Goal: Task Accomplishment & Management: Complete application form

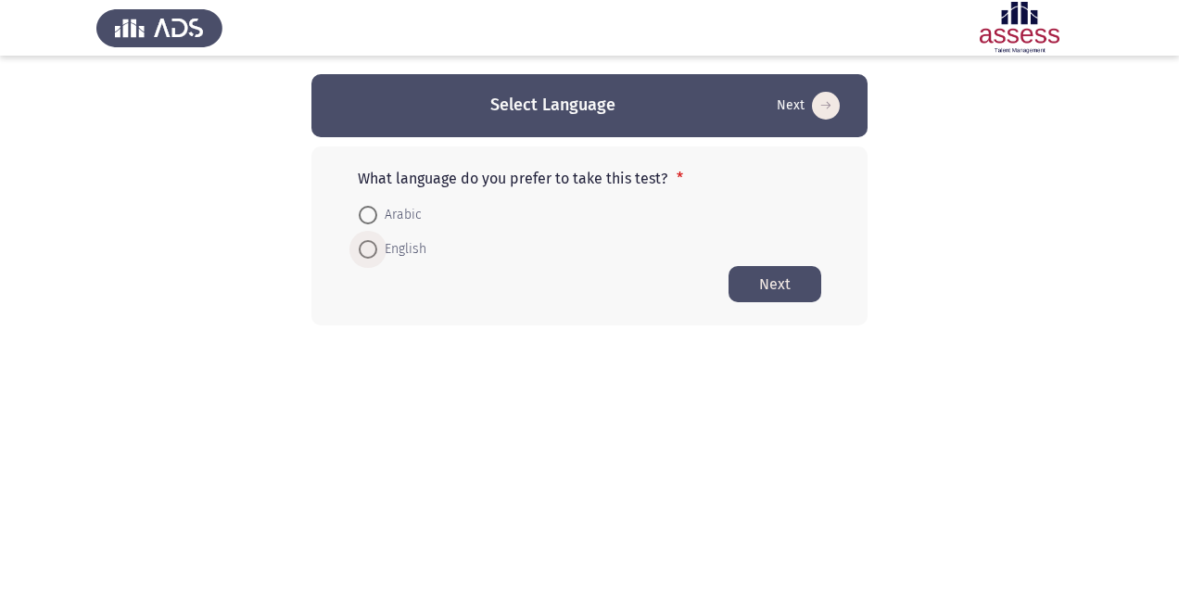
click at [372, 247] on span at bounding box center [368, 249] width 19 height 19
click at [372, 247] on input "English" at bounding box center [368, 249] width 19 height 19
radio input "true"
click at [772, 279] on button "Next" at bounding box center [774, 283] width 93 height 36
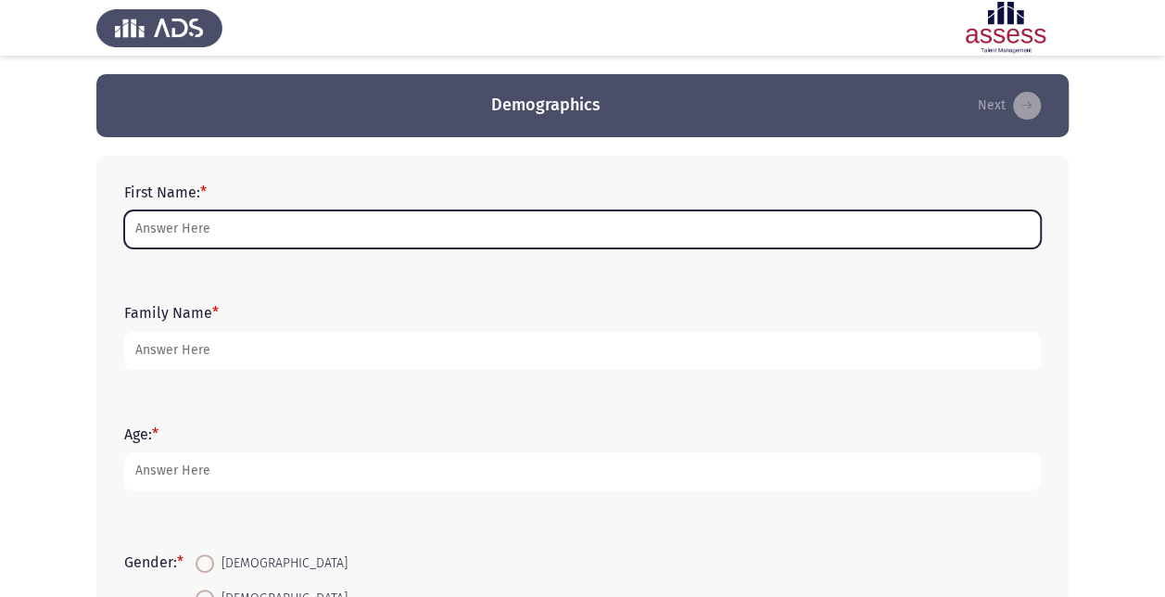
click at [273, 228] on input "First Name: *" at bounding box center [582, 229] width 916 height 38
type input "[PERSON_NAME]"
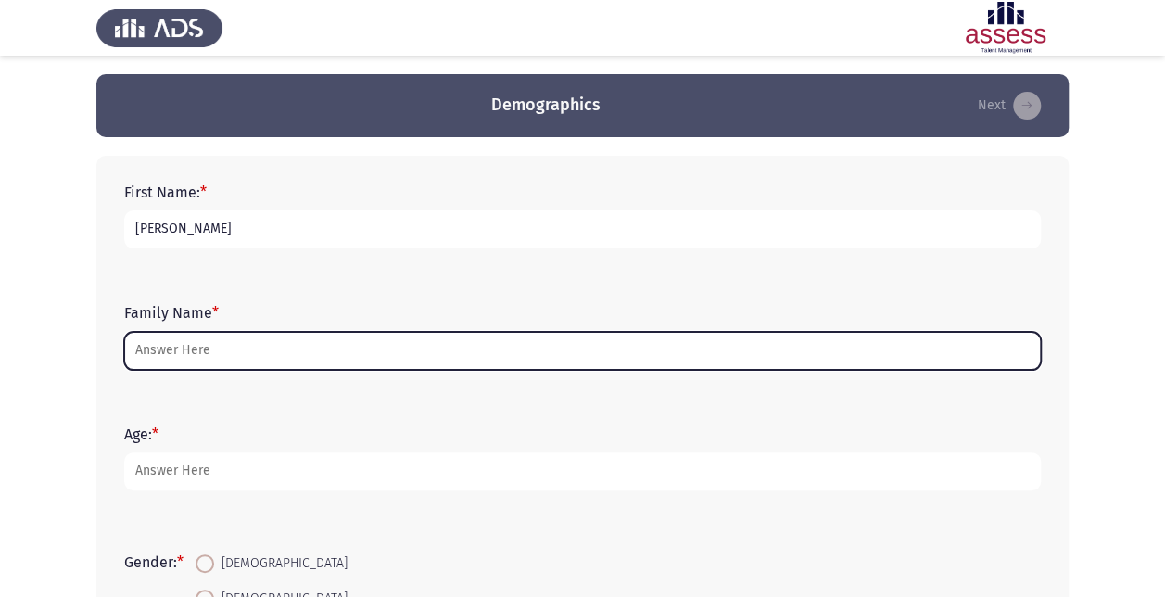
click at [270, 352] on input "Family Name *" at bounding box center [582, 351] width 916 height 38
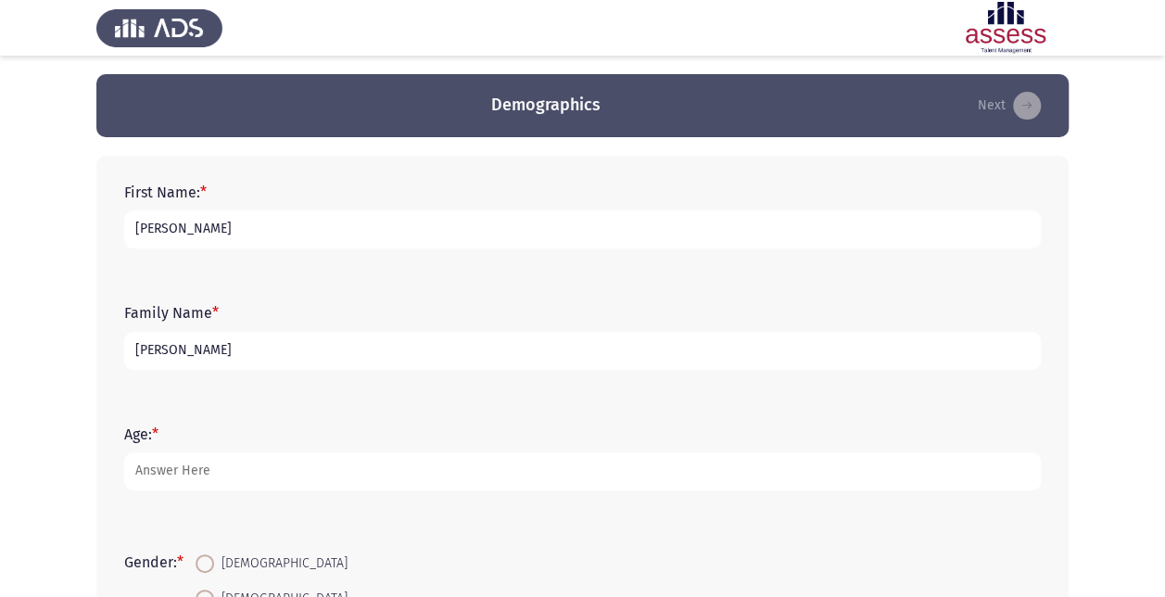
type input "[PERSON_NAME]"
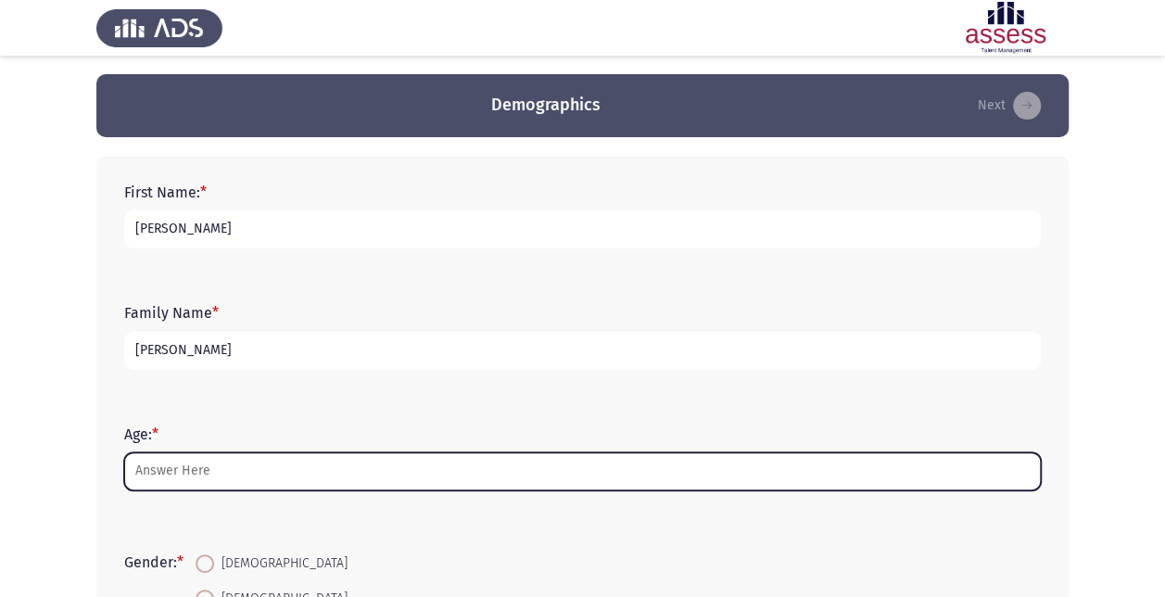
click at [207, 460] on input "Age: *" at bounding box center [582, 471] width 916 height 38
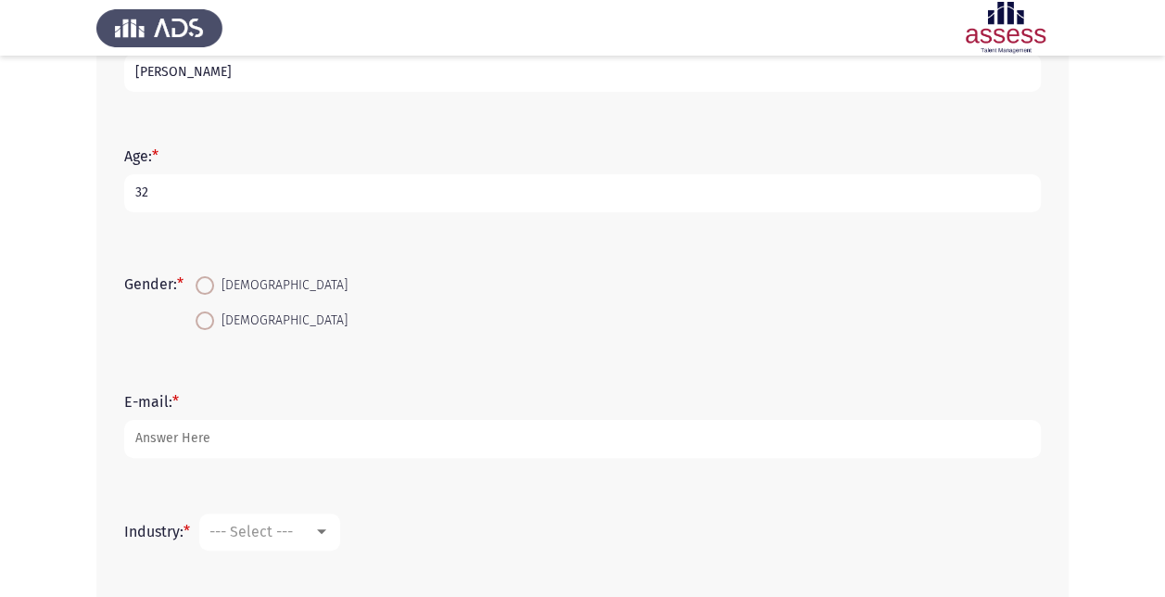
type input "32"
click at [209, 315] on span at bounding box center [205, 320] width 19 height 19
click at [209, 315] on input "[DEMOGRAPHIC_DATA]" at bounding box center [205, 320] width 19 height 19
radio input "true"
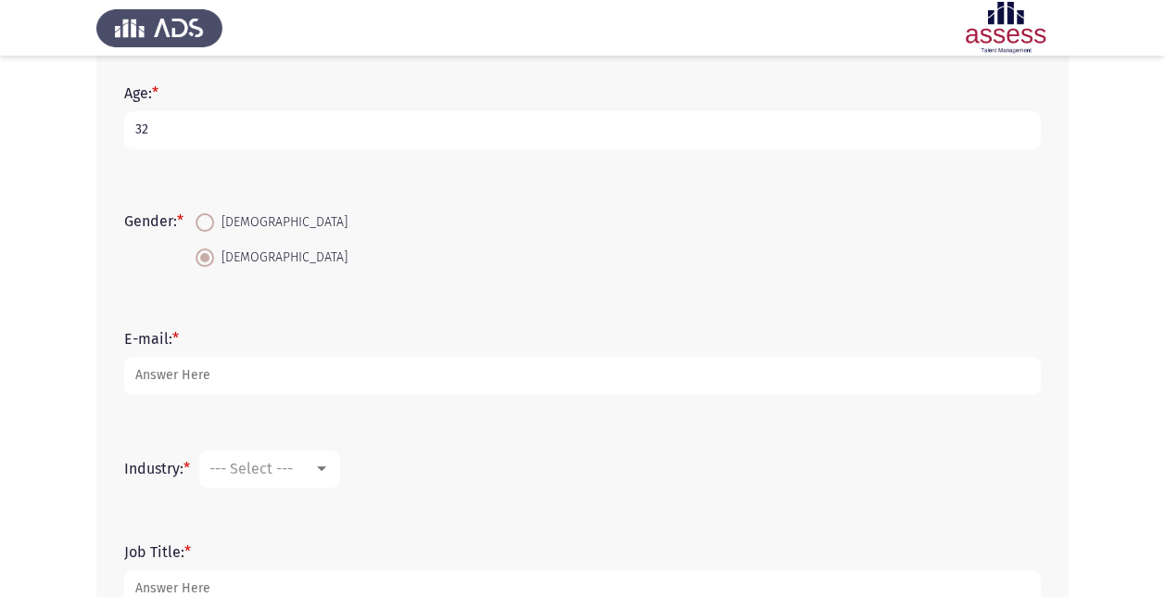
scroll to position [371, 0]
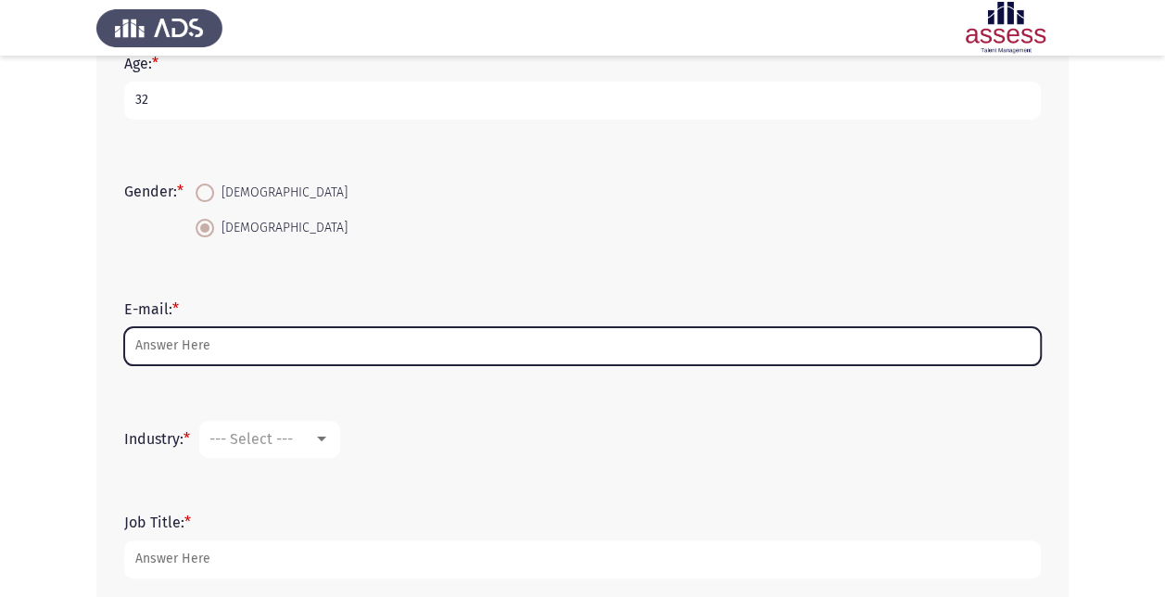
click at [243, 348] on input "E-mail: *" at bounding box center [582, 346] width 916 height 38
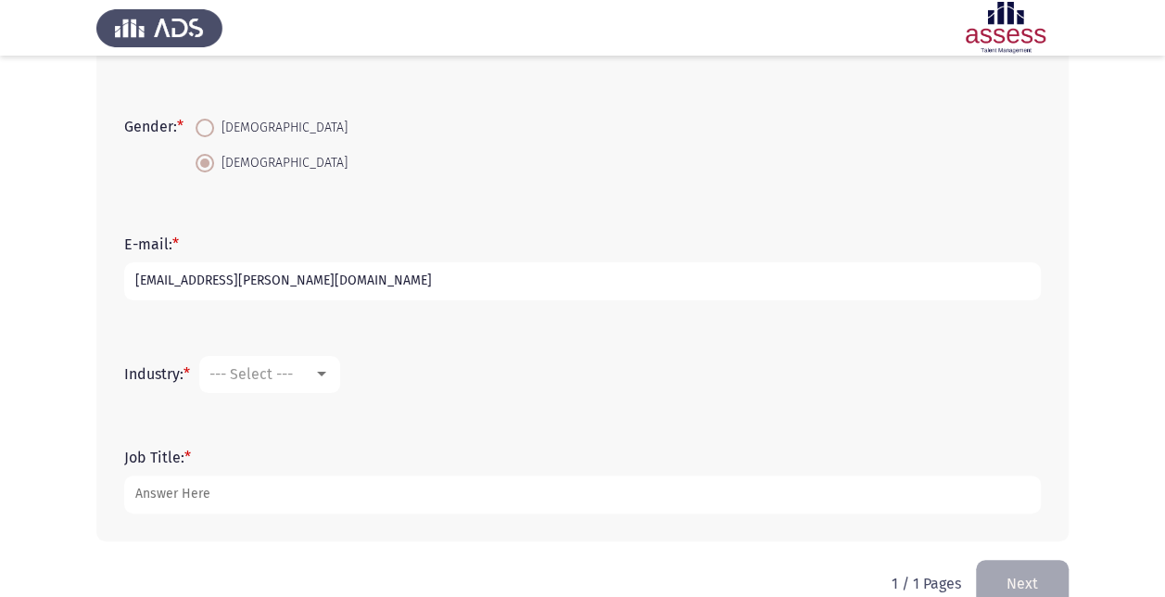
scroll to position [379, 0]
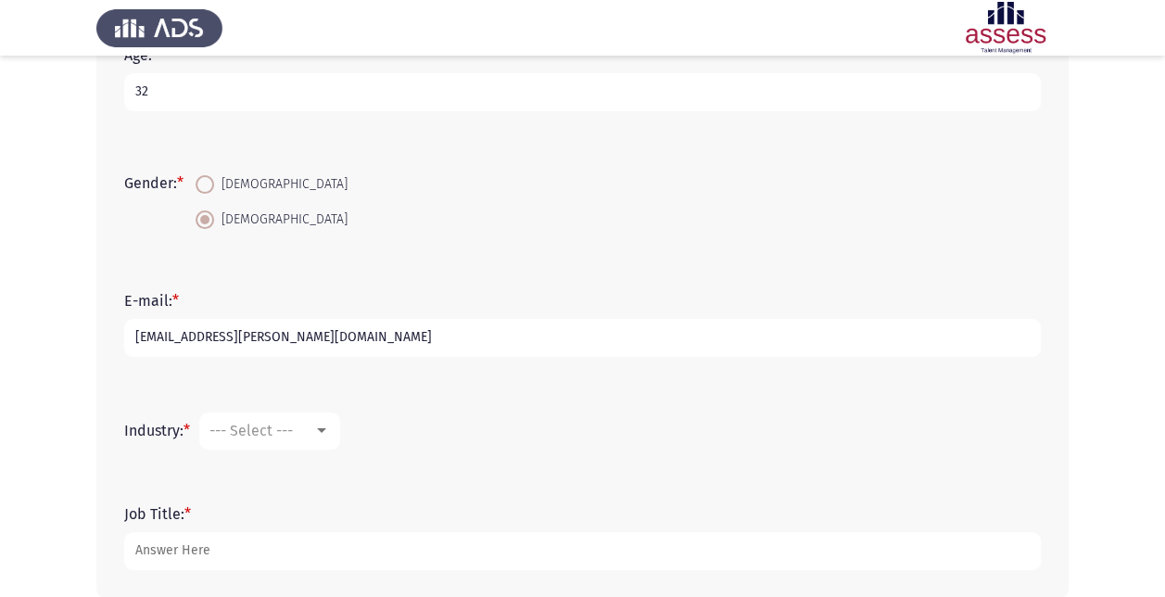
type input "[EMAIL_ADDRESS][PERSON_NAME][DOMAIN_NAME]"
click at [317, 425] on div at bounding box center [321, 430] width 17 height 15
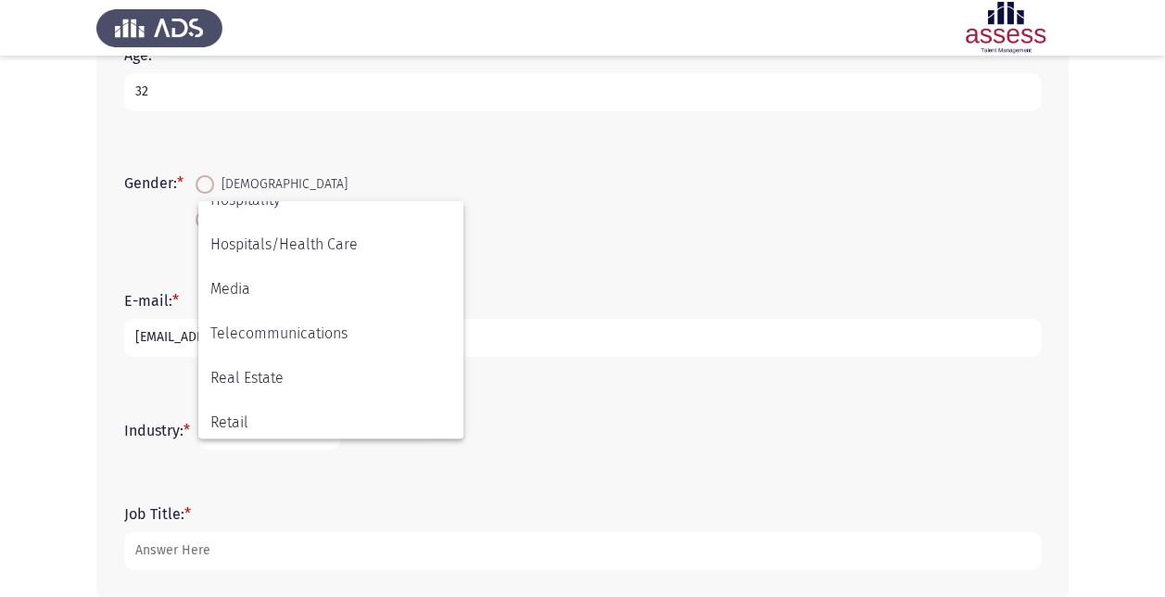
scroll to position [471, 0]
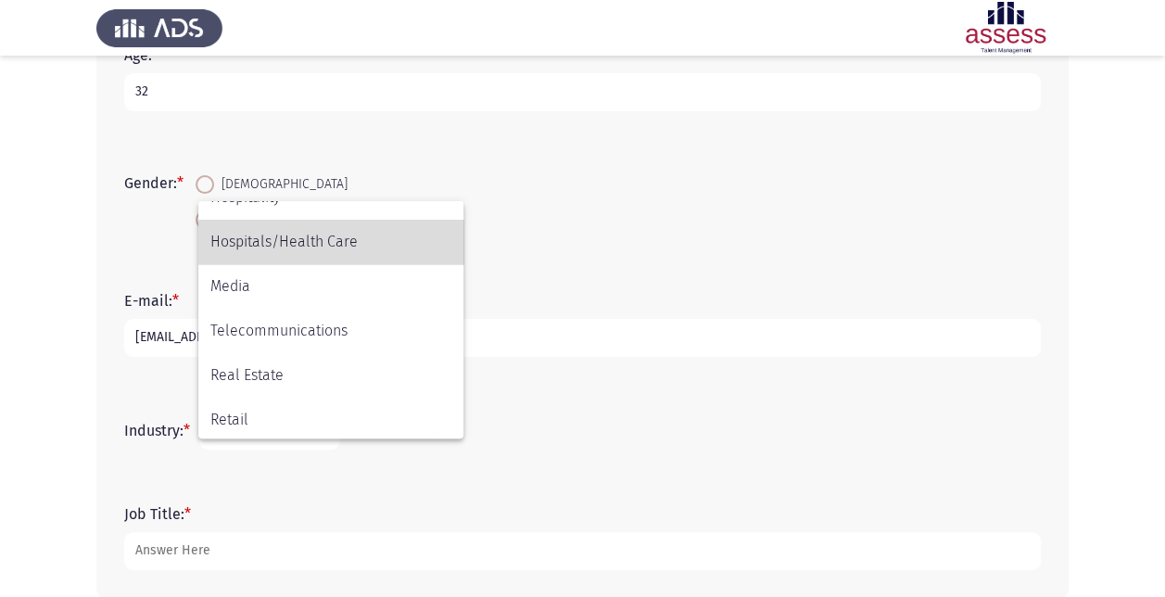
click at [356, 233] on span "Hospitals/Health Care" at bounding box center [330, 242] width 241 height 44
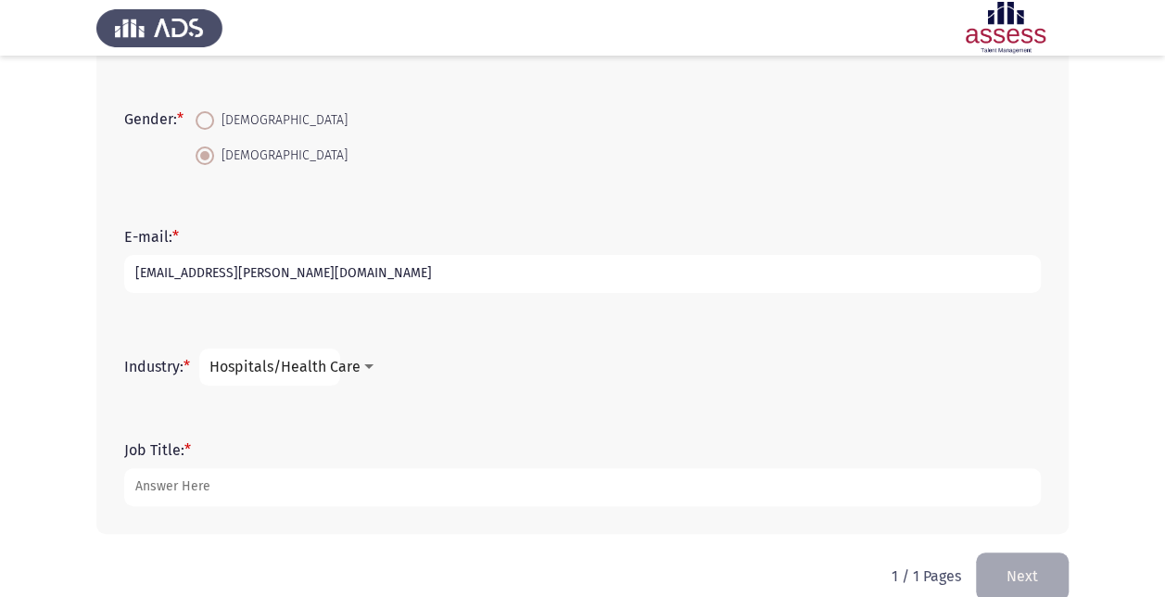
scroll to position [472, 0]
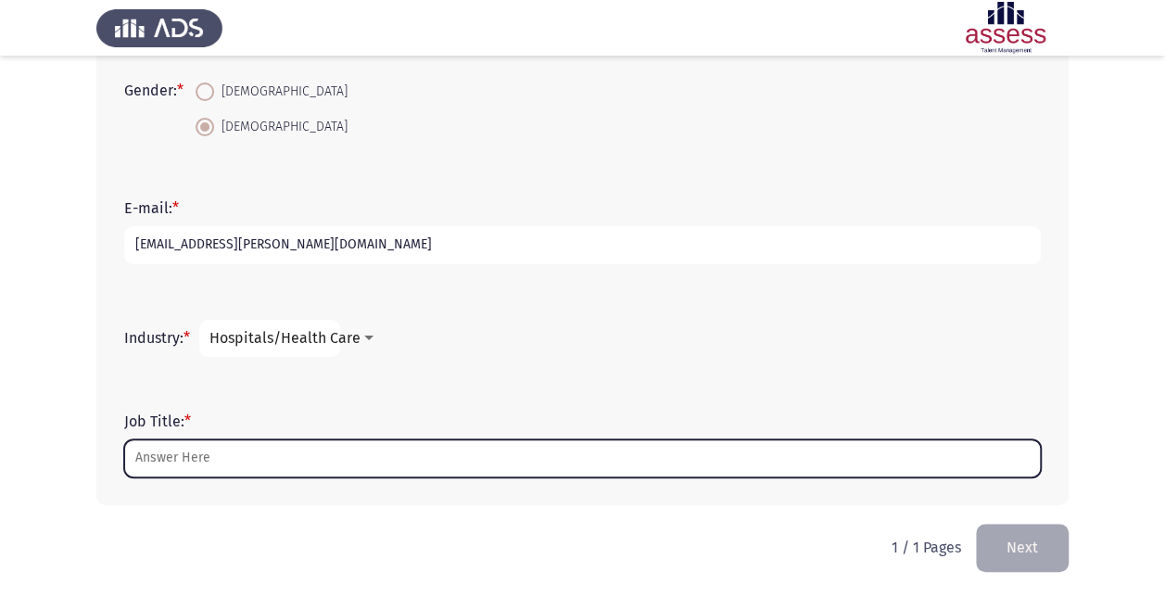
click at [243, 452] on input "Job Title: *" at bounding box center [582, 458] width 916 height 38
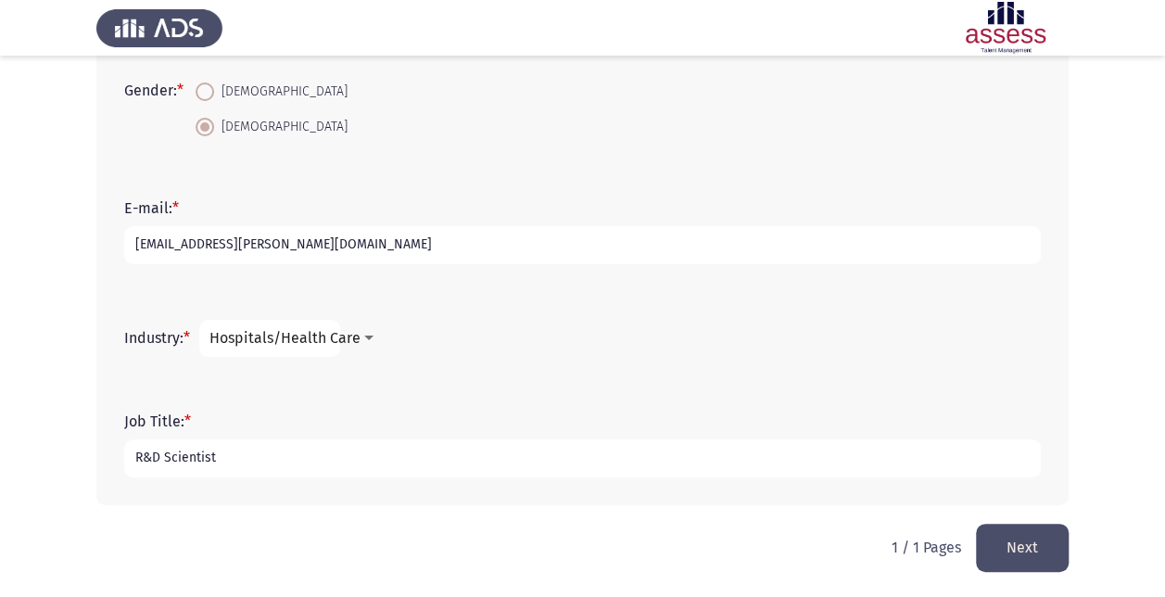
click at [187, 474] on input "R&D Scientist" at bounding box center [582, 458] width 916 height 38
click at [225, 468] on input "R&D Scientist" at bounding box center [582, 458] width 916 height 38
click at [233, 461] on input "R&D Scientist" at bounding box center [582, 458] width 916 height 38
type input "R&D Scientist"
click at [1034, 536] on button "Next" at bounding box center [1022, 547] width 93 height 47
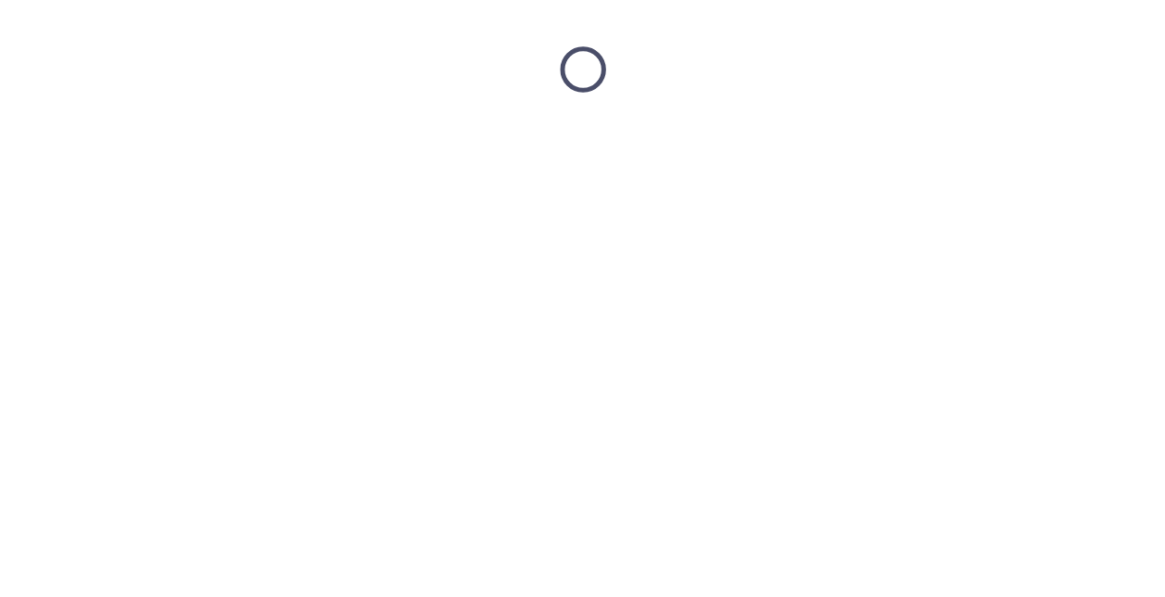
scroll to position [0, 0]
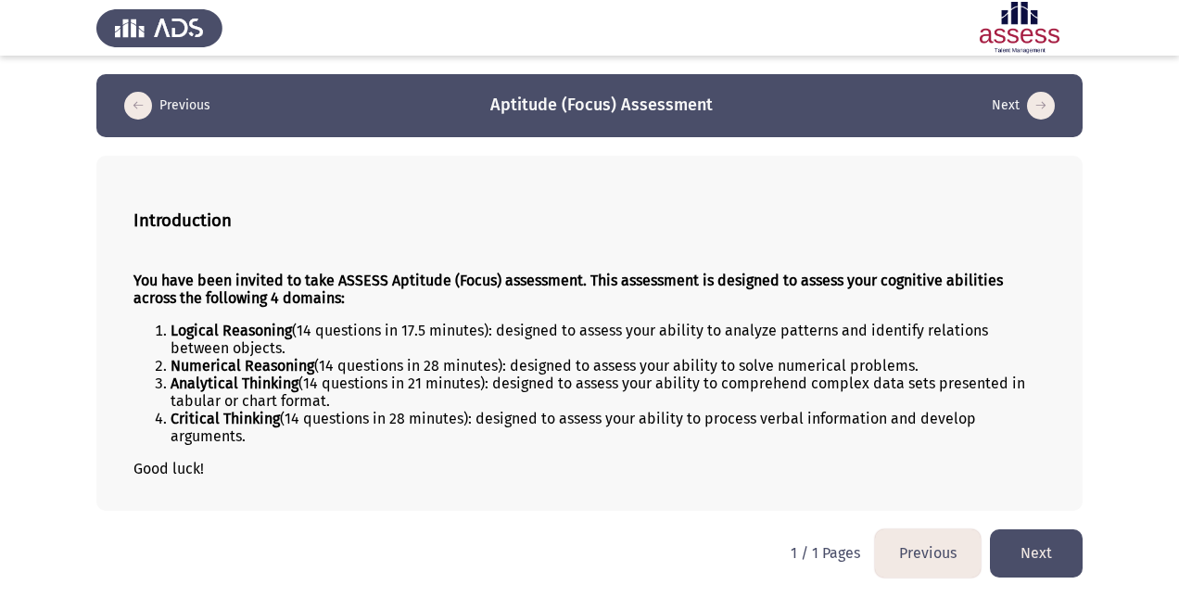
click at [1048, 549] on button "Next" at bounding box center [1036, 552] width 93 height 47
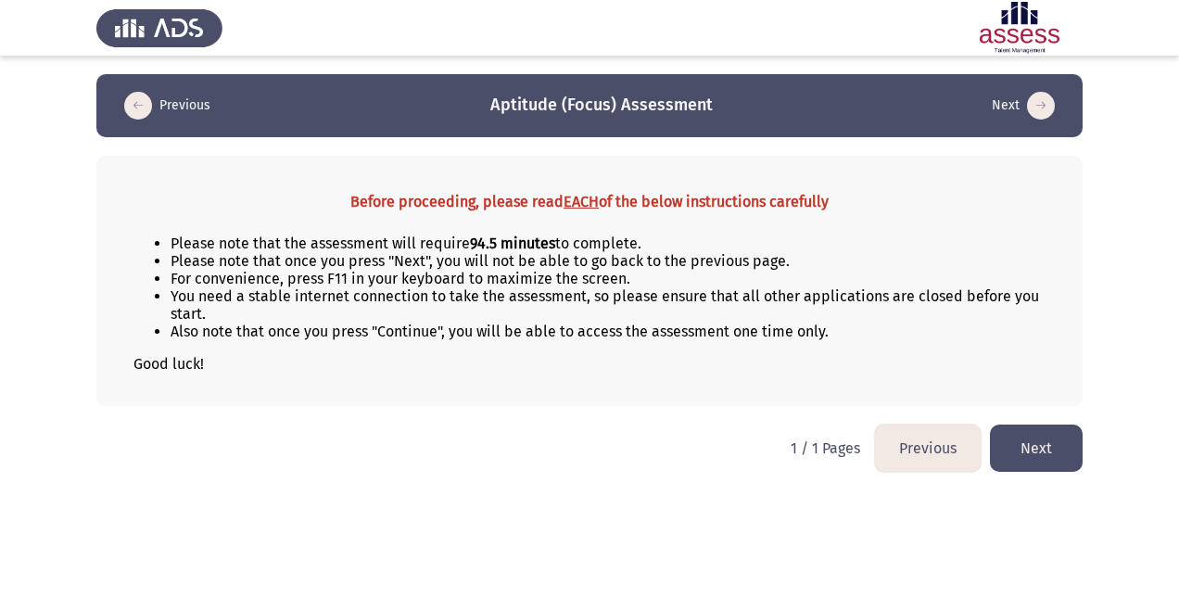
click at [1054, 438] on button "Next" at bounding box center [1036, 447] width 93 height 47
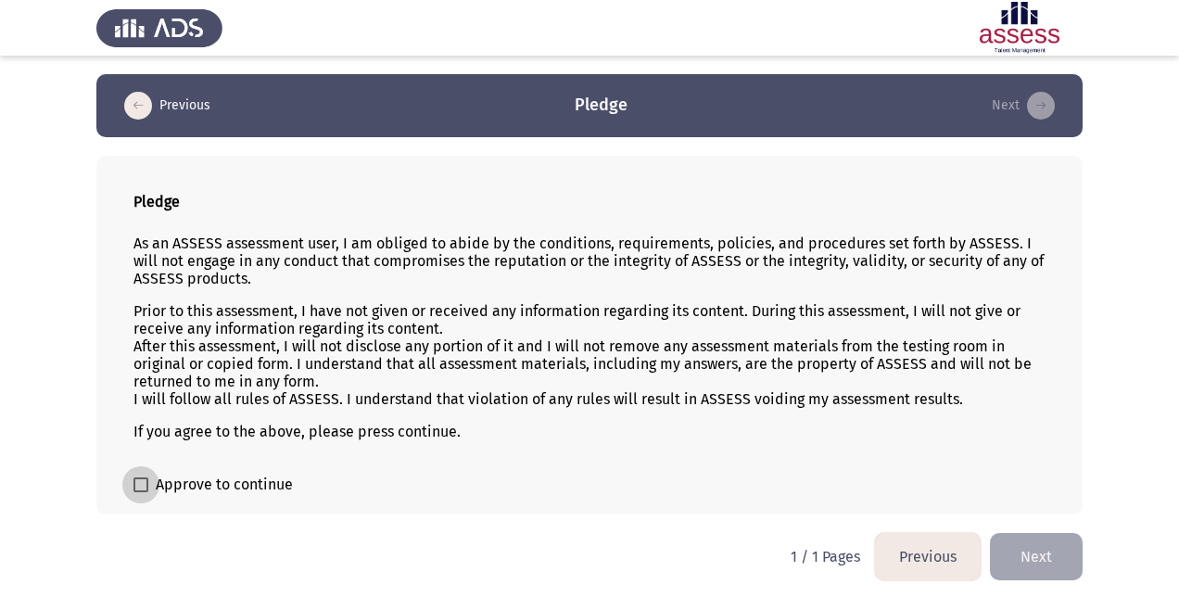
click at [139, 480] on span at bounding box center [140, 484] width 15 height 15
click at [140, 492] on input "Approve to continue" at bounding box center [140, 492] width 1 height 1
checkbox input "true"
click at [1032, 541] on button "Next" at bounding box center [1036, 556] width 93 height 47
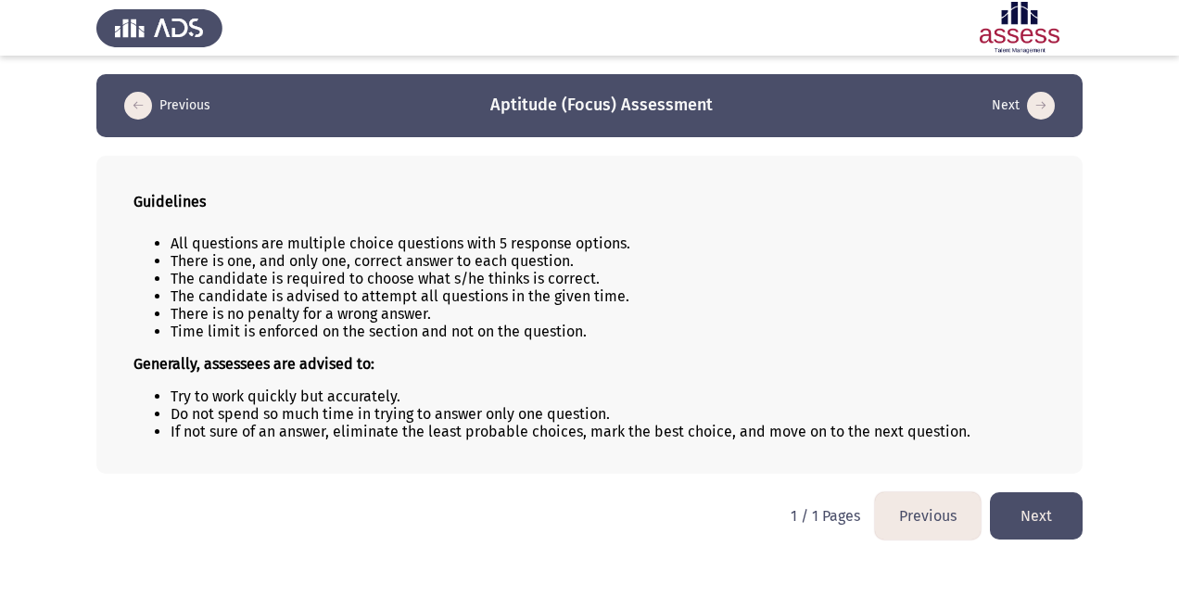
click at [1054, 510] on button "Next" at bounding box center [1036, 515] width 93 height 47
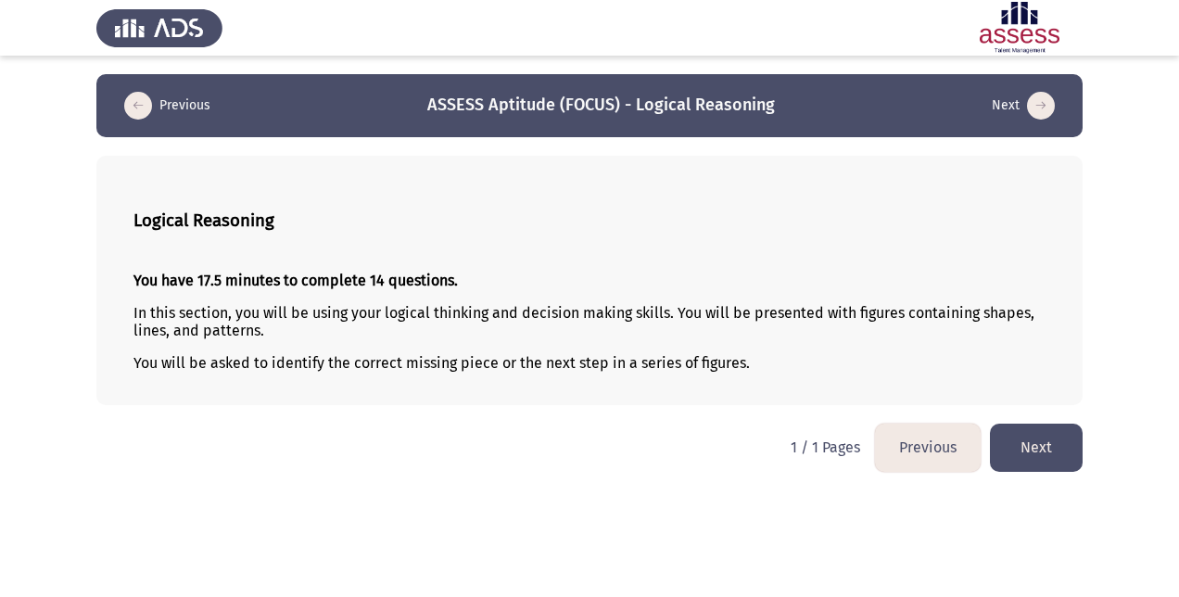
click at [1038, 447] on button "Next" at bounding box center [1036, 446] width 93 height 47
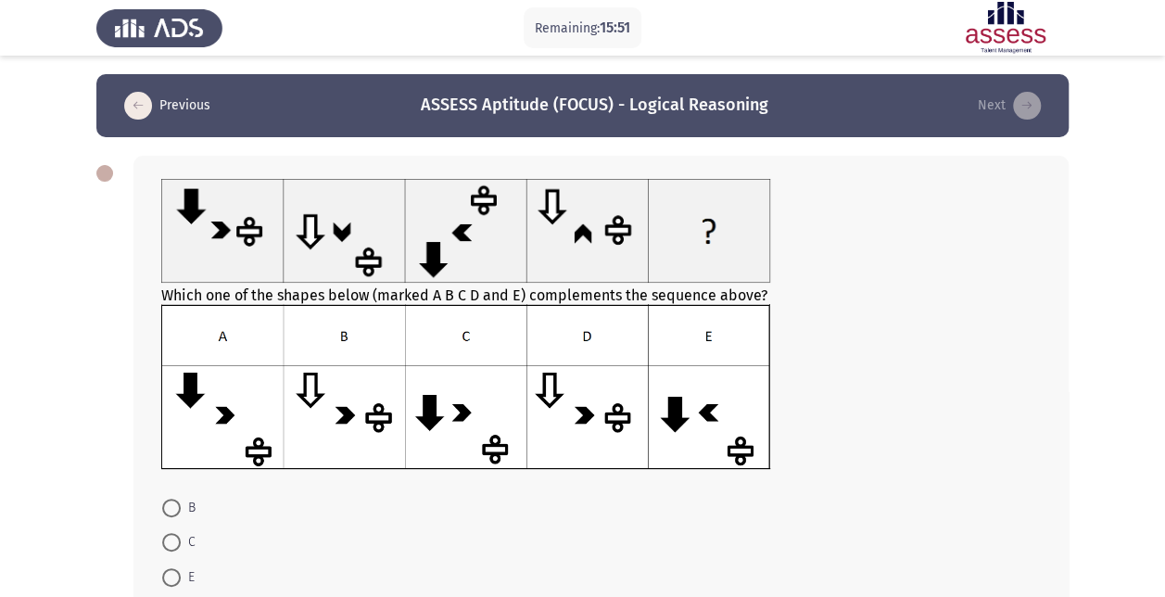
drag, startPoint x: 174, startPoint y: 536, endPoint x: 359, endPoint y: 493, distance: 189.2
click at [173, 536] on span at bounding box center [171, 542] width 19 height 19
click at [173, 536] on input "C" at bounding box center [171, 542] width 19 height 19
radio input "true"
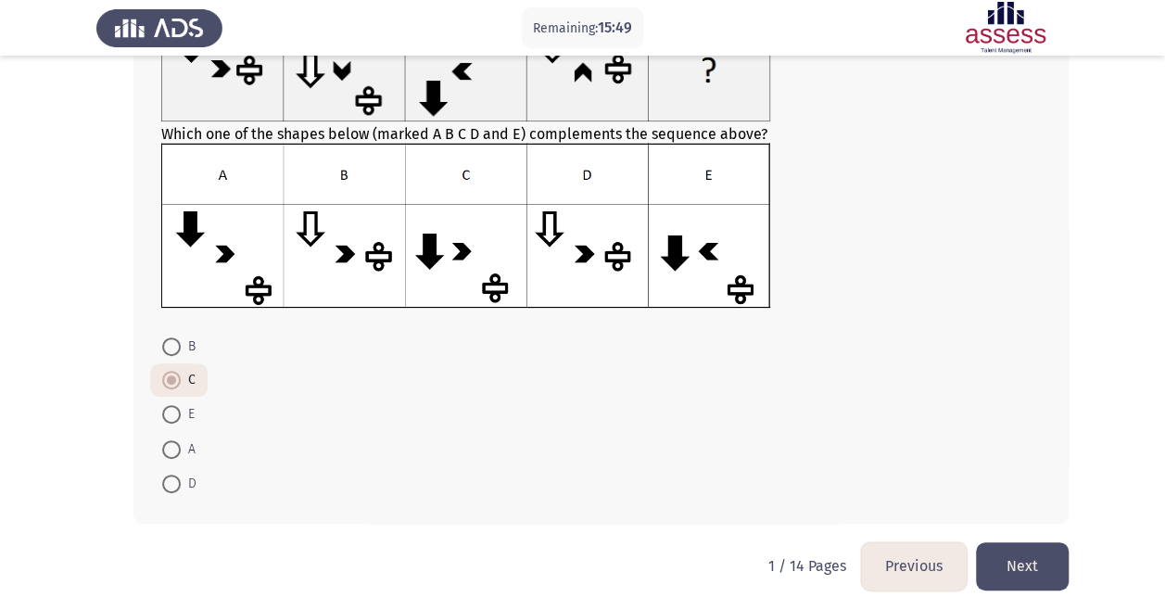
scroll to position [179, 0]
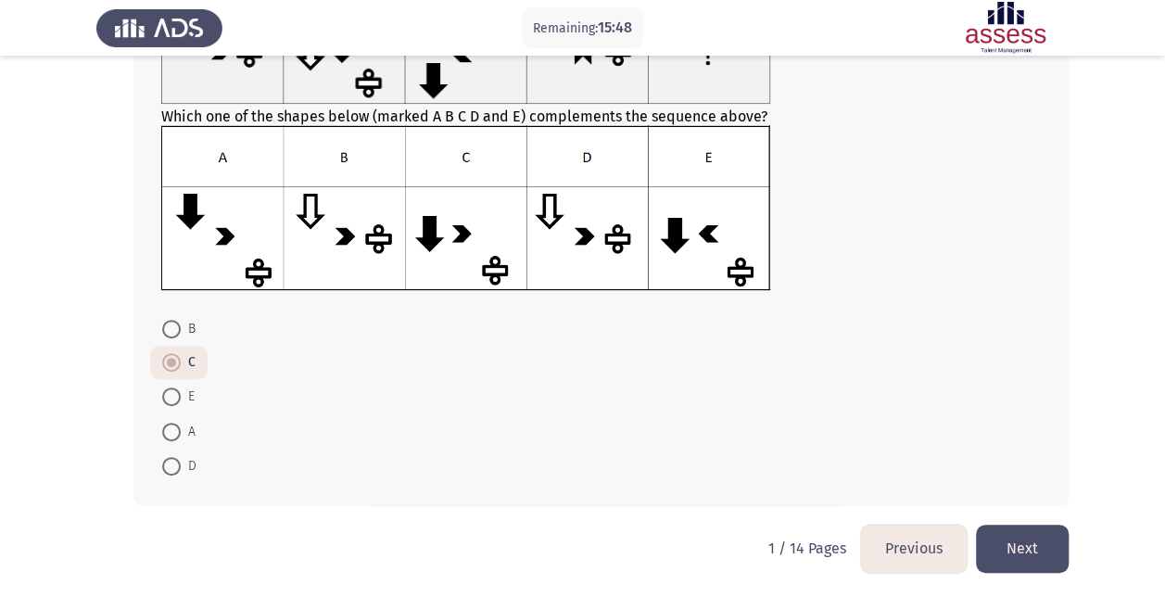
click at [1030, 546] on button "Next" at bounding box center [1022, 547] width 93 height 47
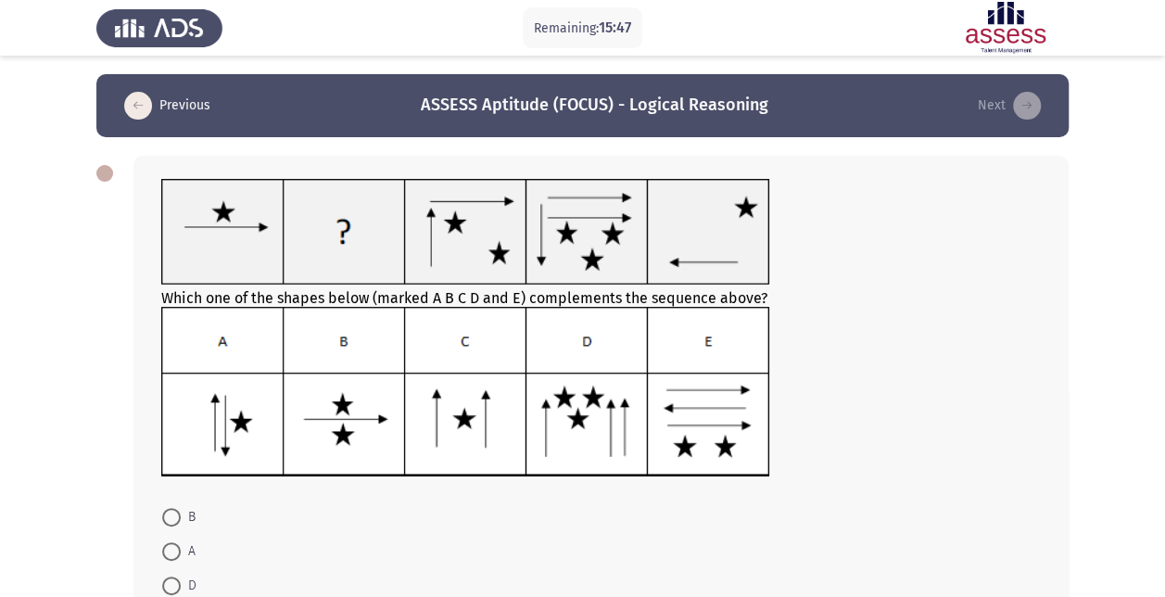
scroll to position [93, 0]
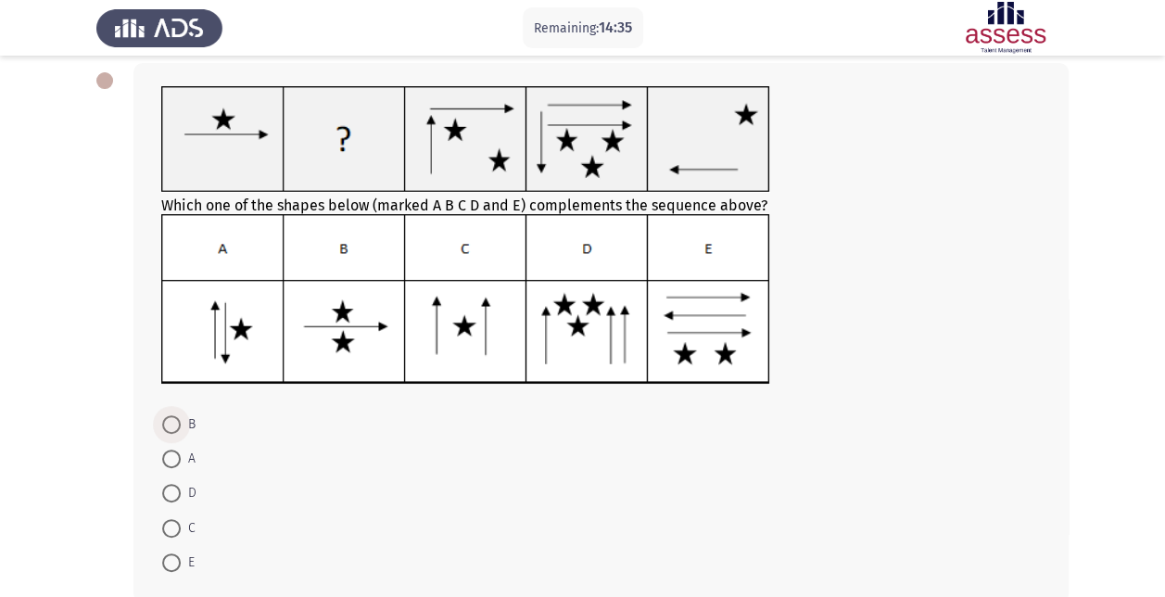
click at [173, 424] on span at bounding box center [171, 424] width 19 height 19
click at [173, 424] on input "B" at bounding box center [171, 424] width 19 height 19
radio input "true"
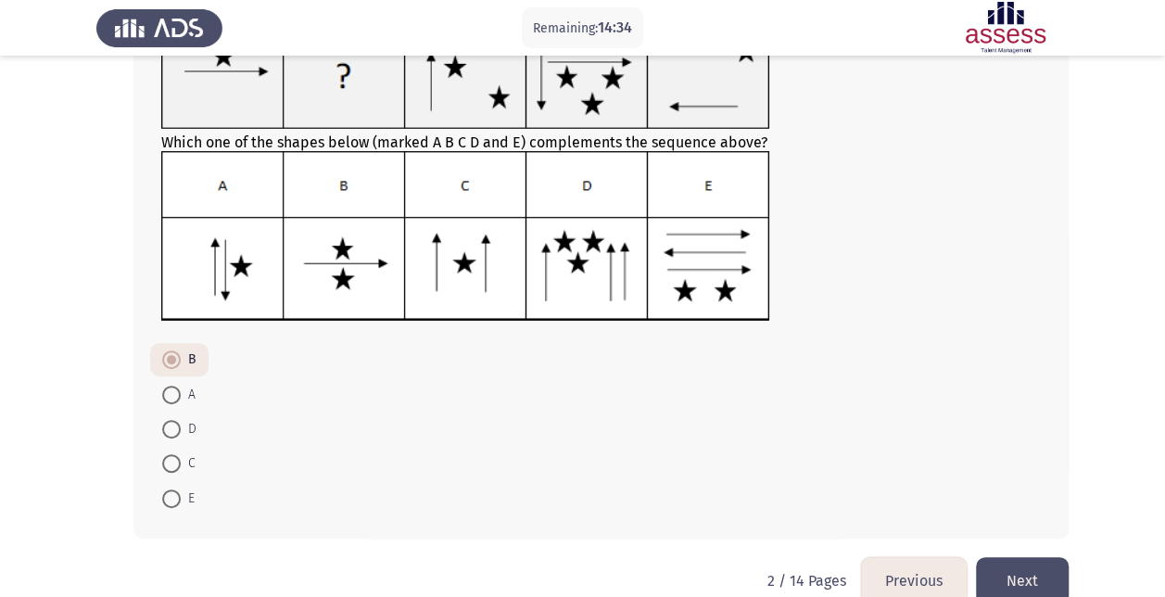
scroll to position [185, 0]
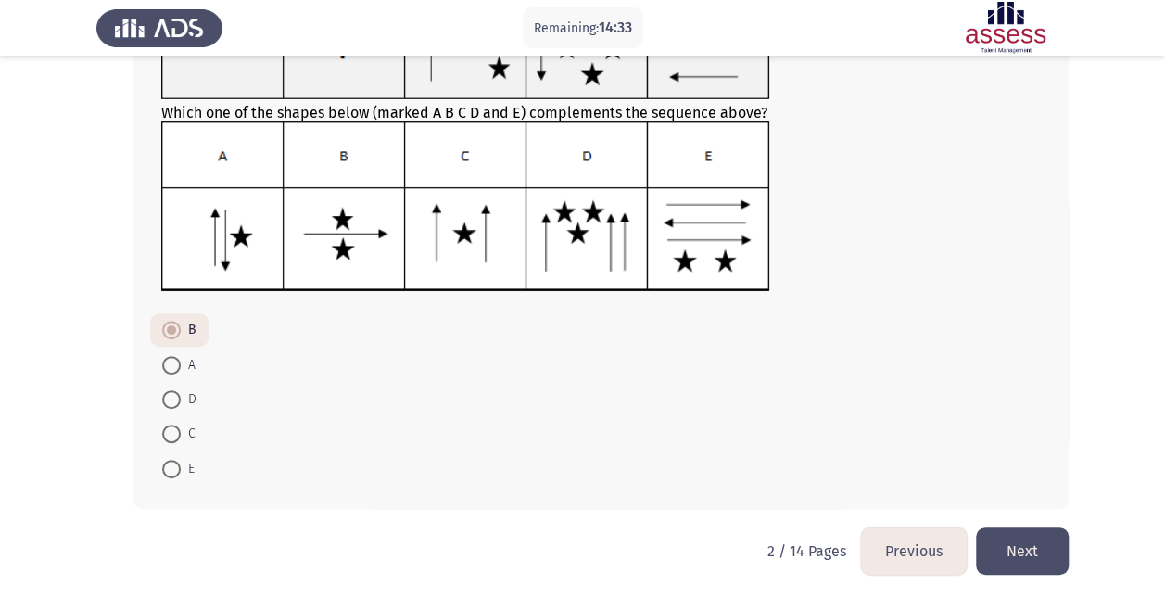
click at [1025, 550] on button "Next" at bounding box center [1022, 550] width 93 height 47
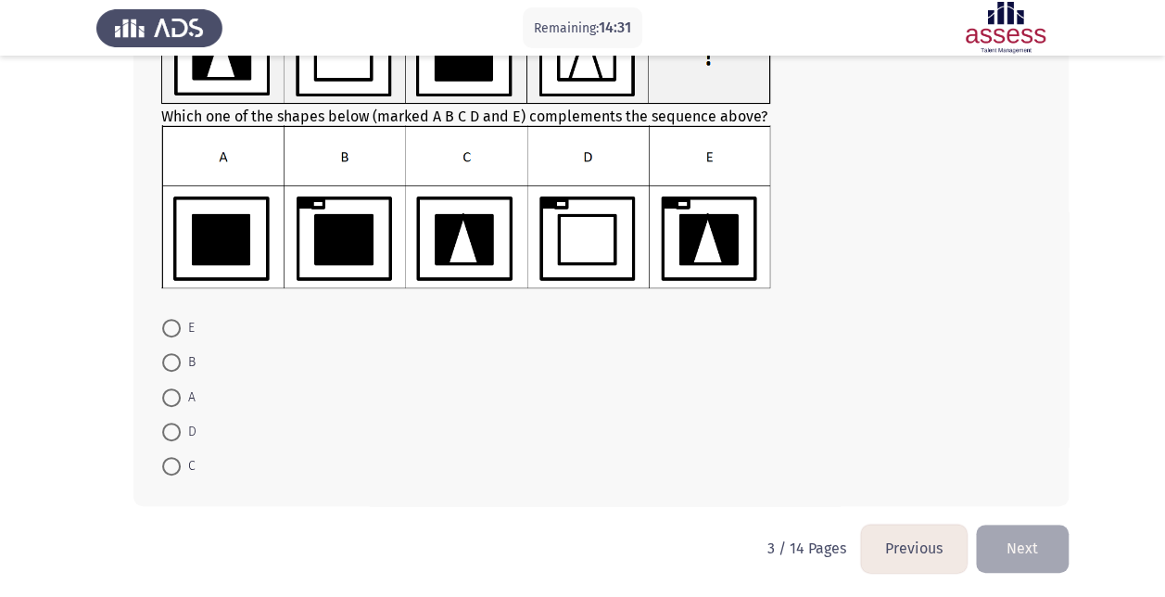
scroll to position [87, 0]
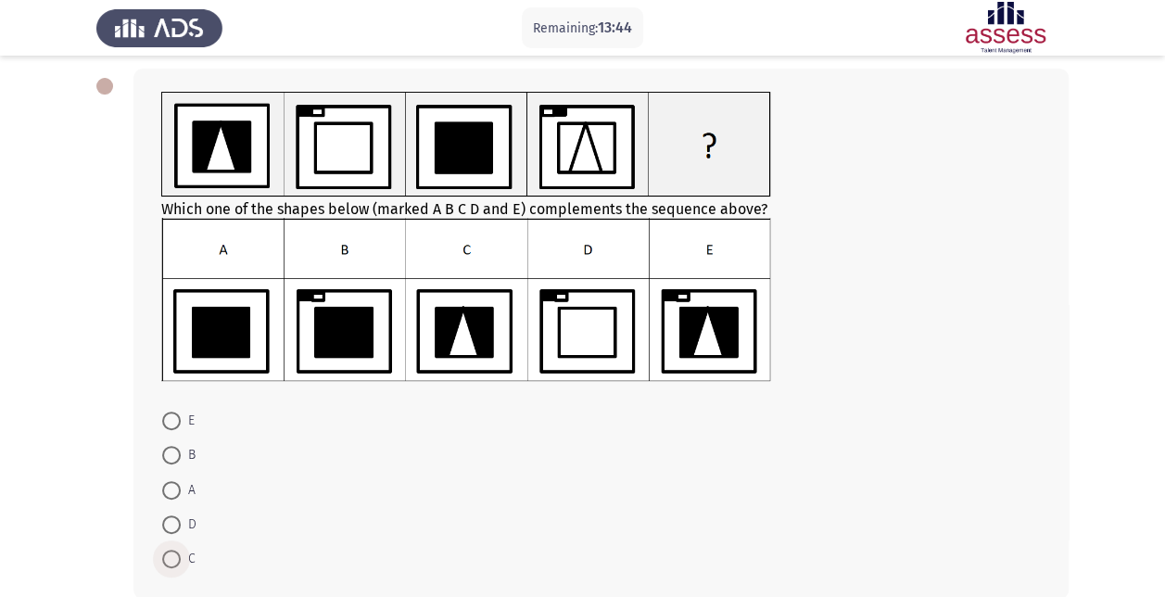
click at [174, 558] on span at bounding box center [171, 558] width 19 height 19
click at [174, 558] on input "C" at bounding box center [171, 558] width 19 height 19
radio input "true"
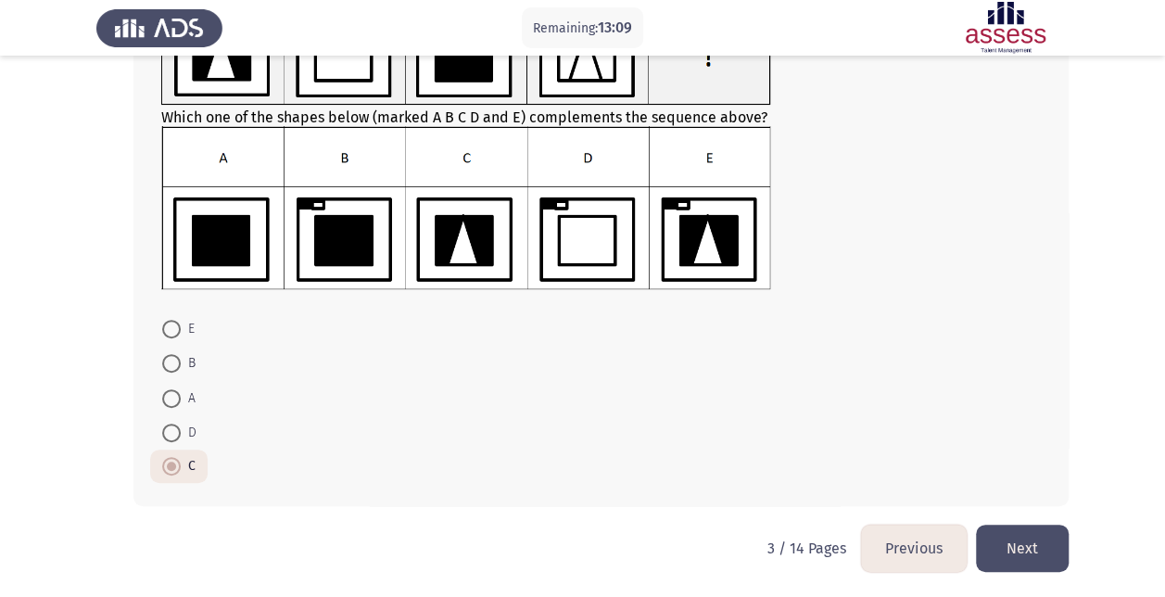
click at [1048, 547] on button "Next" at bounding box center [1022, 547] width 93 height 47
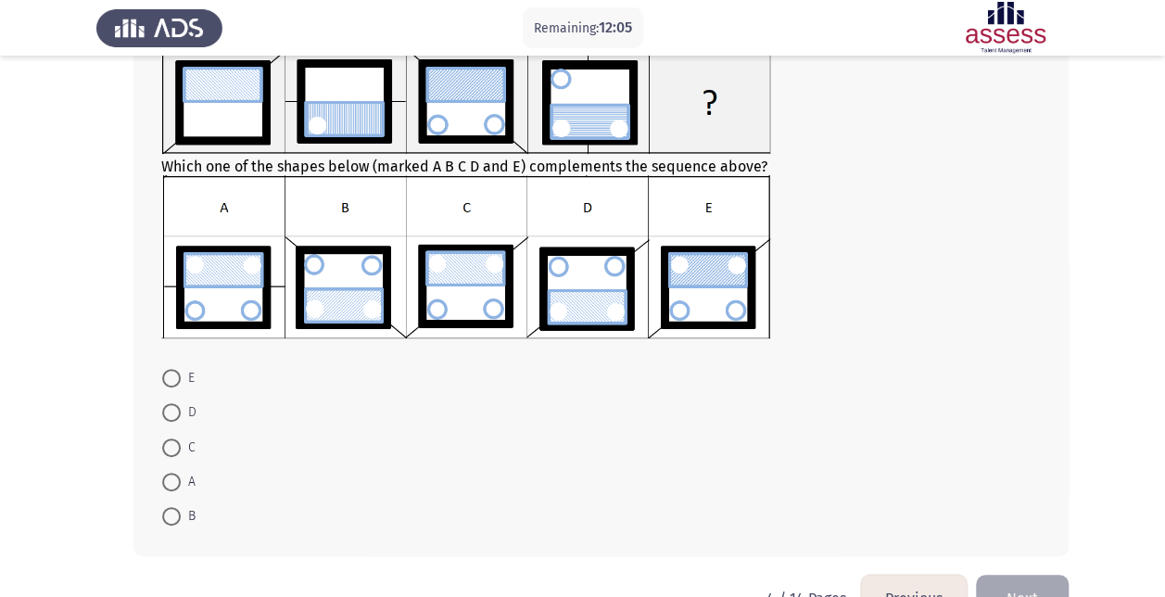
scroll to position [88, 0]
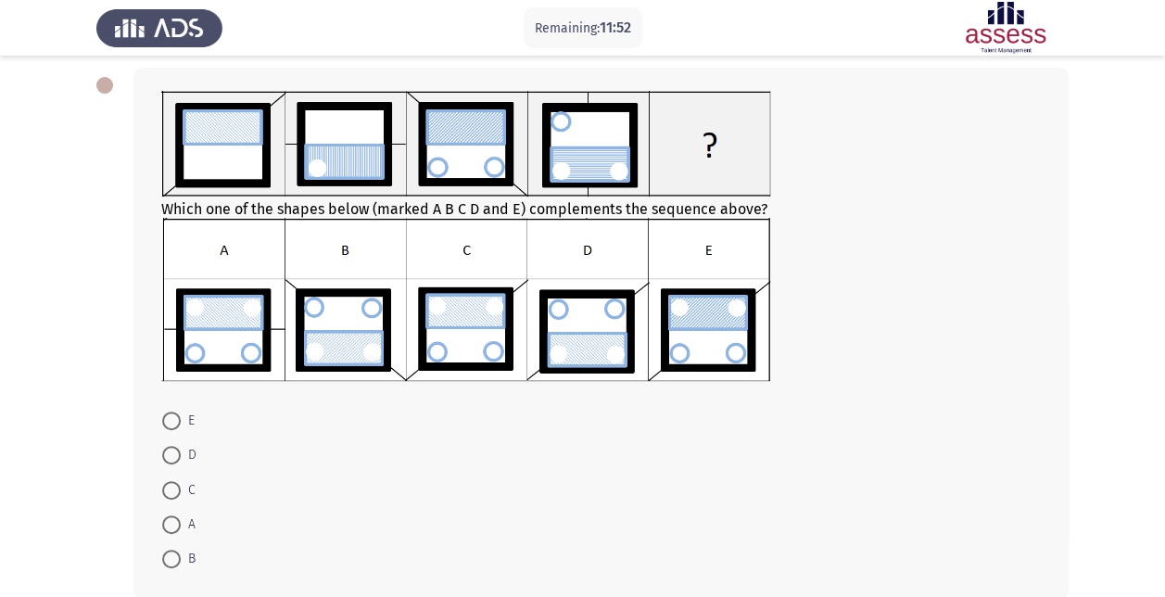
click at [170, 414] on span at bounding box center [171, 420] width 19 height 19
click at [170, 414] on input "E" at bounding box center [171, 420] width 19 height 19
radio input "true"
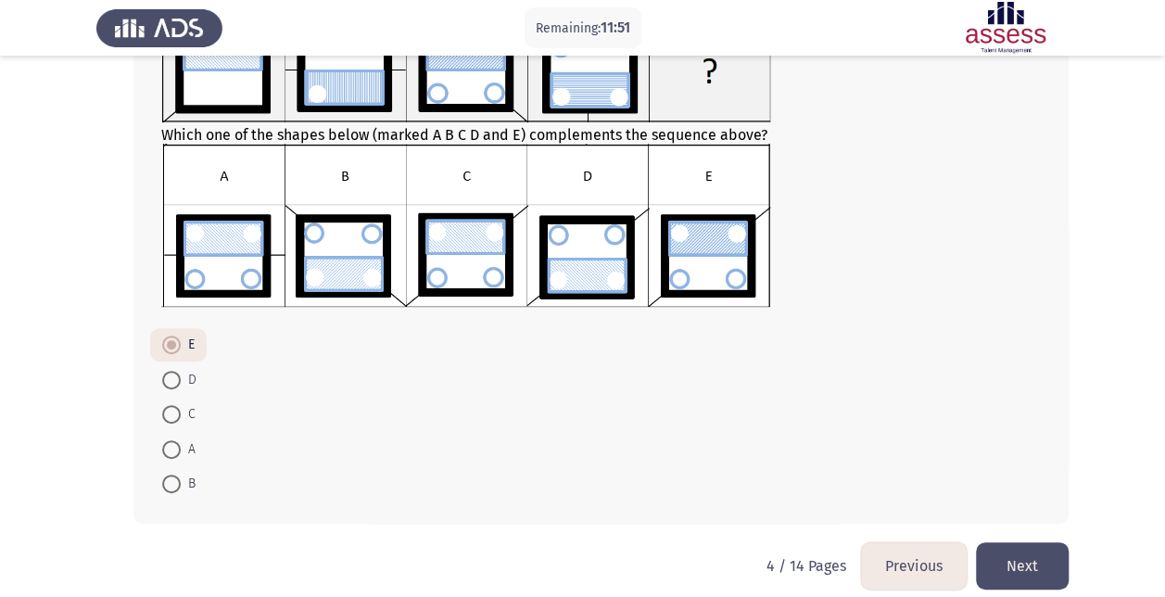
scroll to position [180, 0]
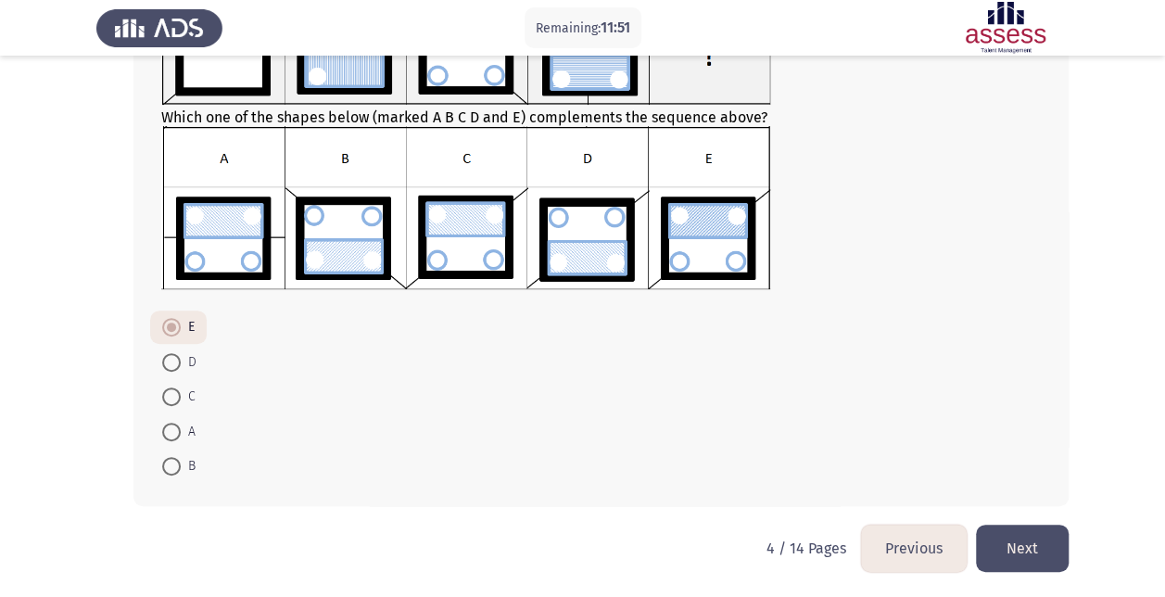
click at [1011, 539] on button "Next" at bounding box center [1022, 547] width 93 height 47
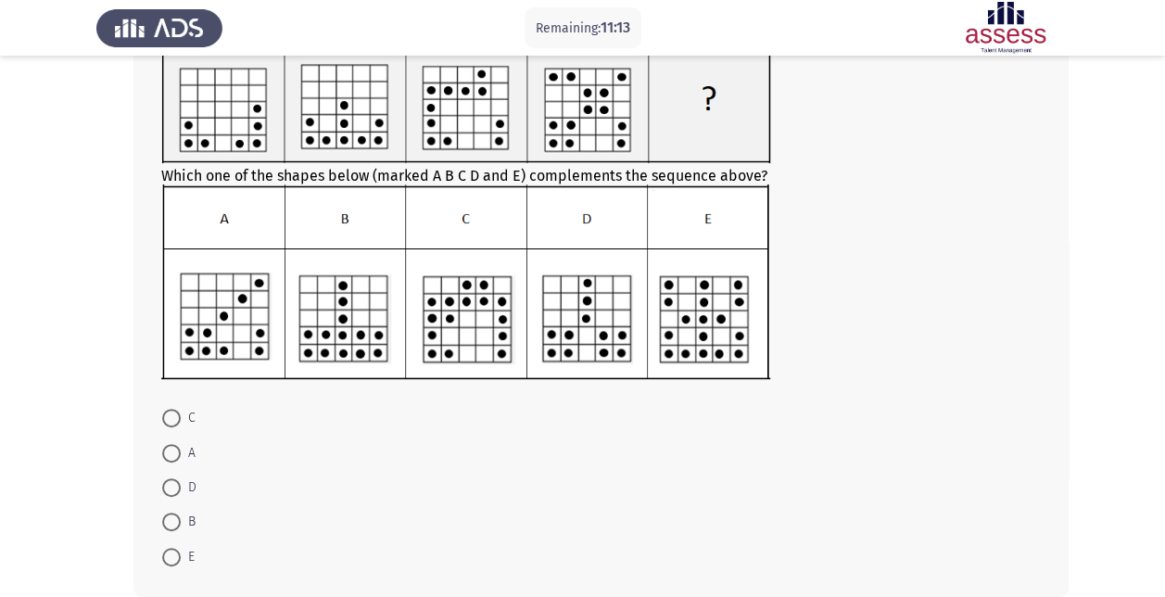
scroll to position [239, 0]
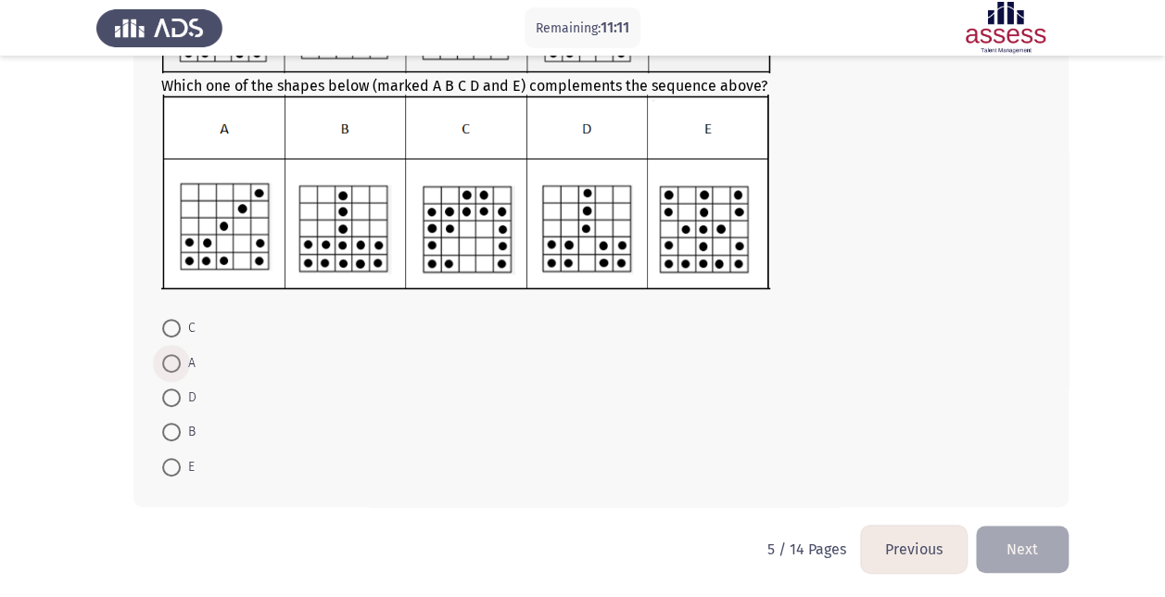
click at [172, 363] on span at bounding box center [171, 363] width 19 height 19
click at [172, 363] on input "A" at bounding box center [171, 363] width 19 height 19
radio input "true"
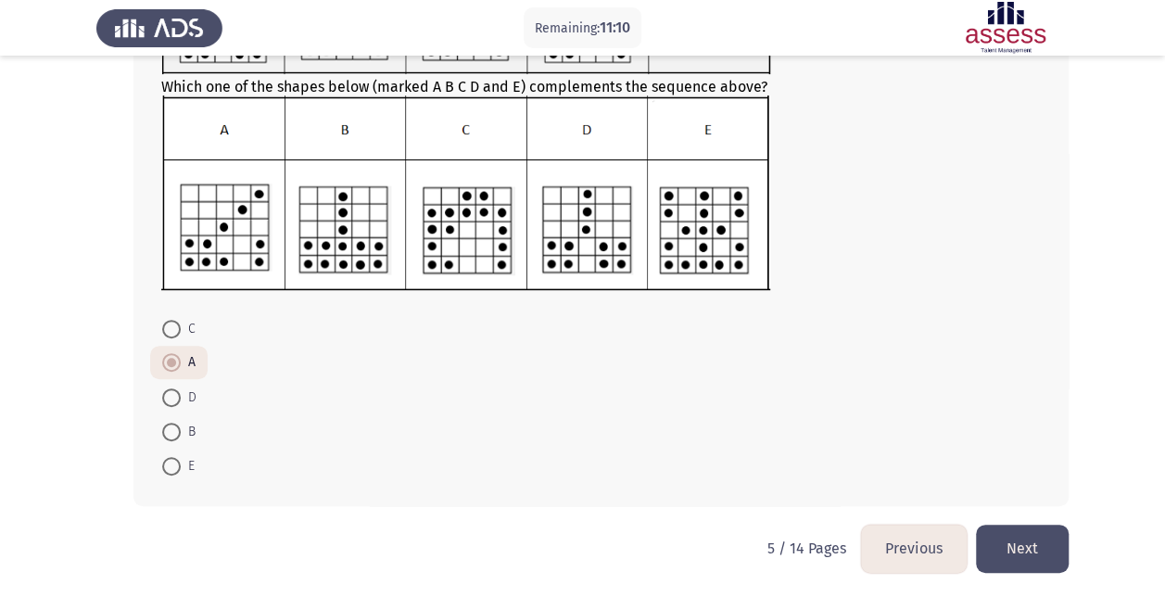
click at [1039, 548] on button "Next" at bounding box center [1022, 547] width 93 height 47
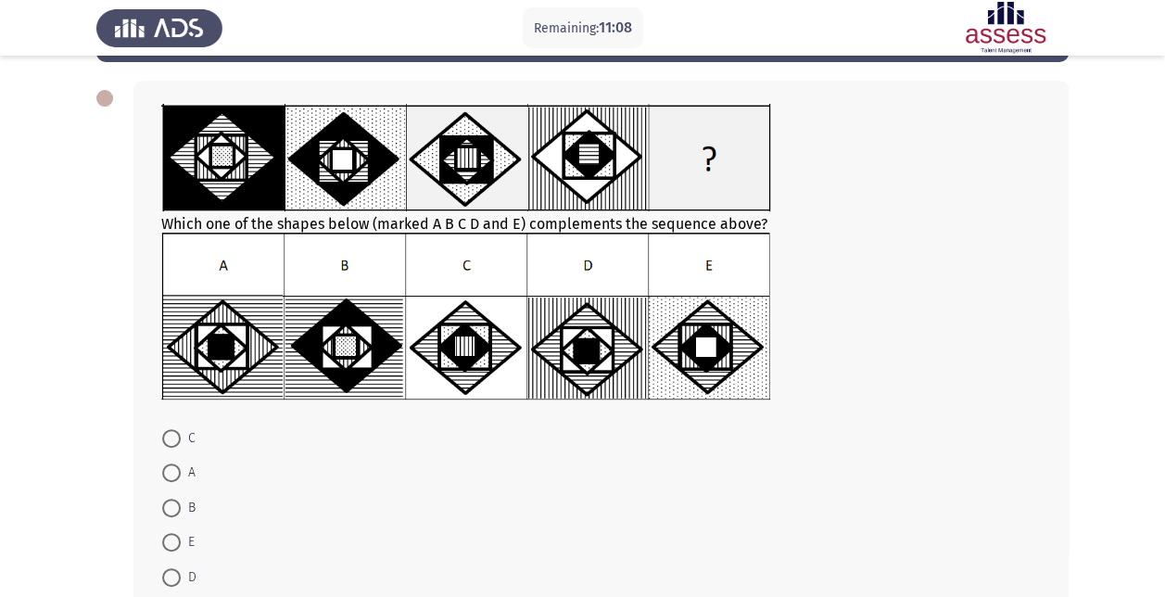
scroll to position [93, 0]
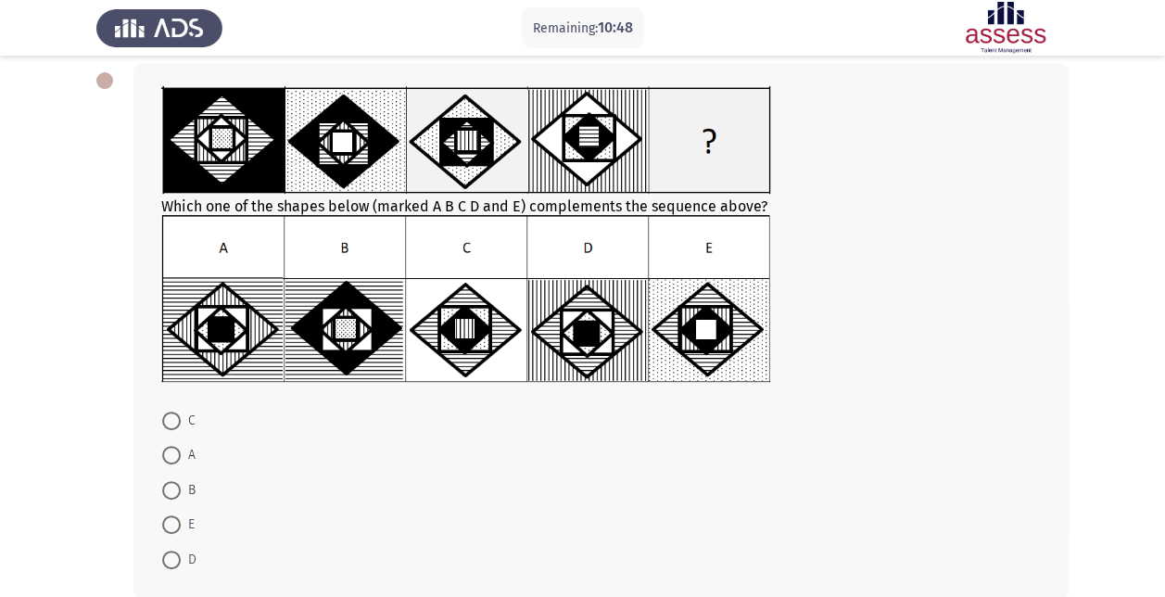
click at [183, 558] on span "D" at bounding box center [189, 560] width 16 height 22
click at [181, 558] on input "D" at bounding box center [171, 559] width 19 height 19
radio input "true"
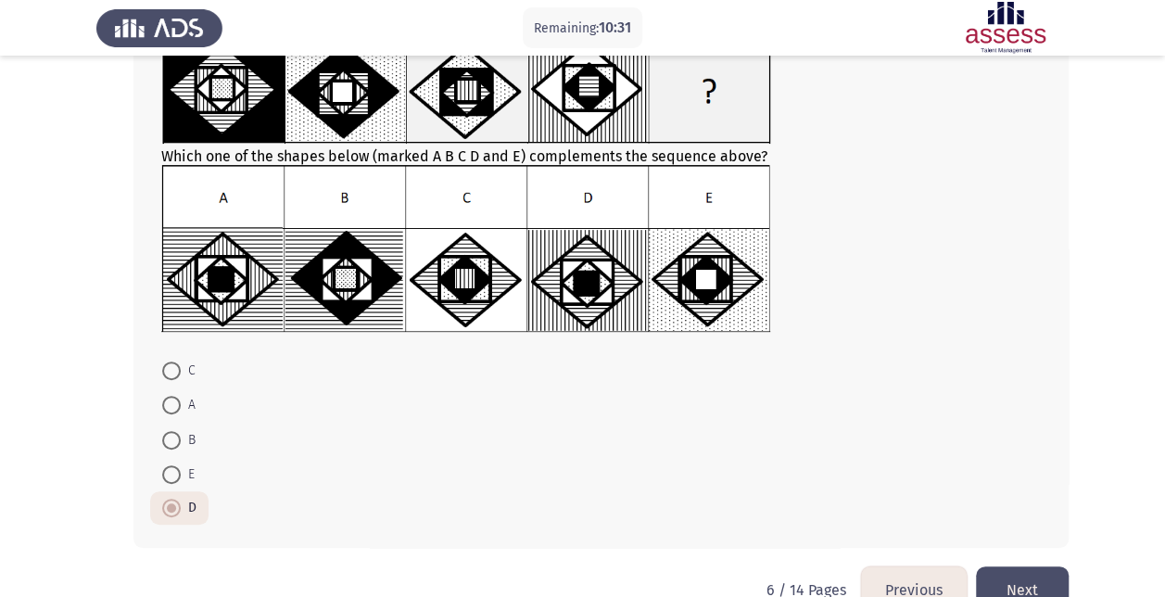
scroll to position [184, 0]
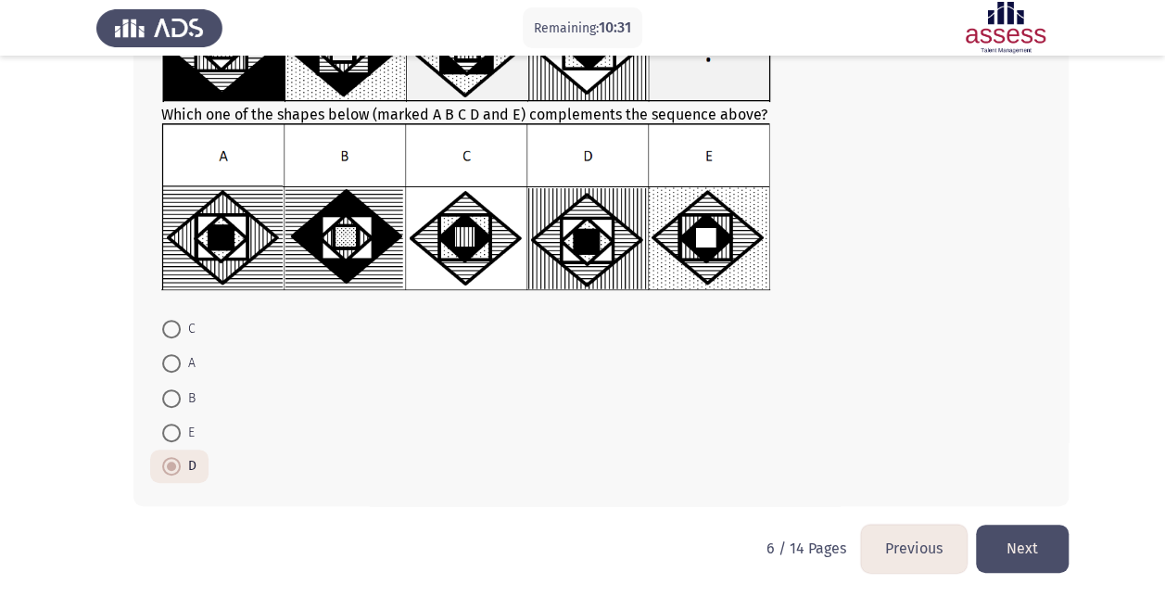
click at [1032, 532] on button "Next" at bounding box center [1022, 547] width 93 height 47
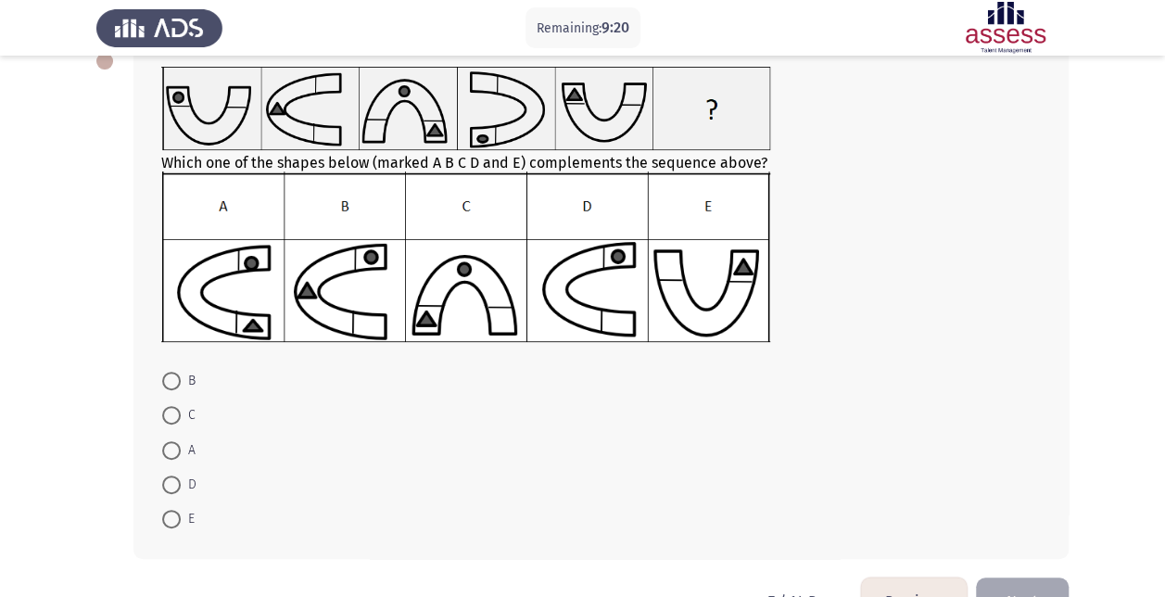
scroll to position [72, 0]
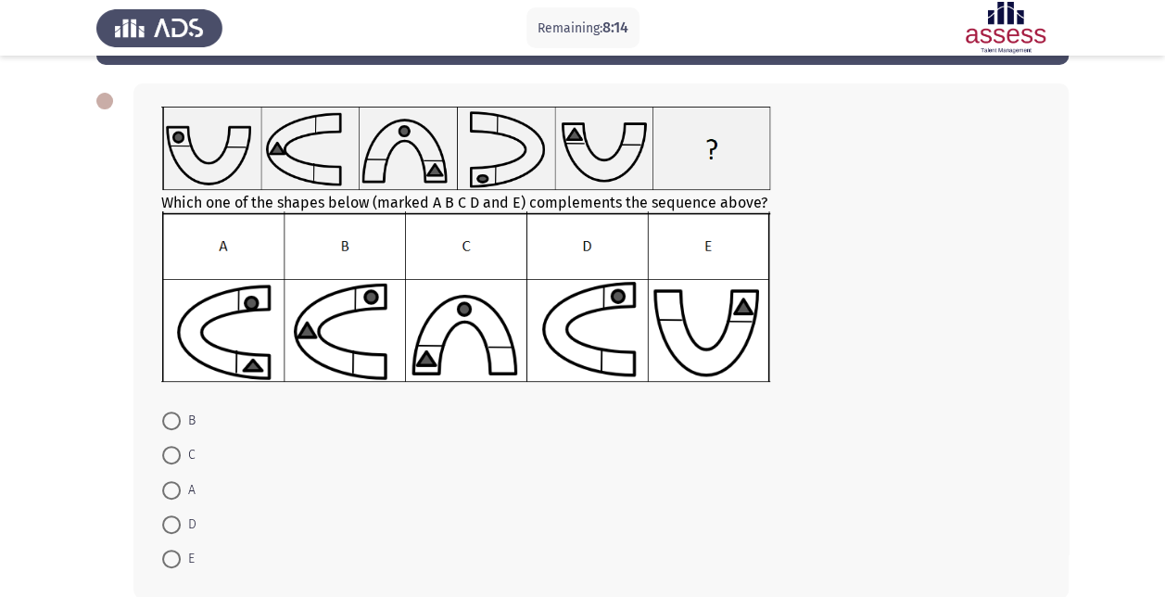
click at [165, 484] on span at bounding box center [171, 490] width 19 height 19
click at [165, 484] on input "A" at bounding box center [171, 490] width 19 height 19
radio input "true"
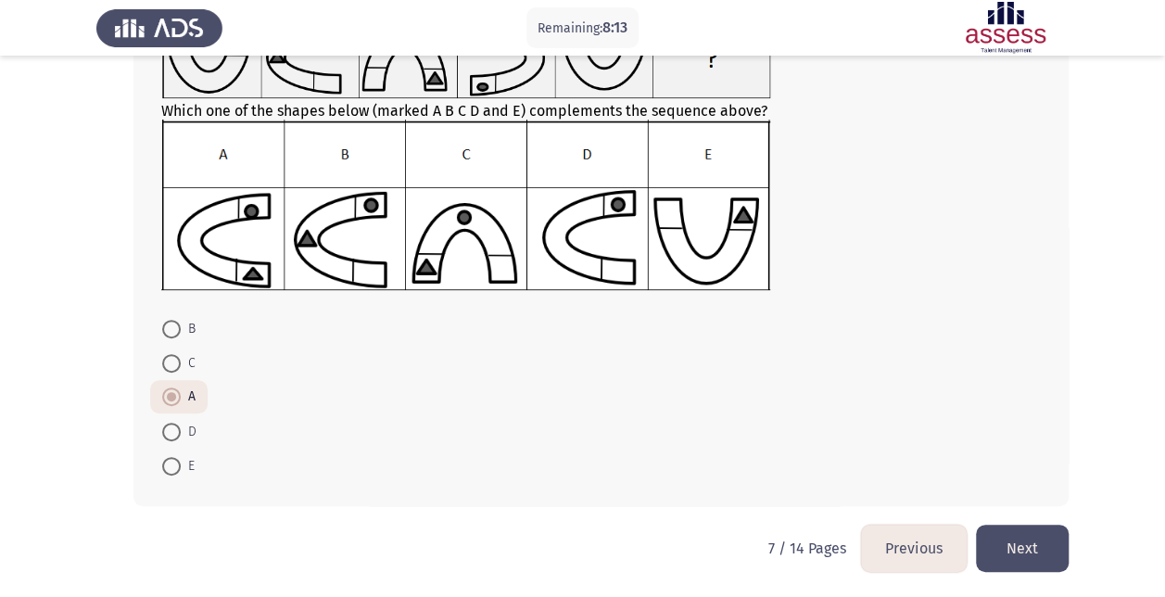
click at [1047, 546] on button "Next" at bounding box center [1022, 547] width 93 height 47
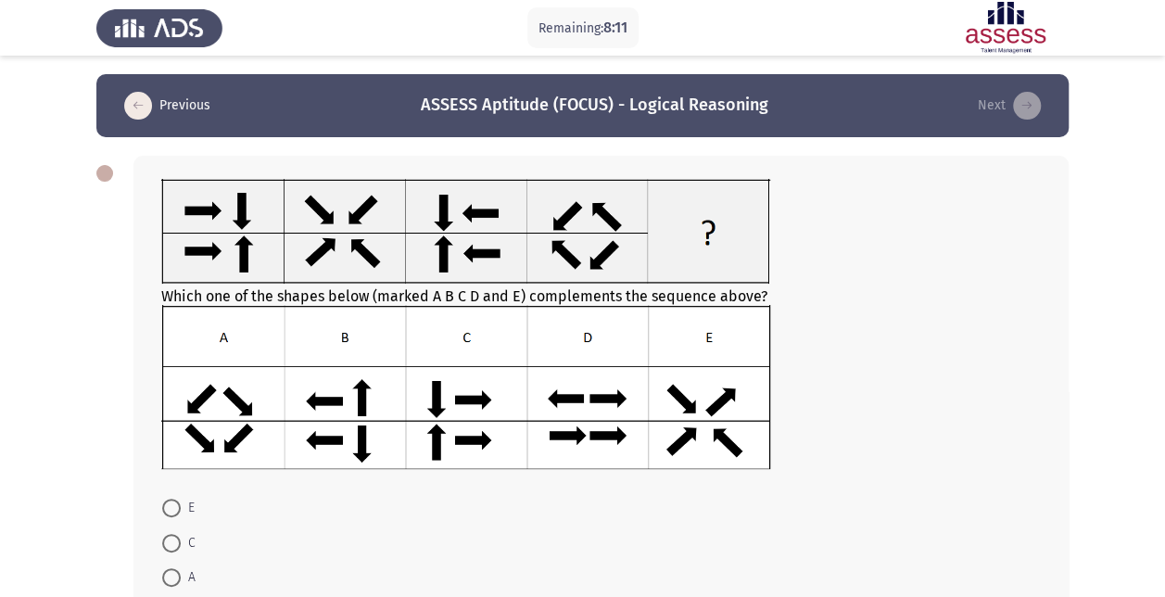
scroll to position [93, 0]
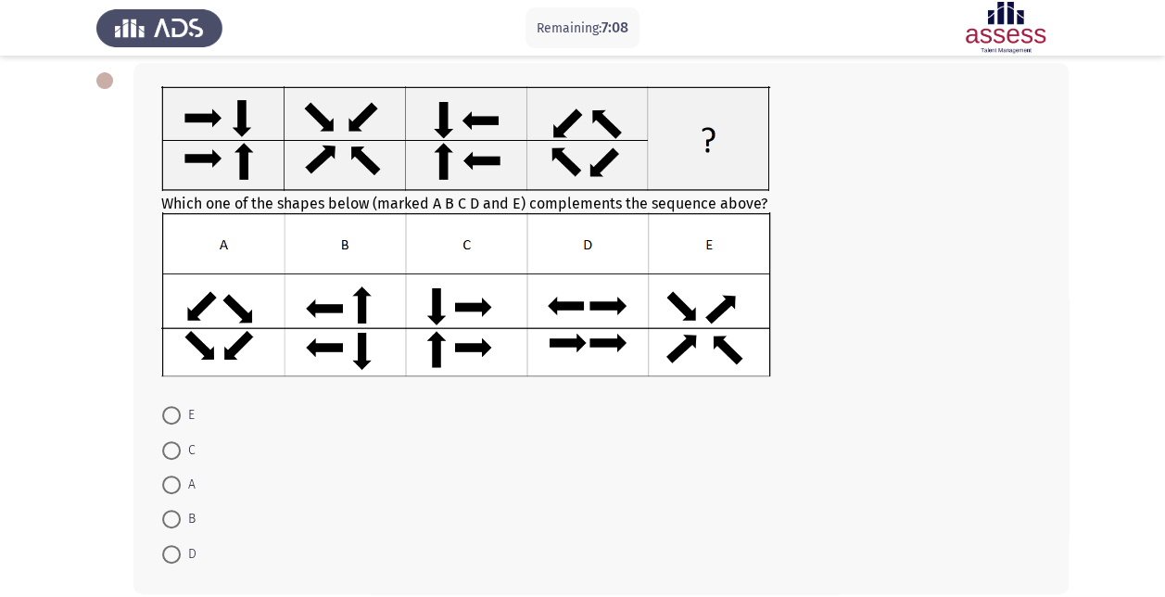
click at [181, 519] on span "B" at bounding box center [188, 519] width 15 height 22
click at [181, 519] on input "B" at bounding box center [171, 519] width 19 height 19
radio input "true"
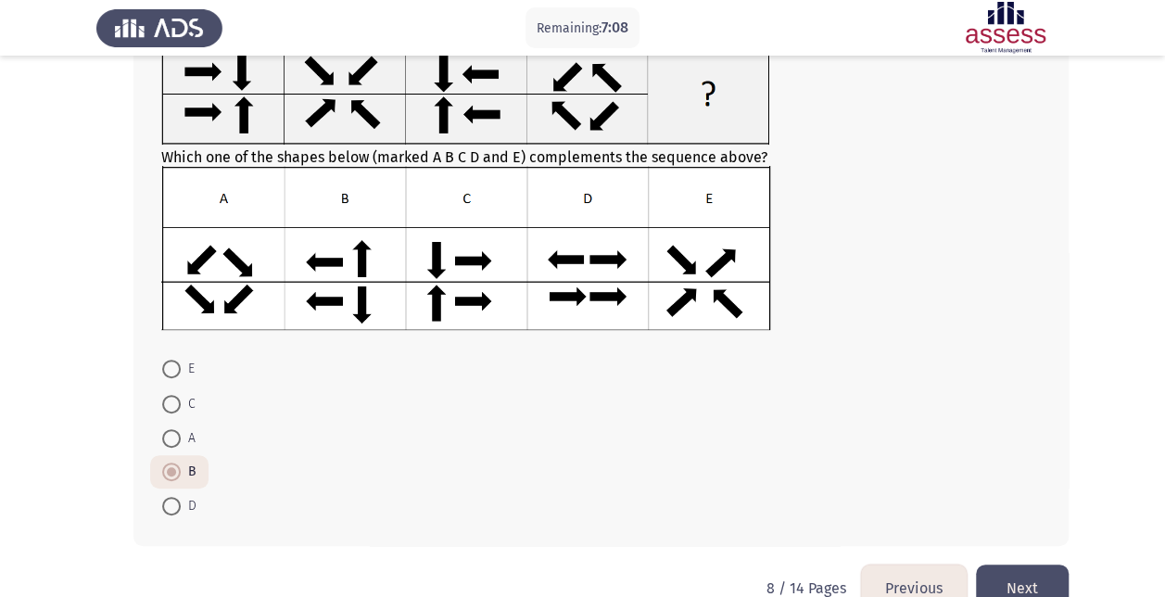
scroll to position [179, 0]
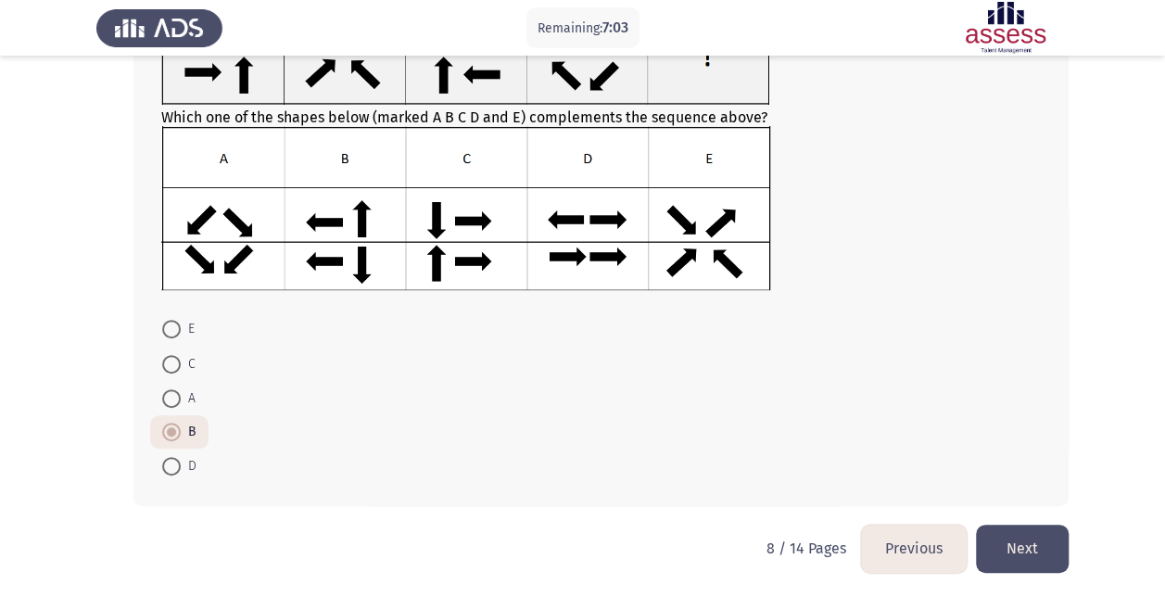
click at [1037, 537] on button "Next" at bounding box center [1022, 547] width 93 height 47
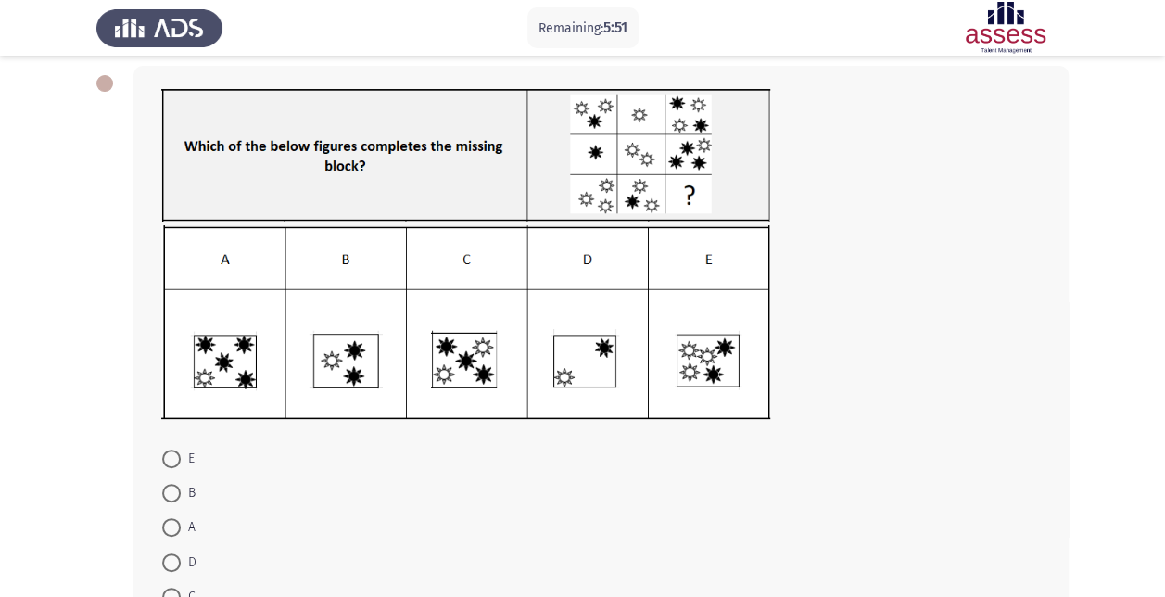
scroll to position [128, 0]
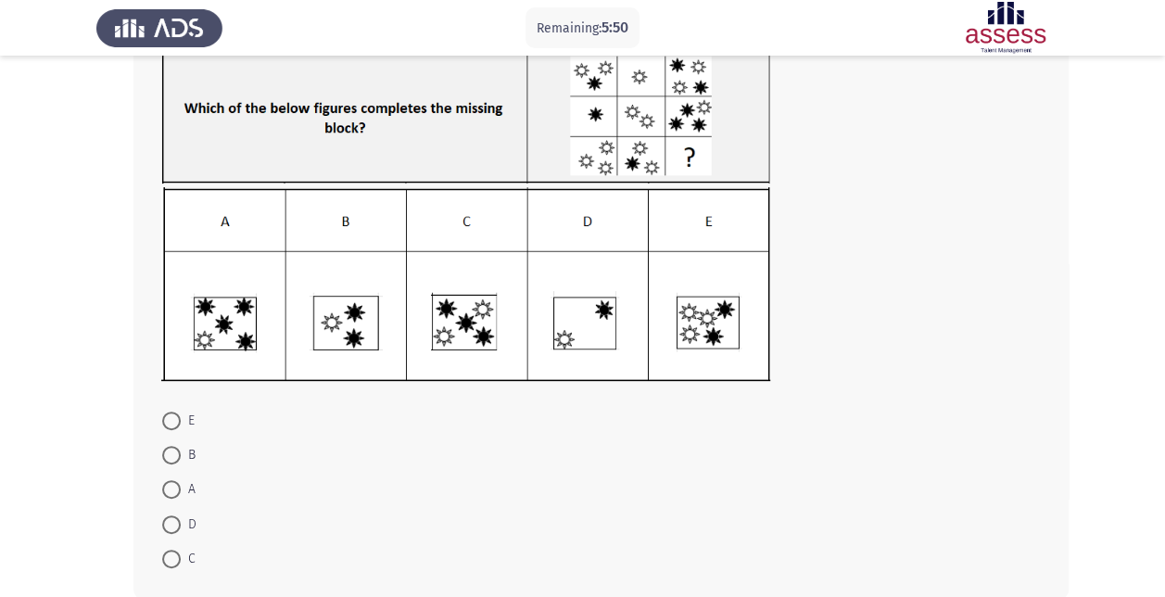
click at [178, 560] on span at bounding box center [171, 558] width 19 height 19
click at [178, 560] on input "C" at bounding box center [171, 558] width 19 height 19
radio input "true"
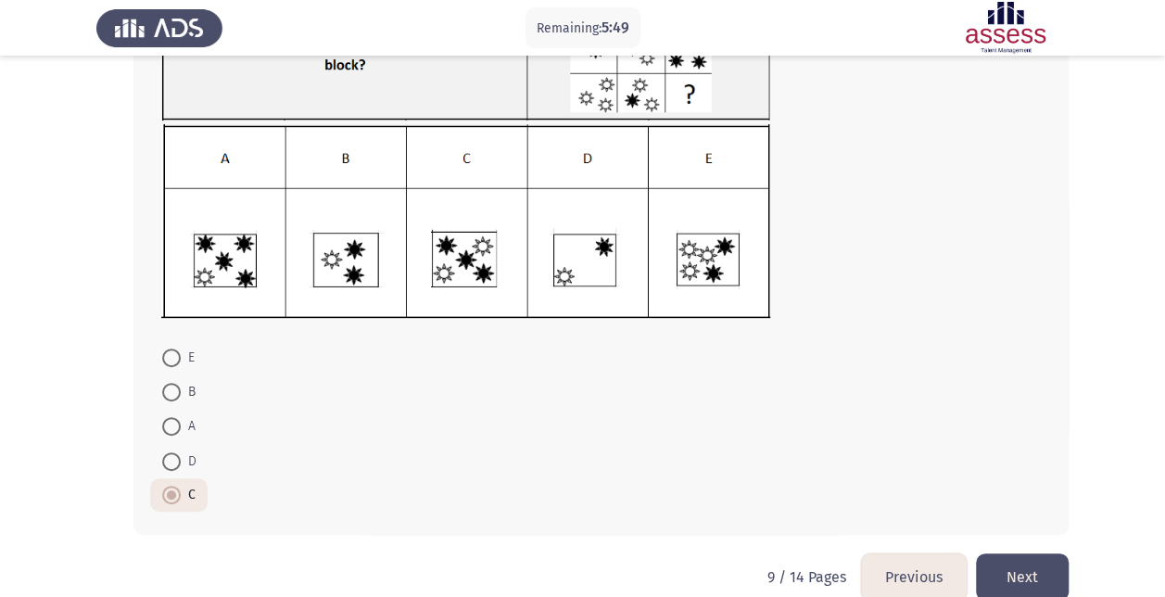
scroll to position [220, 0]
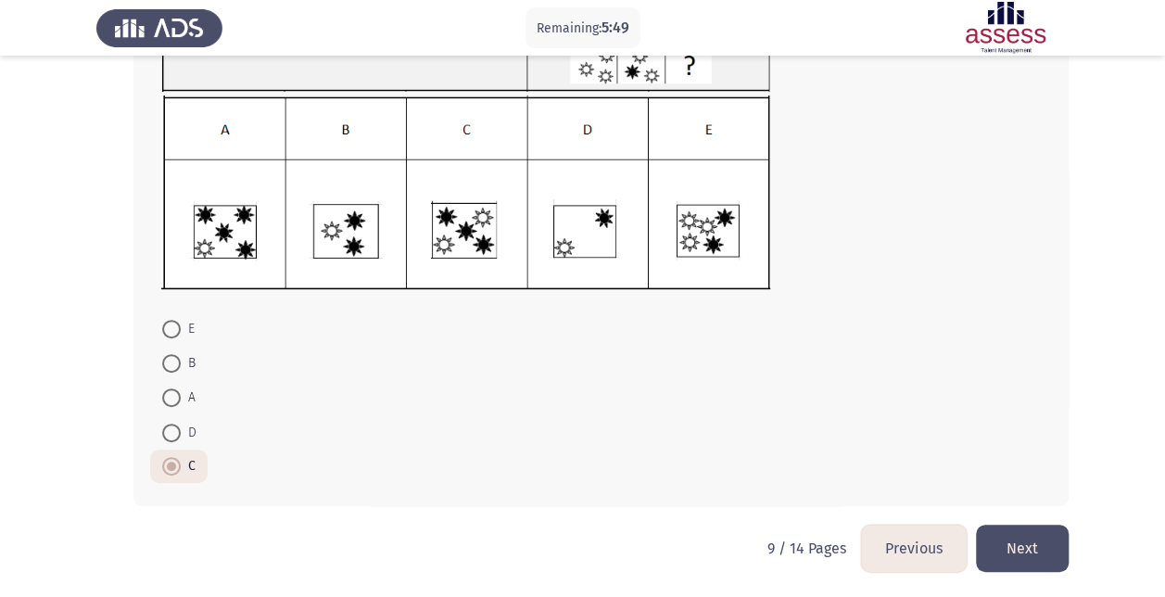
click at [1007, 536] on button "Next" at bounding box center [1022, 547] width 93 height 47
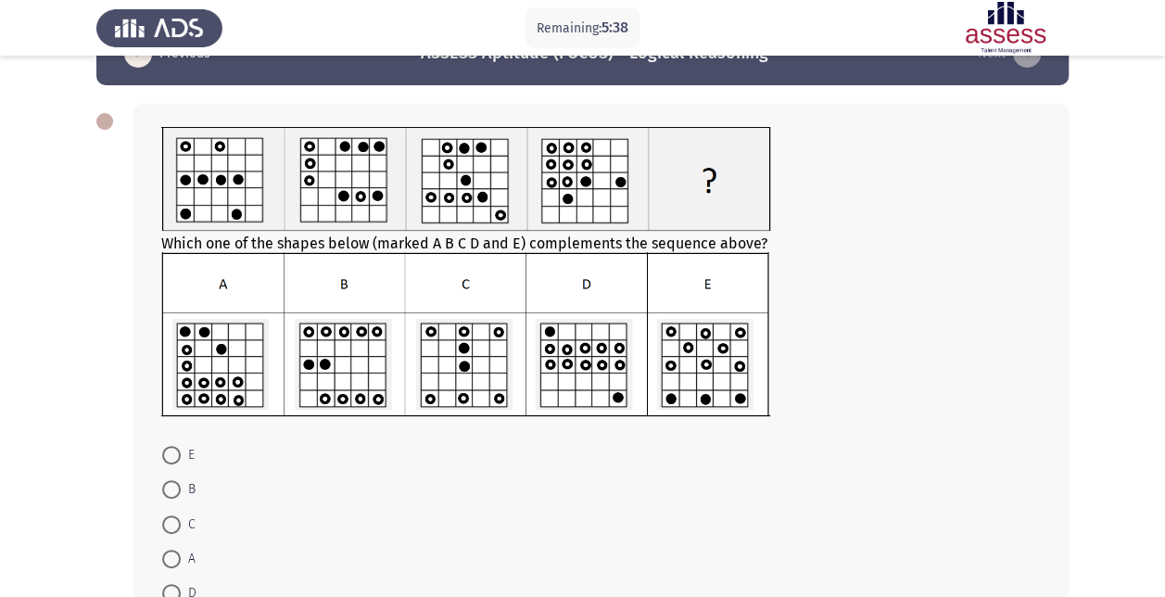
scroll to position [93, 0]
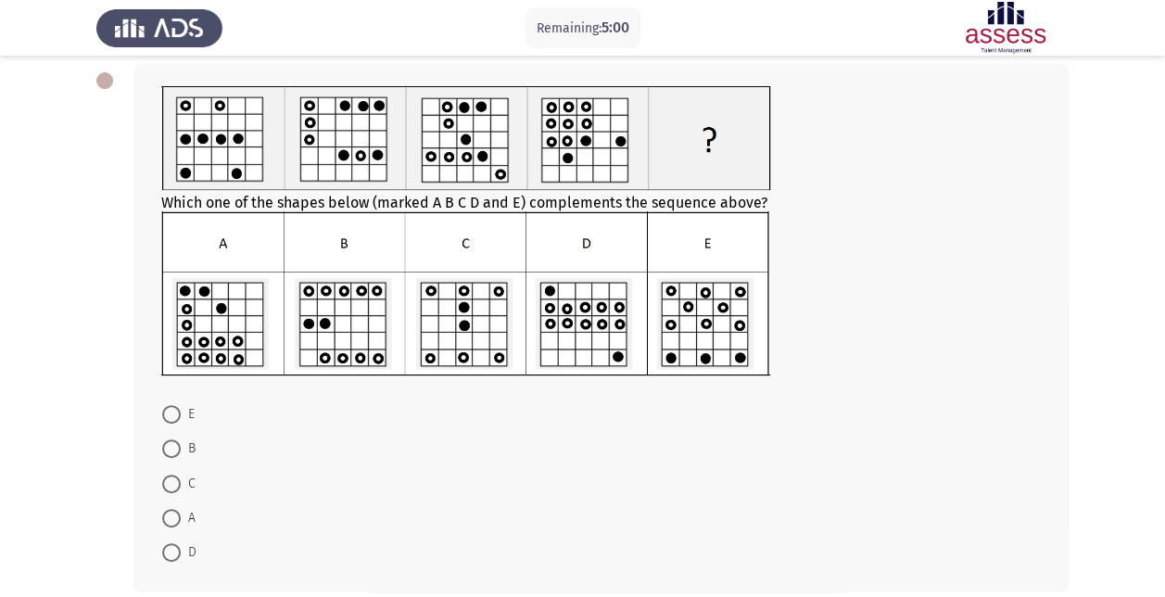
click at [177, 449] on span at bounding box center [171, 448] width 19 height 19
click at [177, 449] on input "B" at bounding box center [171, 448] width 19 height 19
radio input "true"
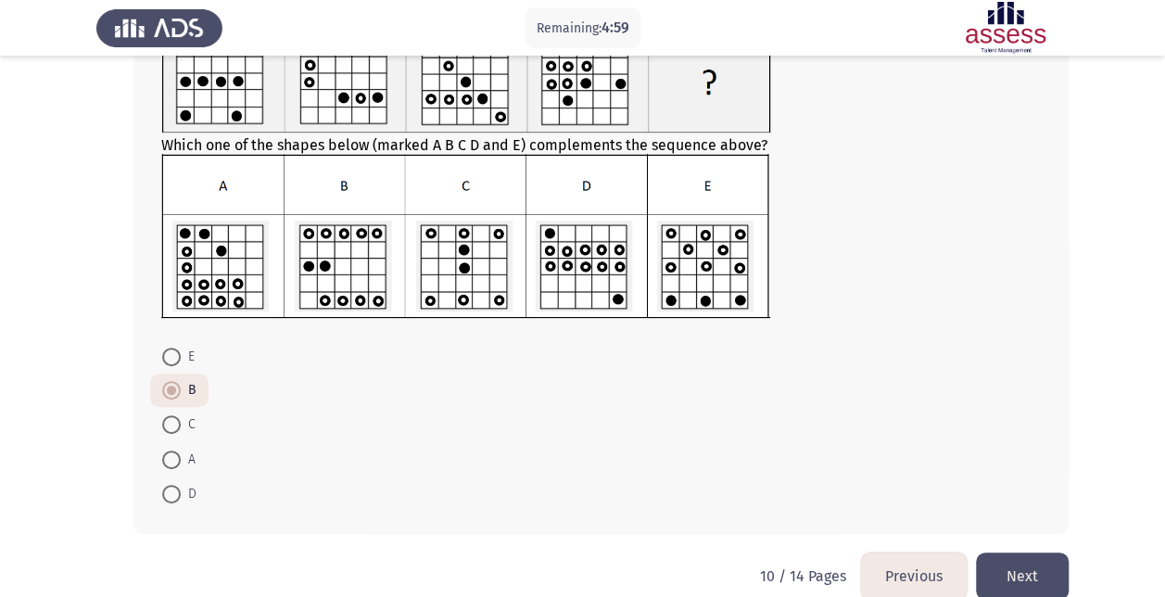
scroll to position [178, 0]
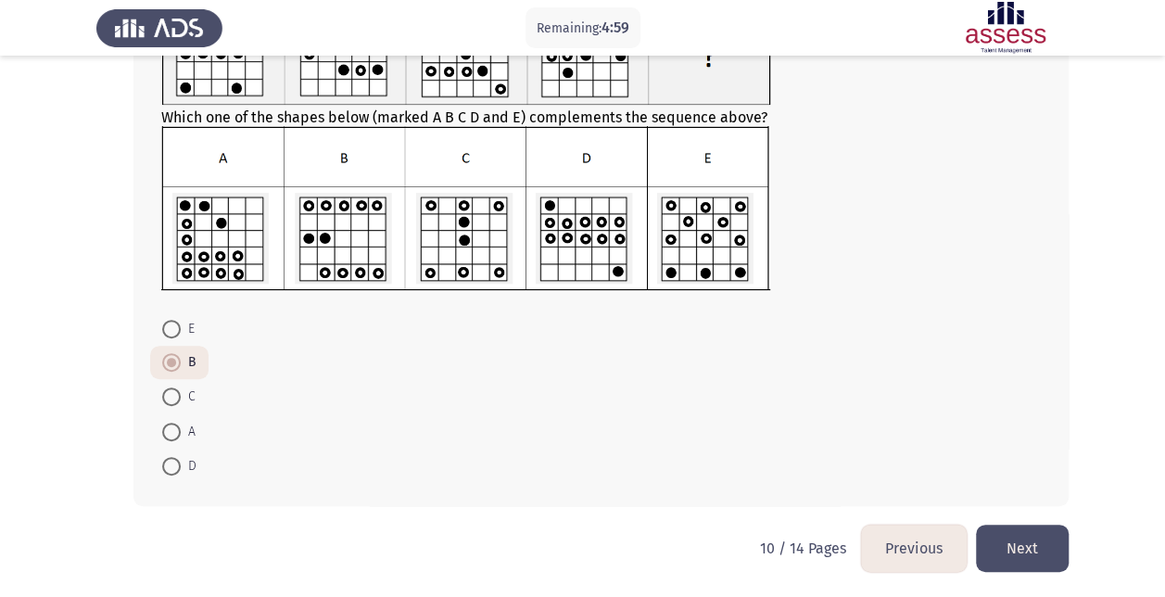
click at [1029, 548] on button "Next" at bounding box center [1022, 547] width 93 height 47
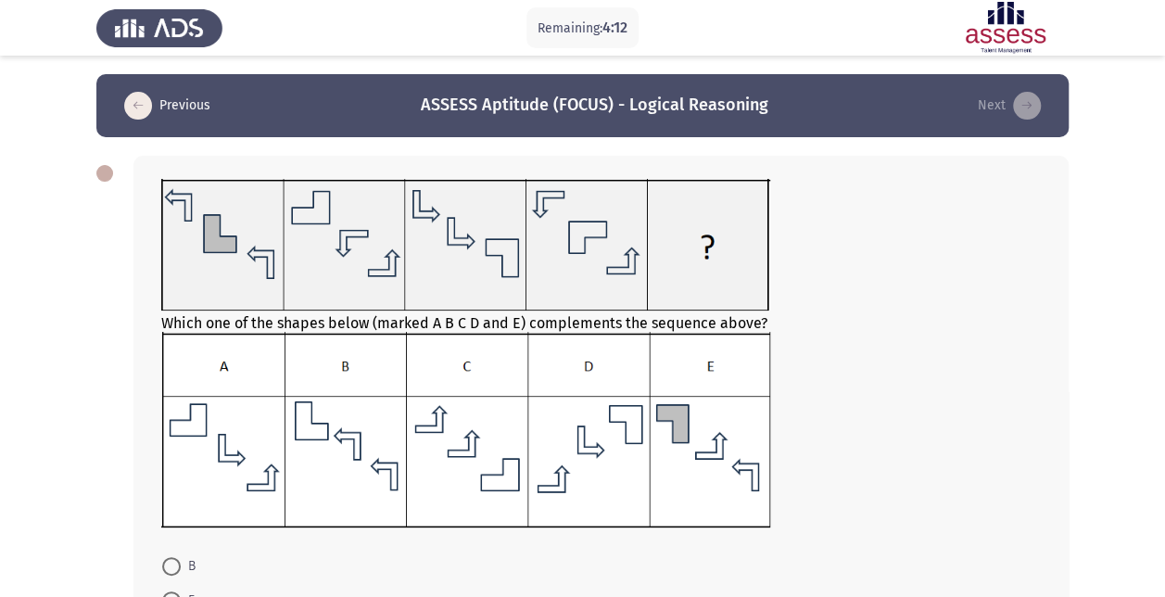
scroll to position [93, 0]
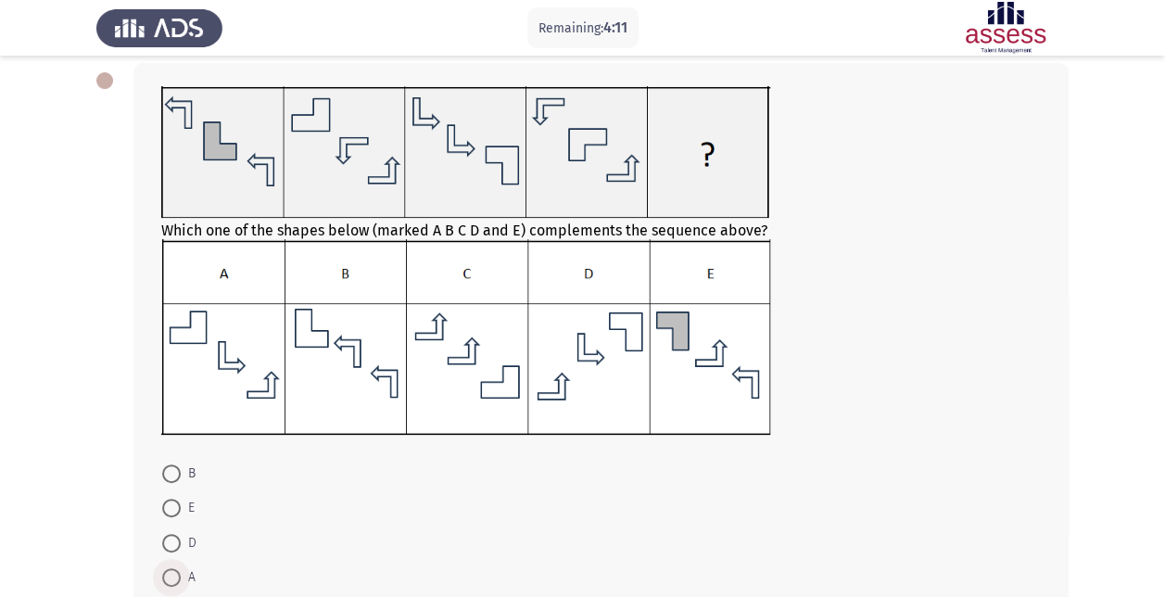
click at [178, 573] on span at bounding box center [171, 577] width 19 height 19
click at [178, 573] on input "A" at bounding box center [171, 577] width 19 height 19
radio input "true"
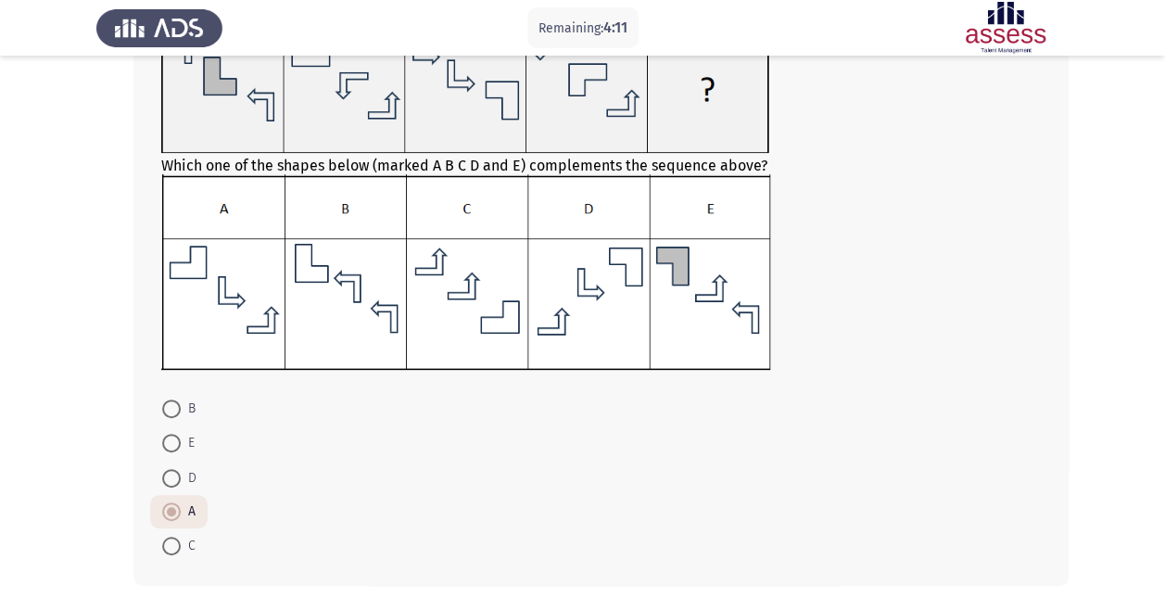
scroll to position [237, 0]
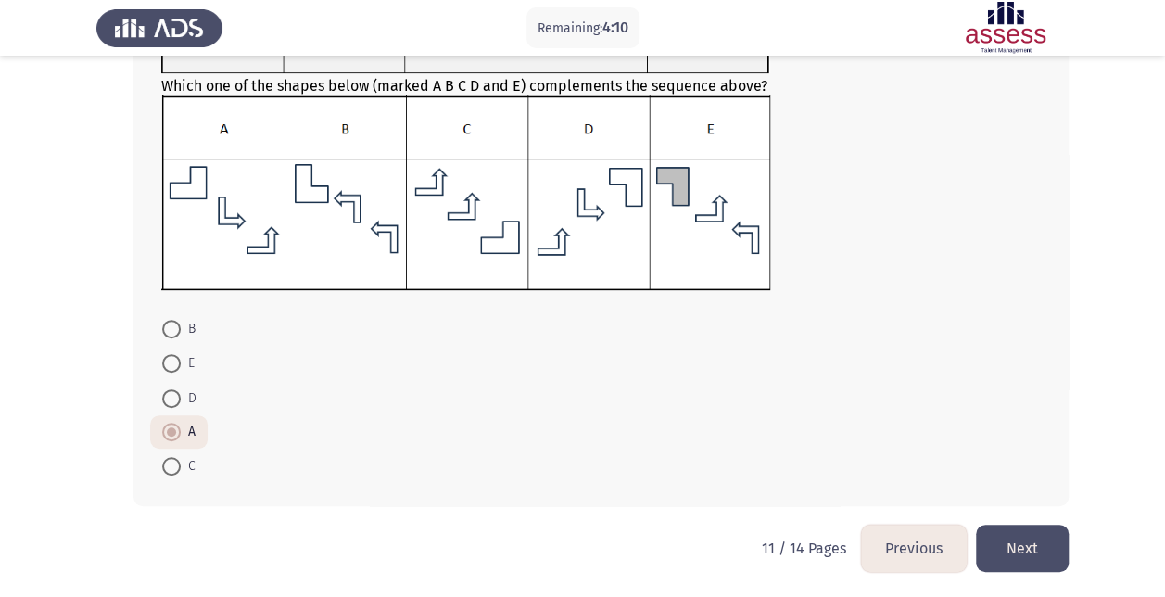
click at [1025, 543] on button "Next" at bounding box center [1022, 547] width 93 height 47
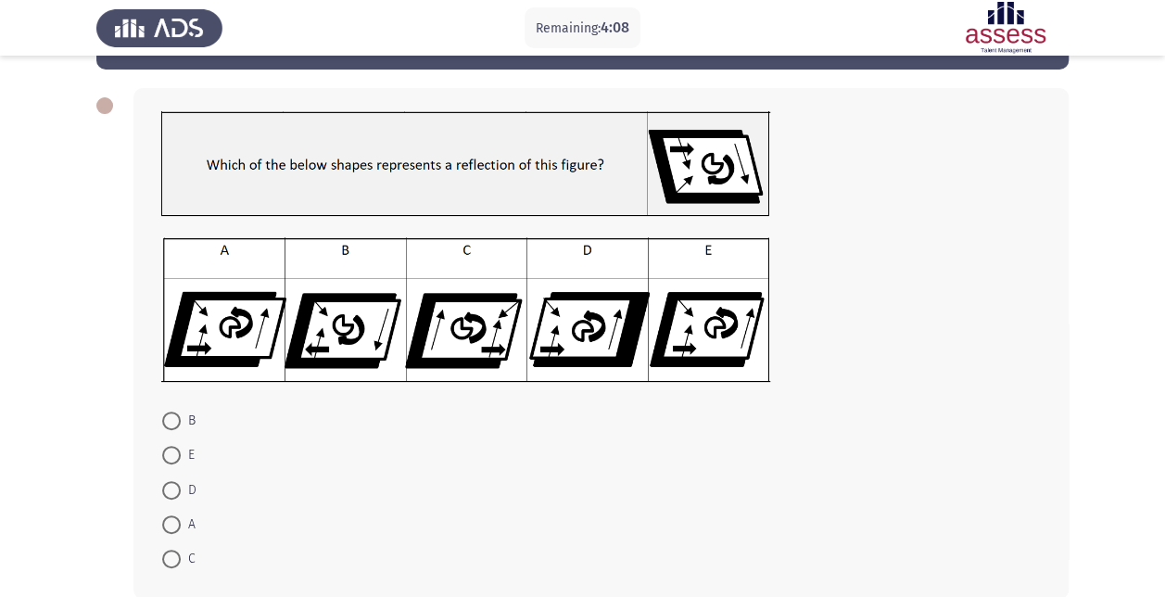
scroll to position [93, 0]
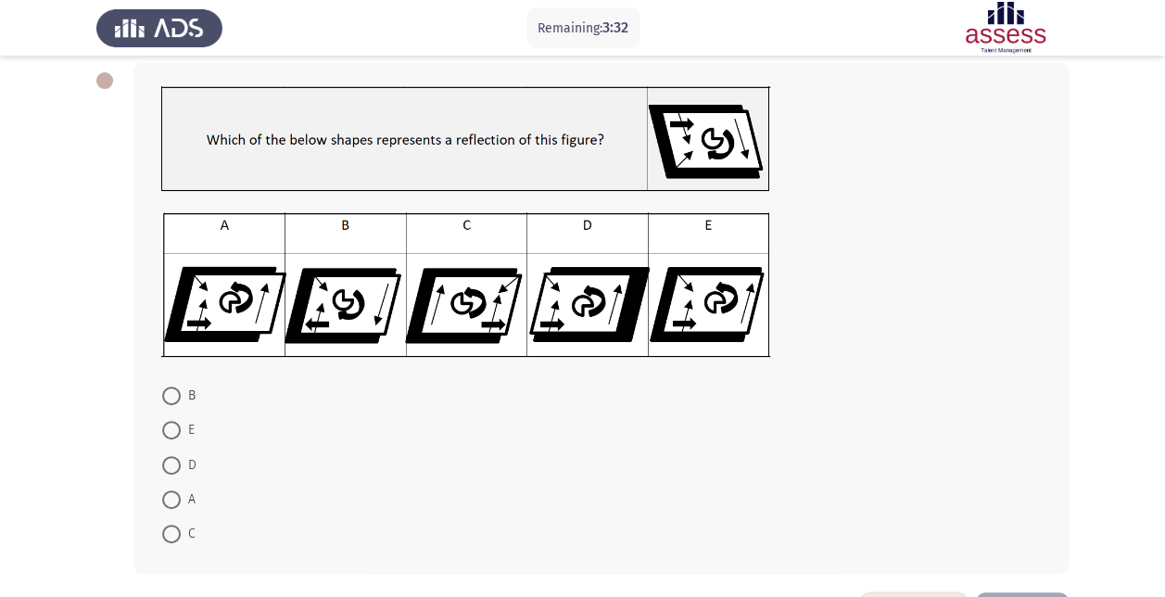
click at [169, 467] on span at bounding box center [171, 465] width 19 height 19
click at [169, 467] on input "D" at bounding box center [171, 465] width 19 height 19
radio input "true"
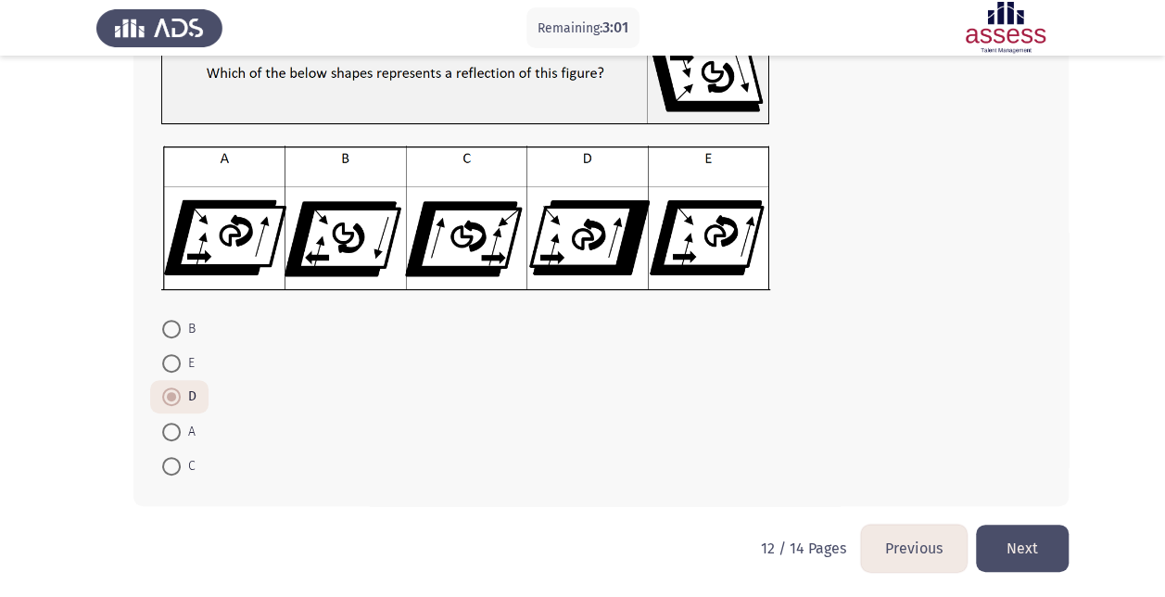
click at [1066, 550] on button "Next" at bounding box center [1022, 547] width 93 height 47
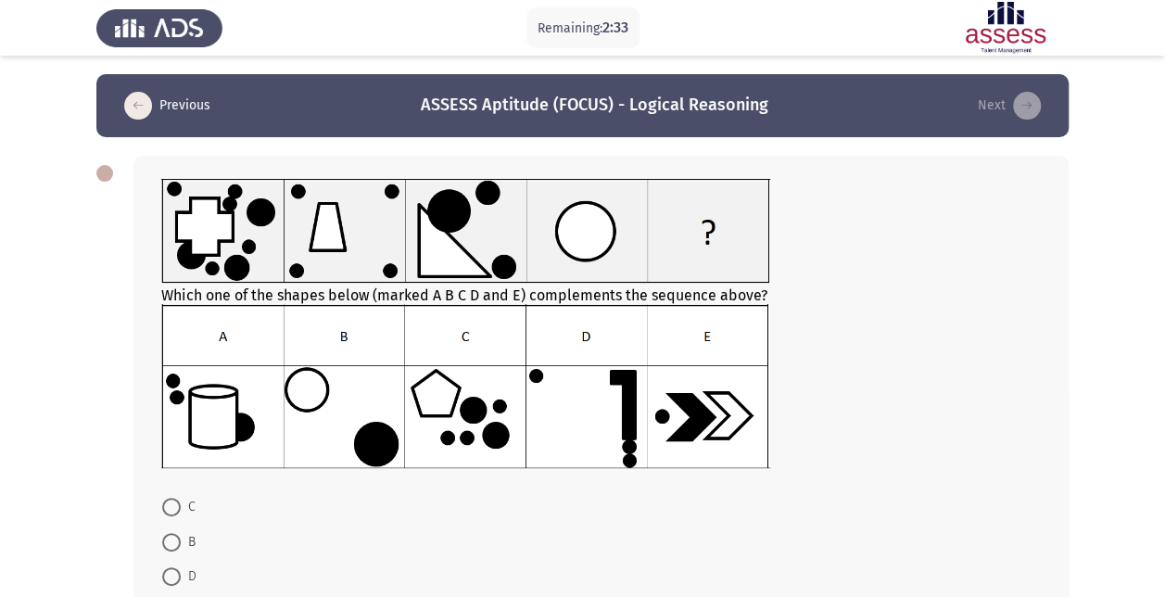
scroll to position [93, 0]
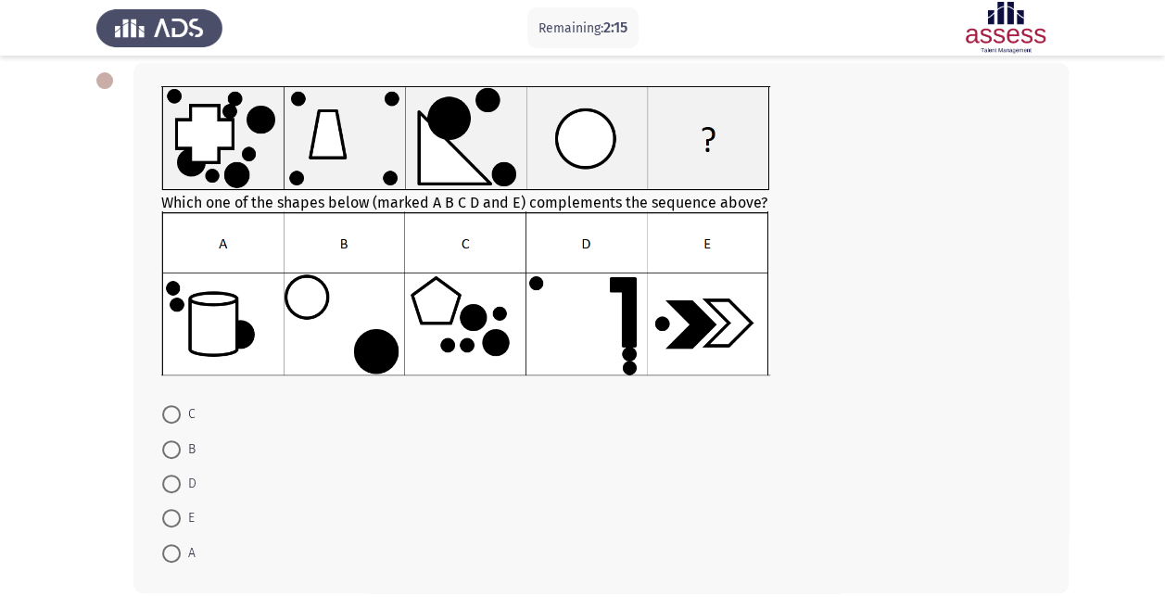
click at [171, 443] on span at bounding box center [171, 449] width 19 height 19
click at [171, 443] on input "B" at bounding box center [171, 449] width 19 height 19
radio input "true"
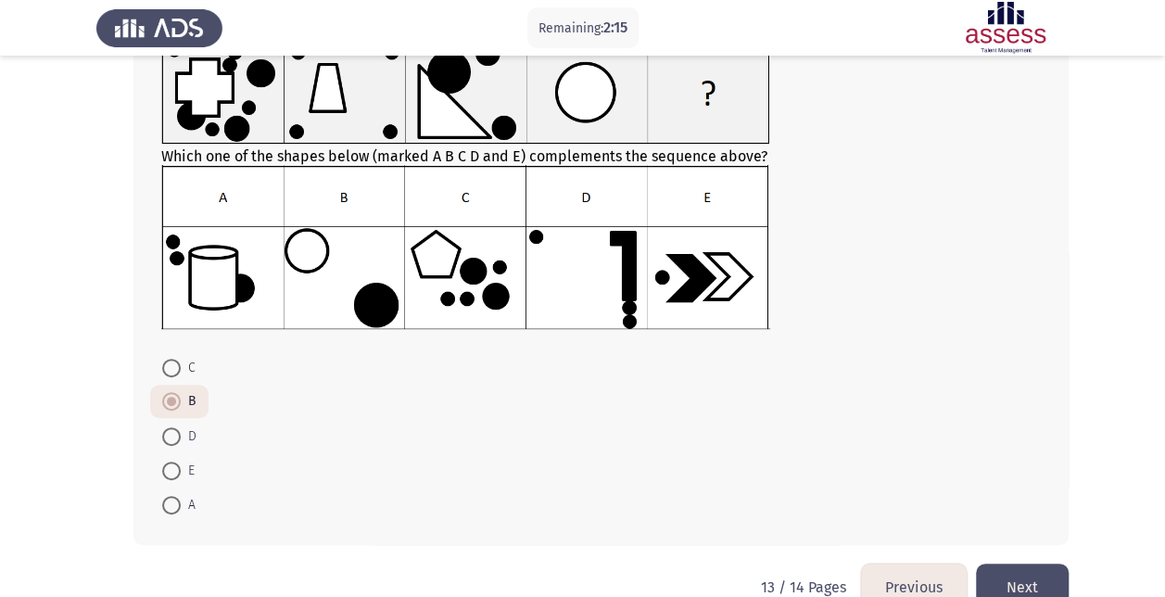
scroll to position [178, 0]
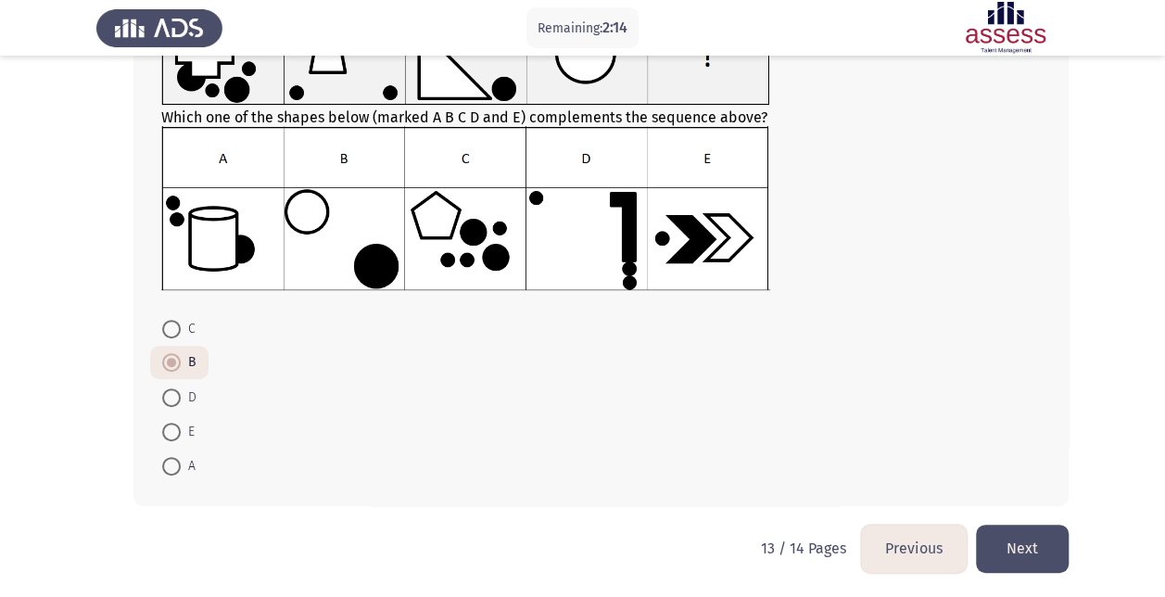
click at [1015, 542] on button "Next" at bounding box center [1022, 547] width 93 height 47
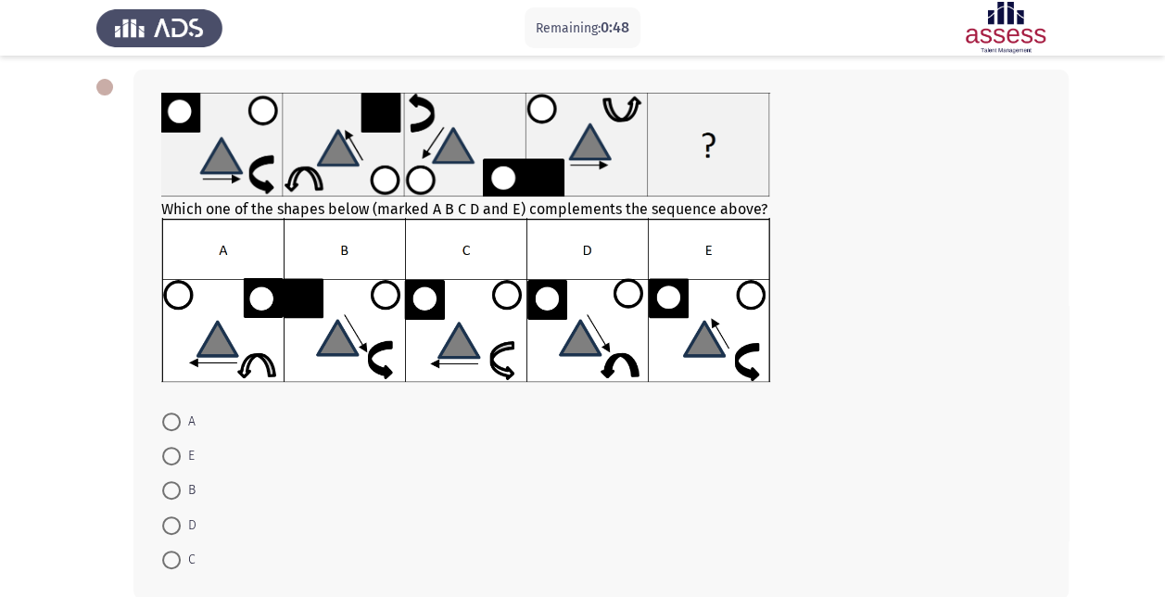
scroll to position [180, 0]
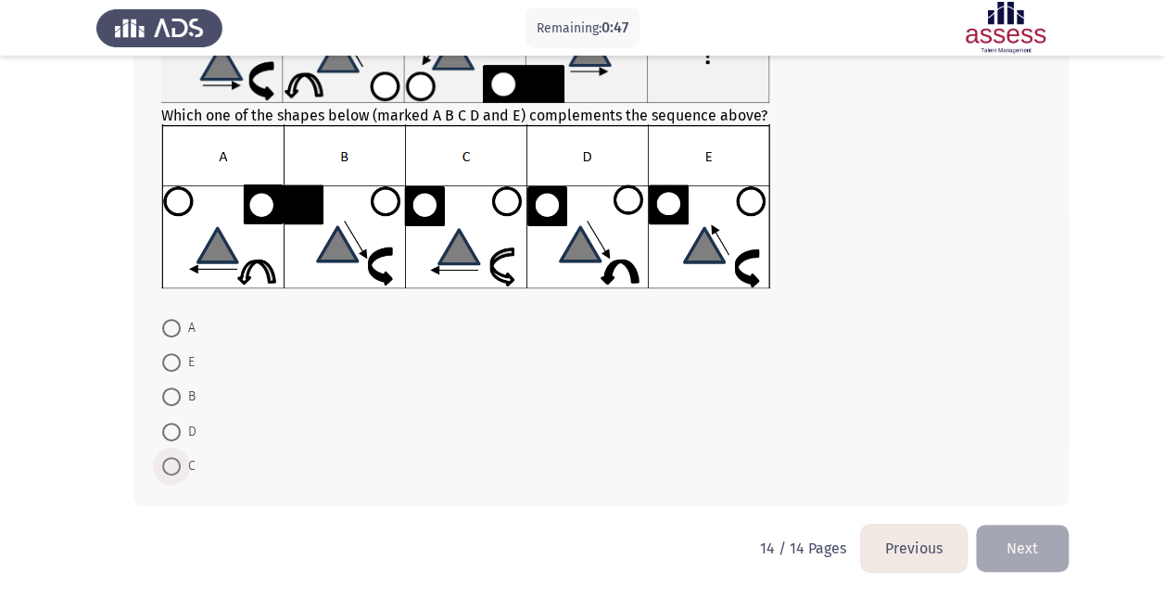
click at [170, 462] on span at bounding box center [171, 466] width 19 height 19
click at [170, 462] on input "C" at bounding box center [171, 466] width 19 height 19
radio input "true"
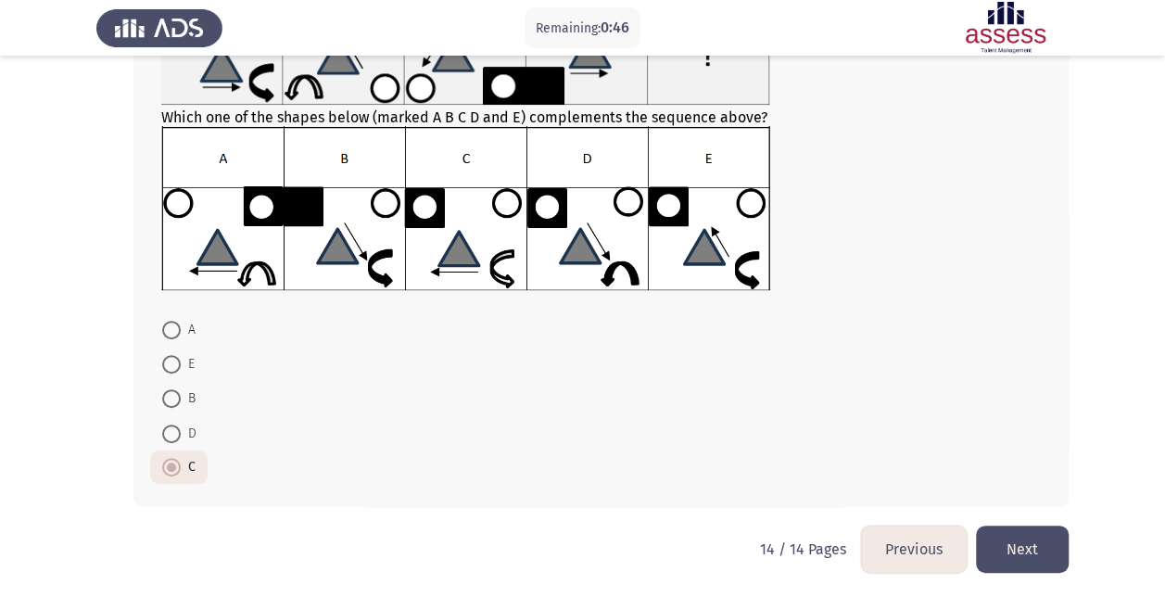
click at [1016, 541] on button "Next" at bounding box center [1022, 548] width 93 height 47
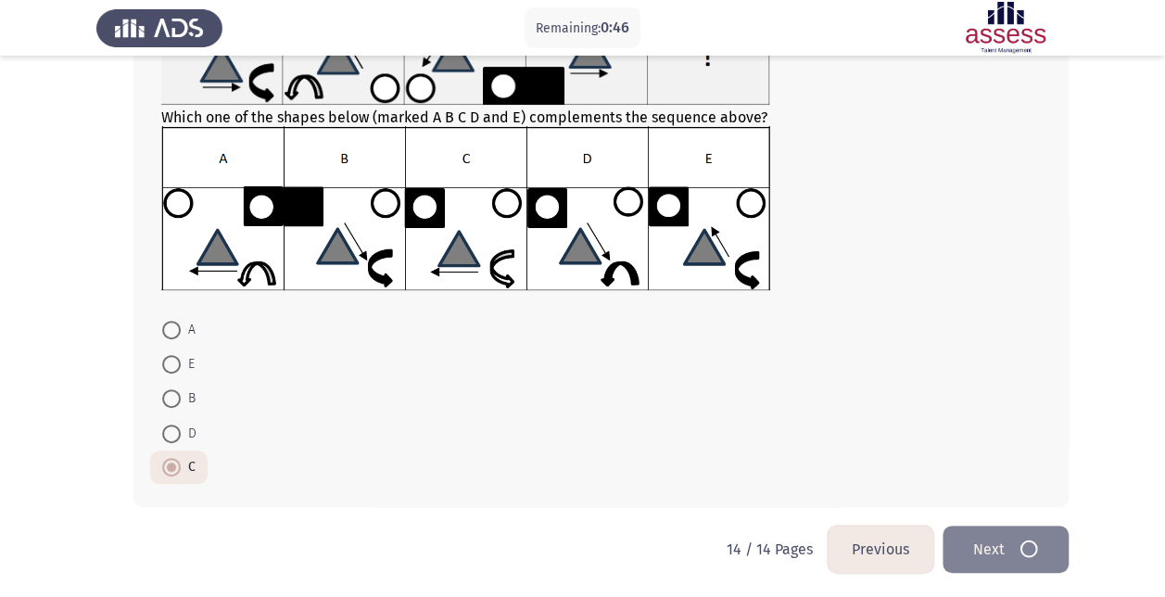
scroll to position [0, 0]
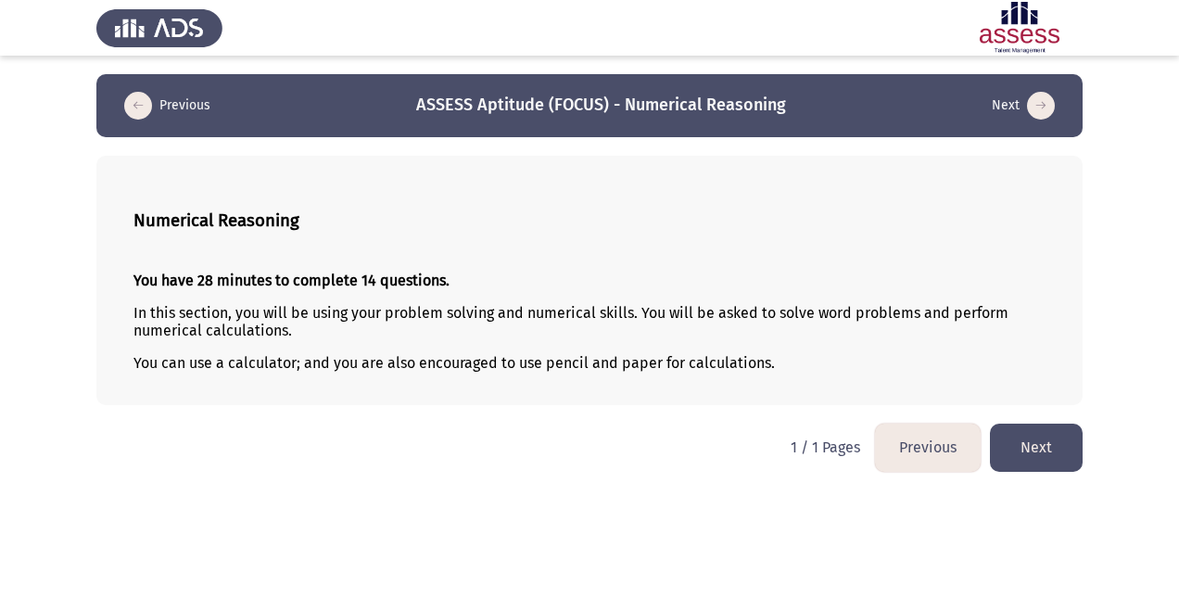
click at [1041, 441] on button "Next" at bounding box center [1036, 446] width 93 height 47
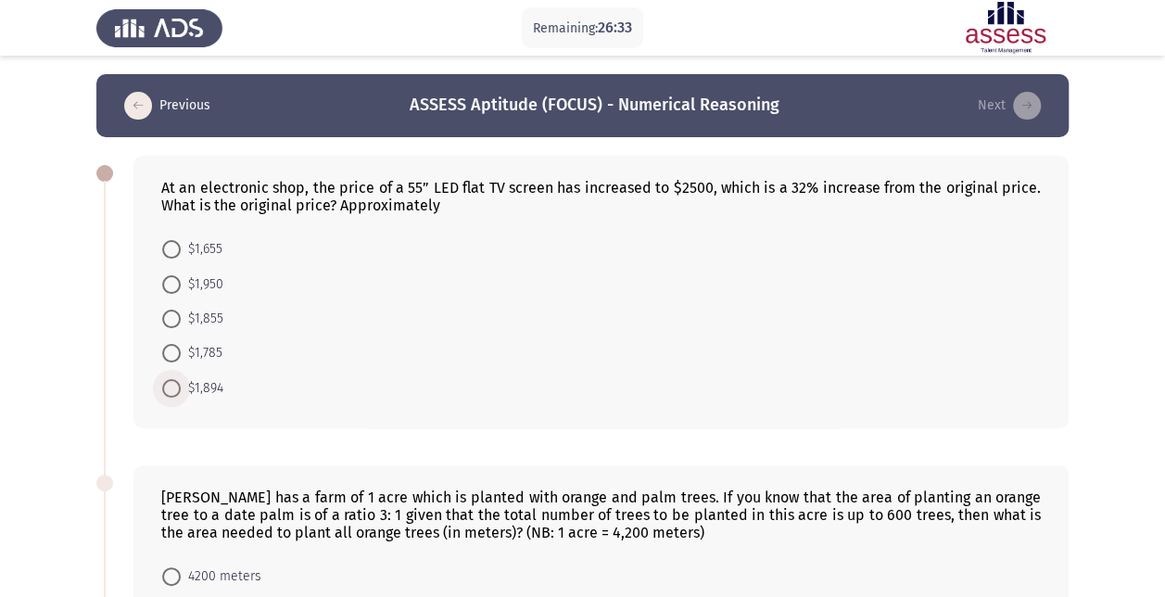
click at [178, 382] on span at bounding box center [171, 388] width 19 height 19
click at [178, 382] on input "$1,894" at bounding box center [171, 388] width 19 height 19
radio input "true"
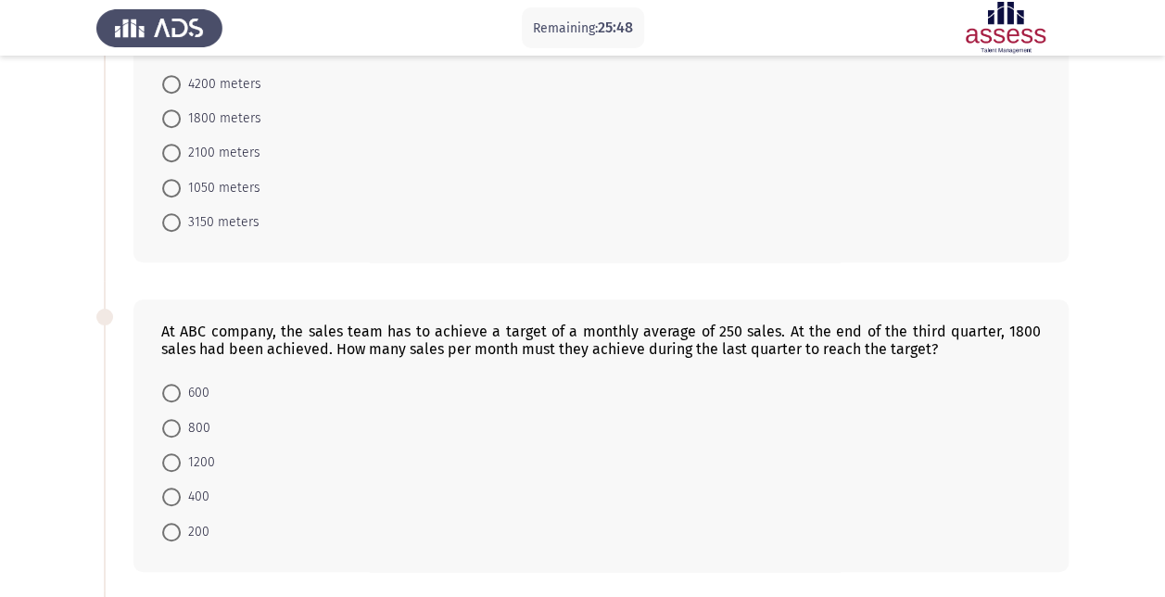
scroll to position [463, 0]
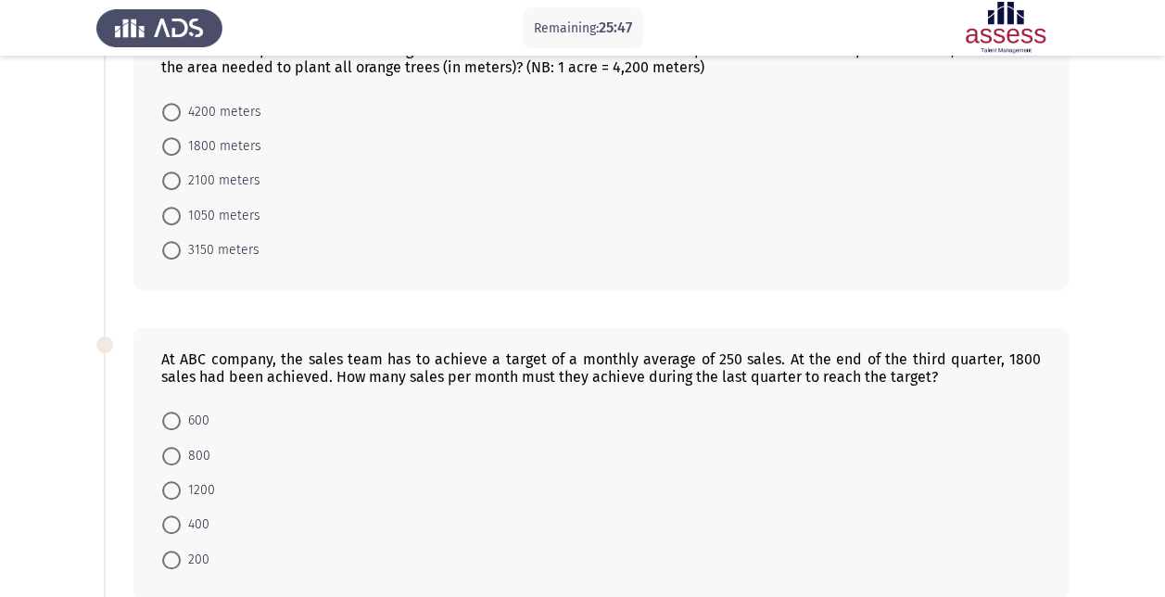
click at [170, 241] on span at bounding box center [171, 250] width 19 height 19
click at [170, 241] on input "3150 meters" at bounding box center [171, 250] width 19 height 19
radio input "true"
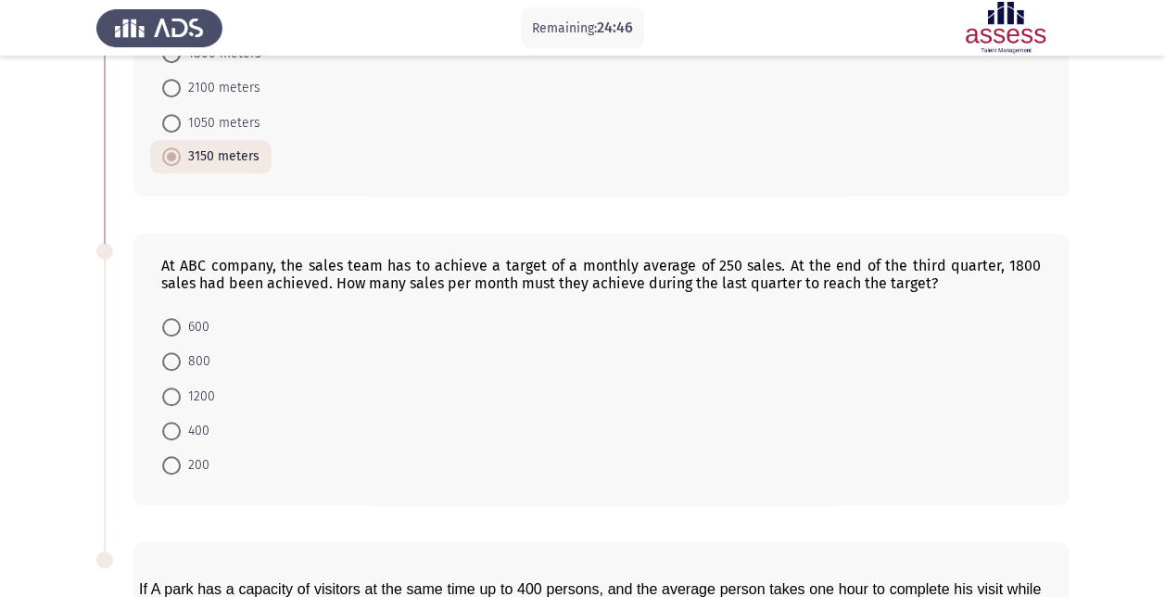
click at [174, 423] on span at bounding box center [171, 431] width 19 height 19
click at [174, 423] on input "400" at bounding box center [171, 431] width 19 height 19
radio input "true"
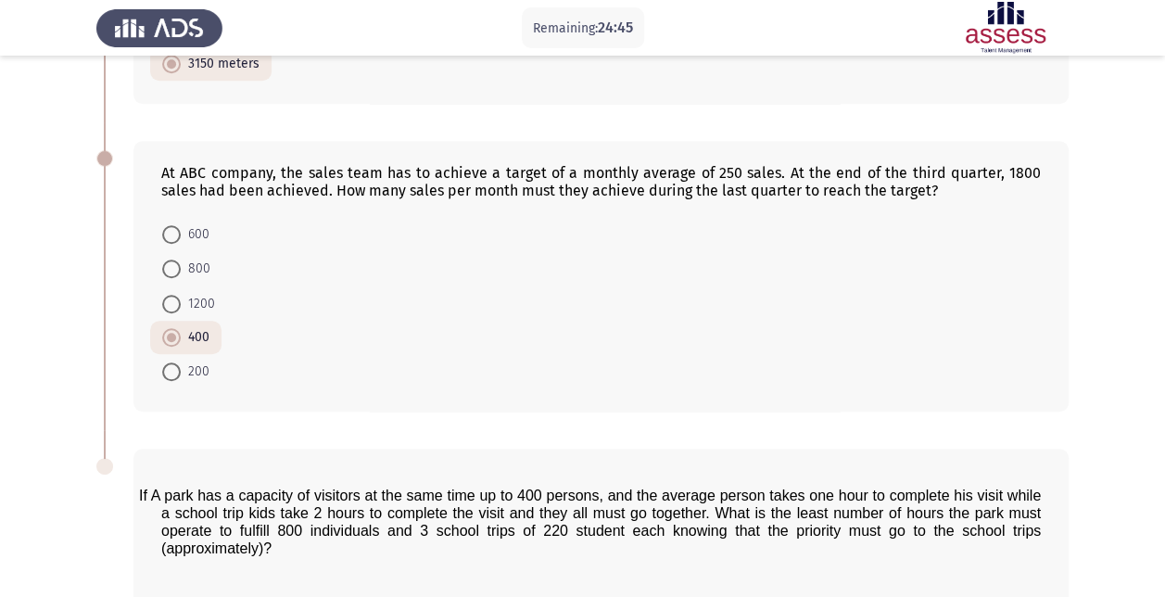
scroll to position [921, 0]
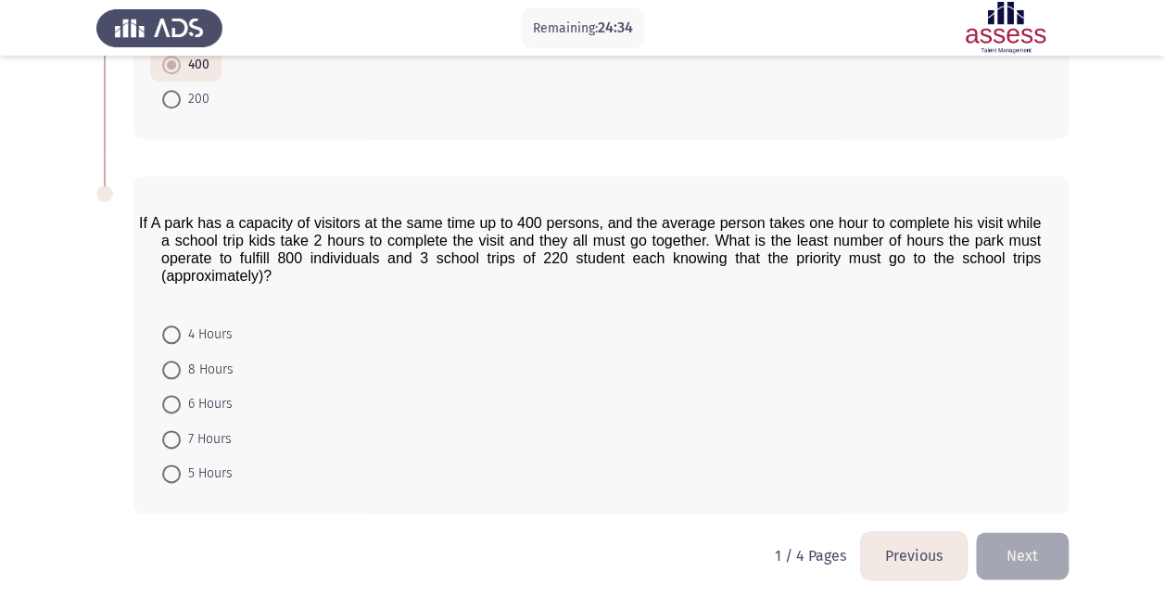
click at [174, 360] on span at bounding box center [171, 369] width 19 height 19
click at [174, 360] on input "8 Hours" at bounding box center [171, 369] width 19 height 19
radio input "true"
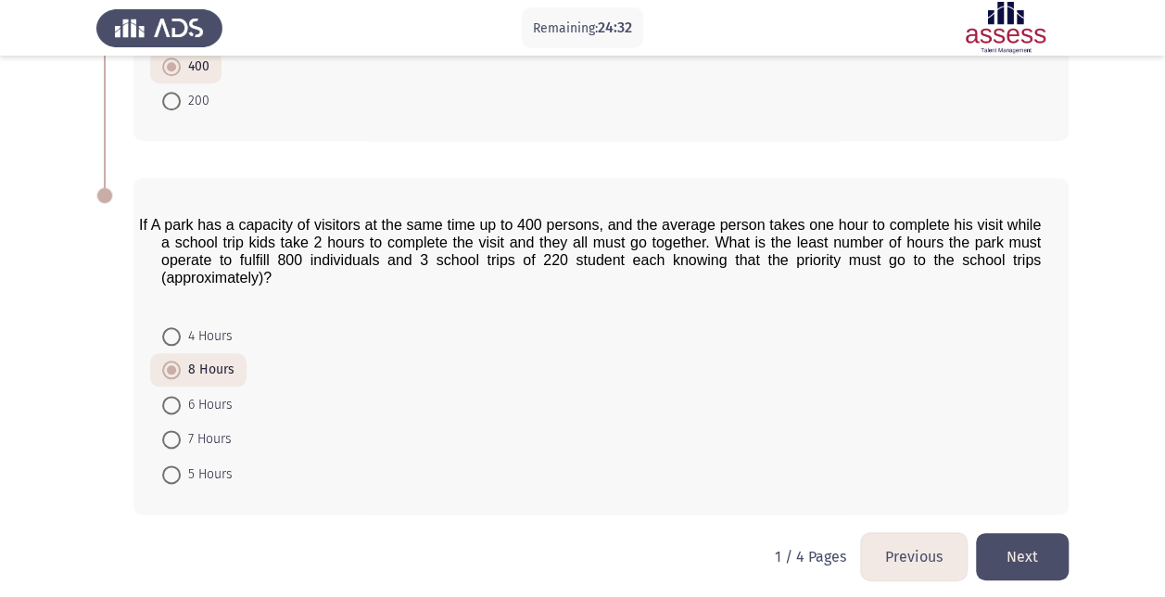
click at [170, 360] on span at bounding box center [171, 369] width 19 height 19
click at [170, 360] on input "8 Hours" at bounding box center [171, 369] width 19 height 19
click at [175, 398] on span at bounding box center [171, 405] width 19 height 19
click at [175, 398] on input "6 Hours" at bounding box center [171, 405] width 19 height 19
radio input "true"
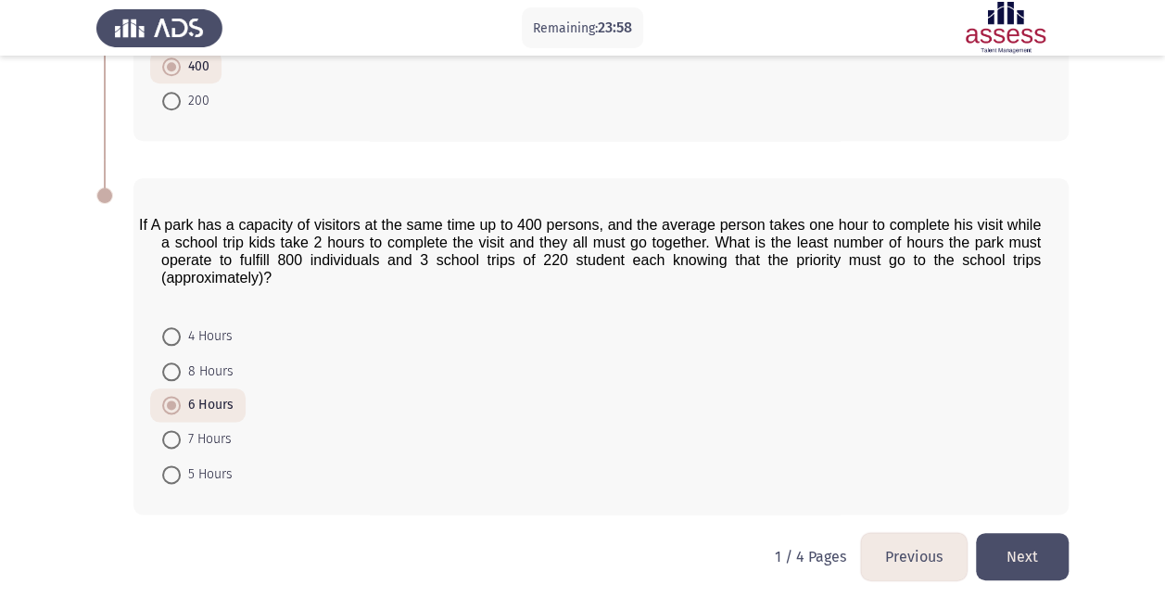
click at [1010, 542] on button "Next" at bounding box center [1022, 556] width 93 height 47
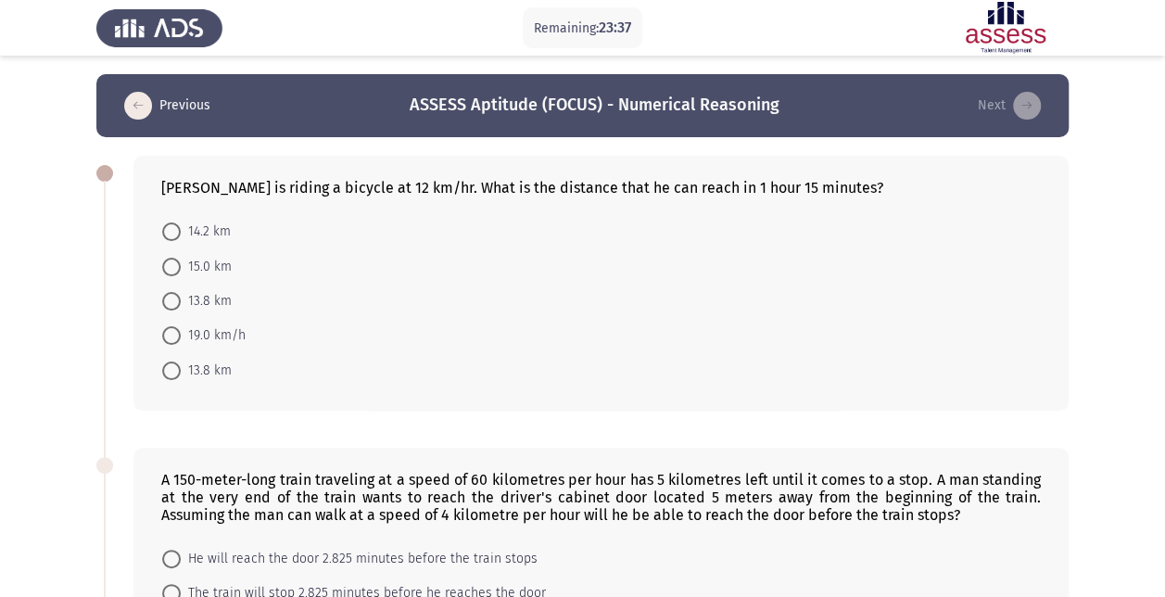
click at [172, 293] on span at bounding box center [171, 301] width 19 height 19
click at [172, 293] on input "13.8 km" at bounding box center [171, 301] width 19 height 19
radio input "true"
click at [176, 260] on span at bounding box center [171, 267] width 19 height 19
click at [176, 260] on input "15.0 km" at bounding box center [171, 267] width 19 height 19
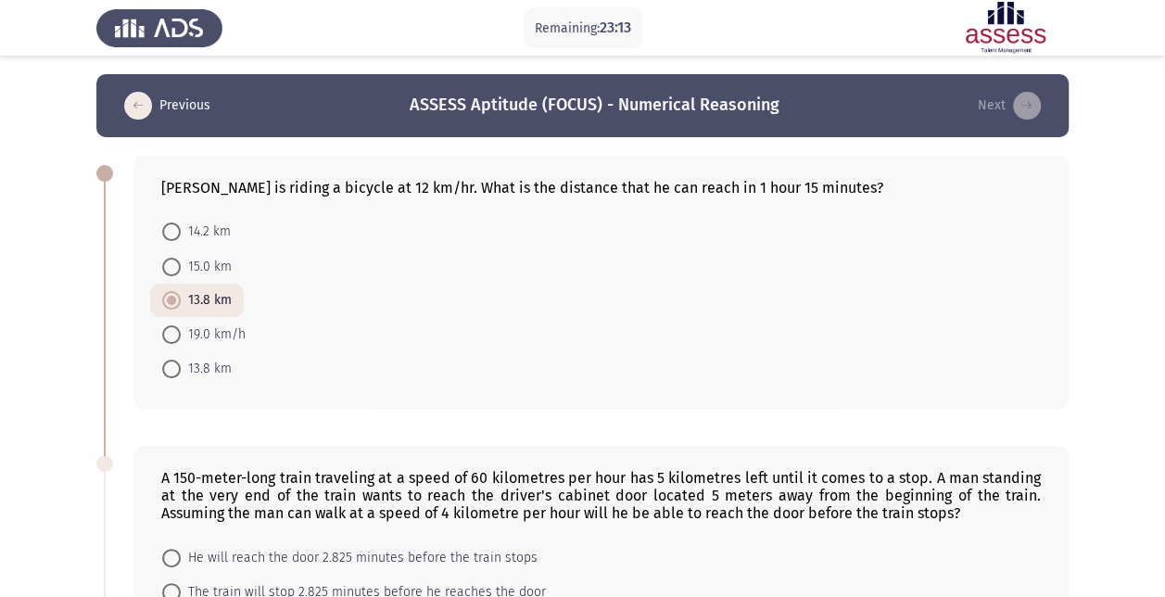
radio input "true"
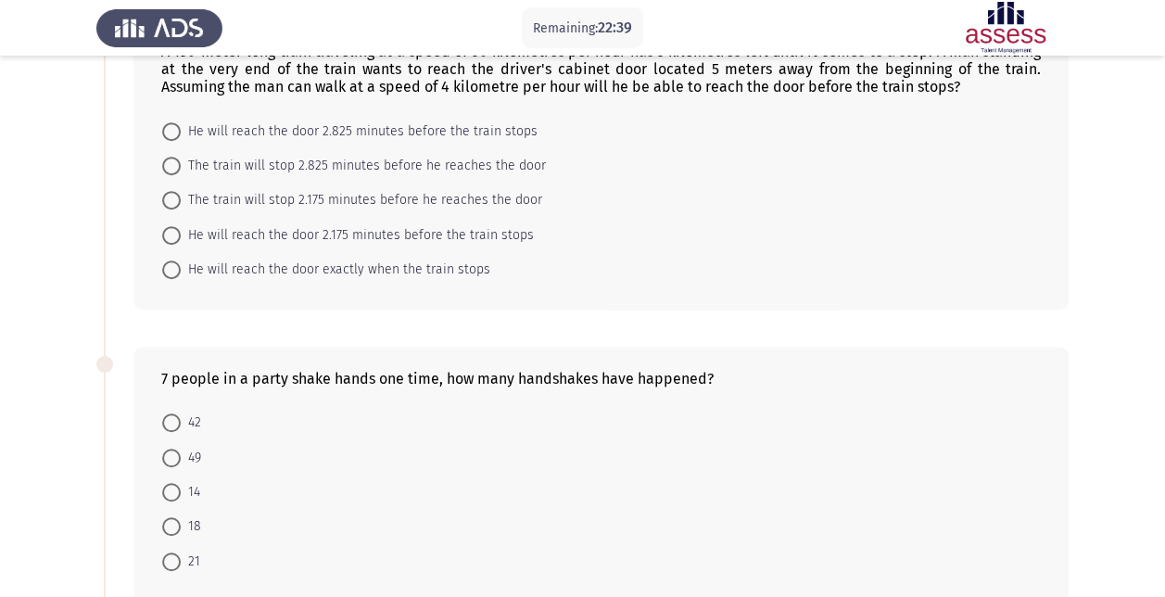
scroll to position [556, 0]
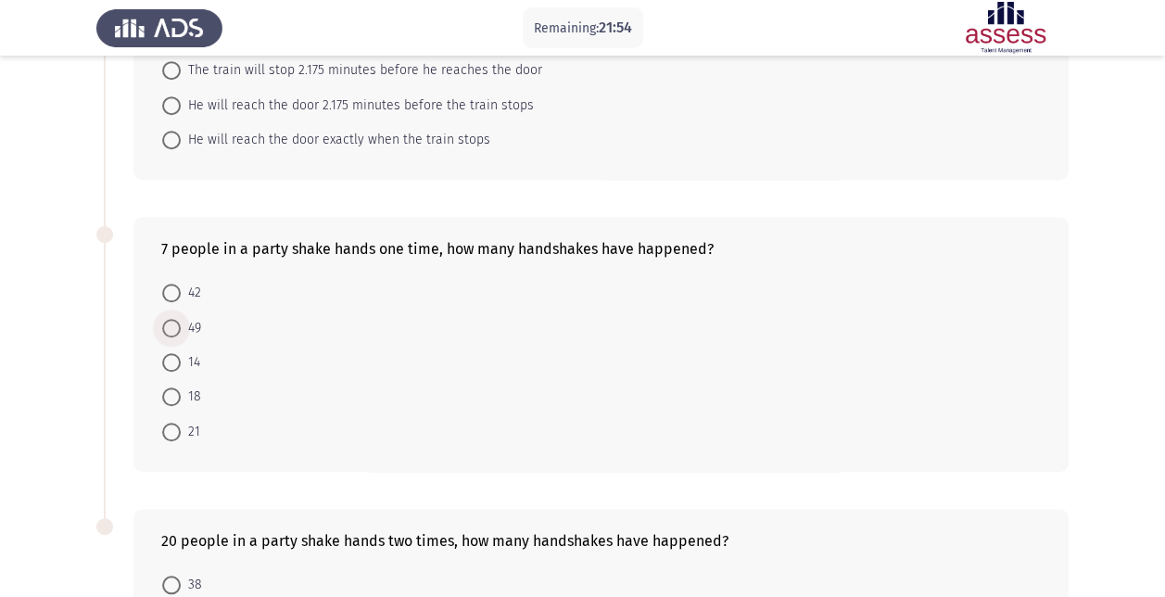
click at [174, 321] on span at bounding box center [171, 328] width 19 height 19
click at [174, 321] on input "49" at bounding box center [171, 328] width 19 height 19
radio input "true"
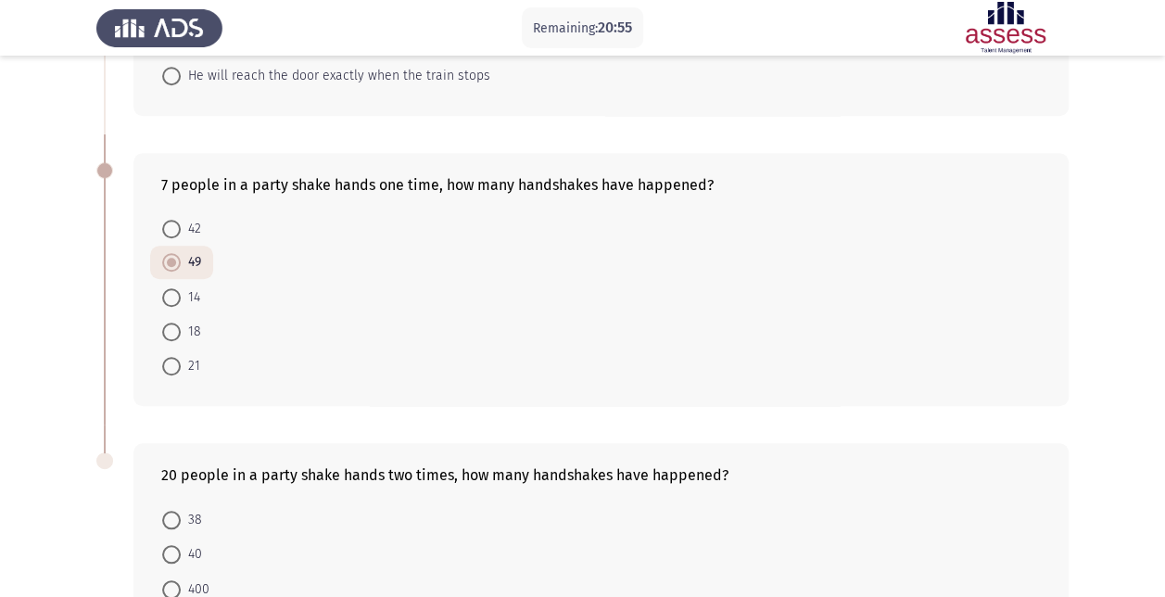
scroll to position [805, 0]
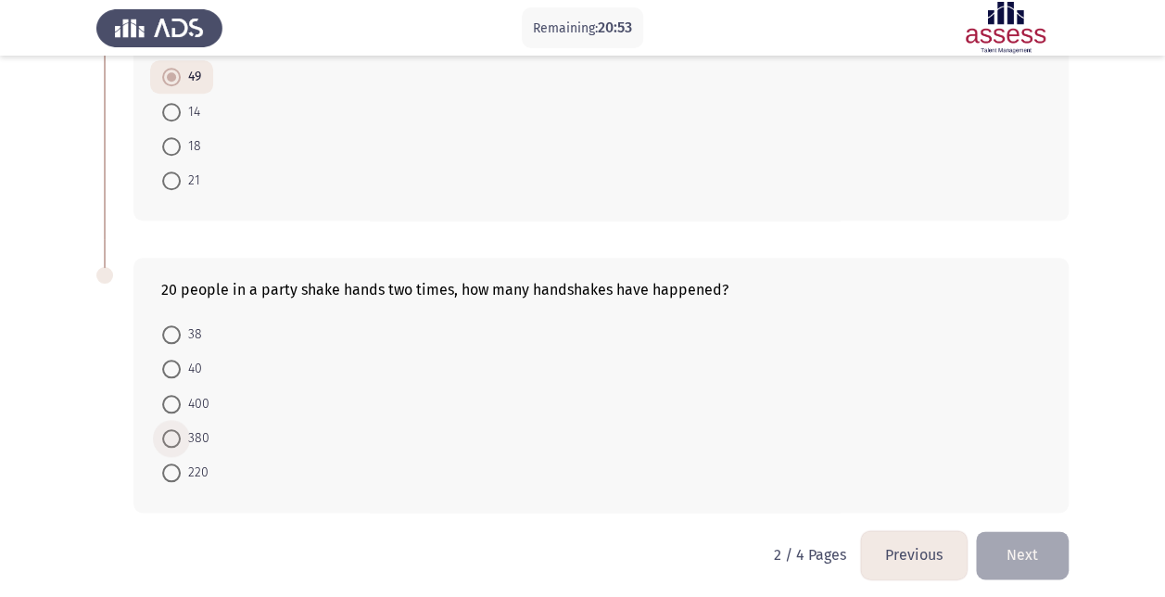
click at [167, 432] on span at bounding box center [171, 438] width 19 height 19
click at [167, 432] on input "380" at bounding box center [171, 438] width 19 height 19
radio input "true"
click at [170, 396] on span at bounding box center [171, 405] width 19 height 19
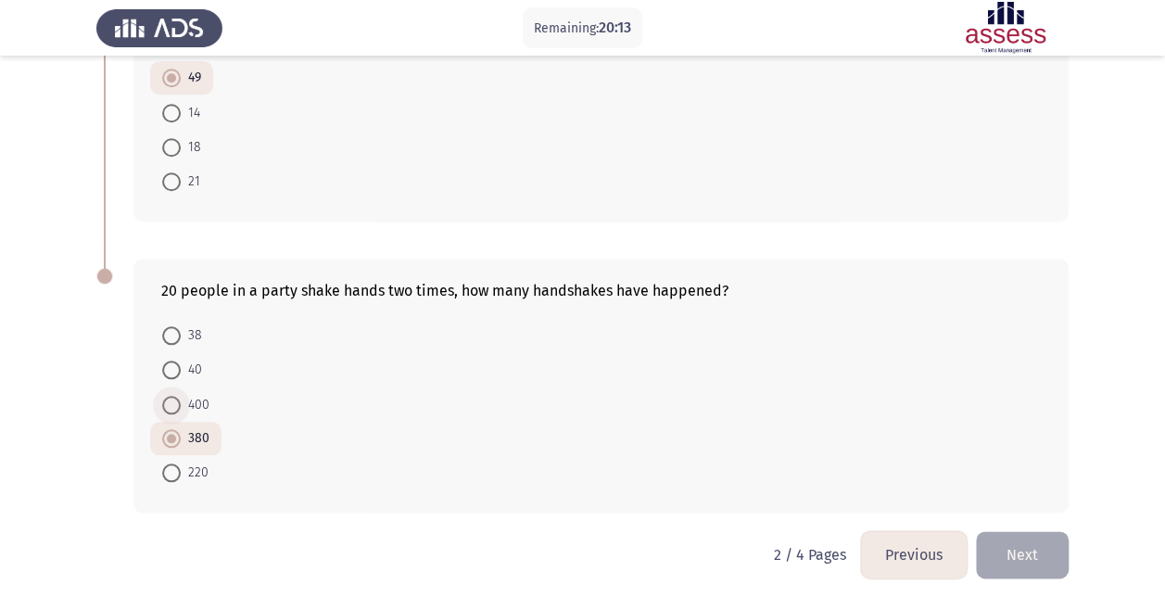
click at [170, 396] on input "400" at bounding box center [171, 405] width 19 height 19
radio input "true"
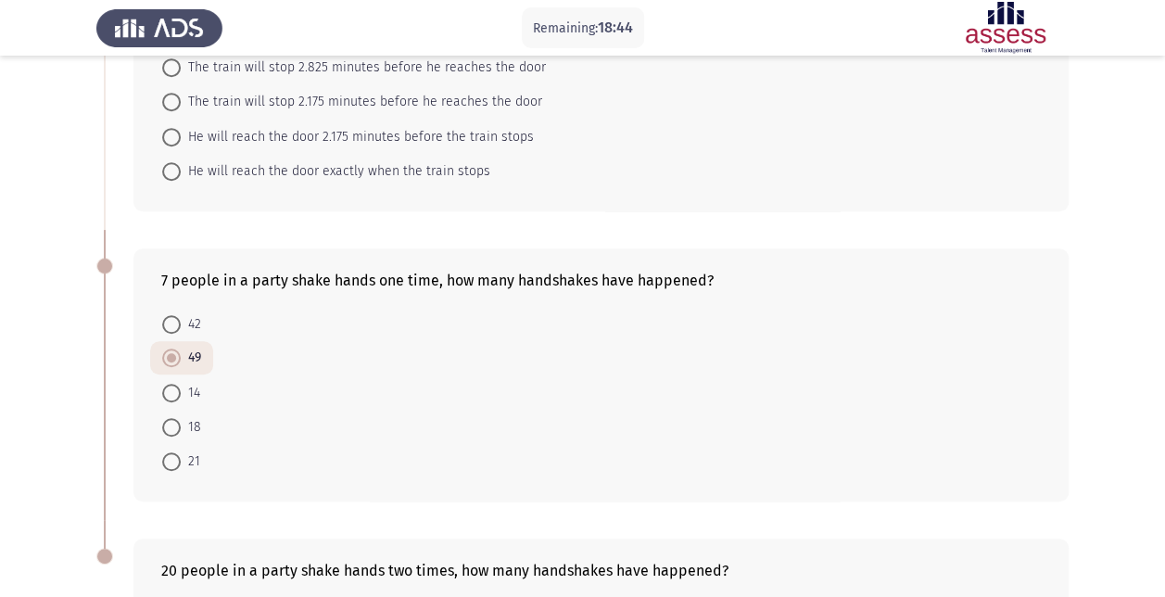
scroll to position [434, 0]
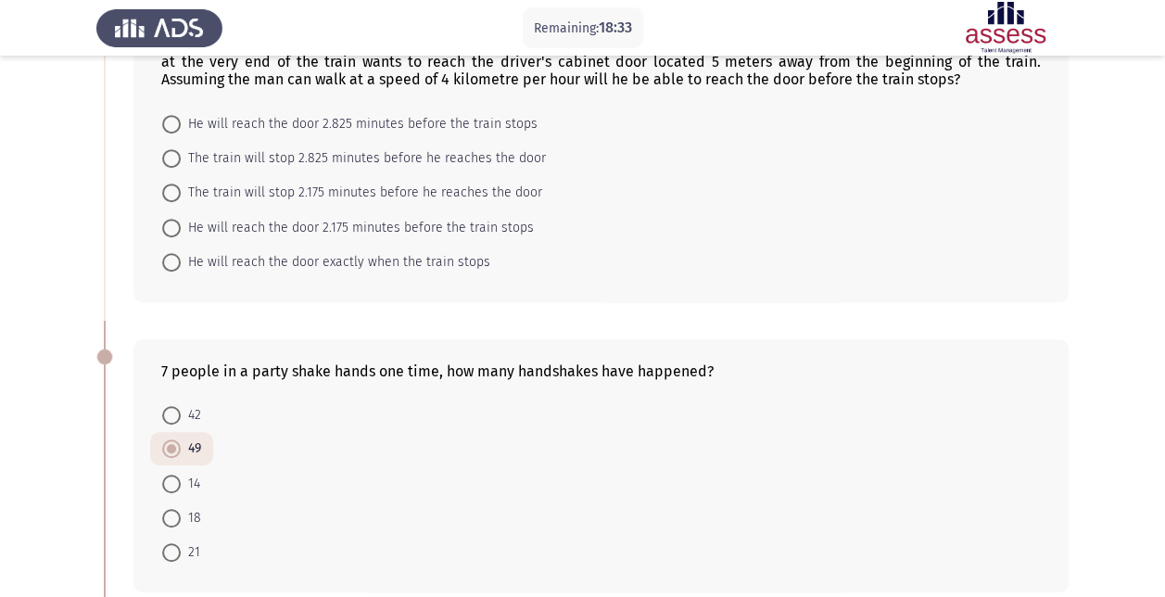
click at [170, 221] on span at bounding box center [171, 228] width 19 height 19
click at [170, 221] on input "He will reach the door 2.175 minutes before the train stops" at bounding box center [171, 228] width 19 height 19
radio input "true"
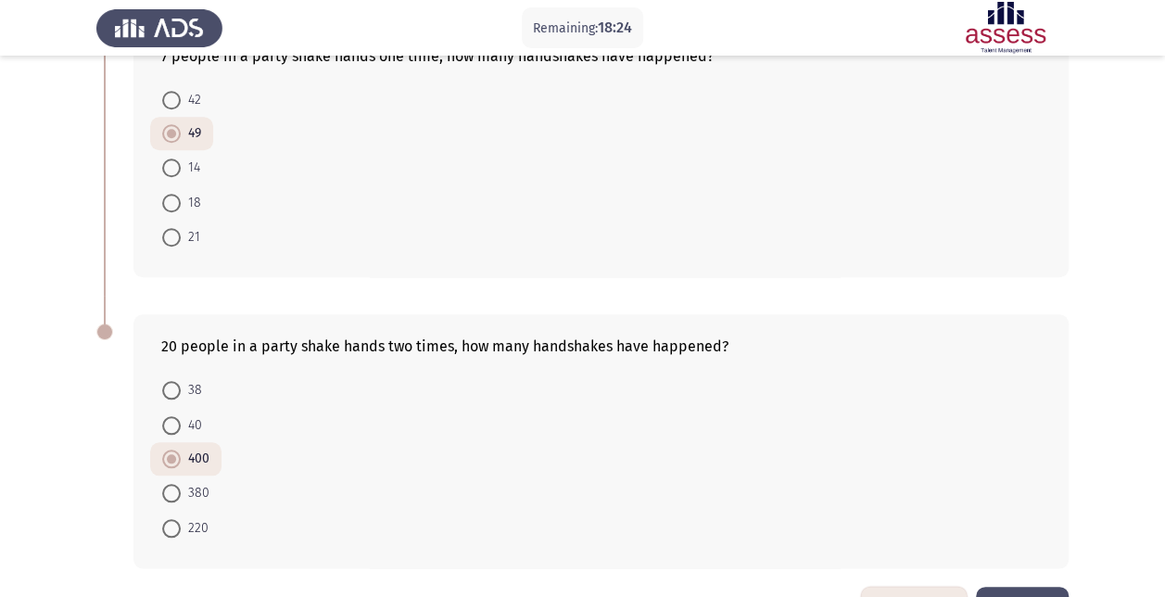
scroll to position [803, 0]
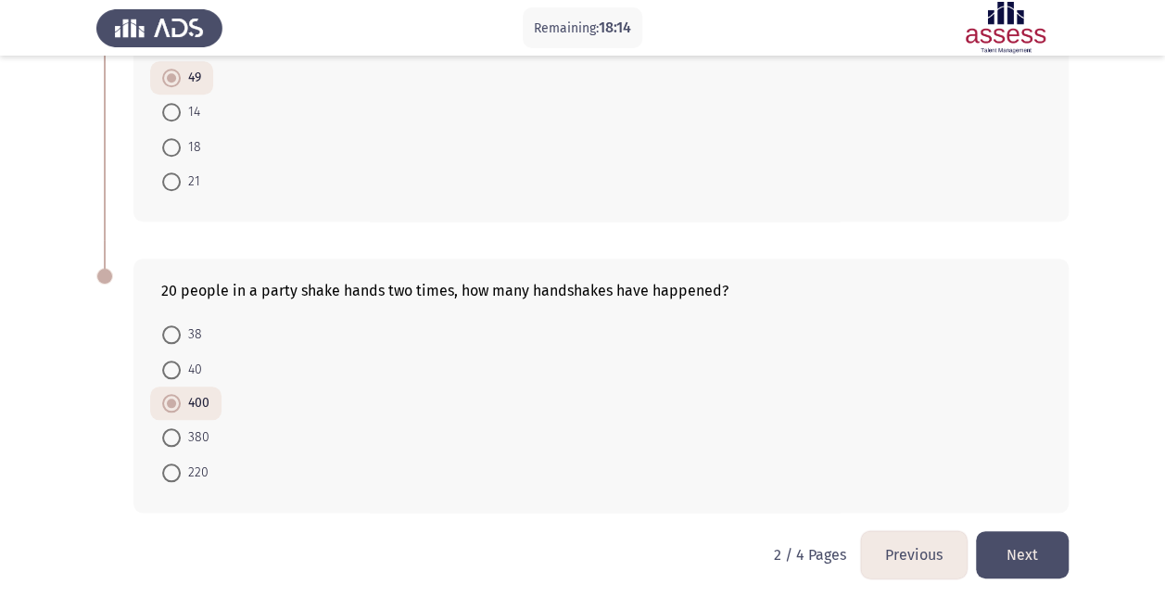
click at [901, 544] on button "Previous" at bounding box center [914, 554] width 106 height 47
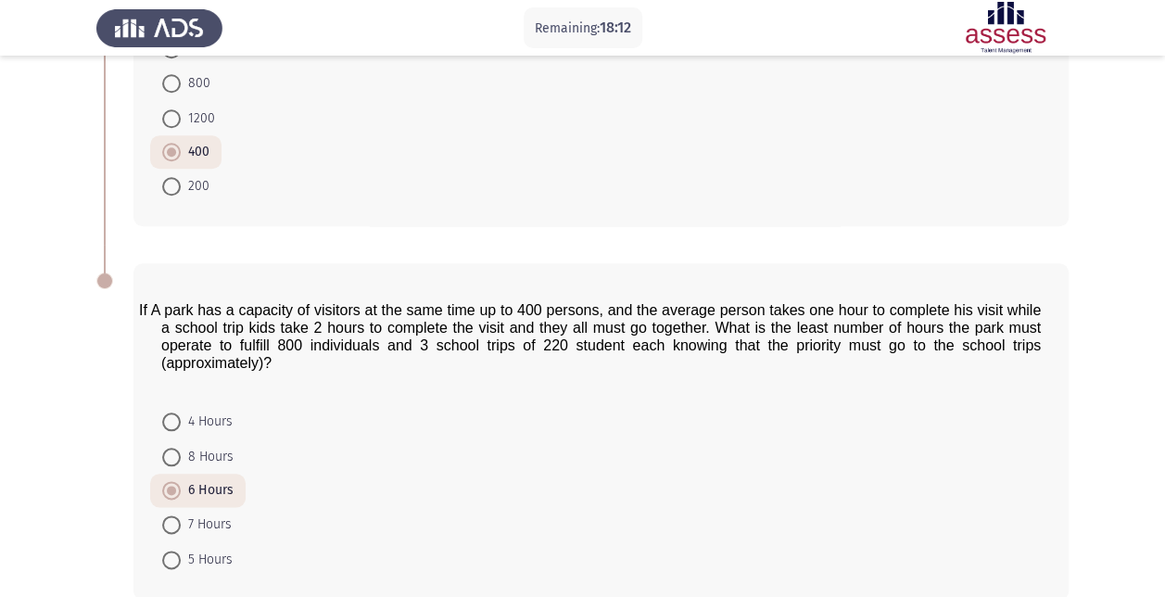
scroll to position [919, 0]
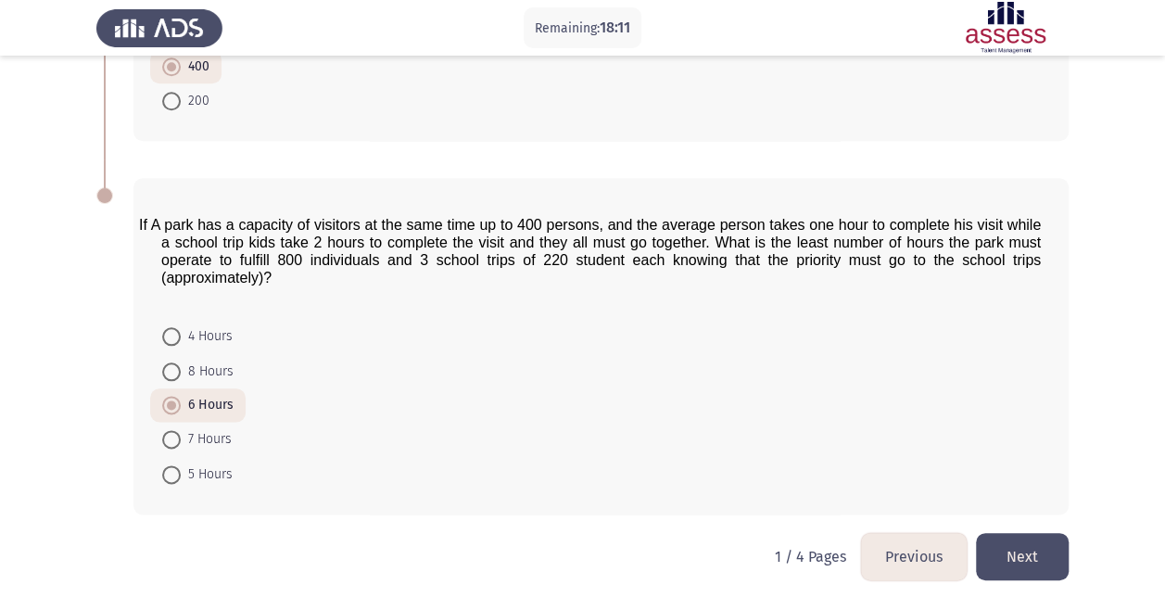
click at [1023, 553] on button "Next" at bounding box center [1022, 556] width 93 height 47
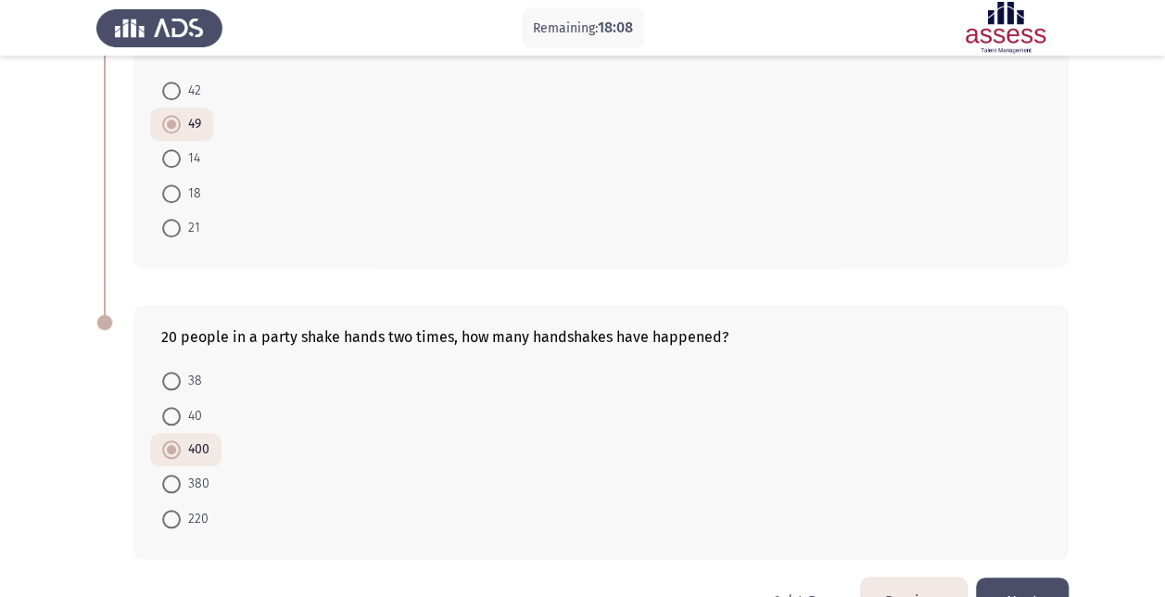
scroll to position [803, 0]
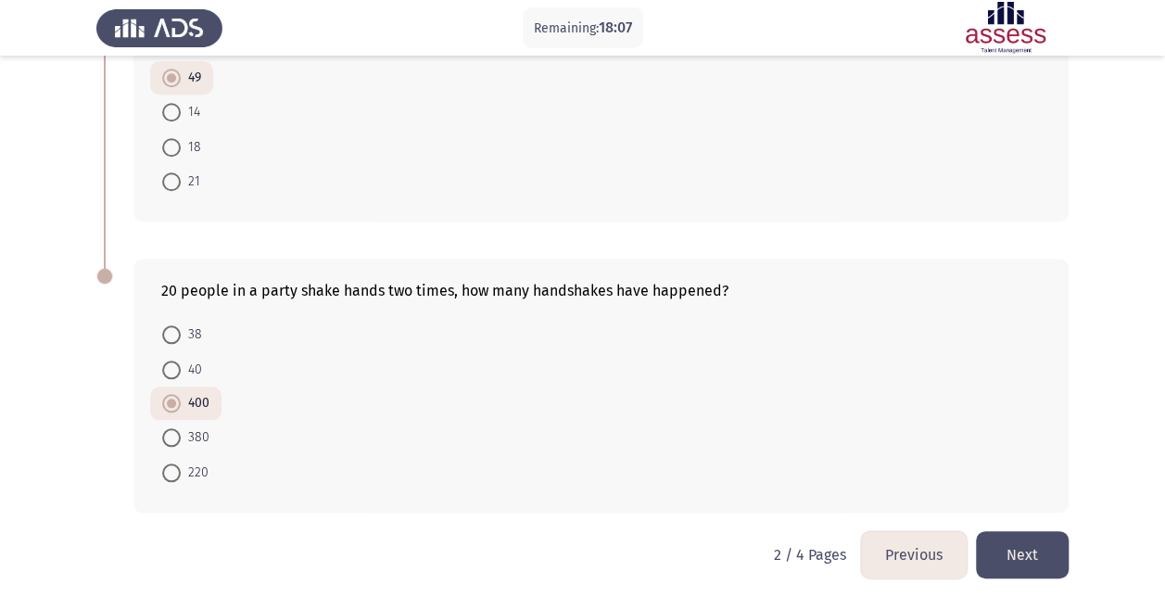
click at [169, 351] on mat-radio-button "40" at bounding box center [182, 368] width 64 height 34
click at [172, 360] on span at bounding box center [171, 369] width 19 height 19
click at [172, 360] on input "40" at bounding box center [171, 369] width 19 height 19
radio input "true"
click at [175, 325] on span at bounding box center [171, 334] width 19 height 19
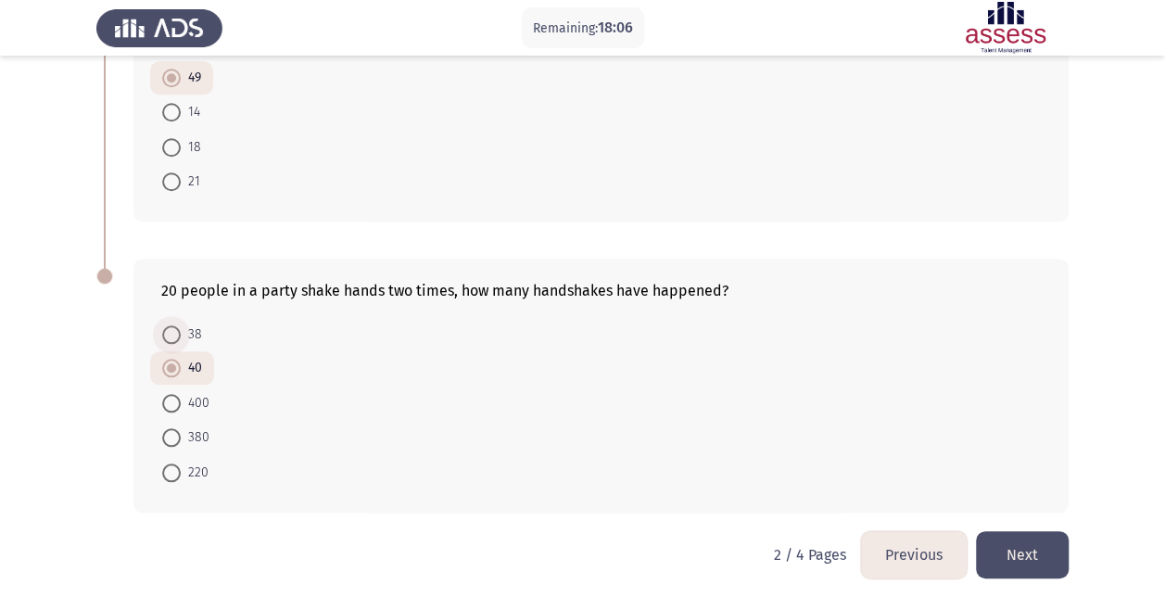
click at [175, 325] on input "38" at bounding box center [171, 334] width 19 height 19
radio input "true"
click at [175, 394] on span at bounding box center [171, 403] width 19 height 19
click at [175, 394] on input "400" at bounding box center [171, 403] width 19 height 19
radio input "true"
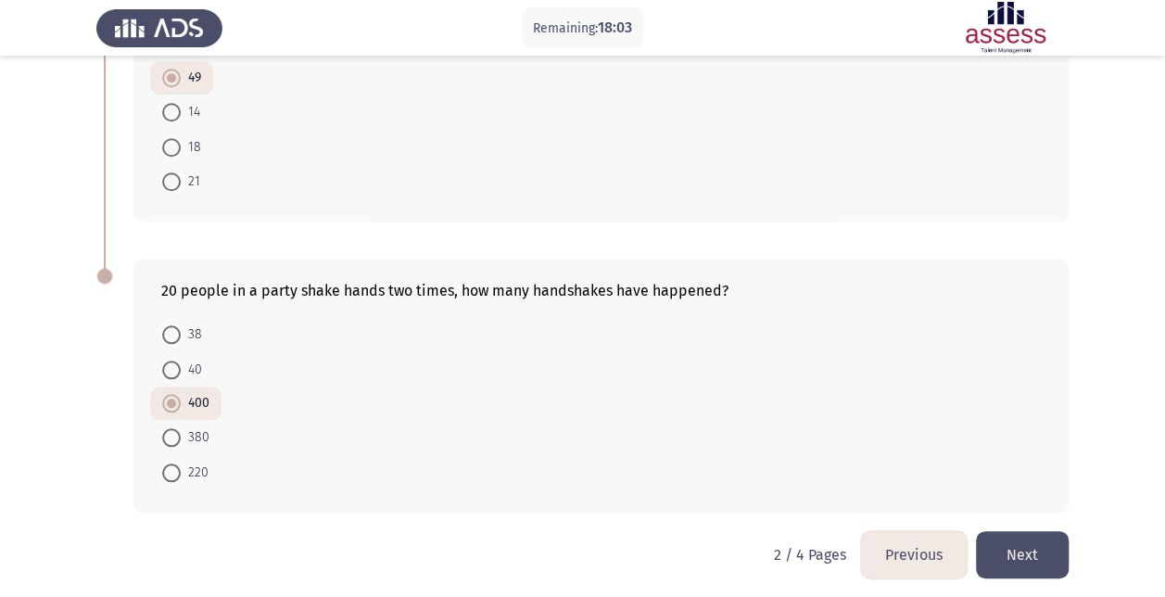
click at [1035, 536] on button "Next" at bounding box center [1022, 554] width 93 height 47
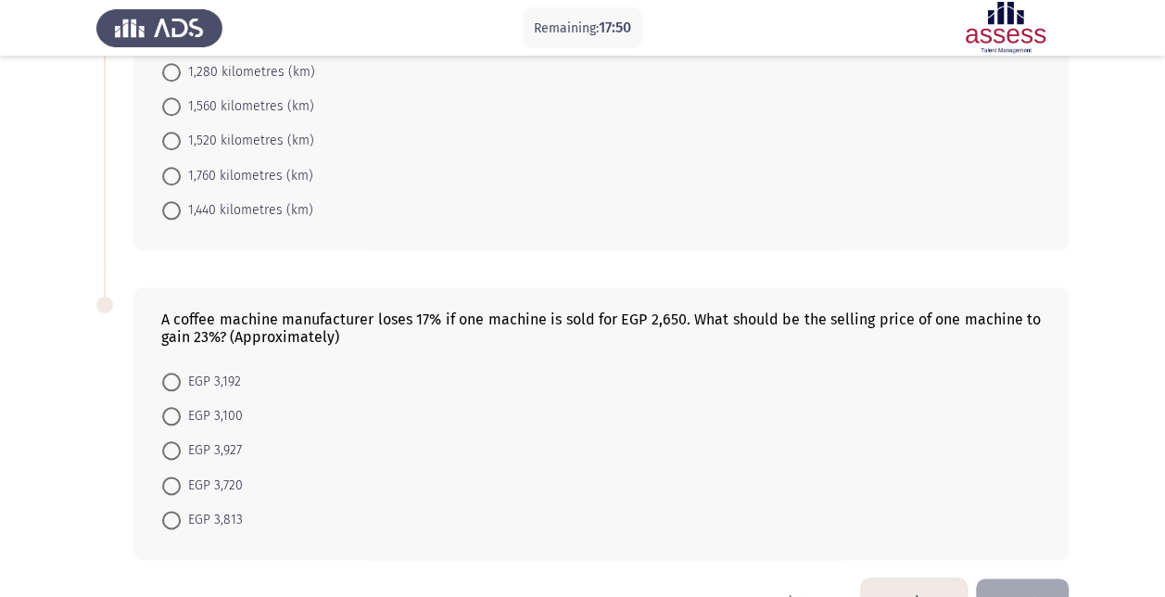
scroll to position [894, 0]
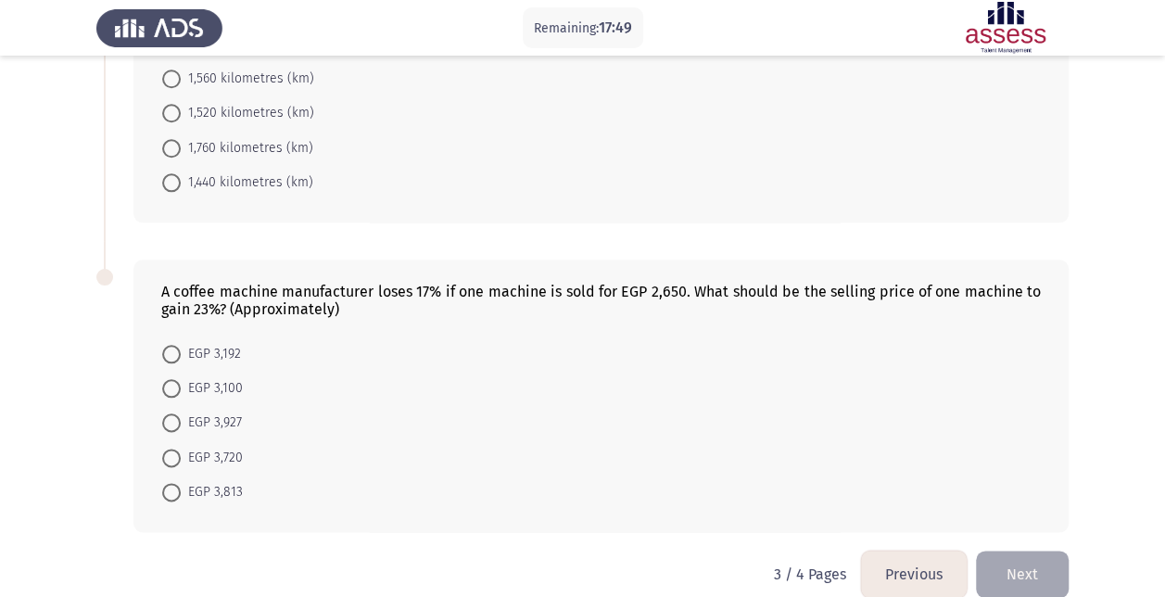
click at [930, 550] on button "Previous" at bounding box center [914, 573] width 106 height 47
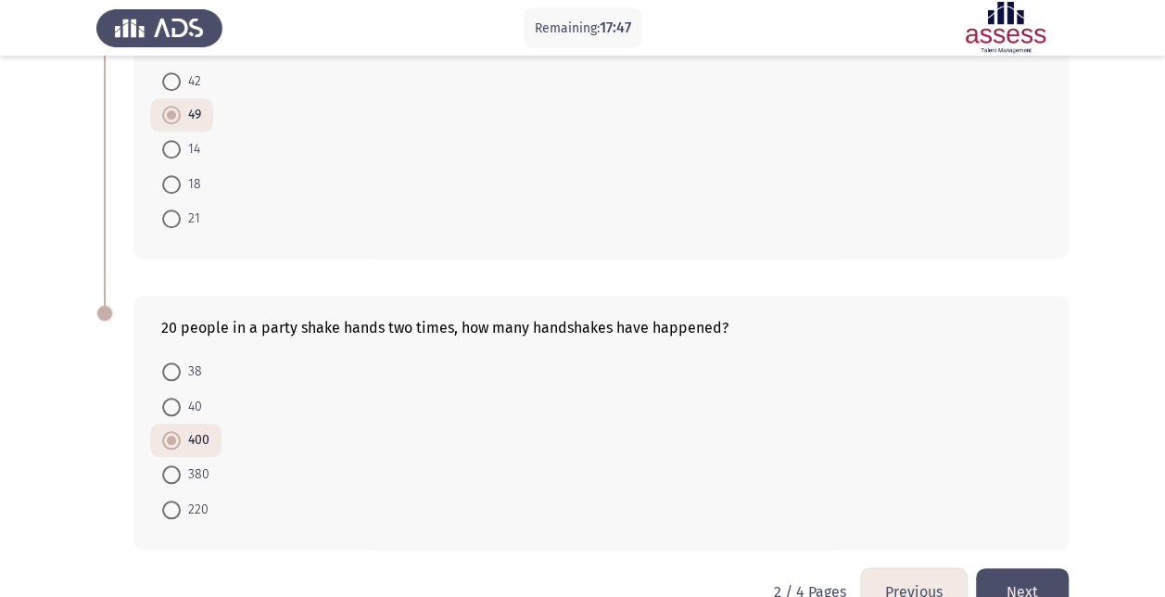
scroll to position [803, 0]
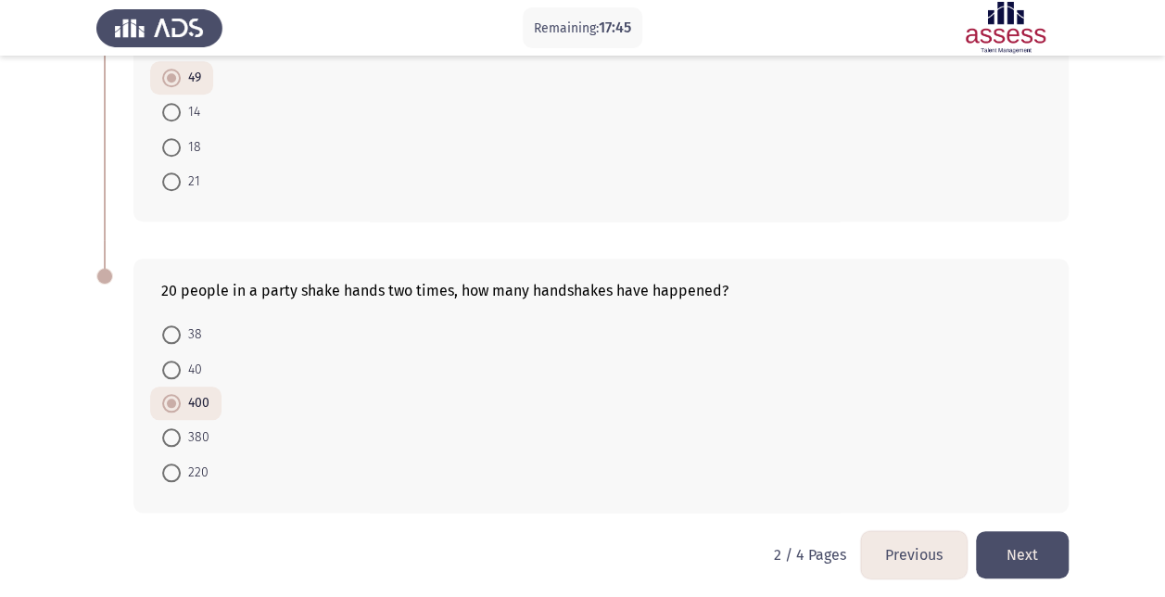
click at [173, 428] on span at bounding box center [171, 437] width 19 height 19
click at [173, 428] on input "380" at bounding box center [171, 437] width 19 height 19
radio input "true"
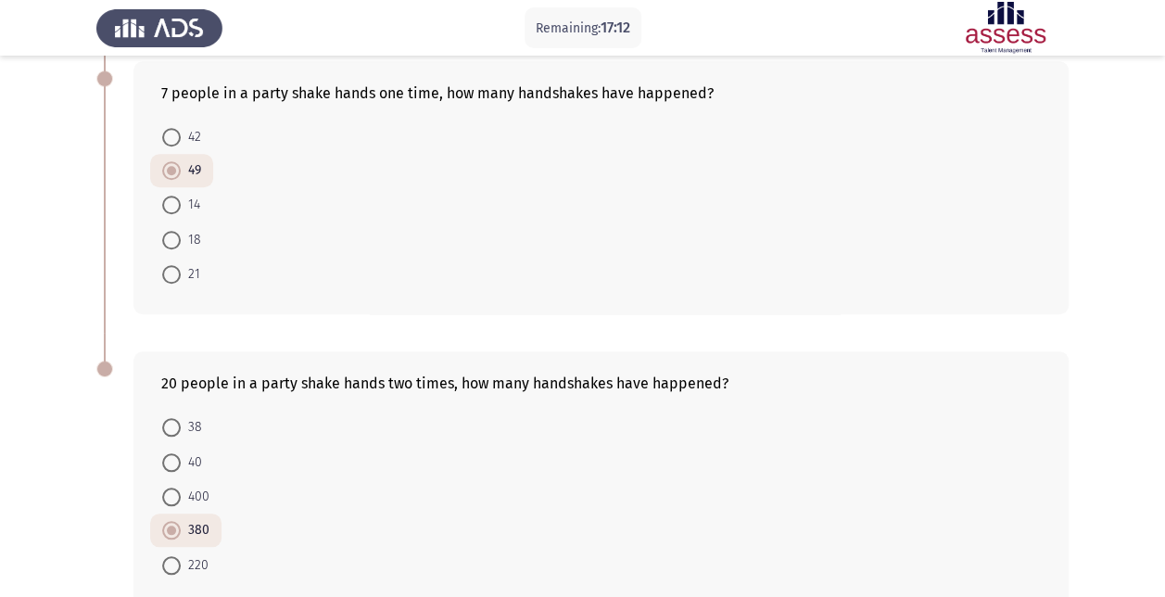
click at [180, 133] on span at bounding box center [171, 137] width 19 height 19
click at [180, 133] on input "42" at bounding box center [171, 137] width 19 height 19
radio input "true"
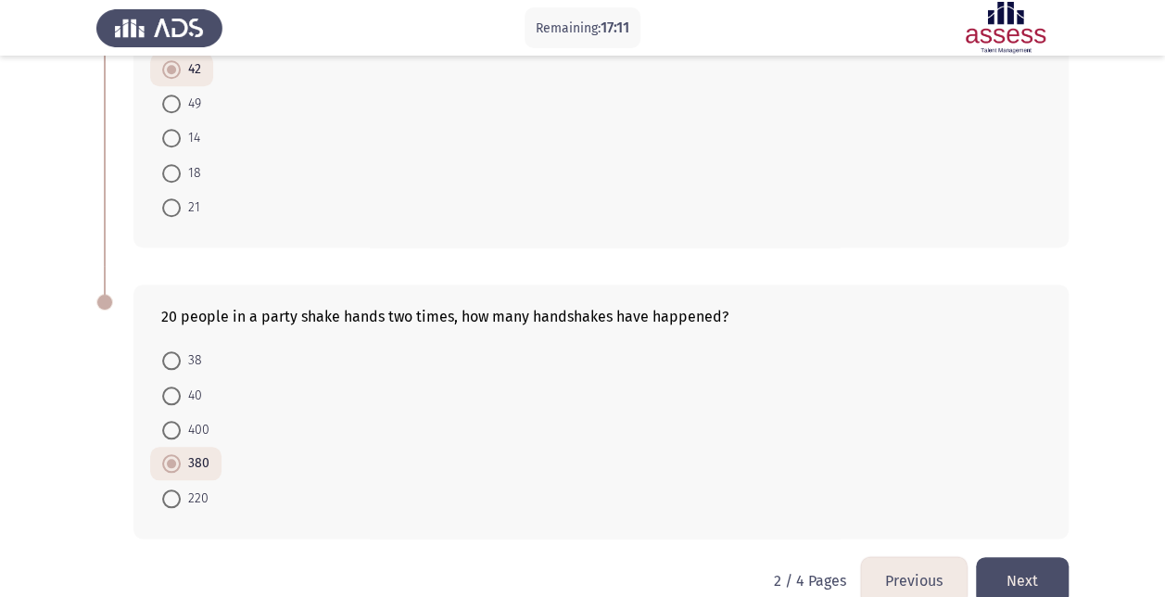
scroll to position [803, 0]
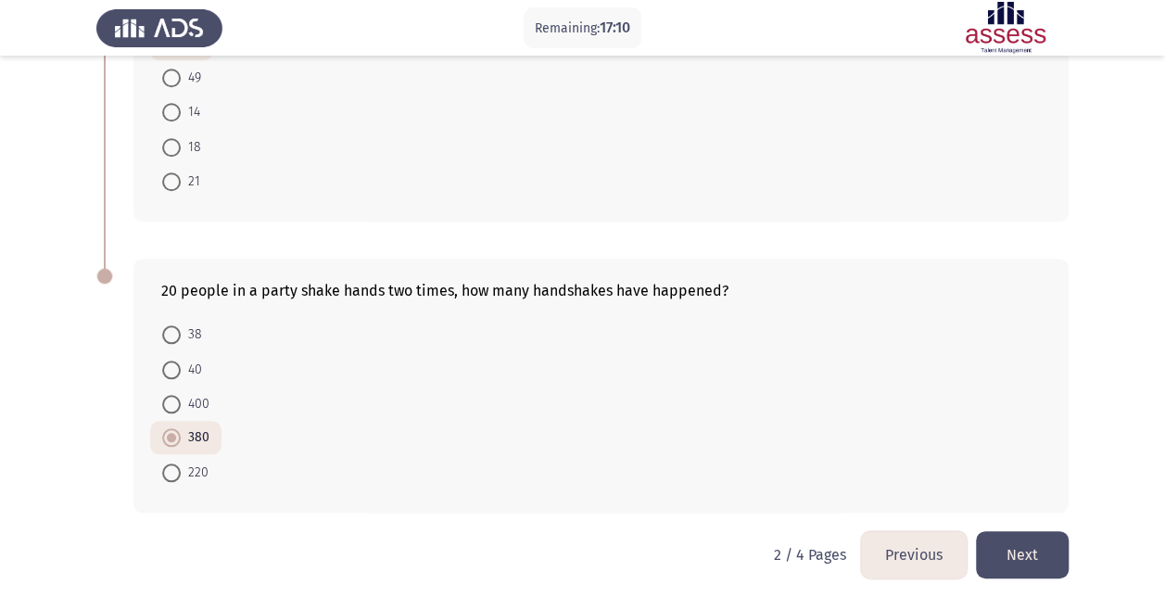
click at [1027, 550] on button "Next" at bounding box center [1022, 554] width 93 height 47
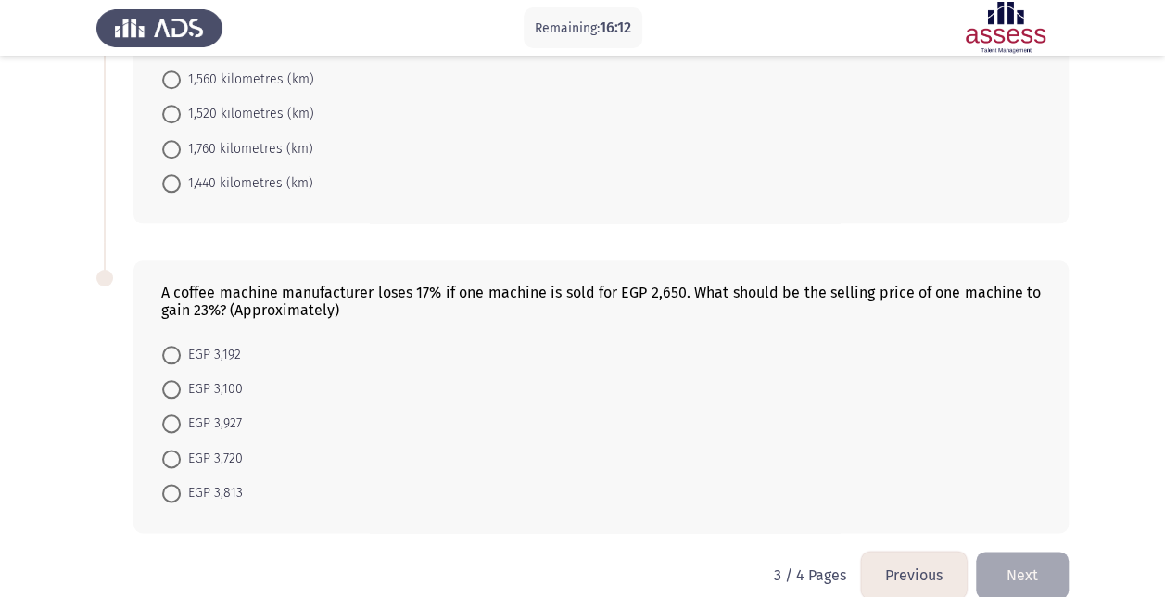
scroll to position [894, 0]
click at [945, 550] on button "Previous" at bounding box center [914, 573] width 106 height 47
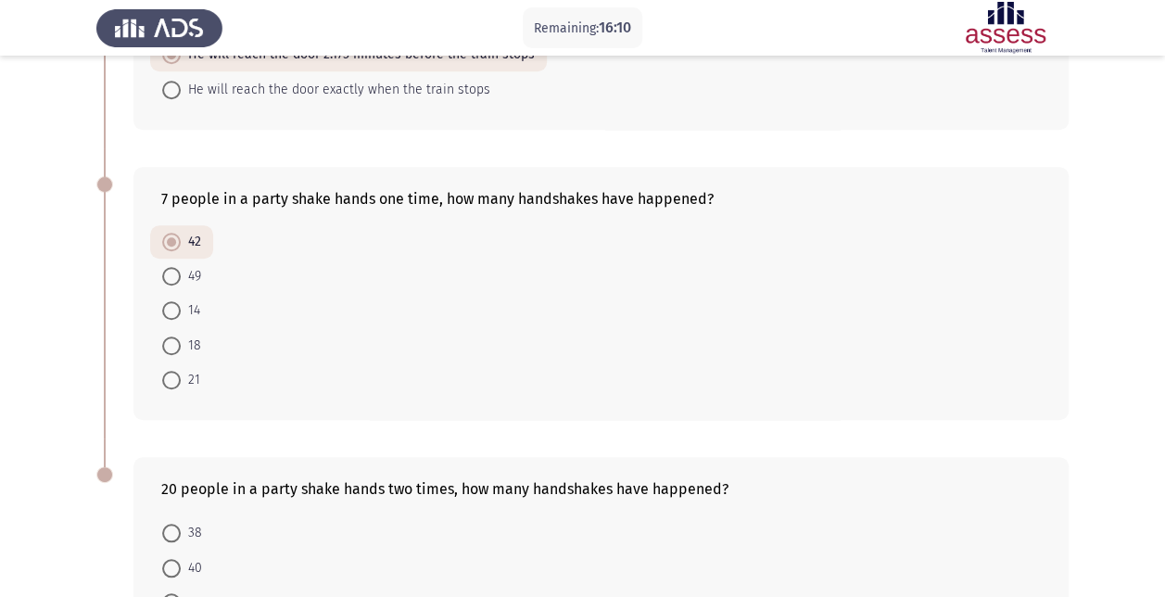
scroll to position [649, 0]
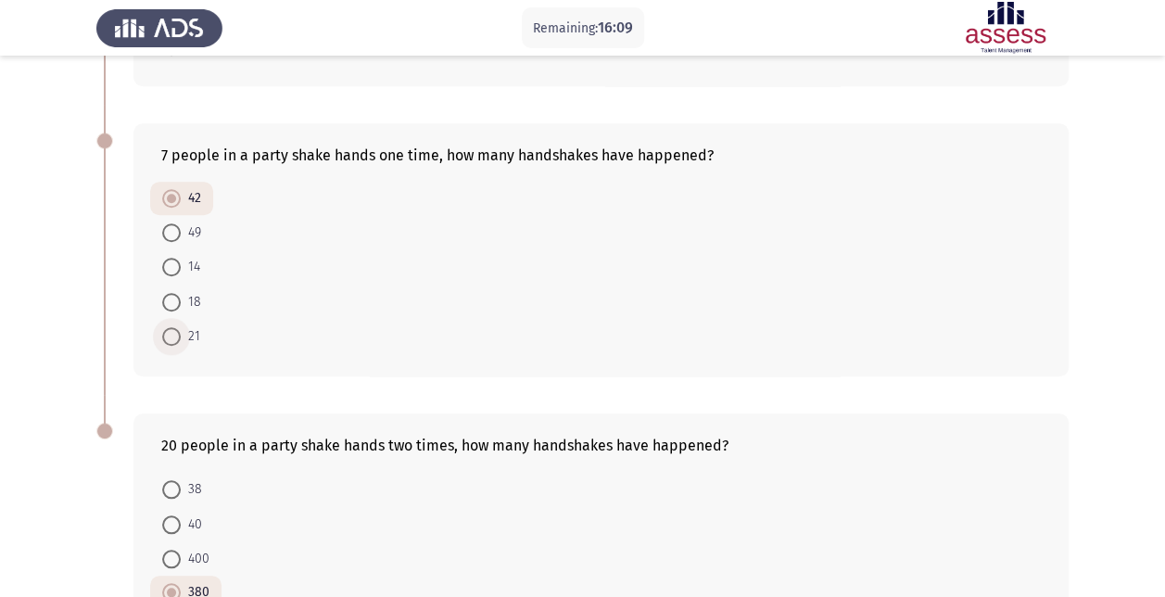
click at [166, 334] on span at bounding box center [171, 336] width 19 height 19
click at [166, 334] on input "21" at bounding box center [171, 336] width 19 height 19
radio input "true"
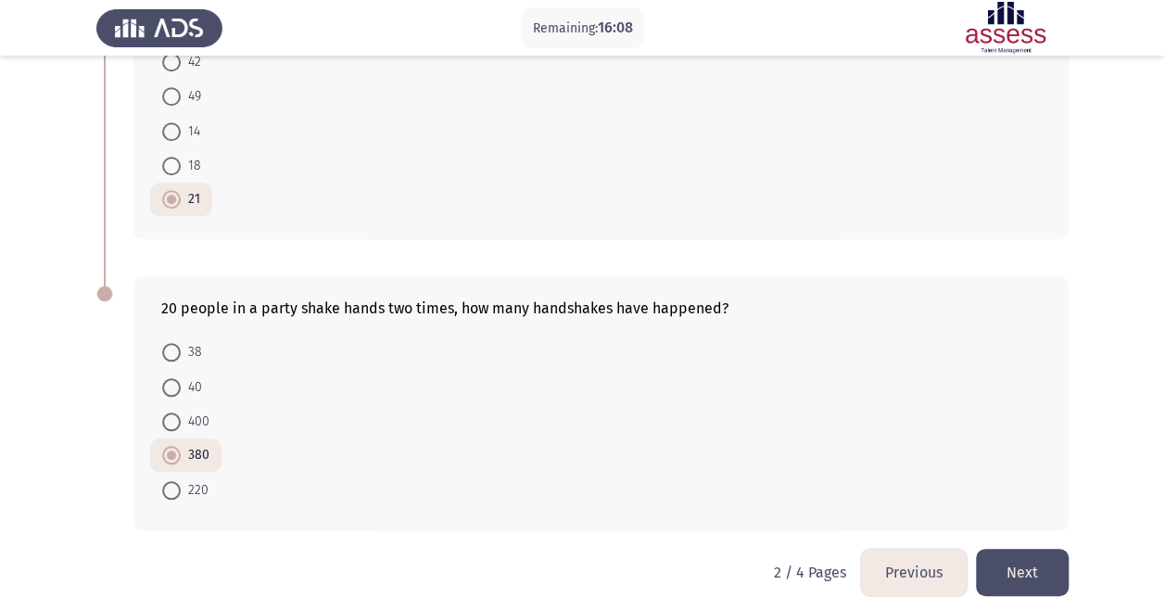
scroll to position [803, 0]
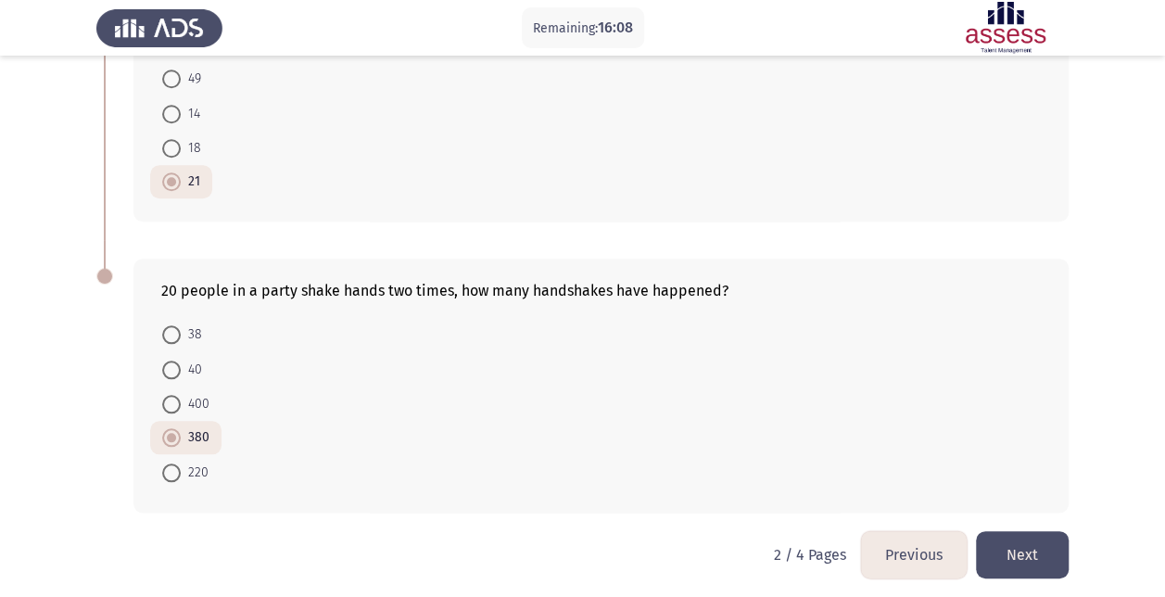
click at [1027, 545] on button "Next" at bounding box center [1022, 554] width 93 height 47
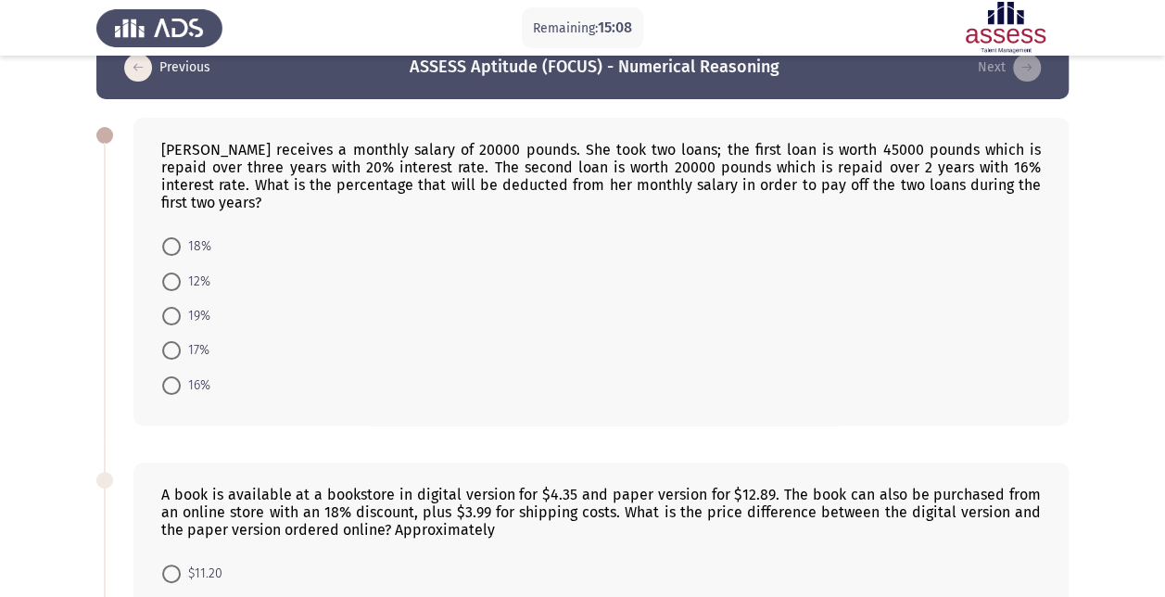
scroll to position [0, 0]
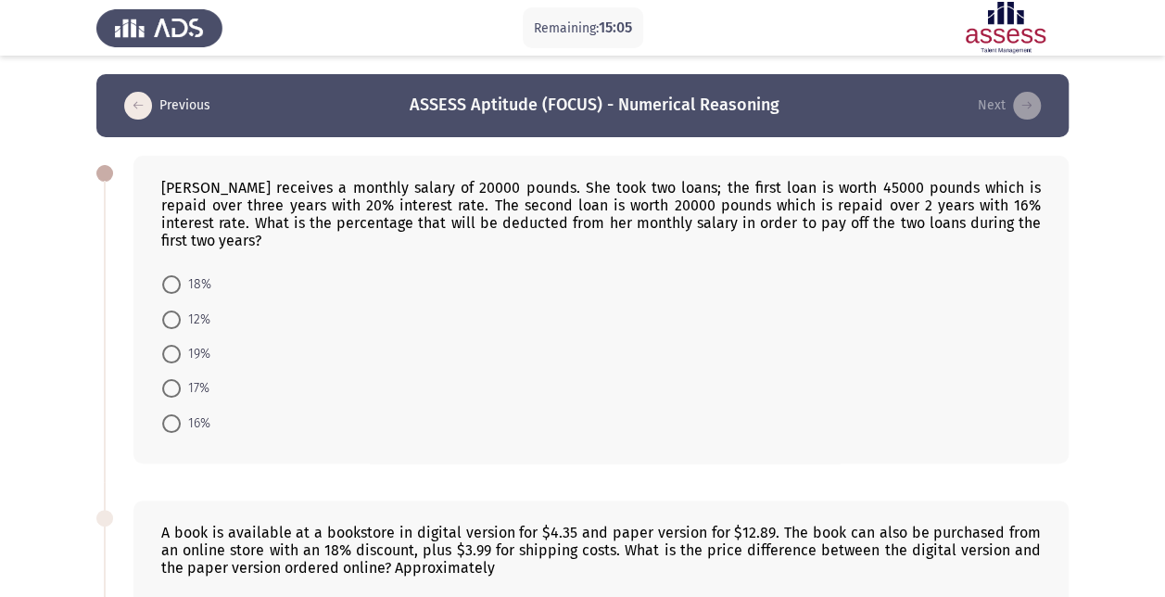
click at [169, 310] on span at bounding box center [171, 319] width 19 height 19
click at [169, 310] on input "12%" at bounding box center [171, 319] width 19 height 19
radio input "true"
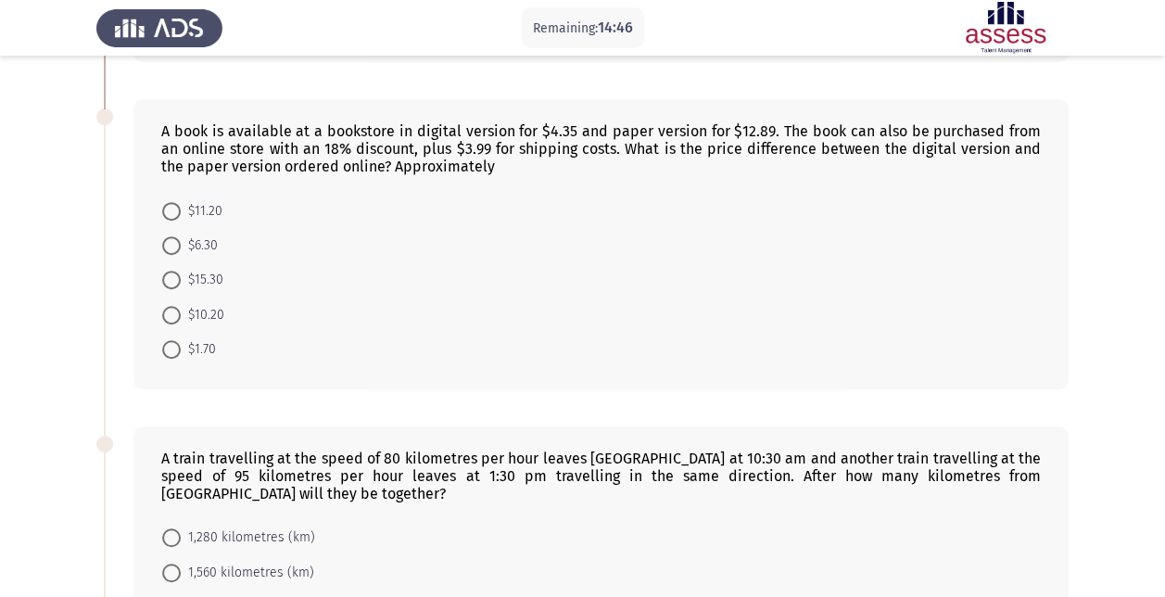
scroll to position [371, 0]
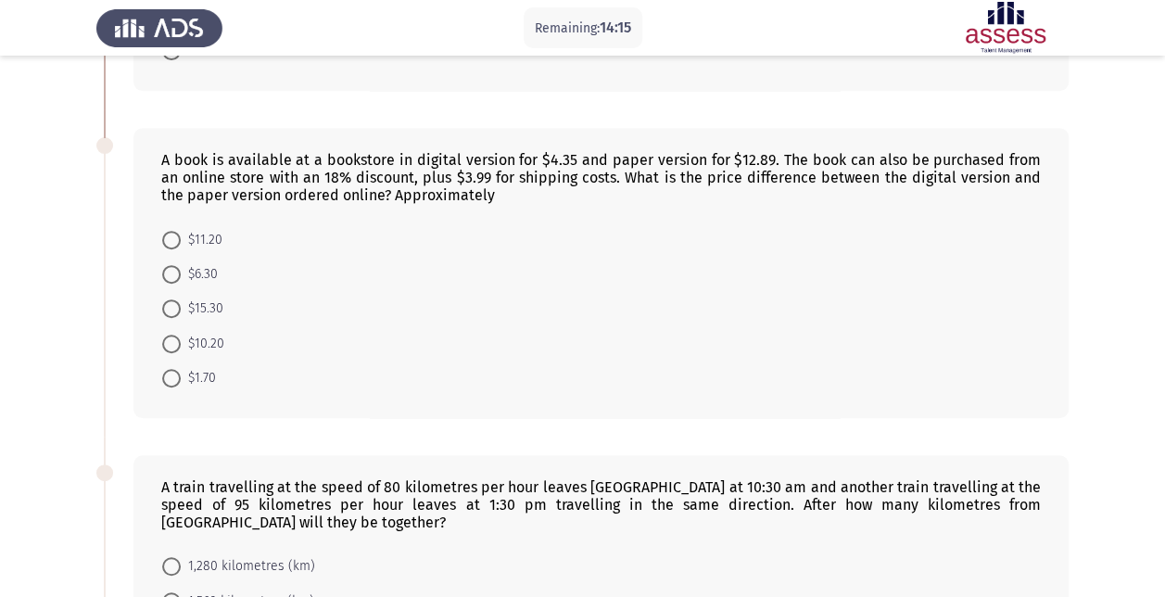
click at [173, 334] on span at bounding box center [171, 343] width 19 height 19
click at [173, 334] on input "$10.20" at bounding box center [171, 343] width 19 height 19
radio input "true"
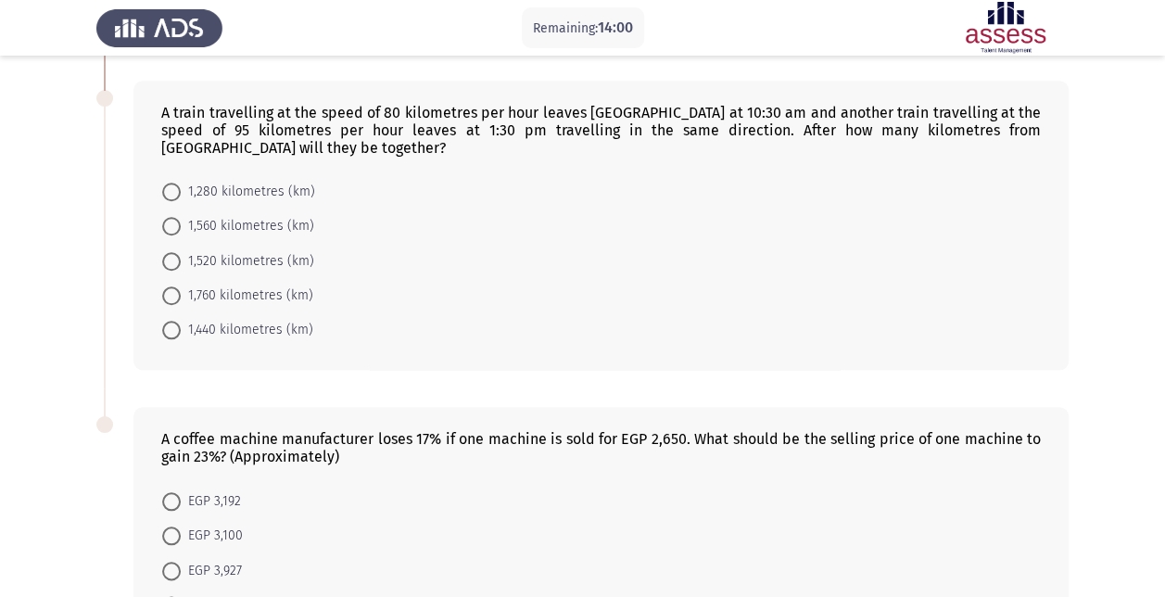
scroll to position [706, 0]
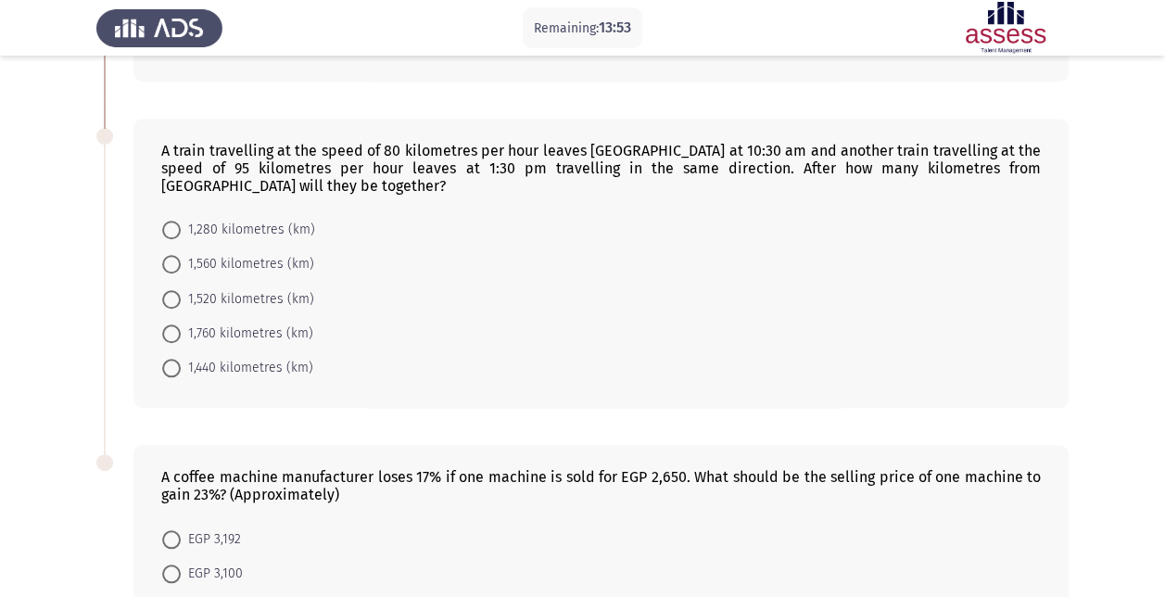
click at [178, 290] on span at bounding box center [171, 299] width 19 height 19
click at [178, 290] on input "1,520 kilometres (km)" at bounding box center [171, 299] width 19 height 19
radio input "true"
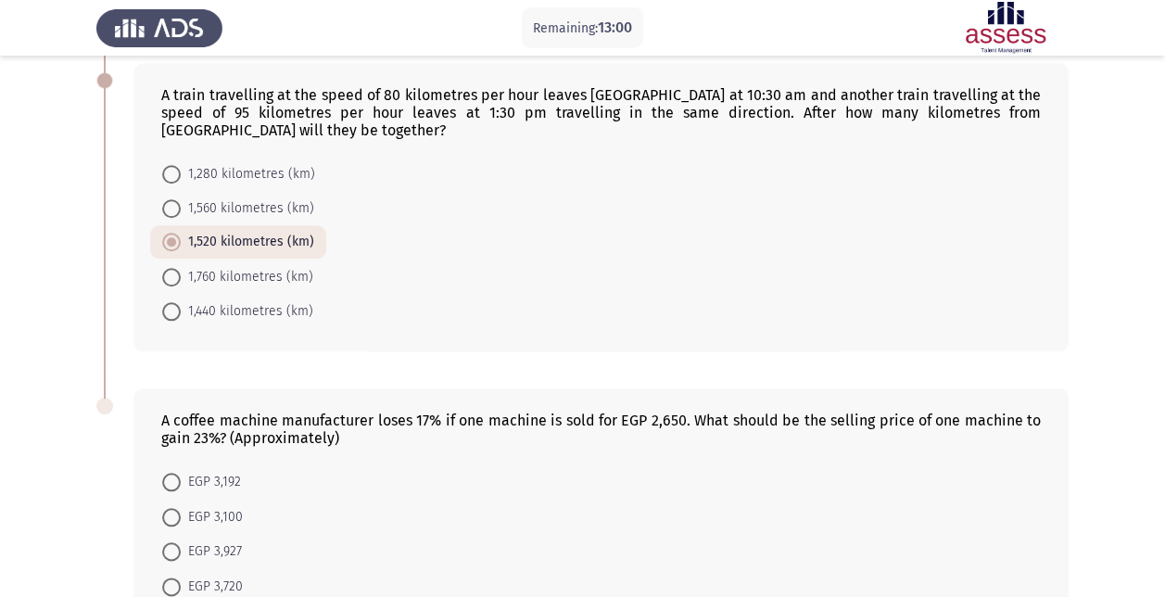
scroll to position [799, 0]
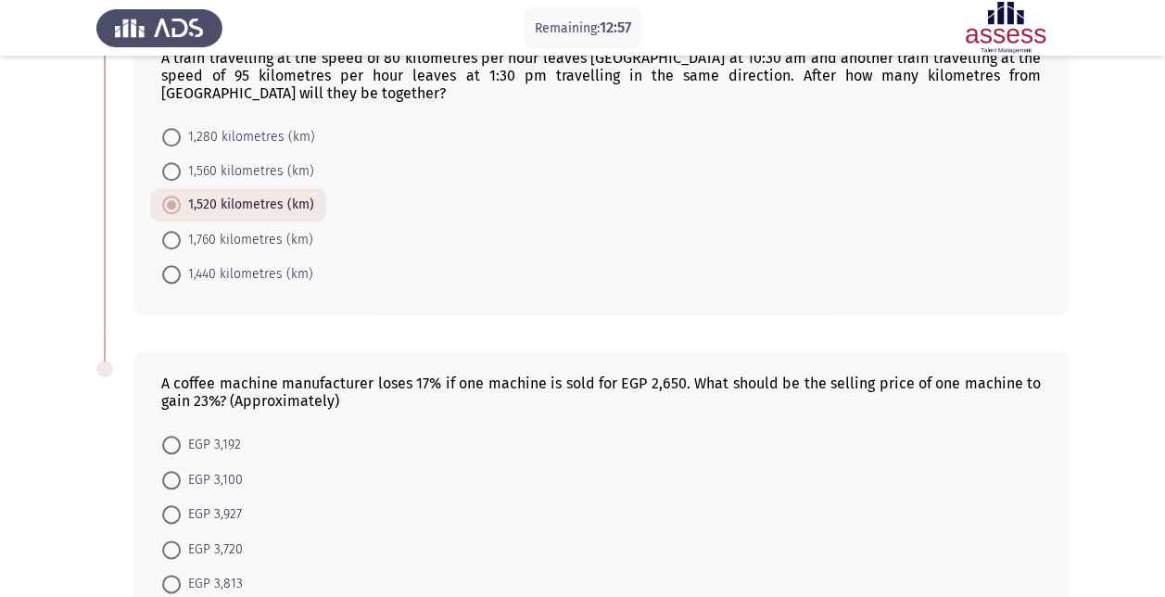
click at [176, 505] on span at bounding box center [171, 514] width 19 height 19
click at [176, 505] on input "EGP 3,927" at bounding box center [171, 514] width 19 height 19
radio input "true"
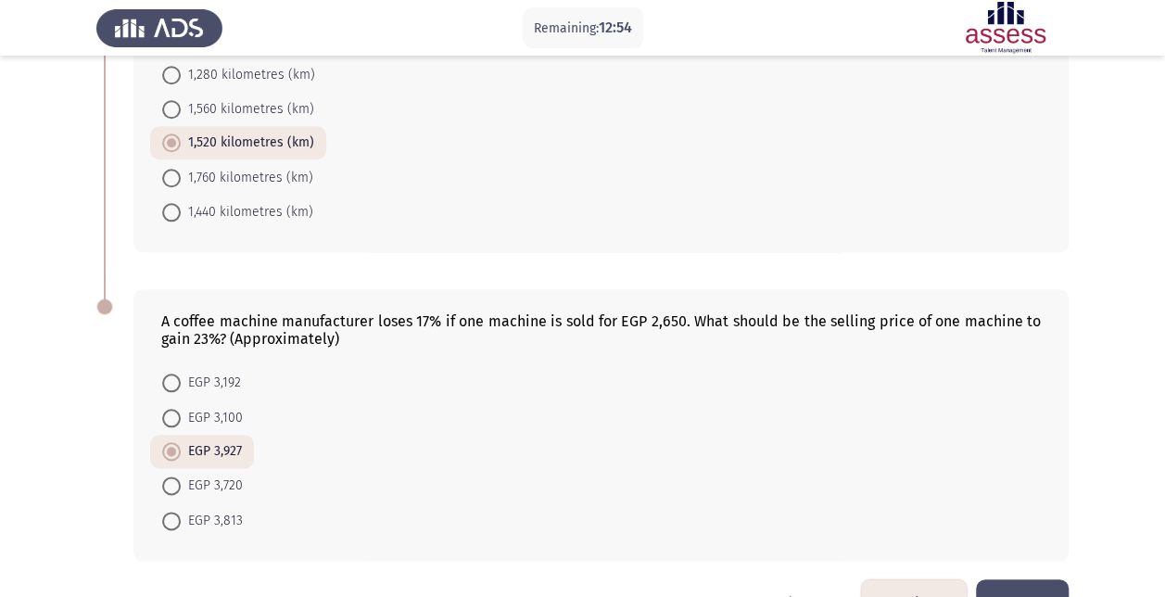
scroll to position [890, 0]
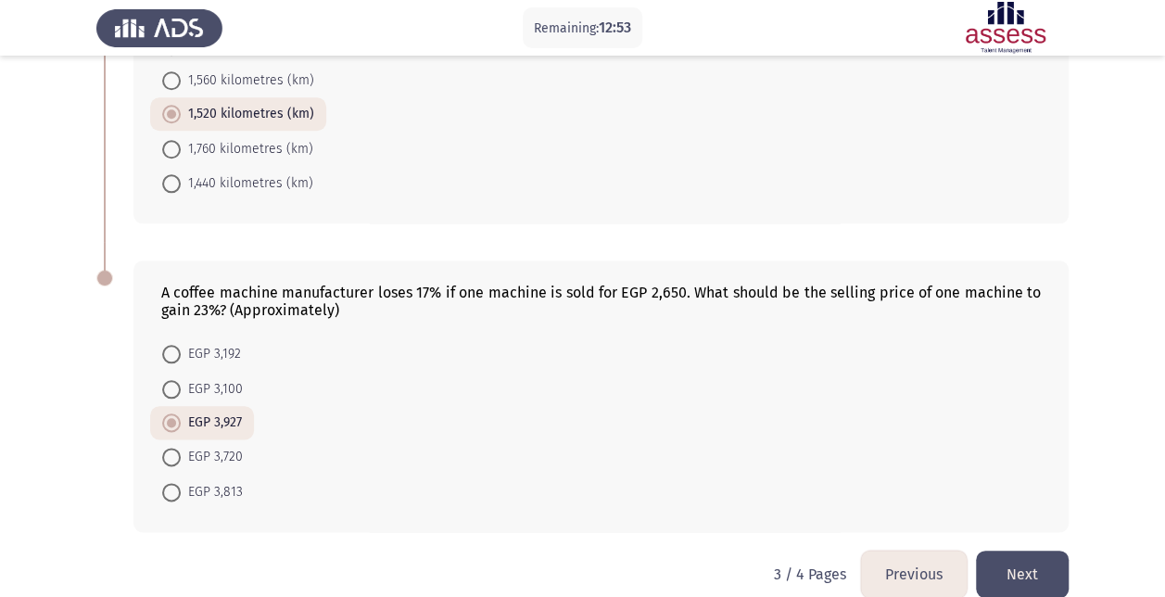
click at [1028, 550] on button "Next" at bounding box center [1022, 573] width 93 height 47
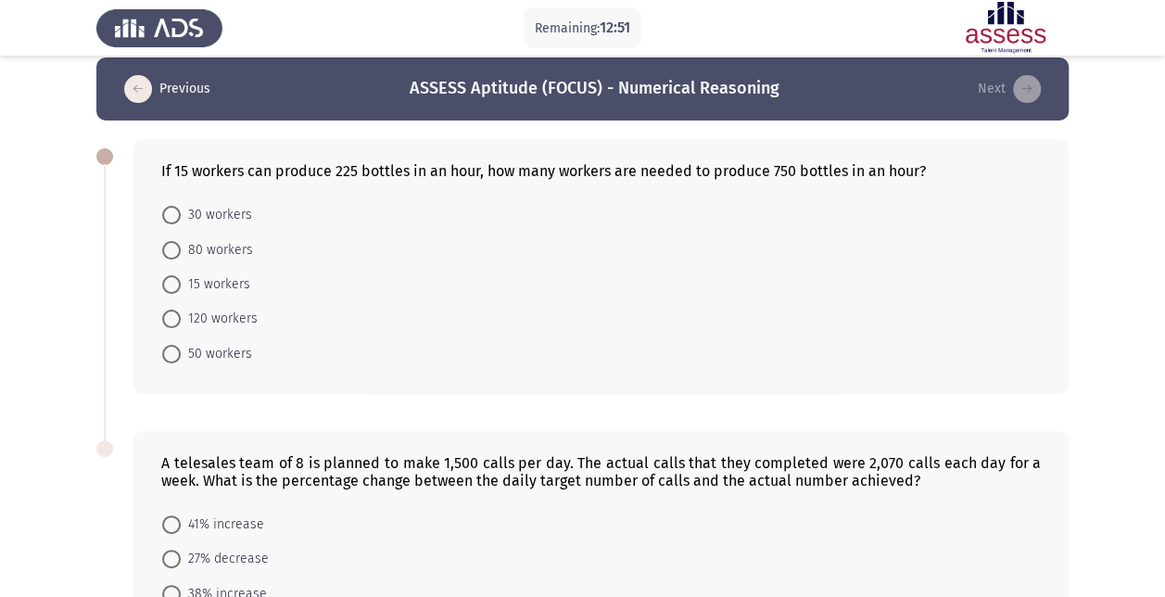
scroll to position [0, 0]
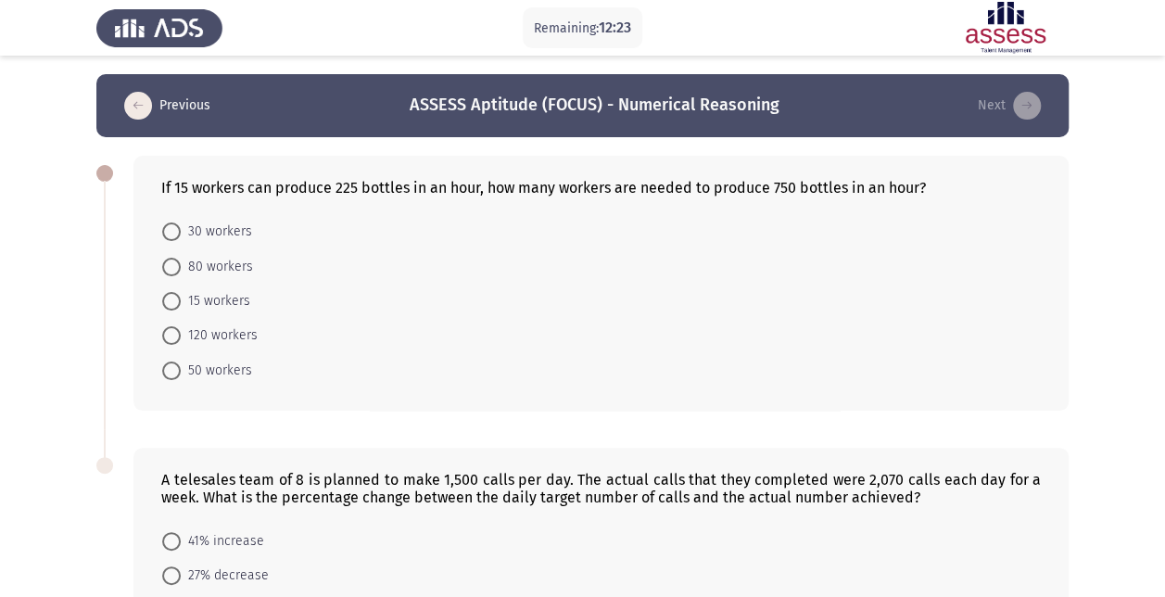
click at [171, 371] on span at bounding box center [171, 371] width 0 height 0
click at [170, 367] on input "50 workers" at bounding box center [171, 370] width 19 height 19
radio input "true"
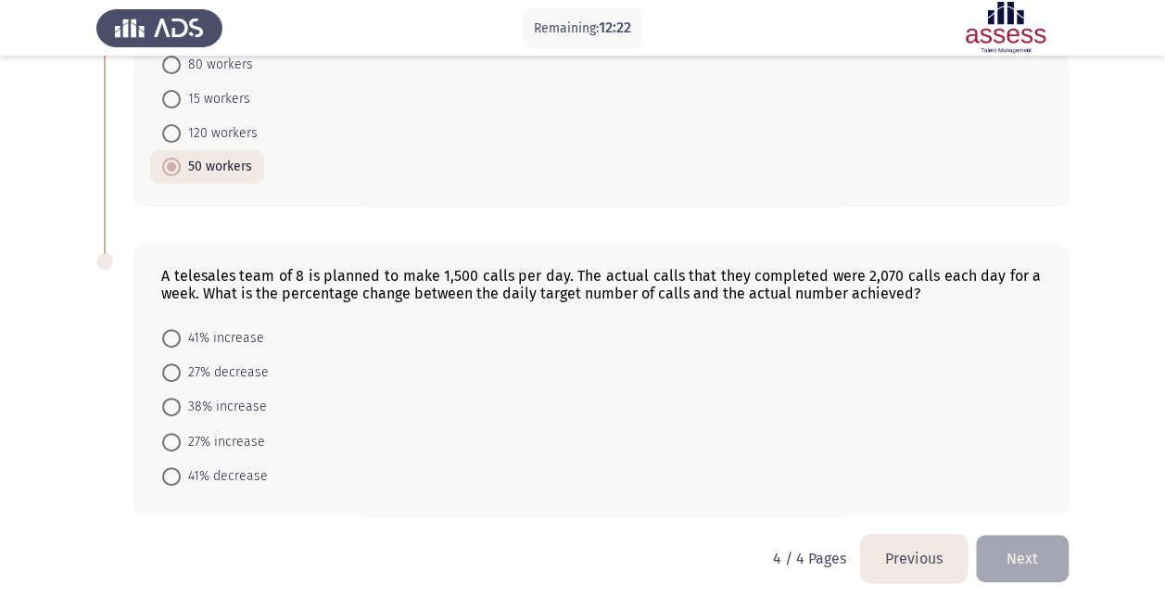
scroll to position [209, 0]
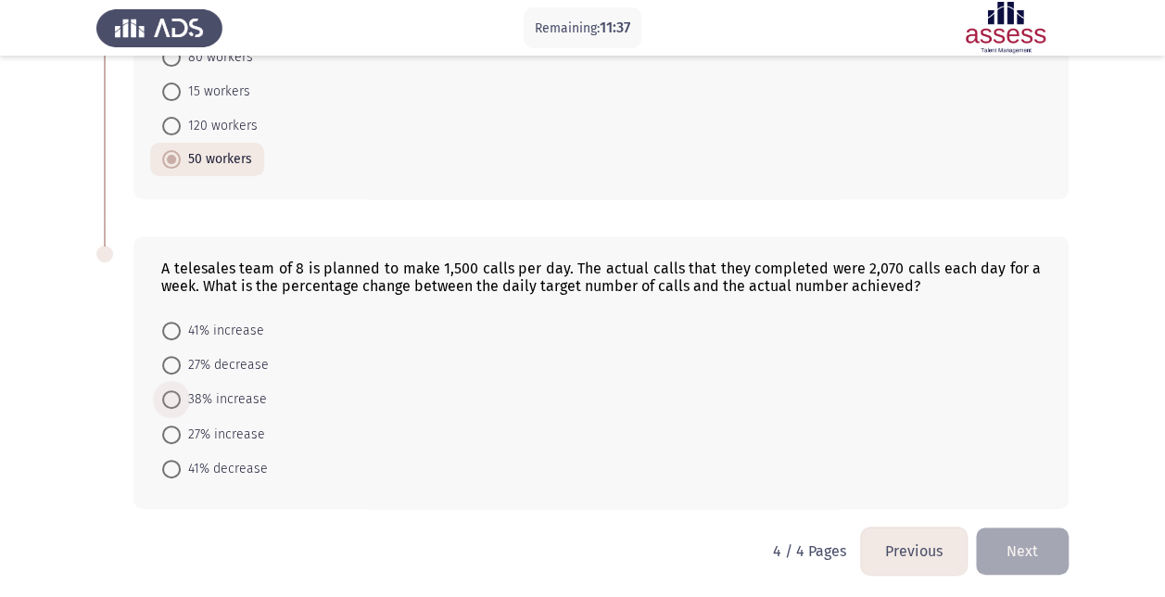
click at [174, 391] on span at bounding box center [171, 399] width 19 height 19
click at [174, 391] on input "38% increase" at bounding box center [171, 399] width 19 height 19
radio input "true"
click at [923, 550] on button "Previous" at bounding box center [914, 549] width 106 height 47
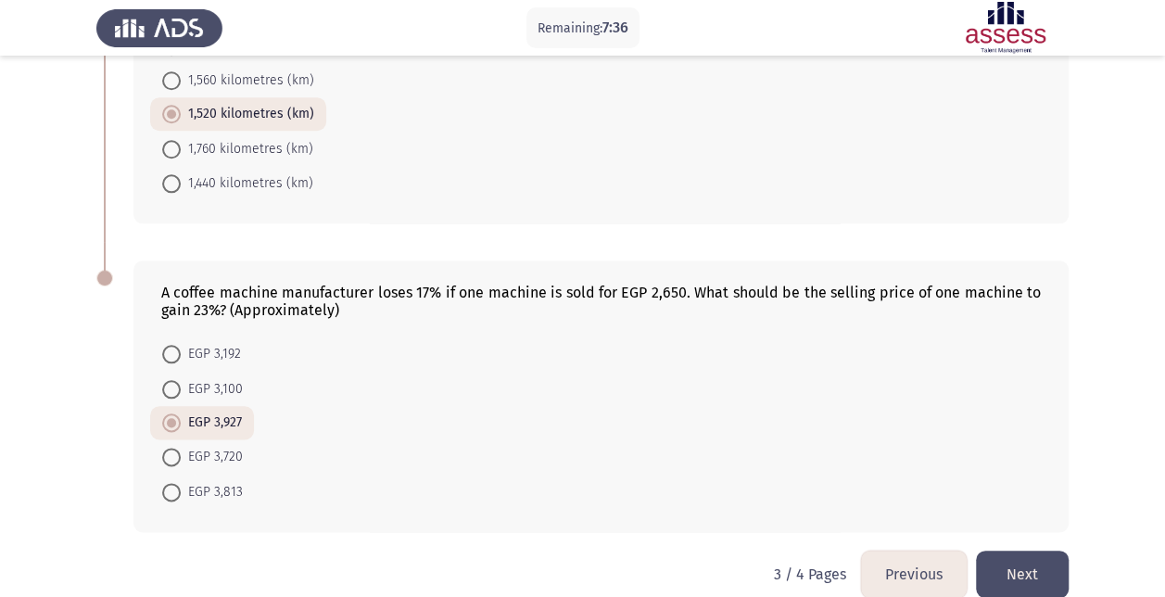
scroll to position [890, 0]
click at [911, 550] on button "Previous" at bounding box center [914, 573] width 106 height 47
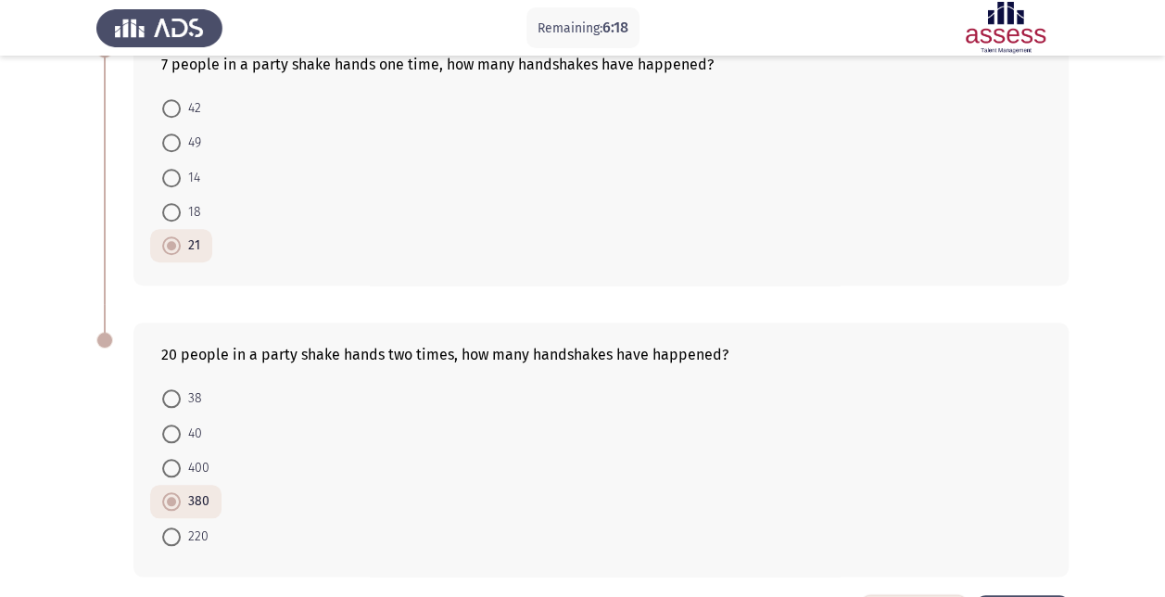
scroll to position [711, 0]
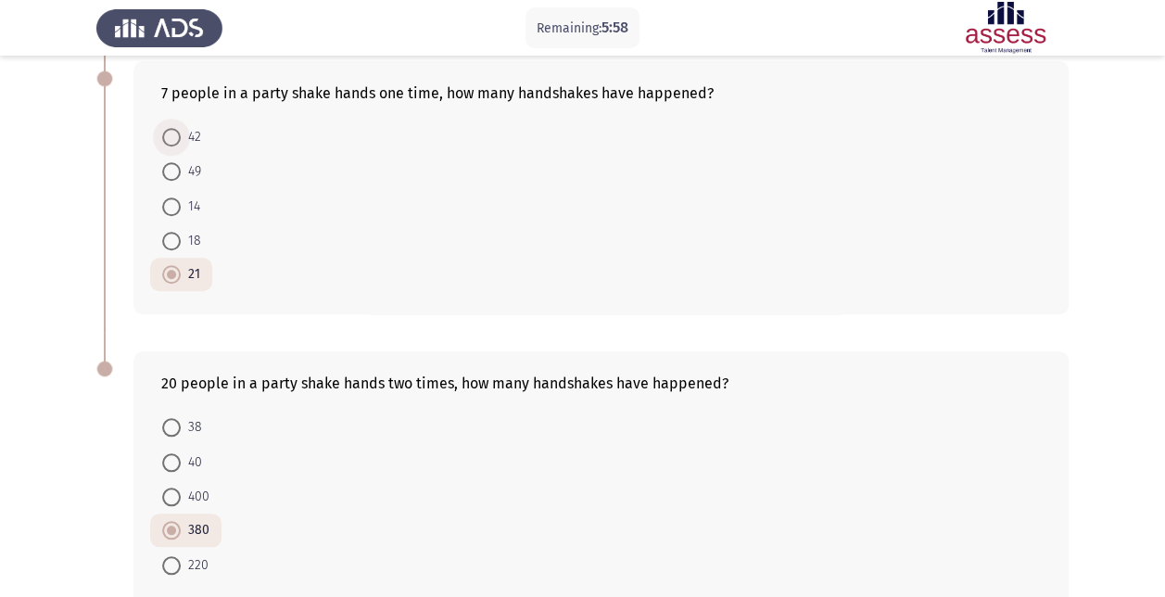
click at [173, 139] on span at bounding box center [171, 137] width 19 height 19
click at [173, 139] on input "42" at bounding box center [171, 137] width 19 height 19
radio input "true"
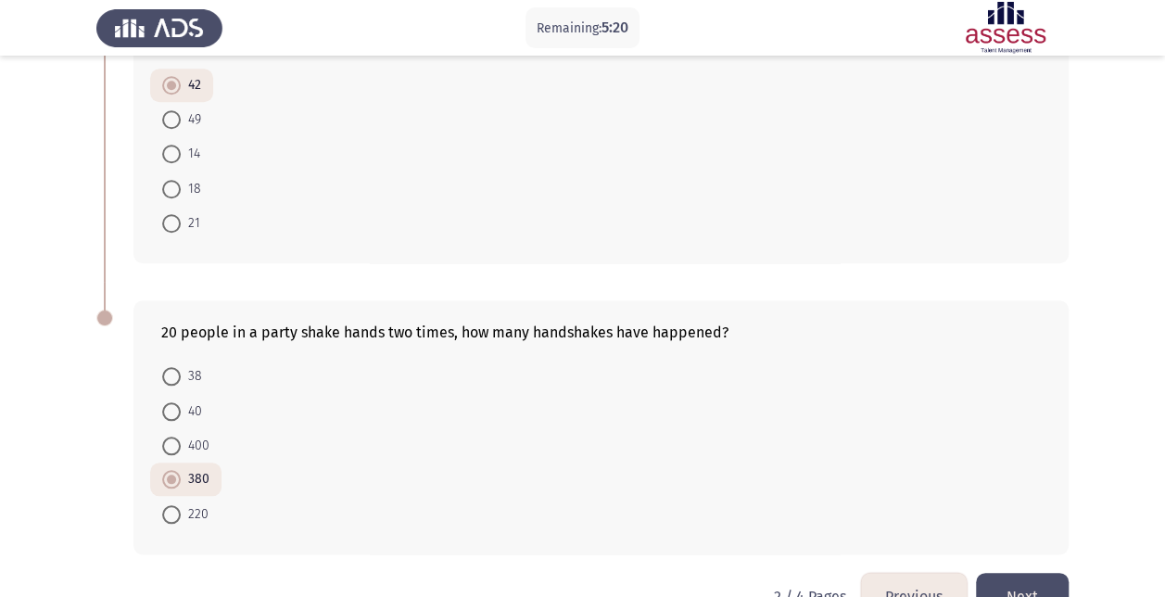
scroll to position [803, 0]
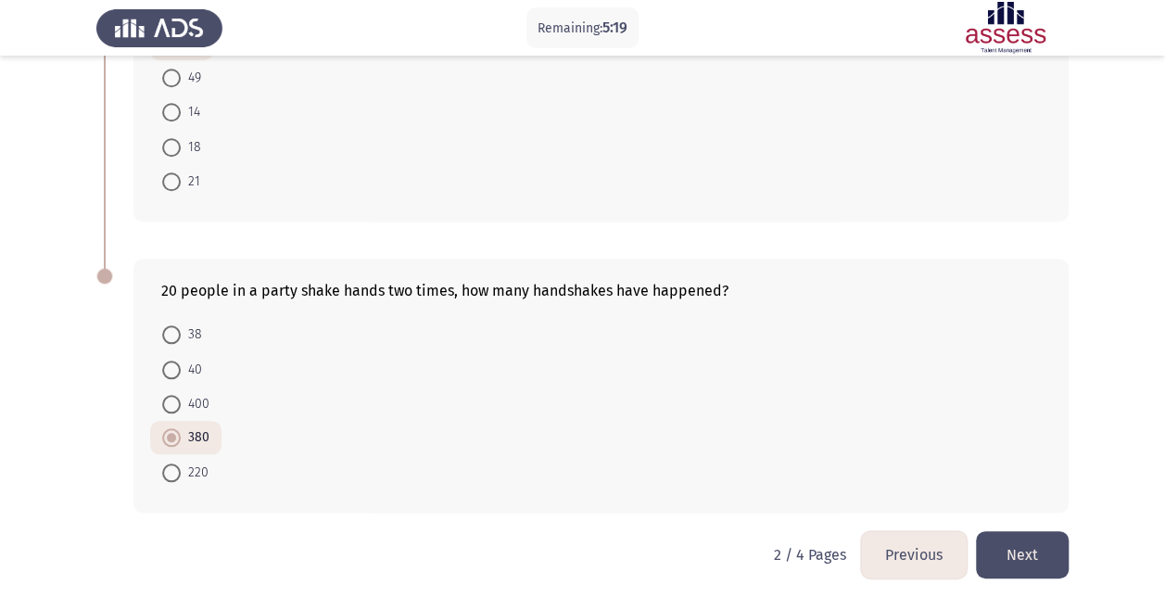
click at [907, 541] on button "Previous" at bounding box center [914, 554] width 106 height 47
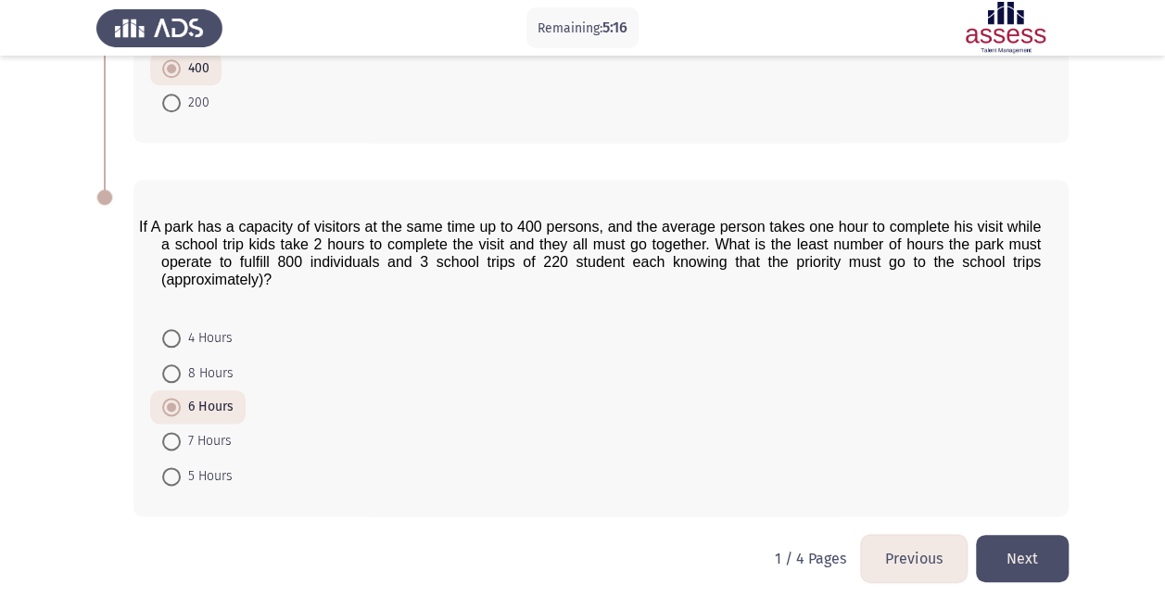
scroll to position [919, 0]
click at [1041, 536] on button "Next" at bounding box center [1022, 556] width 93 height 47
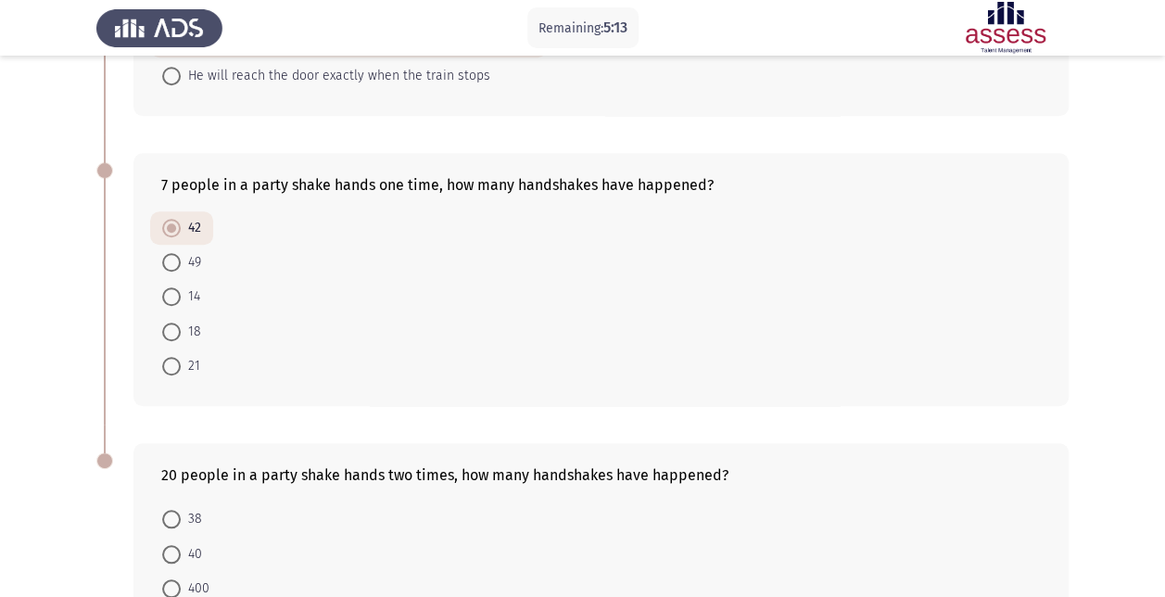
scroll to position [649, 0]
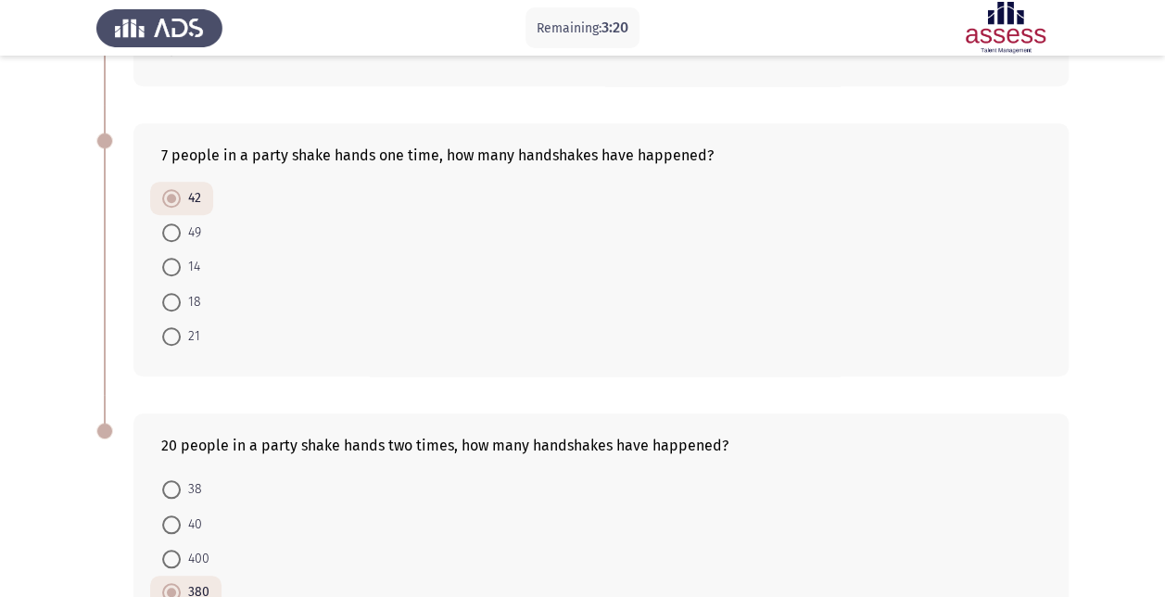
click at [169, 332] on span at bounding box center [171, 336] width 19 height 19
click at [169, 332] on input "21" at bounding box center [171, 336] width 19 height 19
radio input "true"
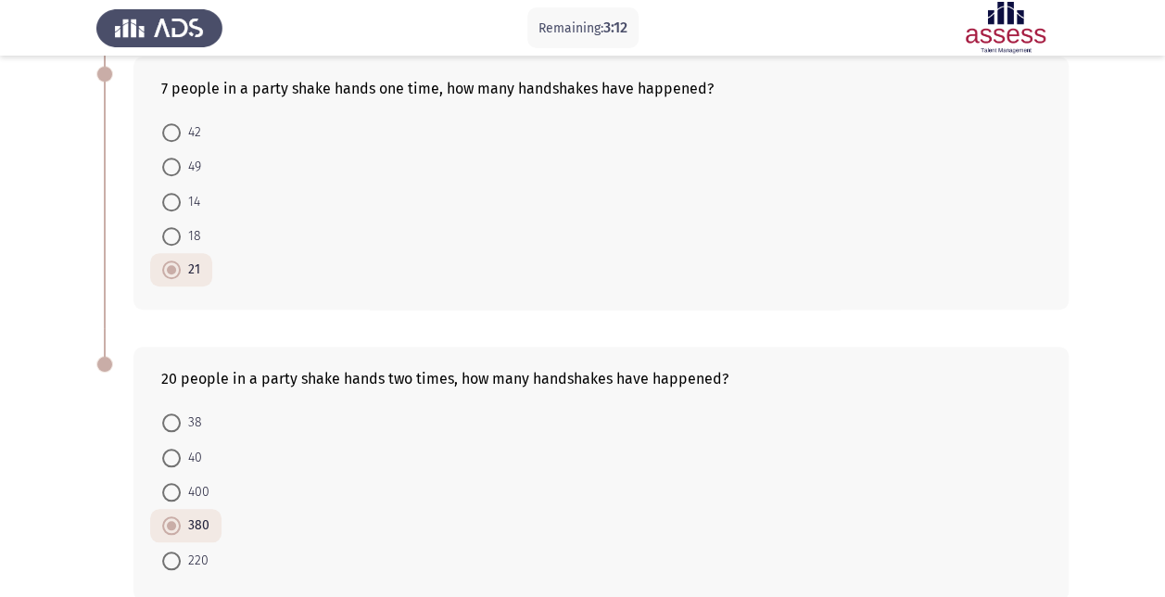
scroll to position [803, 0]
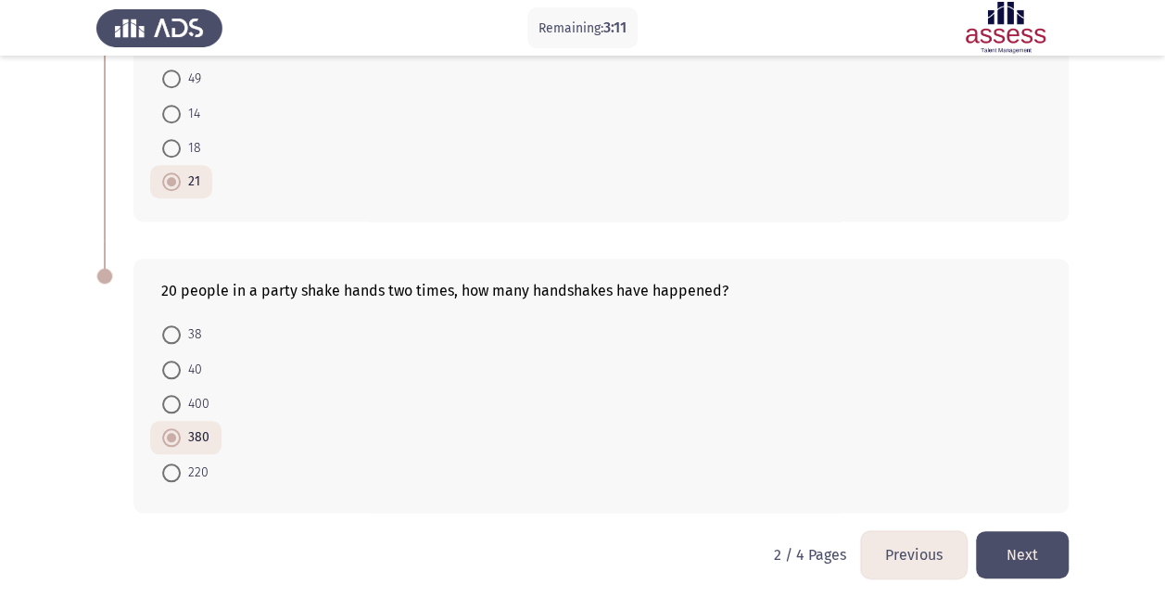
click at [1019, 538] on button "Next" at bounding box center [1022, 554] width 93 height 47
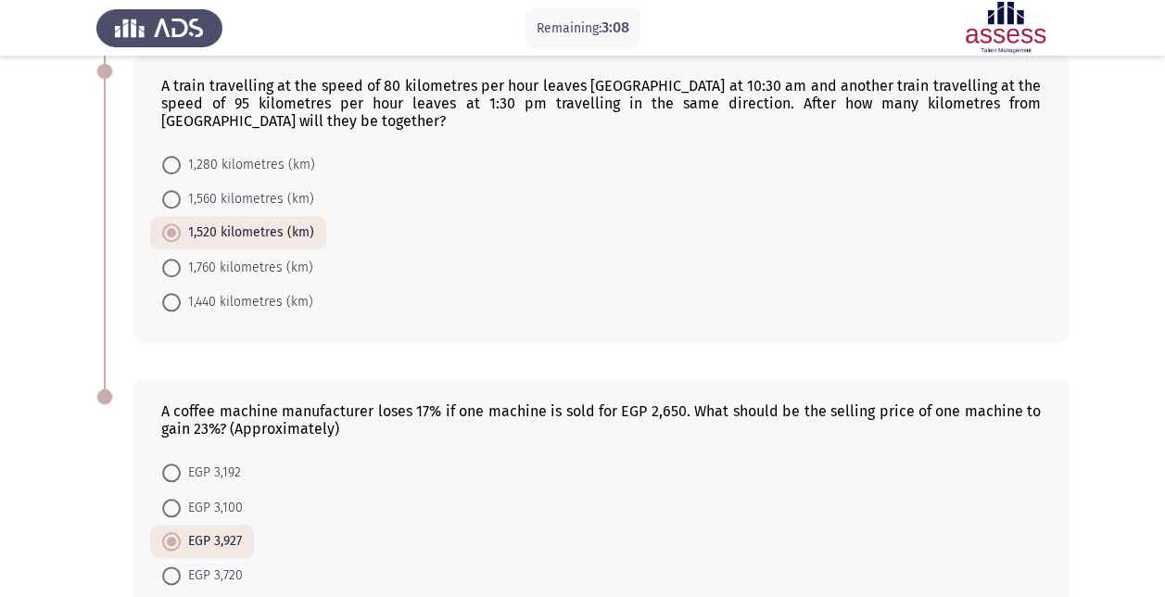
scroll to position [890, 0]
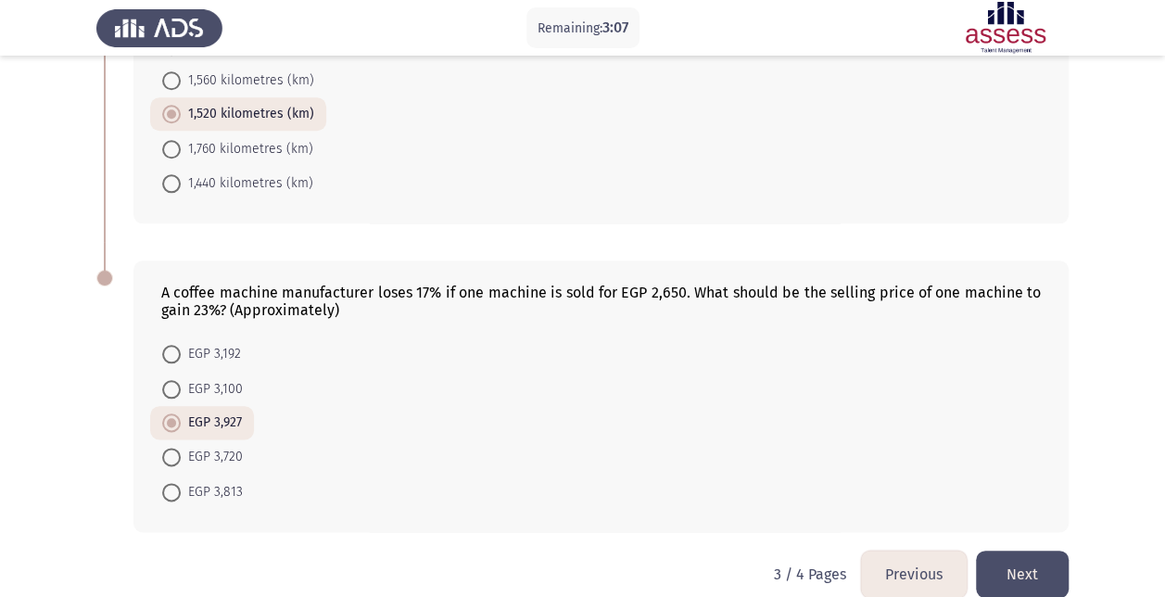
click at [1036, 550] on button "Next" at bounding box center [1022, 573] width 93 height 47
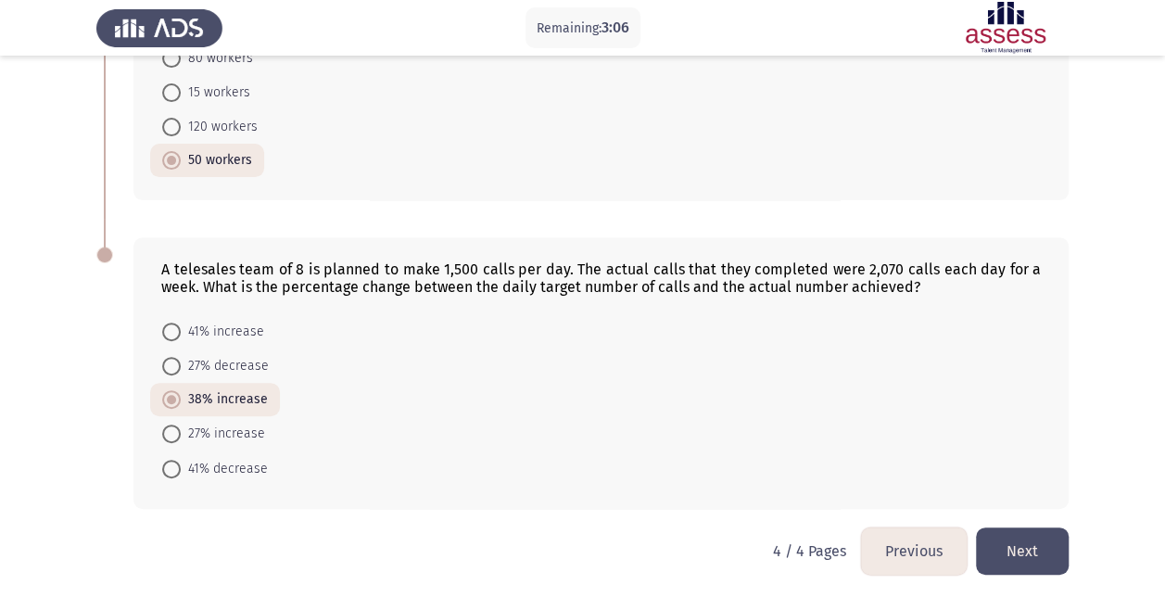
scroll to position [209, 0]
click at [1042, 547] on button "Next" at bounding box center [1022, 549] width 93 height 47
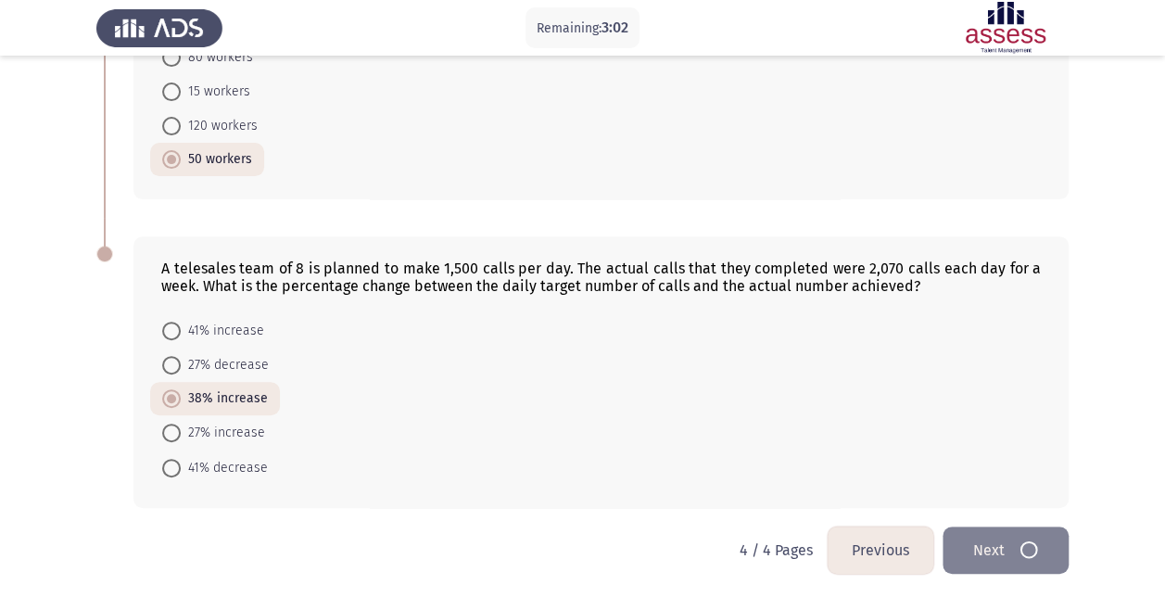
scroll to position [0, 0]
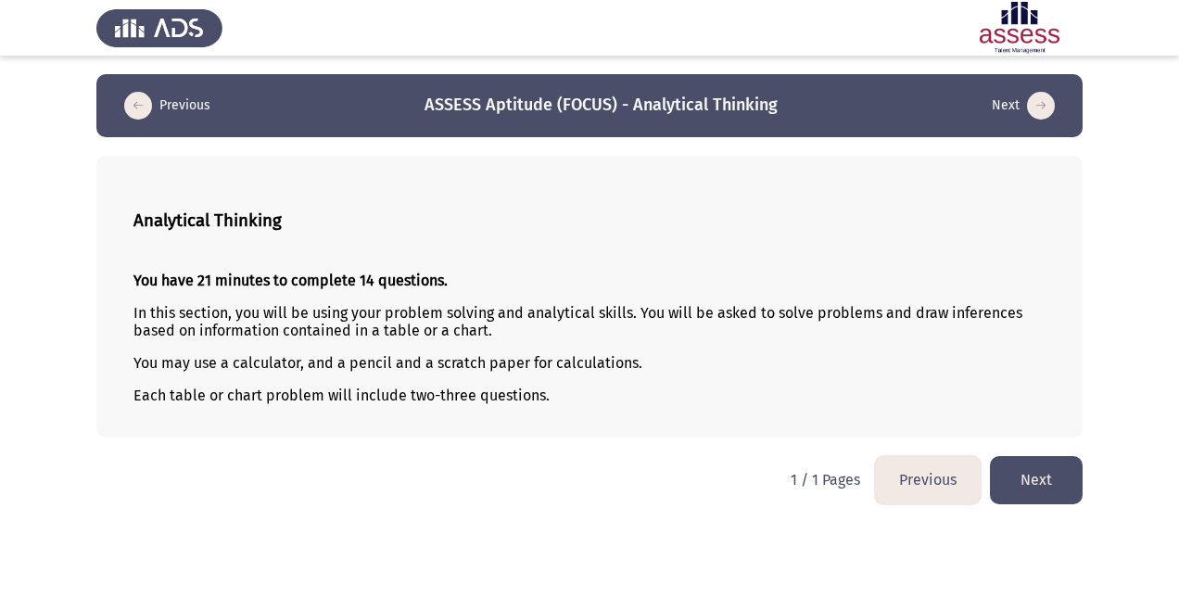
click at [1028, 472] on button "Next" at bounding box center [1036, 479] width 93 height 47
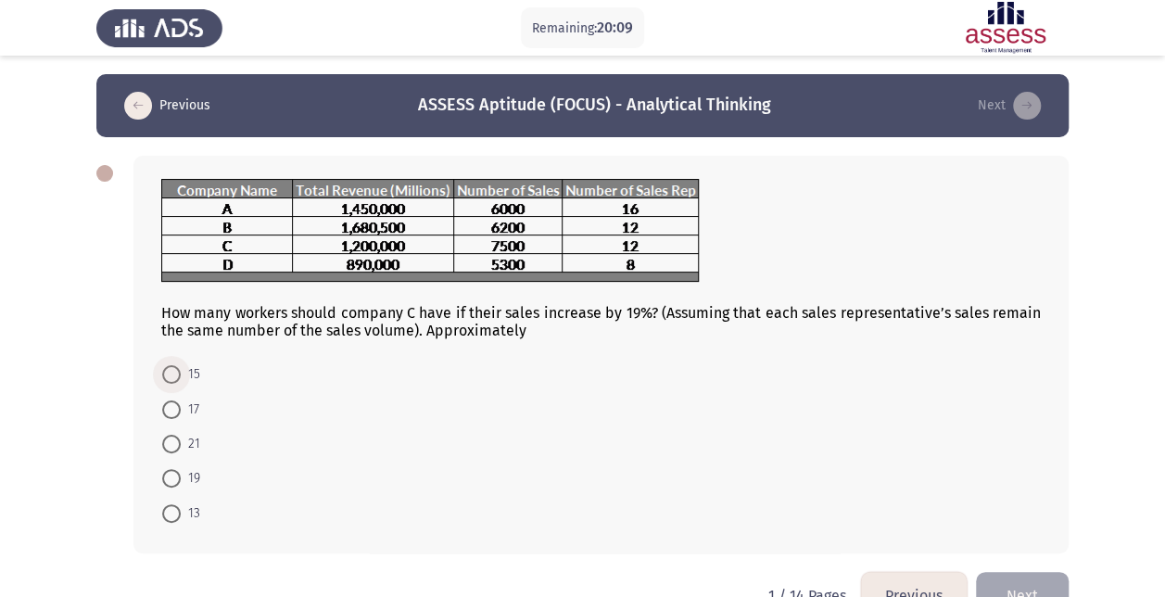
click at [171, 373] on span at bounding box center [171, 374] width 19 height 19
click at [171, 373] on input "15" at bounding box center [171, 374] width 19 height 19
radio input "true"
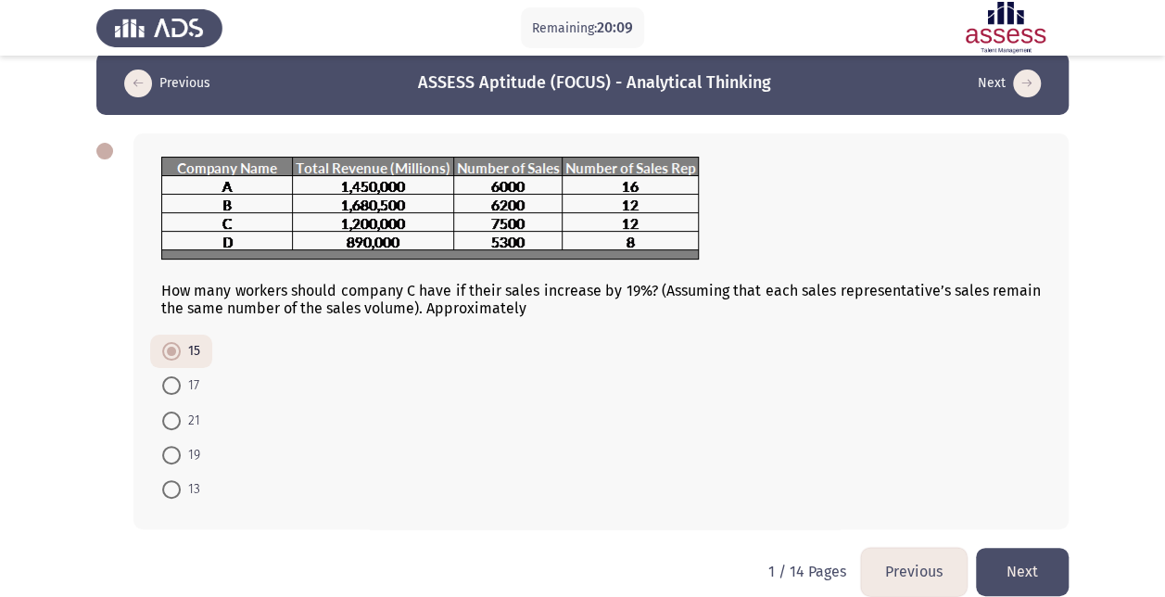
scroll to position [44, 0]
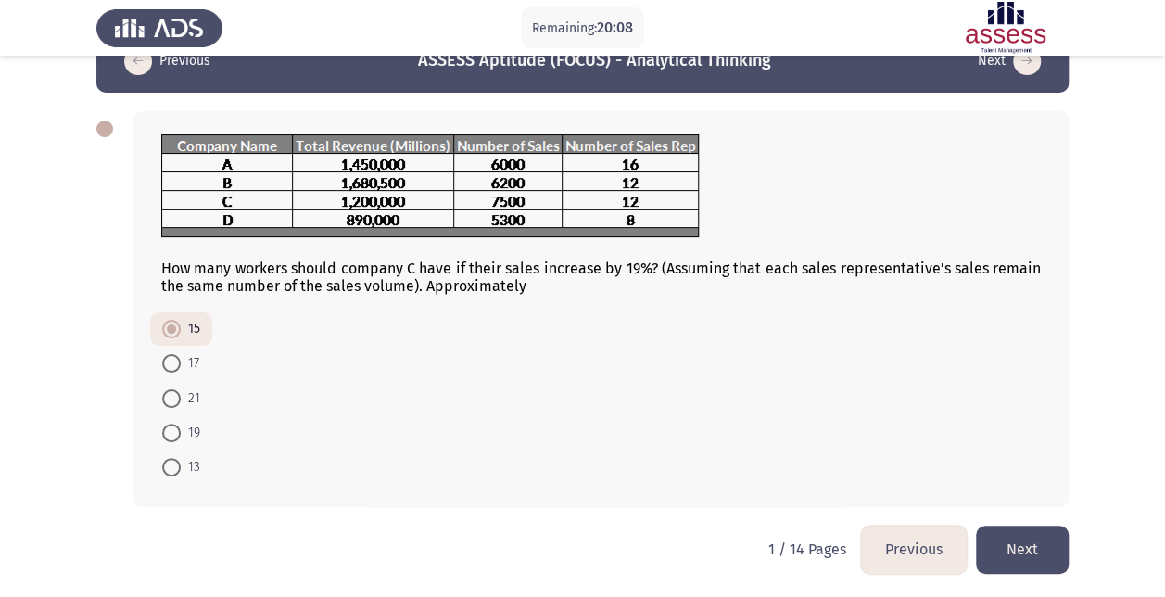
click at [1019, 537] on button "Next" at bounding box center [1022, 548] width 93 height 47
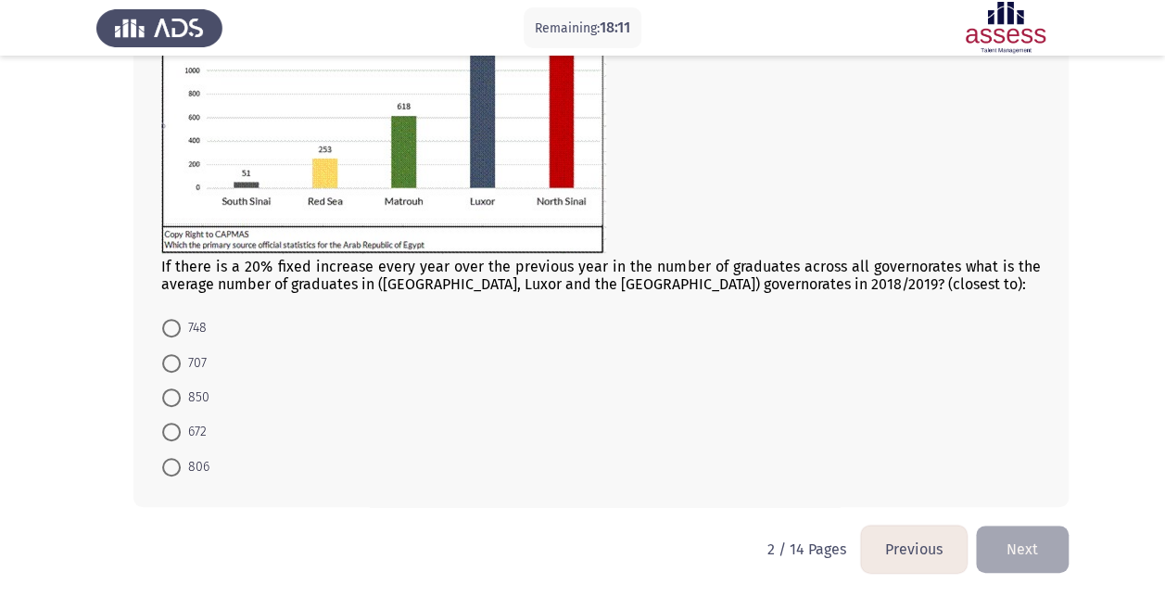
scroll to position [150, 0]
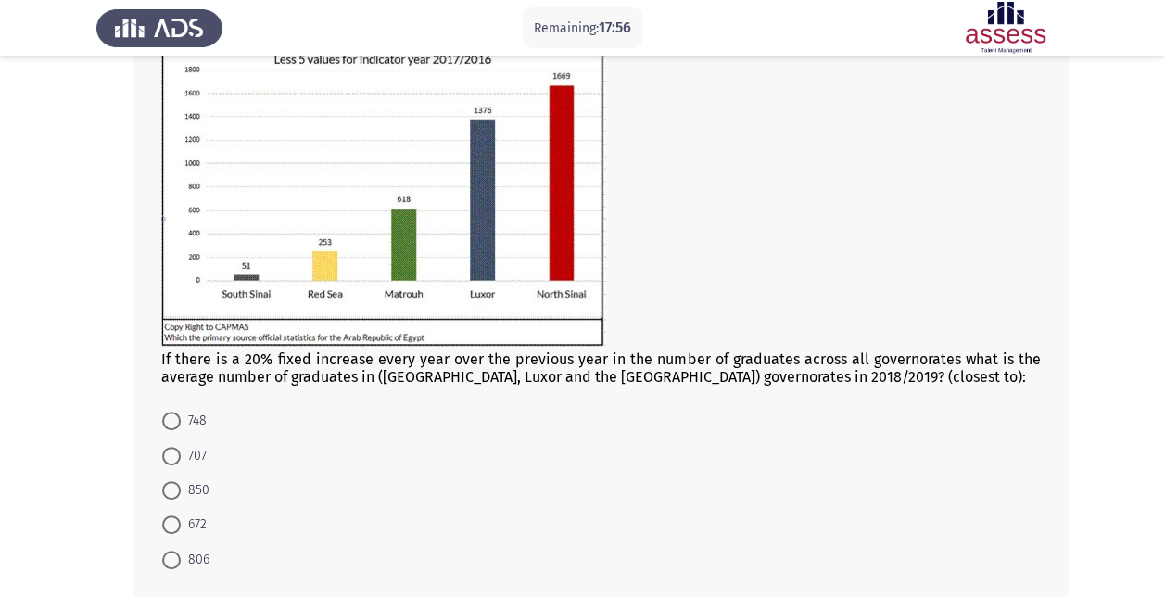
click at [167, 529] on span at bounding box center [171, 524] width 19 height 19
click at [167, 529] on input "672" at bounding box center [171, 524] width 19 height 19
radio input "true"
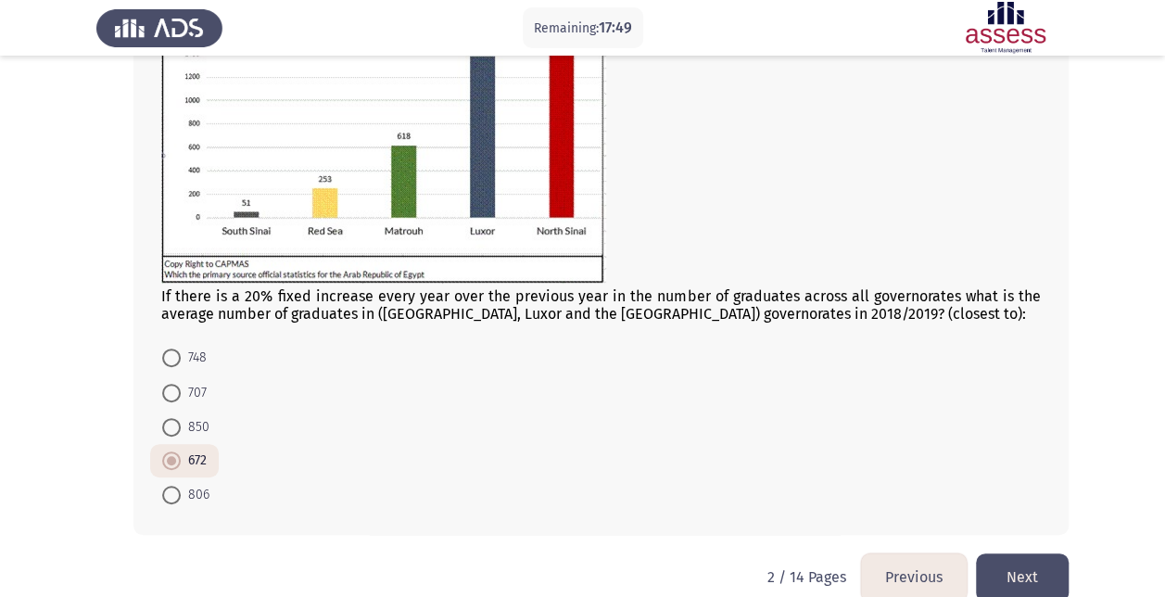
scroll to position [242, 0]
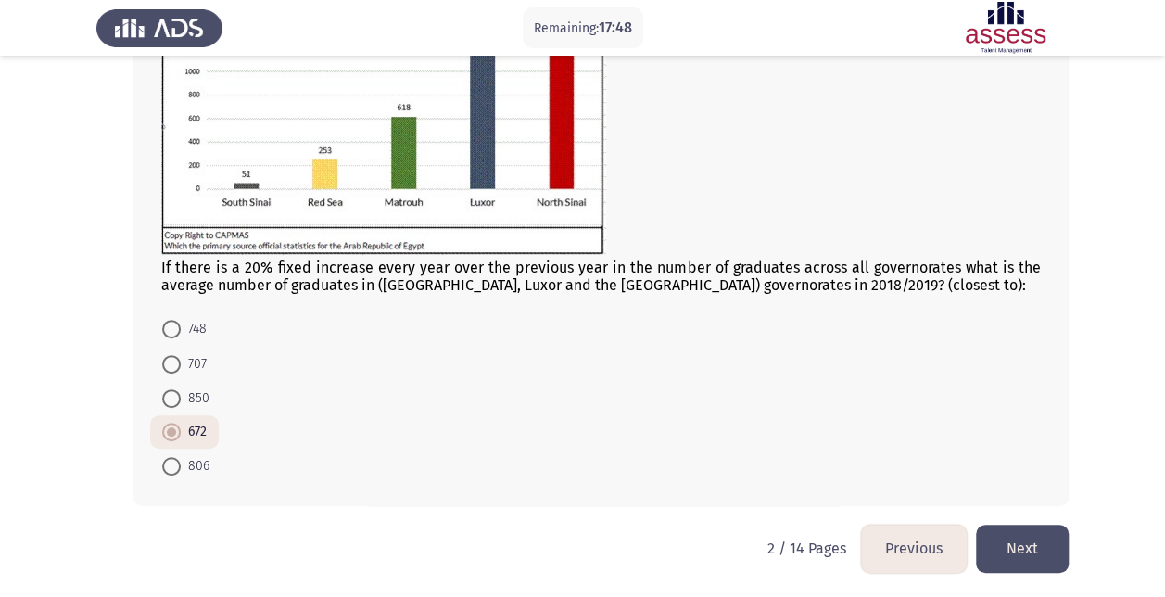
click at [1051, 556] on button "Next" at bounding box center [1022, 547] width 93 height 47
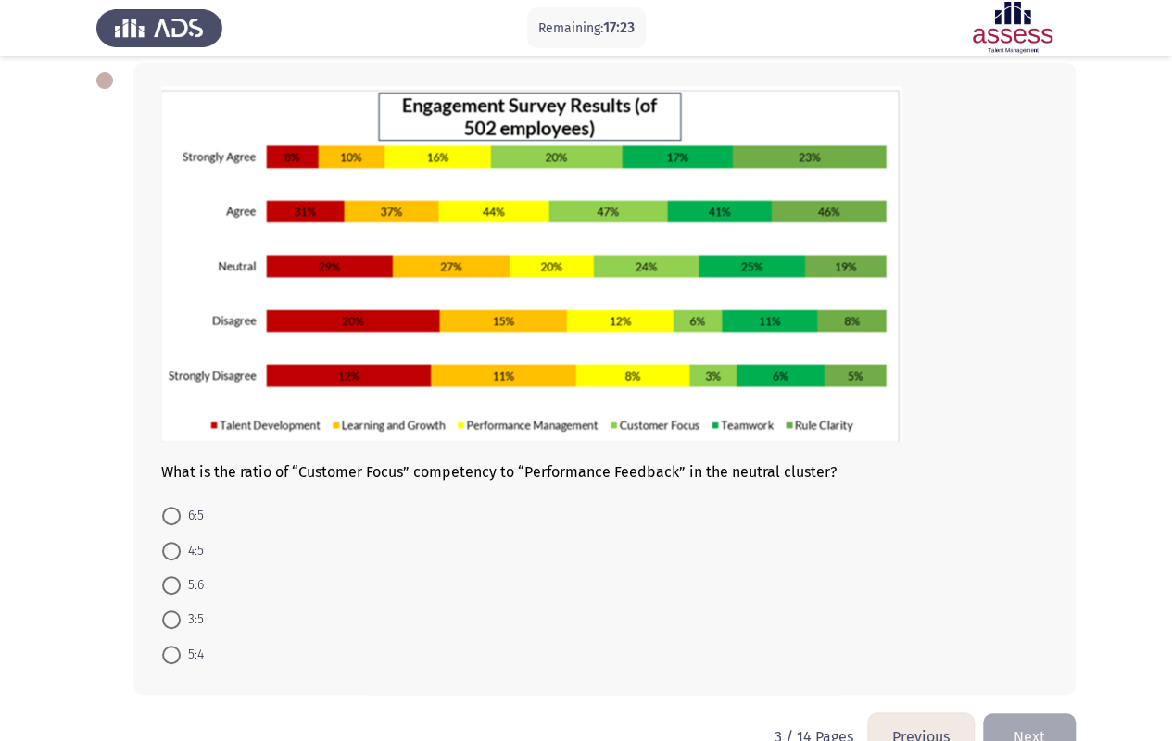
scroll to position [136, 0]
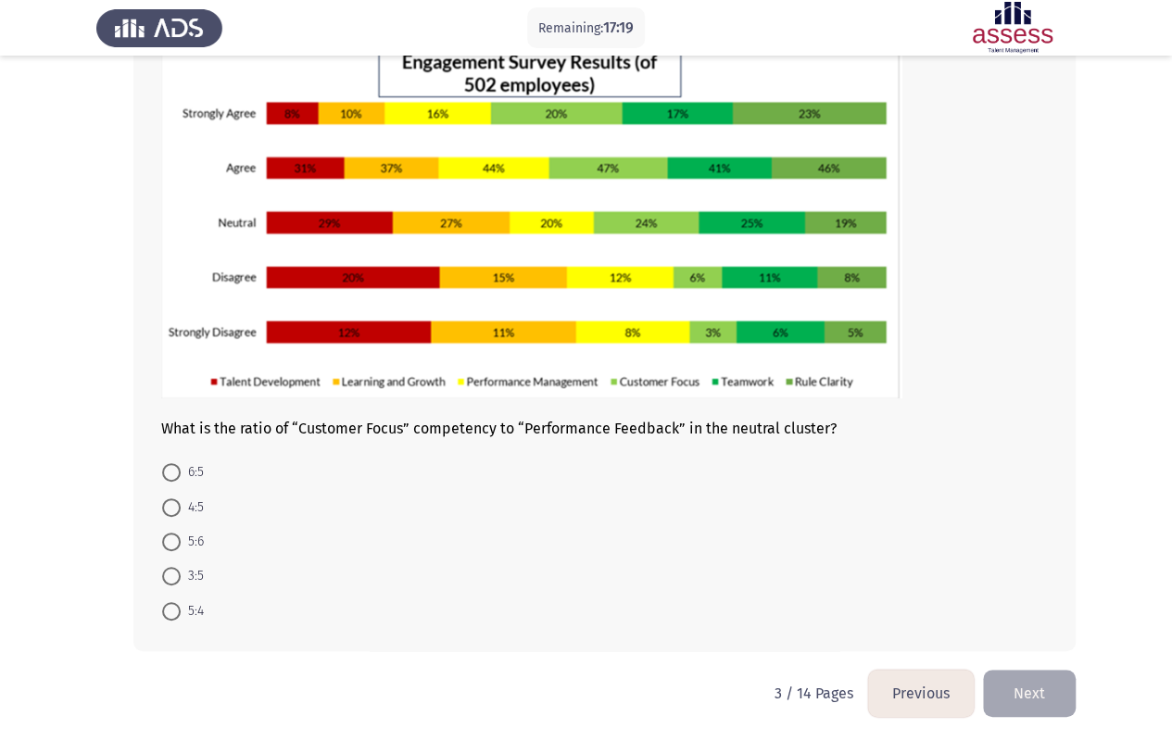
click at [920, 596] on button "Previous" at bounding box center [921, 693] width 106 height 47
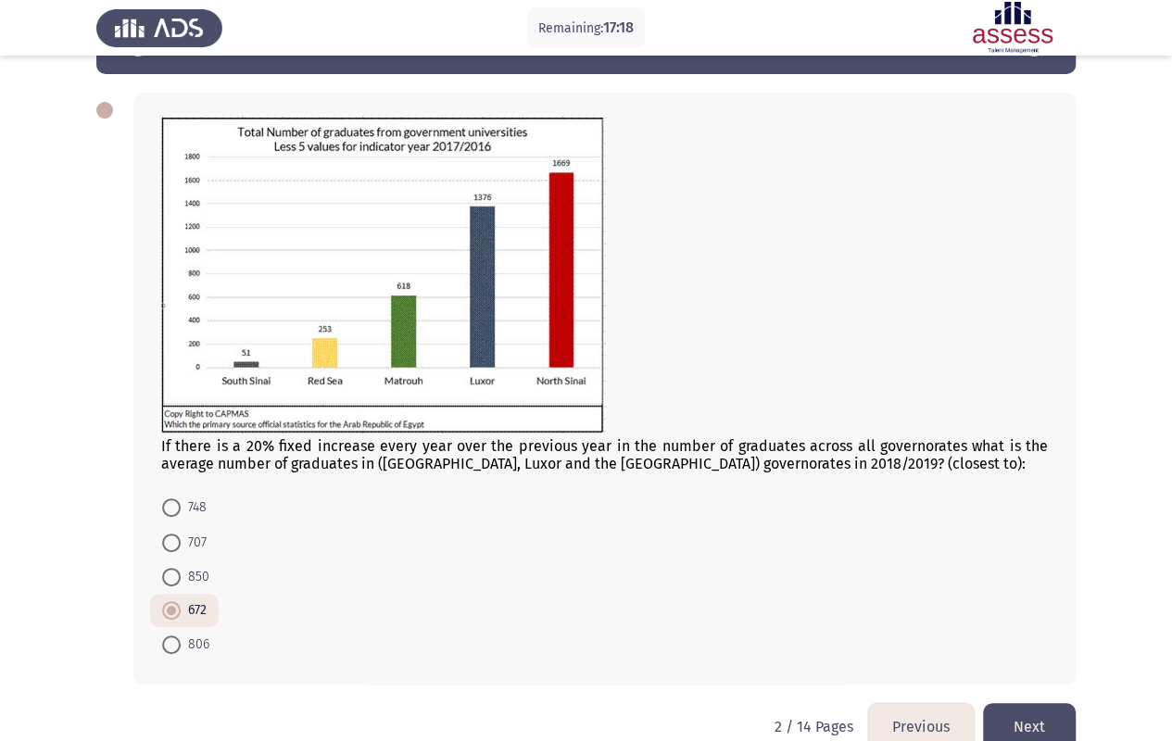
scroll to position [93, 0]
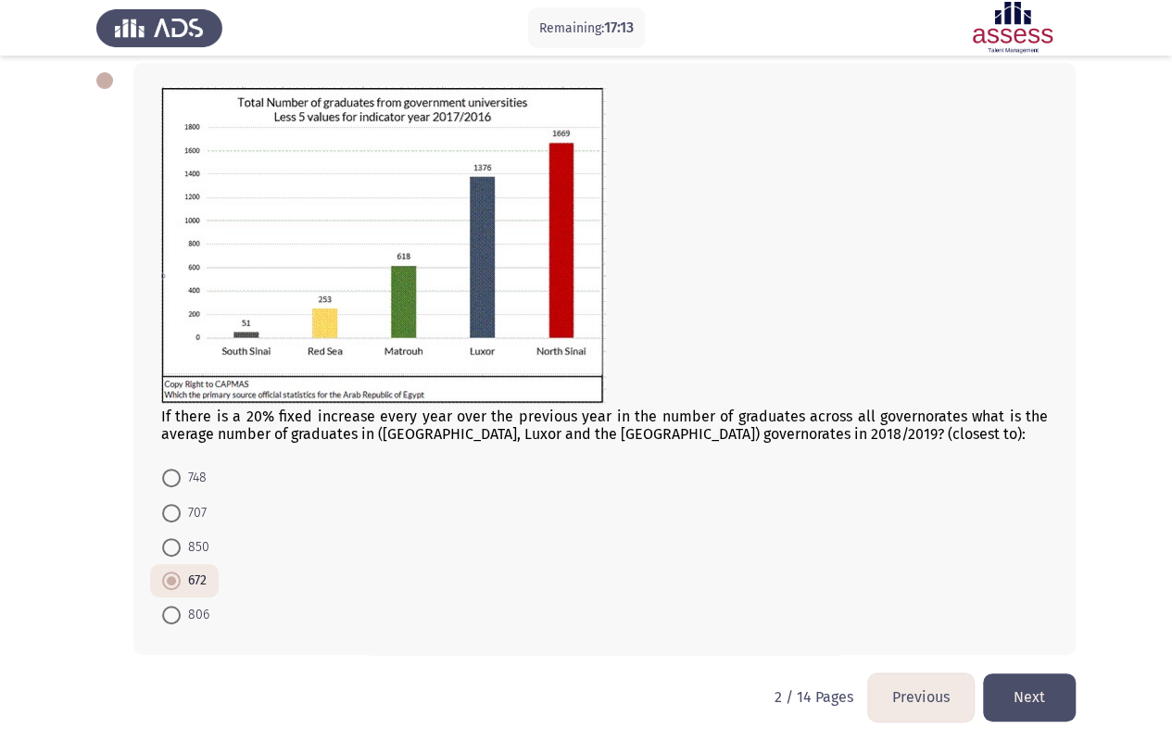
click at [176, 596] on span at bounding box center [171, 615] width 19 height 19
click at [176, 596] on input "806" at bounding box center [171, 615] width 19 height 19
radio input "true"
click at [167, 577] on span at bounding box center [171, 582] width 19 height 19
click at [167, 577] on input "672" at bounding box center [171, 582] width 19 height 19
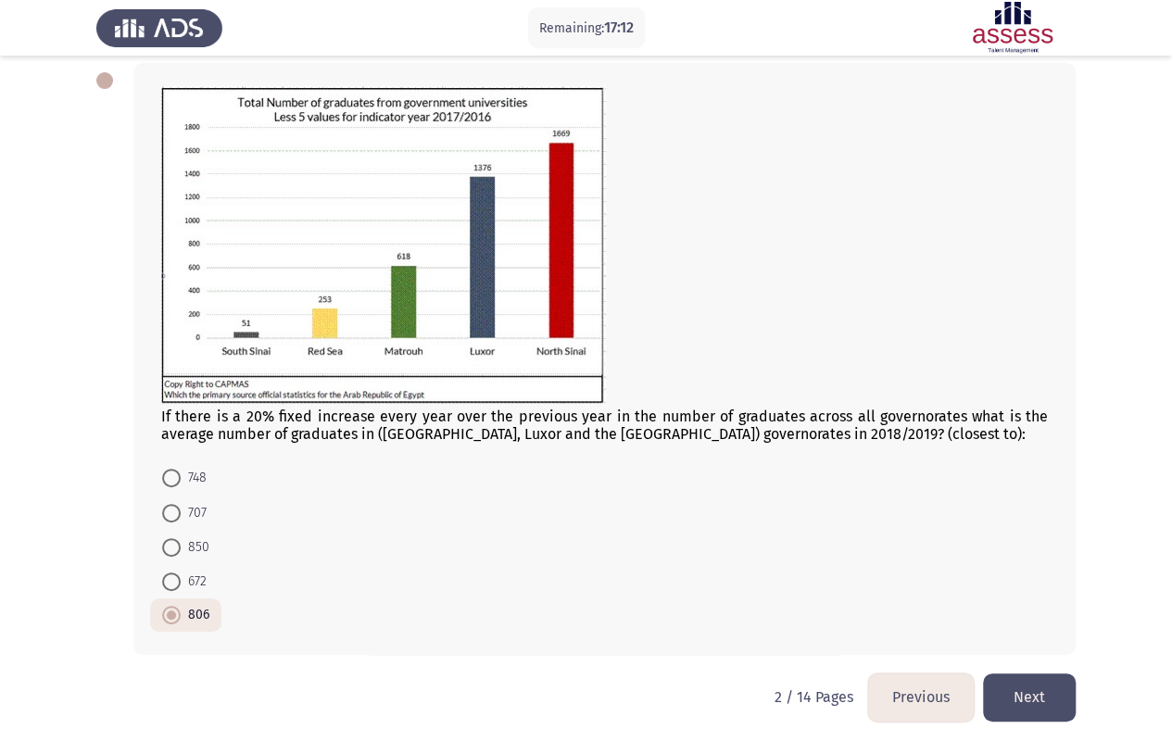
radio input "true"
click at [1031, 596] on button "Next" at bounding box center [1029, 697] width 93 height 47
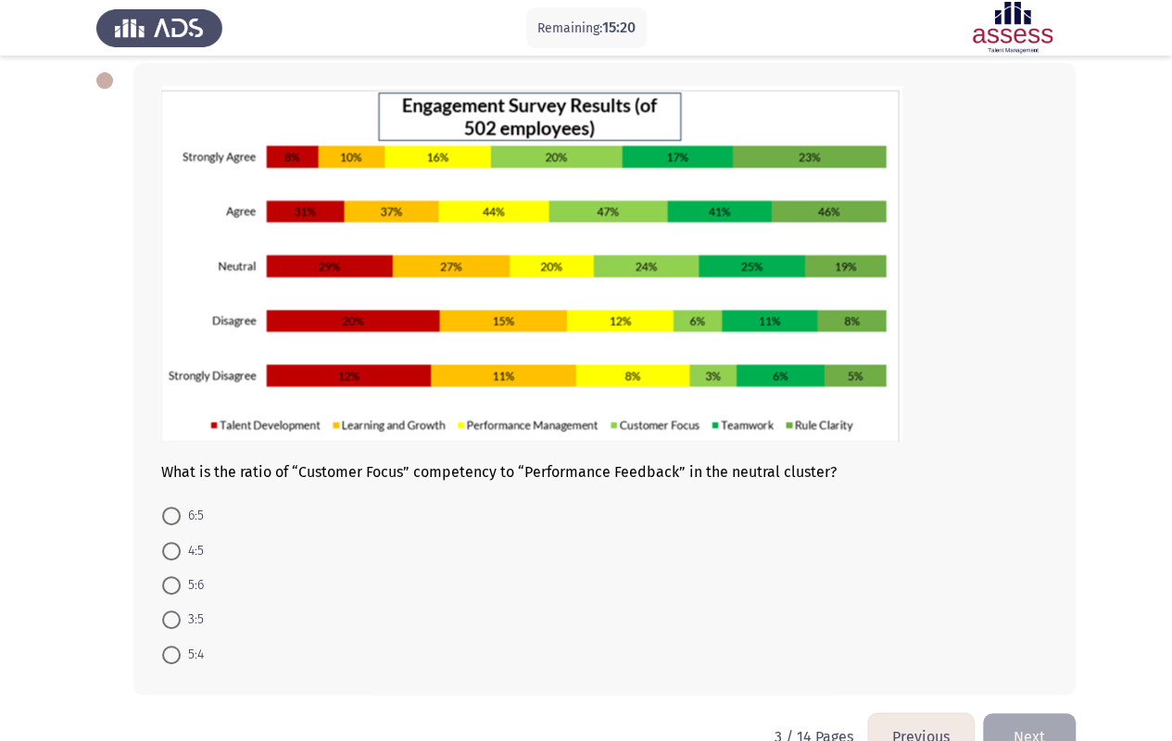
click at [335, 259] on img at bounding box center [531, 264] width 741 height 356
click at [457, 263] on img at bounding box center [531, 264] width 741 height 356
click at [539, 261] on img at bounding box center [531, 264] width 741 height 356
drag, startPoint x: 654, startPoint y: 267, endPoint x: 734, endPoint y: 261, distance: 79.9
click at [654, 267] on img at bounding box center [531, 264] width 741 height 356
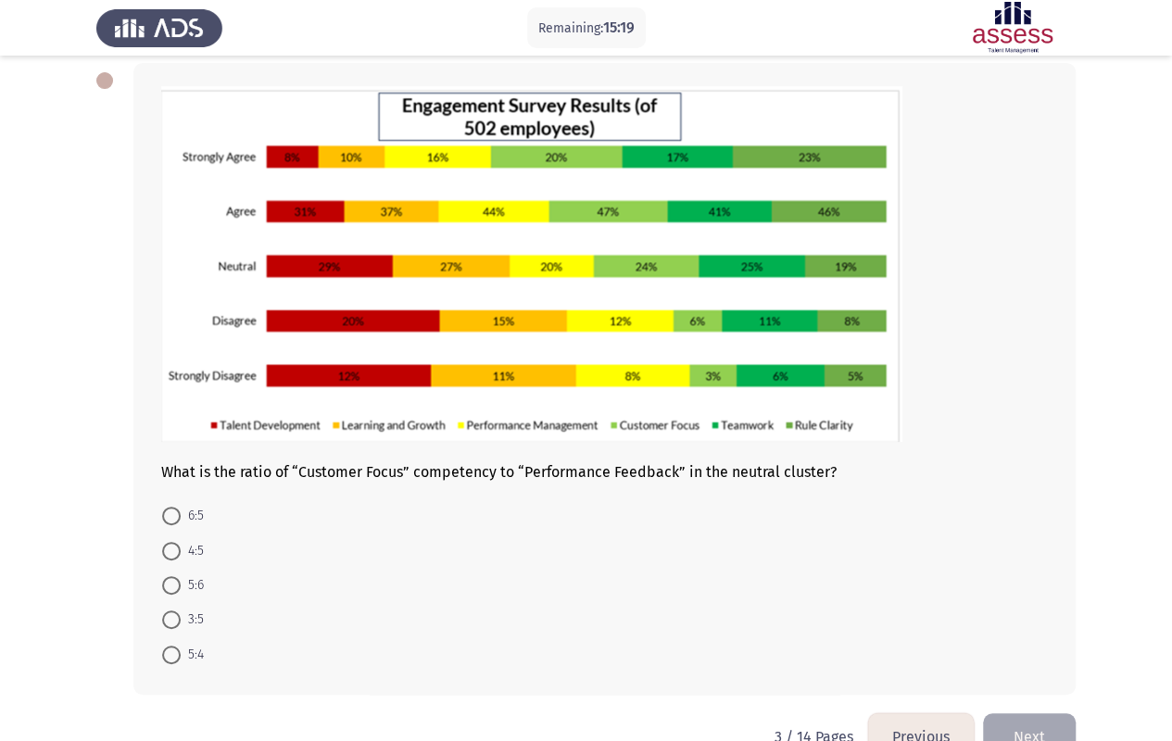
drag, startPoint x: 736, startPoint y: 261, endPoint x: 895, endPoint y: 261, distance: 159.4
click at [738, 261] on img at bounding box center [531, 264] width 741 height 356
click at [901, 261] on img at bounding box center [531, 264] width 741 height 356
click at [171, 516] on span at bounding box center [171, 516] width 0 height 0
click at [171, 515] on input "6:5" at bounding box center [171, 516] width 19 height 19
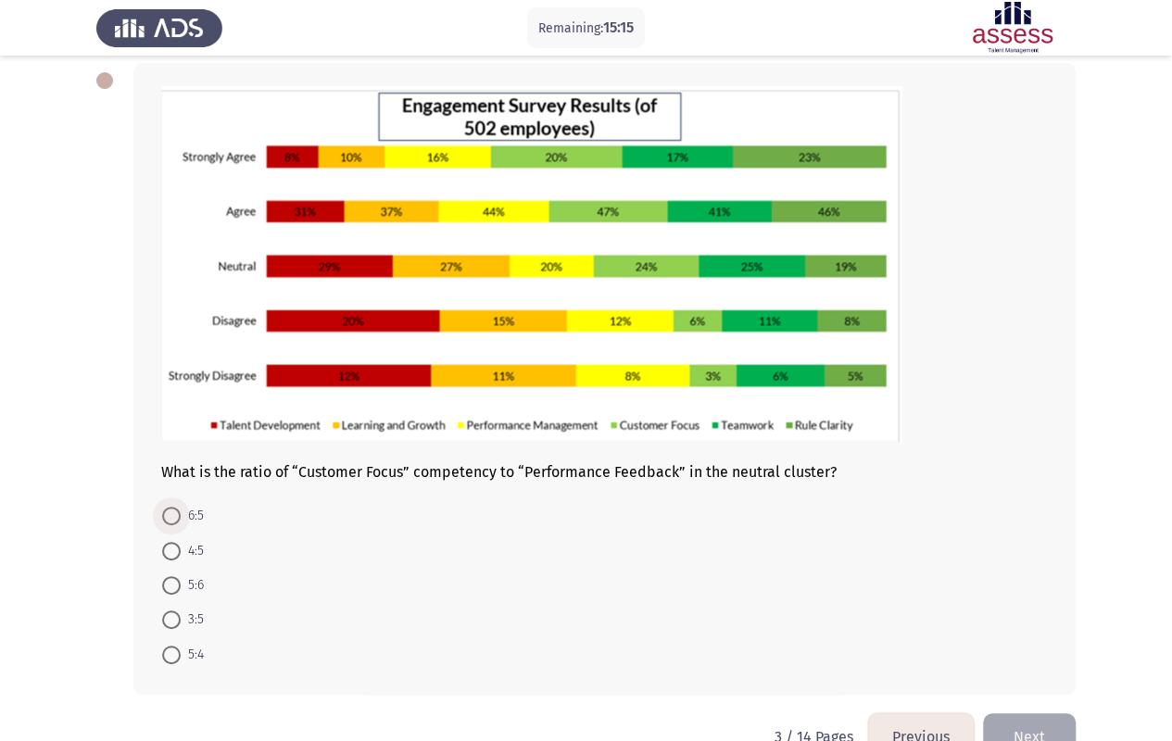
radio input "true"
click at [1039, 596] on button "Next" at bounding box center [1029, 735] width 93 height 47
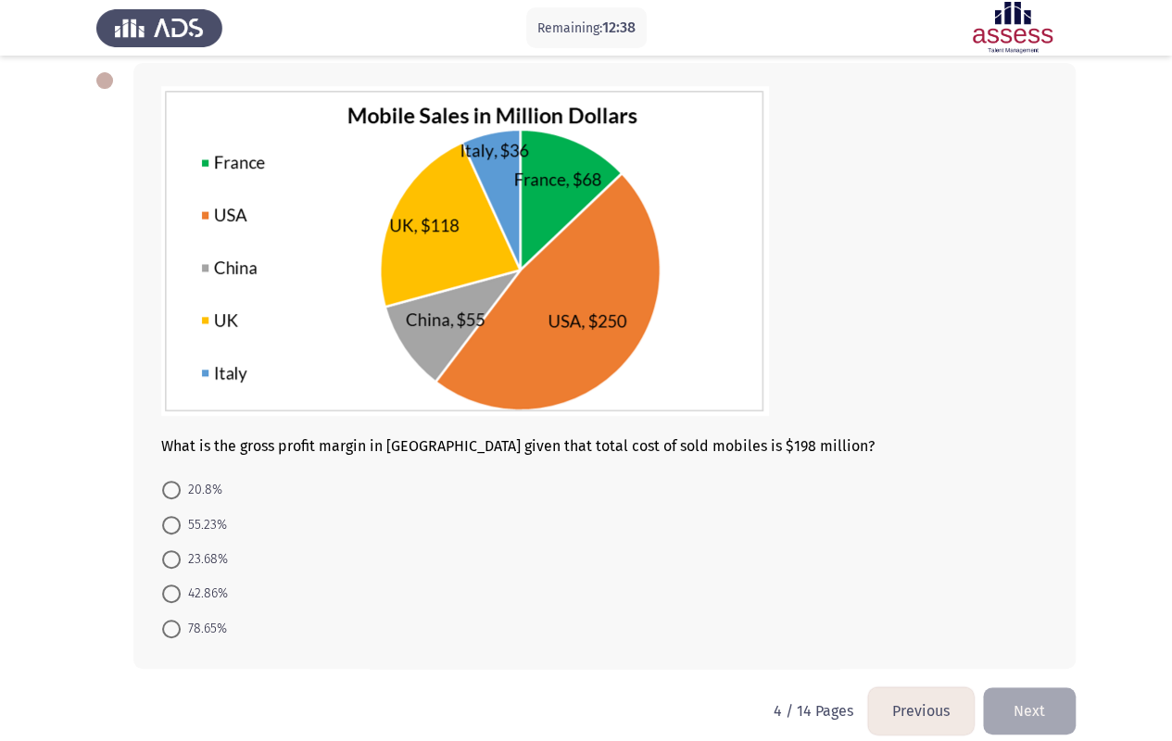
click at [159, 480] on mat-radio-button "20.8%" at bounding box center [192, 490] width 84 height 34
click at [168, 485] on span at bounding box center [171, 490] width 19 height 19
click at [168, 485] on input "20.8%" at bounding box center [171, 490] width 19 height 19
radio input "true"
click at [1054, 596] on button "Next" at bounding box center [1029, 709] width 93 height 47
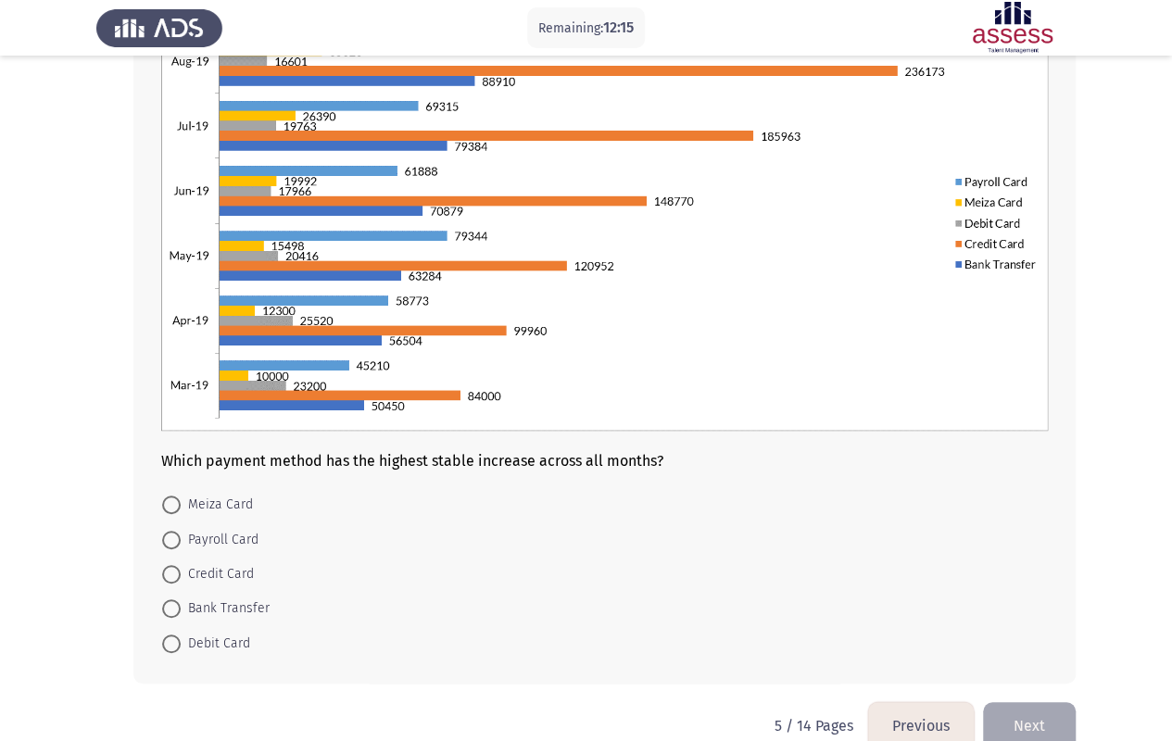
scroll to position [231, 0]
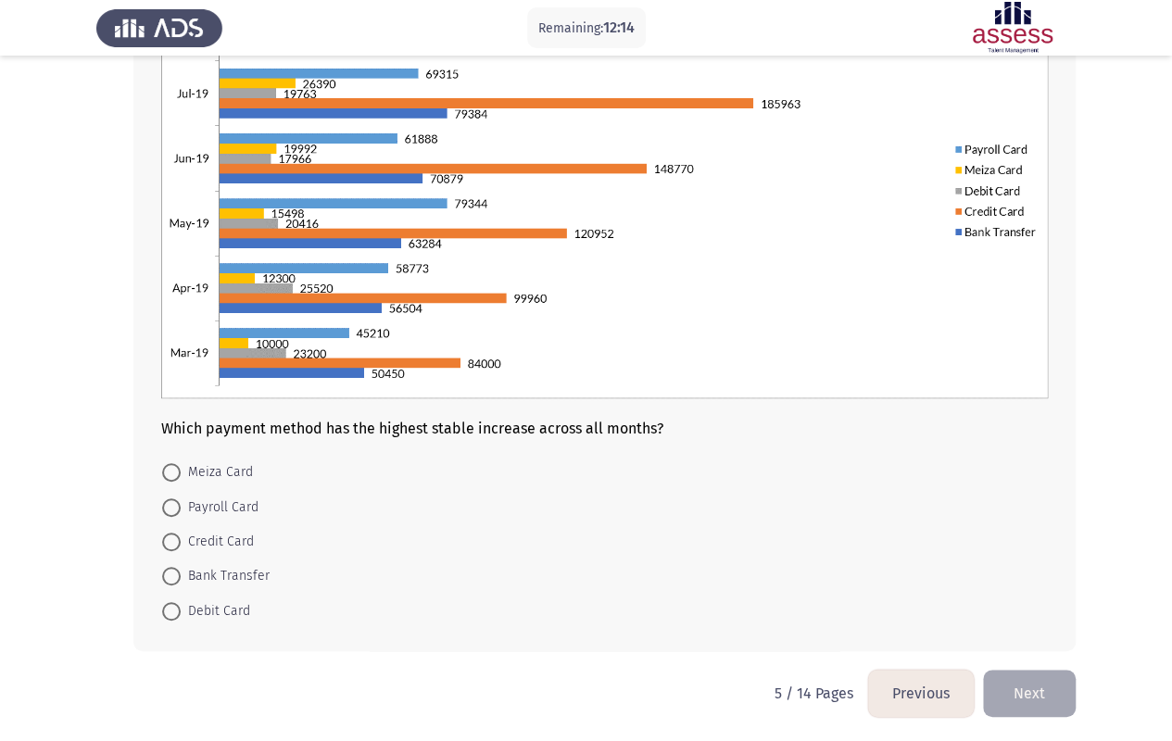
click at [1015, 596] on button "Next" at bounding box center [1029, 693] width 93 height 47
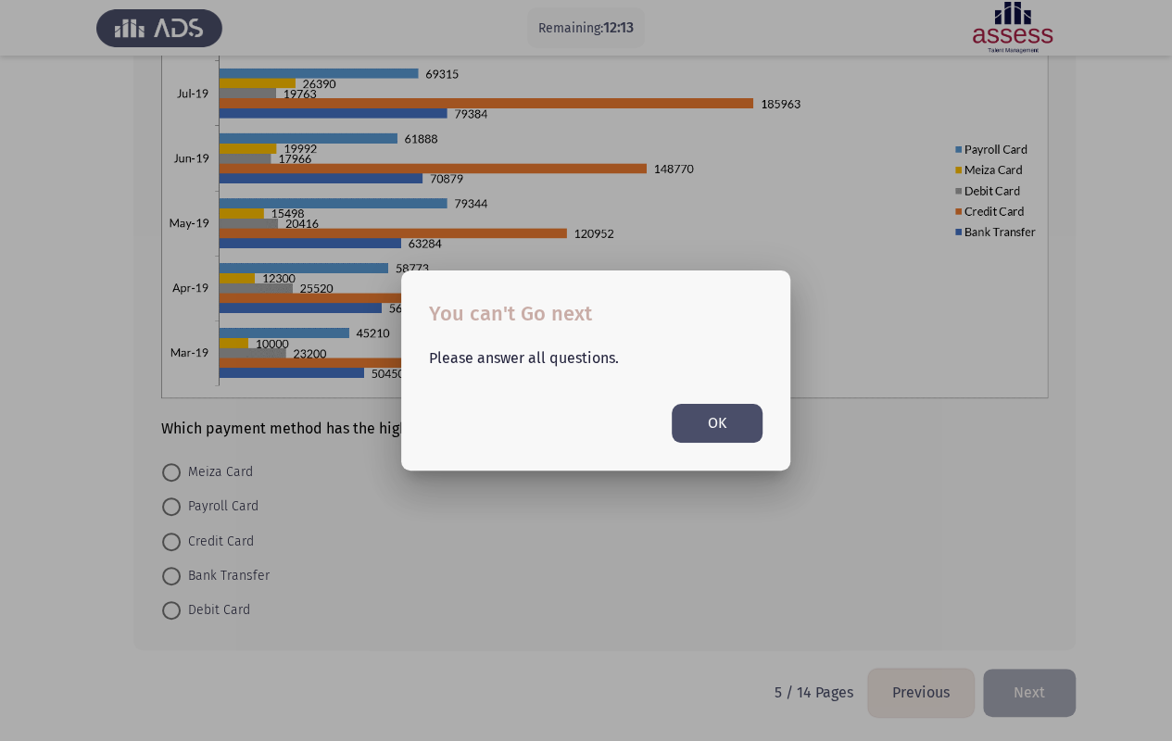
click at [743, 434] on button "OK" at bounding box center [717, 423] width 91 height 38
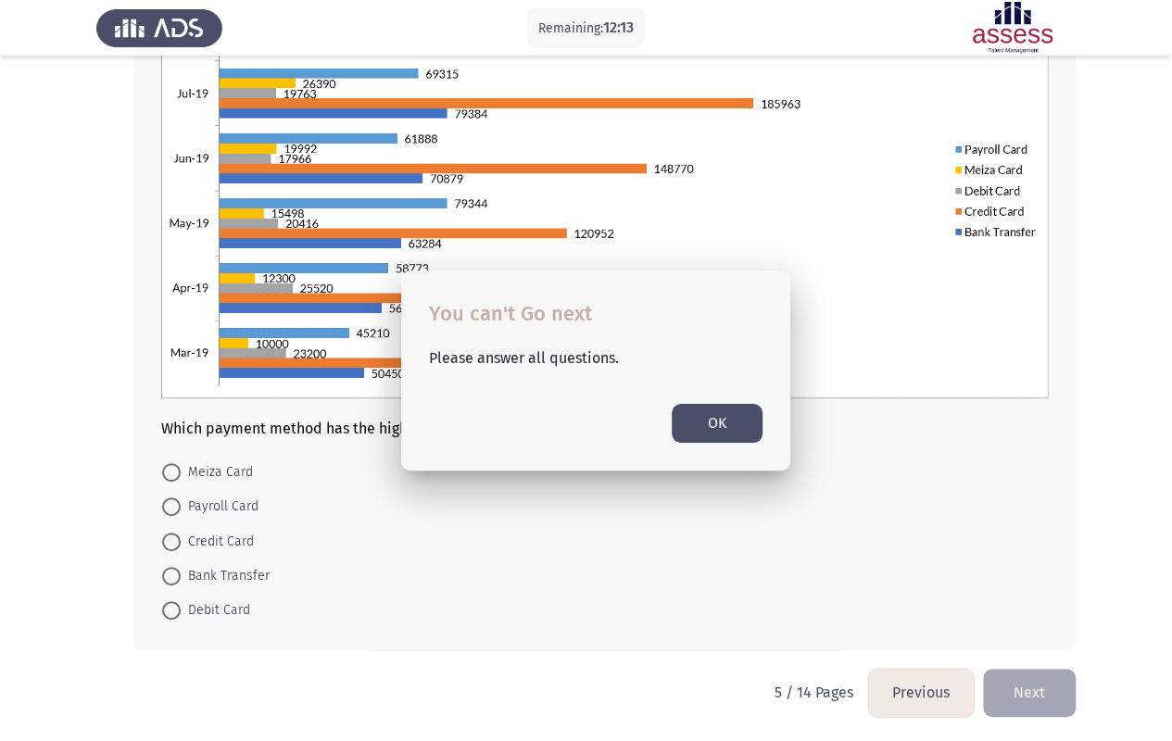
scroll to position [231, 0]
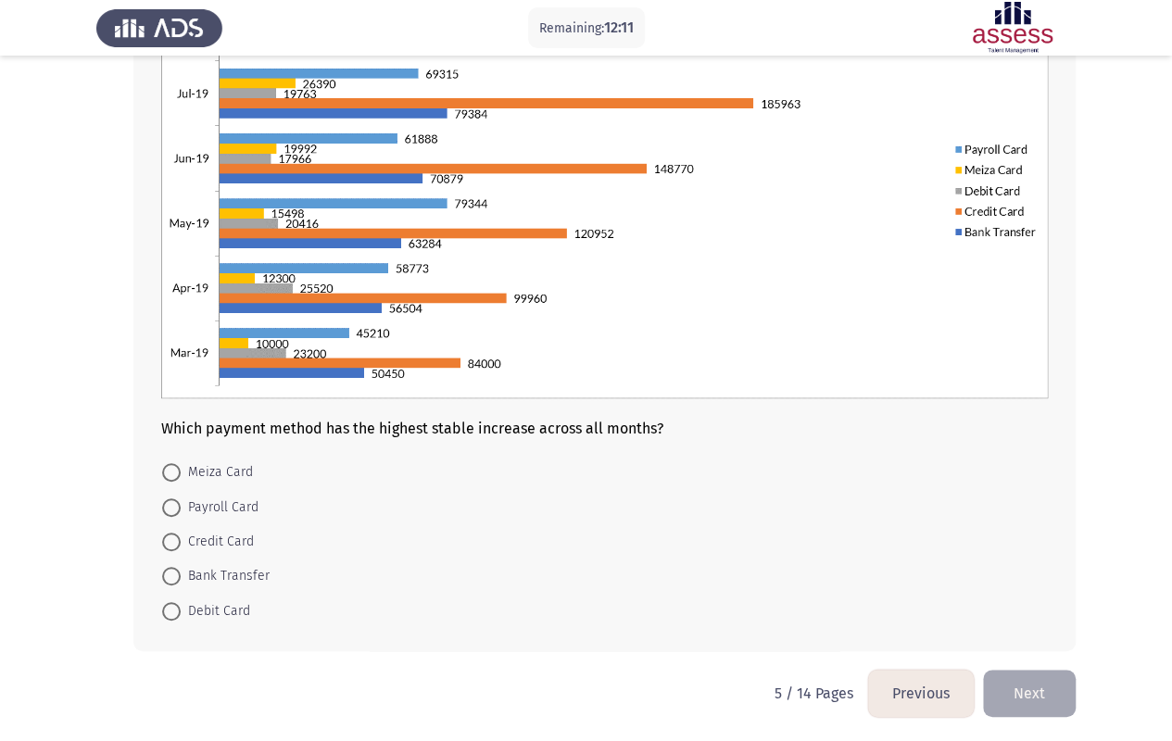
click at [170, 500] on span at bounding box center [171, 507] width 19 height 19
click at [170, 500] on input "Payroll Card" at bounding box center [171, 507] width 19 height 19
radio input "true"
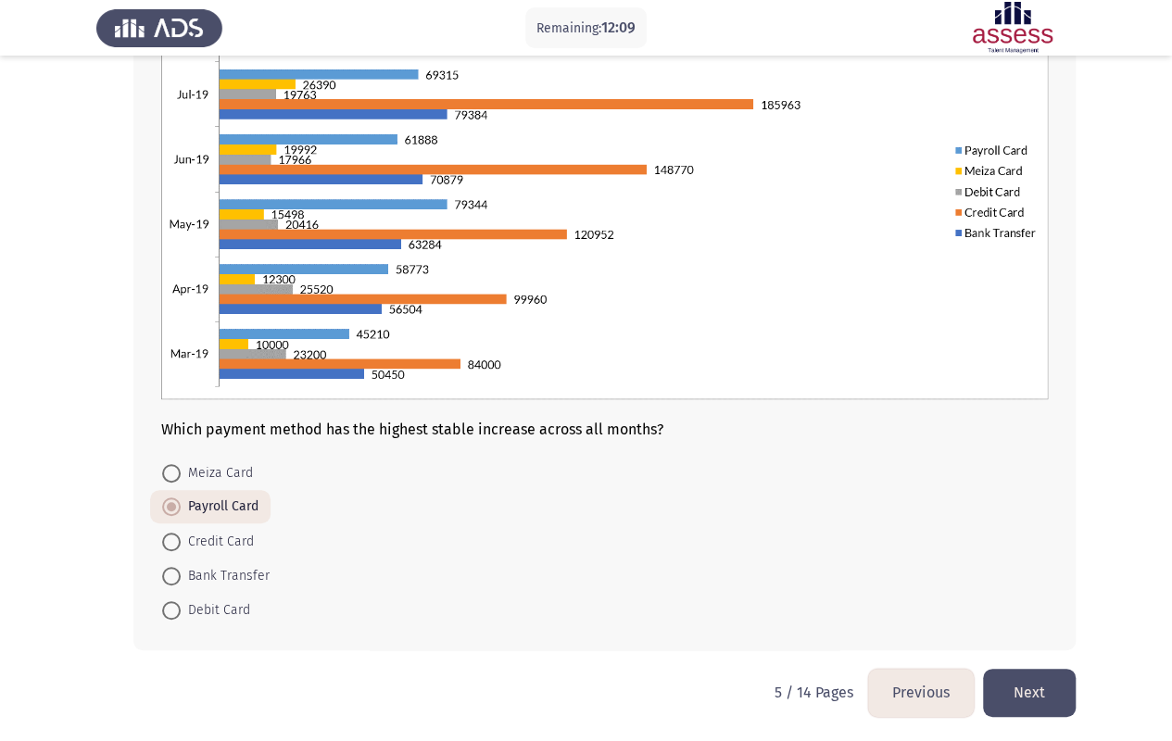
click at [918, 596] on button "Previous" at bounding box center [921, 692] width 106 height 47
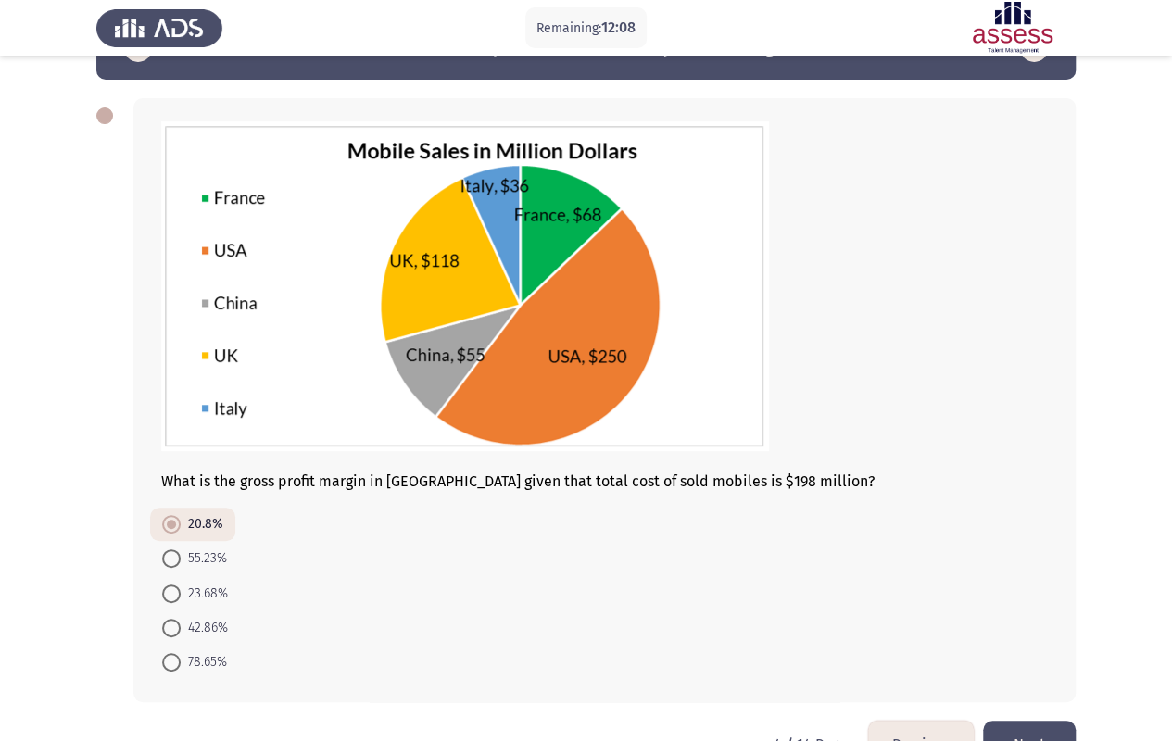
scroll to position [109, 0]
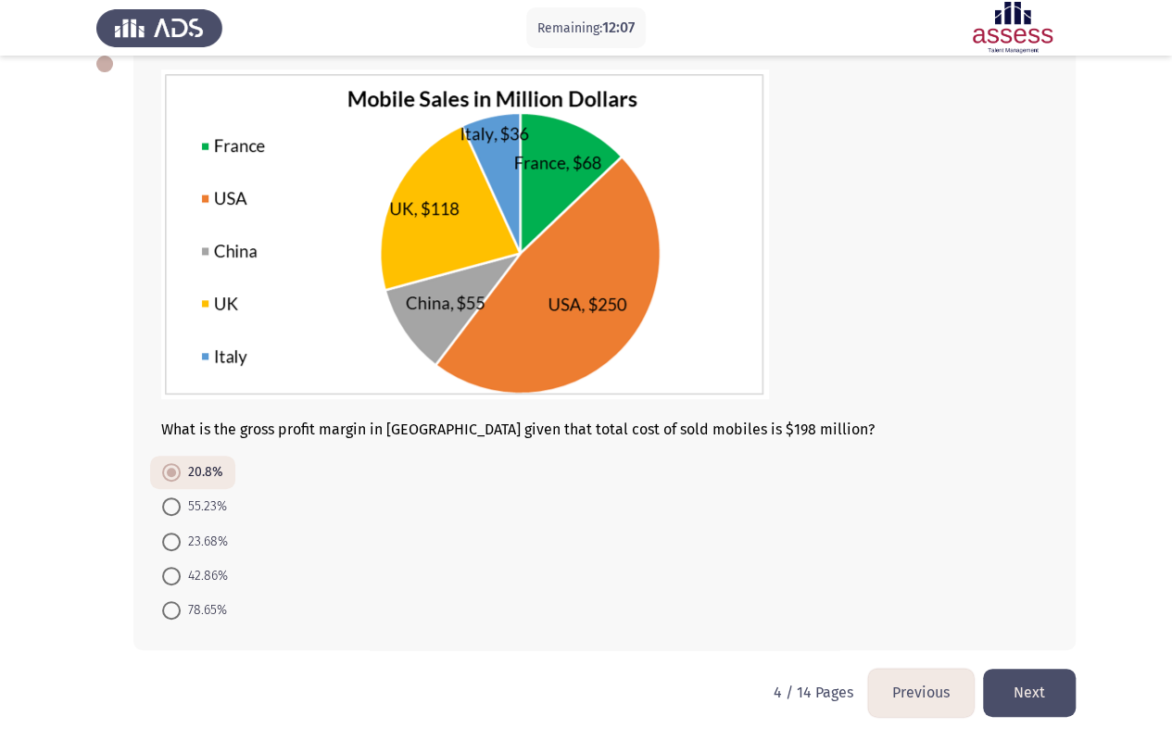
click at [165, 504] on span at bounding box center [171, 507] width 19 height 19
click at [165, 504] on input "55.23%" at bounding box center [171, 507] width 19 height 19
radio input "true"
click at [169, 475] on span at bounding box center [171, 473] width 19 height 19
click at [169, 475] on input "20.8%" at bounding box center [171, 473] width 19 height 19
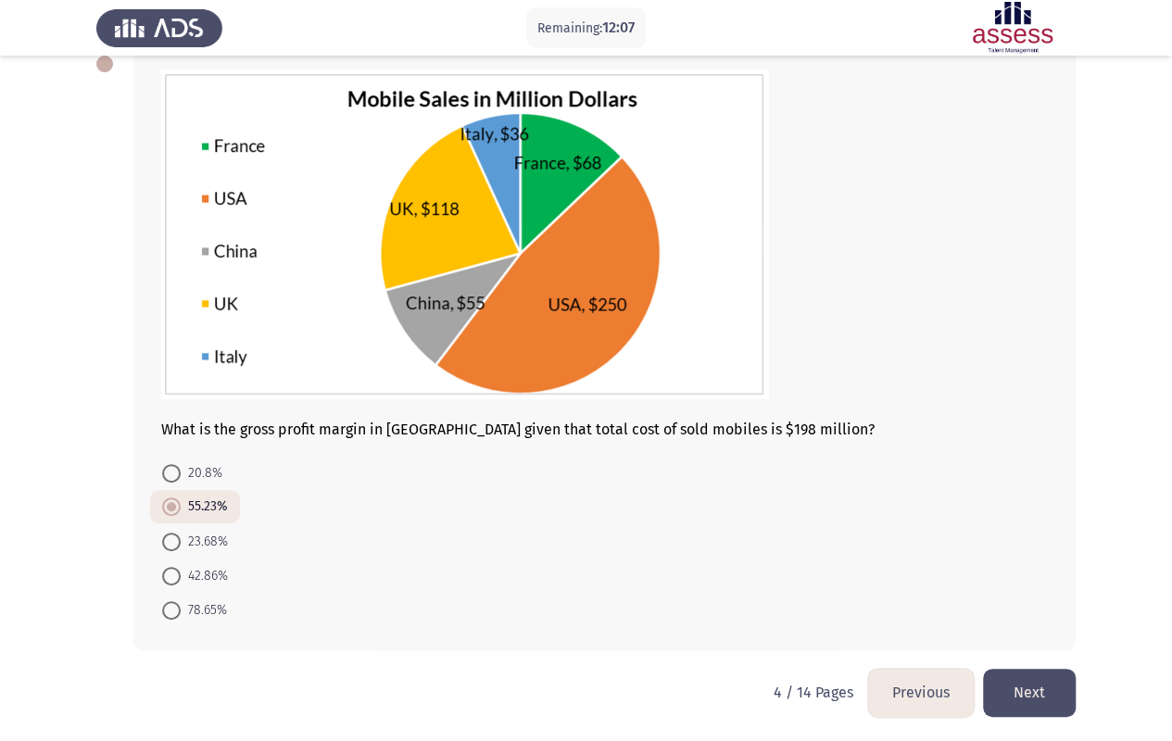
radio input "true"
click at [1020, 596] on button "Next" at bounding box center [1029, 692] width 93 height 47
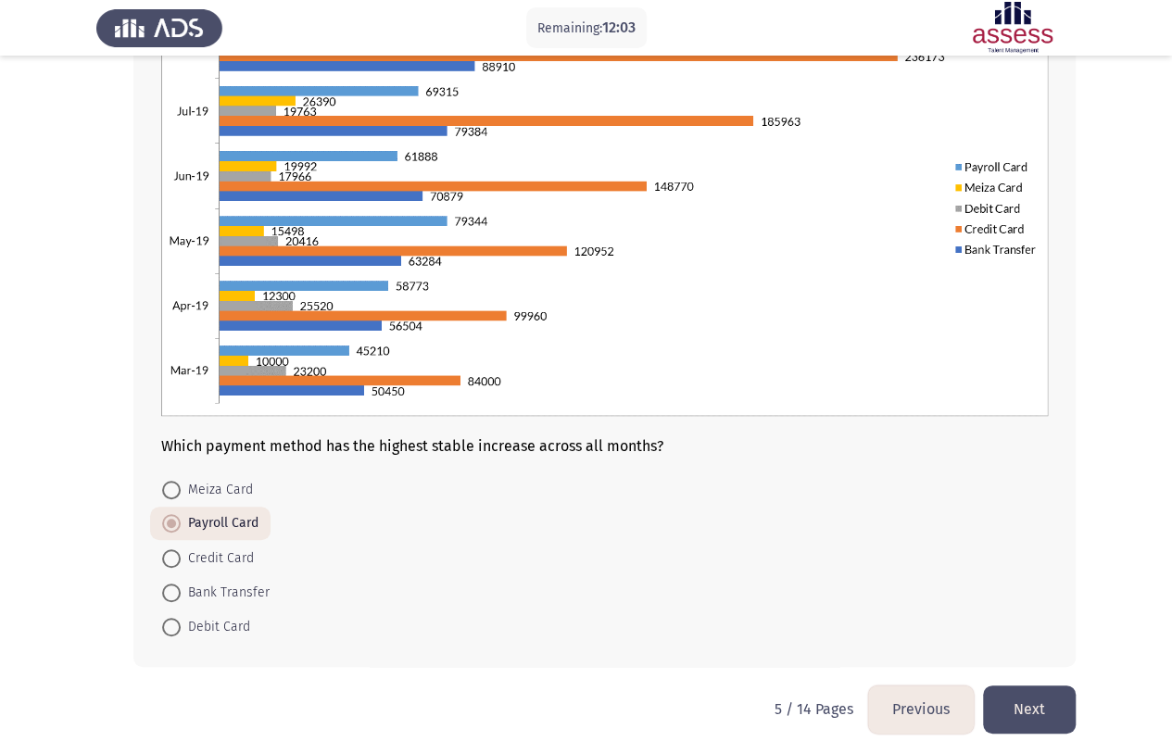
scroll to position [230, 0]
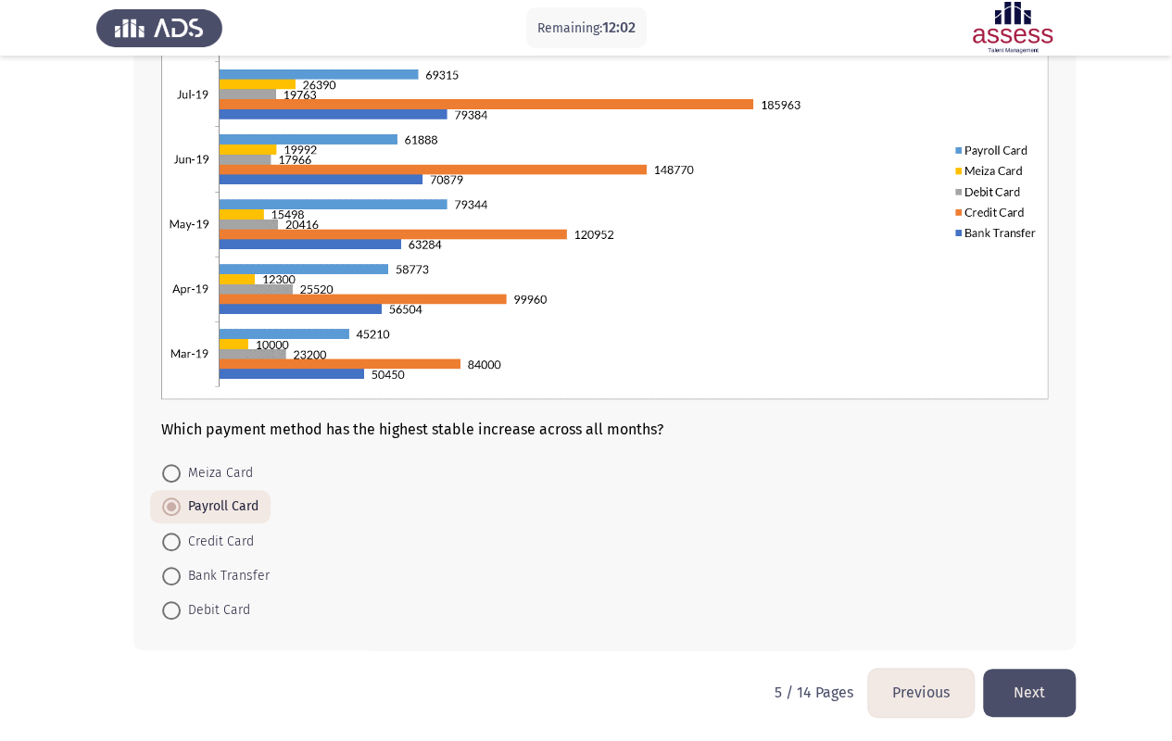
click at [1054, 596] on button "Next" at bounding box center [1029, 692] width 93 height 47
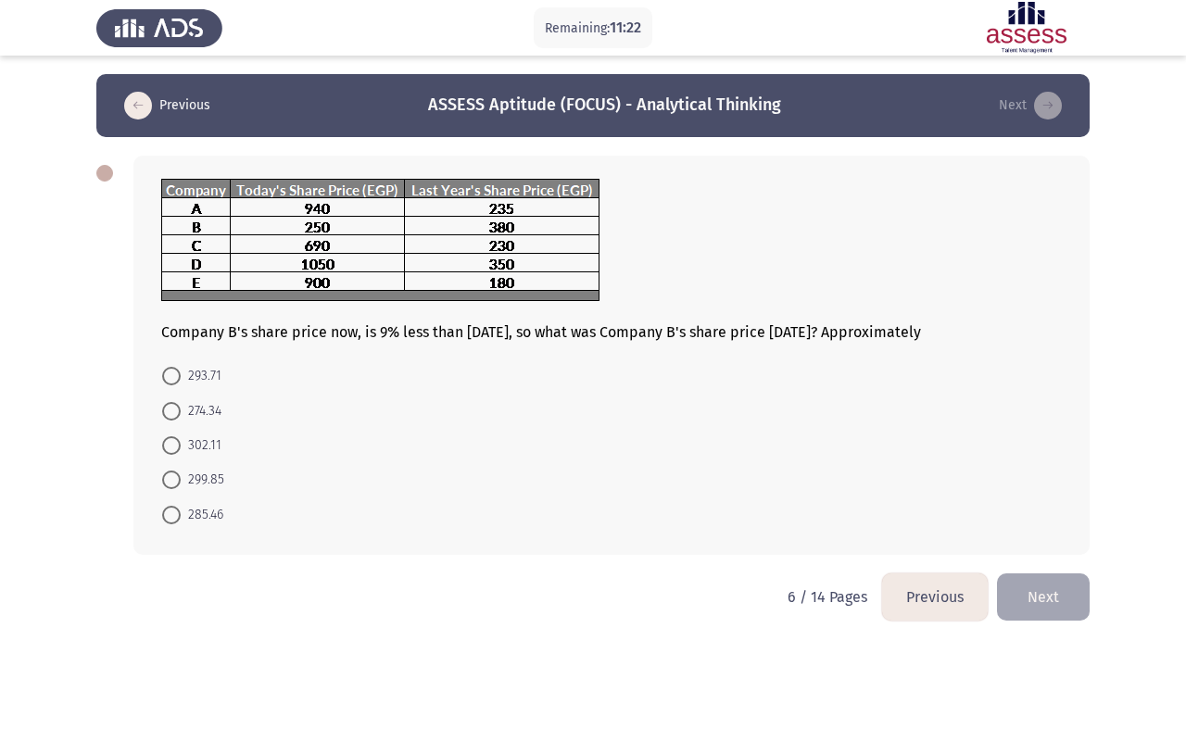
click at [1054, 591] on button "Next" at bounding box center [1043, 597] width 93 height 47
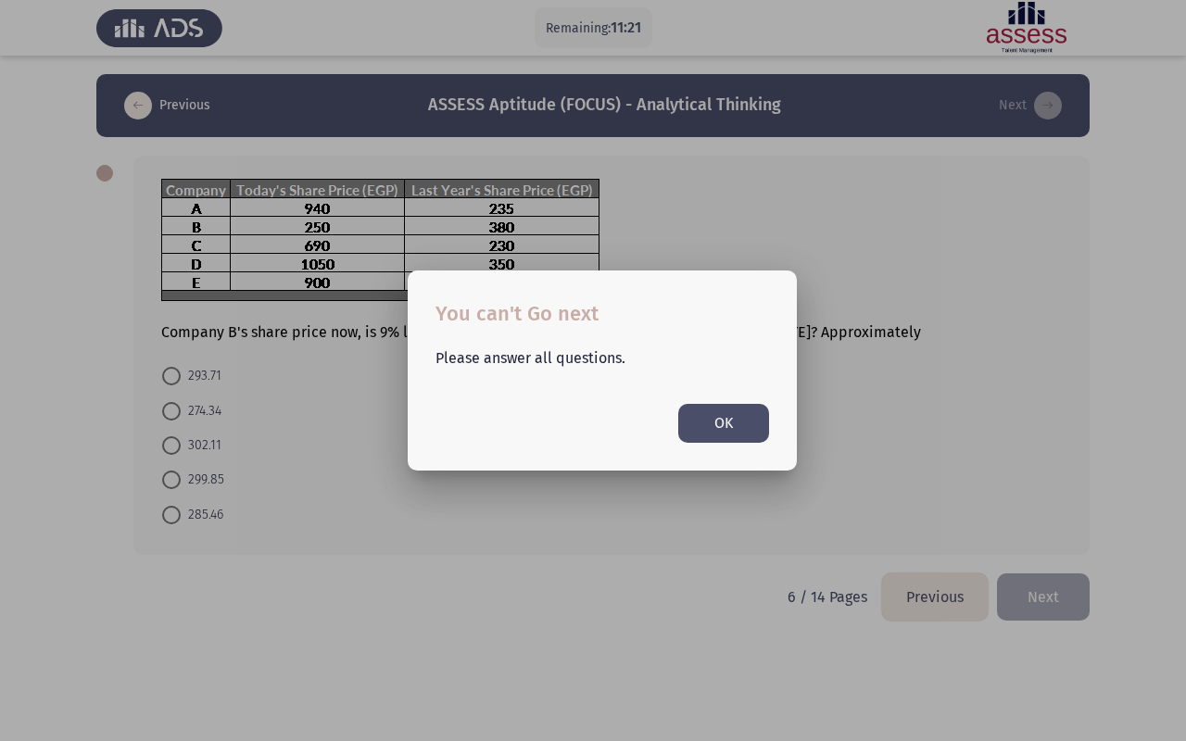
click at [733, 423] on button "OK" at bounding box center [723, 423] width 91 height 38
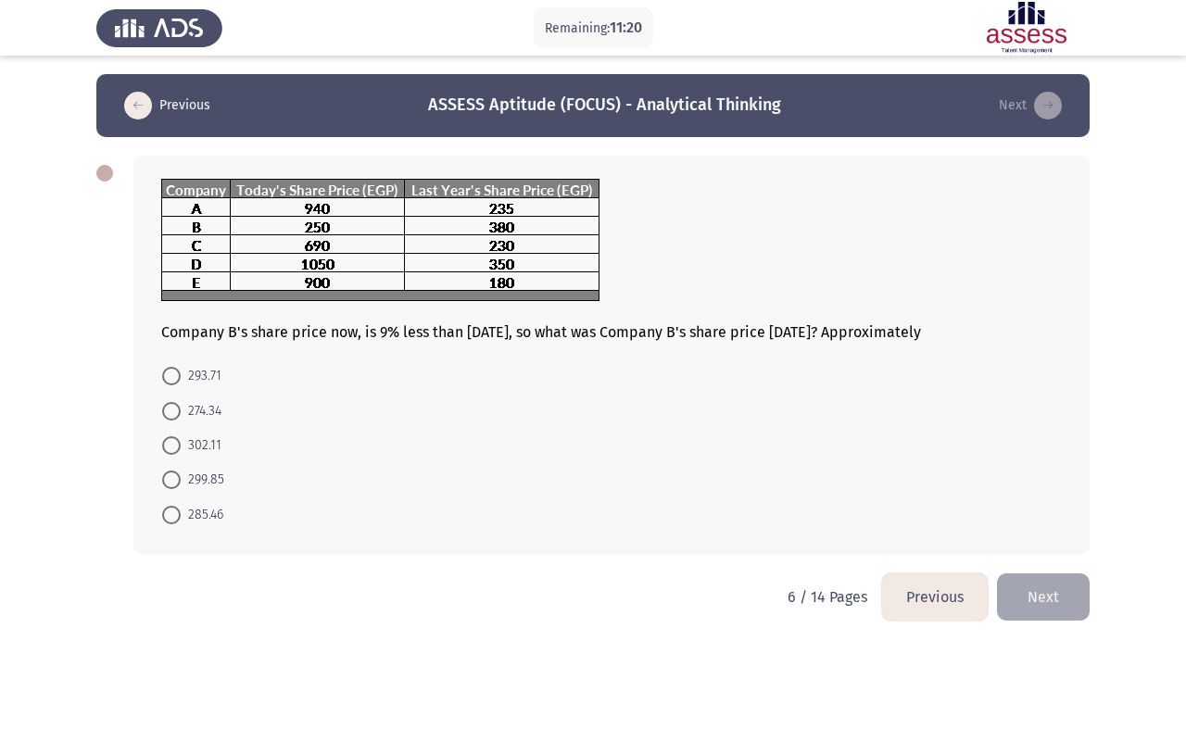
click at [917, 579] on button "Previous" at bounding box center [935, 597] width 106 height 47
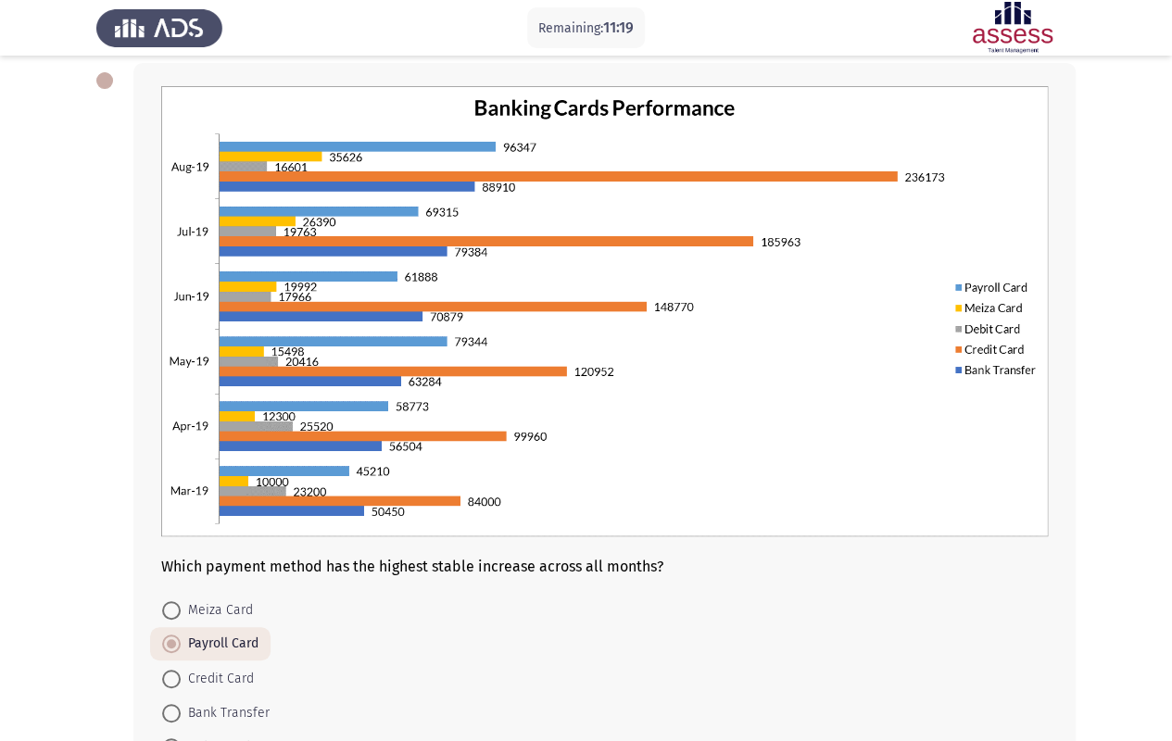
scroll to position [185, 0]
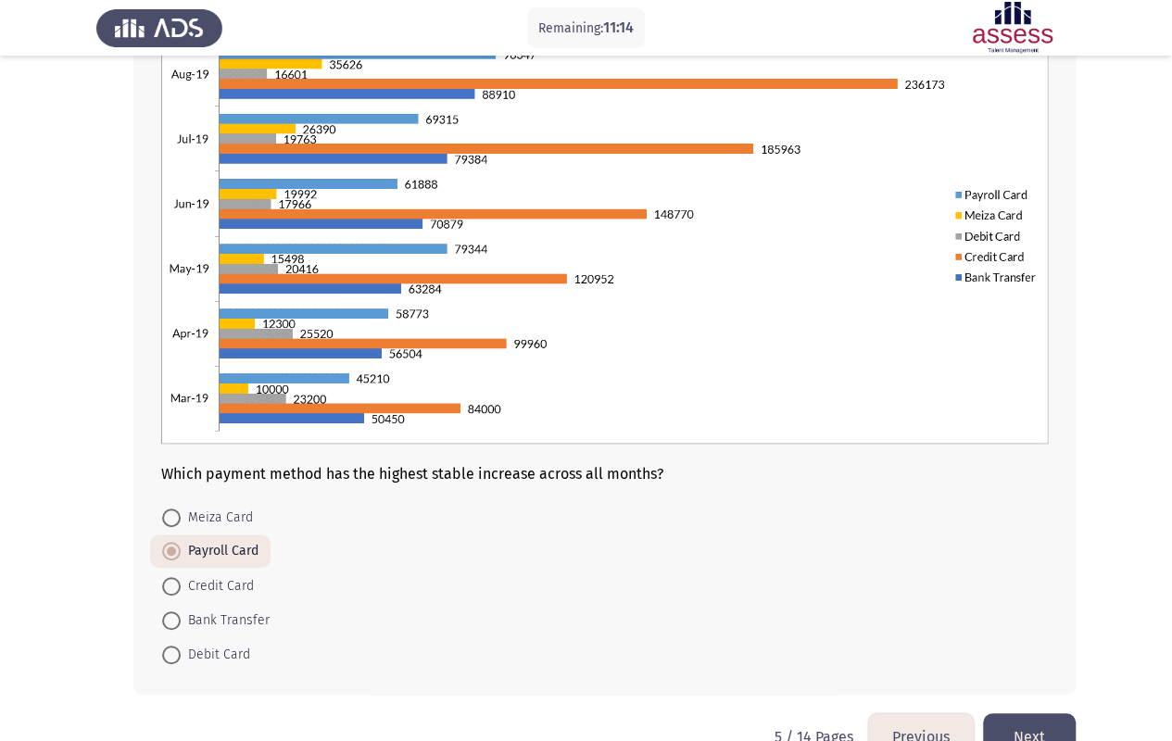
click at [178, 512] on span at bounding box center [171, 518] width 19 height 19
click at [178, 512] on input "Meiza Card" at bounding box center [171, 518] width 19 height 19
radio input "true"
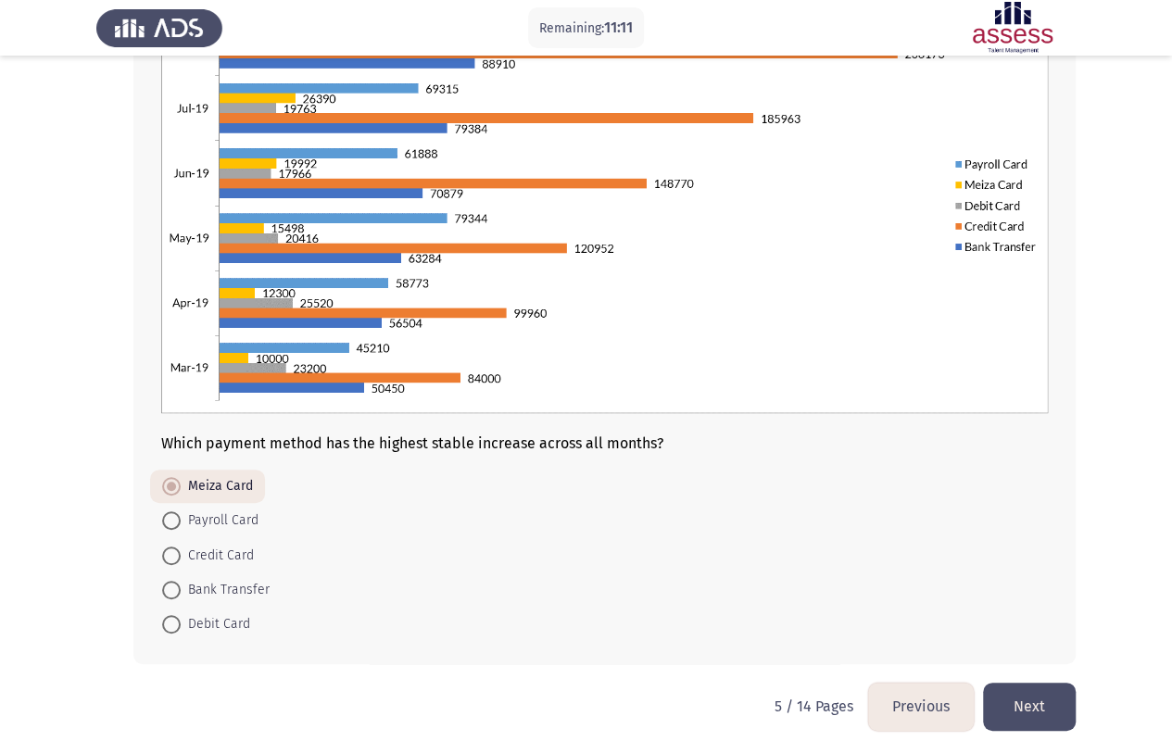
scroll to position [230, 0]
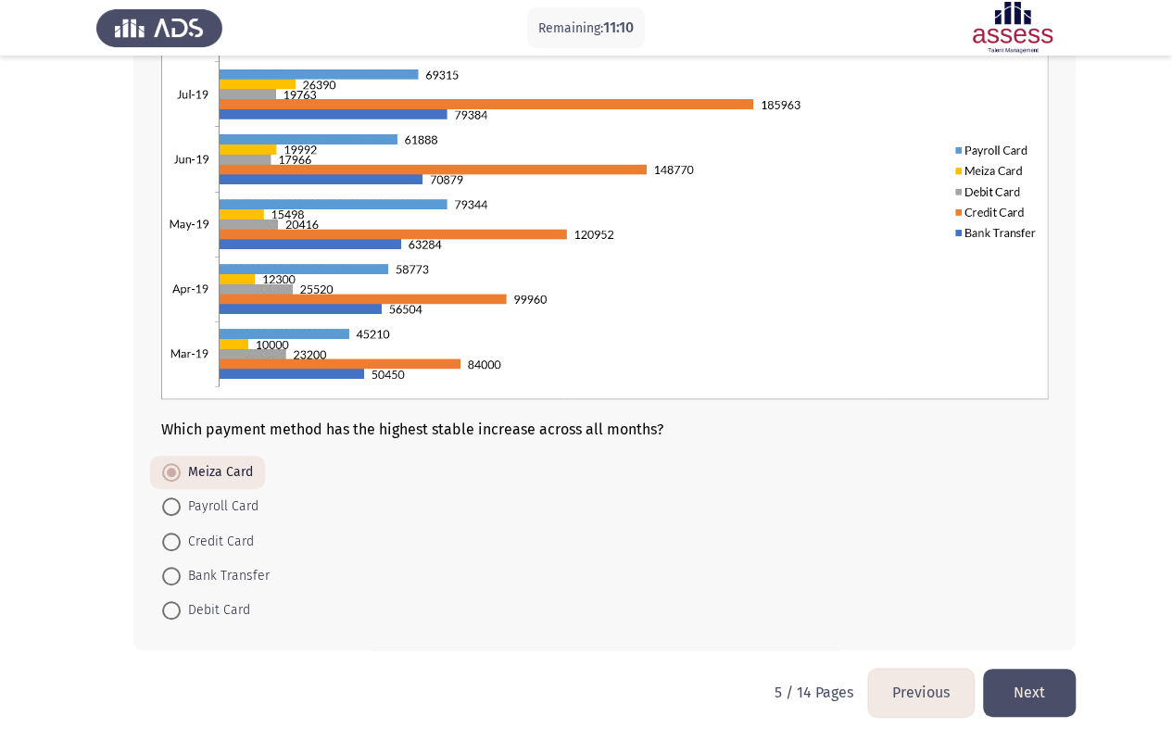
click at [1028, 596] on button "Next" at bounding box center [1029, 692] width 93 height 47
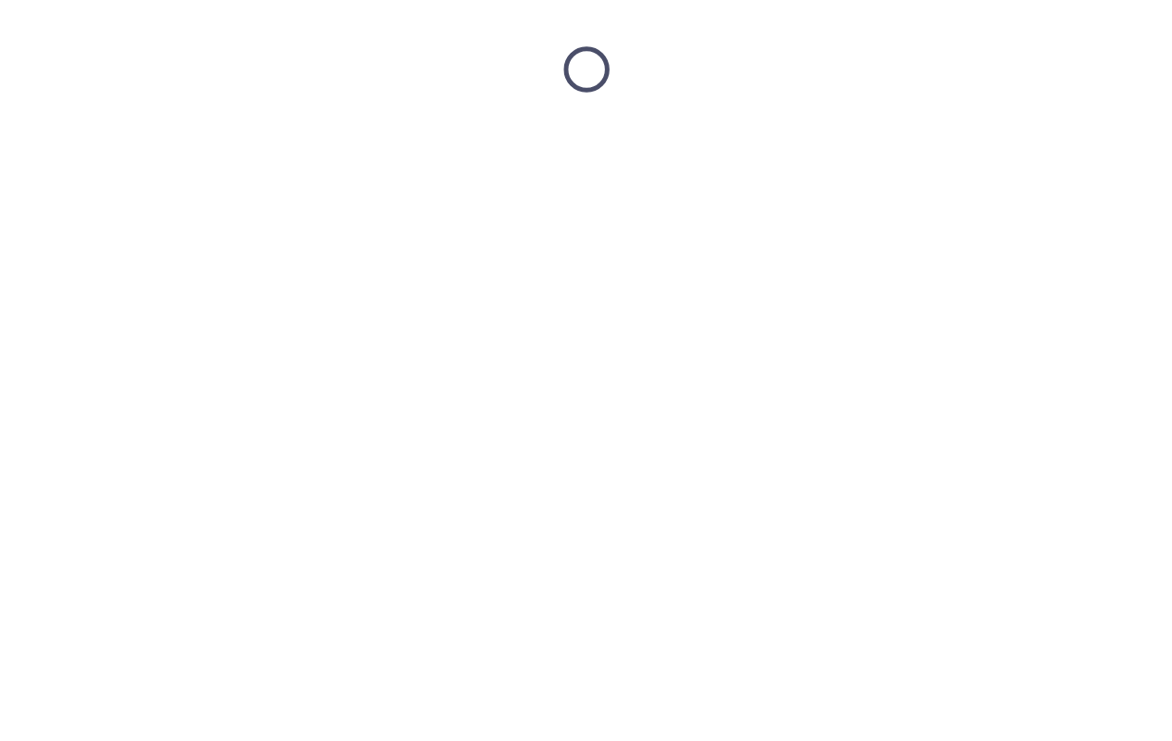
scroll to position [0, 0]
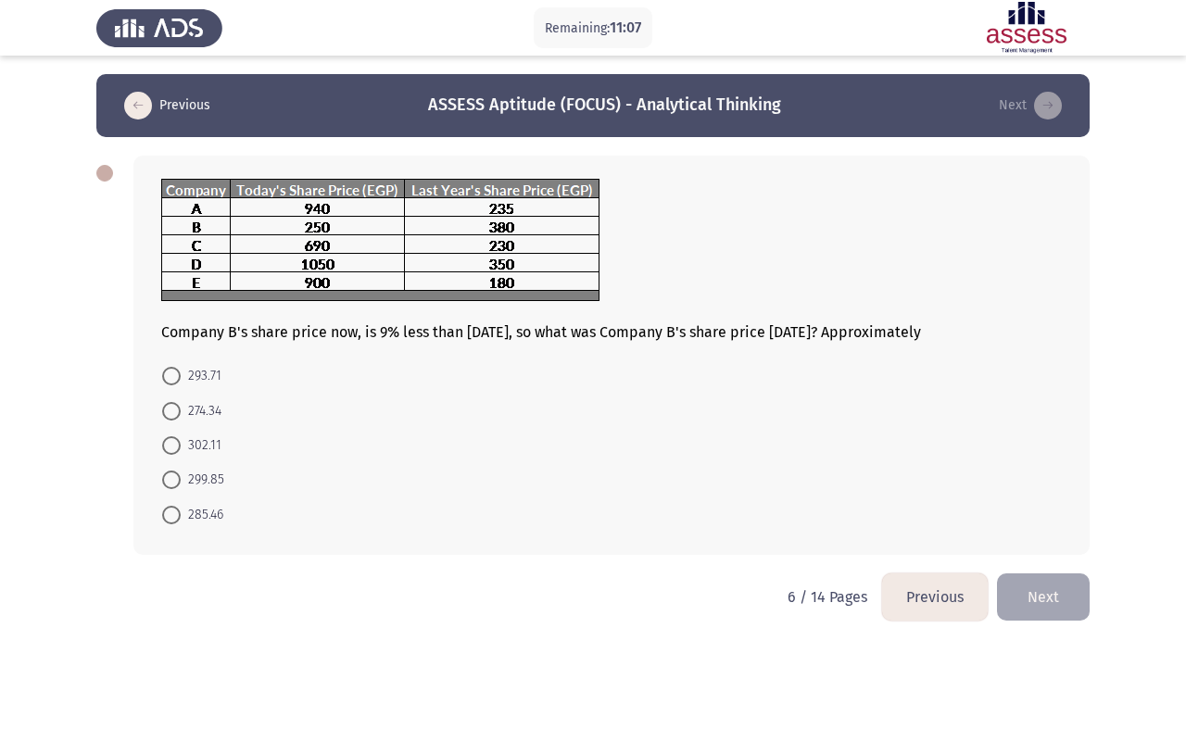
click at [172, 442] on span at bounding box center [171, 445] width 19 height 19
click at [172, 442] on input "302.11" at bounding box center [171, 445] width 19 height 19
radio input "true"
click at [1046, 591] on button "Next" at bounding box center [1043, 595] width 93 height 47
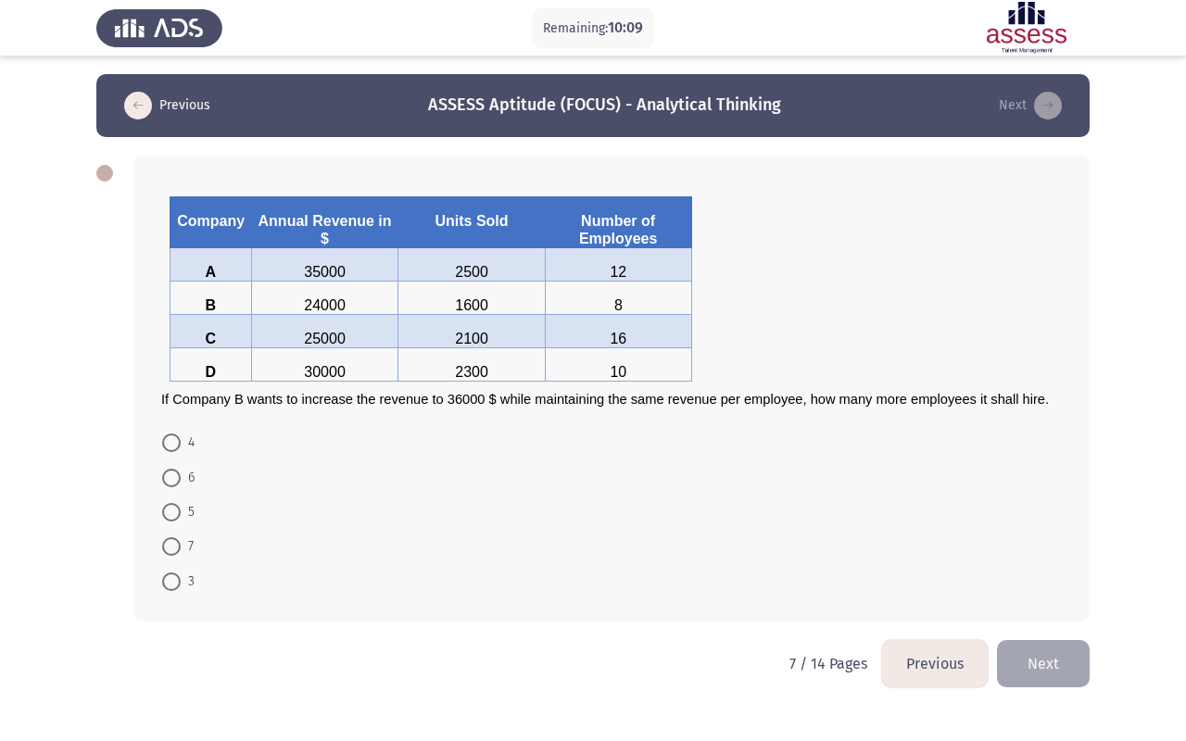
click at [902, 596] on button "Previous" at bounding box center [935, 663] width 106 height 47
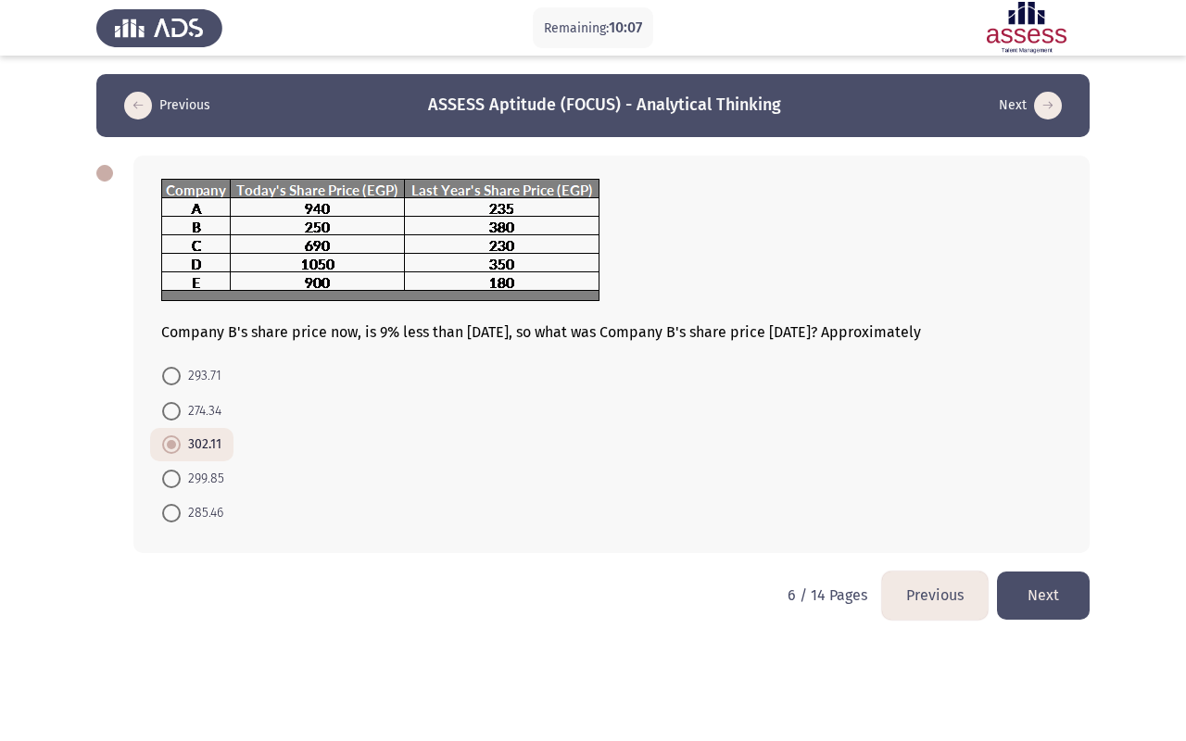
click at [174, 402] on span at bounding box center [171, 411] width 19 height 19
click at [174, 402] on input "274.34" at bounding box center [171, 411] width 19 height 19
radio input "true"
click at [1040, 590] on button "Next" at bounding box center [1043, 595] width 93 height 47
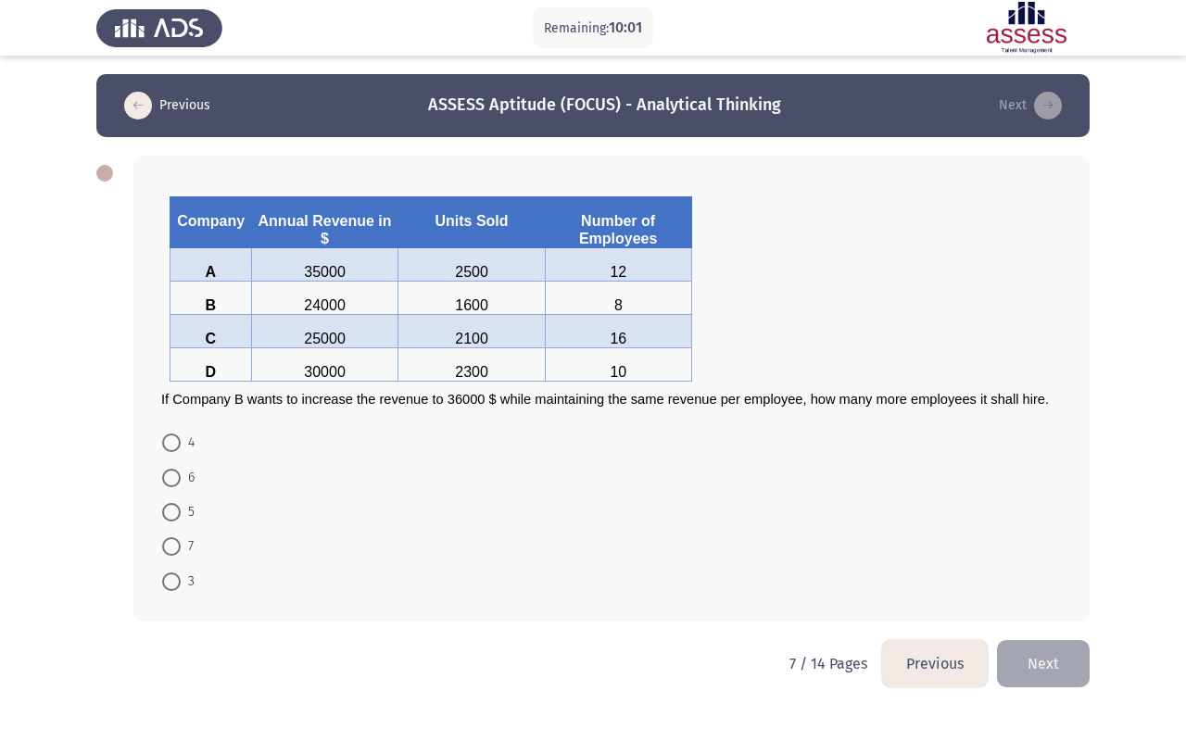
click at [927, 596] on button "Previous" at bounding box center [935, 663] width 106 height 47
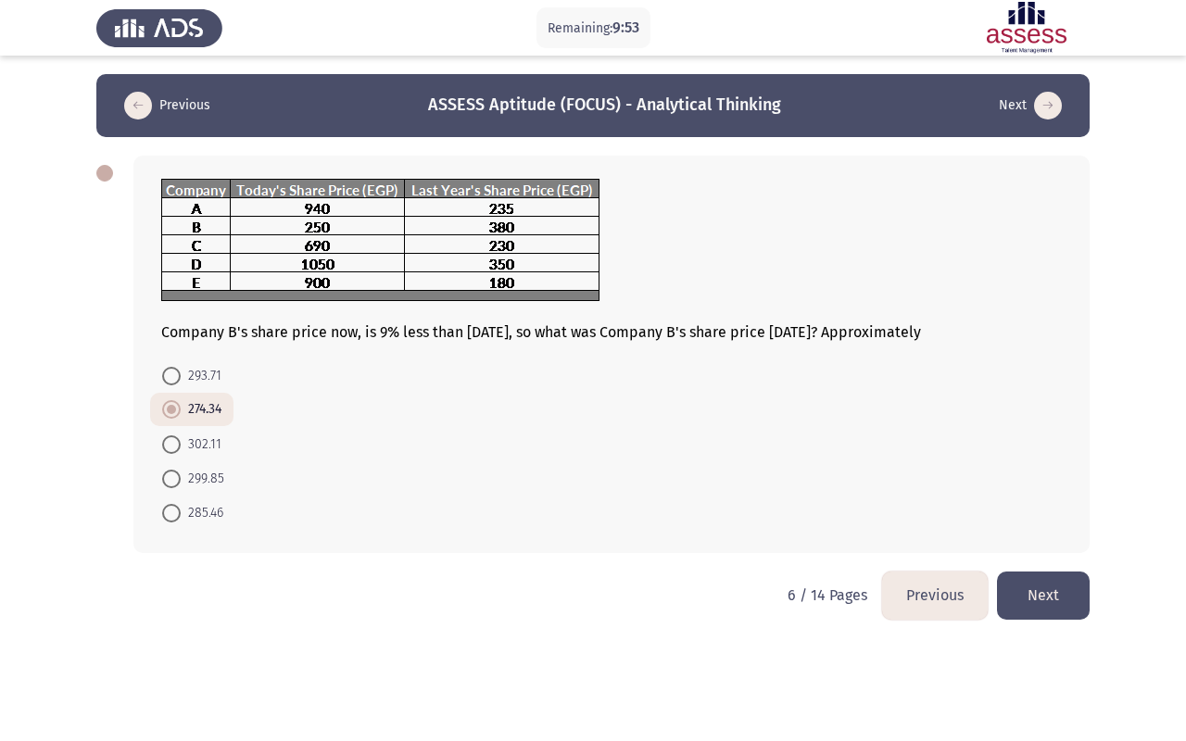
click at [1064, 590] on button "Next" at bounding box center [1043, 595] width 93 height 47
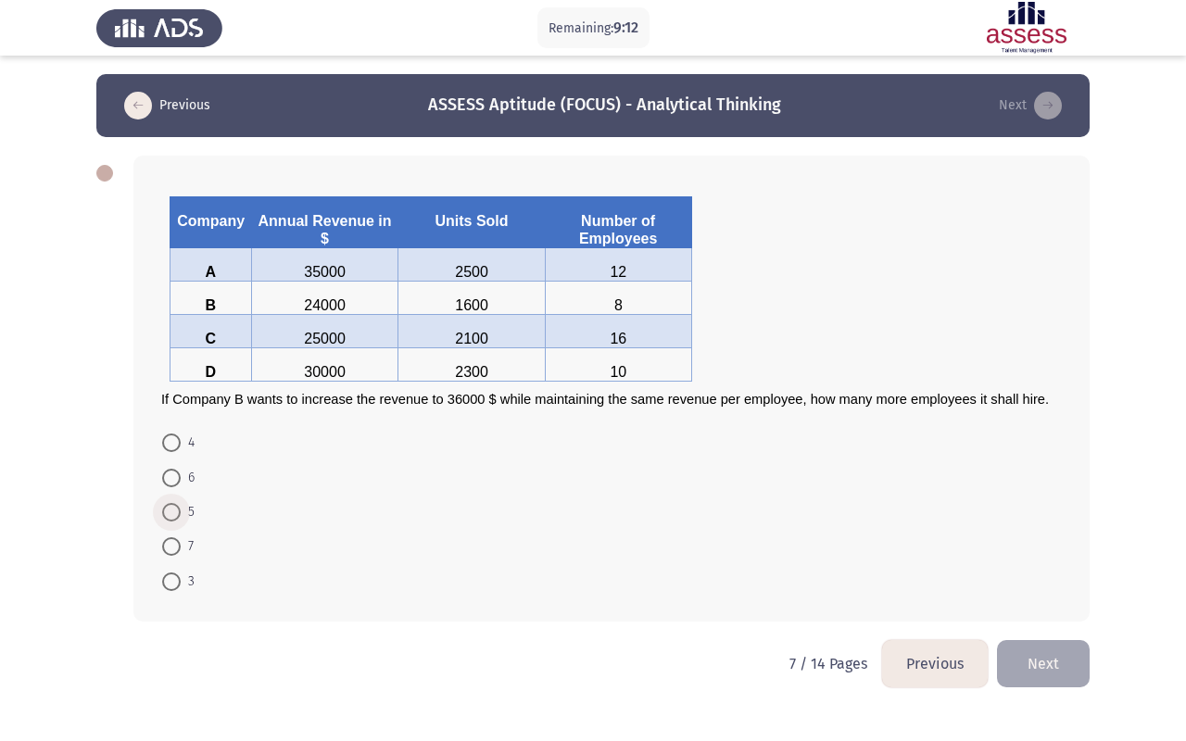
click at [170, 503] on span at bounding box center [171, 512] width 19 height 19
click at [170, 503] on input "5" at bounding box center [171, 512] width 19 height 19
radio input "true"
click at [1065, 596] on button "Next" at bounding box center [1043, 661] width 93 height 47
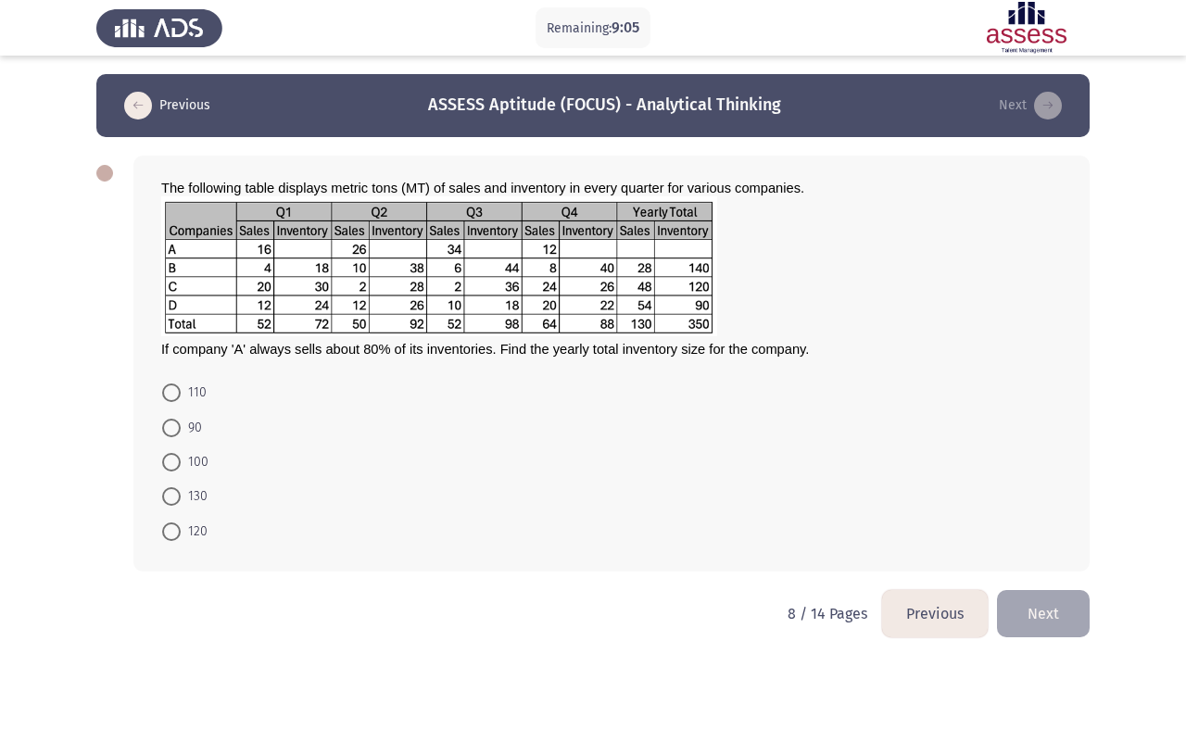
click at [946, 596] on button "Previous" at bounding box center [935, 613] width 106 height 47
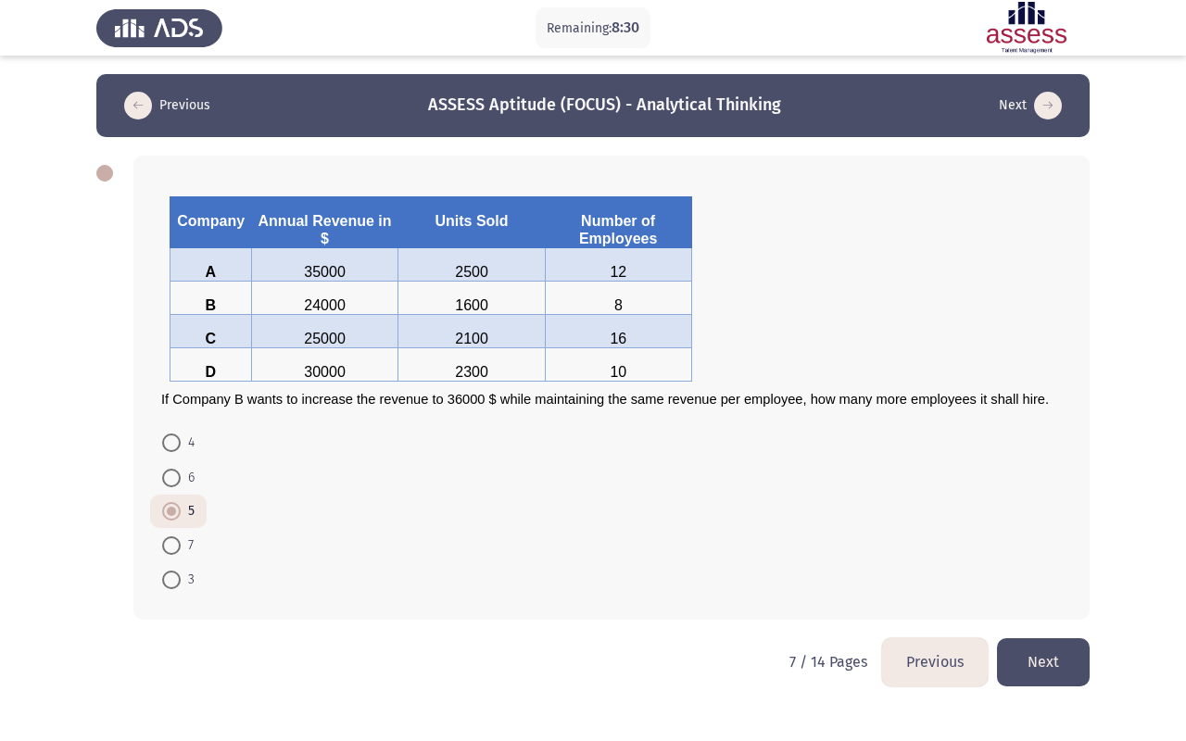
click at [173, 443] on span at bounding box center [171, 443] width 19 height 19
click at [173, 443] on input "4" at bounding box center [171, 443] width 19 height 19
radio input "true"
click at [961, 596] on button "Previous" at bounding box center [935, 661] width 106 height 47
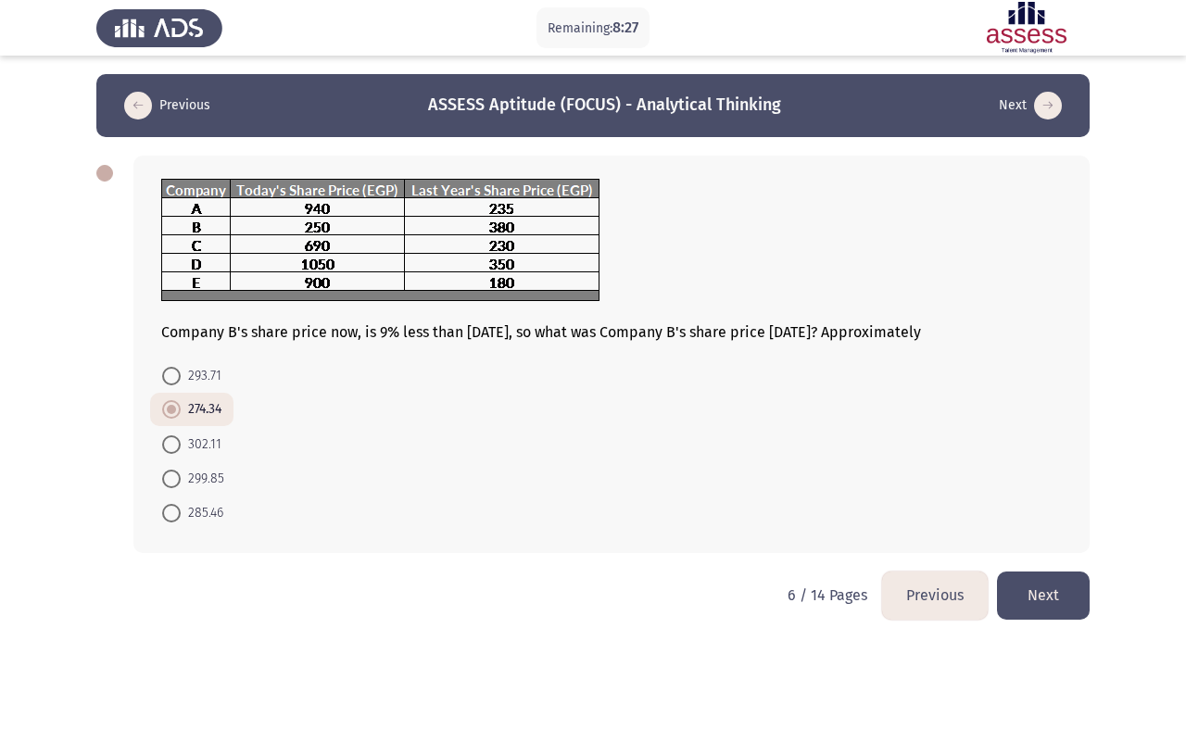
click at [1061, 596] on button "Next" at bounding box center [1043, 595] width 93 height 47
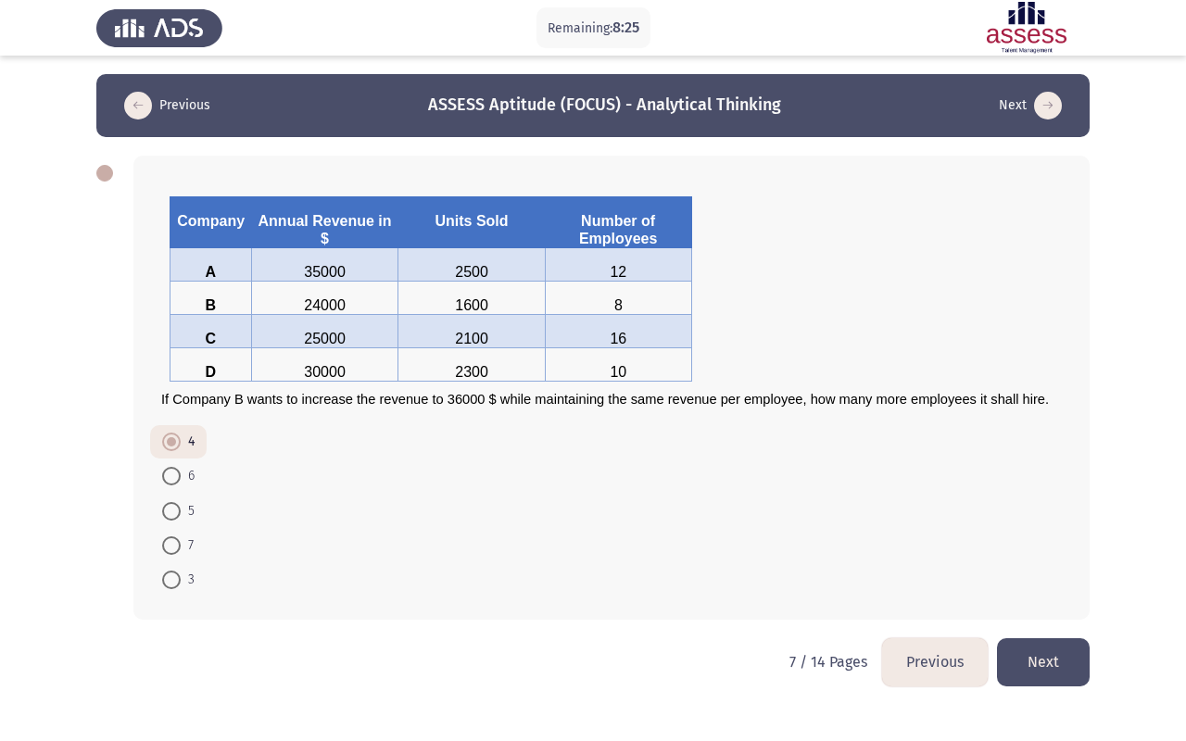
click at [1060, 596] on button "Next" at bounding box center [1043, 661] width 93 height 47
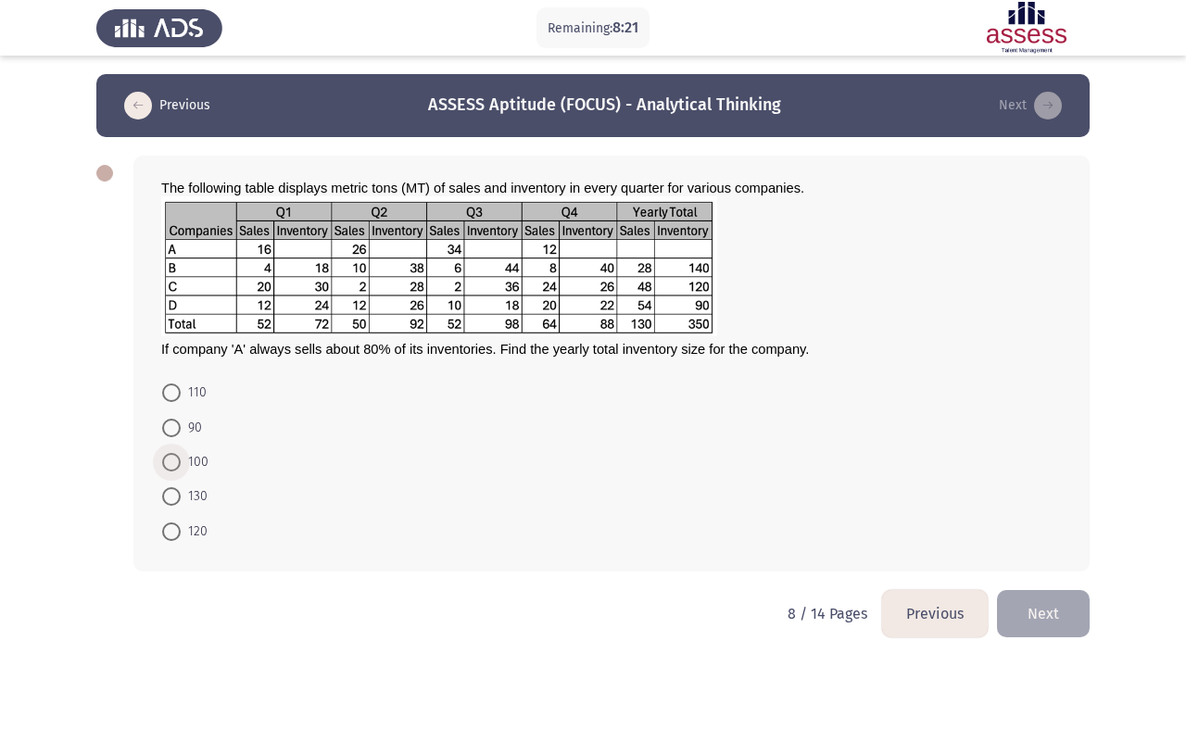
drag, startPoint x: 179, startPoint y: 458, endPoint x: 206, endPoint y: 461, distance: 27.0
click at [179, 459] on span at bounding box center [171, 462] width 19 height 19
click at [179, 459] on input "100" at bounding box center [171, 462] width 19 height 19
radio input "true"
click at [1082, 596] on button "Next" at bounding box center [1043, 611] width 93 height 47
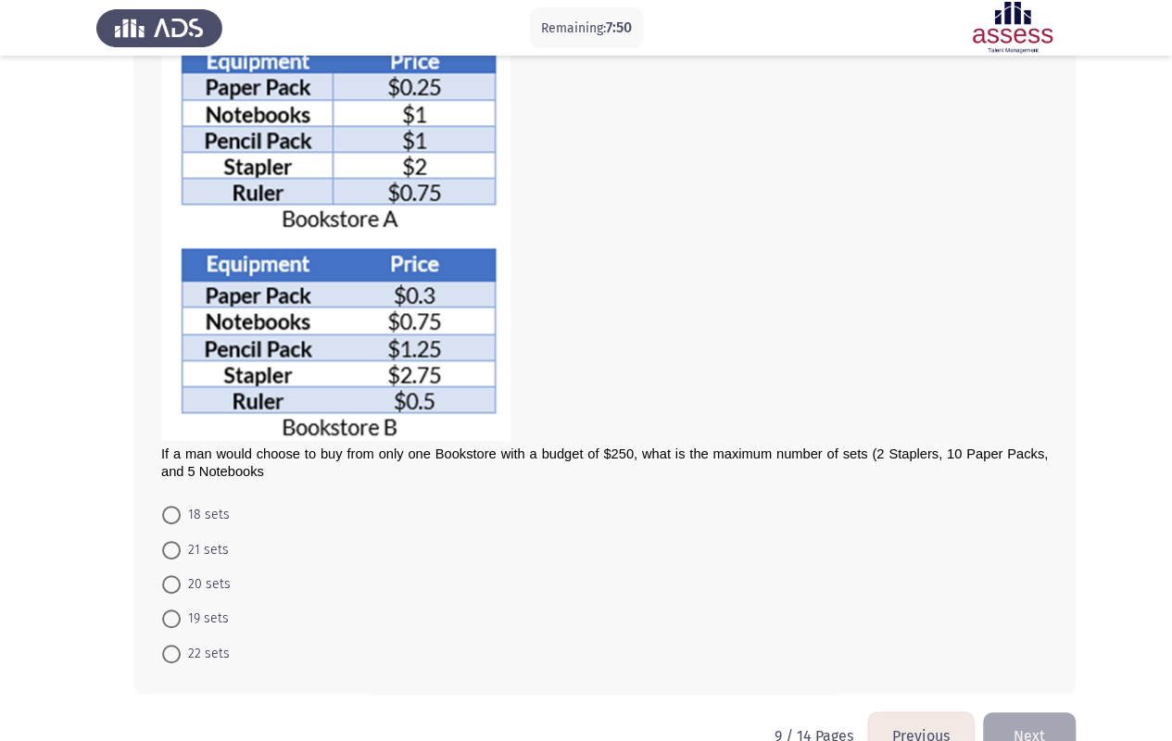
scroll to position [187, 0]
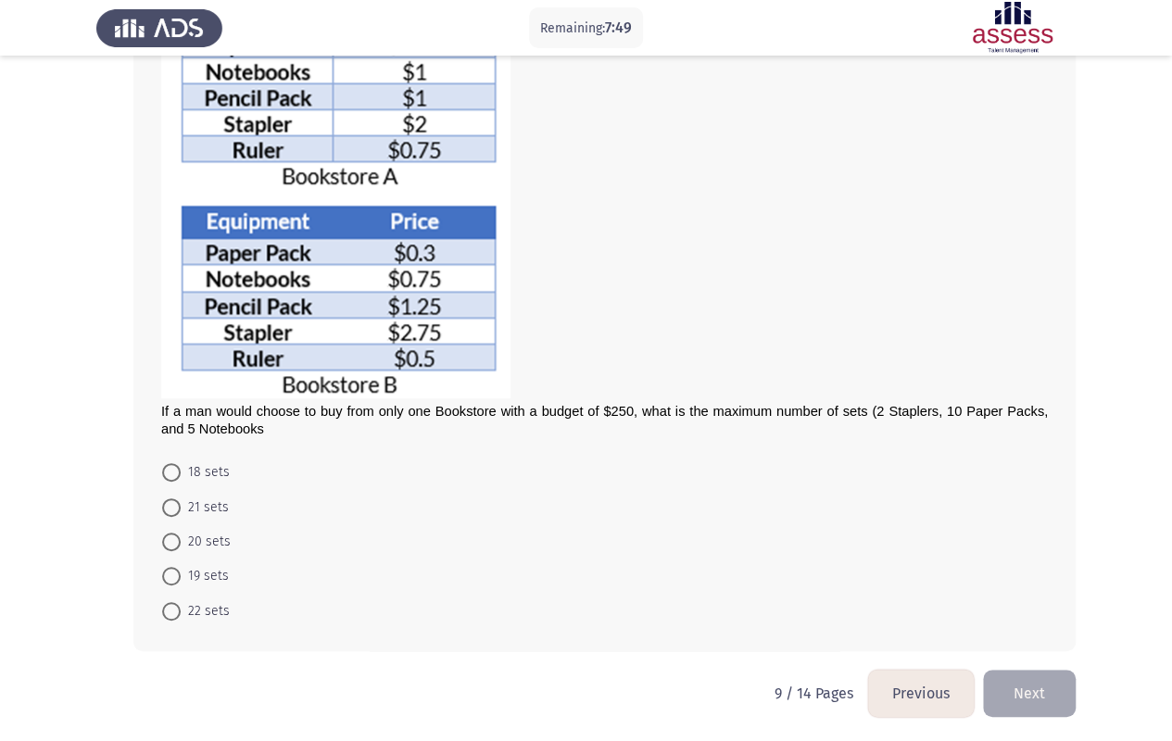
click at [942, 596] on button "Previous" at bounding box center [921, 693] width 106 height 47
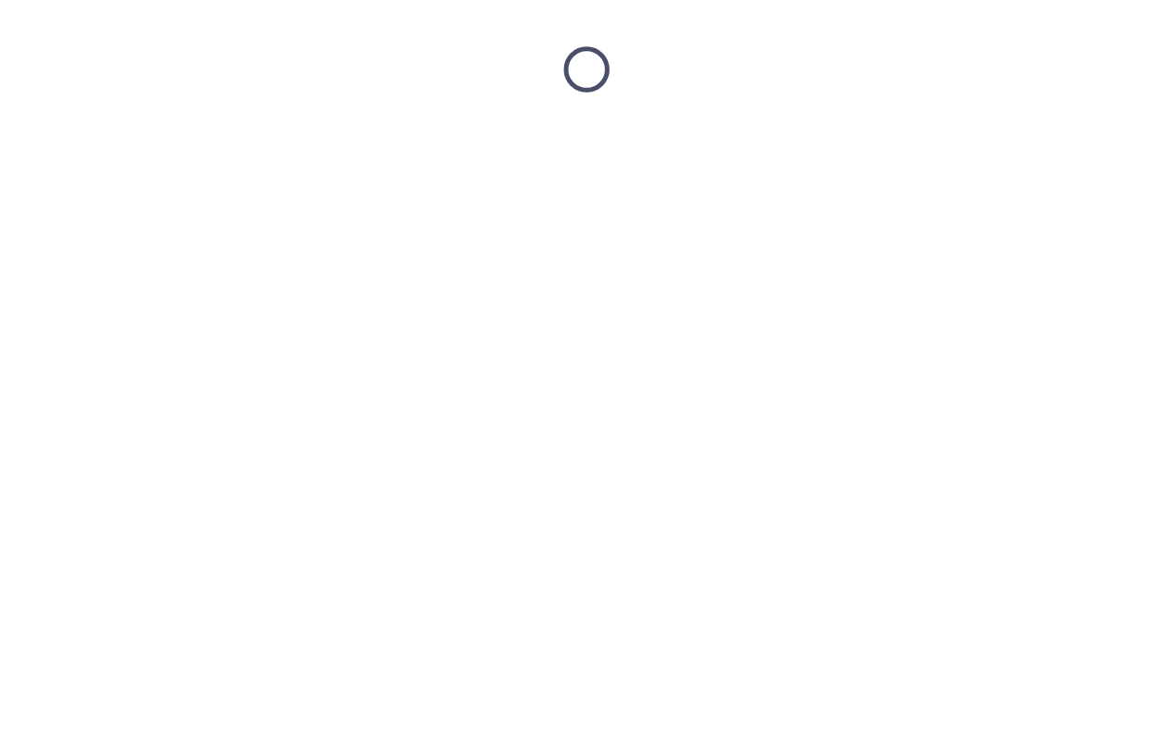
scroll to position [0, 0]
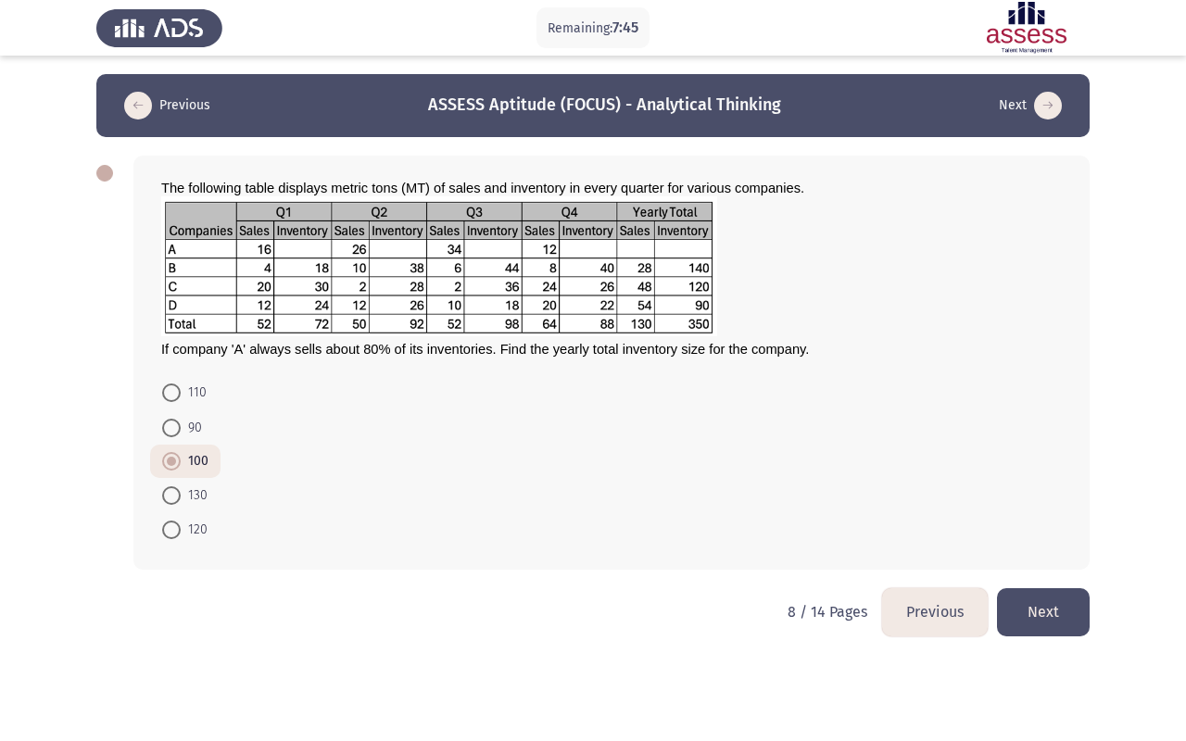
click at [166, 429] on span at bounding box center [171, 428] width 19 height 19
click at [166, 429] on input "90" at bounding box center [171, 428] width 19 height 19
radio input "true"
click at [1022, 596] on button "Next" at bounding box center [1043, 611] width 93 height 47
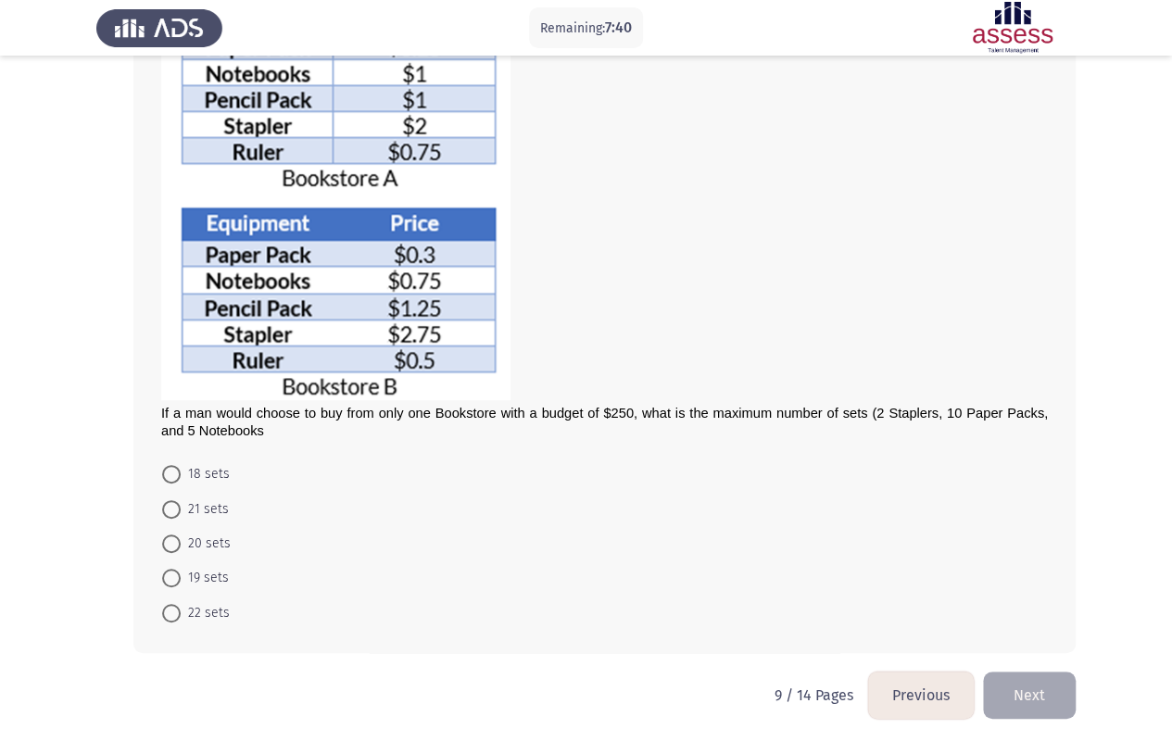
scroll to position [187, 0]
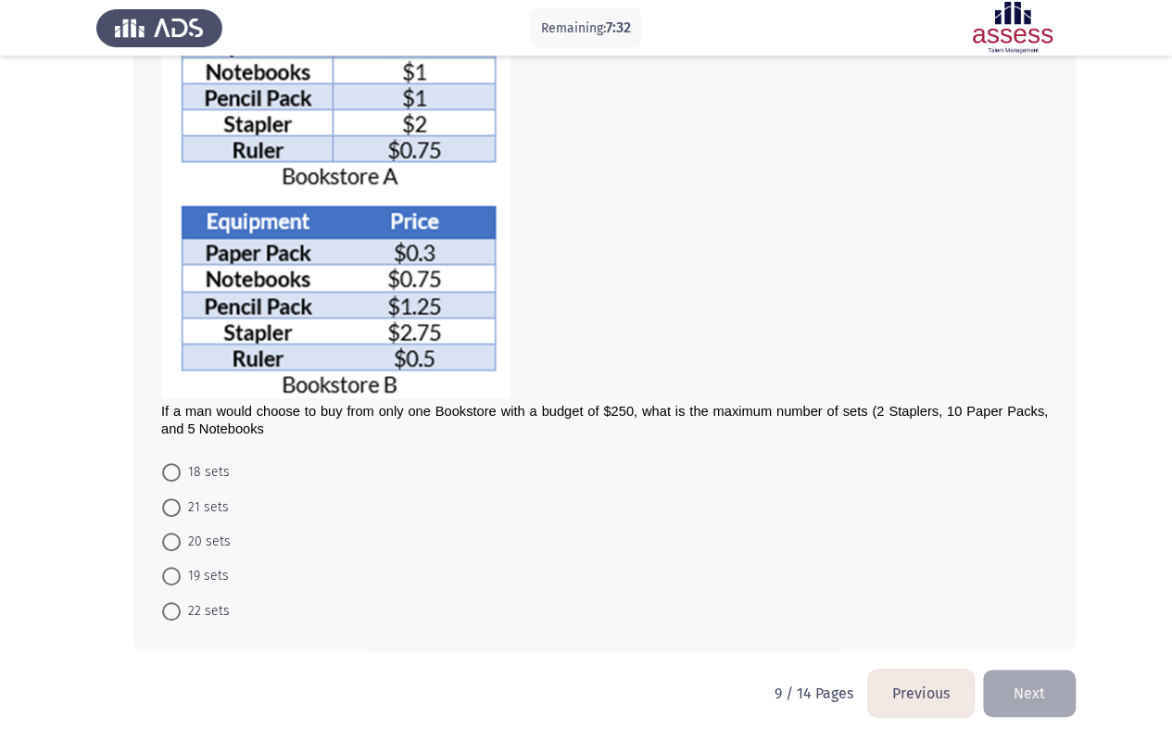
click at [172, 539] on span at bounding box center [171, 542] width 19 height 19
click at [172, 539] on input "20 sets" at bounding box center [171, 542] width 19 height 19
radio input "true"
click at [1046, 596] on button "Next" at bounding box center [1029, 692] width 93 height 47
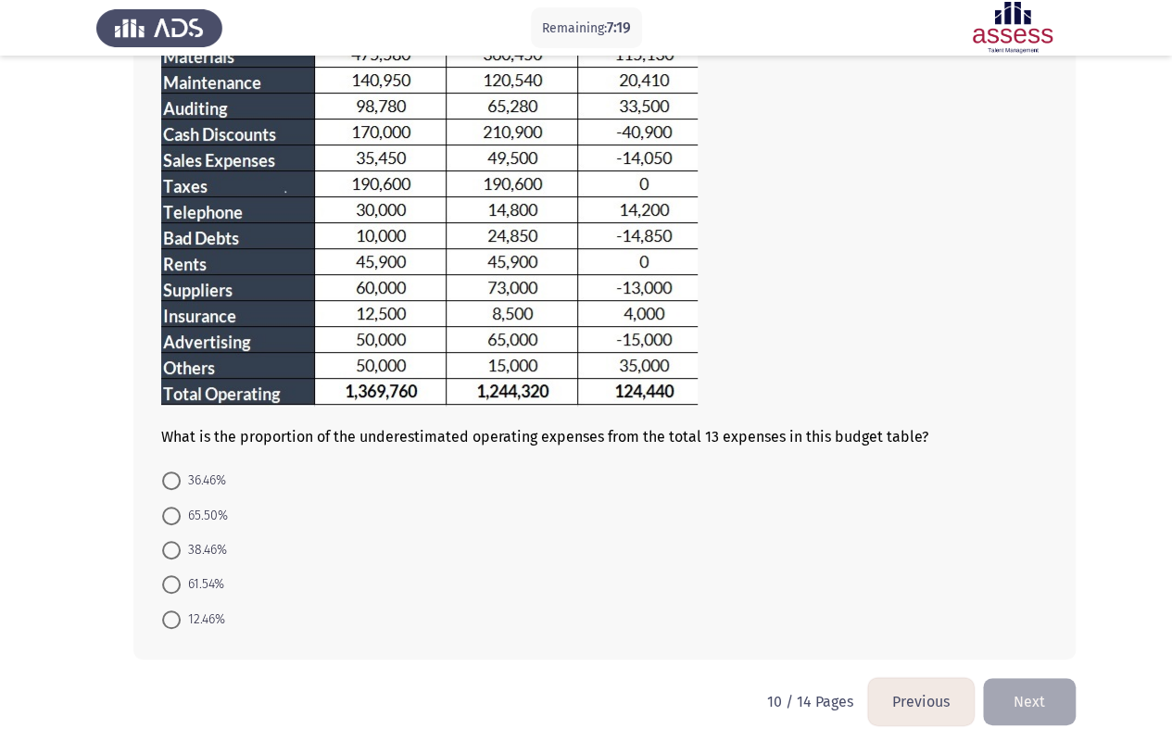
scroll to position [201, 0]
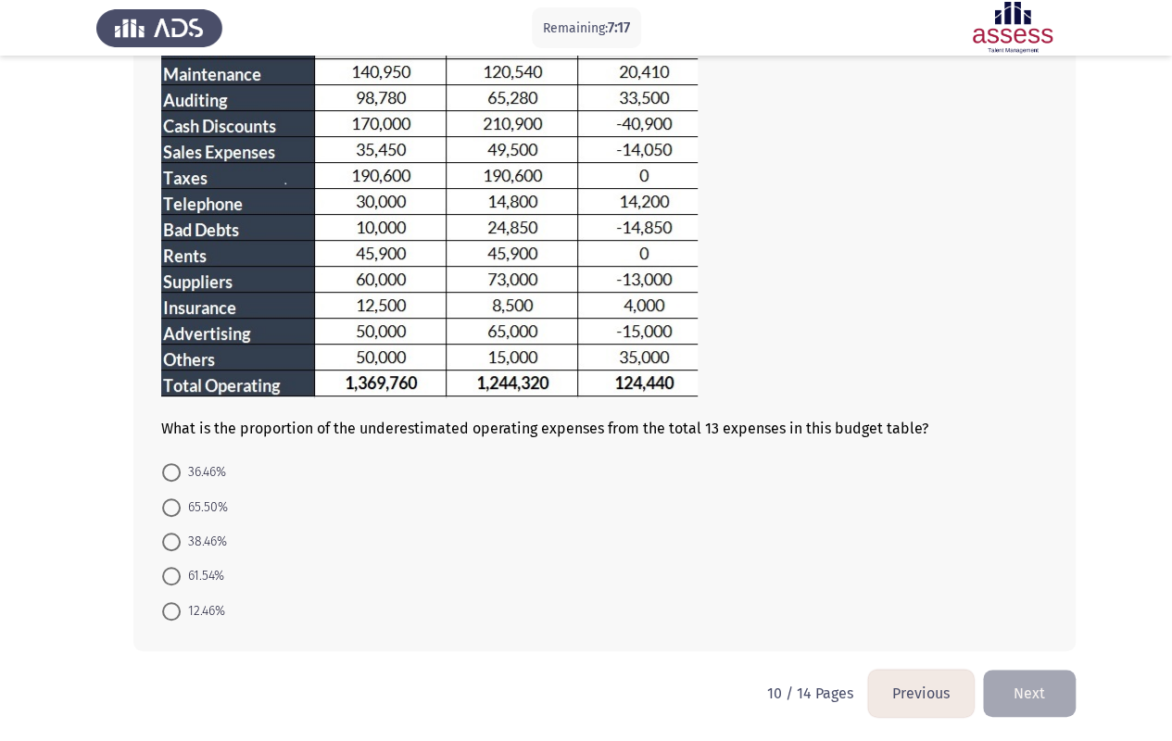
click at [937, 596] on button "Previous" at bounding box center [921, 693] width 106 height 47
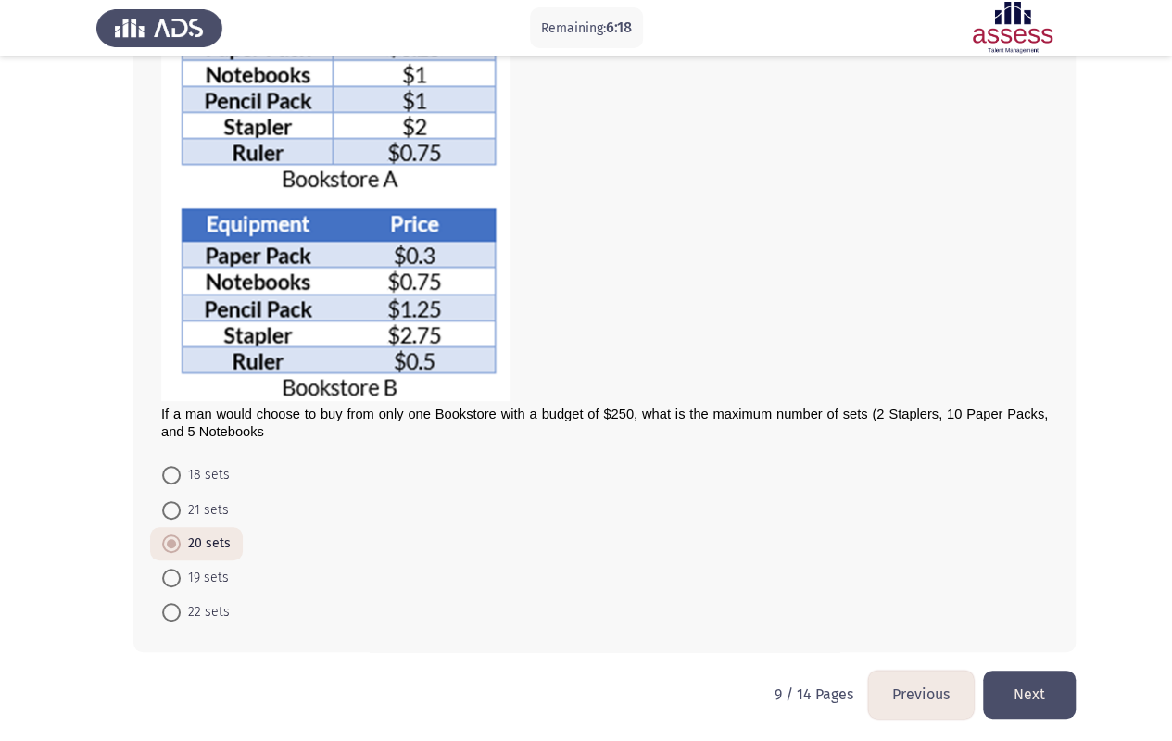
scroll to position [186, 0]
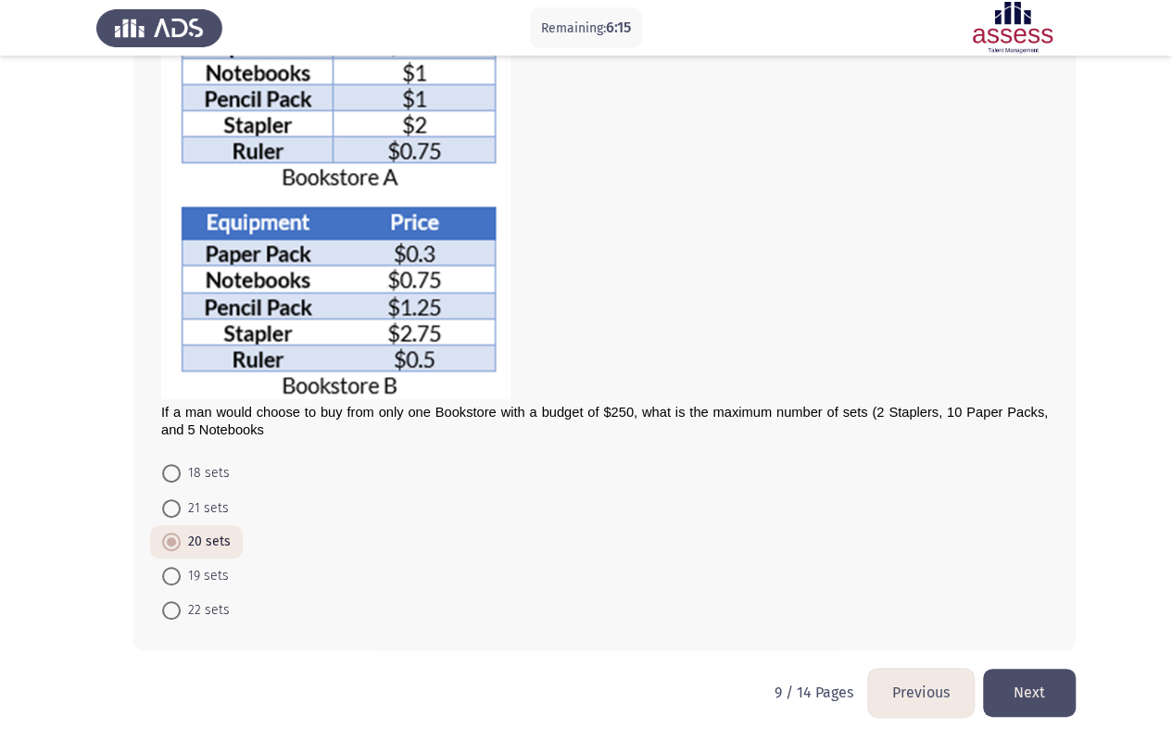
click at [180, 500] on span at bounding box center [171, 508] width 19 height 19
click at [180, 500] on input "21 sets" at bounding box center [171, 508] width 19 height 19
radio input "true"
click at [1029, 596] on button "Next" at bounding box center [1029, 692] width 93 height 47
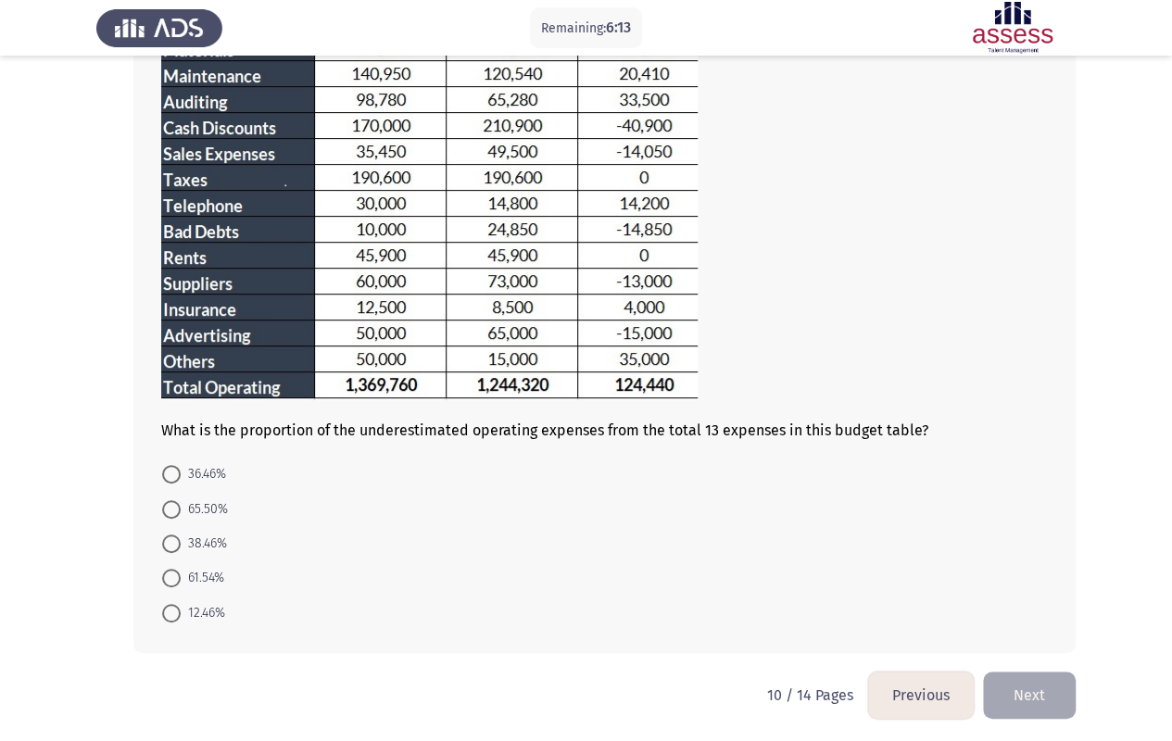
scroll to position [201, 0]
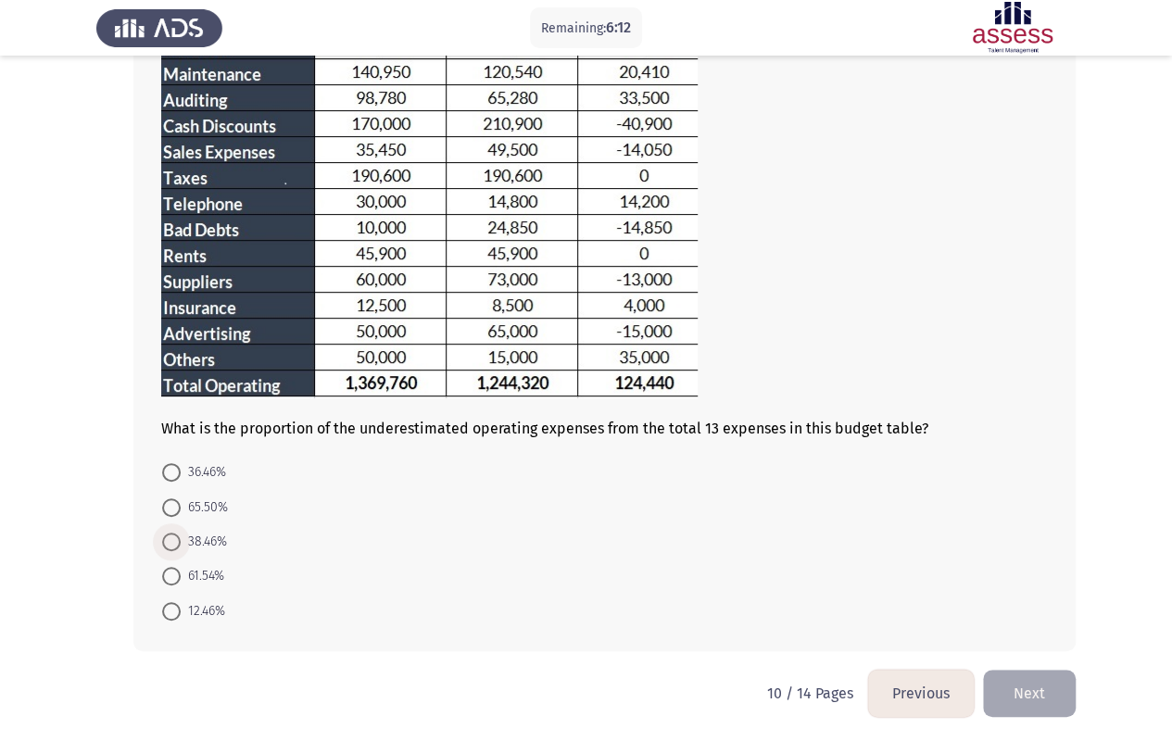
click at [195, 531] on span "38.46%" at bounding box center [204, 542] width 46 height 22
click at [181, 533] on input "38.46%" at bounding box center [171, 542] width 19 height 19
radio input "true"
click at [1043, 596] on button "Next" at bounding box center [1029, 692] width 93 height 47
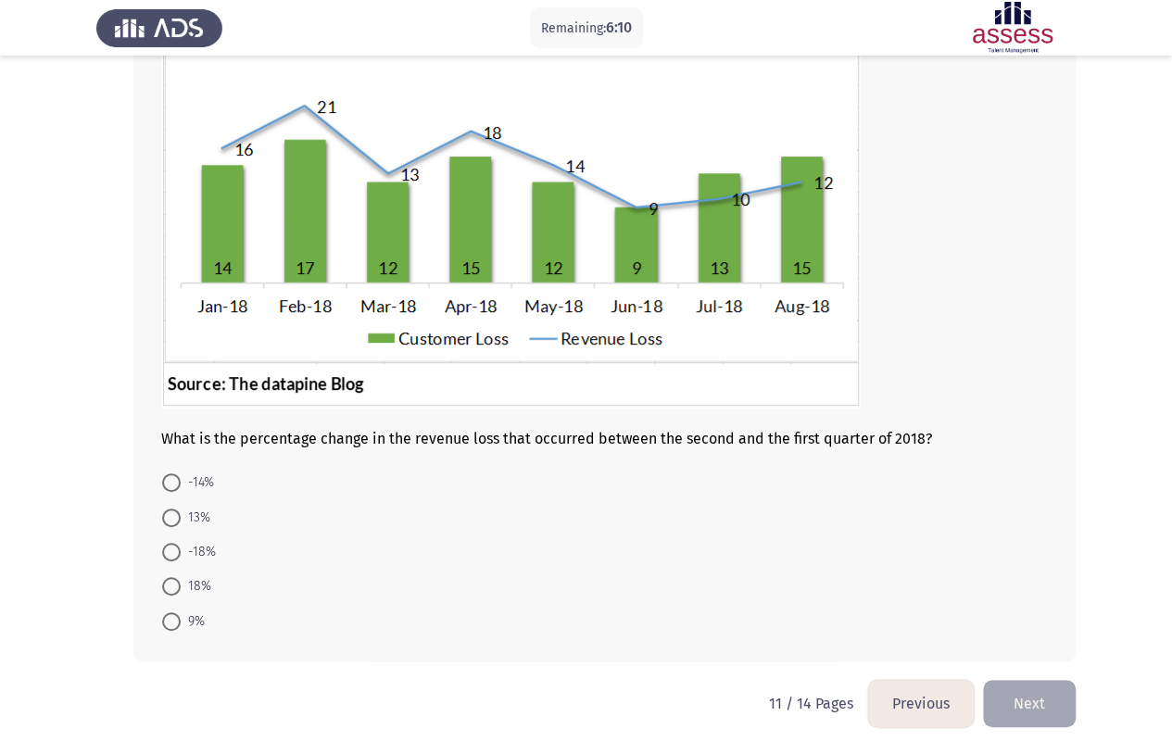
scroll to position [172, 0]
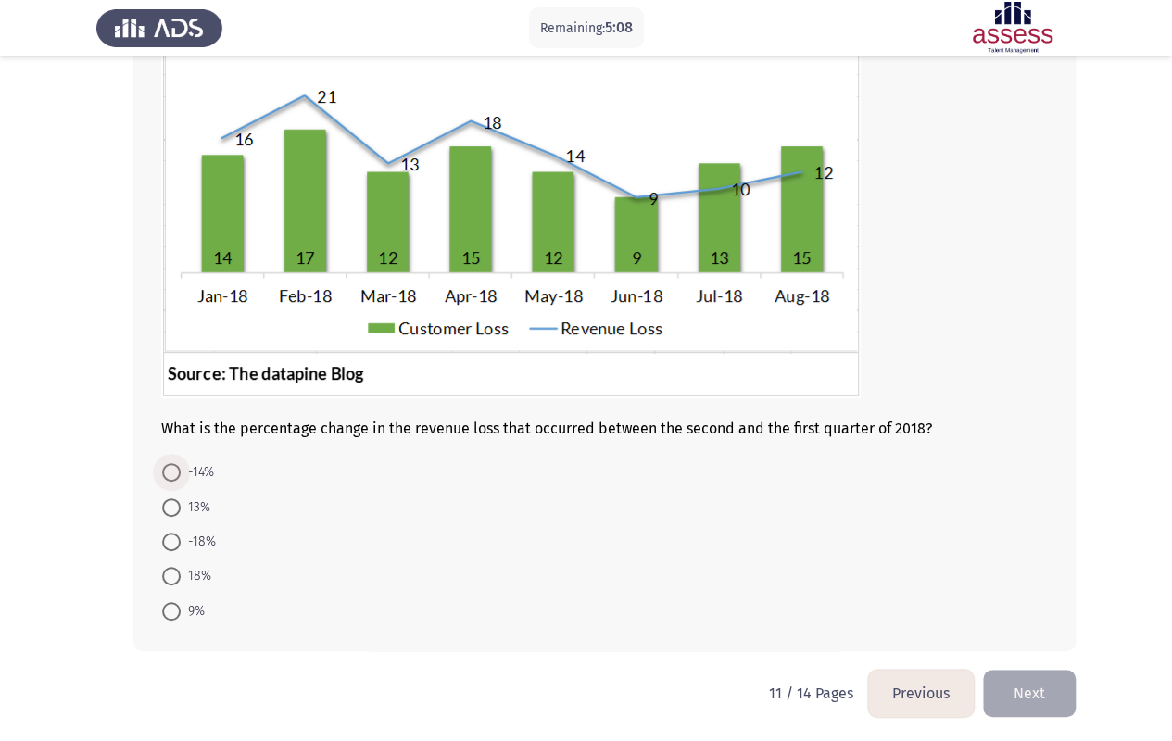
click at [171, 476] on span at bounding box center [171, 472] width 19 height 19
click at [171, 476] on input "-14%" at bounding box center [171, 472] width 19 height 19
radio input "true"
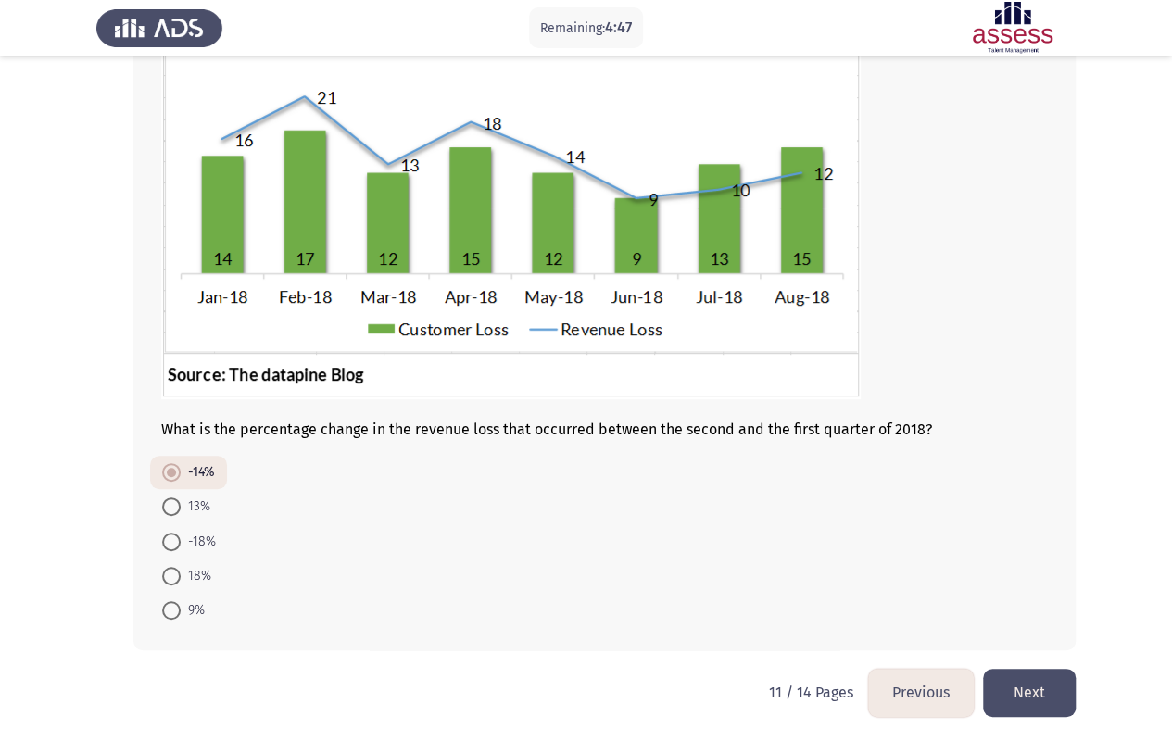
click at [928, 596] on button "Previous" at bounding box center [921, 692] width 106 height 47
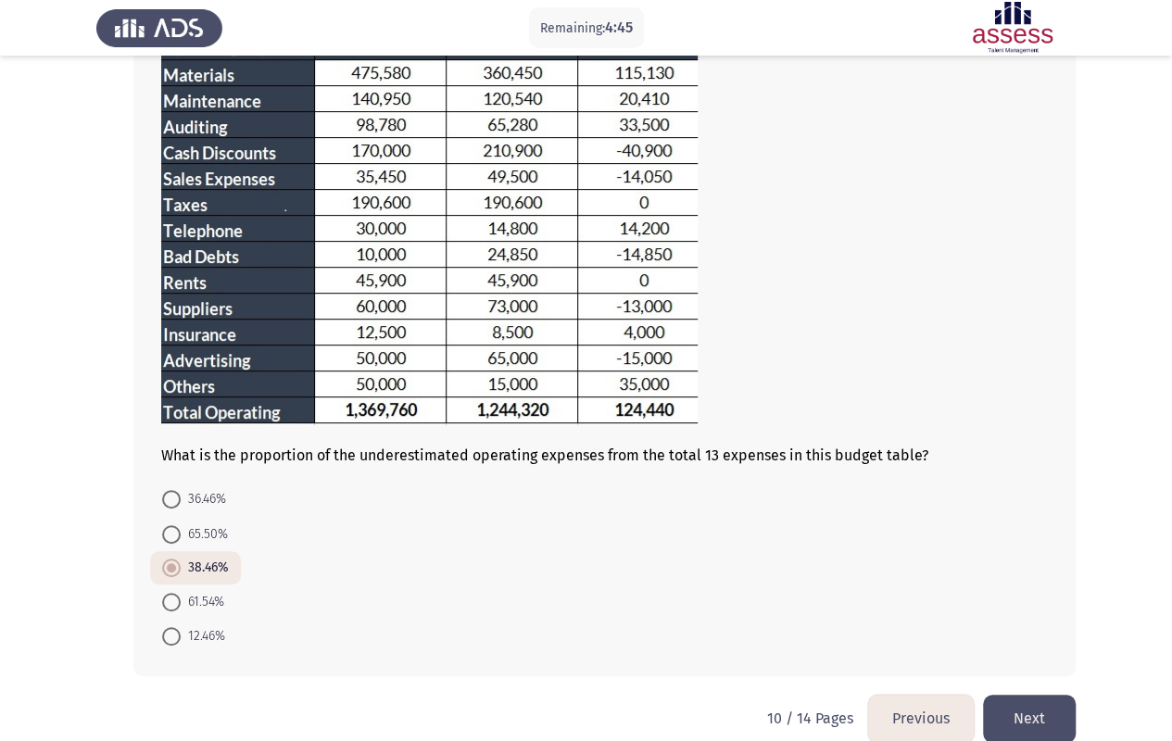
scroll to position [200, 0]
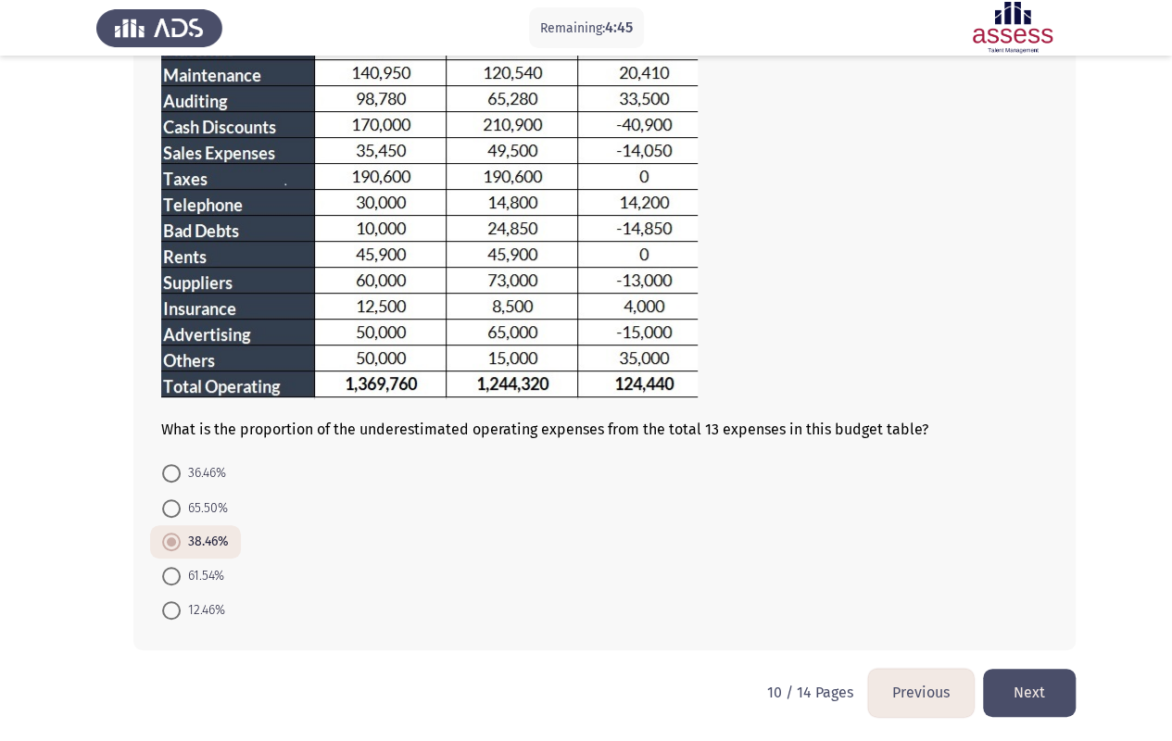
click at [1044, 596] on button "Next" at bounding box center [1029, 692] width 93 height 47
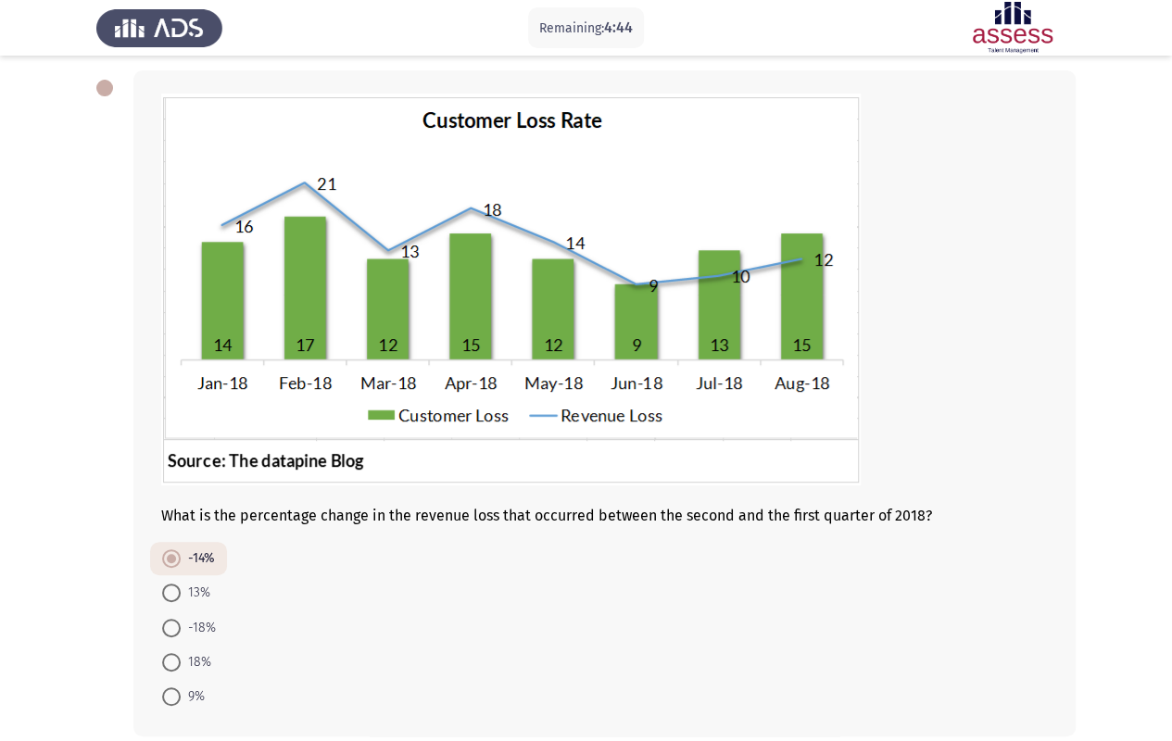
scroll to position [171, 0]
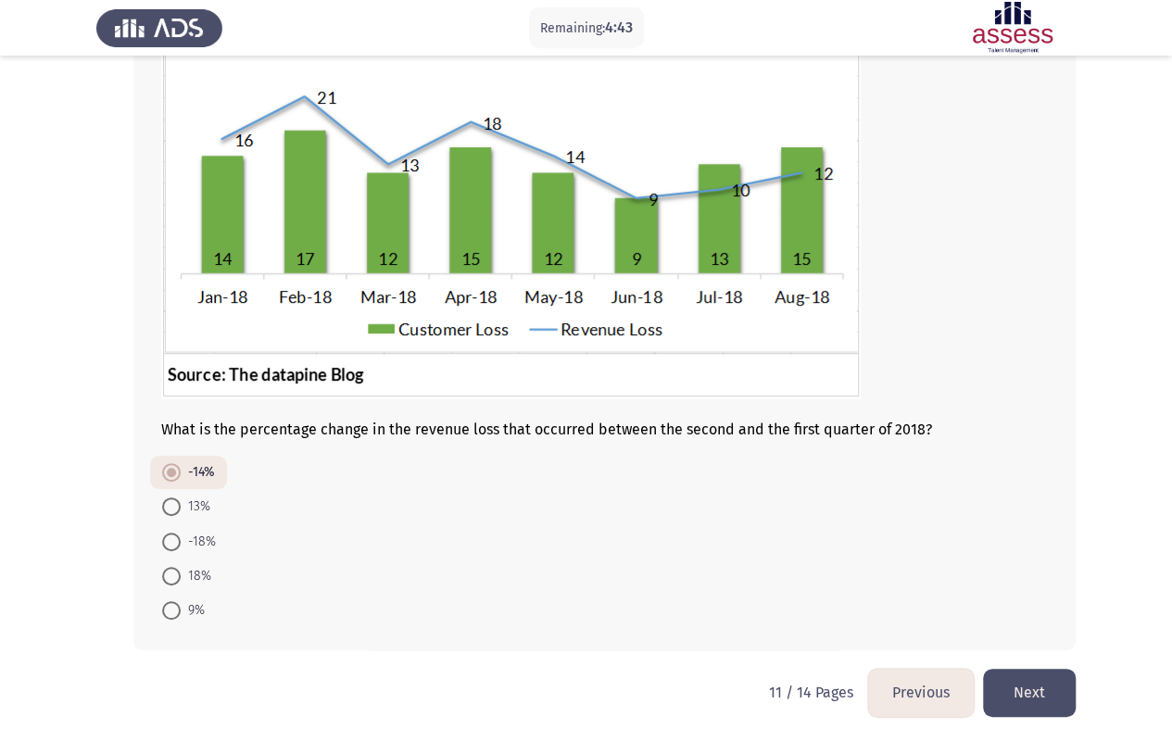
click at [1037, 596] on button "Next" at bounding box center [1029, 692] width 93 height 47
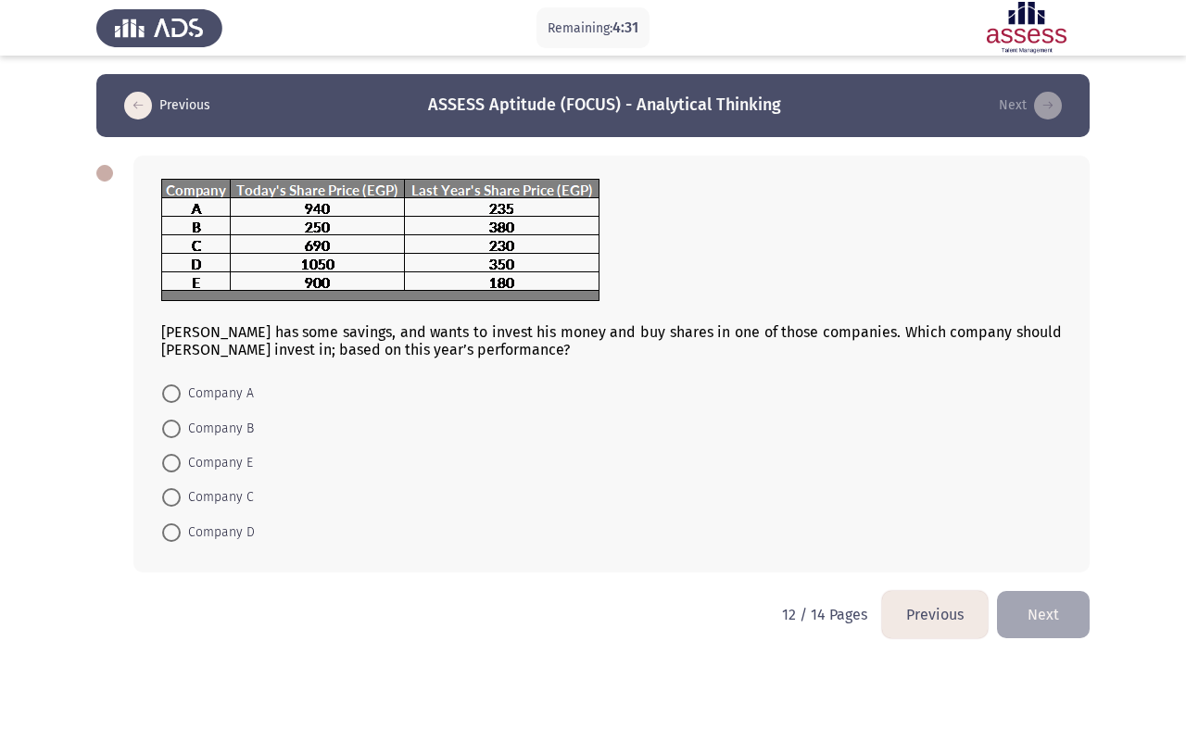
click at [215, 457] on span "Company E" at bounding box center [217, 463] width 72 height 22
click at [181, 457] on input "Company E" at bounding box center [171, 463] width 19 height 19
radio input "true"
click at [1035, 596] on button "Next" at bounding box center [1043, 612] width 93 height 47
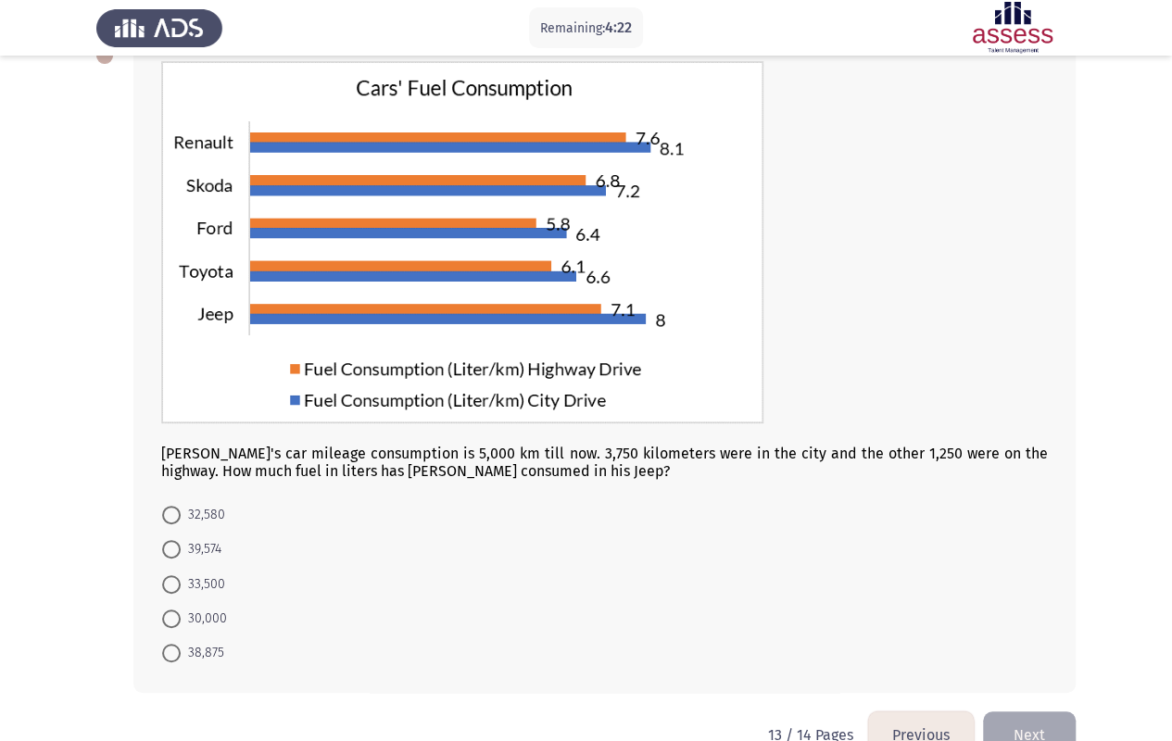
scroll to position [159, 0]
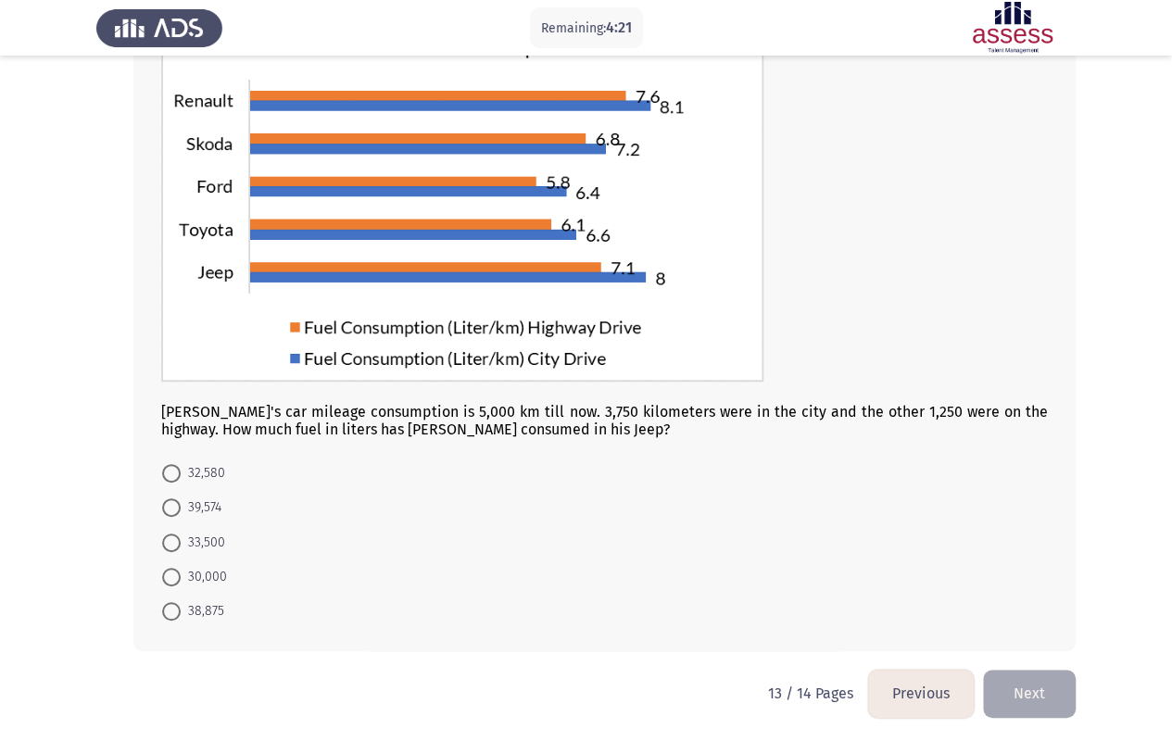
click at [912, 596] on button "Previous" at bounding box center [921, 693] width 106 height 47
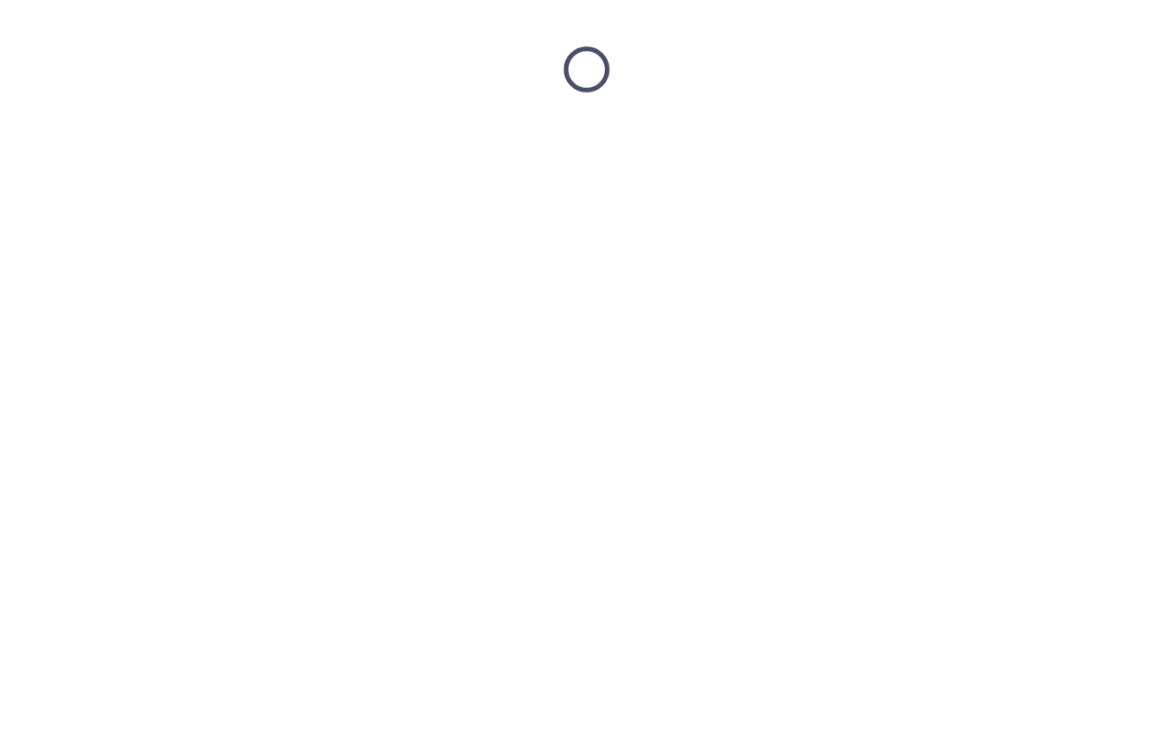
scroll to position [0, 0]
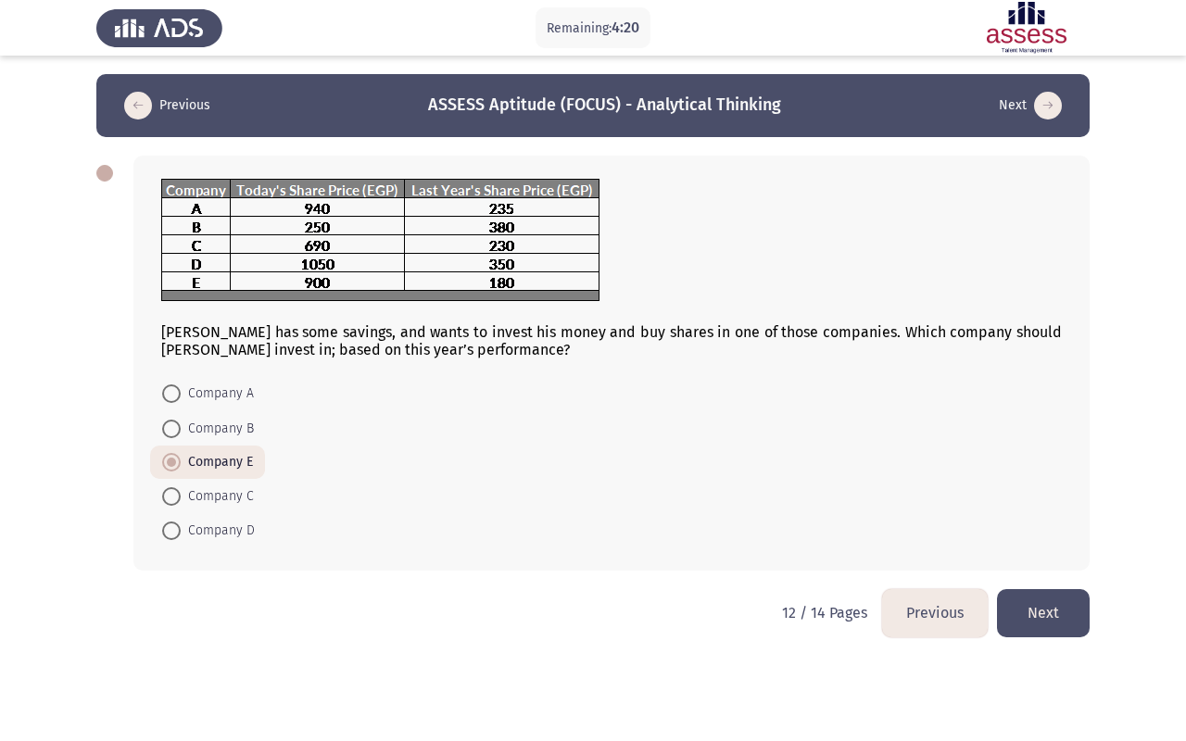
click at [930, 596] on button "Previous" at bounding box center [935, 612] width 106 height 47
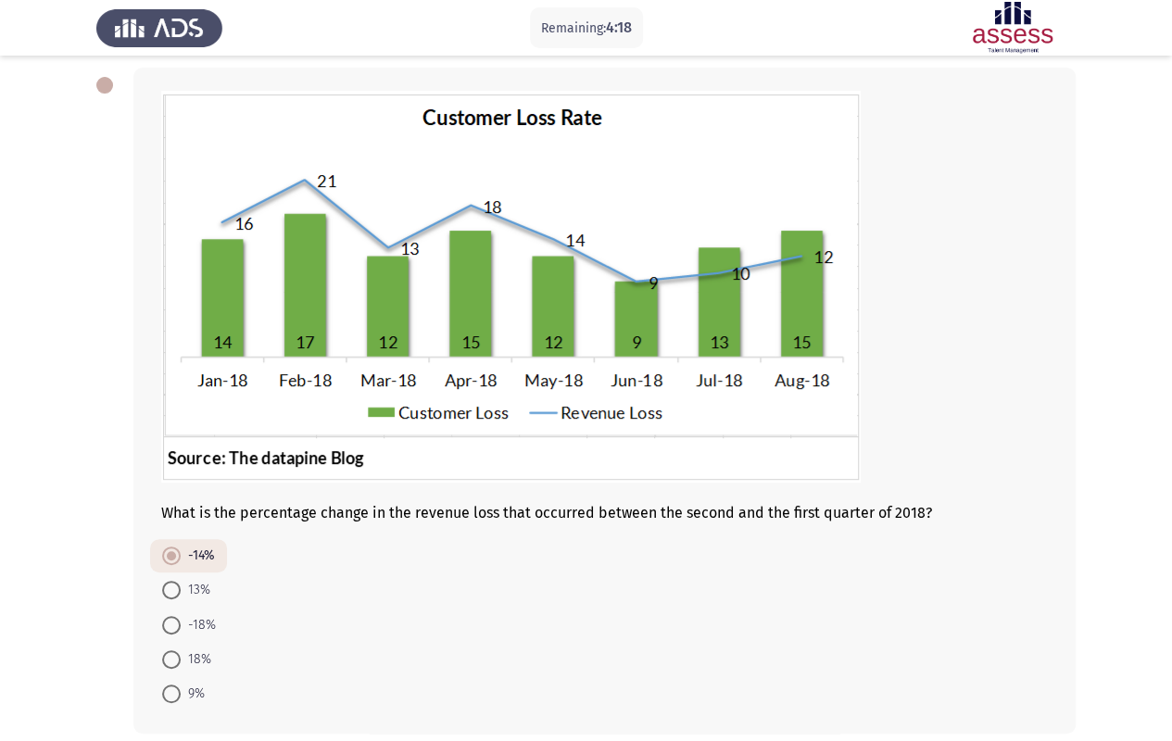
scroll to position [93, 0]
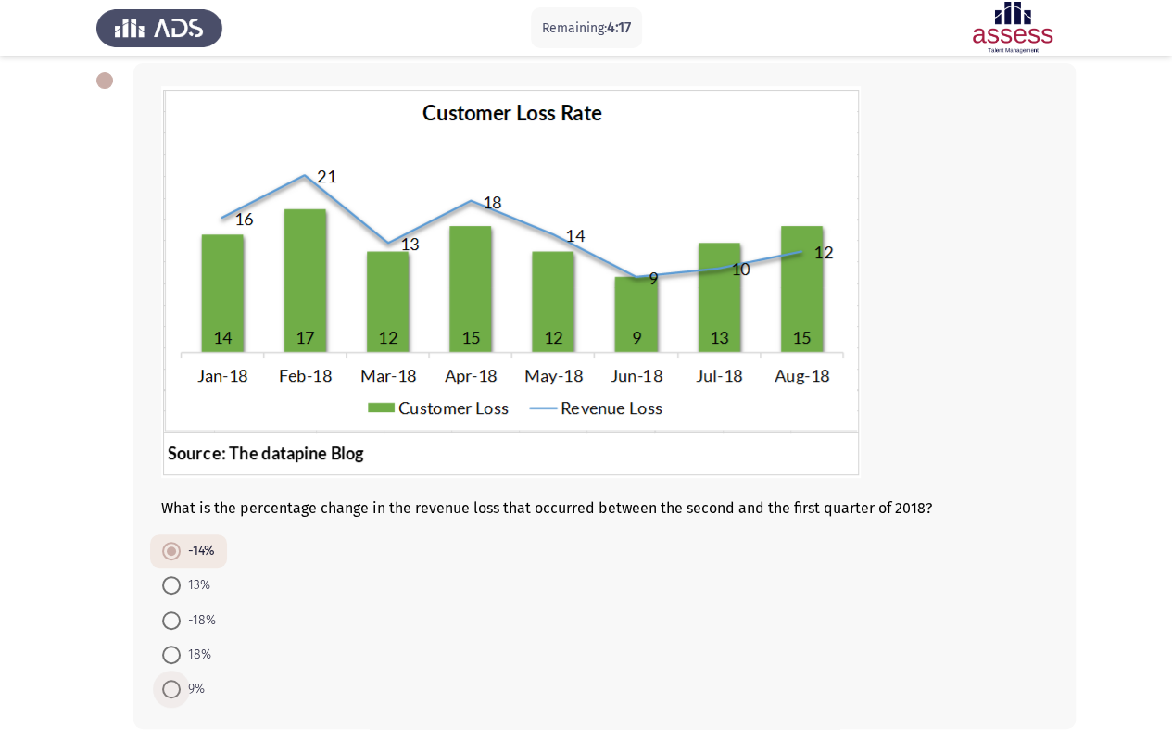
click at [166, 596] on span at bounding box center [171, 689] width 19 height 19
click at [166, 596] on input "9%" at bounding box center [171, 689] width 19 height 19
radio input "true"
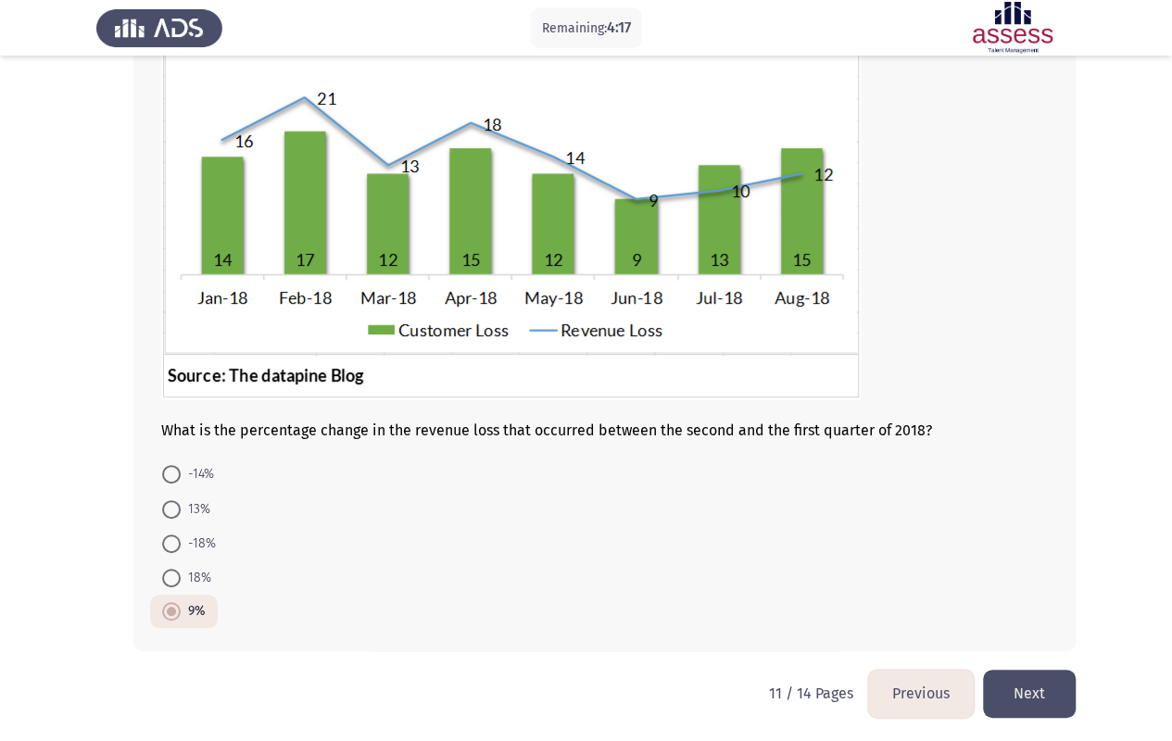
scroll to position [171, 0]
click at [1050, 596] on button "Next" at bounding box center [1029, 692] width 93 height 47
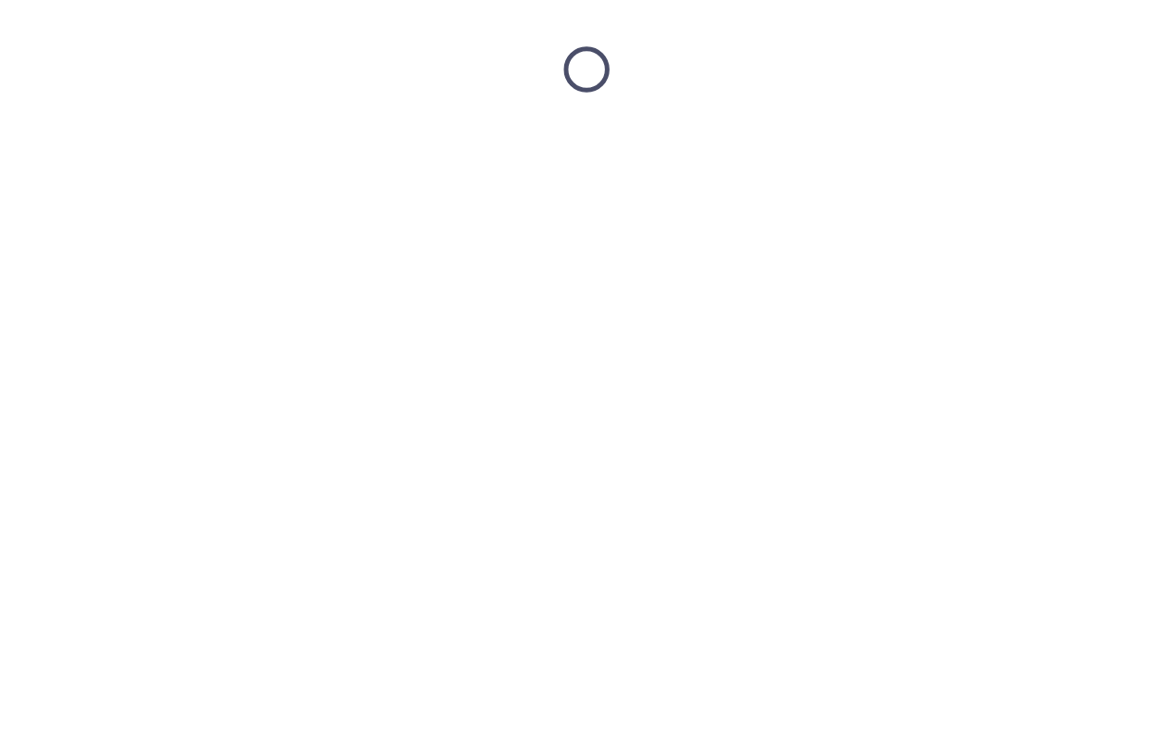
scroll to position [0, 0]
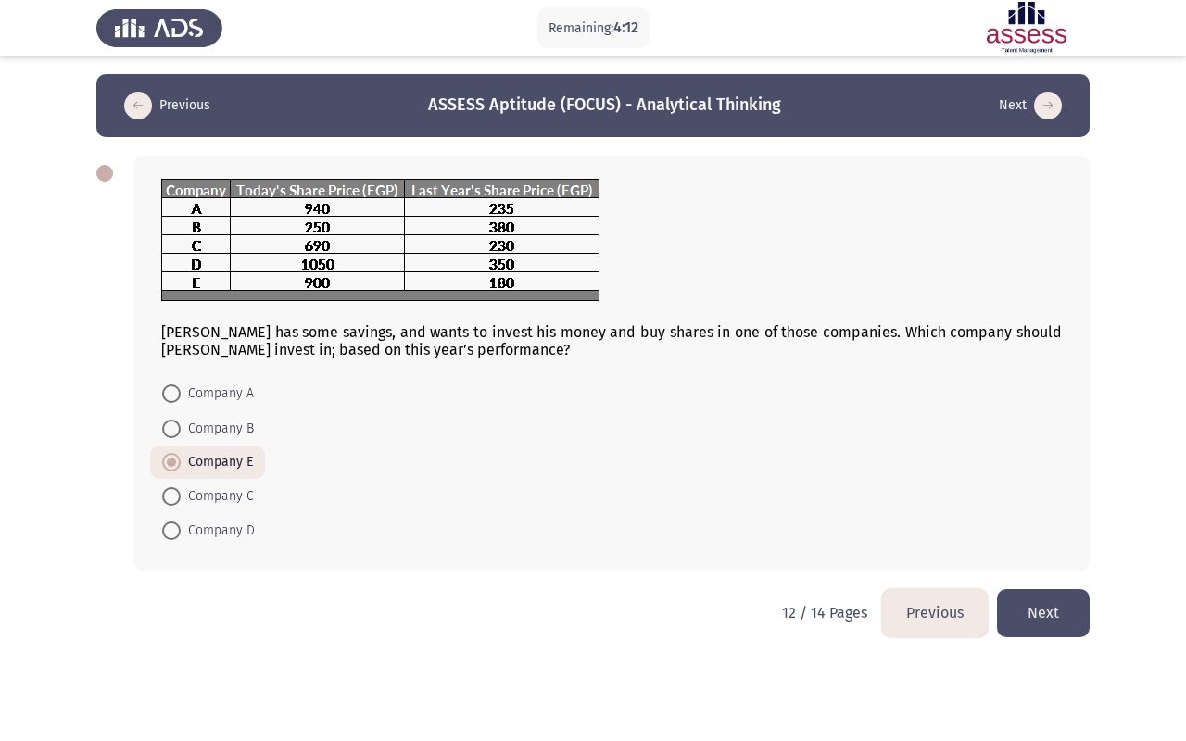
click at [945, 596] on button "Previous" at bounding box center [935, 612] width 106 height 47
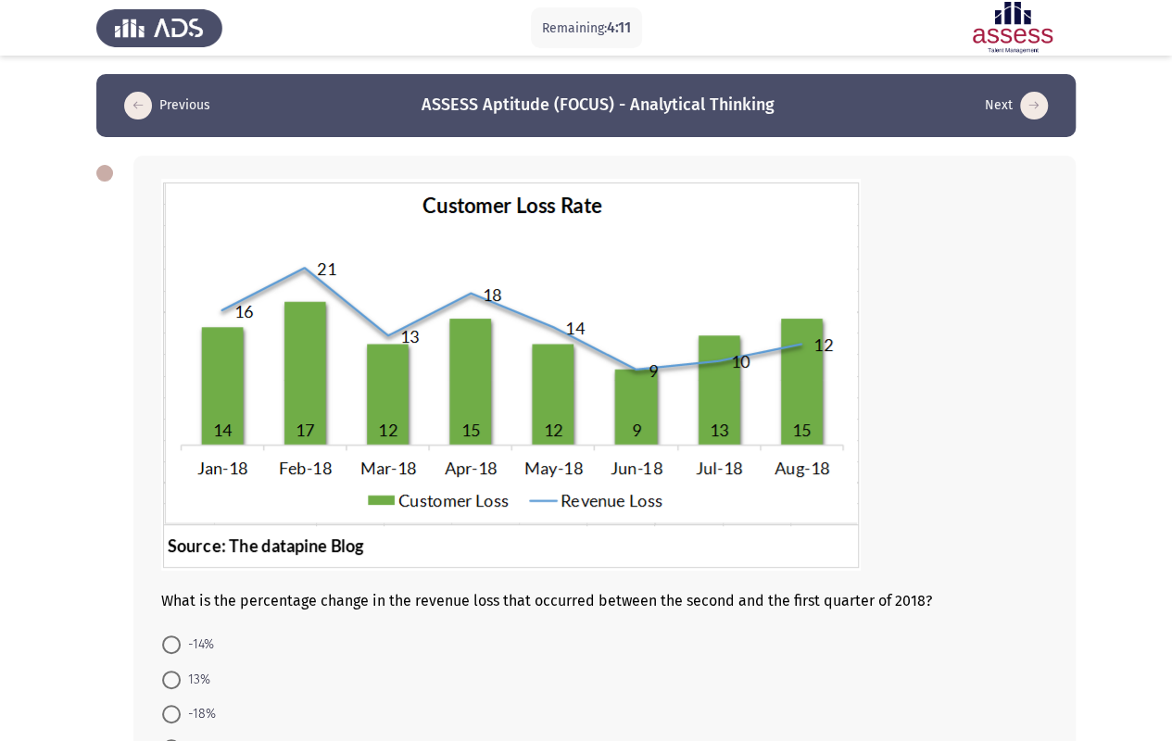
scroll to position [171, 0]
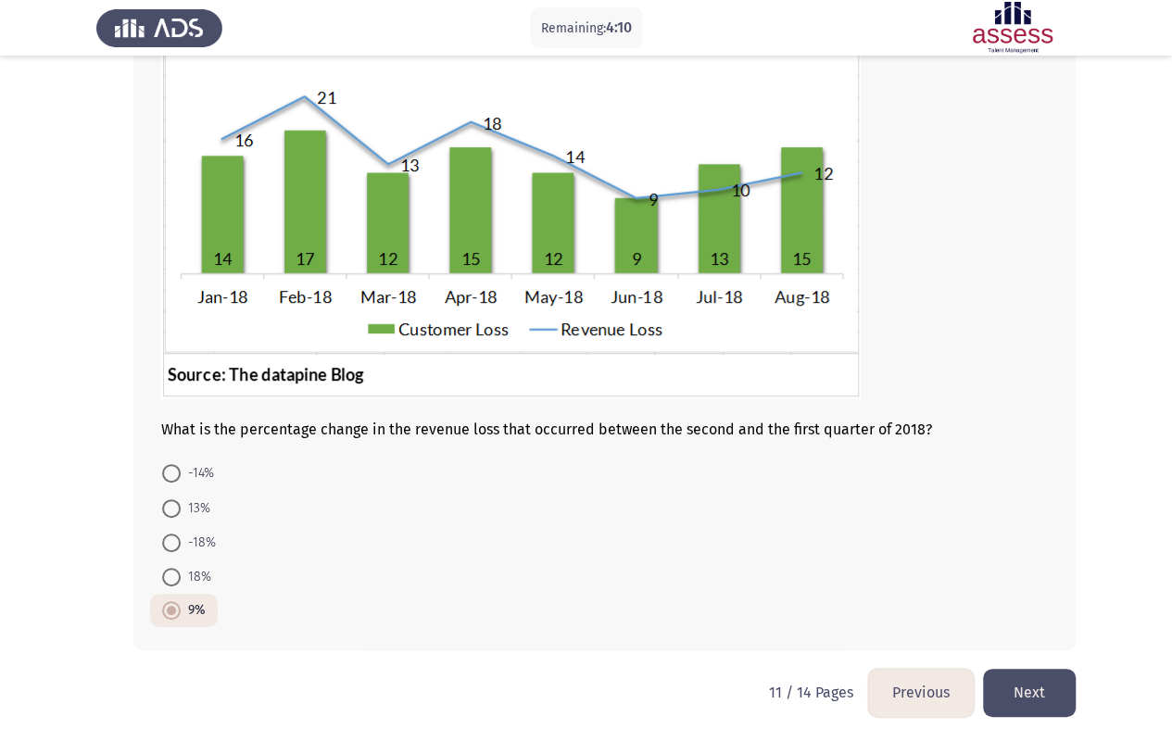
click at [923, 596] on button "Previous" at bounding box center [921, 692] width 106 height 47
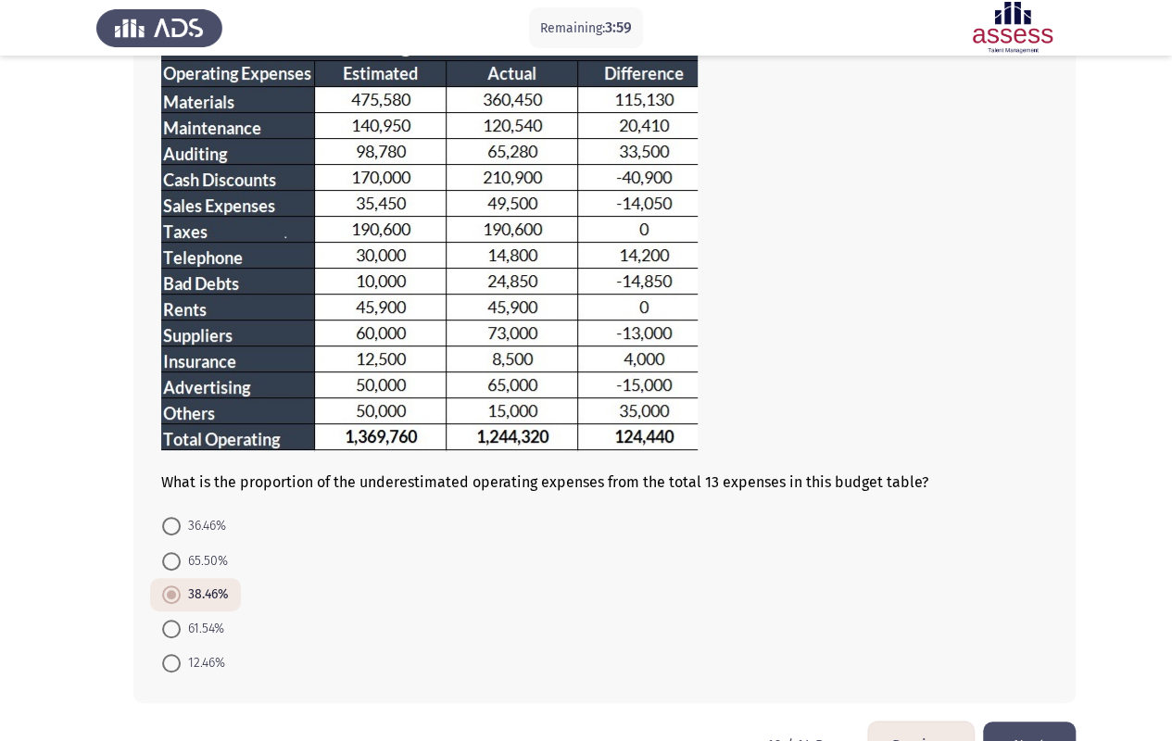
scroll to position [200, 0]
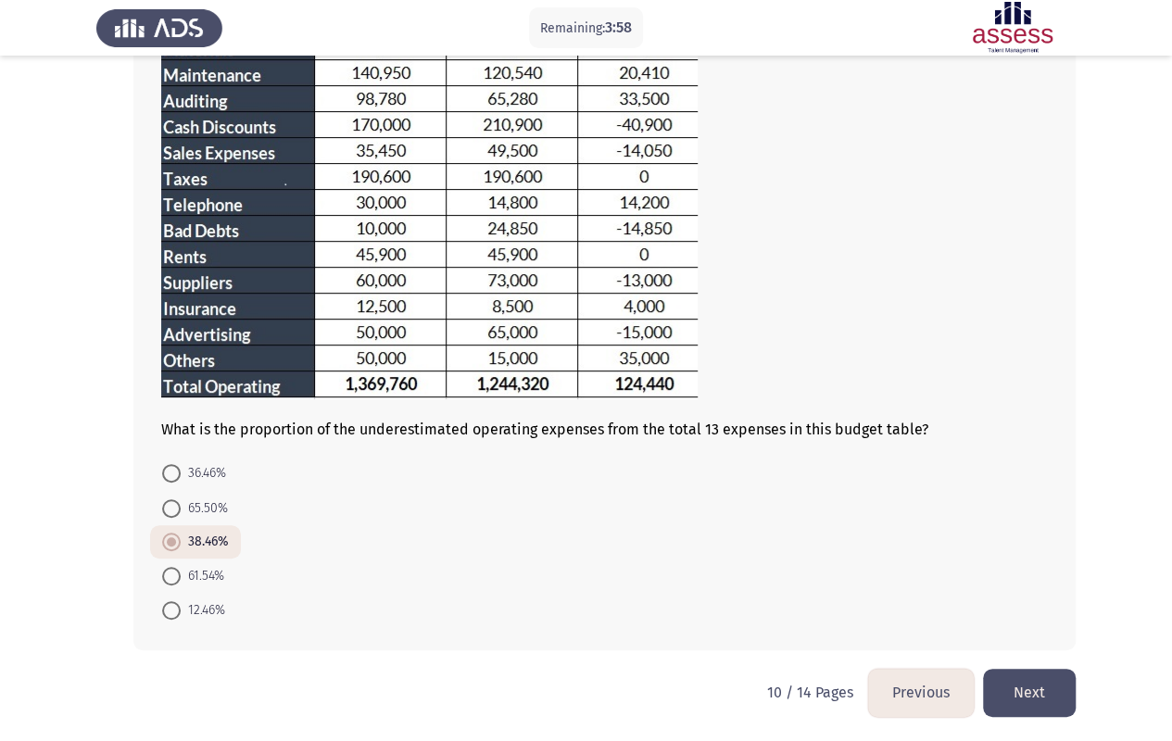
click at [1051, 596] on button "Next" at bounding box center [1029, 692] width 93 height 47
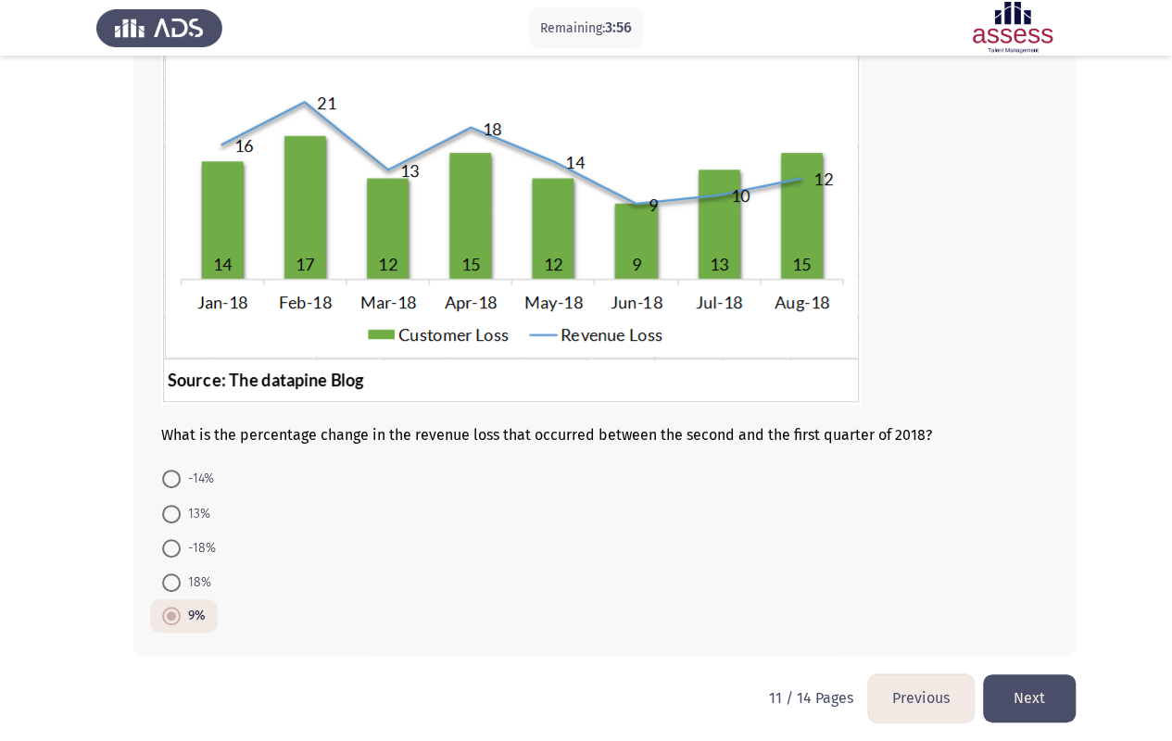
scroll to position [171, 0]
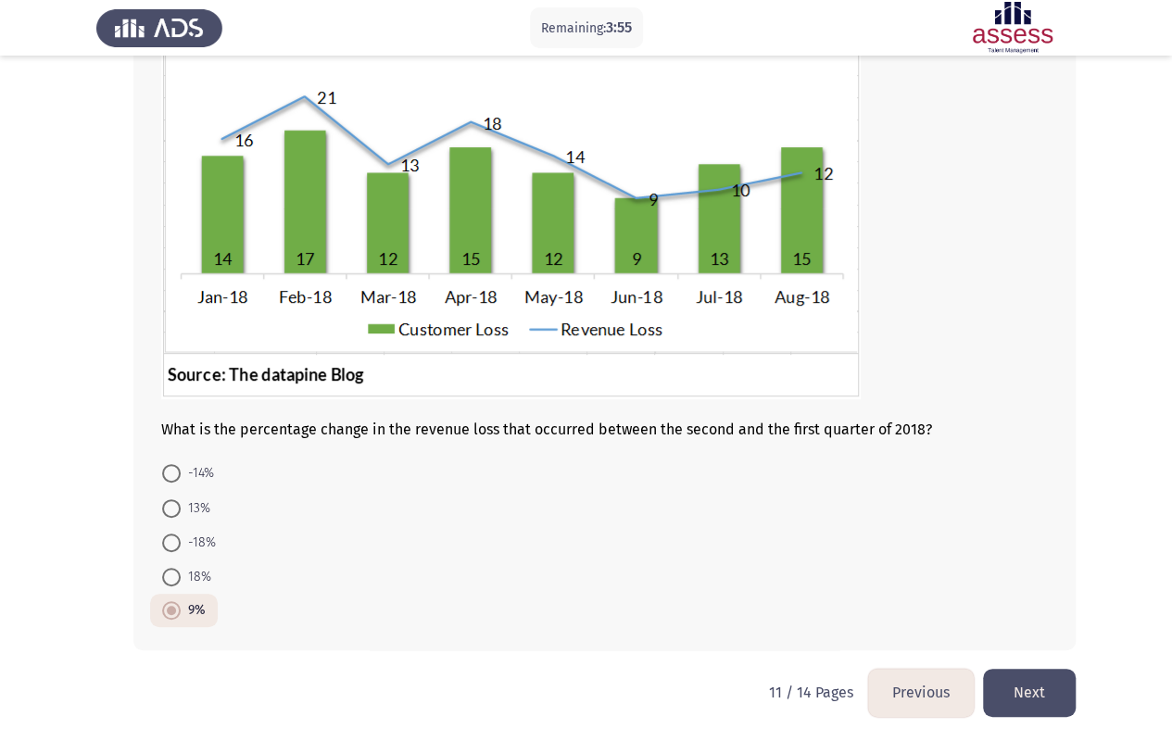
click at [1042, 596] on button "Next" at bounding box center [1029, 692] width 93 height 47
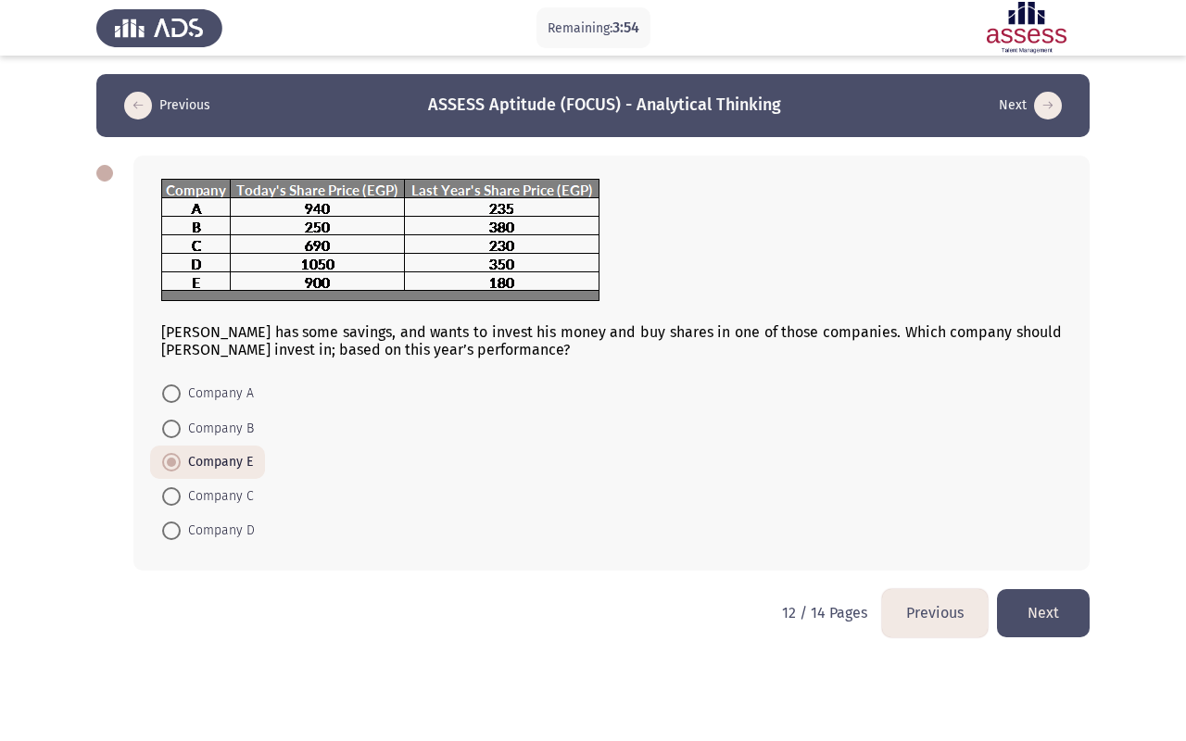
click at [1037, 596] on button "Next" at bounding box center [1043, 612] width 93 height 47
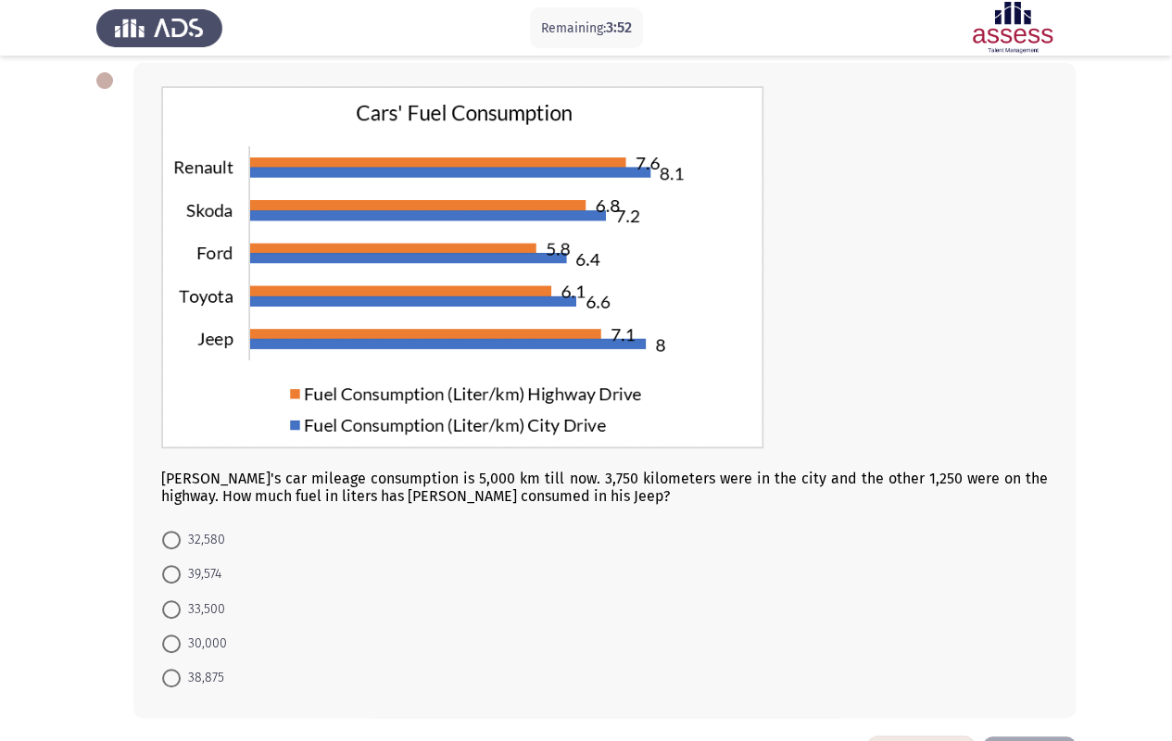
scroll to position [159, 0]
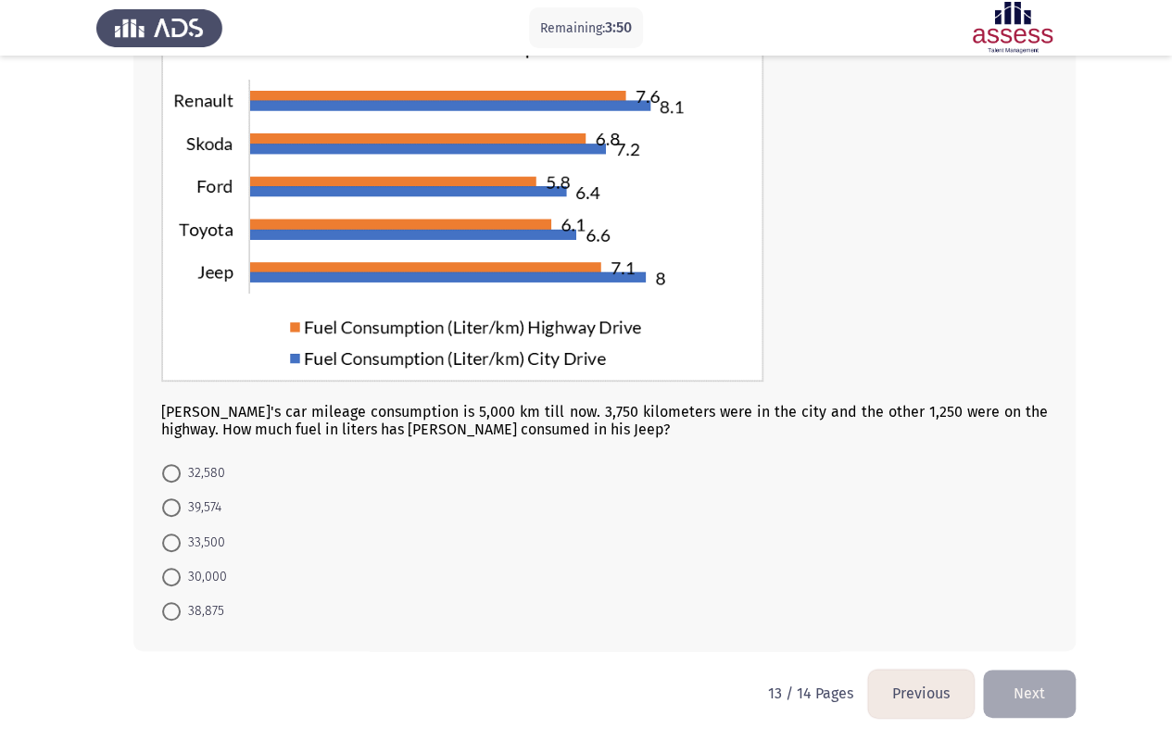
click at [920, 596] on button "Previous" at bounding box center [921, 693] width 106 height 47
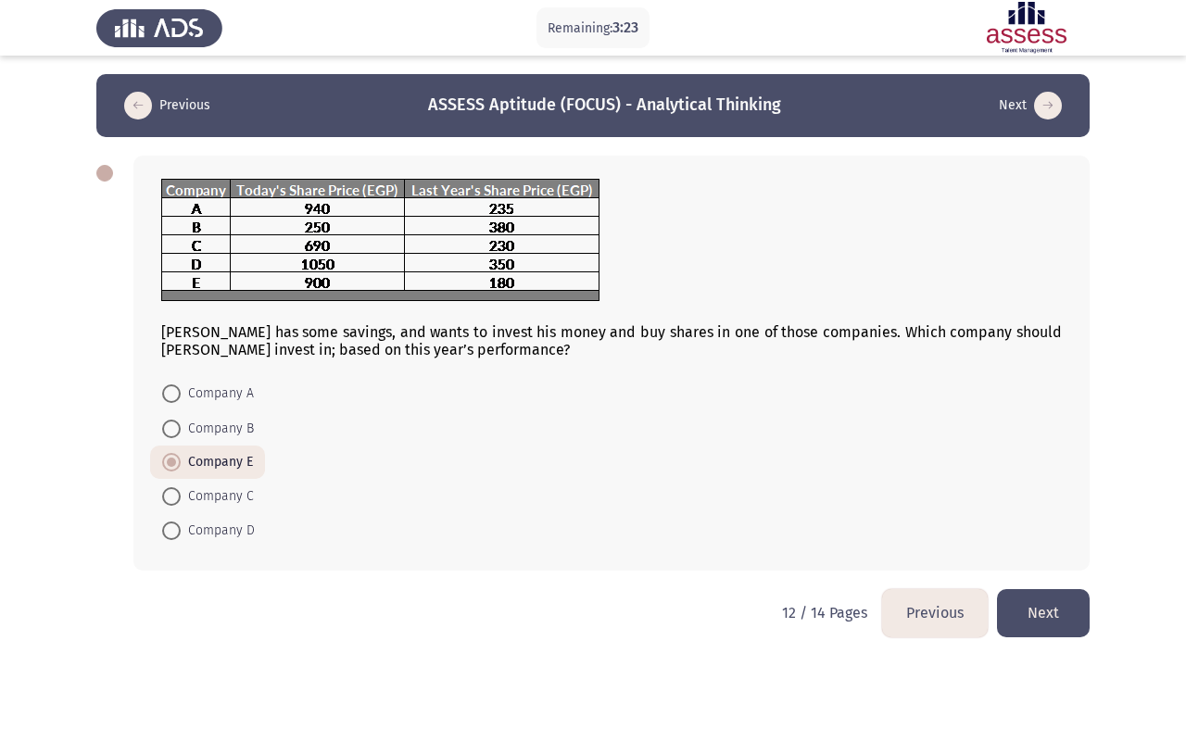
click at [1034, 596] on button "Next" at bounding box center [1043, 612] width 93 height 47
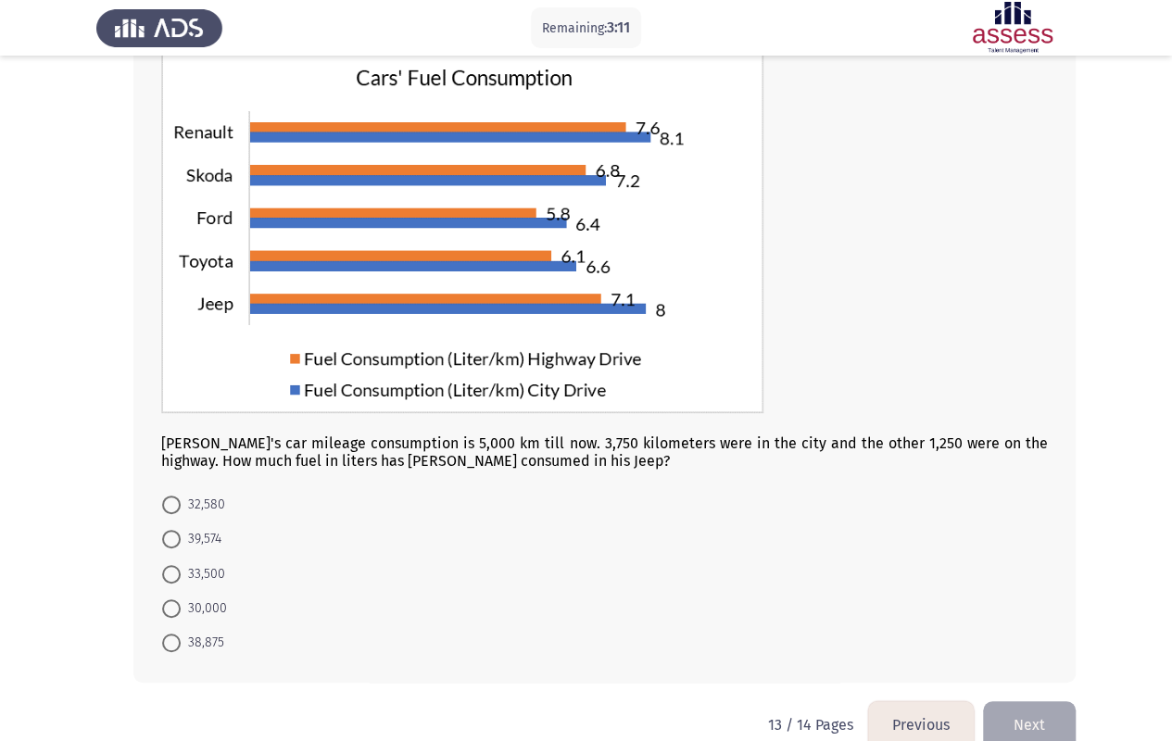
scroll to position [159, 0]
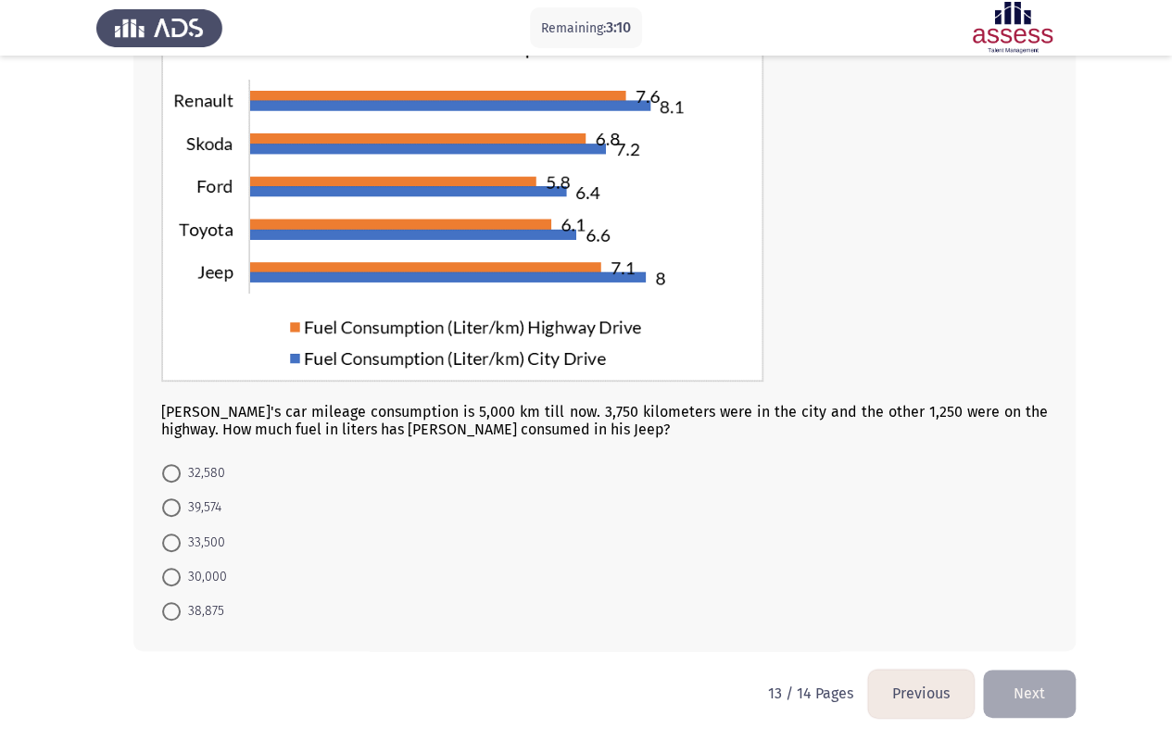
click at [956, 596] on button "Previous" at bounding box center [921, 693] width 106 height 47
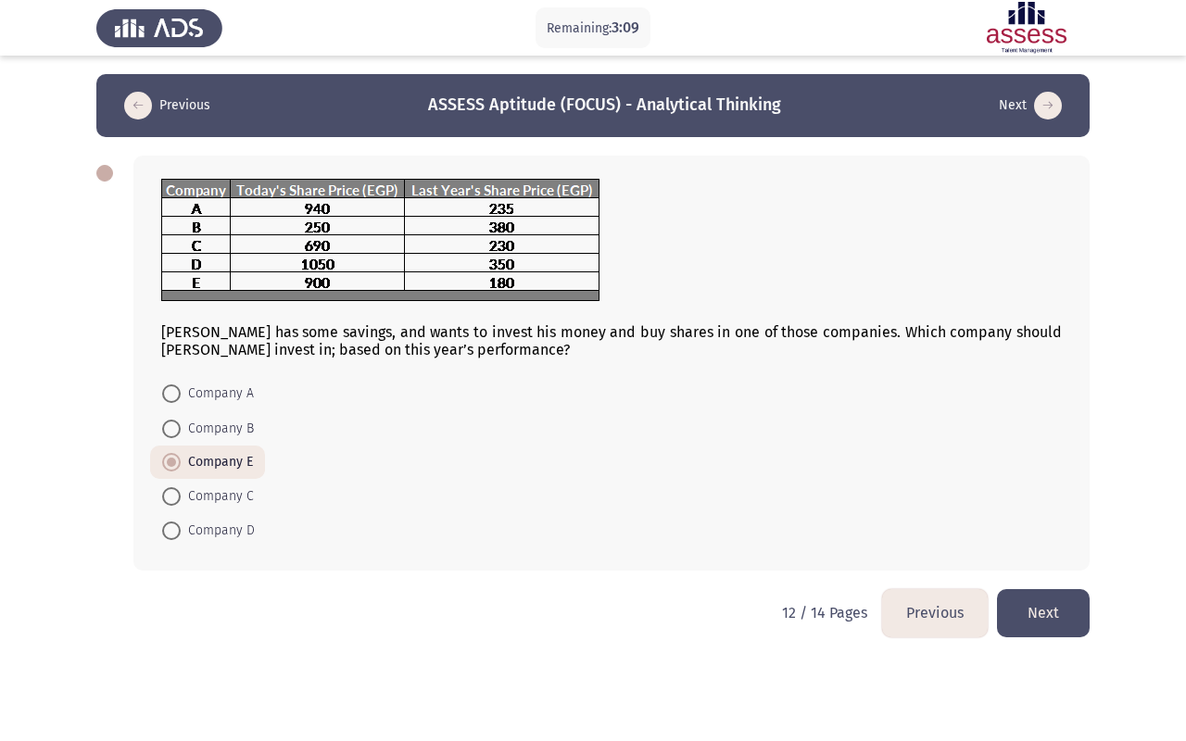
click at [916, 596] on button "Previous" at bounding box center [935, 612] width 106 height 47
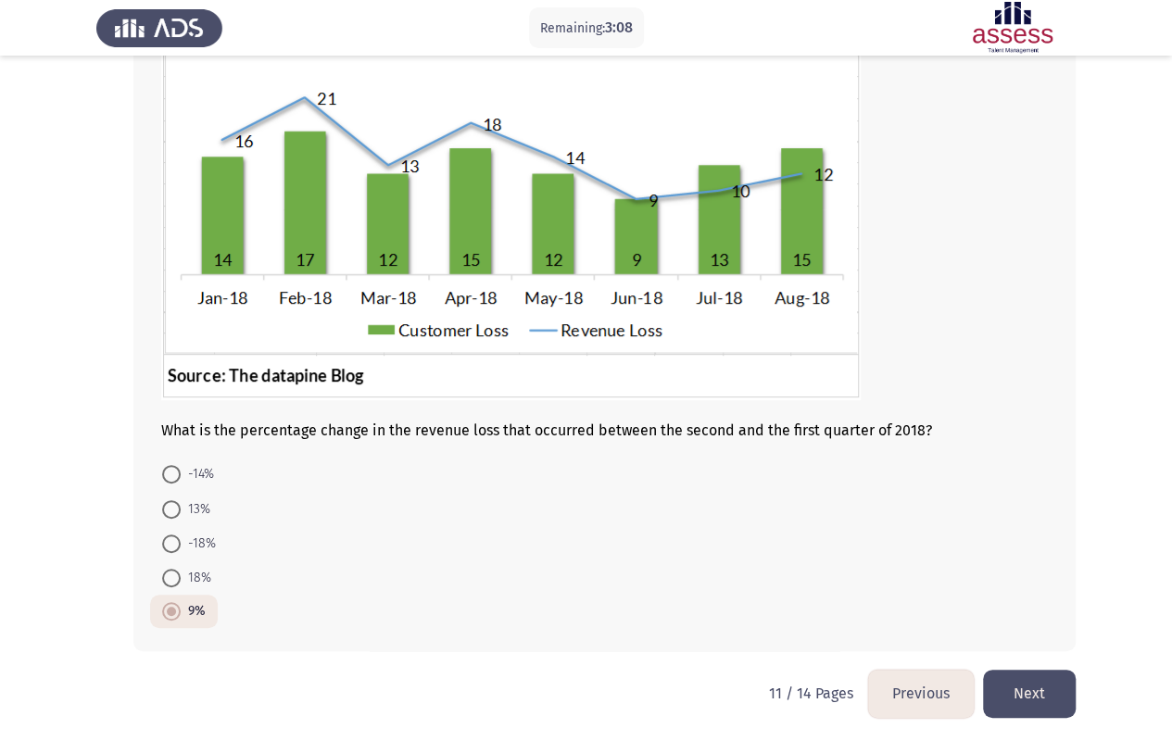
scroll to position [171, 0]
click at [958, 596] on button "Previous" at bounding box center [921, 692] width 106 height 47
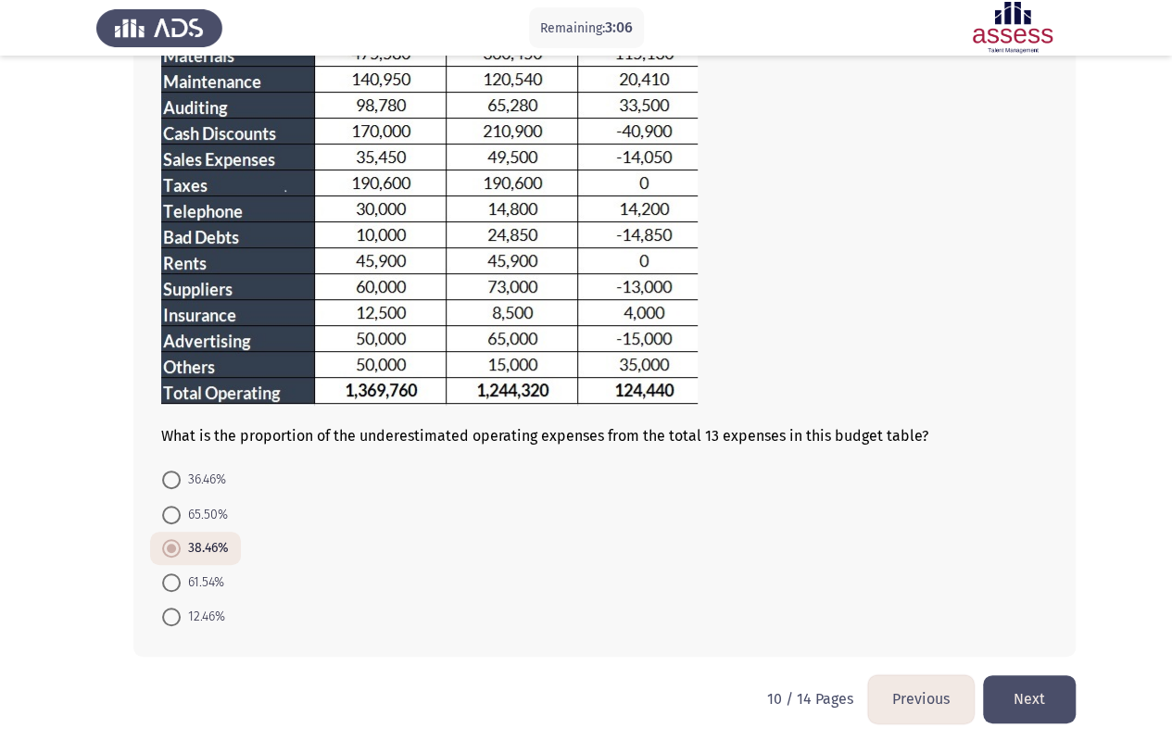
scroll to position [200, 0]
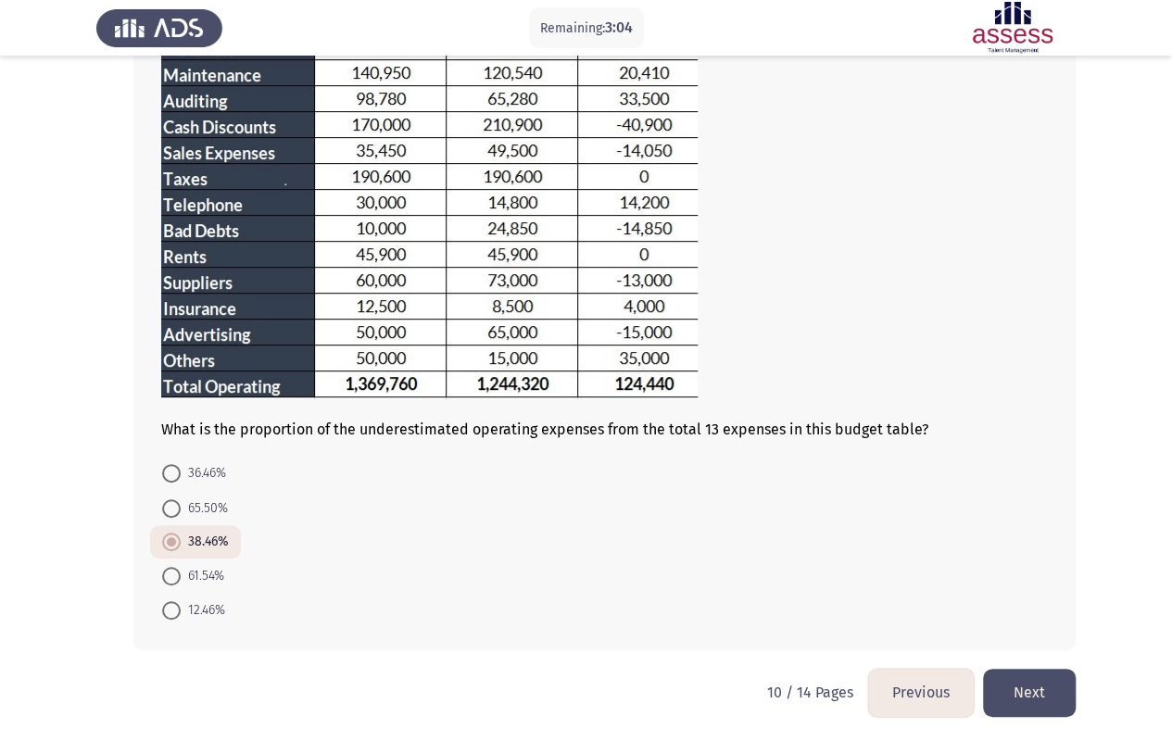
click at [1032, 596] on button "Next" at bounding box center [1029, 692] width 93 height 47
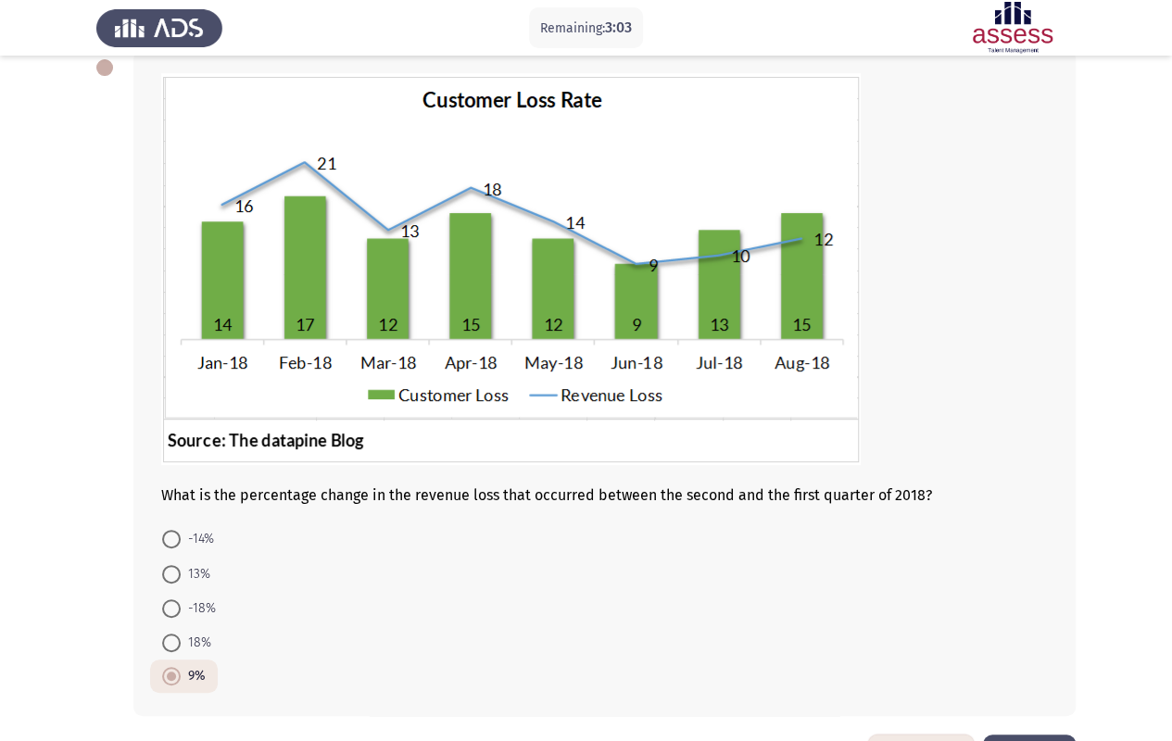
scroll to position [171, 0]
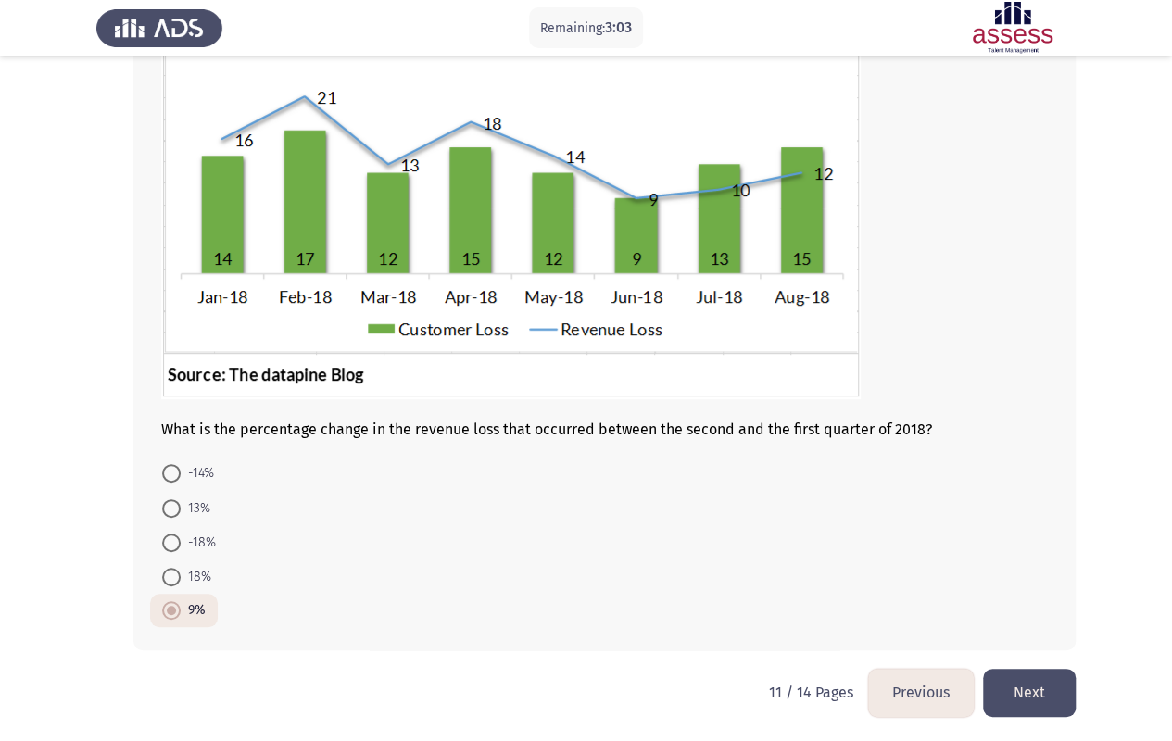
click at [1056, 596] on button "Next" at bounding box center [1029, 692] width 93 height 47
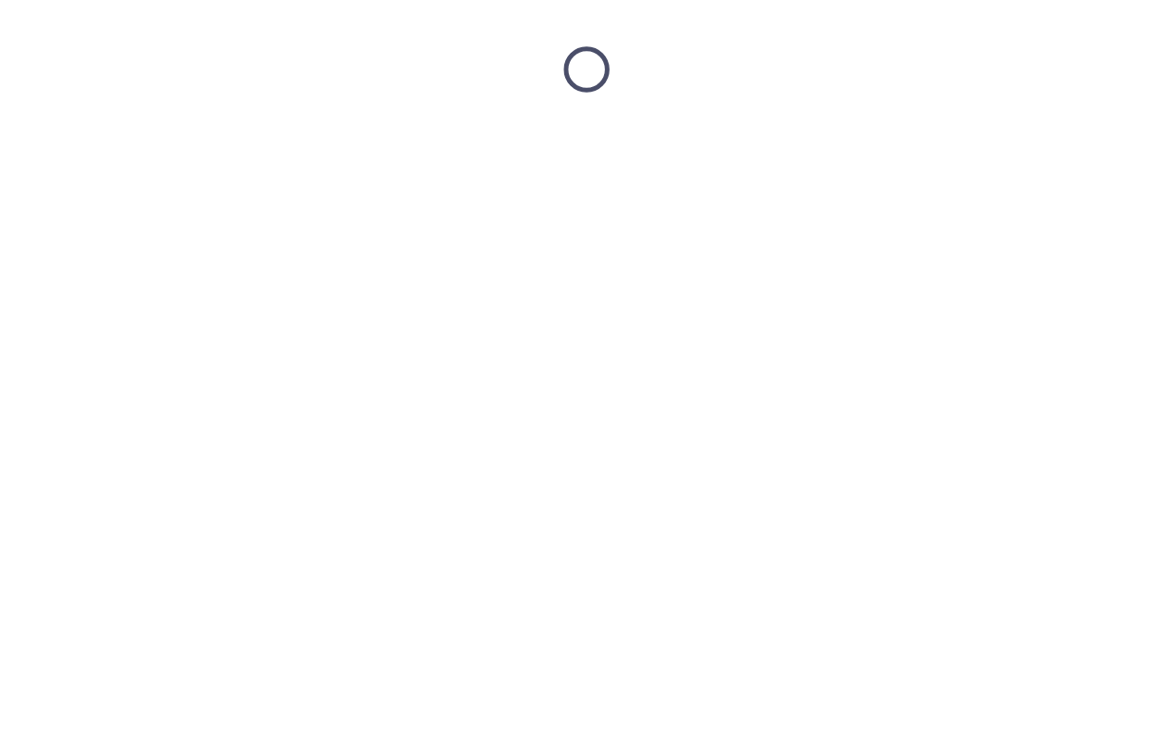
scroll to position [0, 0]
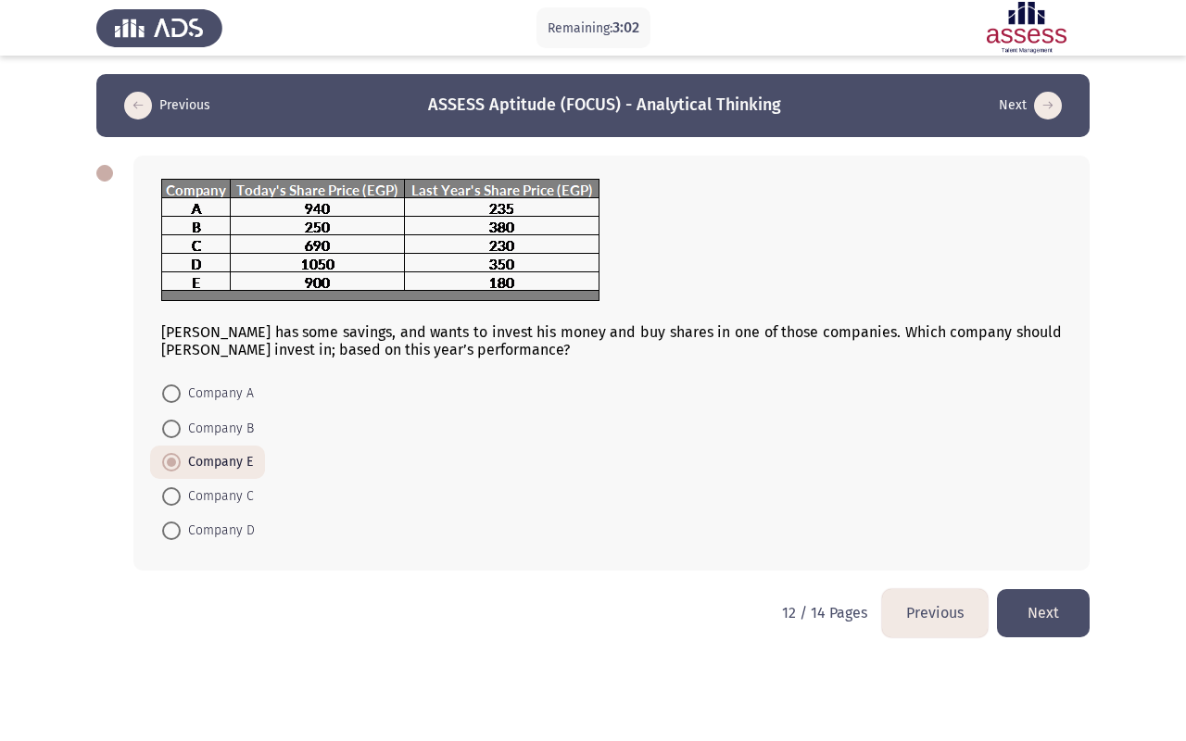
click at [1034, 596] on button "Next" at bounding box center [1043, 612] width 93 height 47
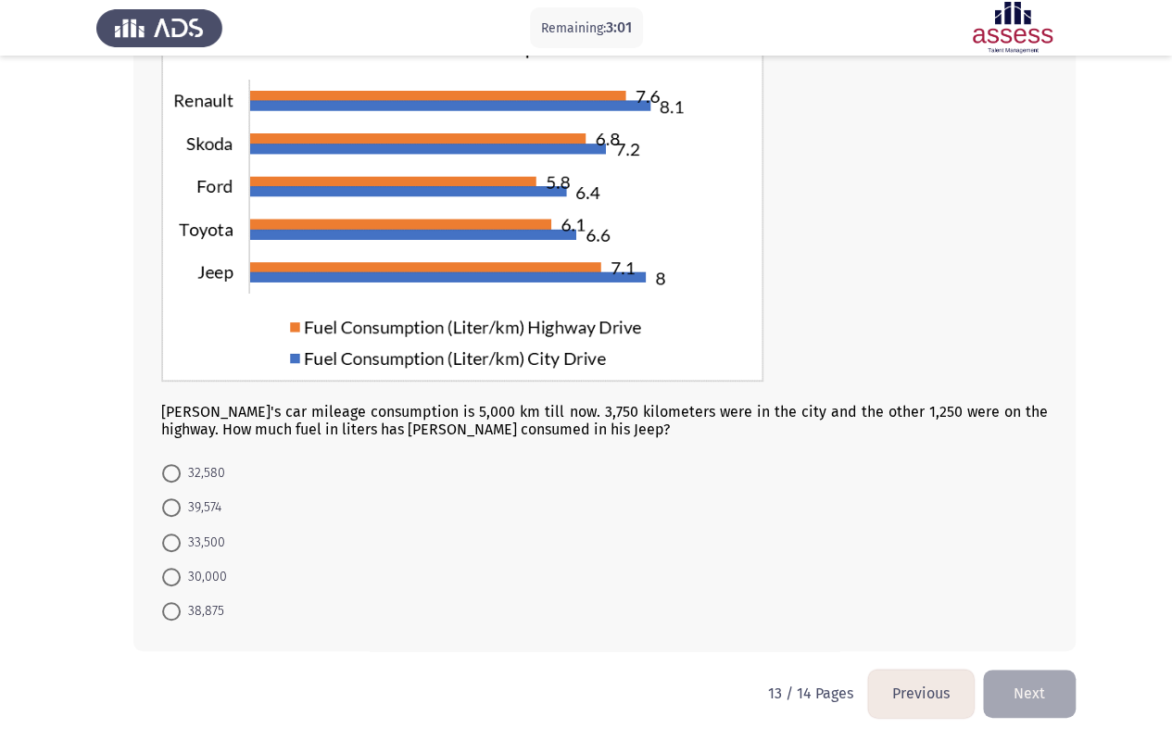
scroll to position [159, 0]
click at [178, 541] on span at bounding box center [171, 543] width 19 height 19
click at [178, 541] on input "33,500" at bounding box center [171, 543] width 19 height 19
radio input "true"
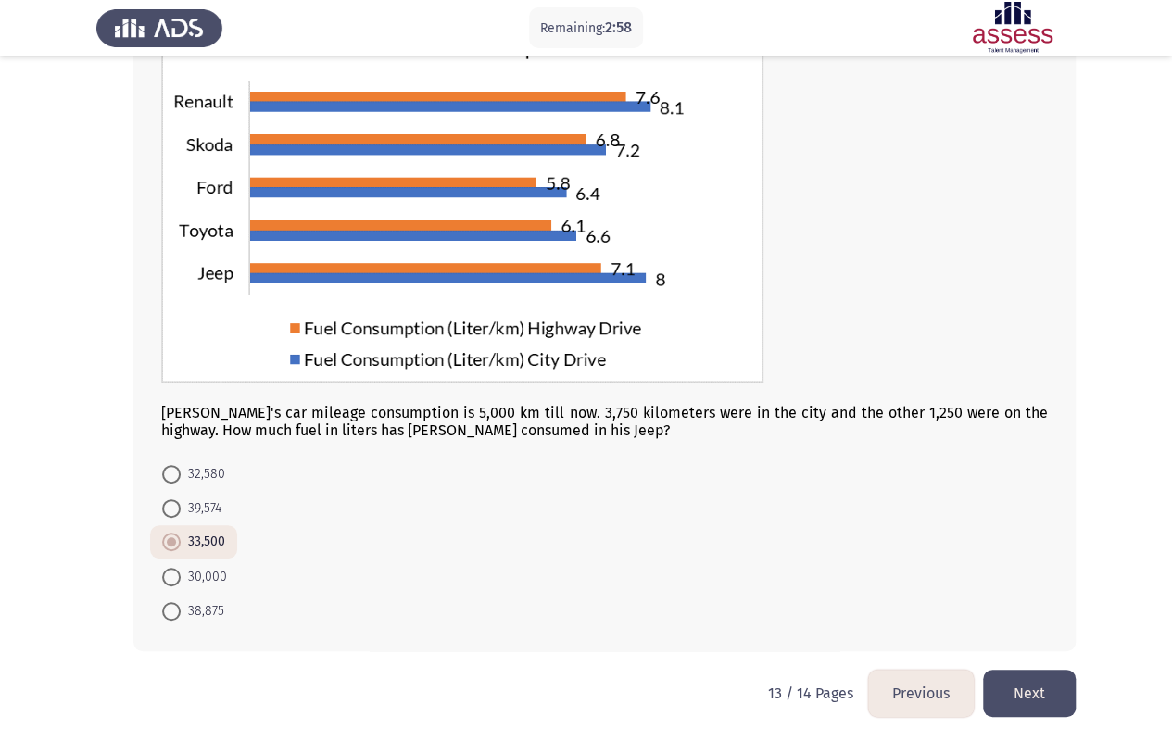
click at [1003, 596] on button "Next" at bounding box center [1029, 693] width 93 height 47
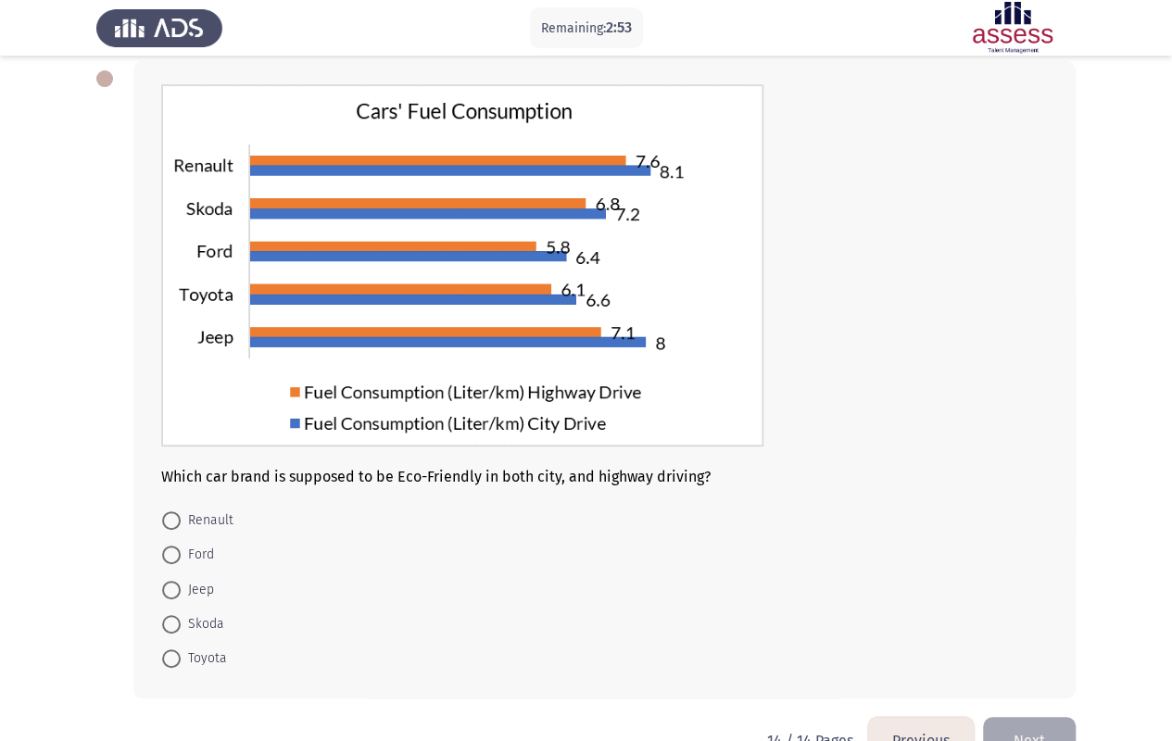
scroll to position [143, 0]
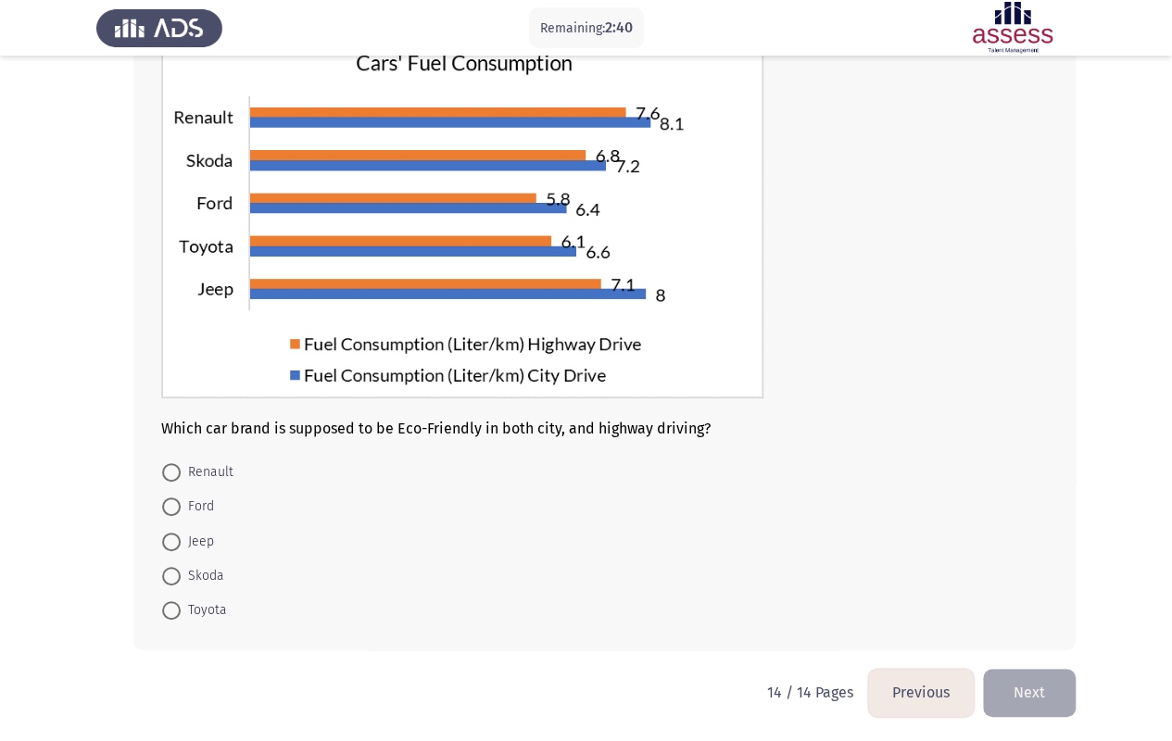
click at [174, 511] on span at bounding box center [171, 507] width 19 height 19
click at [174, 511] on input "Ford" at bounding box center [171, 507] width 19 height 19
radio input "true"
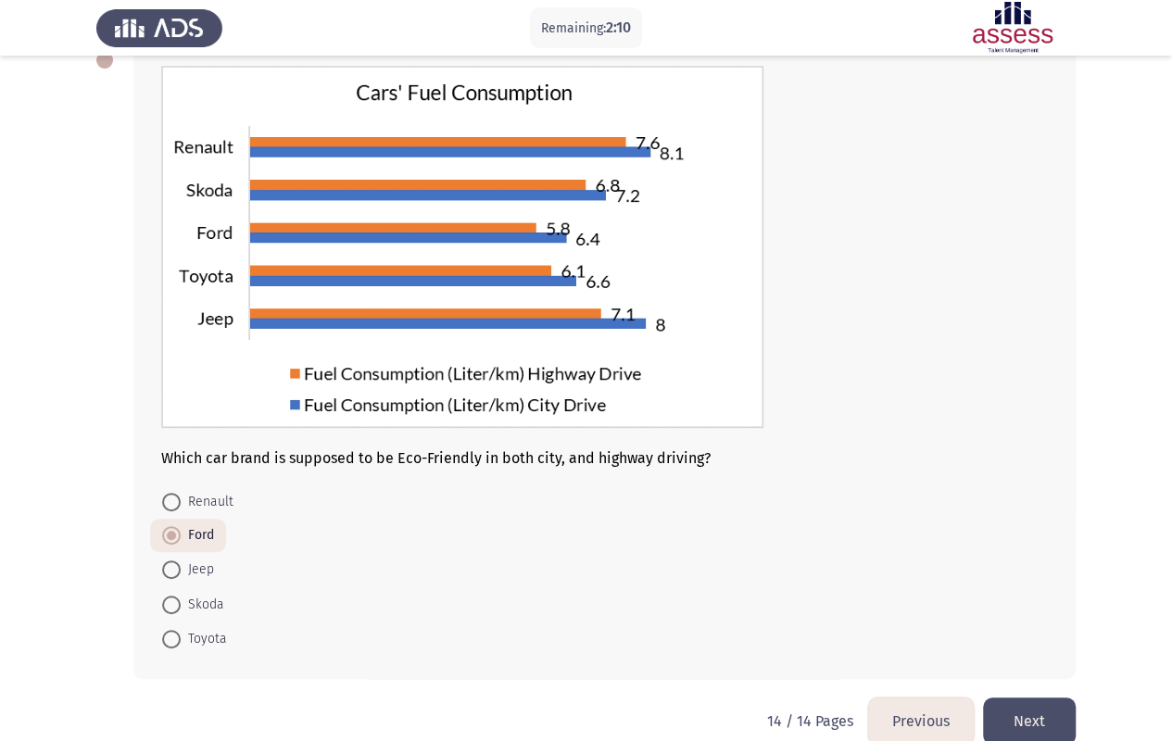
scroll to position [141, 0]
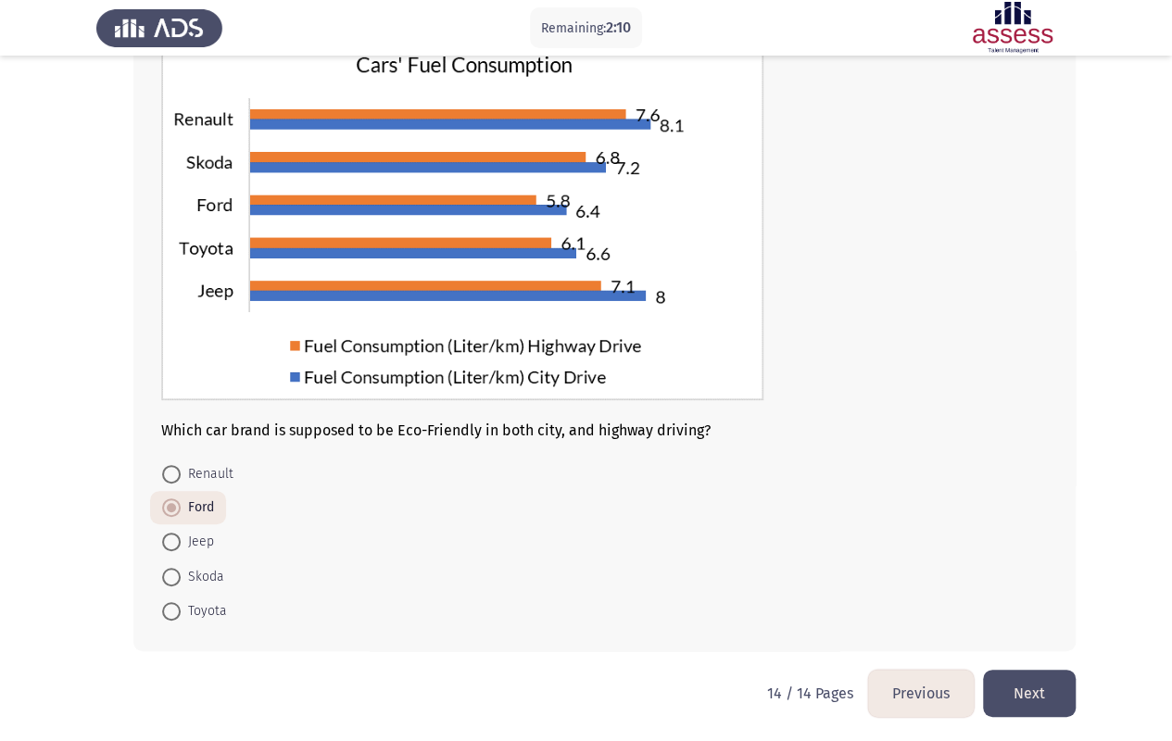
click at [935, 596] on button "Previous" at bounding box center [921, 693] width 106 height 47
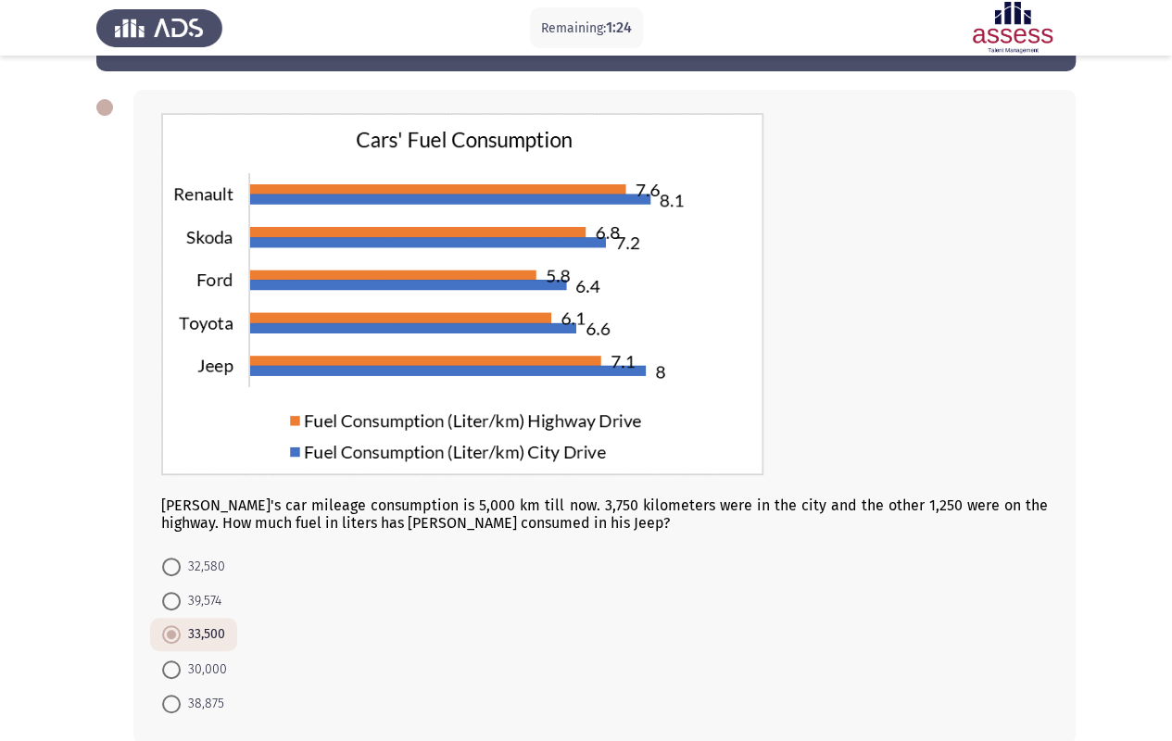
scroll to position [158, 0]
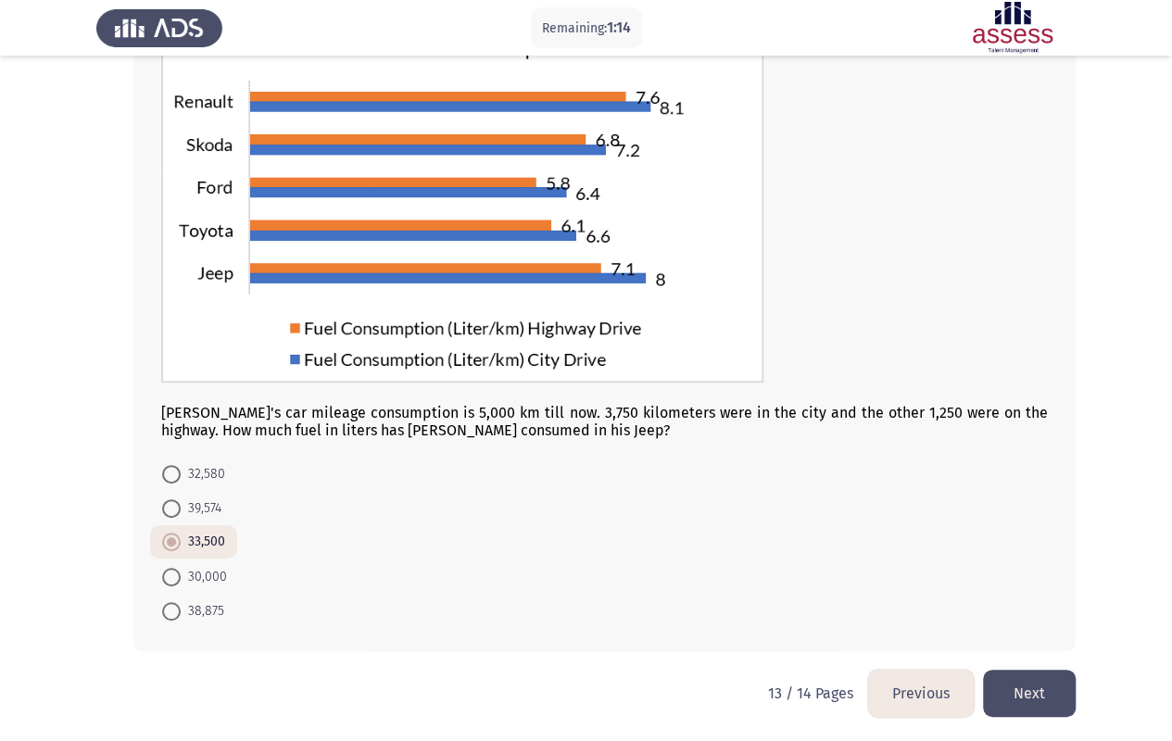
click at [174, 596] on span at bounding box center [171, 611] width 19 height 19
click at [174, 596] on input "38,875" at bounding box center [171, 611] width 19 height 19
radio input "true"
click at [932, 596] on button "Previous" at bounding box center [921, 693] width 106 height 47
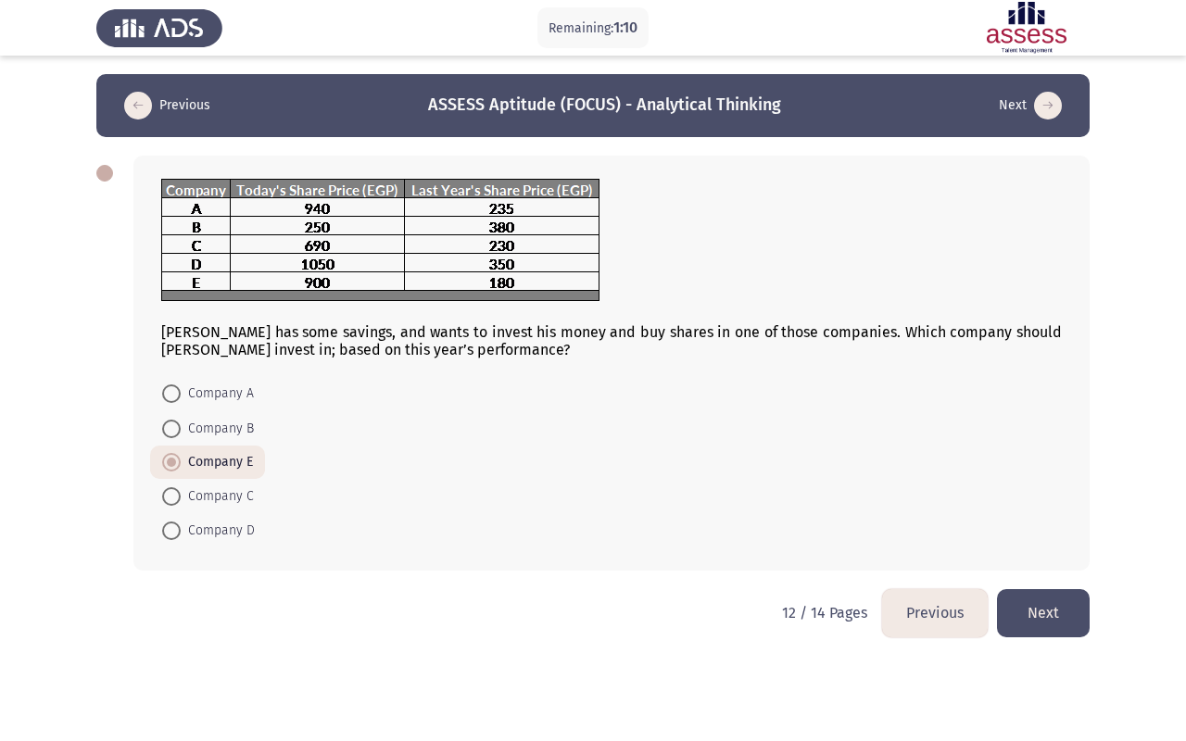
click at [931, 596] on button "Previous" at bounding box center [935, 612] width 106 height 47
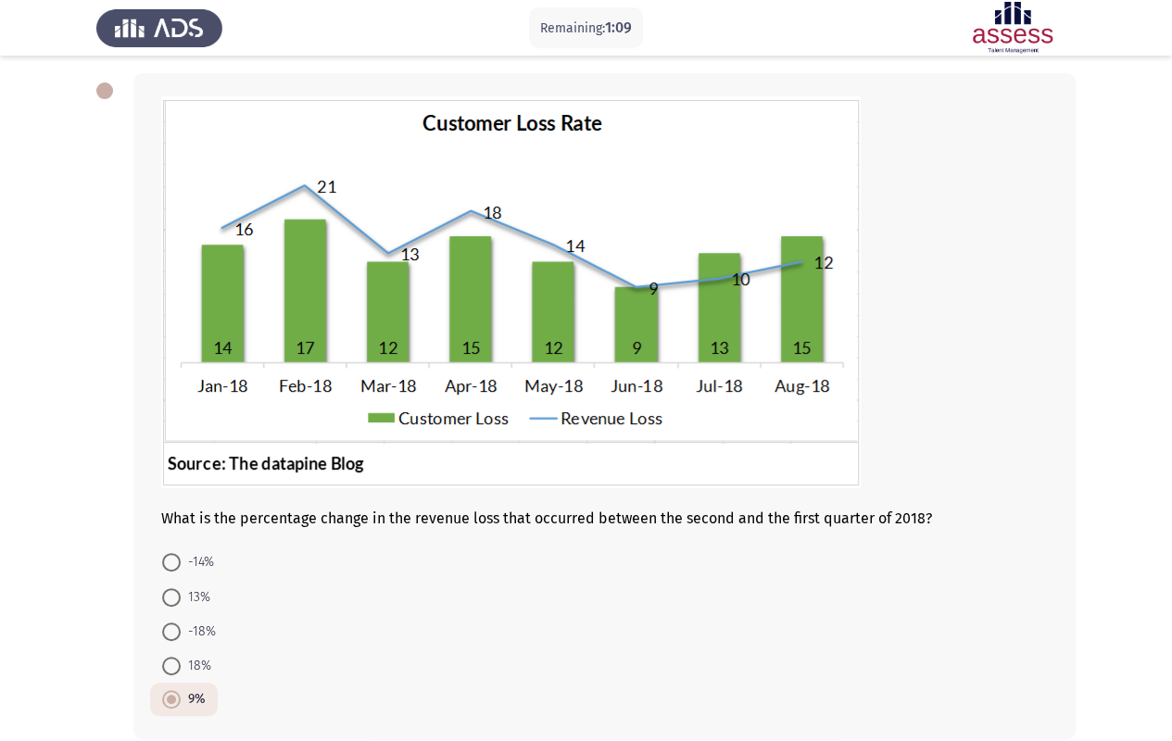
scroll to position [171, 0]
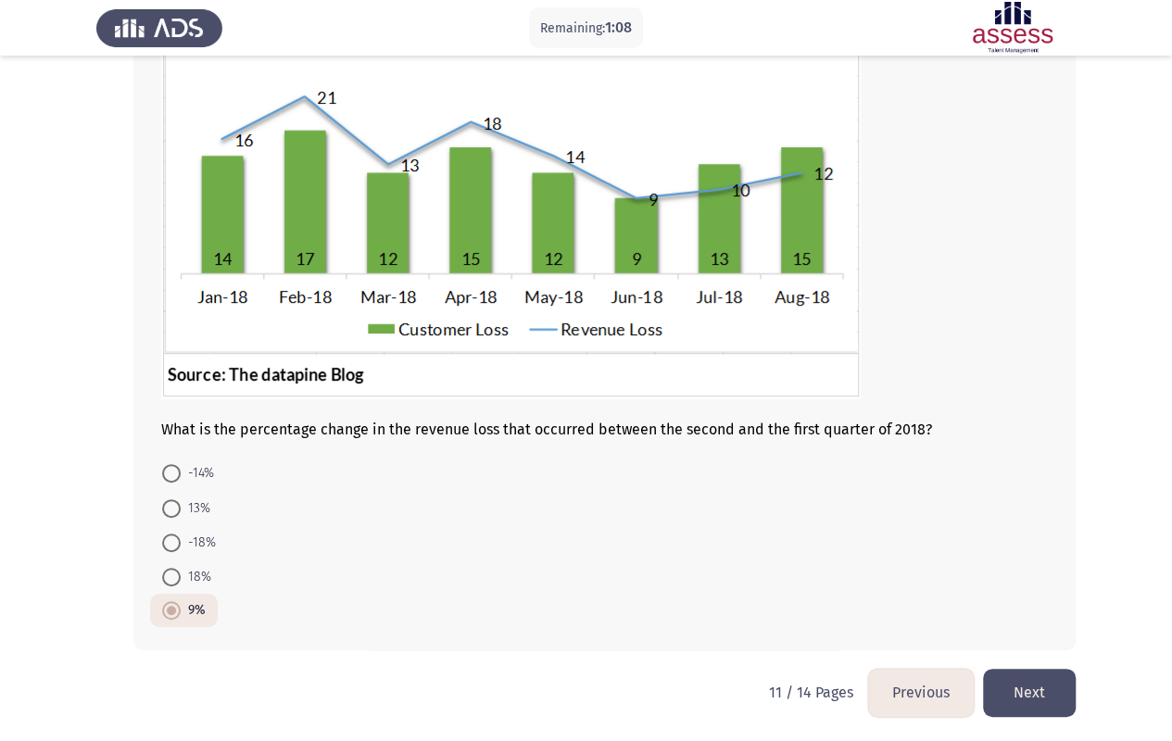
click at [949, 596] on button "Previous" at bounding box center [921, 692] width 106 height 47
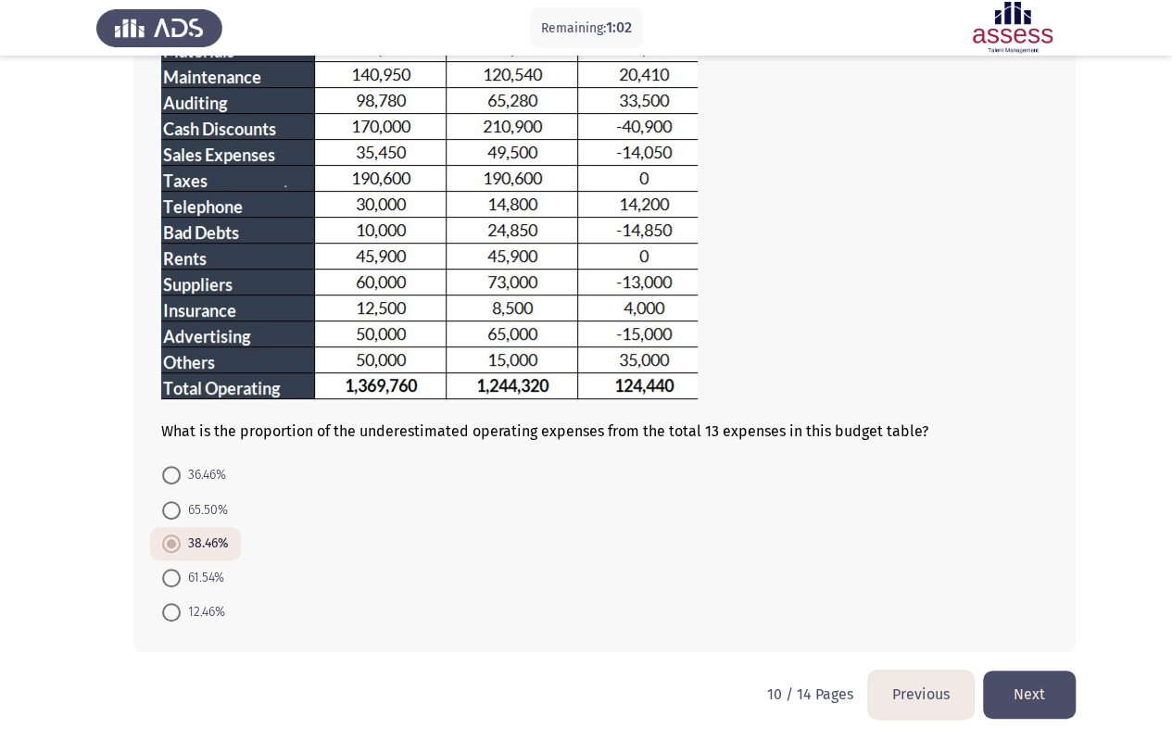
scroll to position [200, 0]
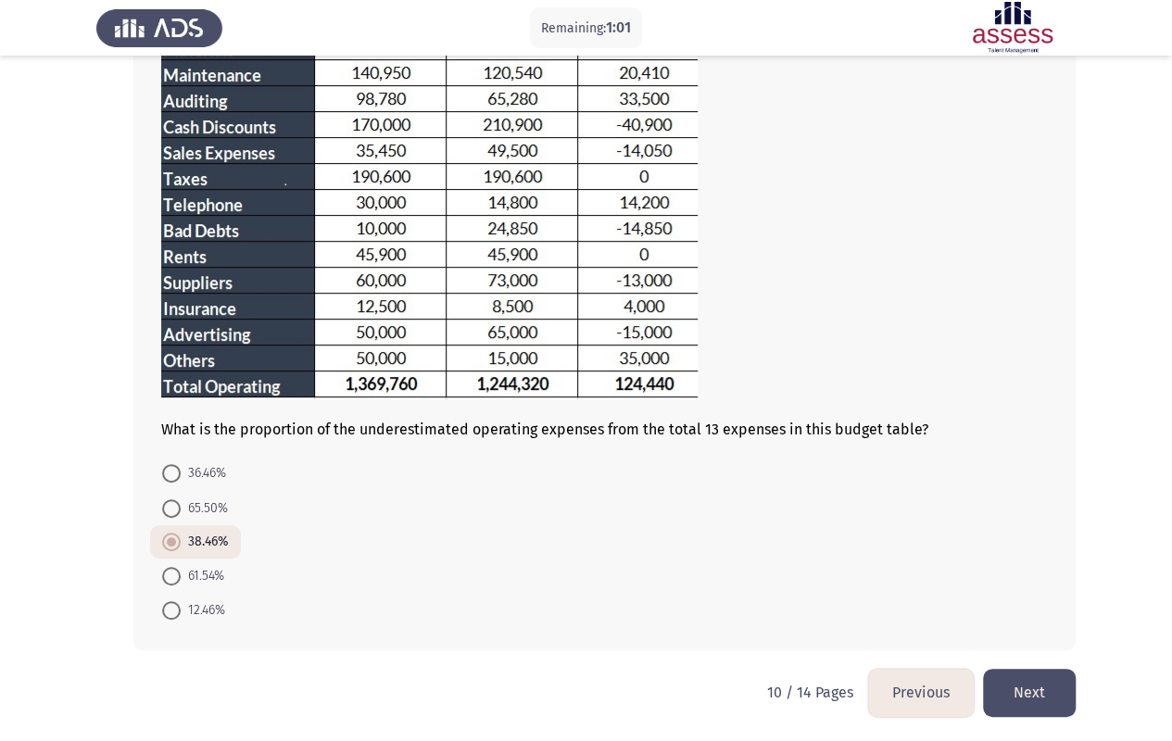
click at [183, 596] on span "12.46%" at bounding box center [203, 610] width 44 height 22
click at [181, 596] on input "12.46%" at bounding box center [171, 610] width 19 height 19
radio input "true"
click at [1029, 596] on button "Next" at bounding box center [1029, 692] width 93 height 47
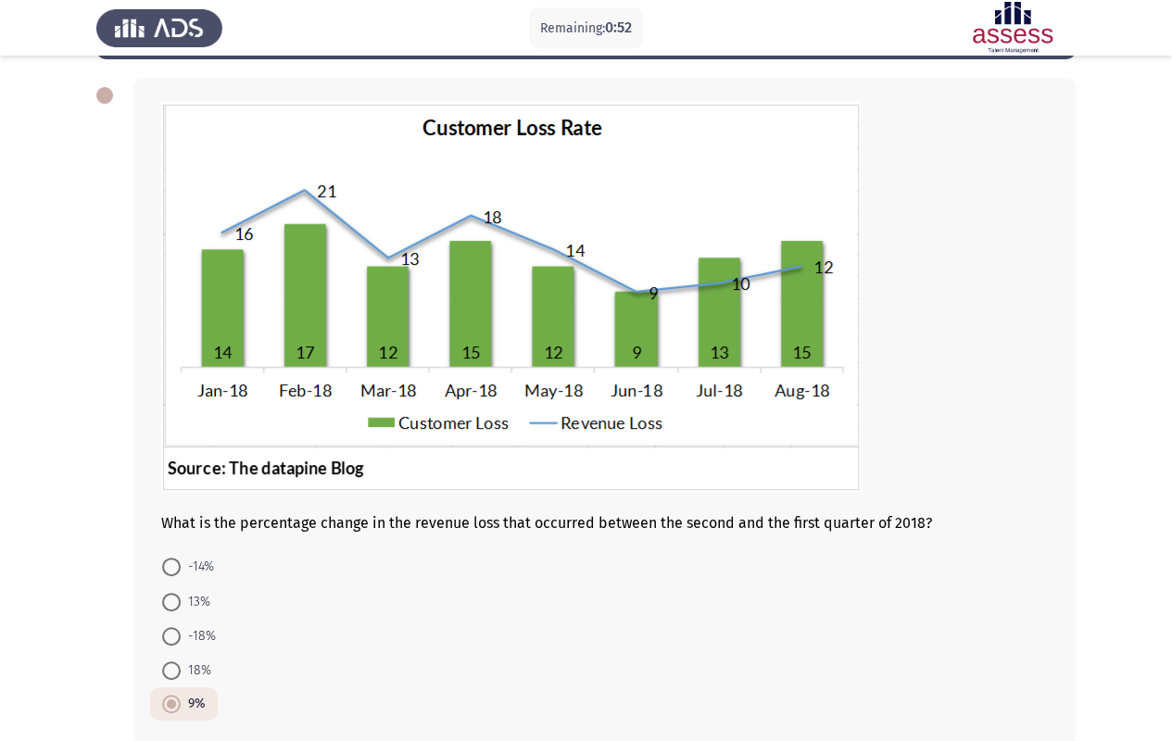
scroll to position [171, 0]
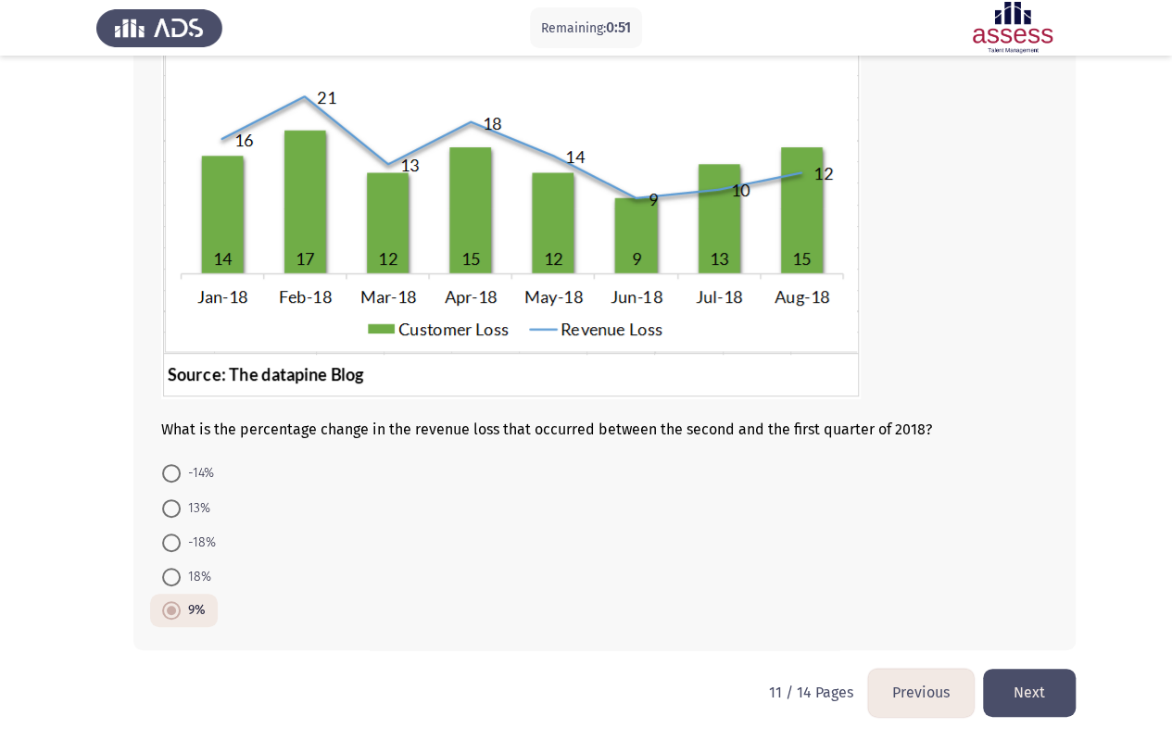
click at [1037, 596] on button "Next" at bounding box center [1029, 692] width 93 height 47
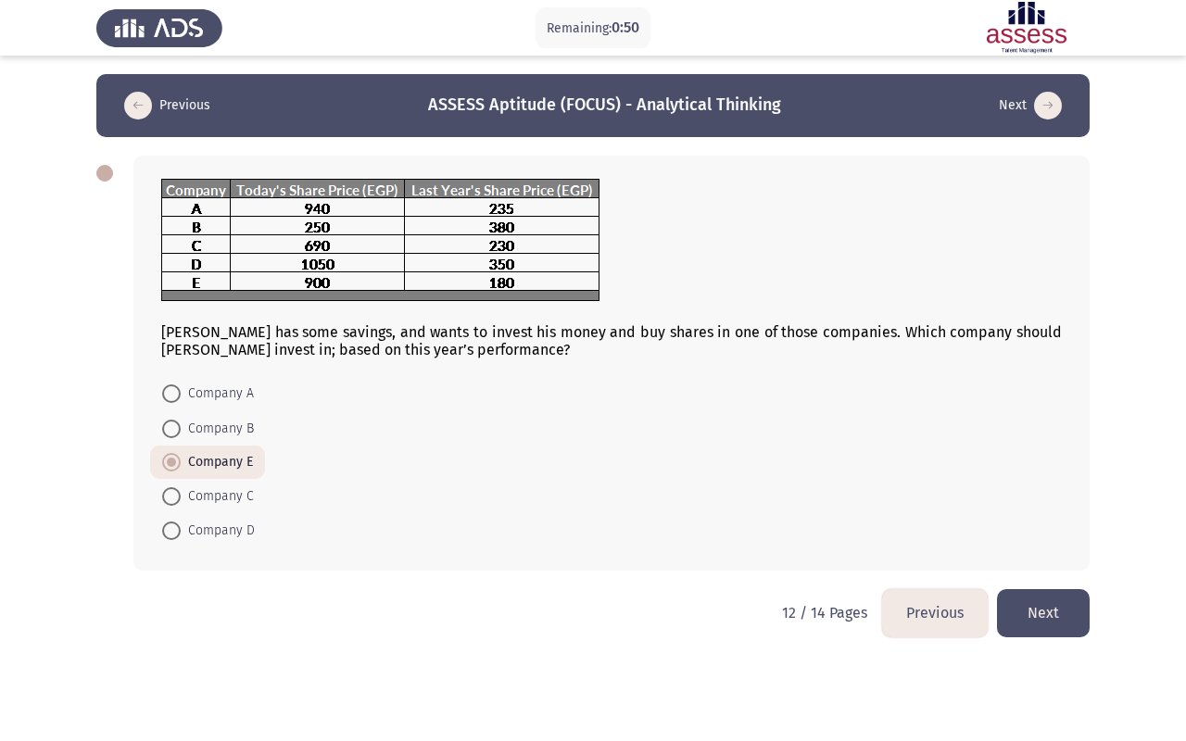
click at [1054, 596] on button "Next" at bounding box center [1043, 612] width 93 height 47
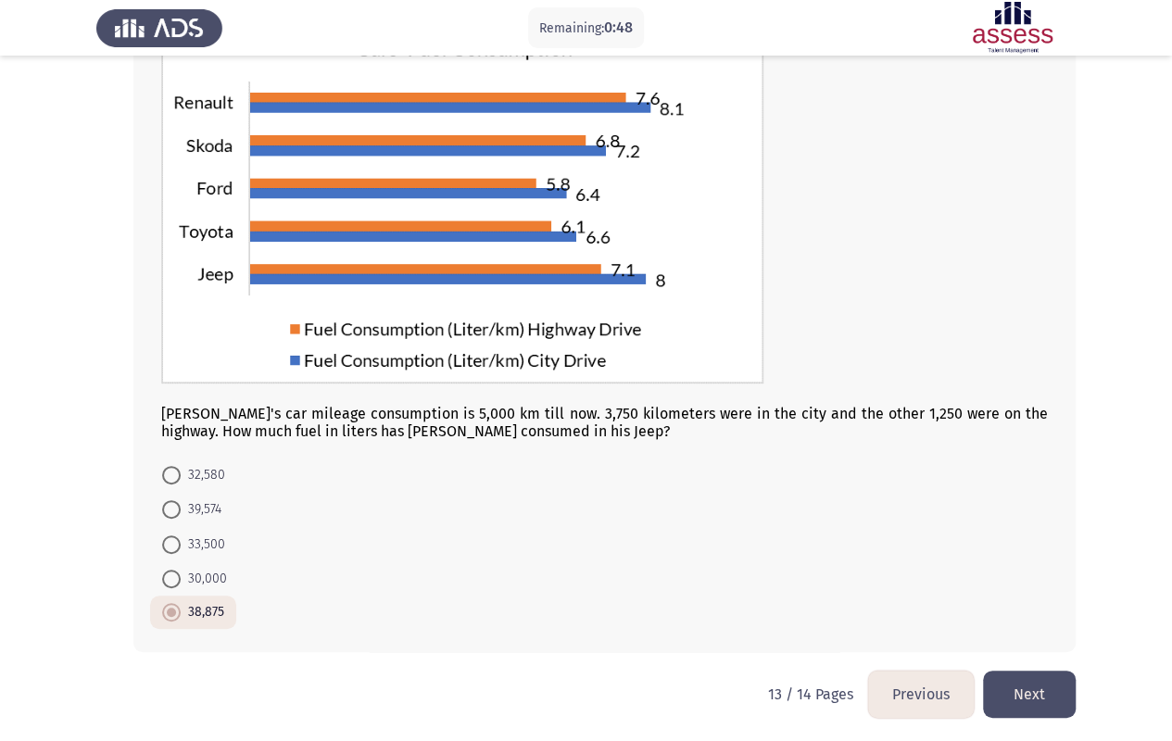
scroll to position [158, 0]
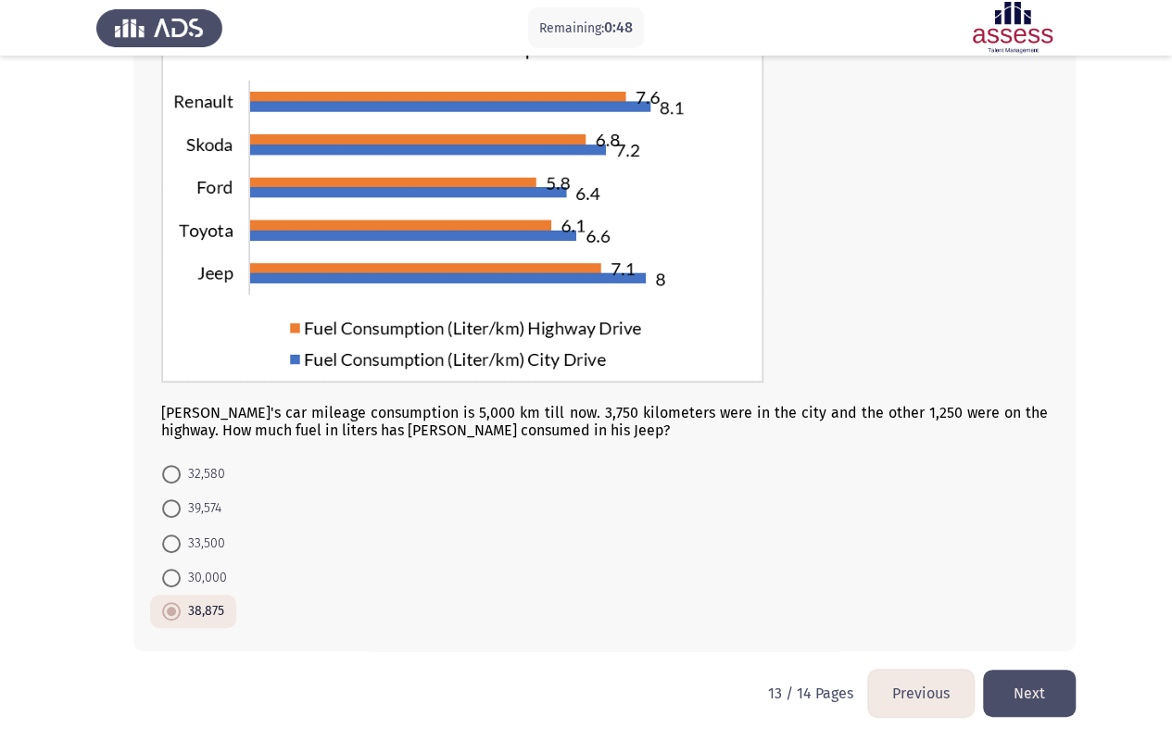
click at [1047, 596] on button "Next" at bounding box center [1029, 693] width 93 height 47
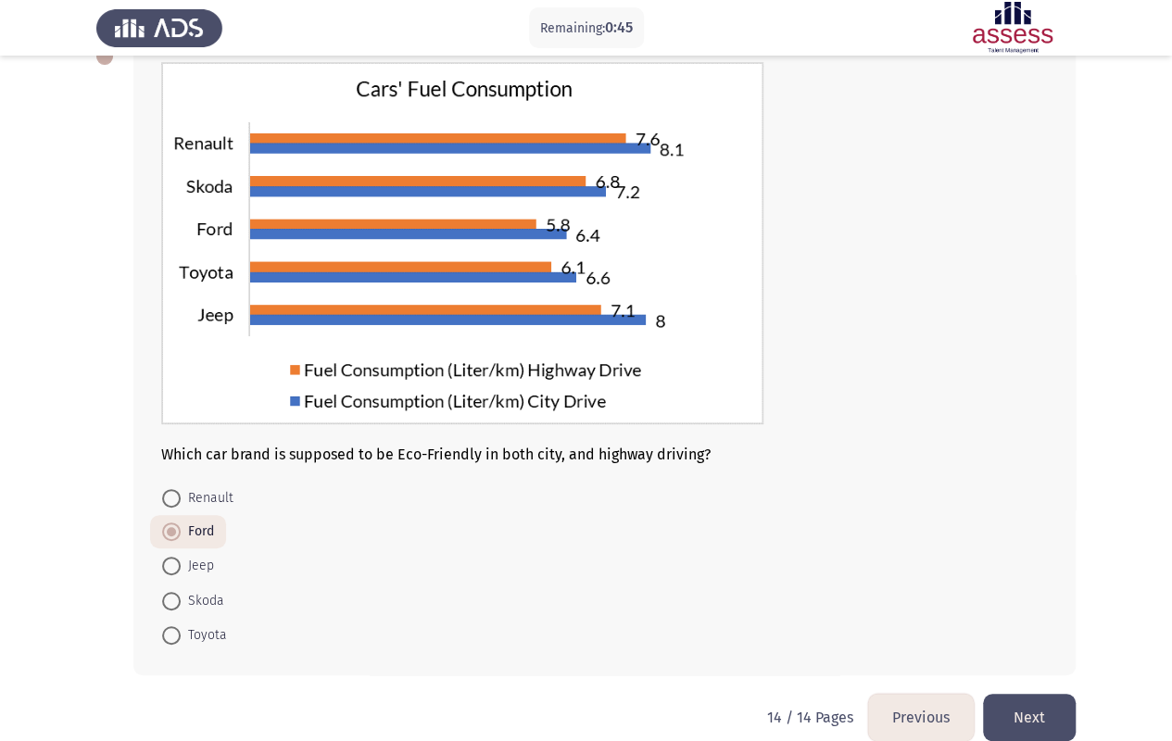
scroll to position [141, 0]
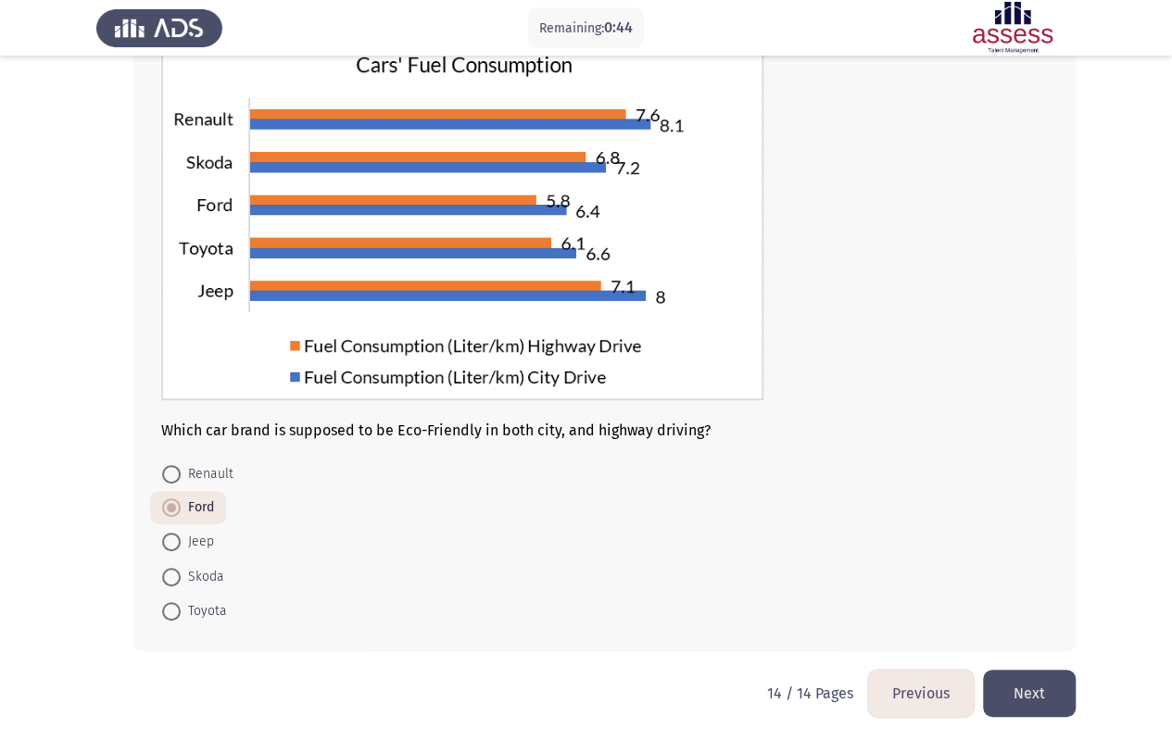
click at [1036, 596] on button "Next" at bounding box center [1029, 693] width 93 height 47
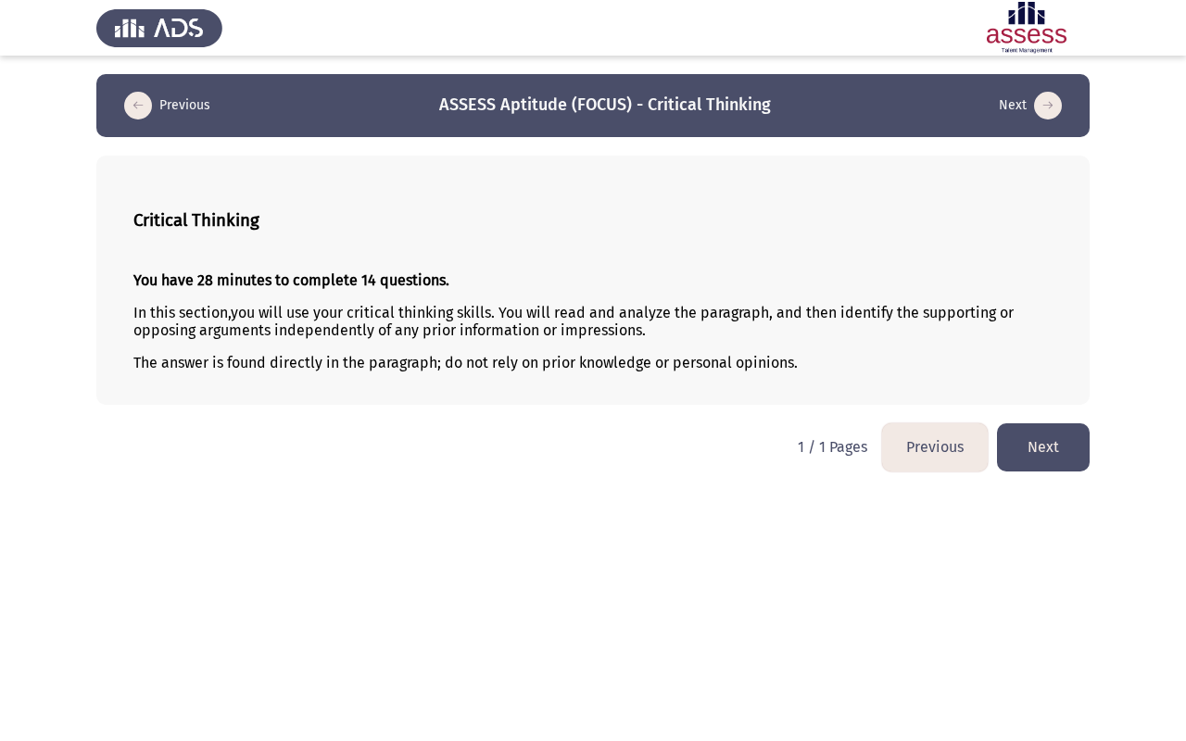
click at [1033, 437] on button "Next" at bounding box center [1043, 446] width 93 height 47
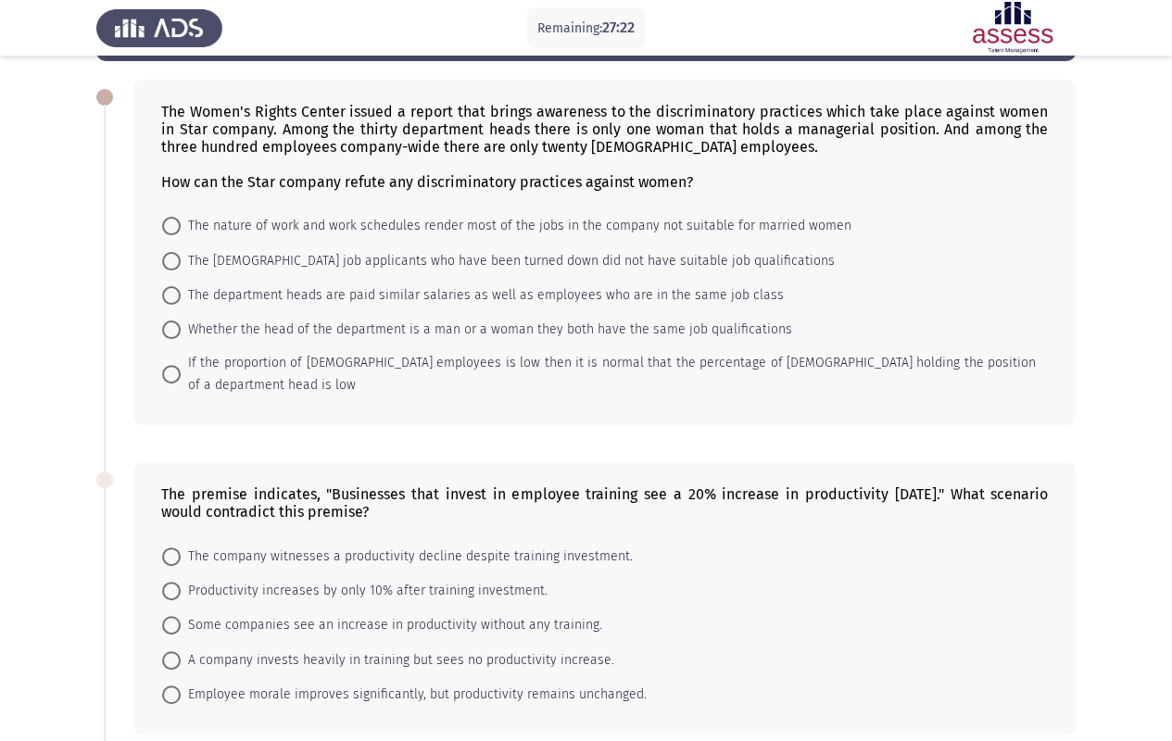
scroll to position [93, 0]
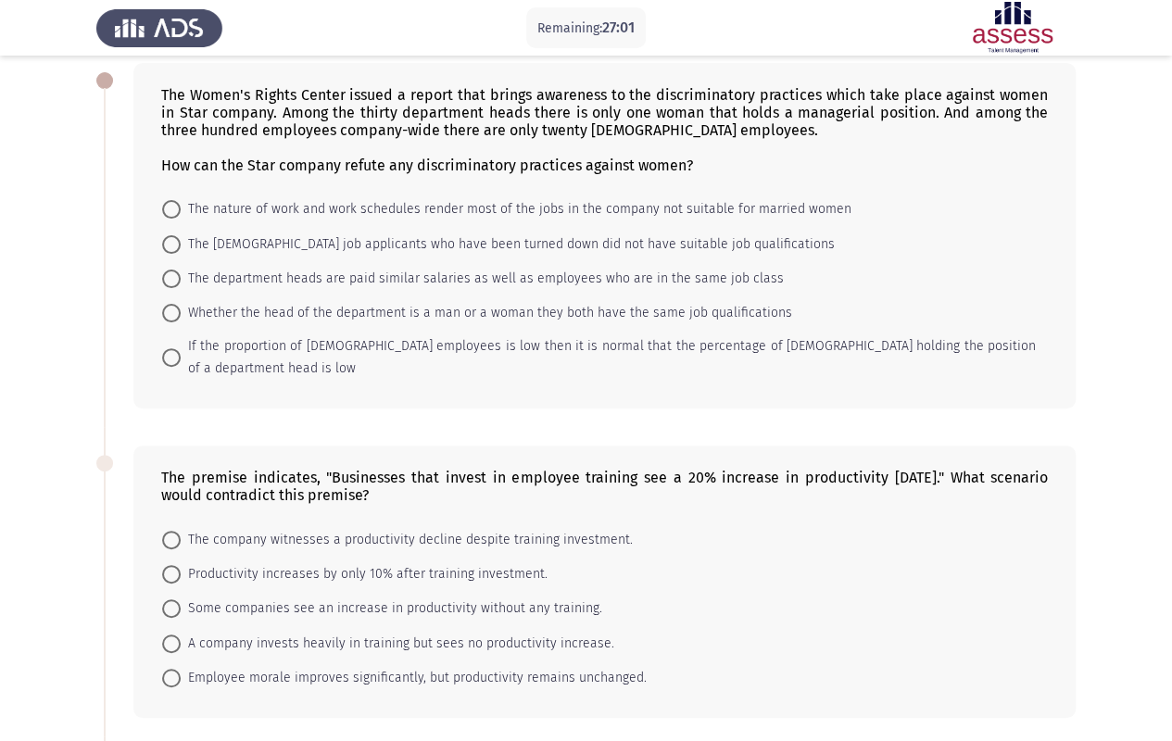
click at [243, 311] on span "Whether the head of the department is a man or a woman they both have the same …" at bounding box center [487, 313] width 612 height 22
click at [181, 311] on input "Whether the head of the department is a man or a woman they both have the same …" at bounding box center [171, 313] width 19 height 19
radio input "true"
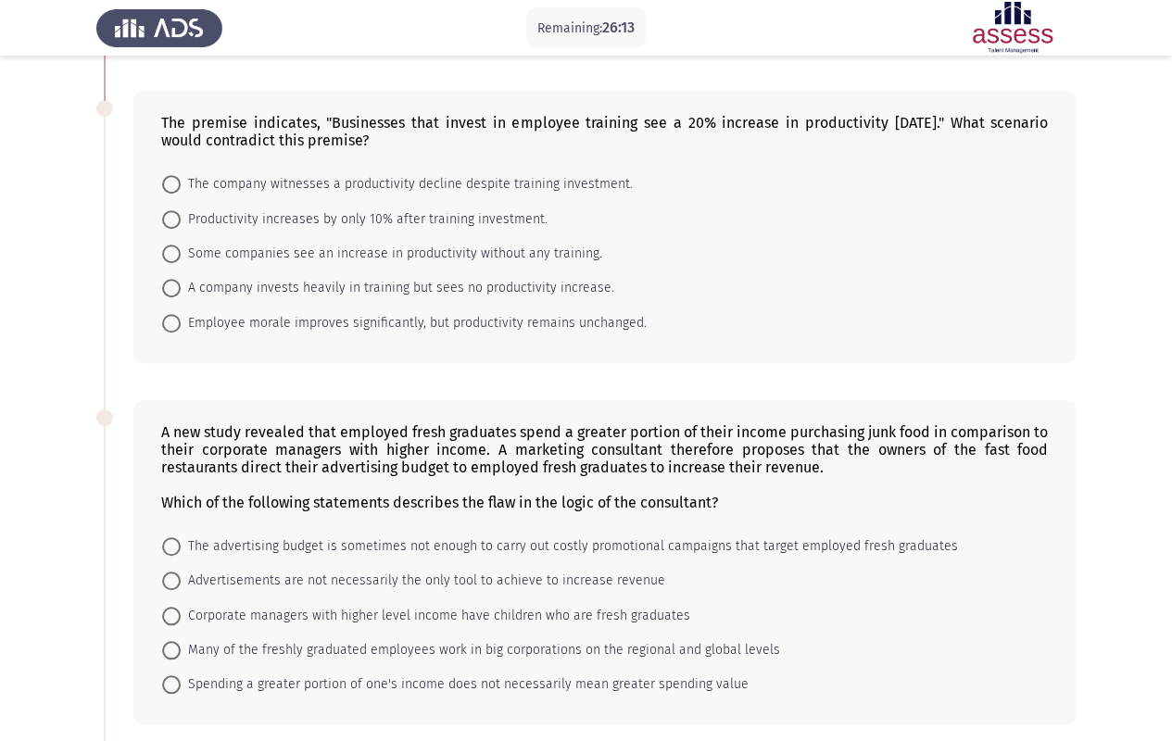
scroll to position [463, 0]
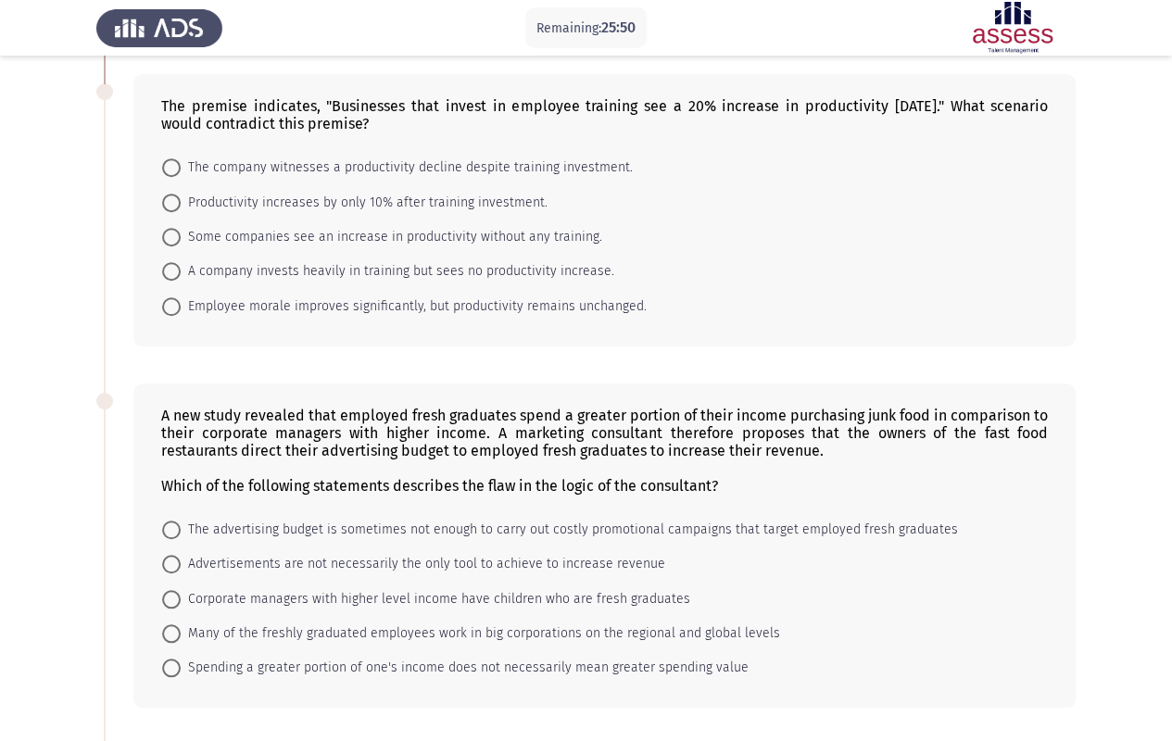
click at [337, 157] on span "The company witnesses a productivity decline despite training investment." at bounding box center [407, 168] width 452 height 22
click at [181, 158] on input "The company witnesses a productivity decline despite training investment." at bounding box center [171, 167] width 19 height 19
radio input "true"
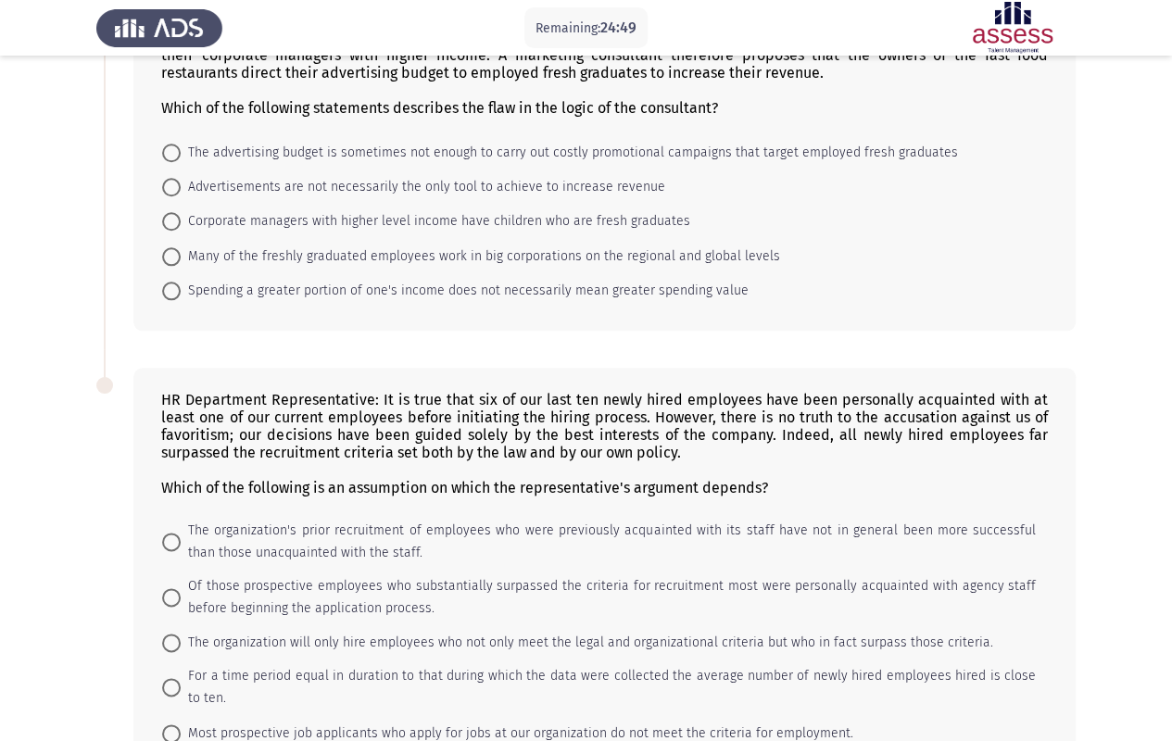
scroll to position [654, 0]
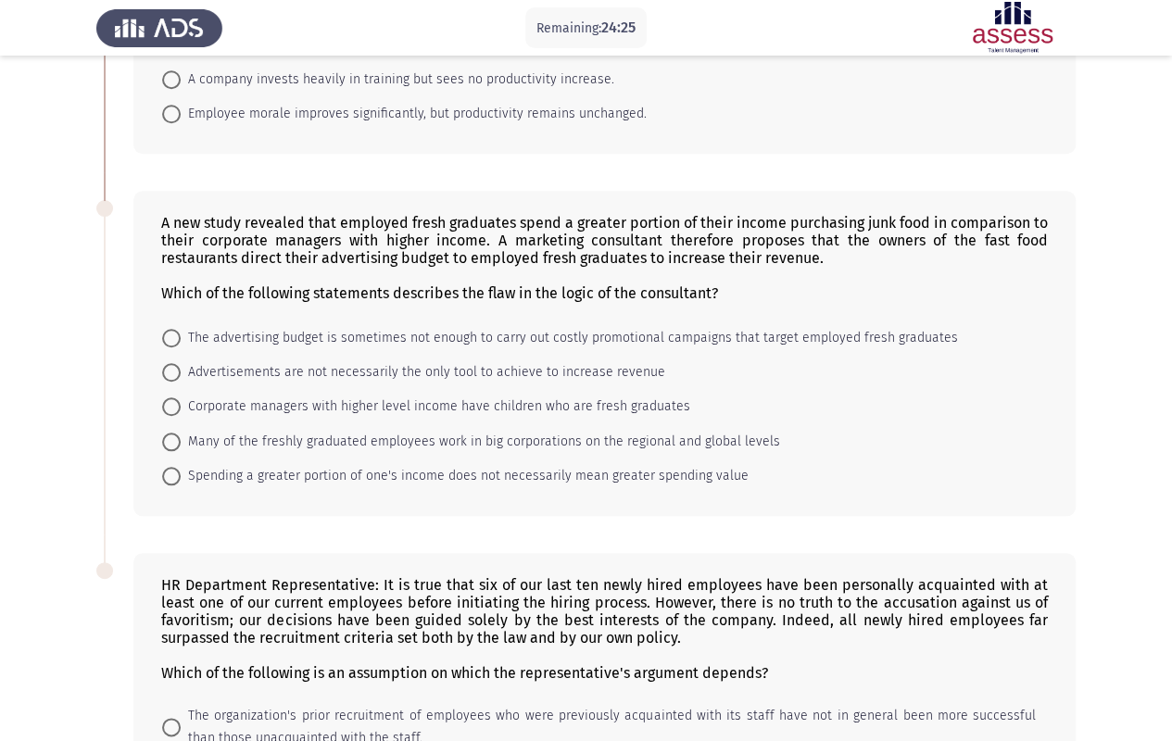
click at [332, 465] on span "Spending a greater portion of one's income does not necessarily mean greater sp…" at bounding box center [465, 476] width 568 height 22
click at [181, 467] on input "Spending a greater portion of one's income does not necessarily mean greater sp…" at bounding box center [171, 476] width 19 height 19
radio input "true"
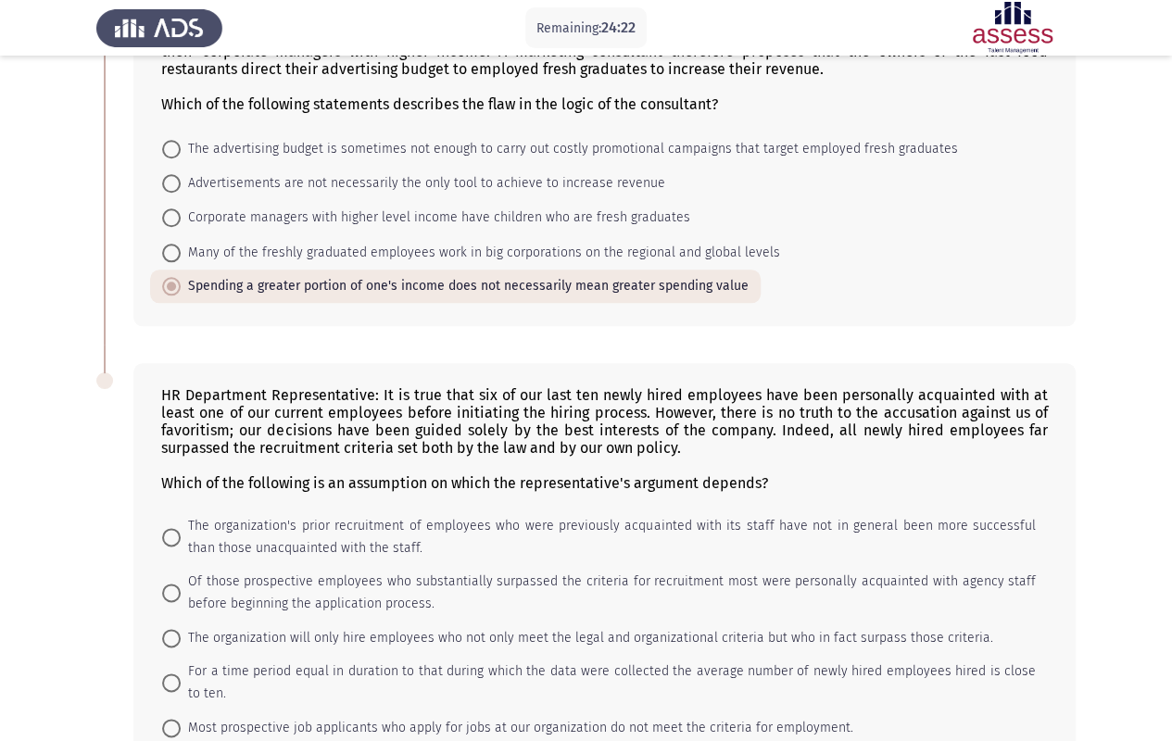
scroll to position [931, 0]
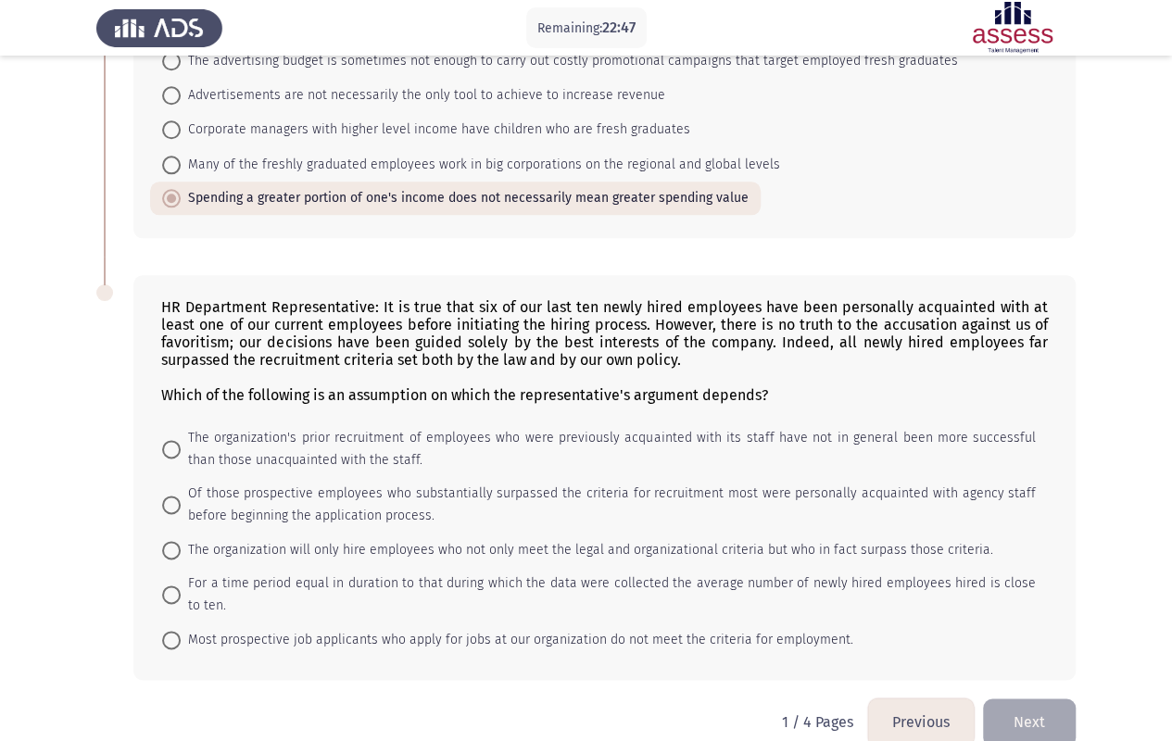
click at [441, 427] on span "The organization's prior recruitment of employees who were previously acquainte…" at bounding box center [608, 449] width 855 height 44
click at [181, 440] on input "The organization's prior recruitment of employees who were previously acquainte…" at bounding box center [171, 449] width 19 height 19
radio input "true"
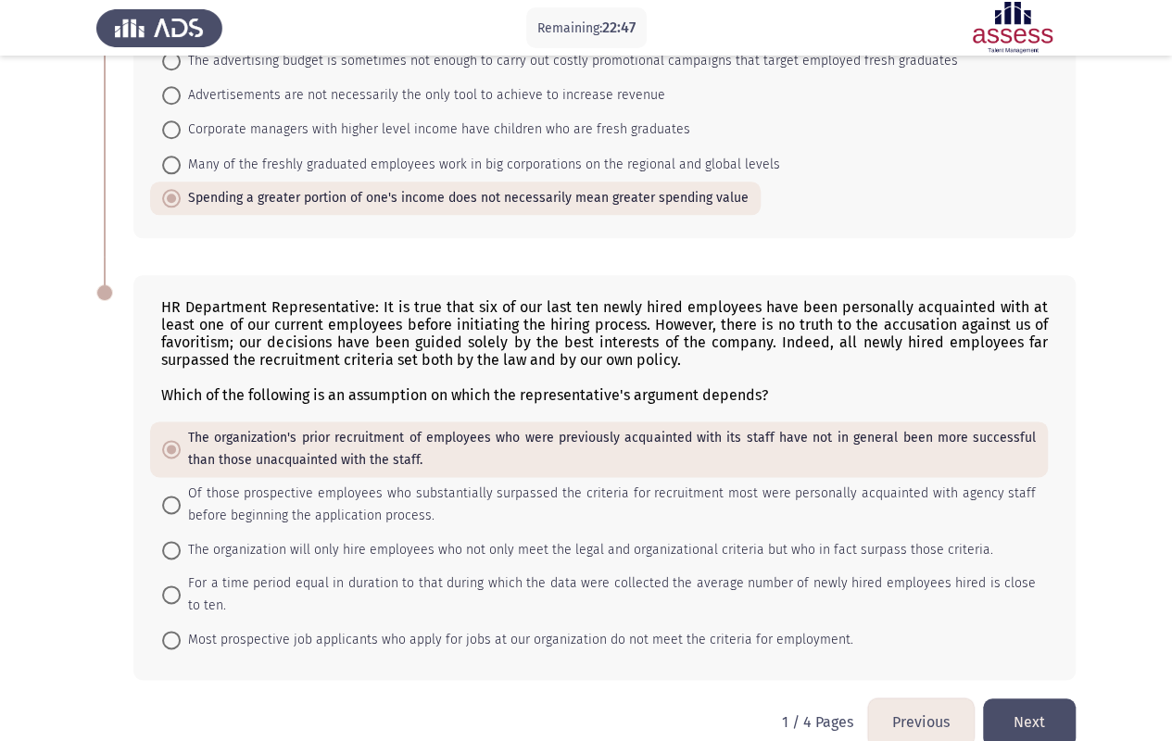
click at [1014, 596] on button "Next" at bounding box center [1029, 722] width 93 height 47
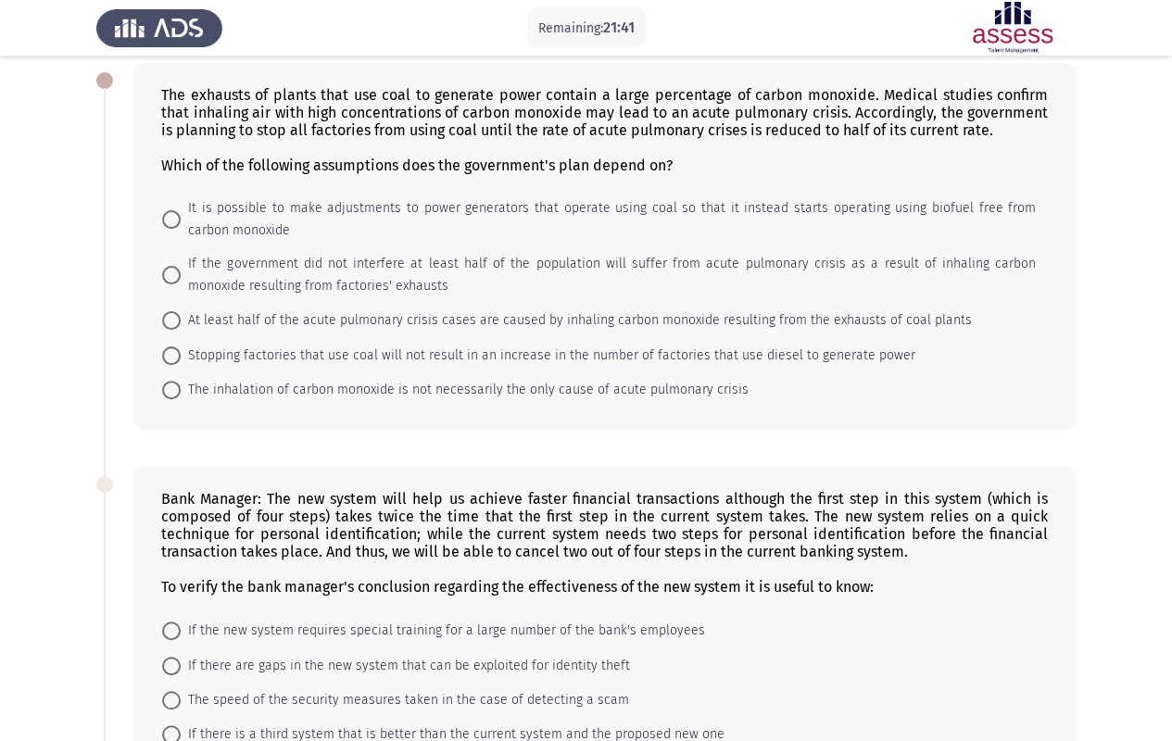
scroll to position [93, 0]
click at [363, 324] on span "At least half of the acute pulmonary crisis cases are caused by inhaling carbon…" at bounding box center [576, 320] width 791 height 22
click at [181, 324] on input "At least half of the acute pulmonary crisis cases are caused by inhaling carbon…" at bounding box center [171, 320] width 19 height 19
radio input "true"
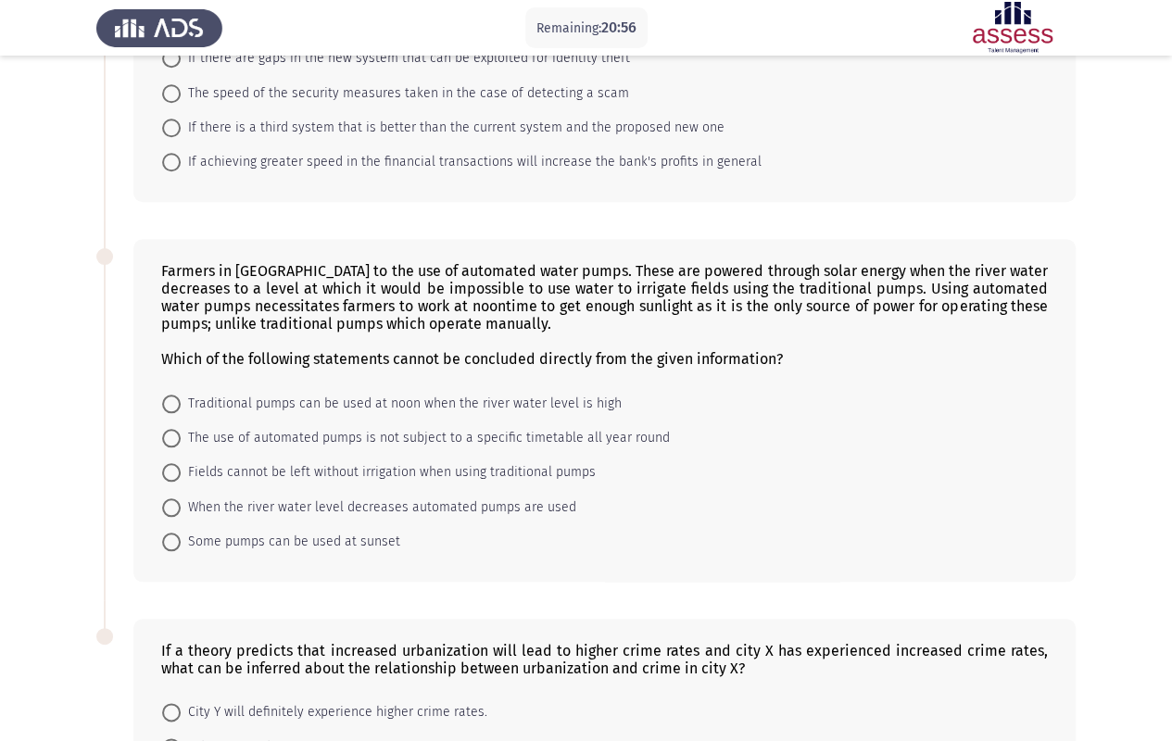
scroll to position [741, 0]
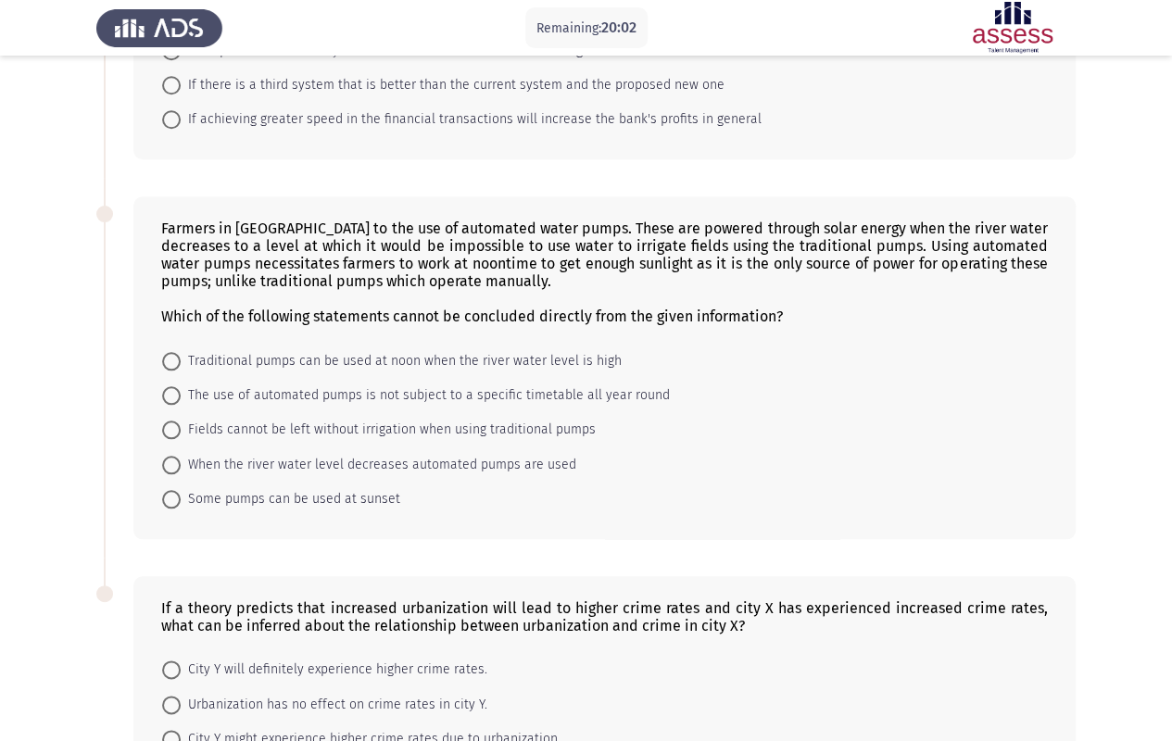
click at [175, 352] on span at bounding box center [171, 361] width 19 height 19
click at [175, 352] on input "Traditional pumps can be used at noon when the river water level is high" at bounding box center [171, 361] width 19 height 19
radio input "true"
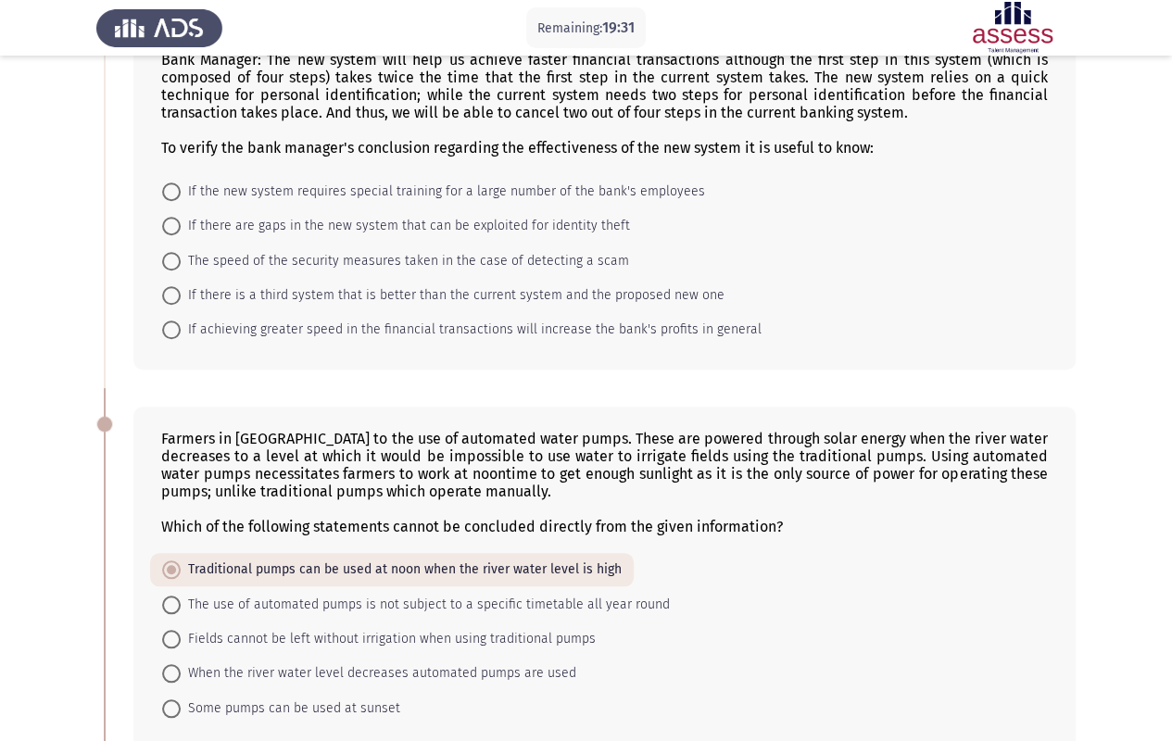
scroll to position [489, 0]
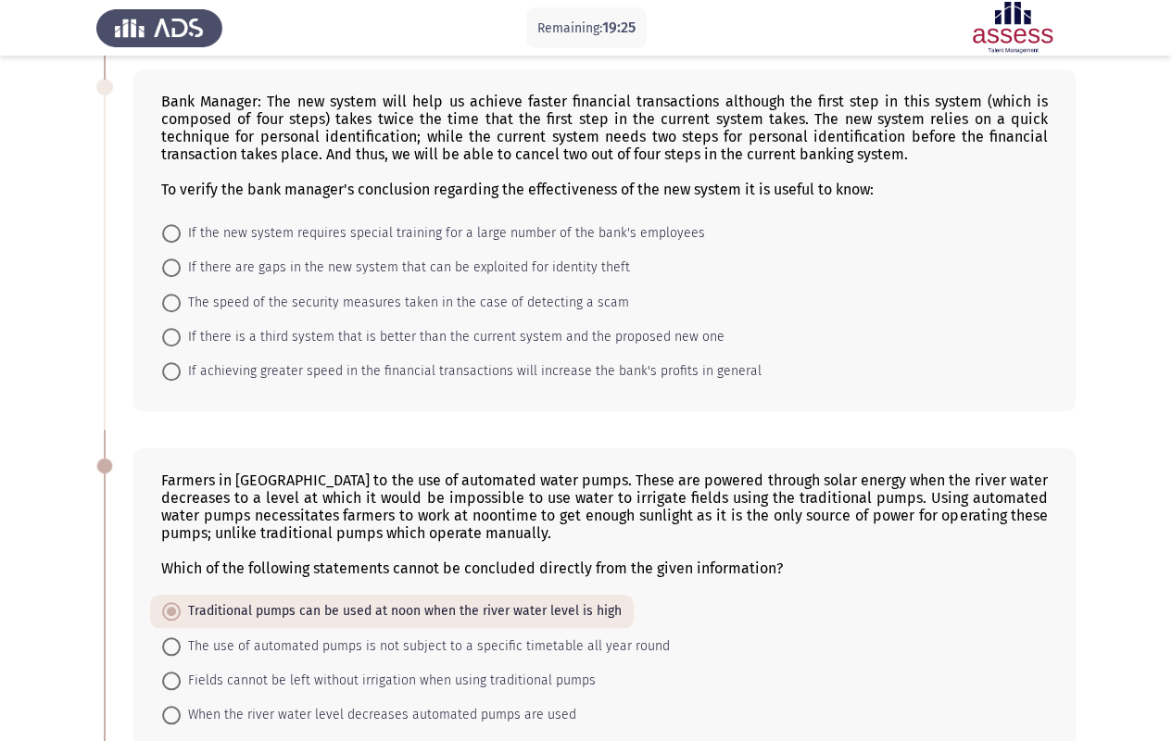
click at [424, 262] on span "If there are gaps in the new system that can be exploited for identity theft" at bounding box center [405, 268] width 449 height 22
click at [181, 262] on input "If there are gaps in the new system that can be exploited for identity theft" at bounding box center [171, 268] width 19 height 19
radio input "true"
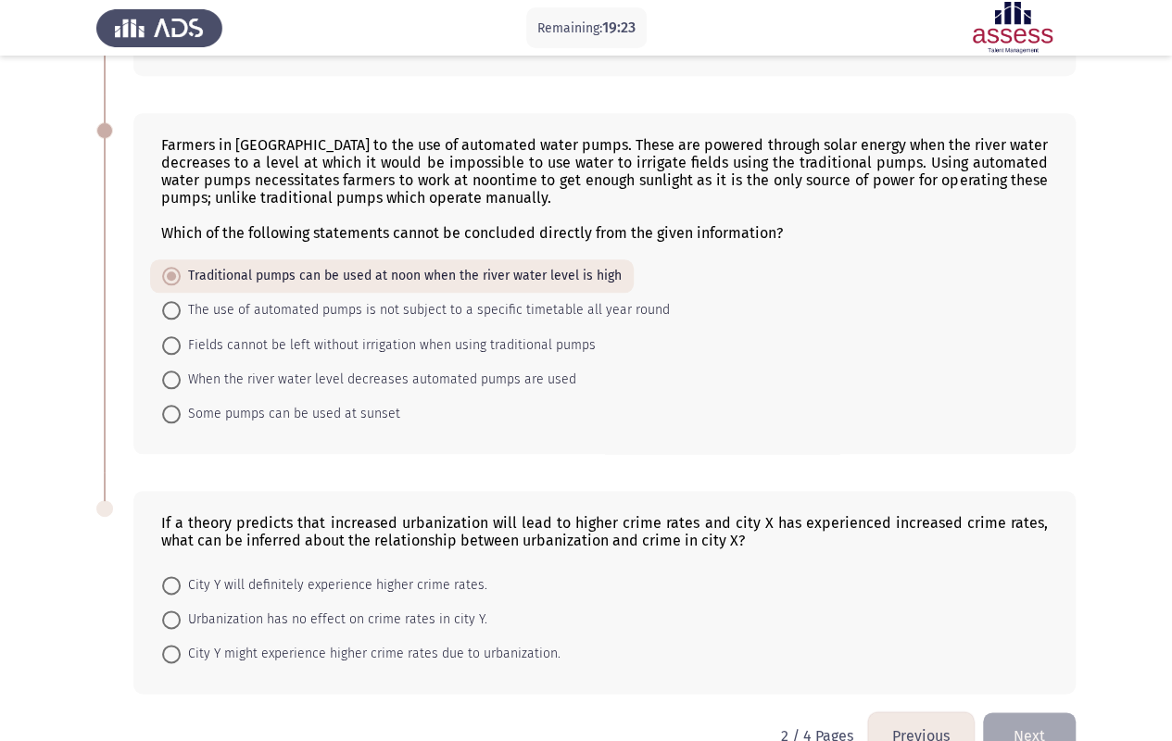
scroll to position [859, 0]
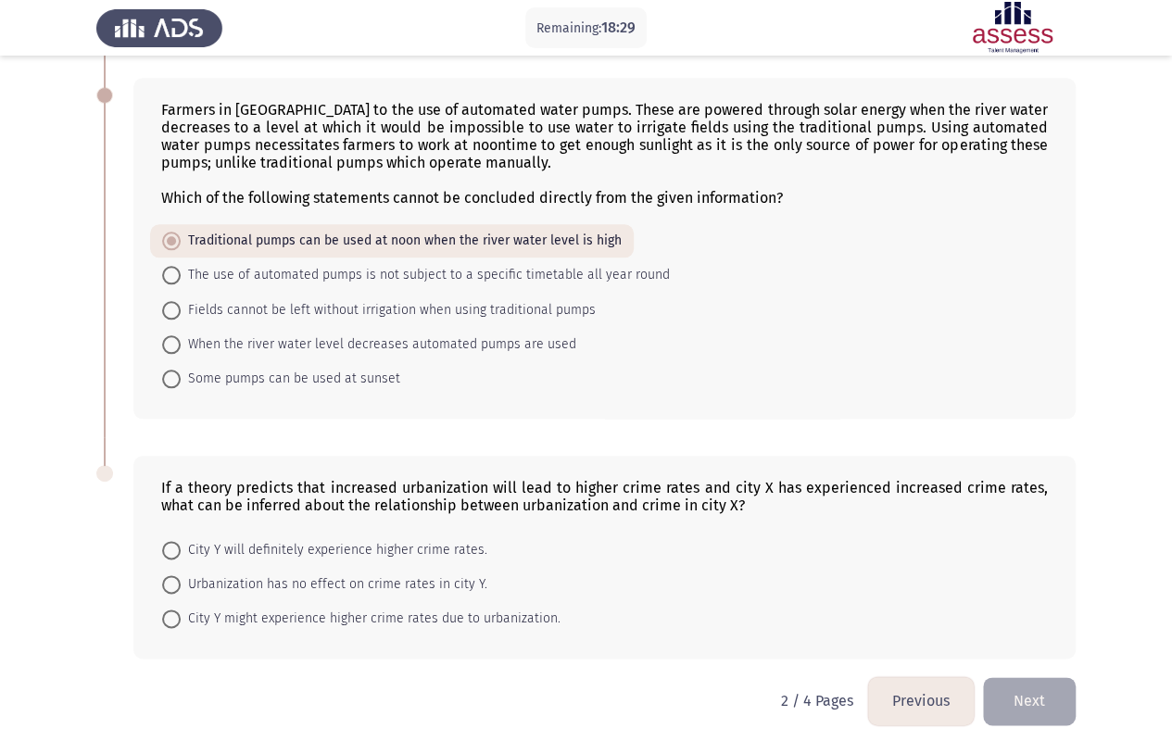
click at [311, 539] on span "City Y will definitely experience higher crime rates." at bounding box center [334, 550] width 307 height 22
click at [181, 541] on input "City Y will definitely experience higher crime rates." at bounding box center [171, 550] width 19 height 19
radio input "true"
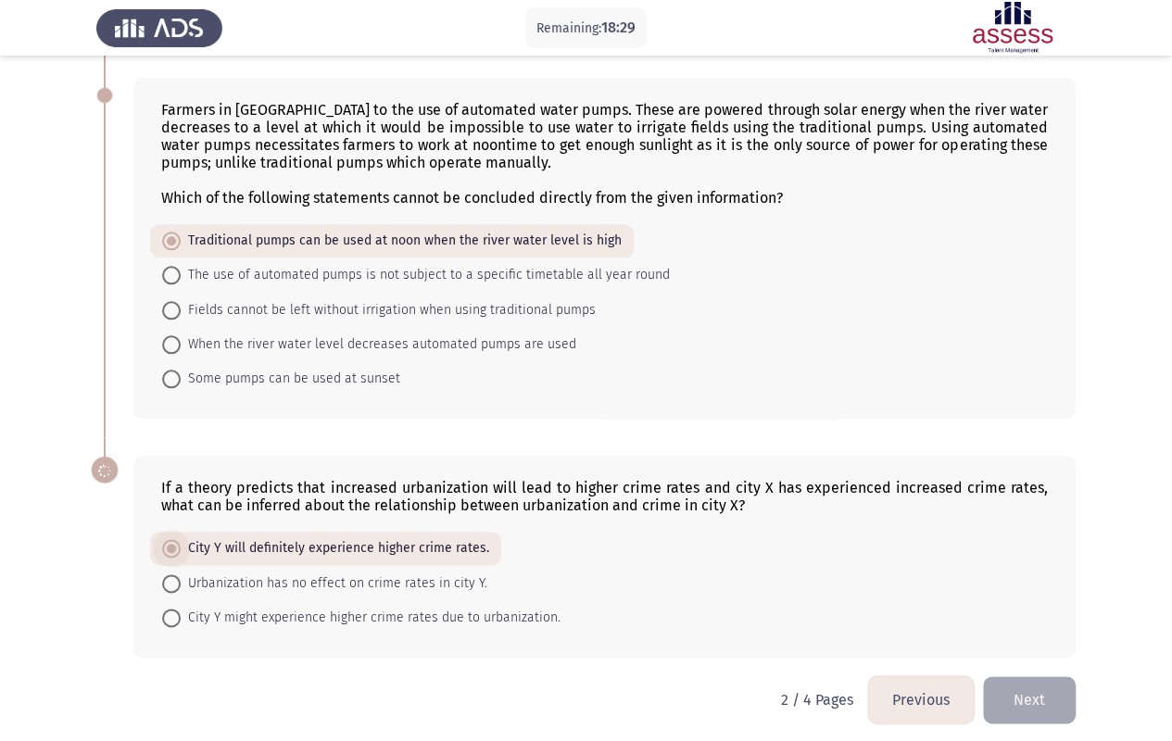
scroll to position [858, 0]
click at [1030, 596] on button "Next" at bounding box center [1029, 700] width 93 height 47
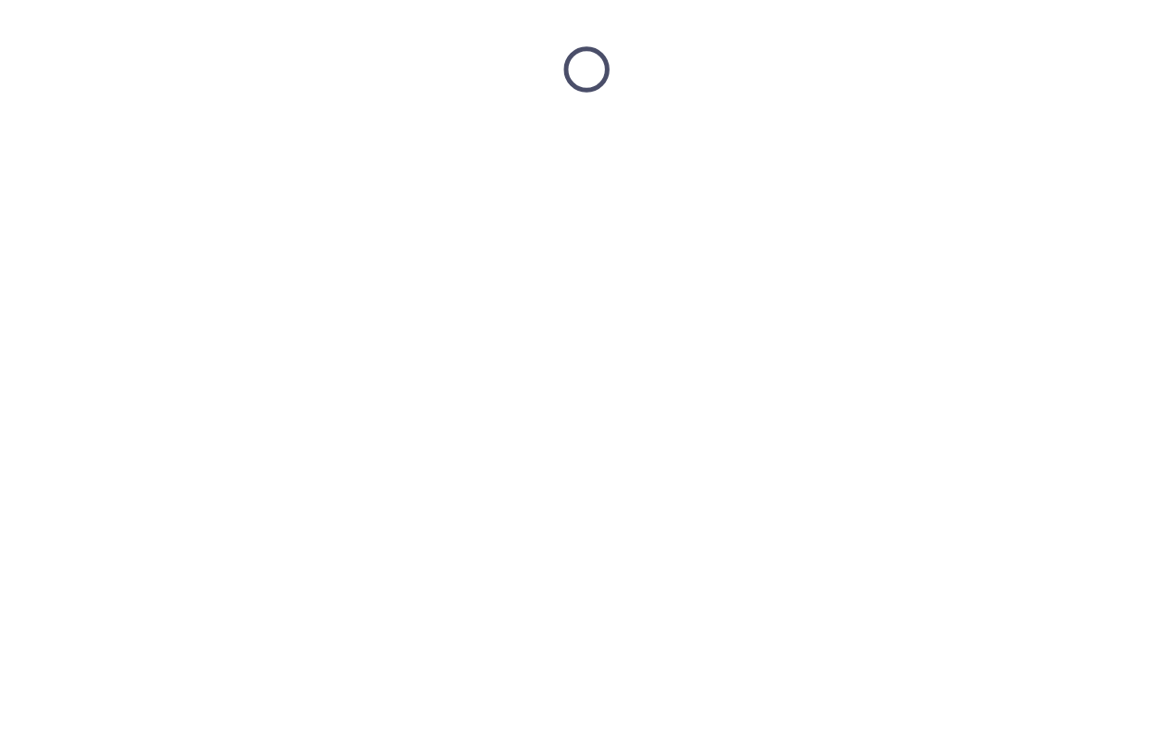
scroll to position [0, 0]
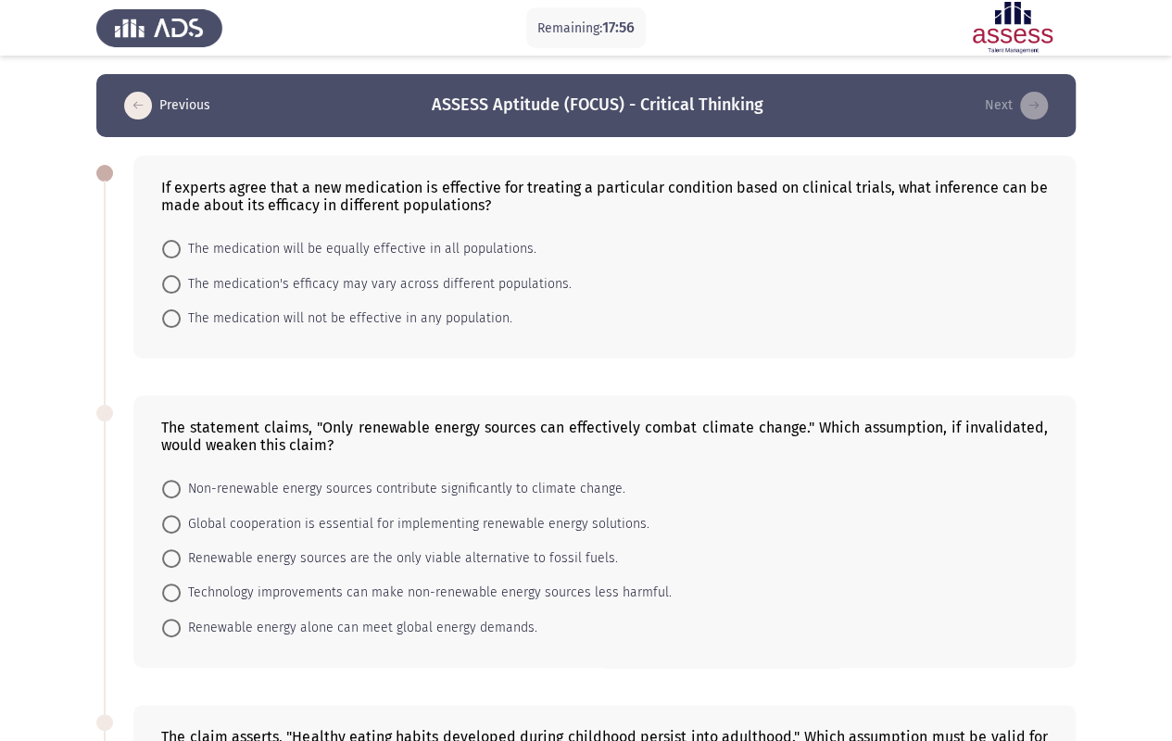
click at [399, 283] on span "The medication's efficacy may vary across different populations." at bounding box center [376, 284] width 391 height 22
click at [181, 283] on input "The medication's efficacy may vary across different populations." at bounding box center [171, 284] width 19 height 19
radio input "true"
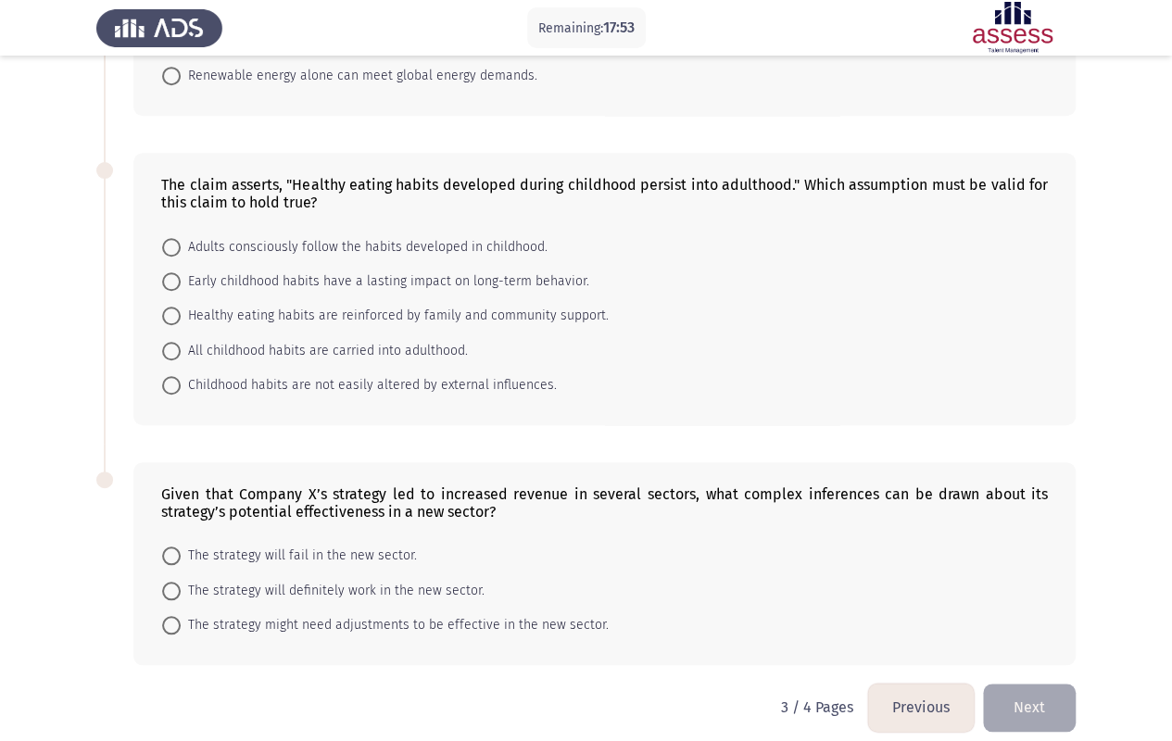
scroll to position [560, 0]
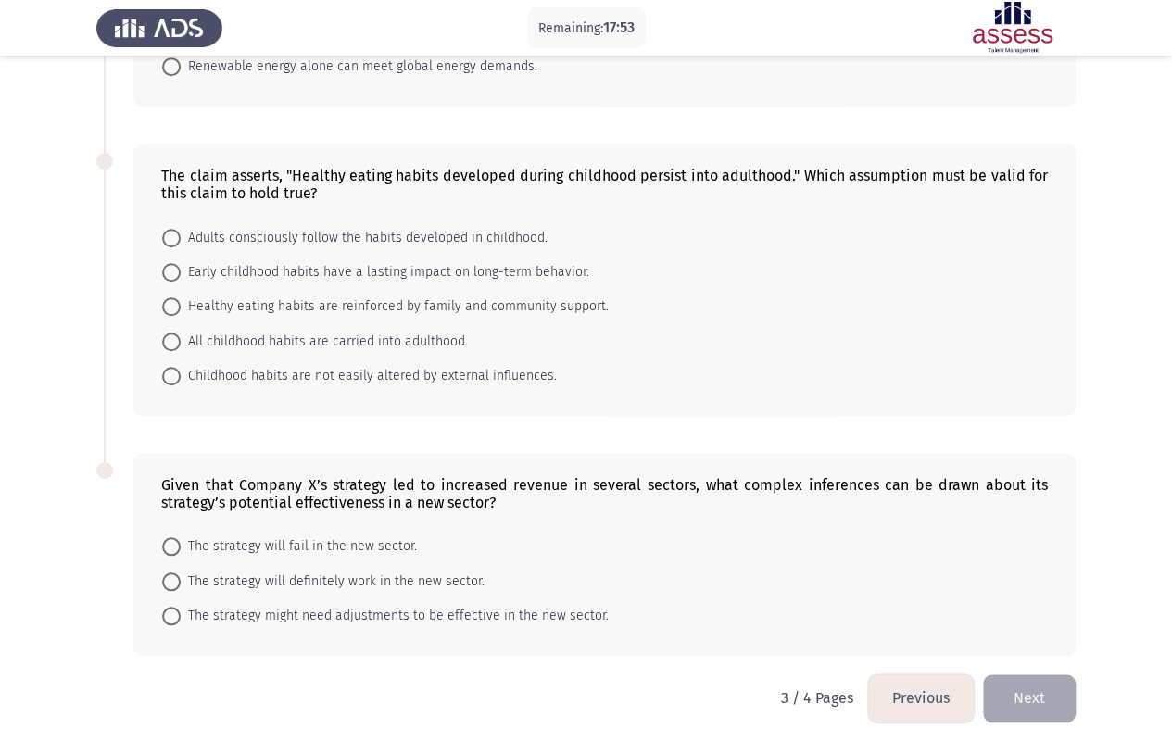
click at [952, 596] on button "Previous" at bounding box center [921, 698] width 106 height 47
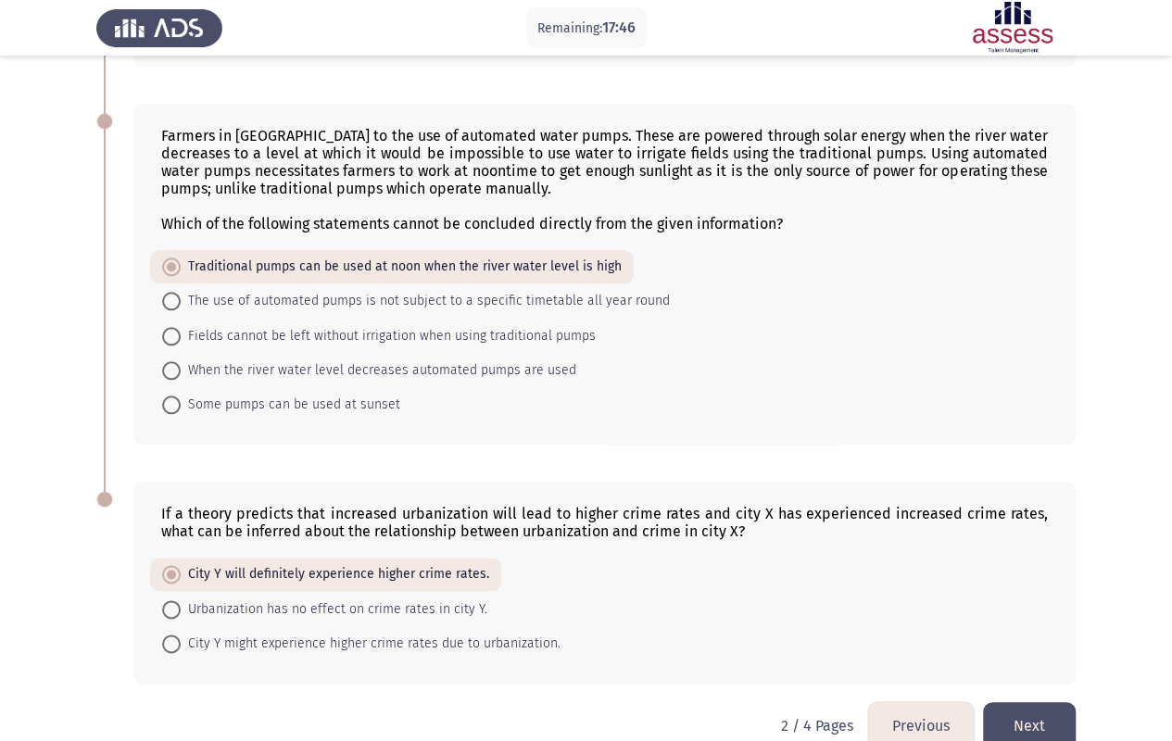
scroll to position [858, 0]
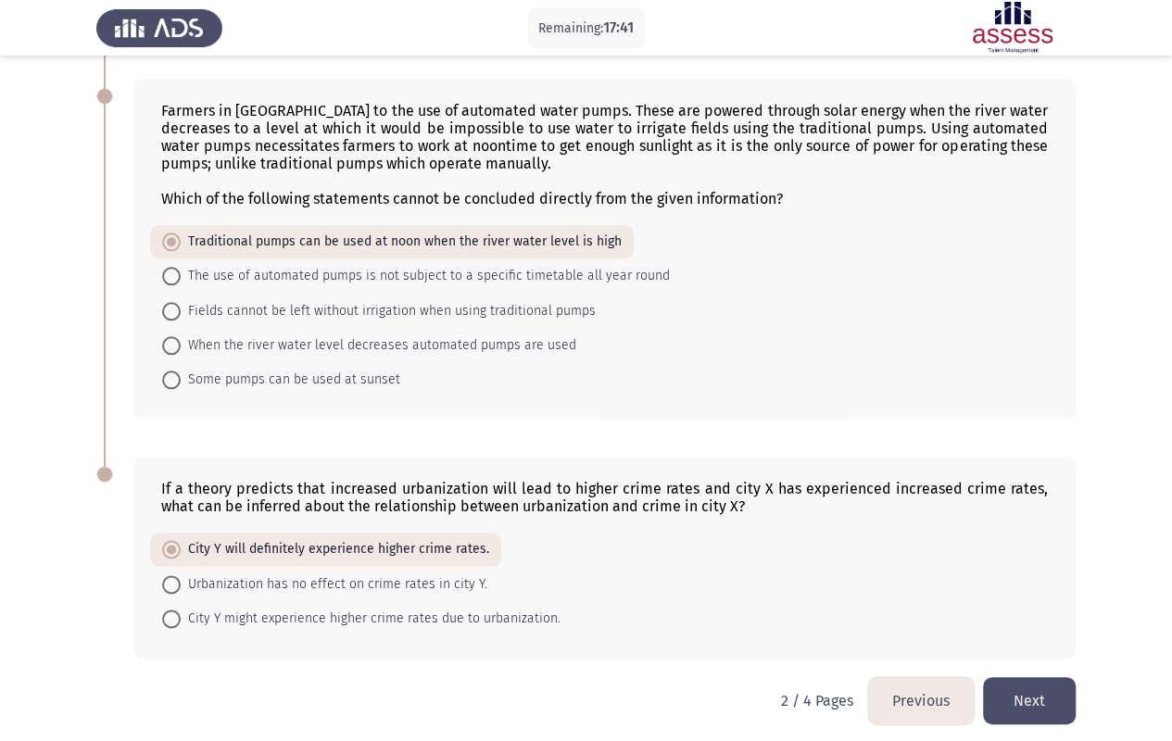
click at [1062, 596] on button "Next" at bounding box center [1029, 700] width 93 height 47
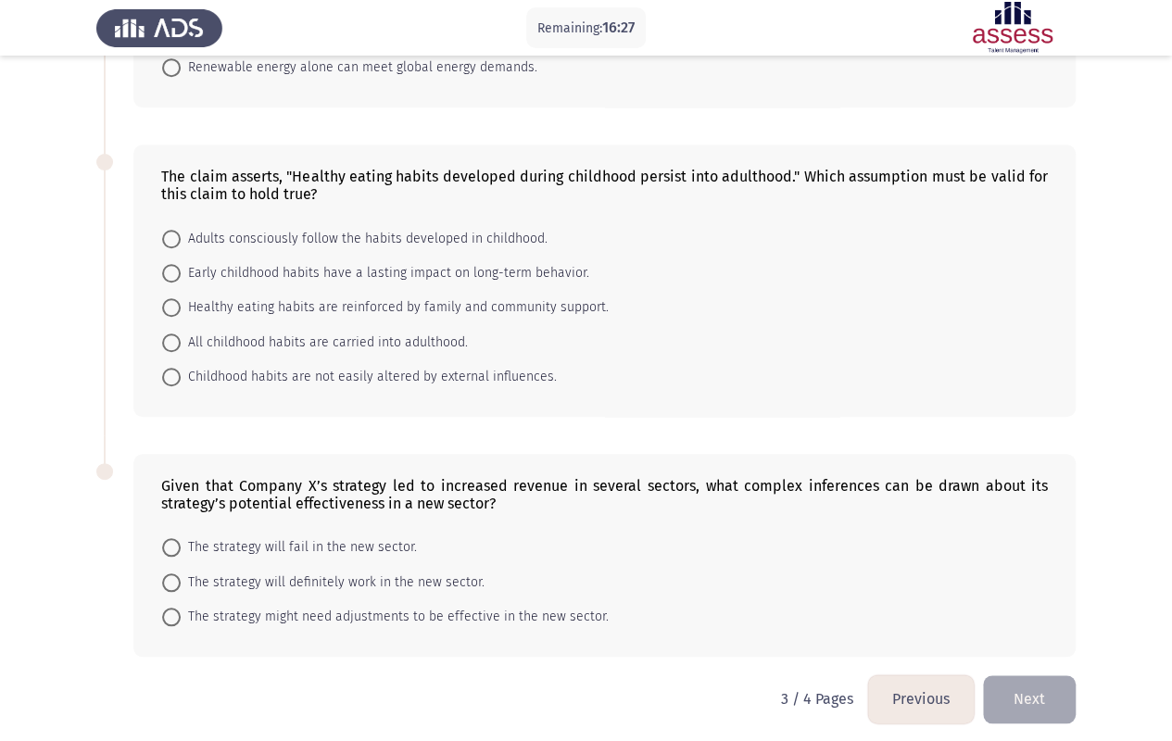
scroll to position [560, 0]
click at [893, 596] on button "Previous" at bounding box center [921, 698] width 106 height 47
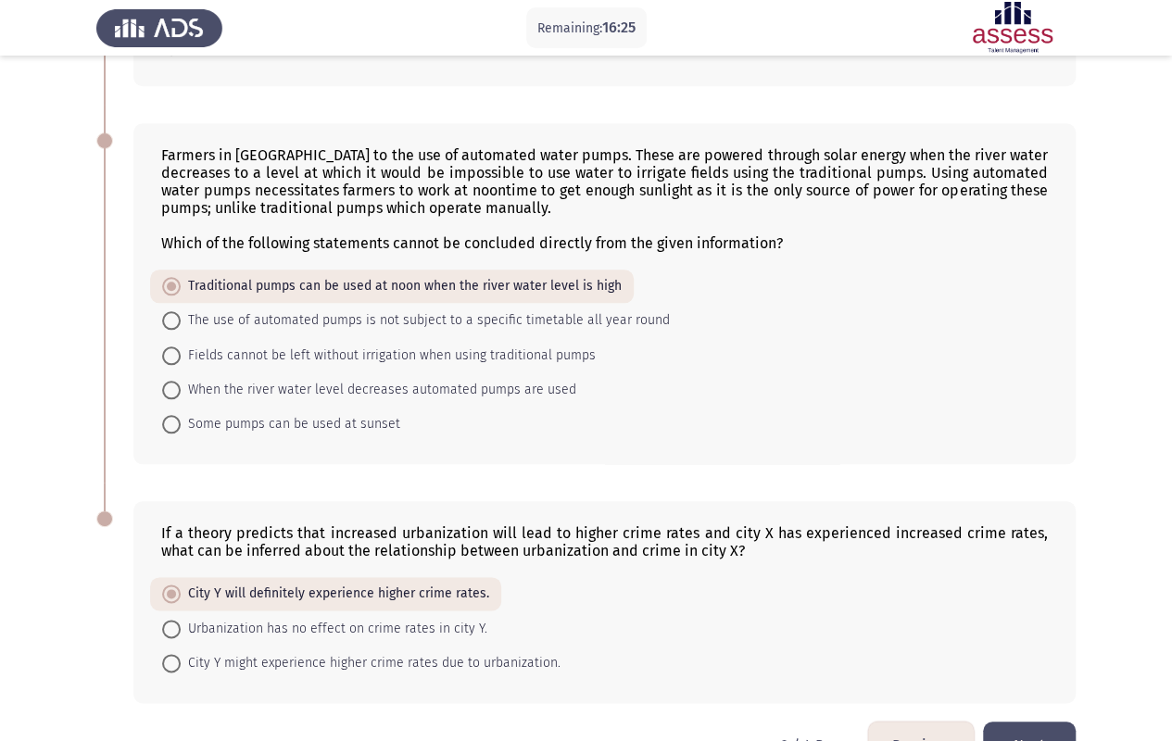
scroll to position [858, 0]
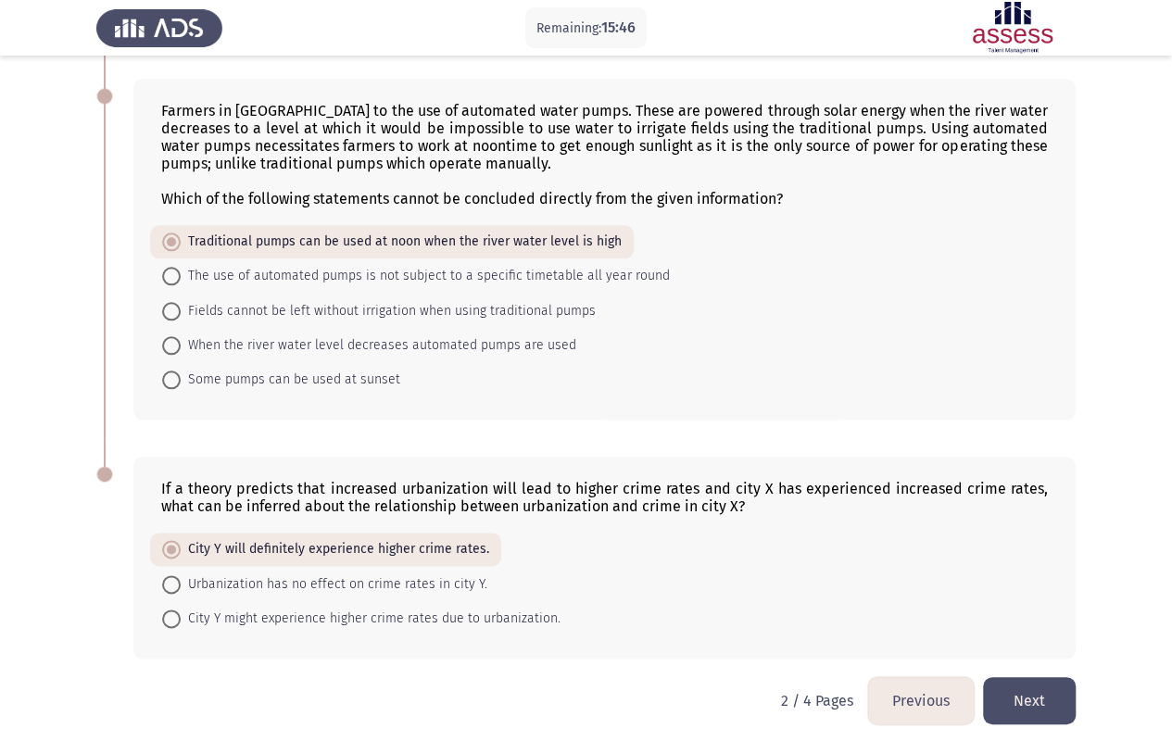
click at [345, 596] on span "City Y might experience higher crime rates due to urbanization." at bounding box center [371, 619] width 380 height 22
click at [181, 596] on input "City Y might experience higher crime rates due to urbanization." at bounding box center [171, 619] width 19 height 19
radio input "true"
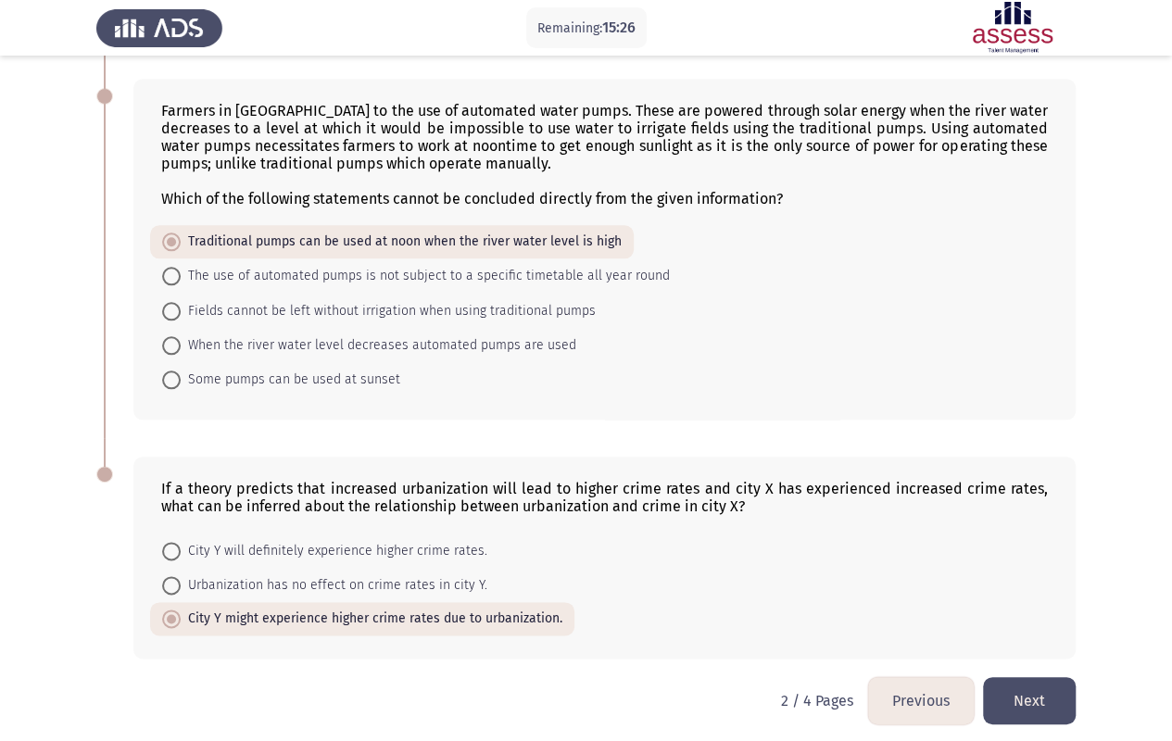
click at [1058, 596] on button "Next" at bounding box center [1029, 700] width 93 height 47
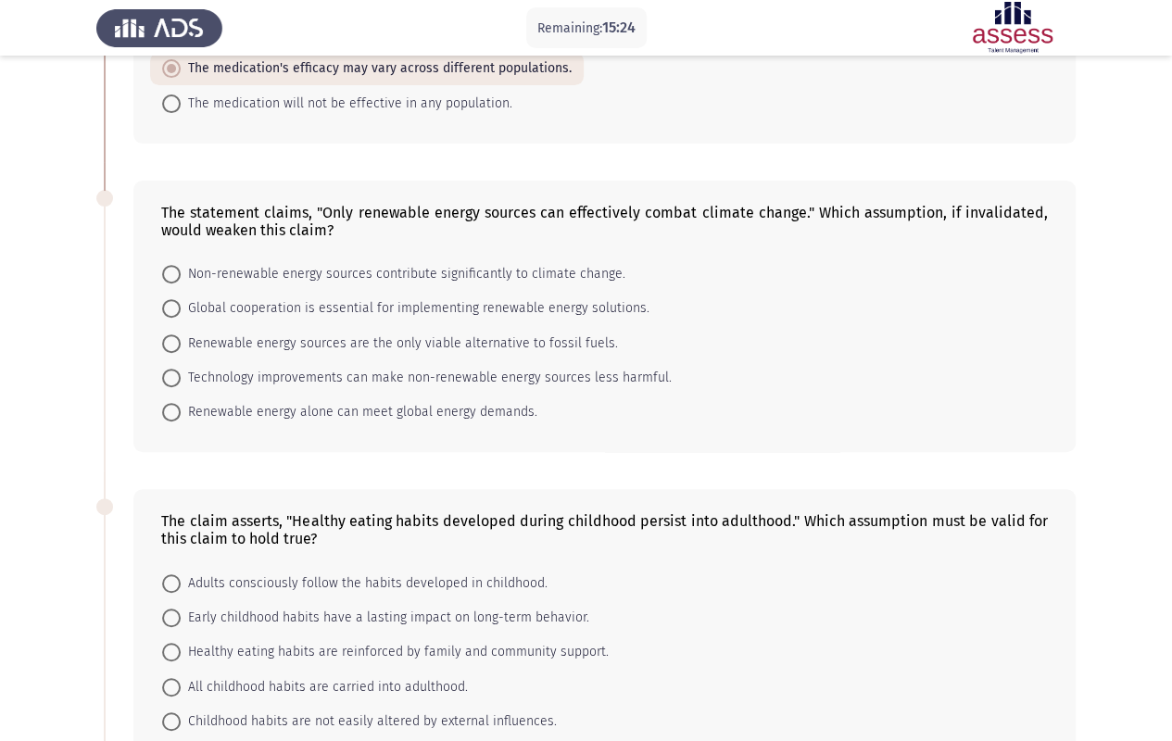
scroll to position [185, 0]
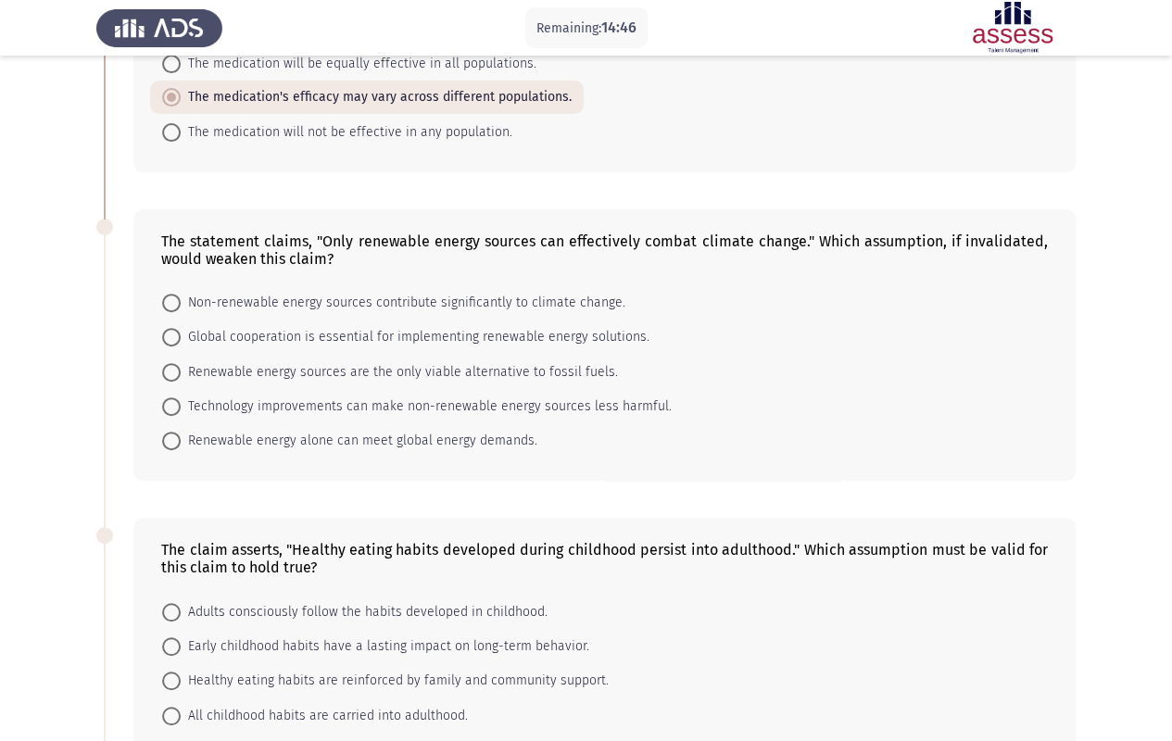
click at [381, 364] on span "Renewable energy sources are the only viable alternative to fossil fuels." at bounding box center [399, 372] width 437 height 22
click at [181, 364] on input "Renewable energy sources are the only viable alternative to fossil fuels." at bounding box center [171, 372] width 19 height 19
radio input "true"
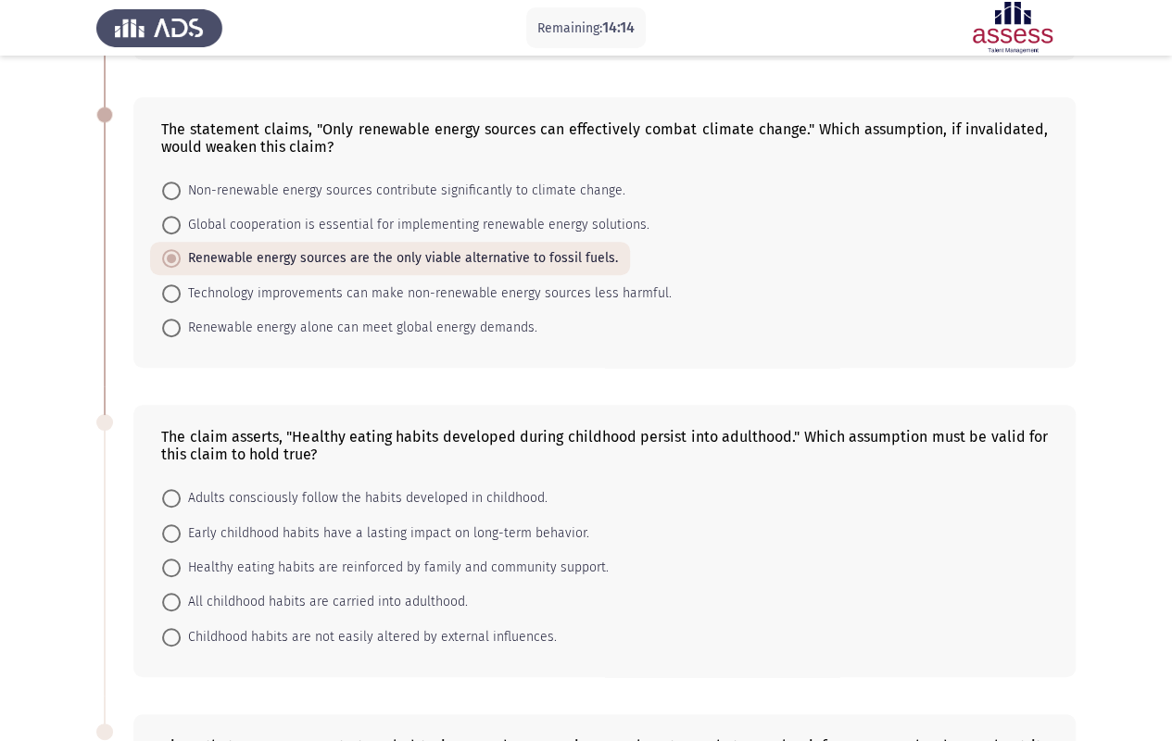
scroll to position [280, 0]
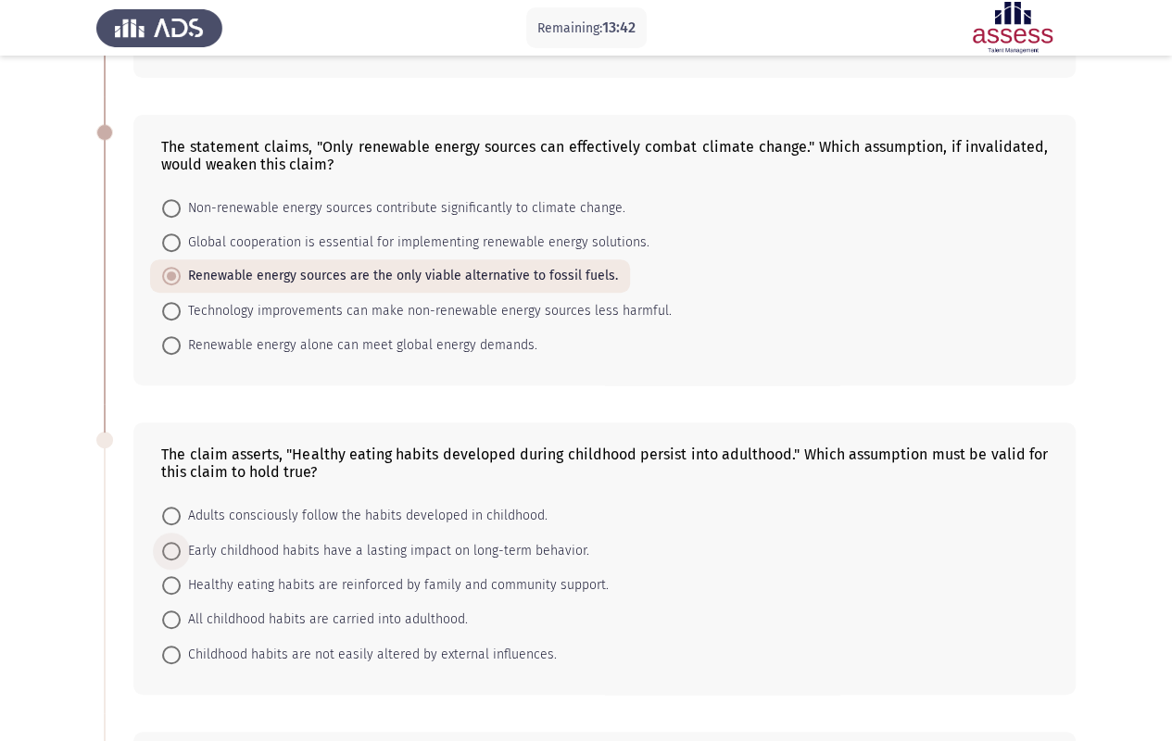
click at [345, 545] on span "Early childhood habits have a lasting impact on long-term behavior." at bounding box center [385, 551] width 409 height 22
click at [181, 545] on input "Early childhood habits have a lasting impact on long-term behavior." at bounding box center [171, 551] width 19 height 19
radio input "true"
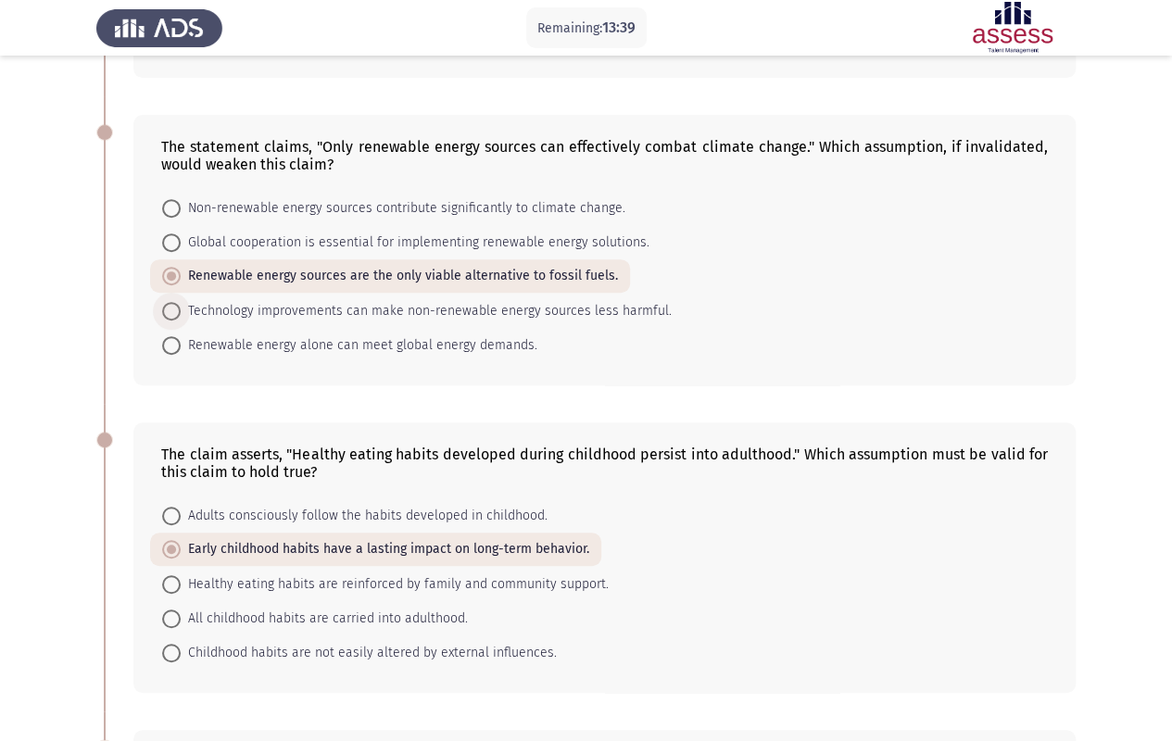
click at [297, 313] on span "Technology improvements can make non-renewable energy sources less harmful." at bounding box center [426, 311] width 491 height 22
click at [181, 313] on input "Technology improvements can make non-renewable energy sources less harmful." at bounding box center [171, 311] width 19 height 19
radio input "true"
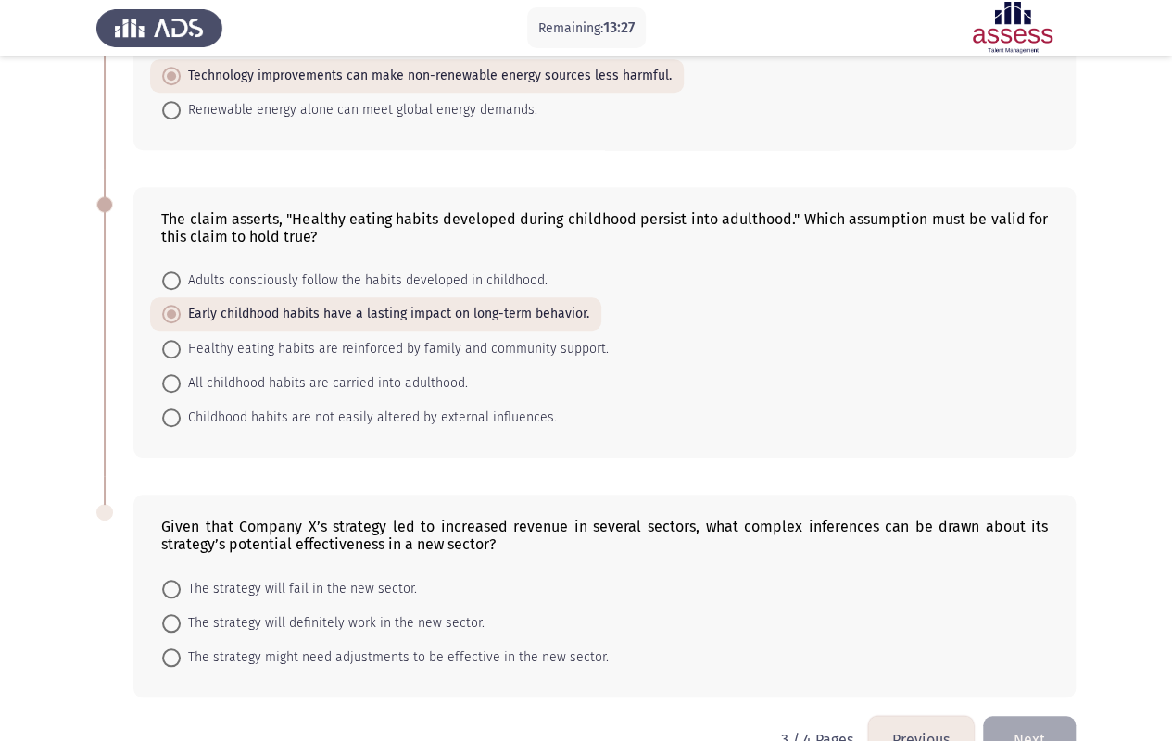
scroll to position [558, 0]
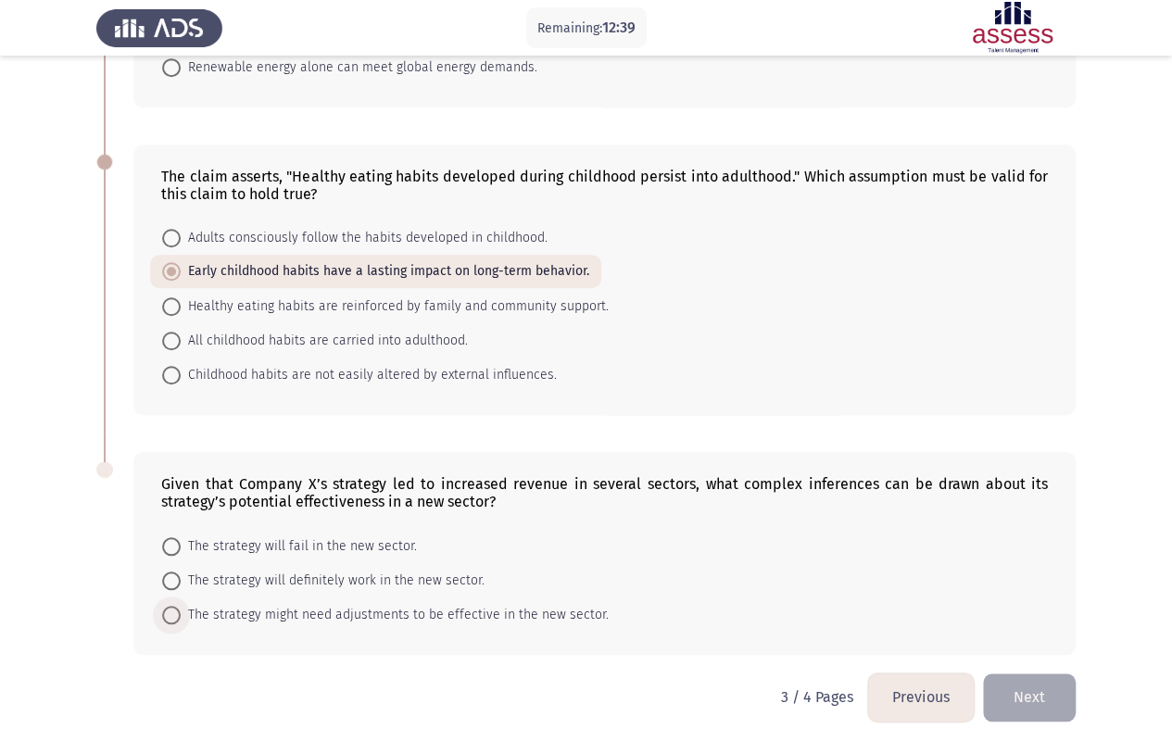
click at [349, 596] on span "The strategy might need adjustments to be effective in the new sector." at bounding box center [395, 615] width 428 height 22
click at [181, 596] on input "The strategy might need adjustments to be effective in the new sector." at bounding box center [171, 615] width 19 height 19
radio input "true"
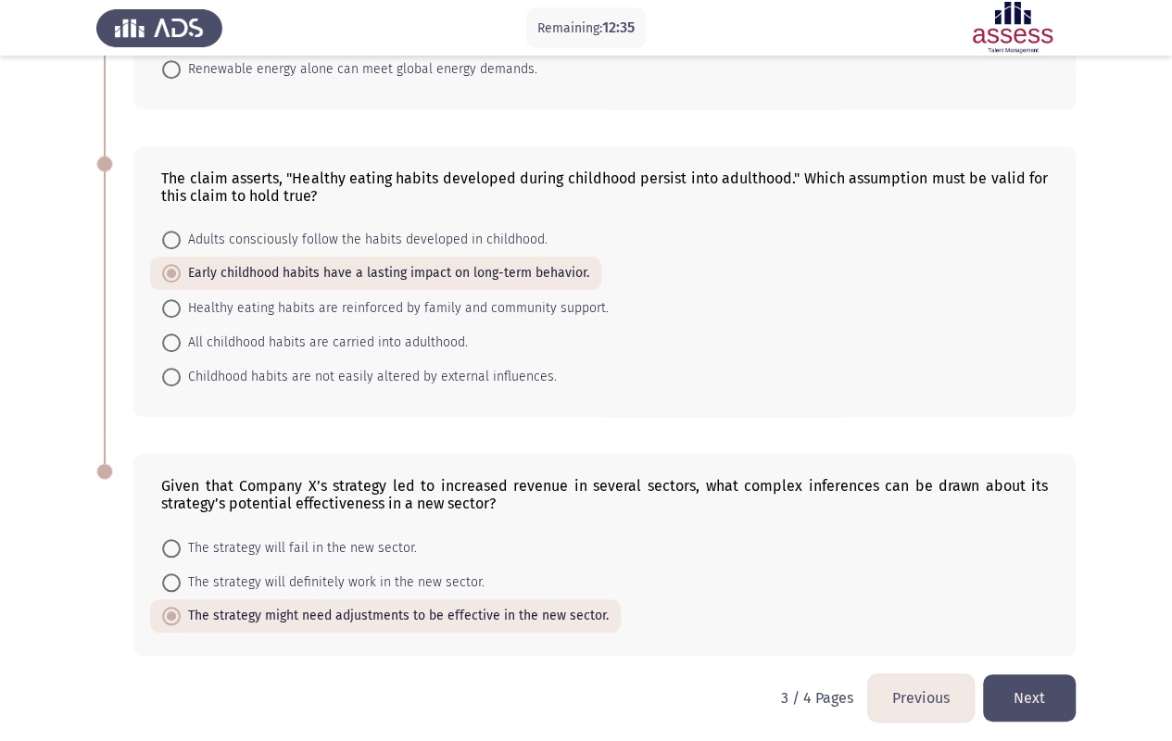
click at [1041, 596] on button "Next" at bounding box center [1029, 698] width 93 height 47
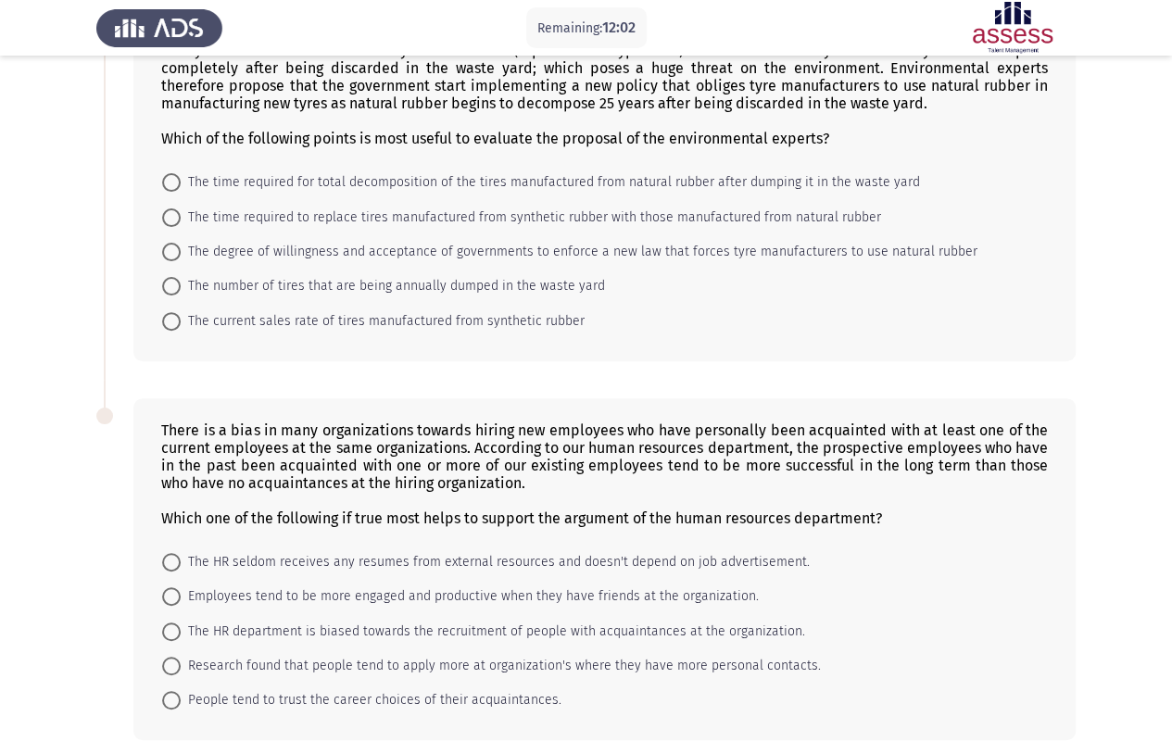
scroll to position [222, 0]
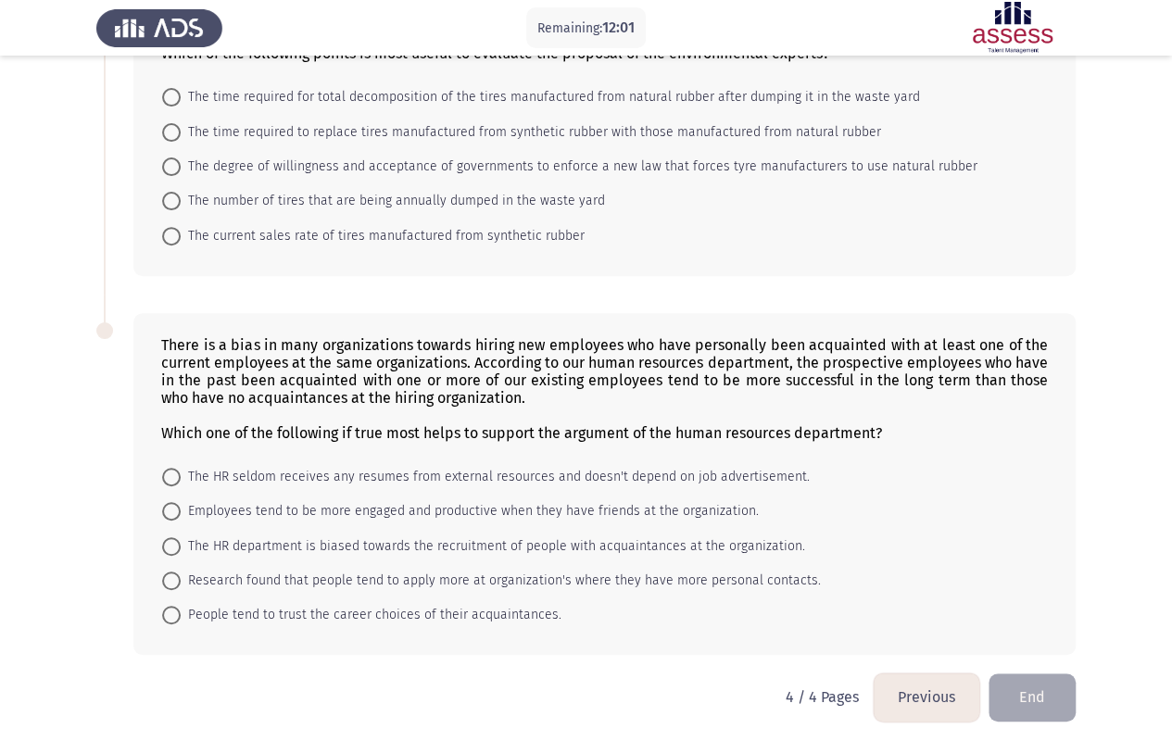
click at [908, 596] on button "Previous" at bounding box center [927, 697] width 106 height 47
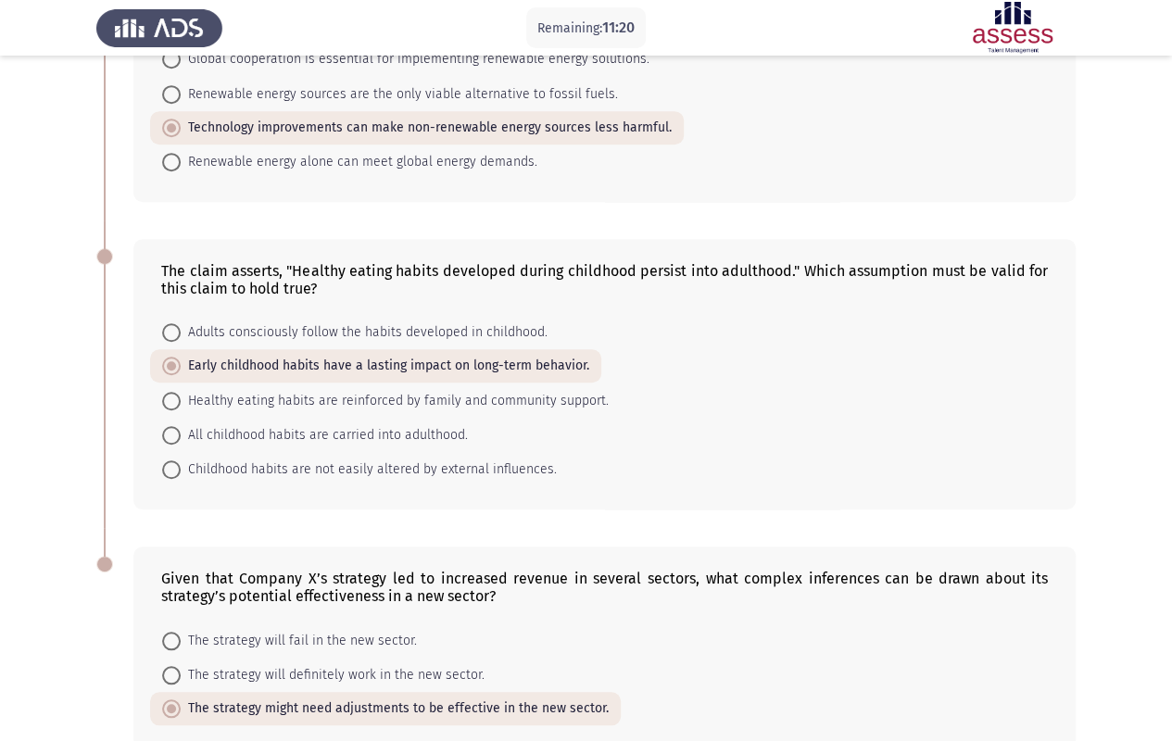
scroll to position [371, 0]
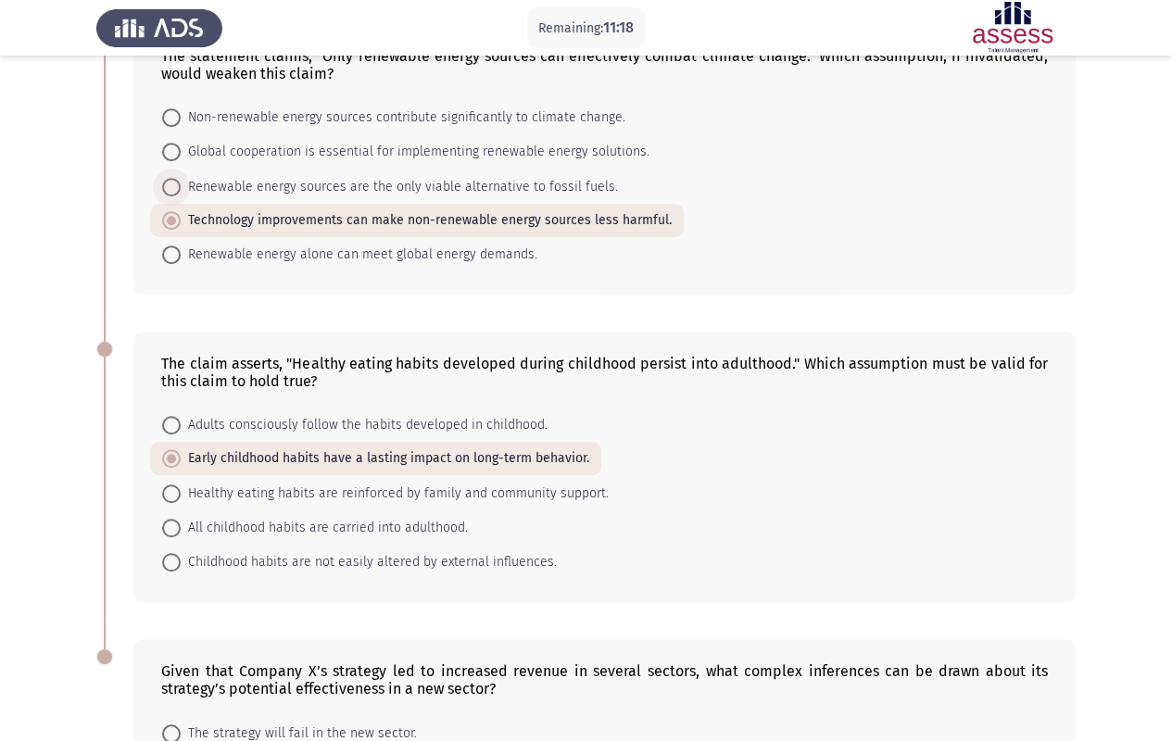
click at [285, 178] on span "Renewable energy sources are the only viable alternative to fossil fuels." at bounding box center [399, 187] width 437 height 22
click at [181, 178] on input "Renewable energy sources are the only viable alternative to fossil fuels." at bounding box center [171, 187] width 19 height 19
radio input "true"
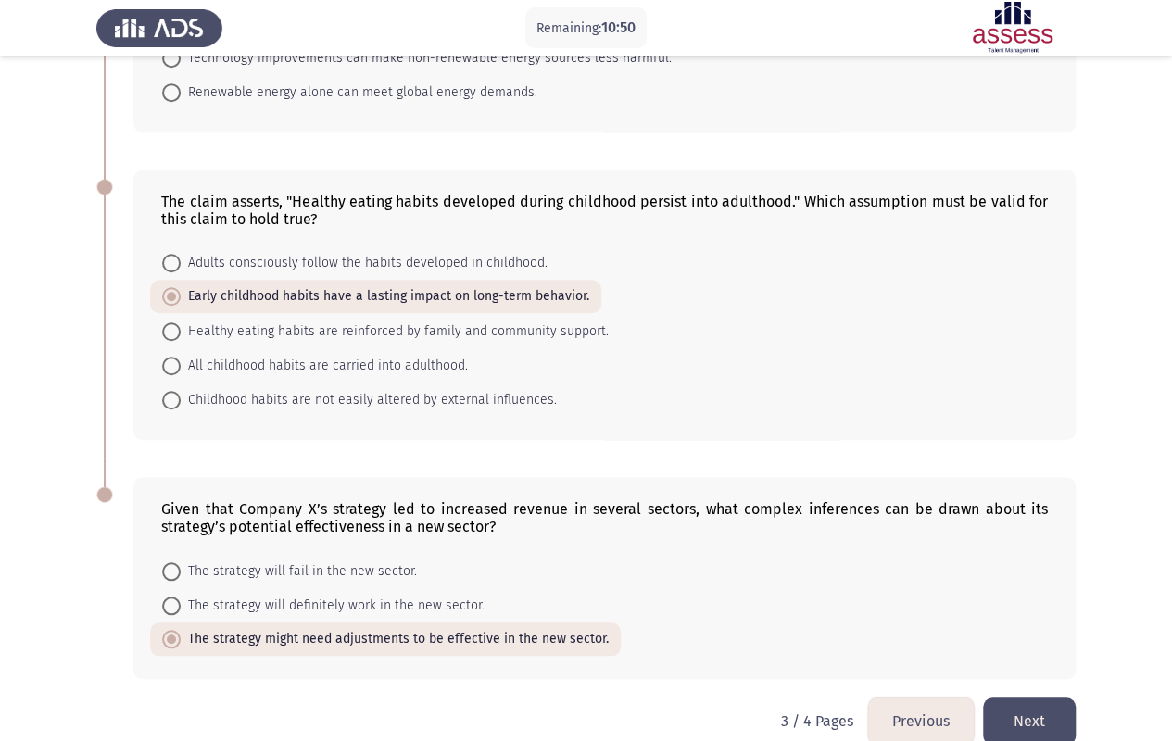
scroll to position [556, 0]
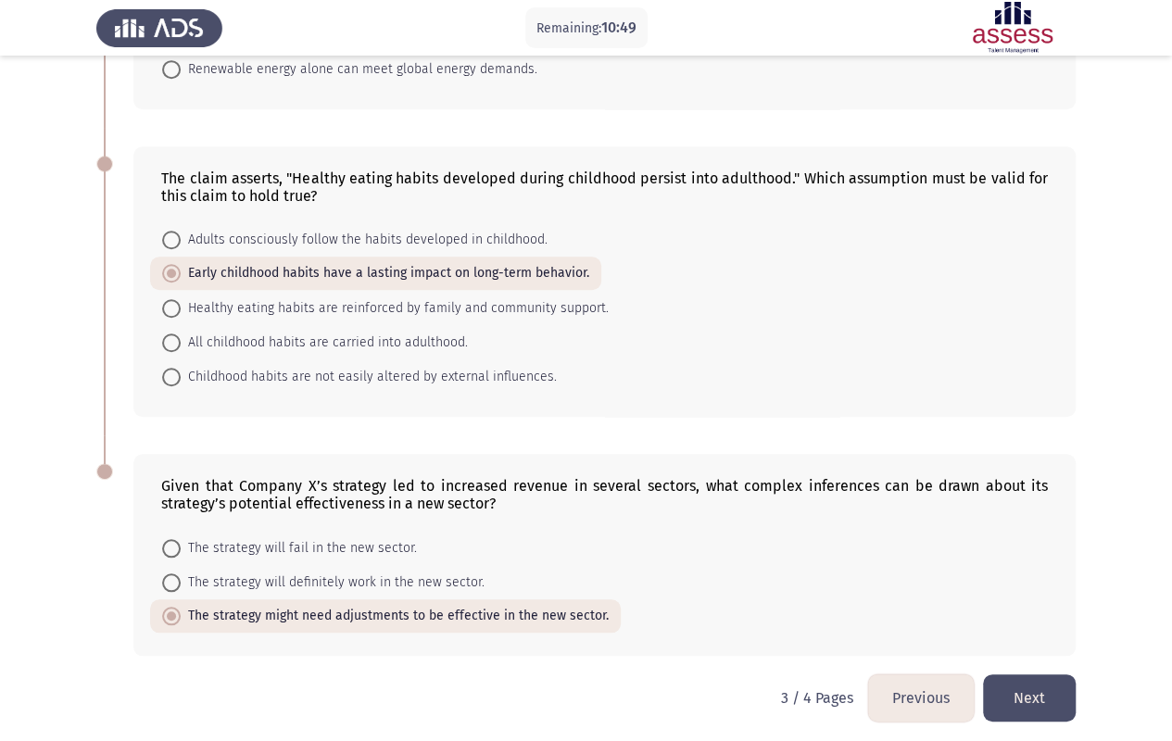
click at [1036, 596] on button "Next" at bounding box center [1029, 698] width 93 height 47
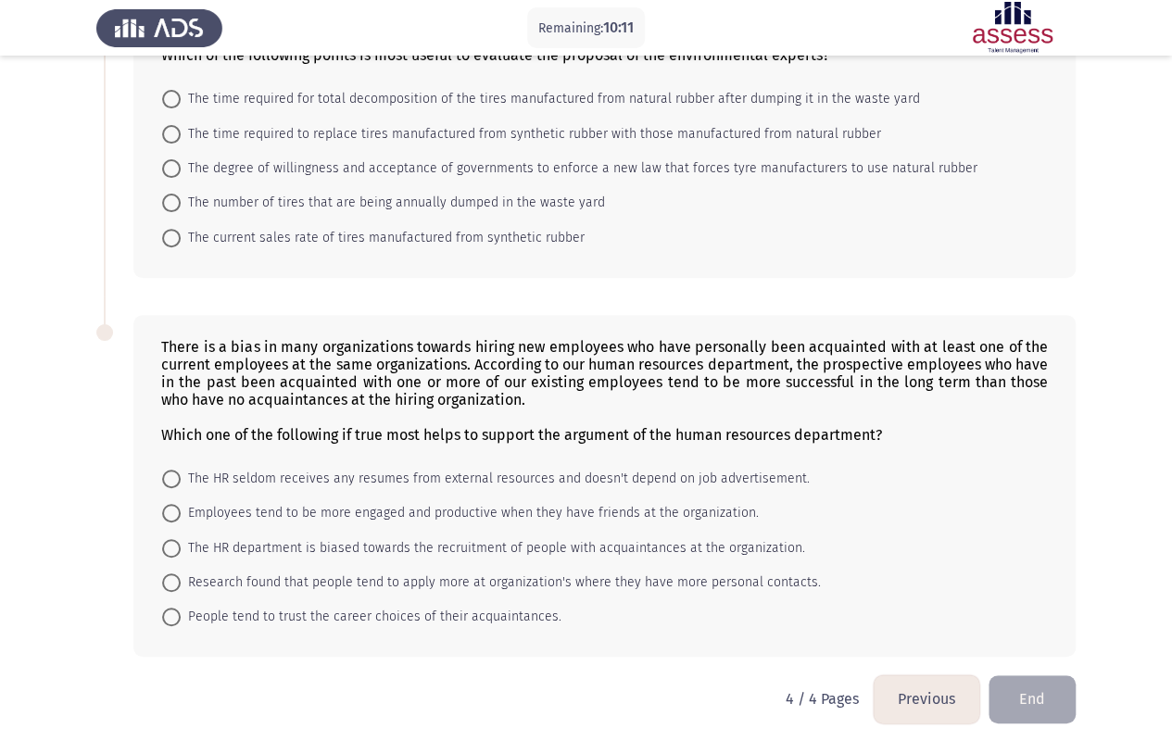
scroll to position [222, 0]
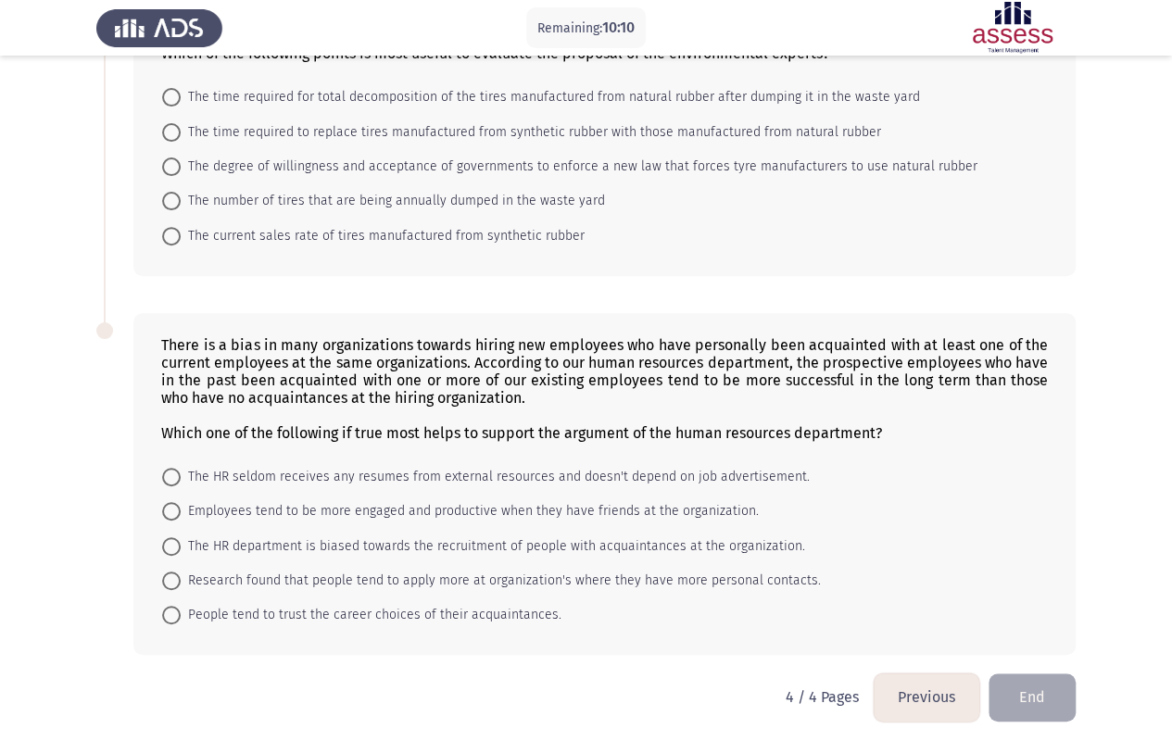
click at [942, 596] on button "Previous" at bounding box center [927, 697] width 106 height 47
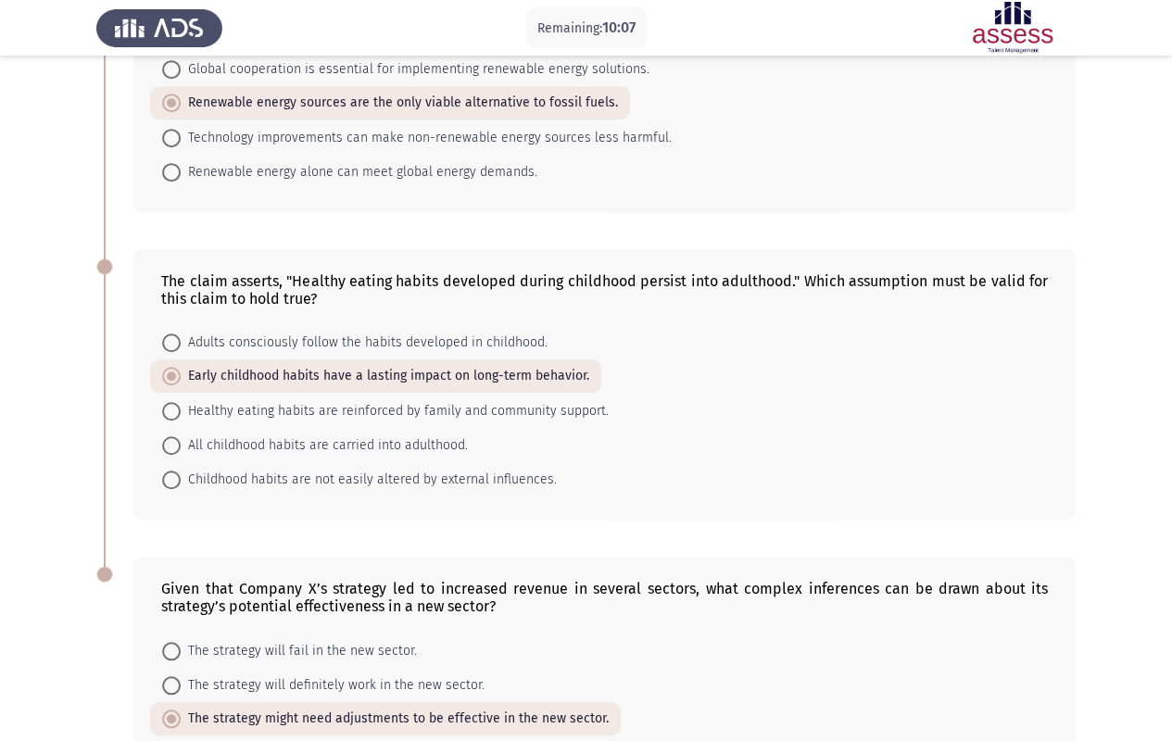
scroll to position [556, 0]
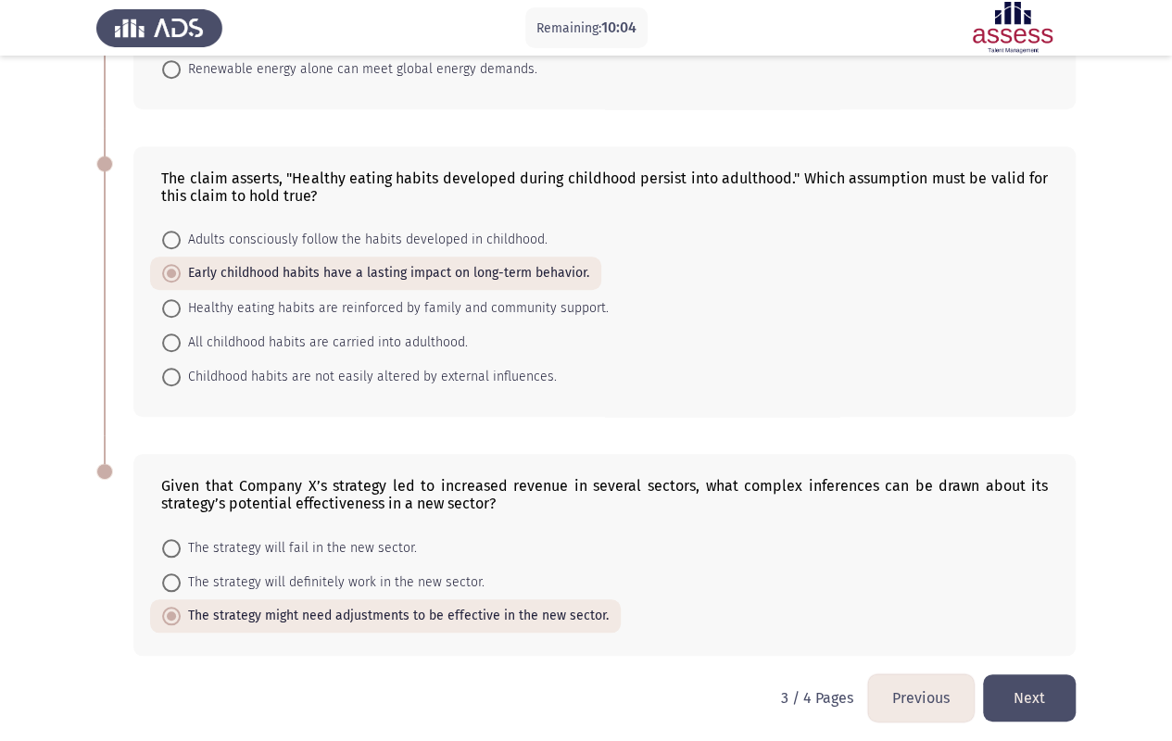
click at [1045, 596] on button "Next" at bounding box center [1029, 698] width 93 height 47
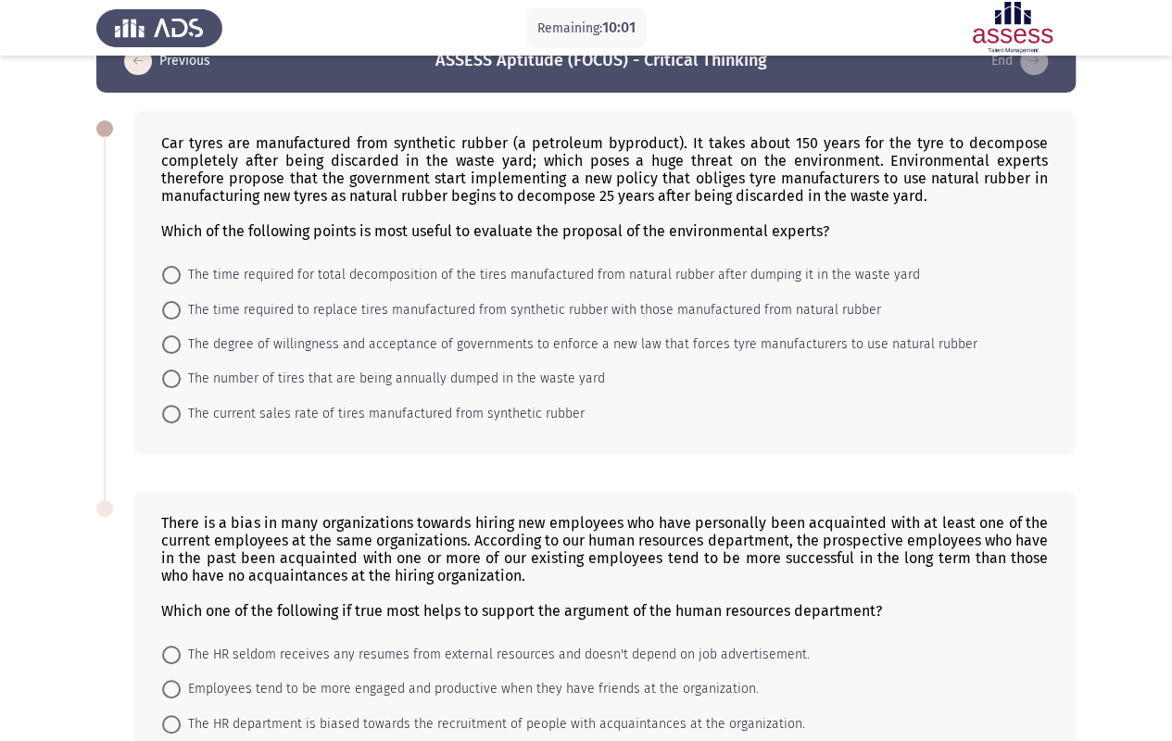
scroll to position [37, 0]
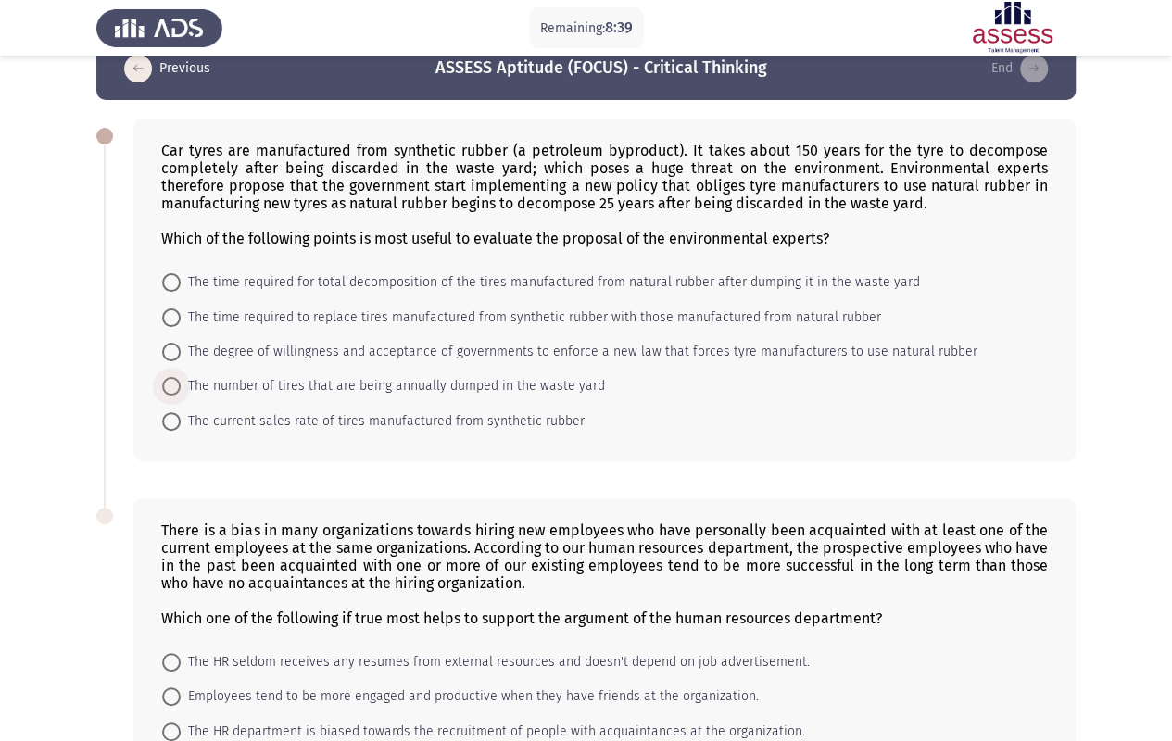
click at [524, 382] on span "The number of tires that are being annually dumped in the waste yard" at bounding box center [393, 386] width 424 height 22
click at [181, 382] on input "The number of tires that are being annually dumped in the waste yard" at bounding box center [171, 386] width 19 height 19
radio input "true"
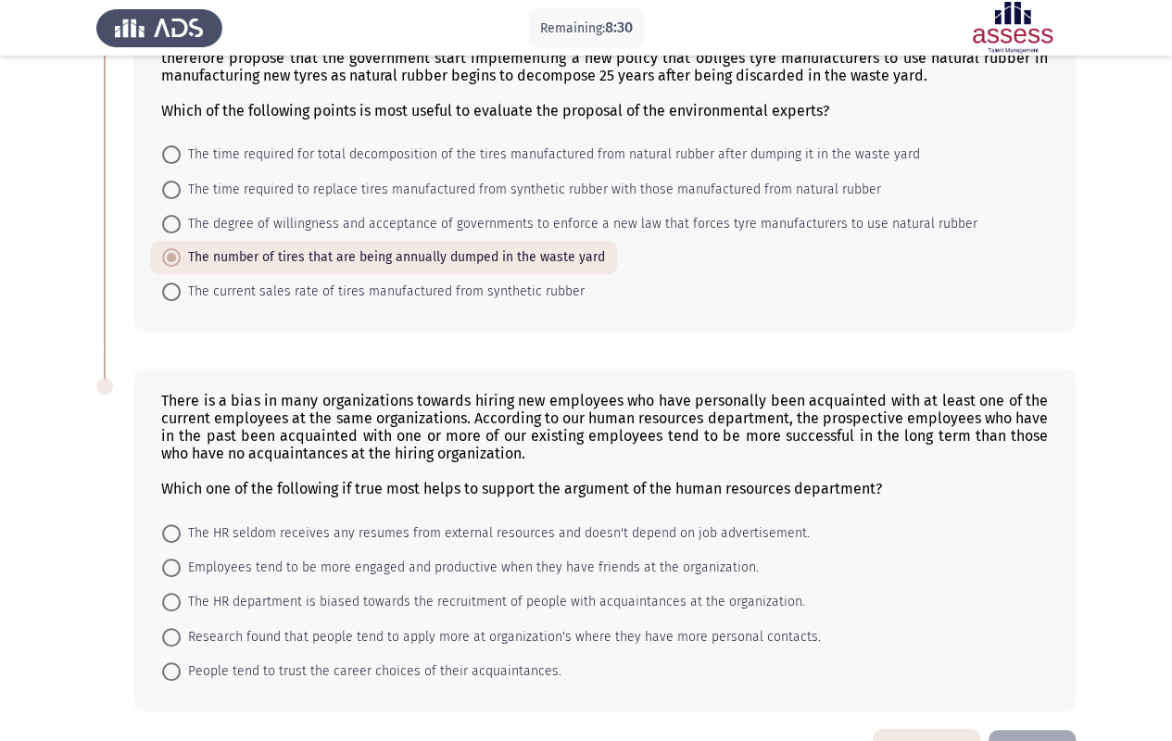
scroll to position [128, 0]
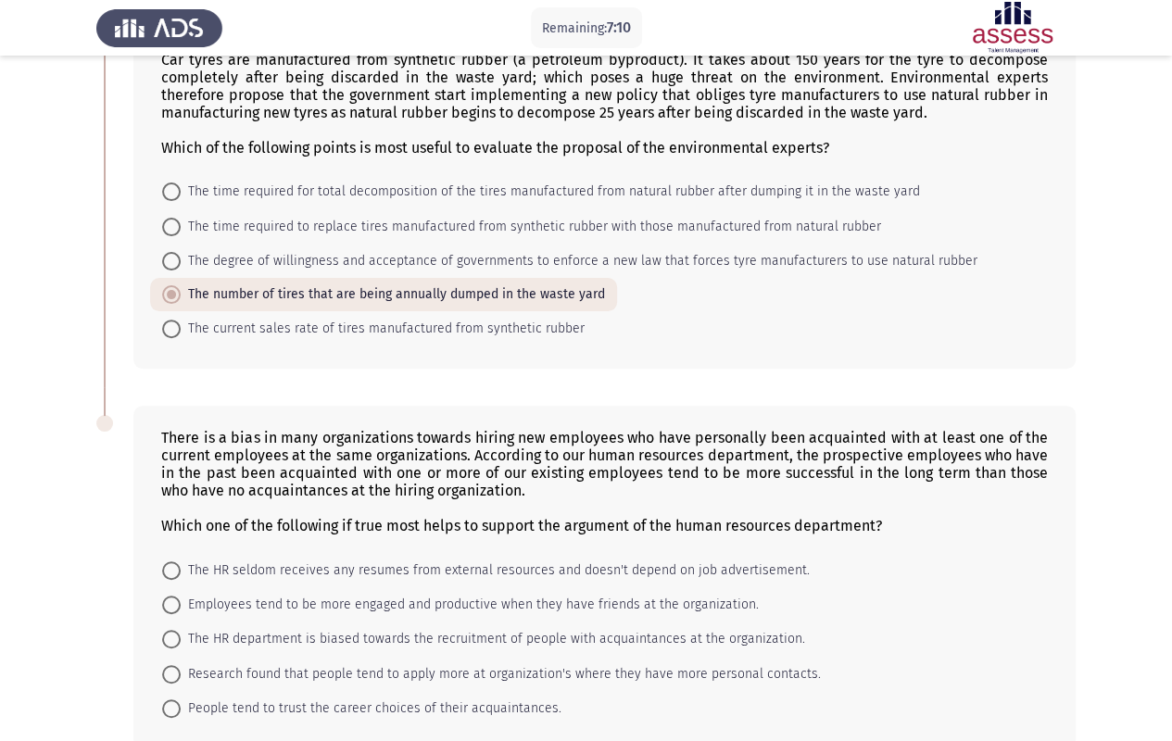
click at [382, 596] on span "Employees tend to be more engaged and productive when they have friends at the …" at bounding box center [470, 605] width 578 height 22
click at [181, 596] on input "Employees tend to be more engaged and productive when they have friends at the …" at bounding box center [171, 605] width 19 height 19
radio input "true"
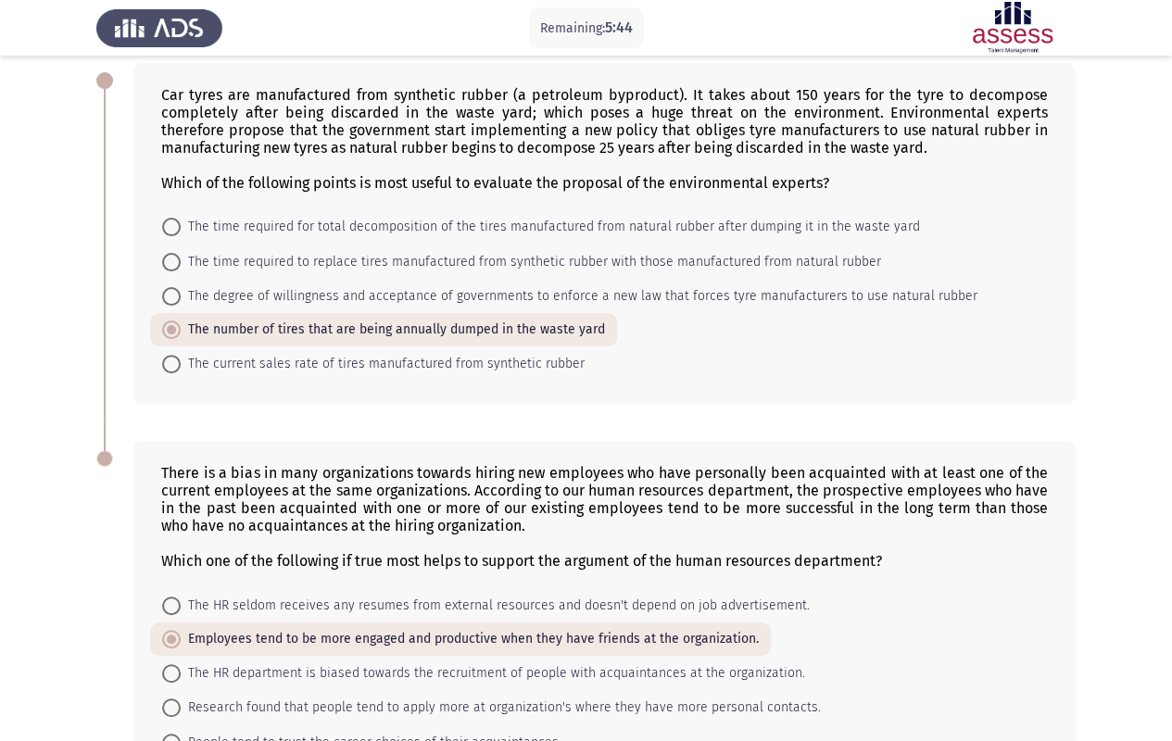
scroll to position [221, 0]
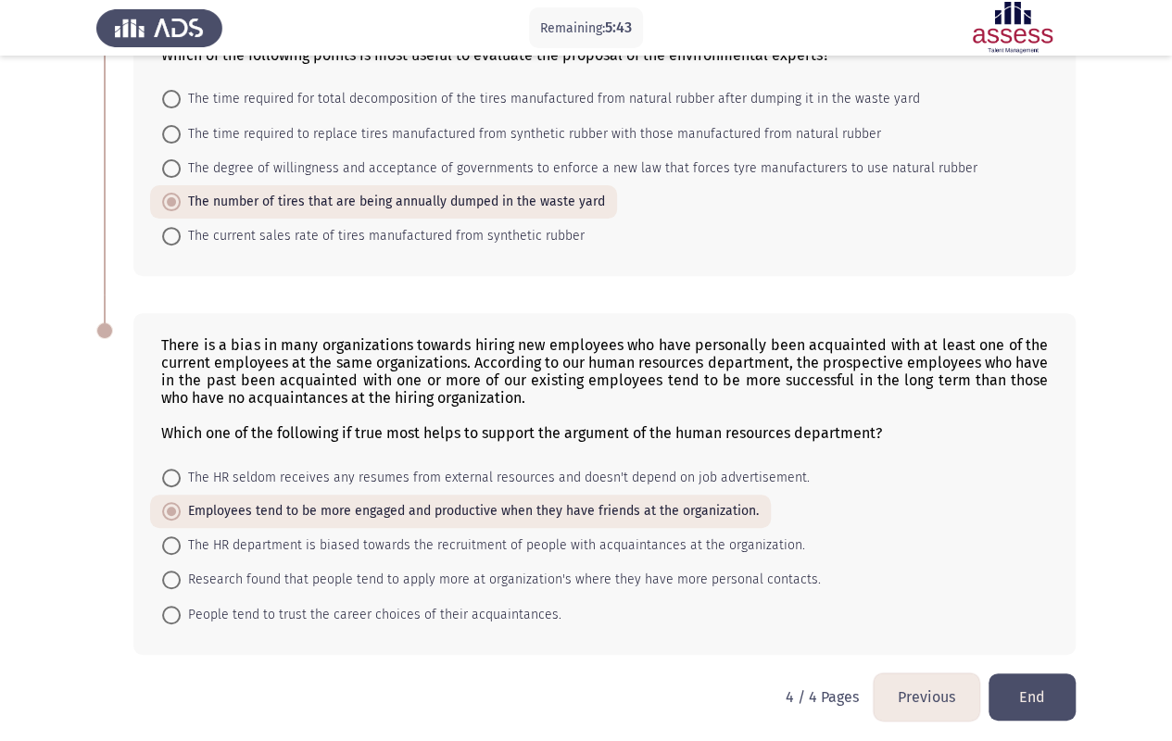
click at [937, 596] on button "Previous" at bounding box center [927, 697] width 106 height 47
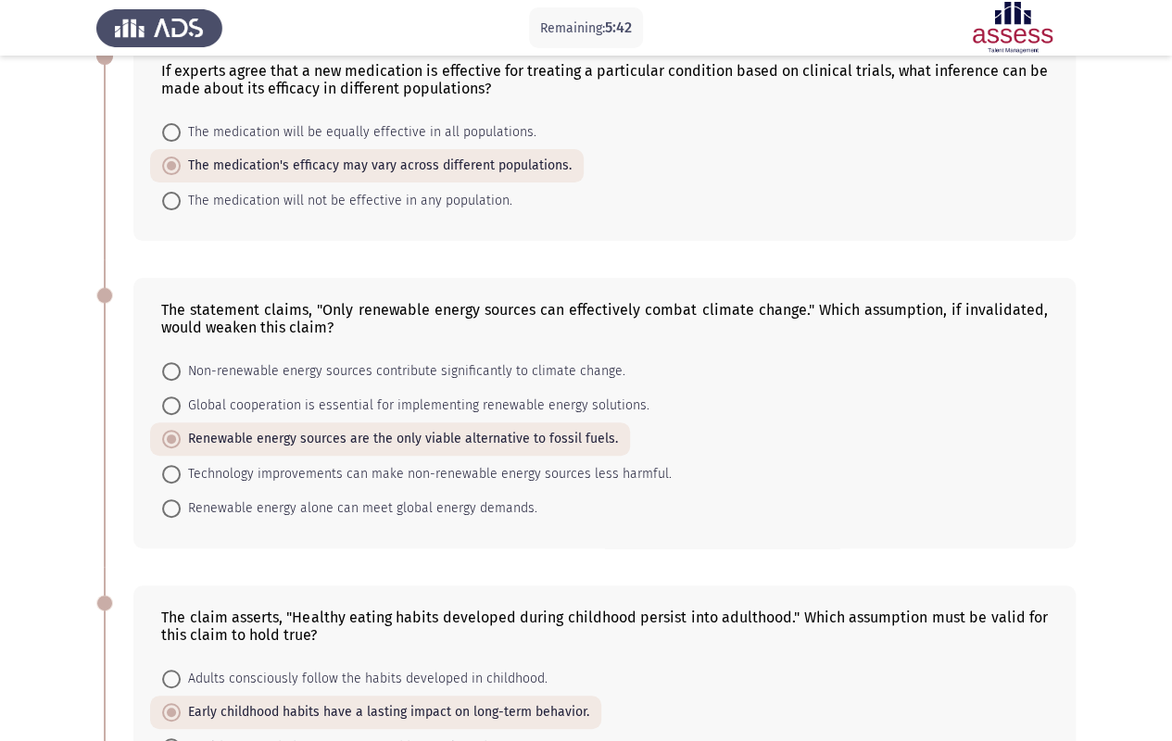
scroll to position [556, 0]
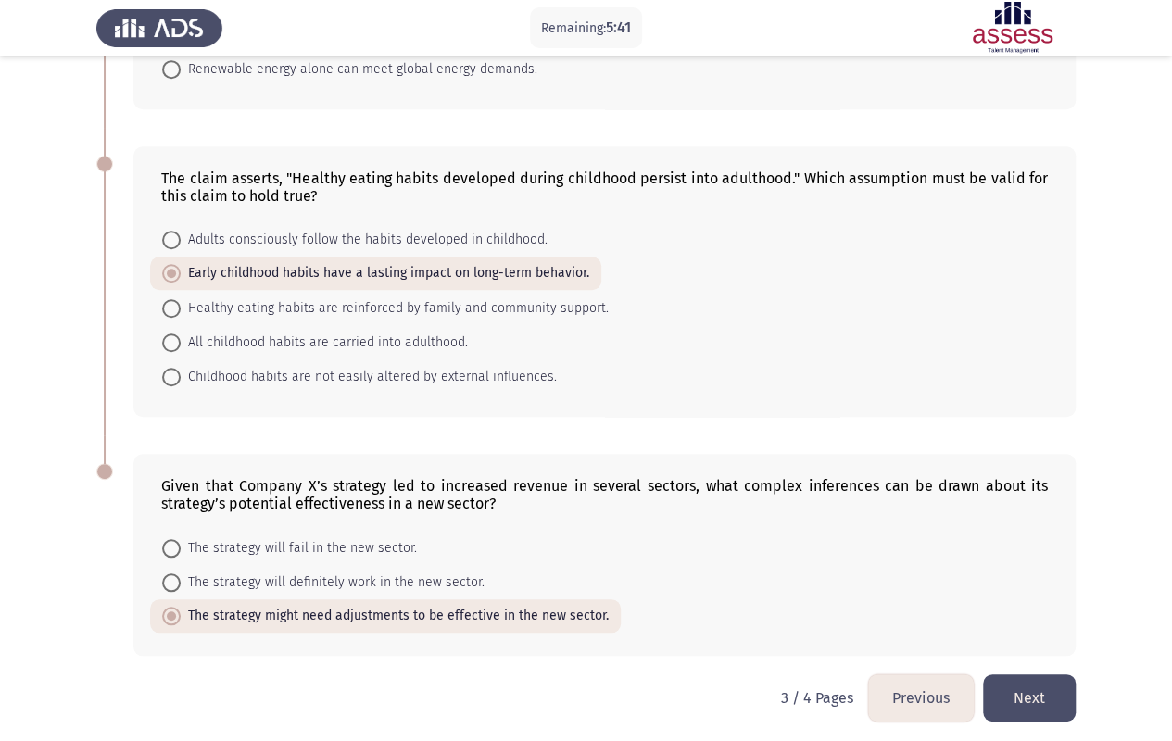
click at [922, 596] on button "Previous" at bounding box center [921, 698] width 106 height 47
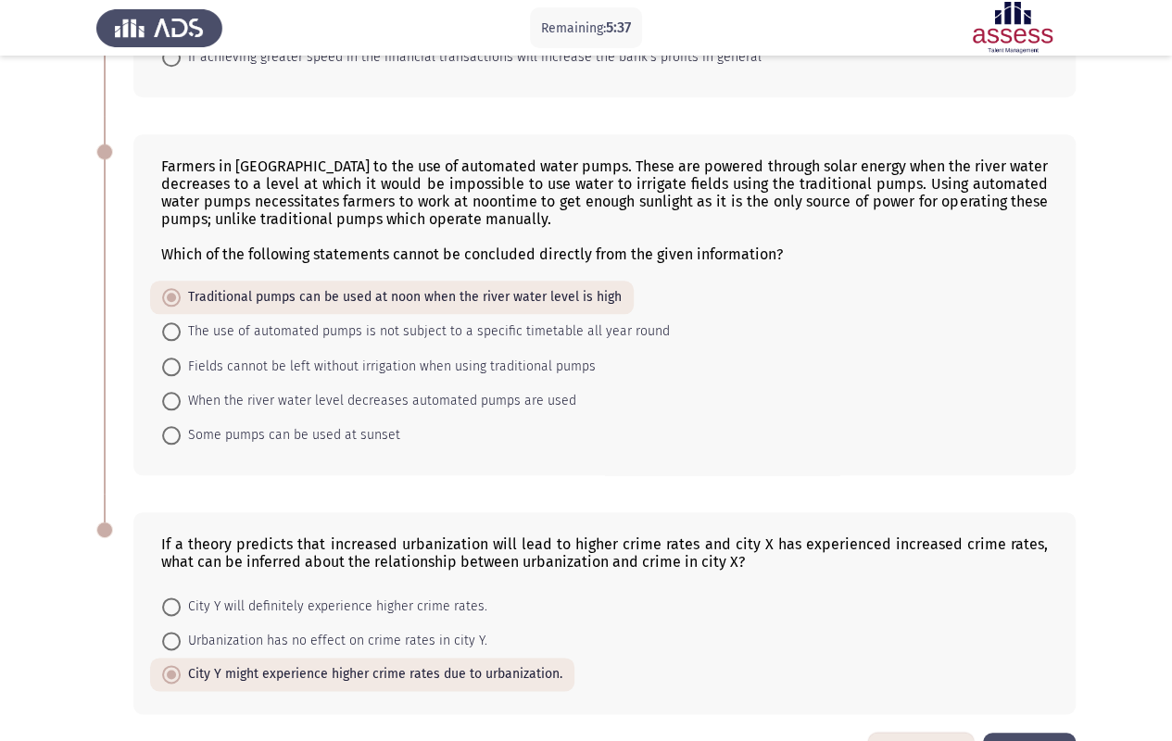
scroll to position [858, 0]
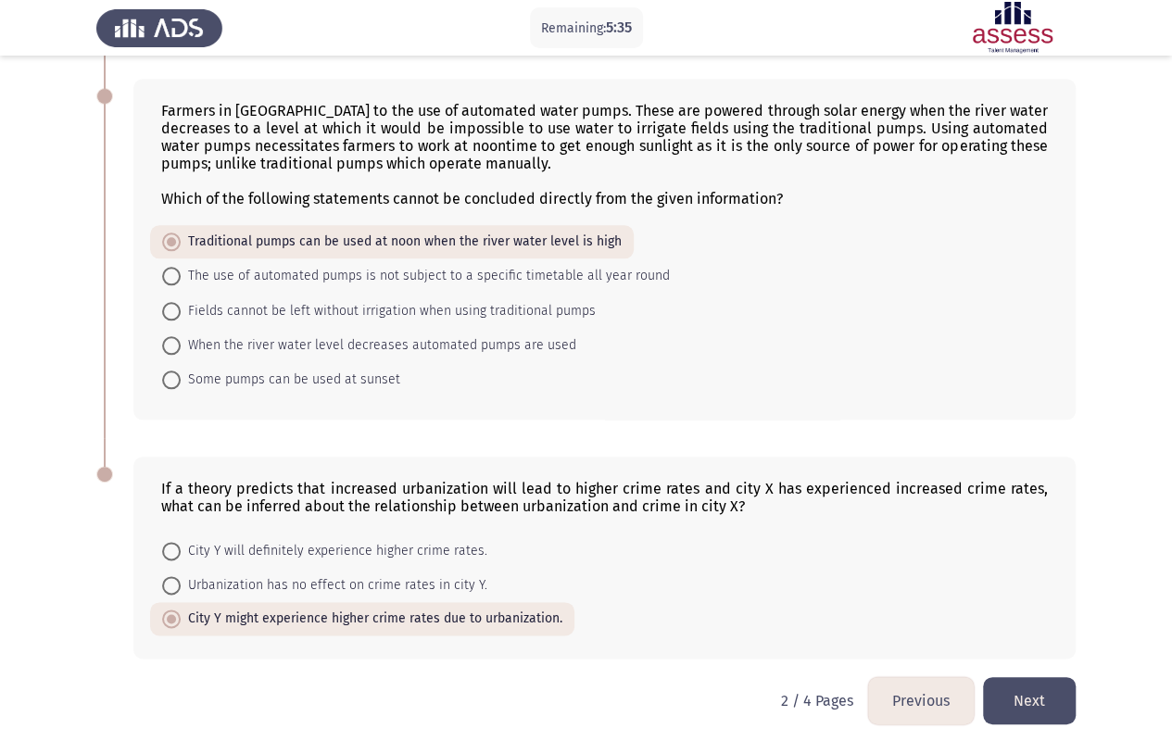
click at [912, 596] on button "Previous" at bounding box center [921, 700] width 106 height 47
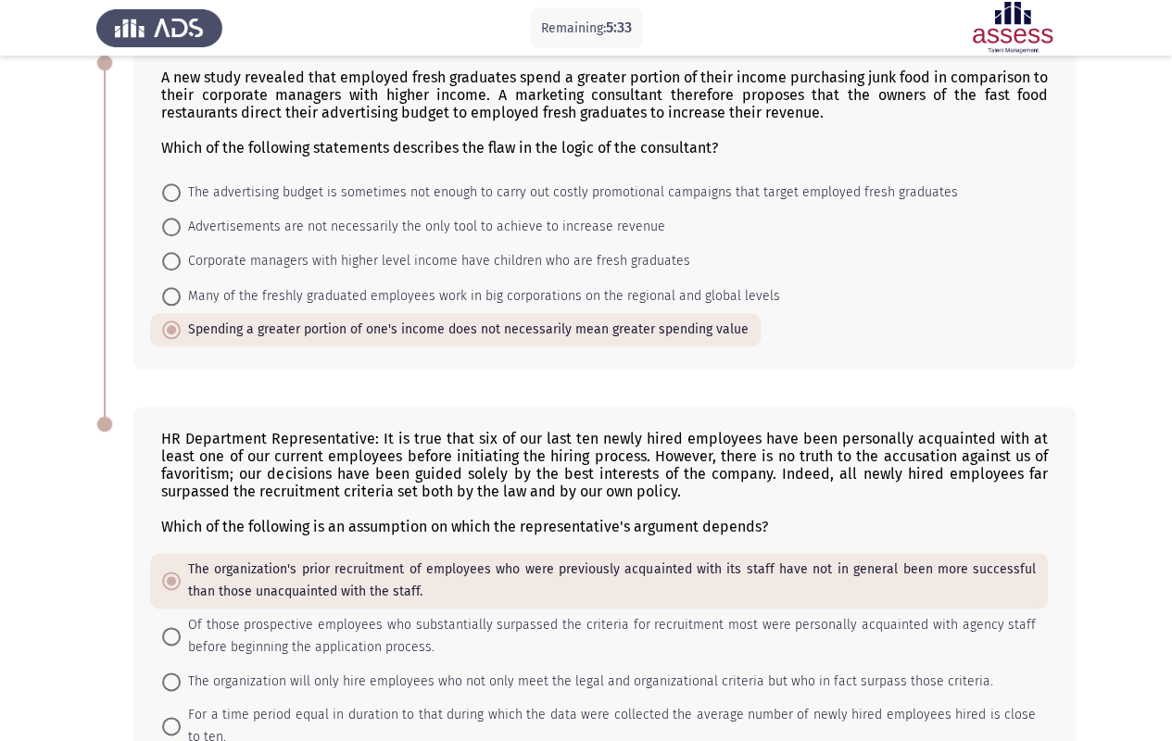
scroll to position [927, 0]
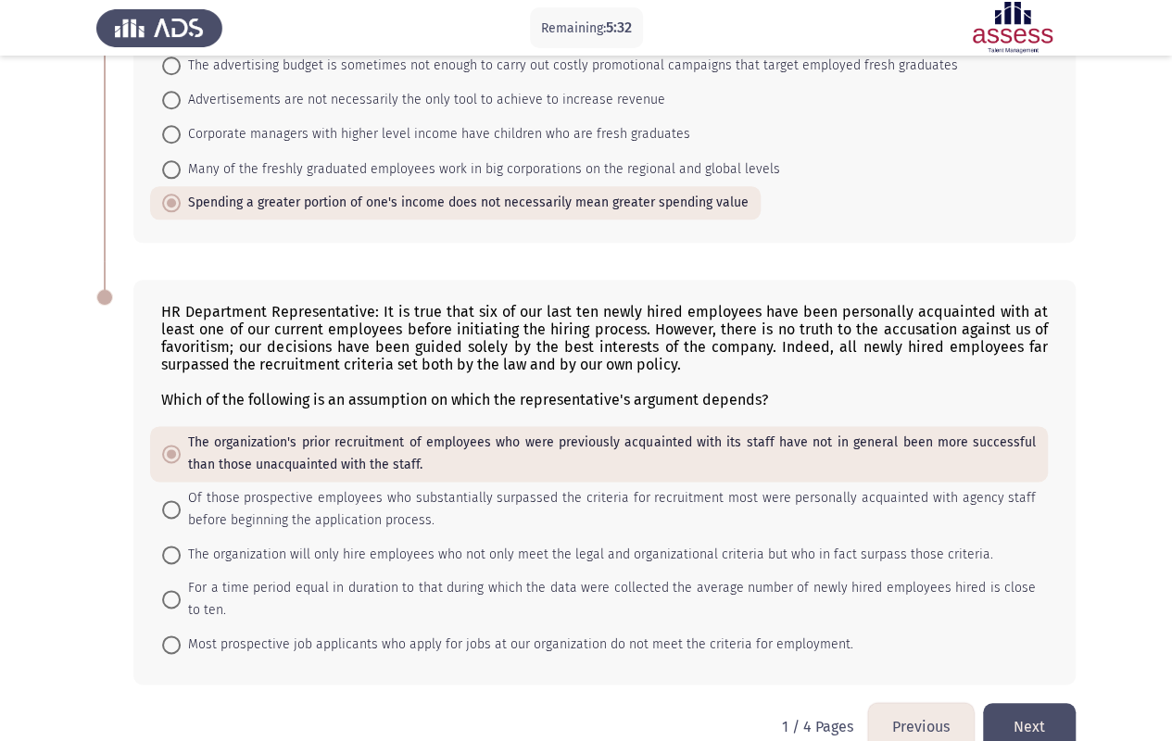
click at [1014, 596] on button "Next" at bounding box center [1029, 726] width 93 height 47
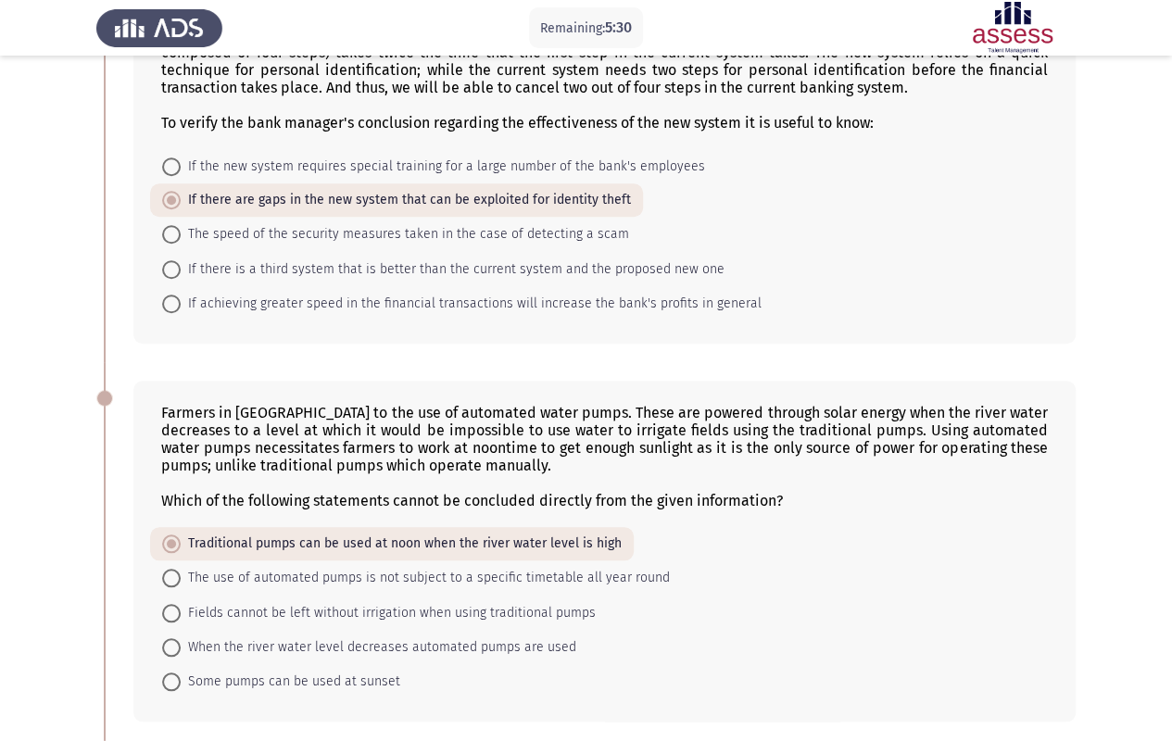
scroll to position [858, 0]
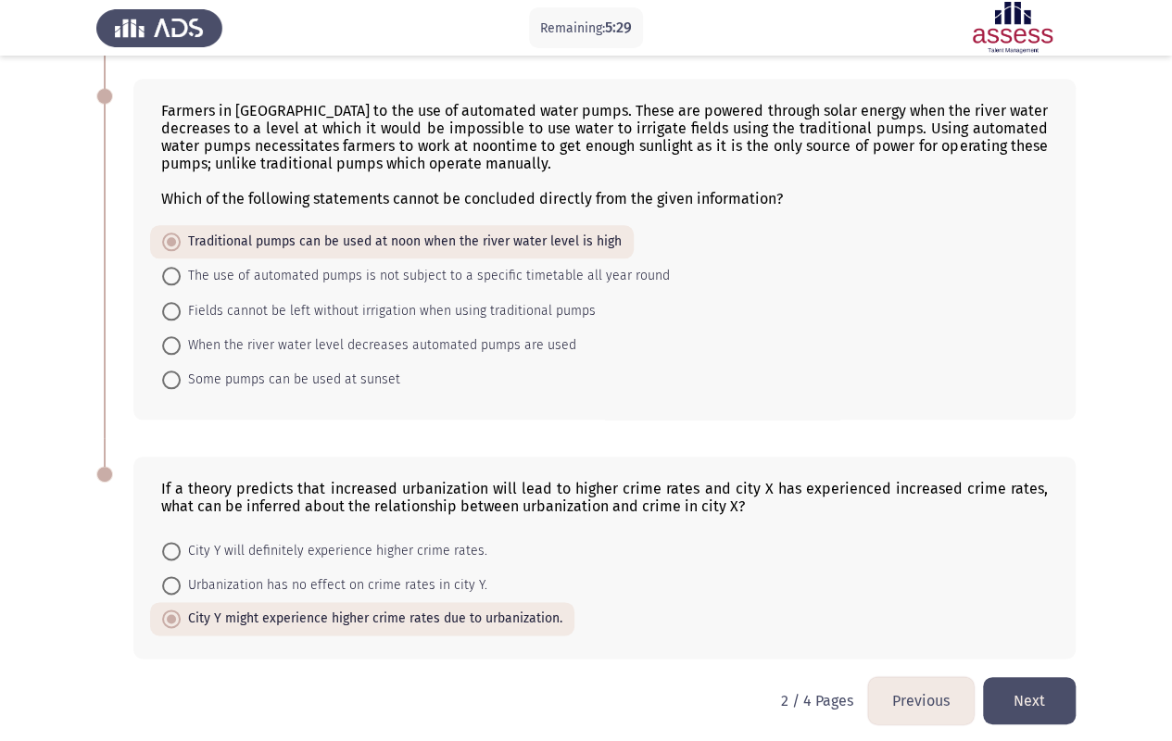
click at [1052, 596] on button "Next" at bounding box center [1029, 700] width 93 height 47
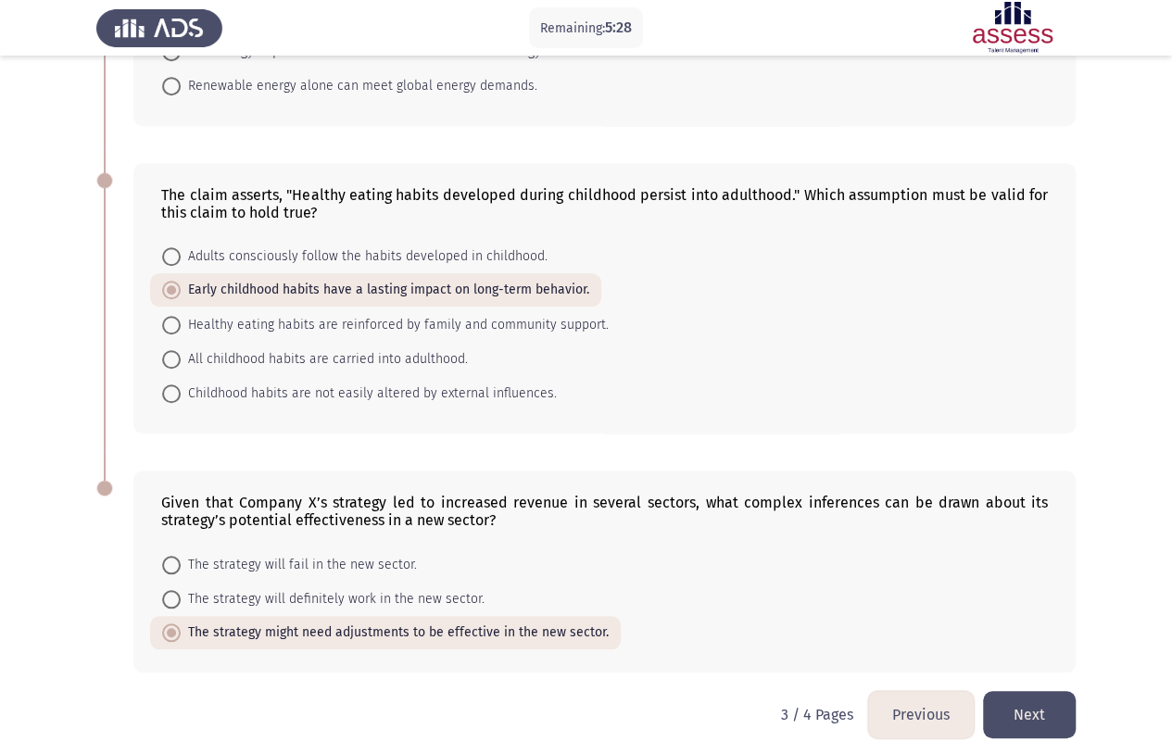
scroll to position [556, 0]
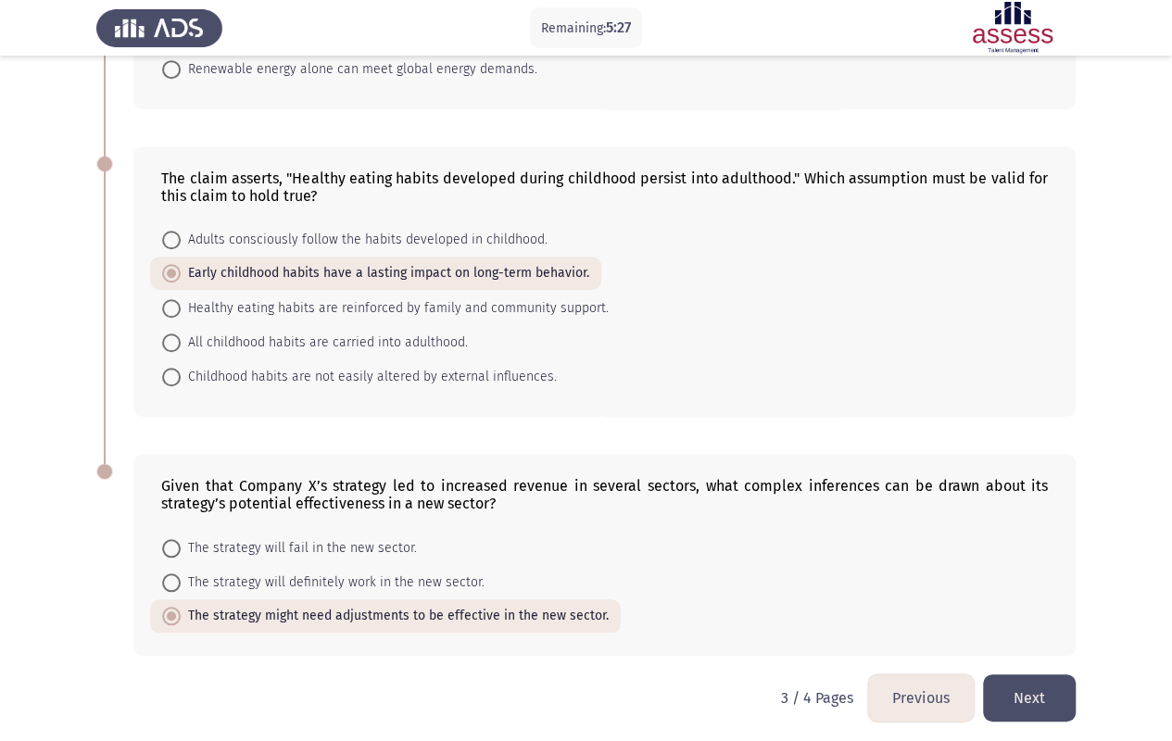
click at [1051, 596] on button "Next" at bounding box center [1029, 698] width 93 height 47
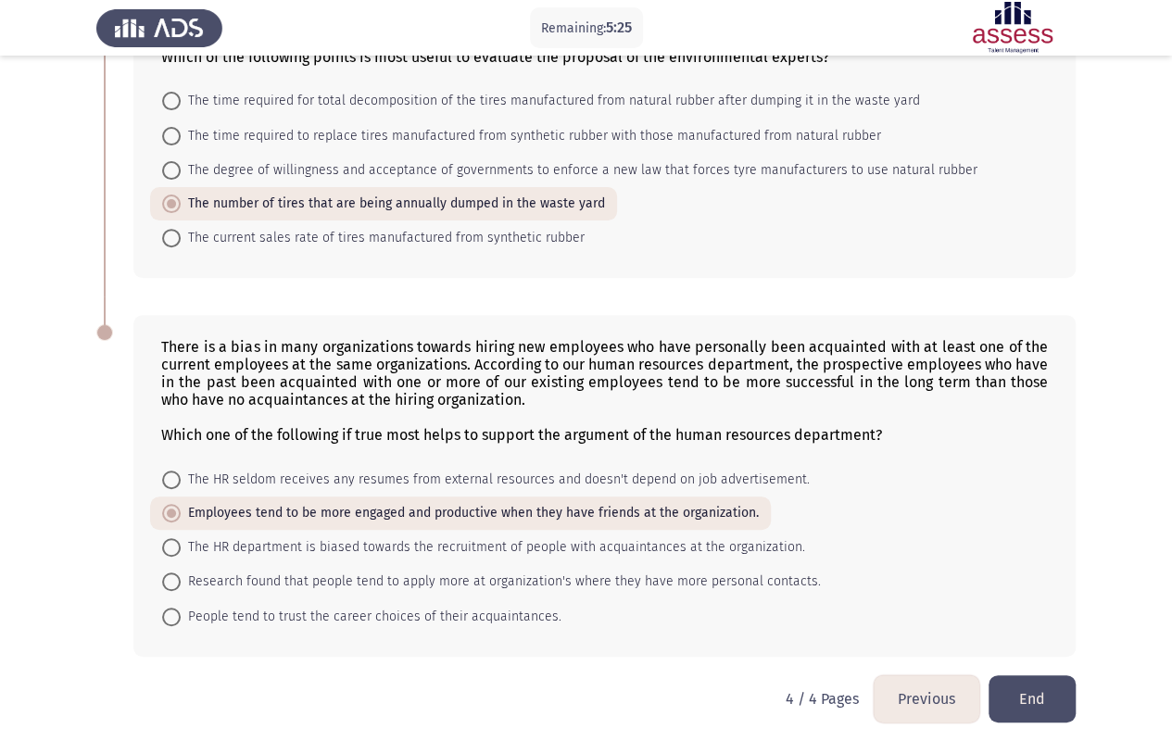
scroll to position [221, 0]
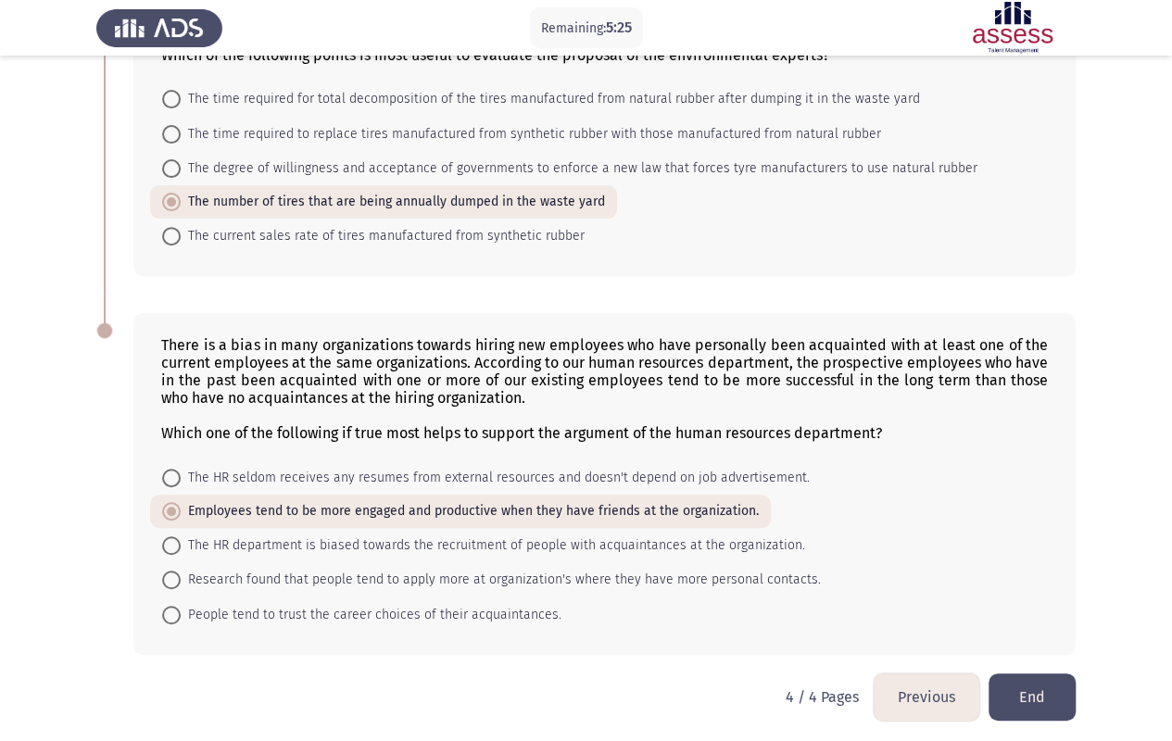
click at [1057, 596] on button "End" at bounding box center [1032, 697] width 87 height 47
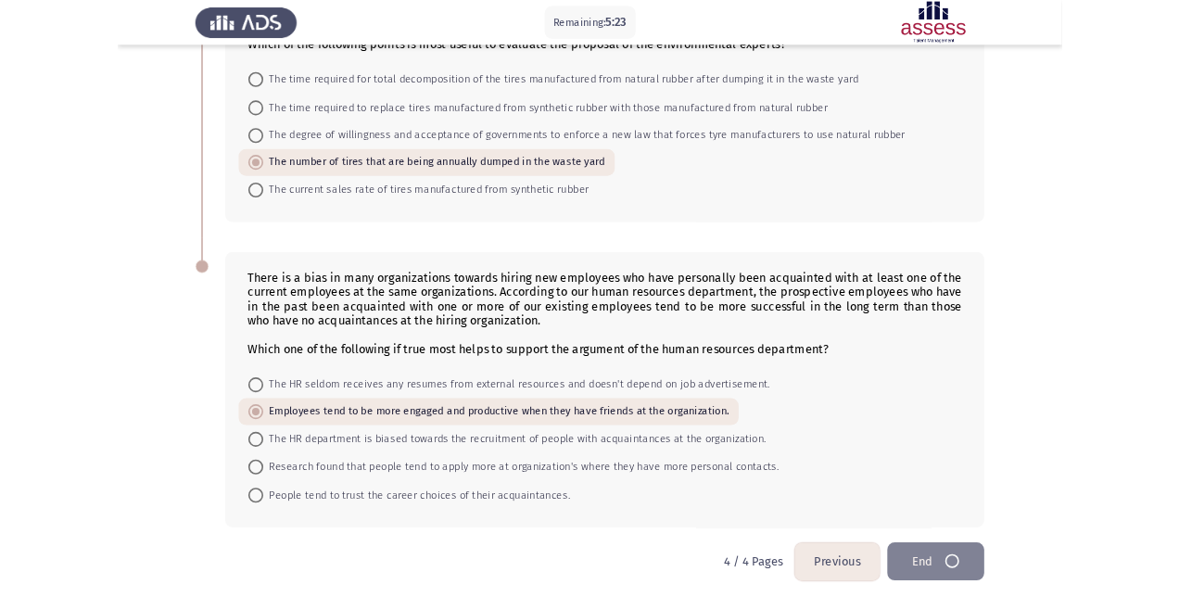
scroll to position [0, 0]
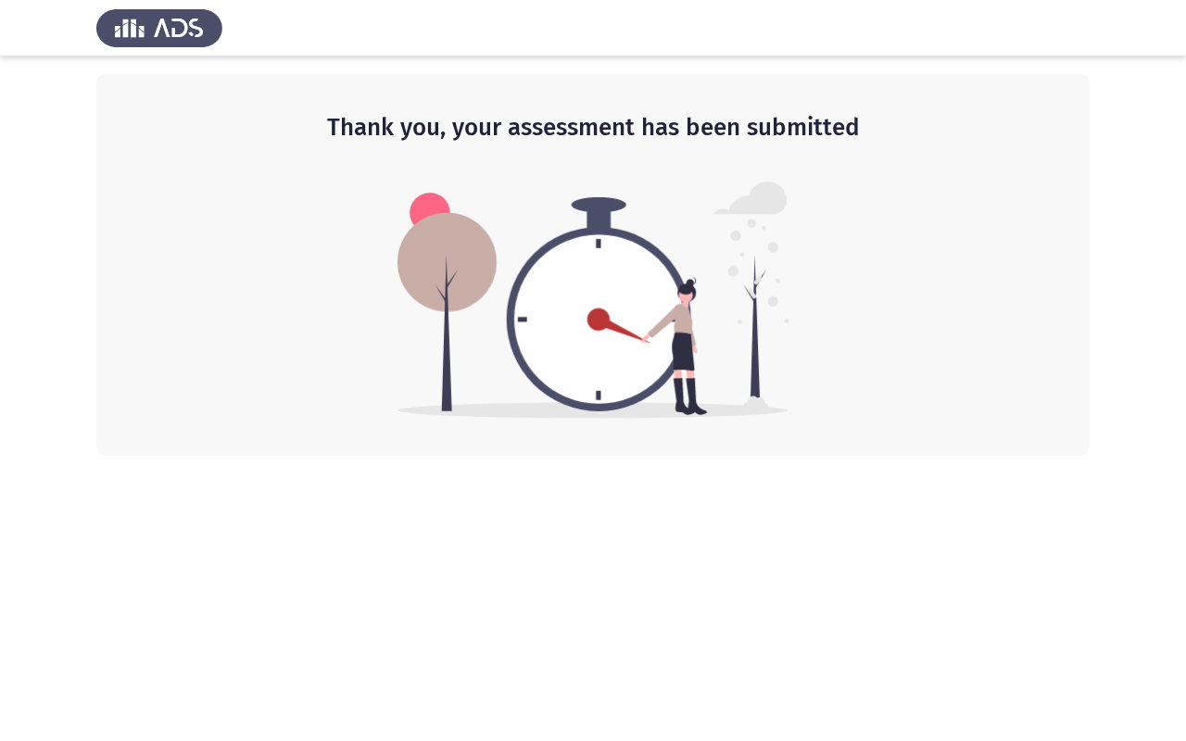
click at [399, 76] on div "Thank you, your assessment has been submitted" at bounding box center [592, 265] width 993 height 382
click at [486, 182] on img at bounding box center [593, 300] width 392 height 237
click at [881, 156] on div "Thank you, your assessment has been submitted" at bounding box center [592, 265] width 993 height 382
click at [925, 134] on h2 "Thank you, your assessment has been submitted" at bounding box center [592, 127] width 919 height 33
click at [732, 456] on html "Thank you, your assessment has been submitted" at bounding box center [593, 228] width 1186 height 456
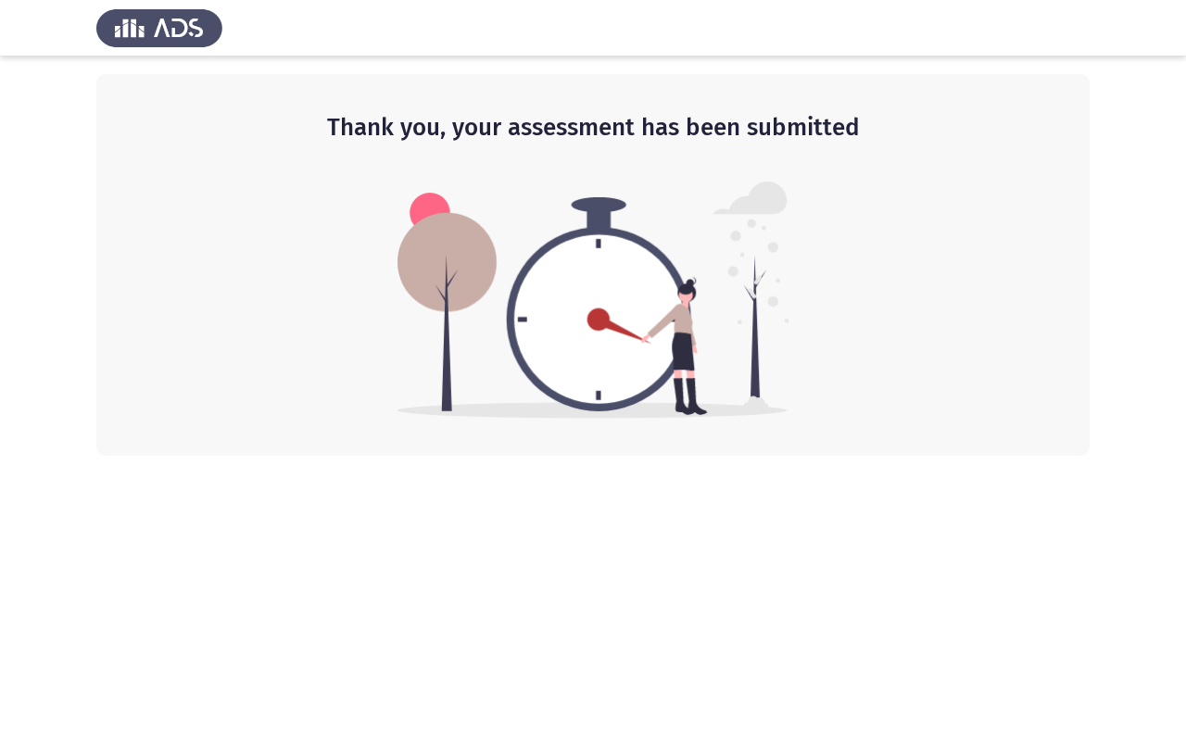
click at [717, 456] on html "Thank you, your assessment has been submitted" at bounding box center [593, 228] width 1186 height 456
click at [621, 456] on html "Thank you, your assessment has been submitted" at bounding box center [593, 228] width 1186 height 456
click at [721, 456] on html "Thank you, your assessment has been submitted" at bounding box center [593, 228] width 1186 height 456
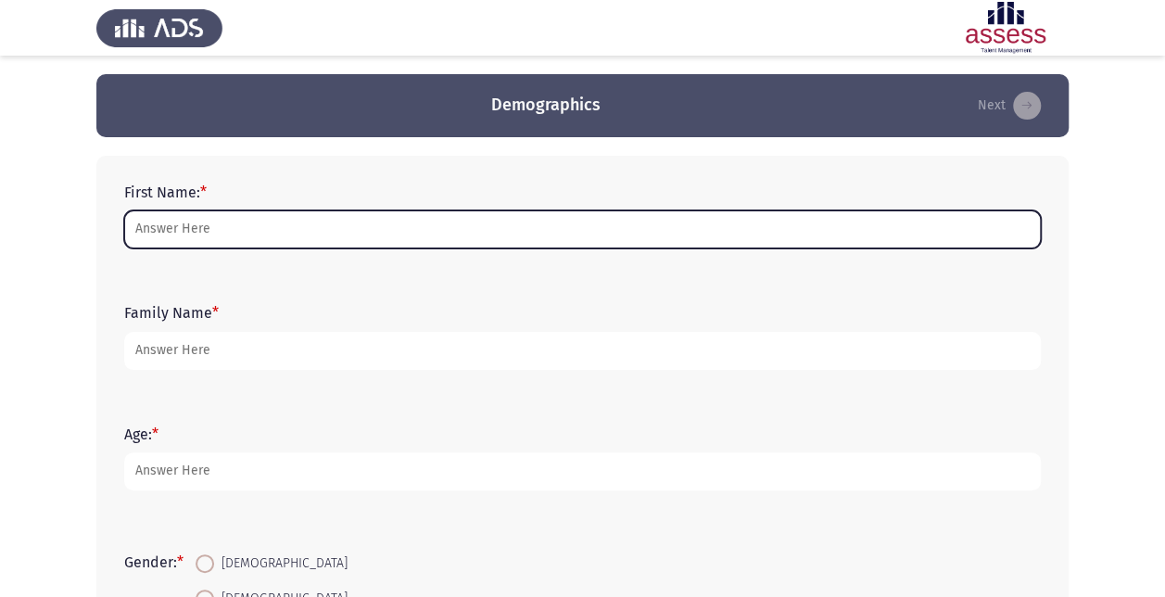
click at [311, 223] on input "First Name: *" at bounding box center [582, 229] width 916 height 38
type input "[PERSON_NAME]"
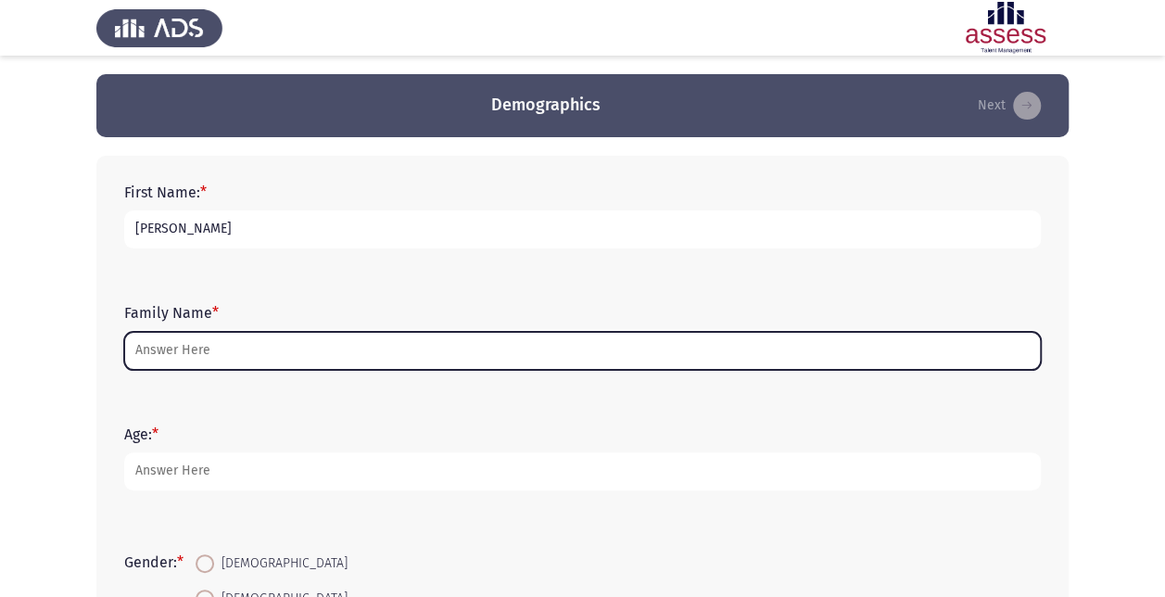
click at [292, 349] on input "Family Name *" at bounding box center [582, 351] width 916 height 38
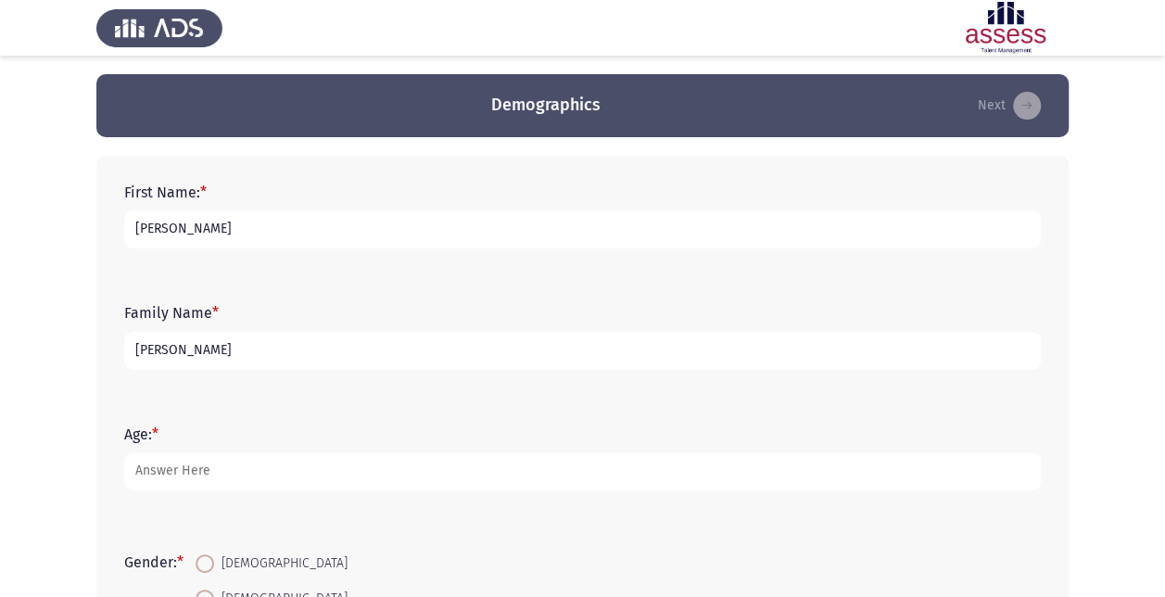
type input "[PERSON_NAME]"
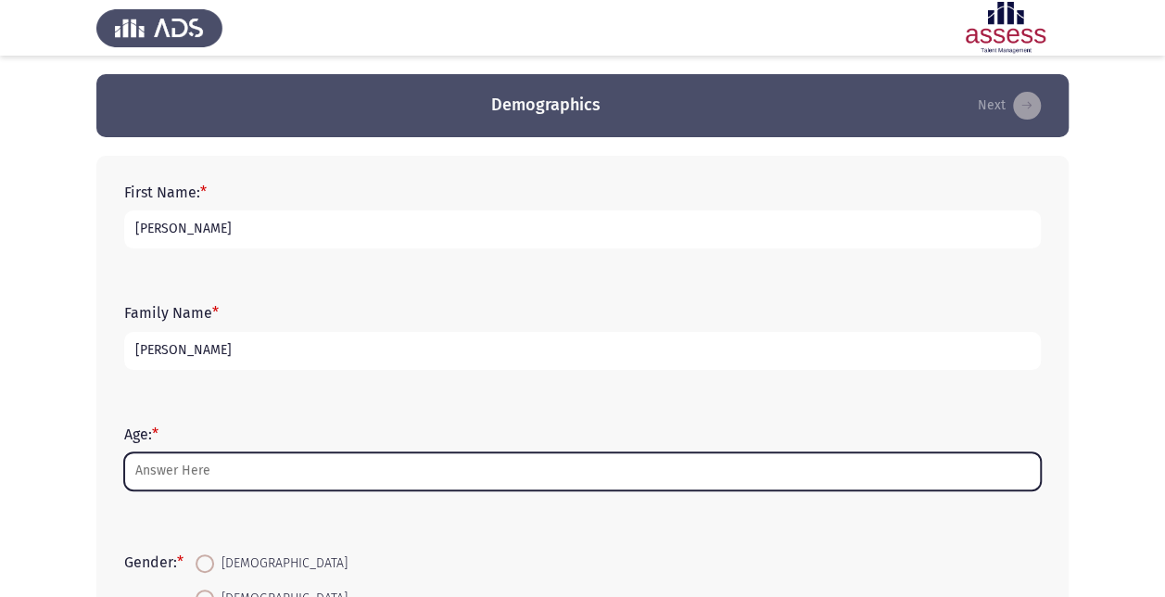
click at [246, 468] on input "Age: *" at bounding box center [582, 471] width 916 height 38
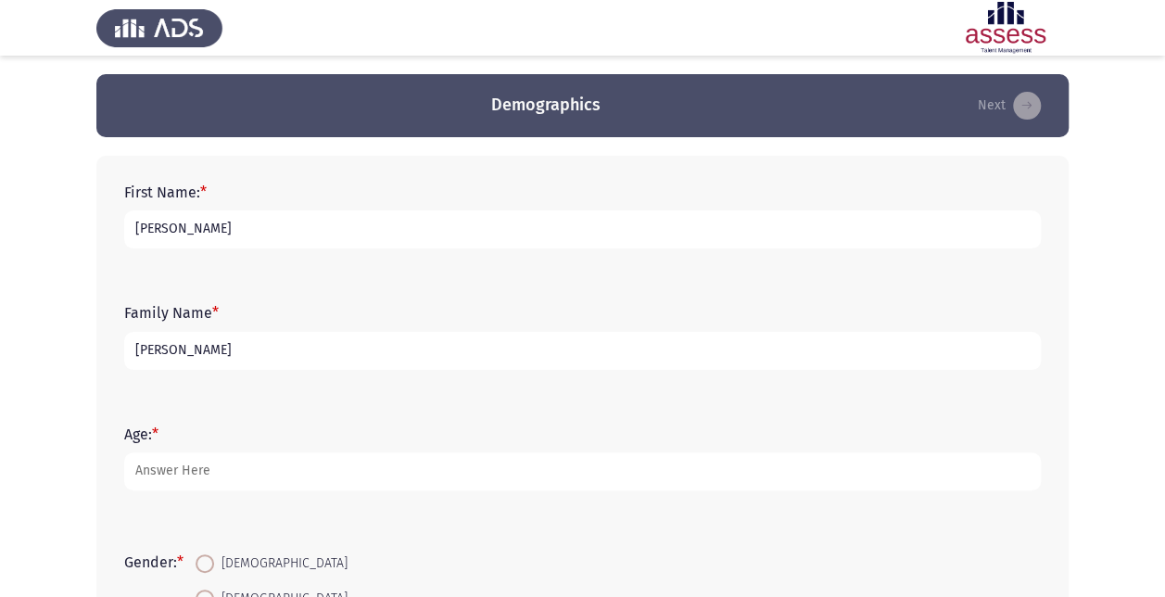
type input "2"
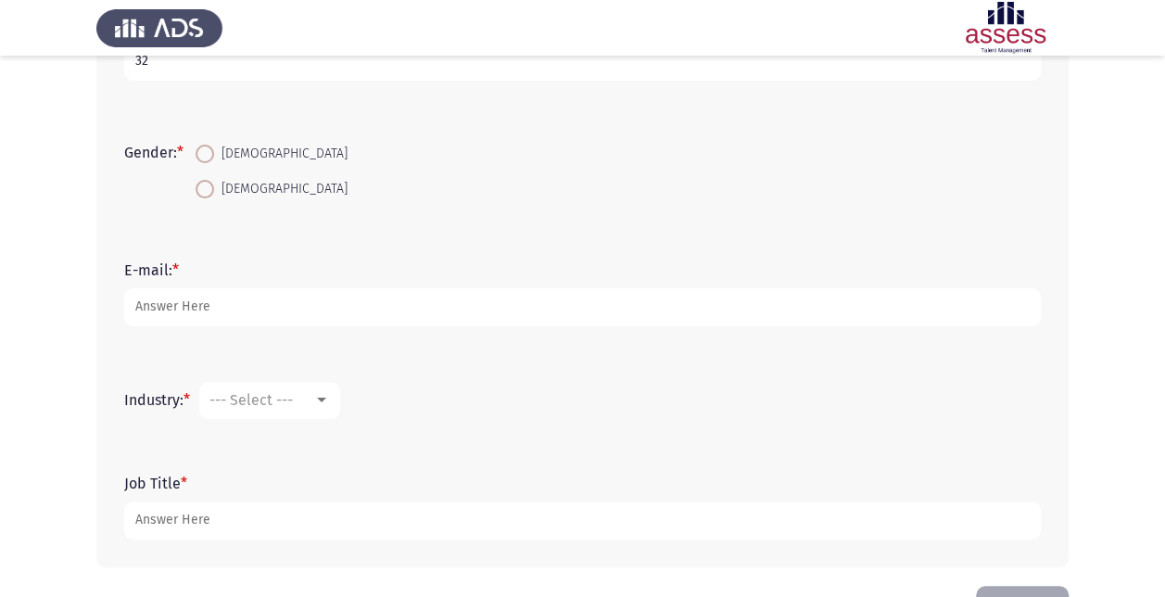
scroll to position [371, 0]
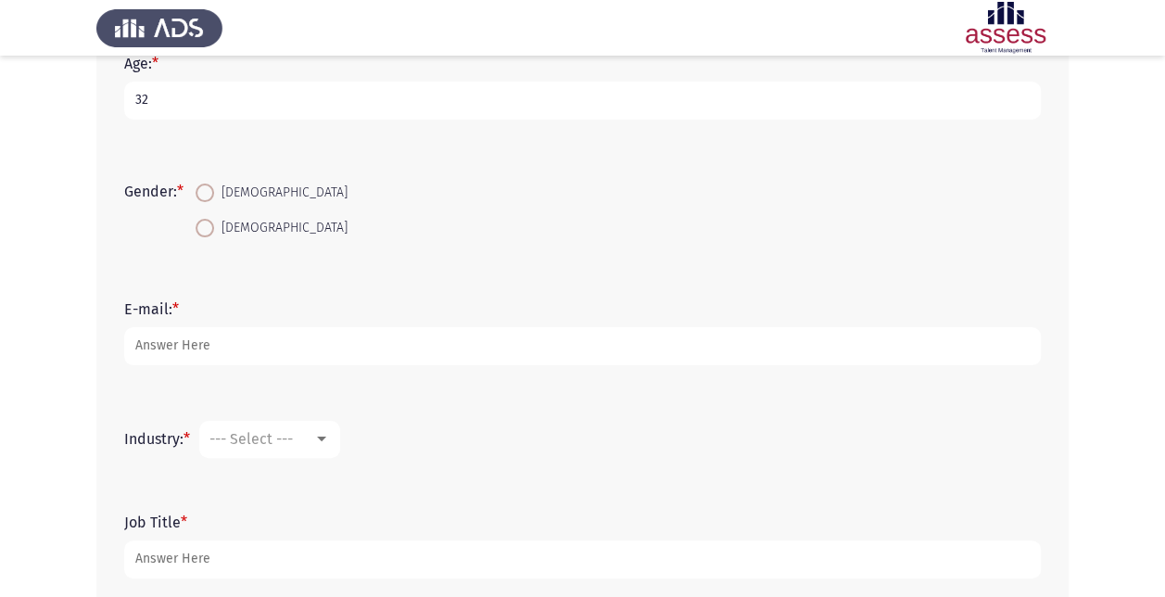
type input "32"
click at [208, 220] on span at bounding box center [205, 228] width 19 height 19
click at [208, 220] on input "[DEMOGRAPHIC_DATA]" at bounding box center [205, 228] width 19 height 19
radio input "true"
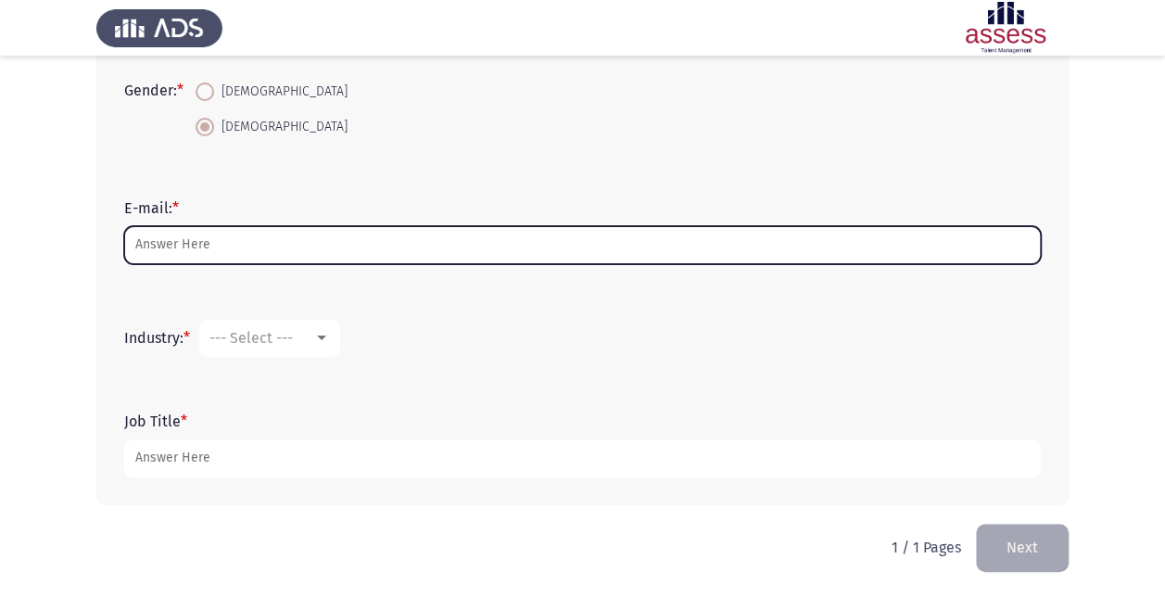
click at [222, 249] on input "E-mail: *" at bounding box center [582, 245] width 916 height 38
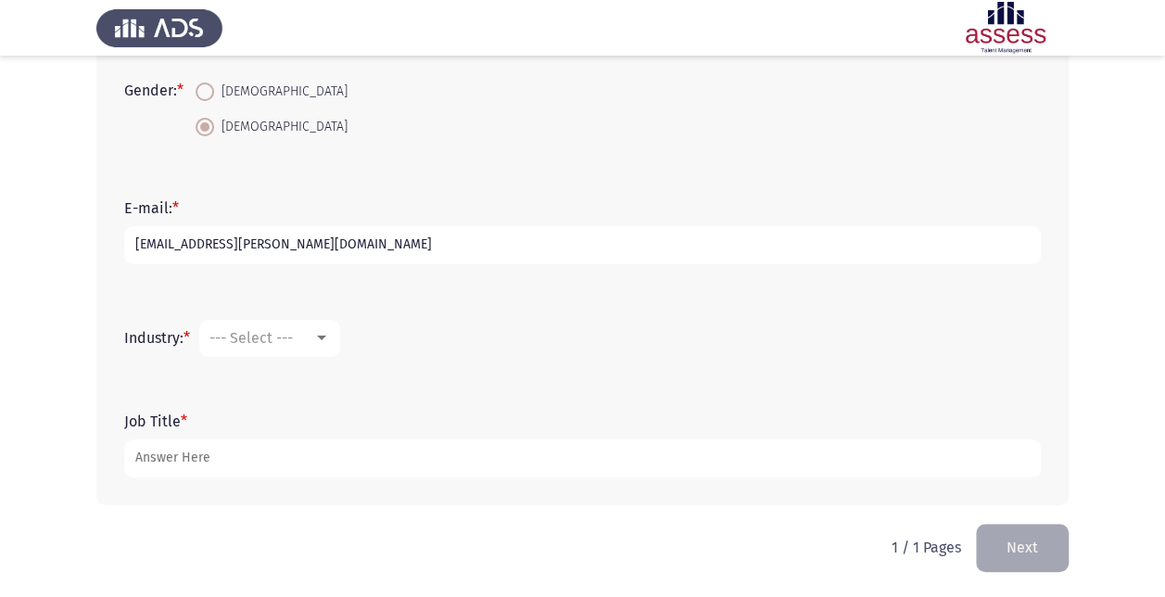
type input "[EMAIL_ADDRESS][PERSON_NAME][DOMAIN_NAME]"
click at [329, 334] on div at bounding box center [321, 338] width 17 height 15
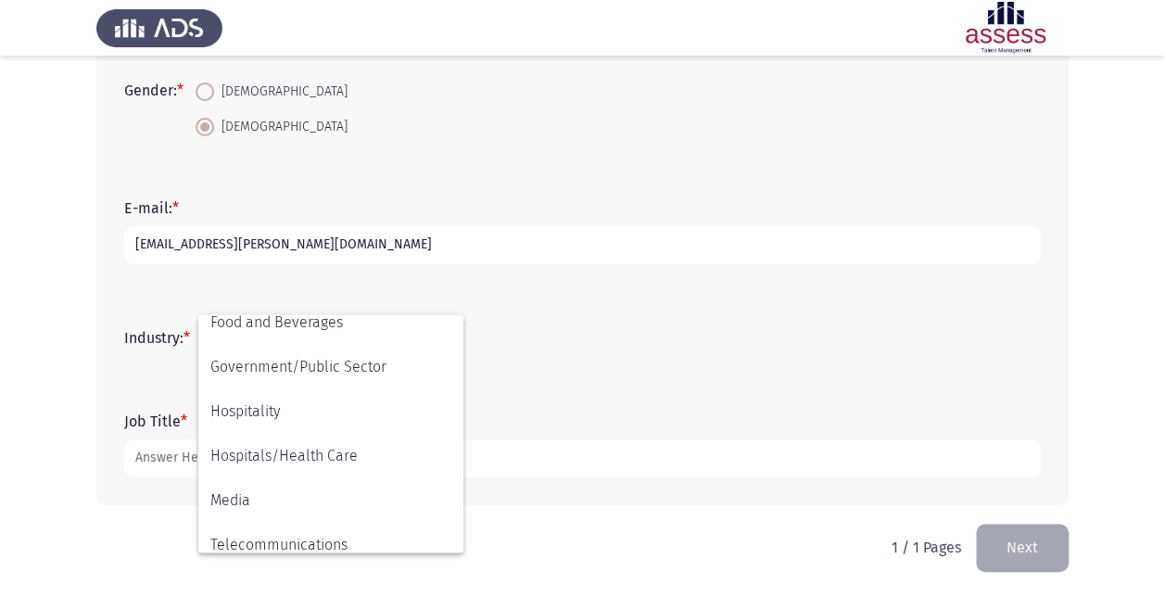
scroll to position [463, 0]
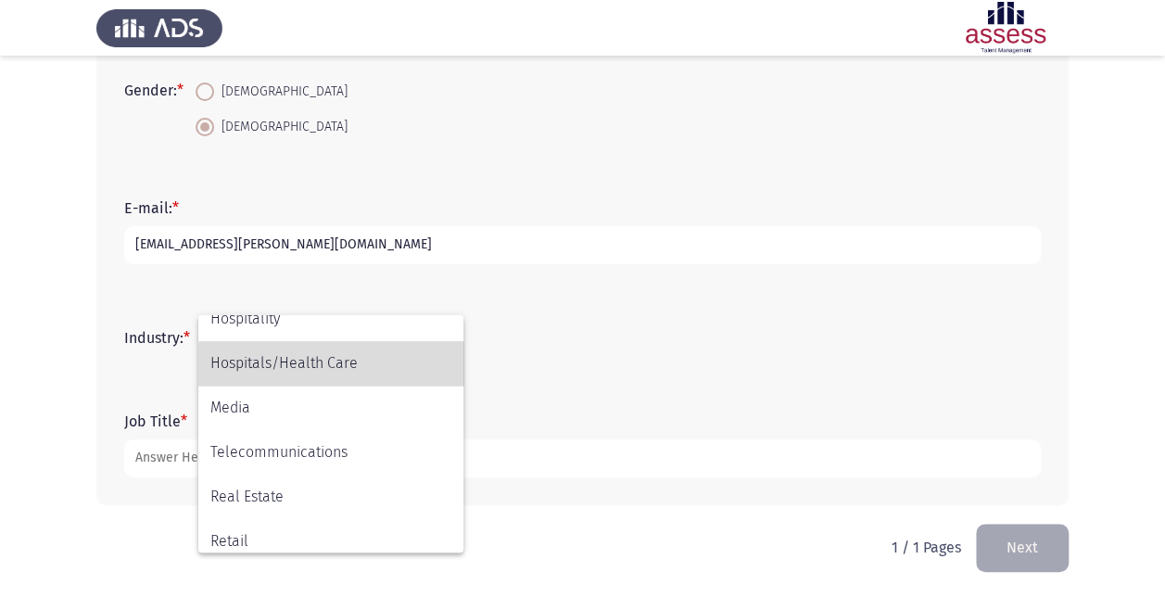
click at [358, 368] on span "Hospitals/Health Care" at bounding box center [330, 363] width 241 height 44
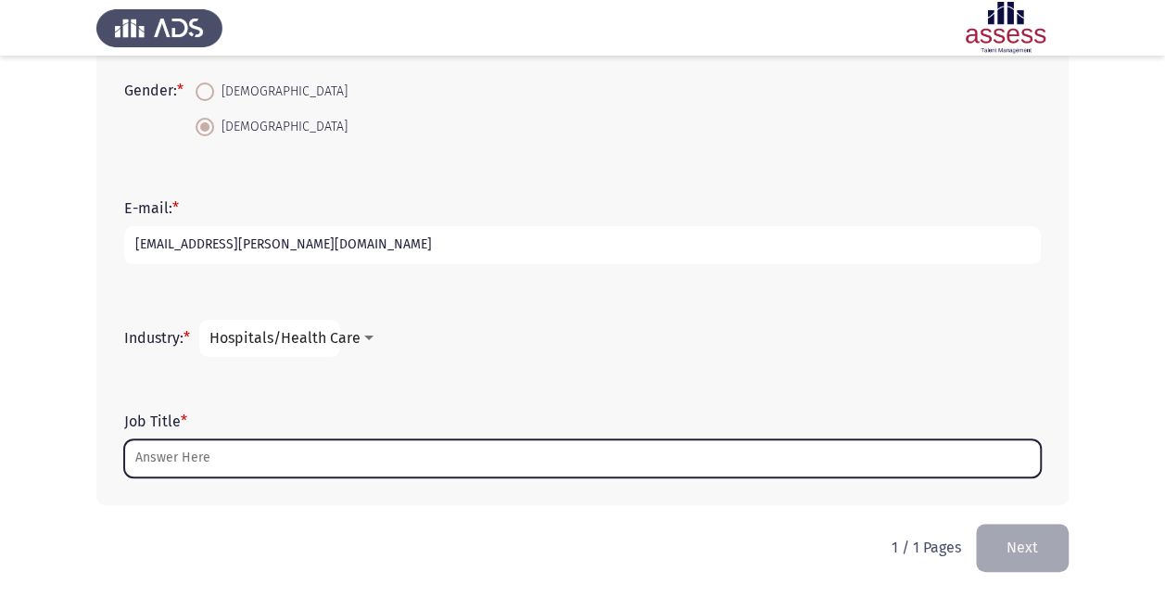
click at [316, 458] on input "Job Title *" at bounding box center [582, 458] width 916 height 38
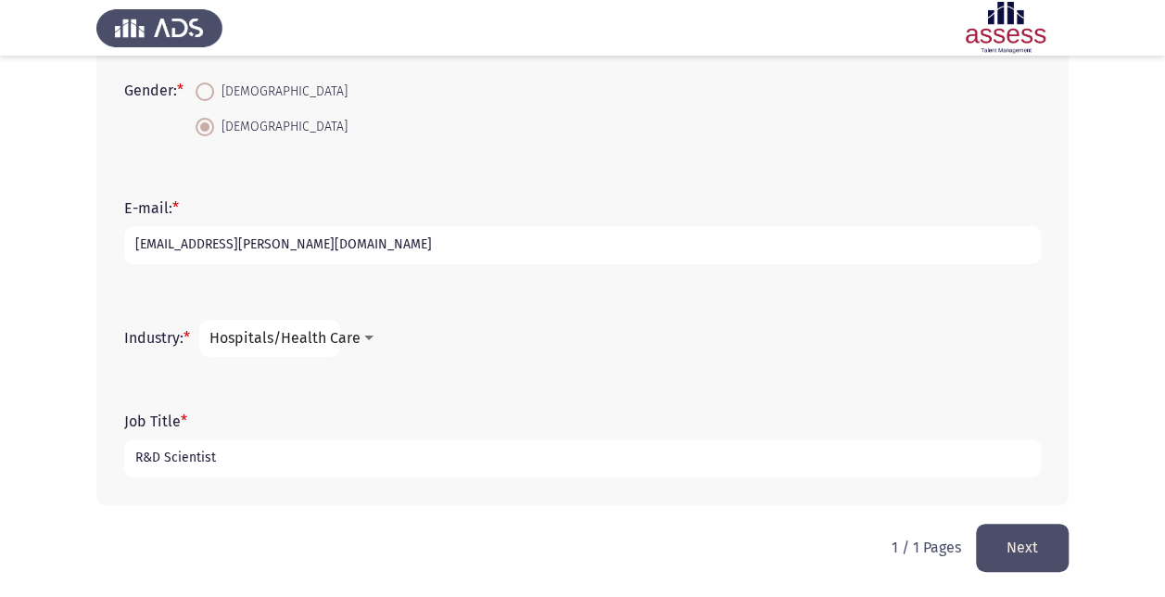
click at [130, 443] on input "R&D Scientist" at bounding box center [582, 458] width 916 height 38
click at [189, 449] on input "R&D Scientist" at bounding box center [582, 458] width 916 height 38
click at [232, 458] on input "R&D Scientist" at bounding box center [582, 458] width 916 height 38
type input "R&D Scientist"
click at [1051, 530] on button "Next" at bounding box center [1022, 547] width 93 height 47
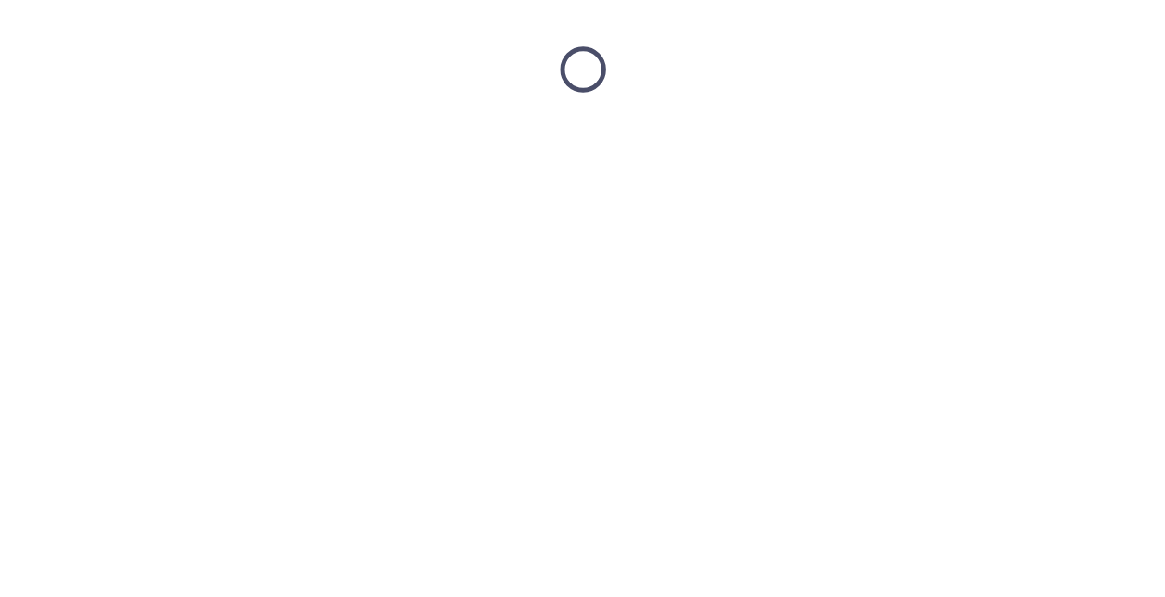
scroll to position [0, 0]
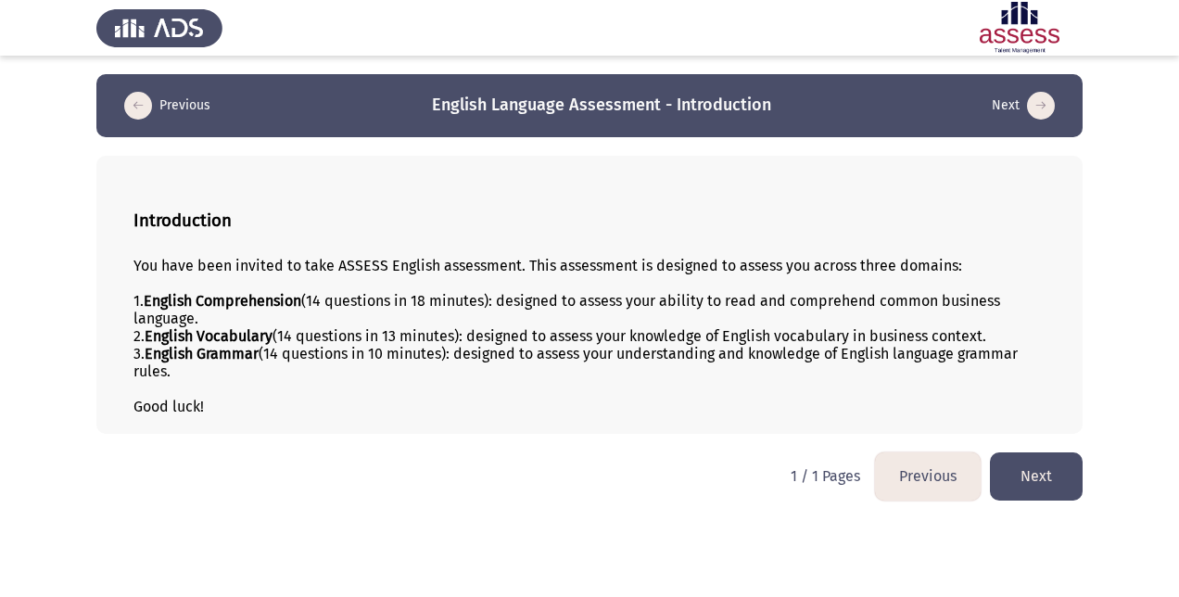
click at [1049, 481] on button "Next" at bounding box center [1036, 475] width 93 height 47
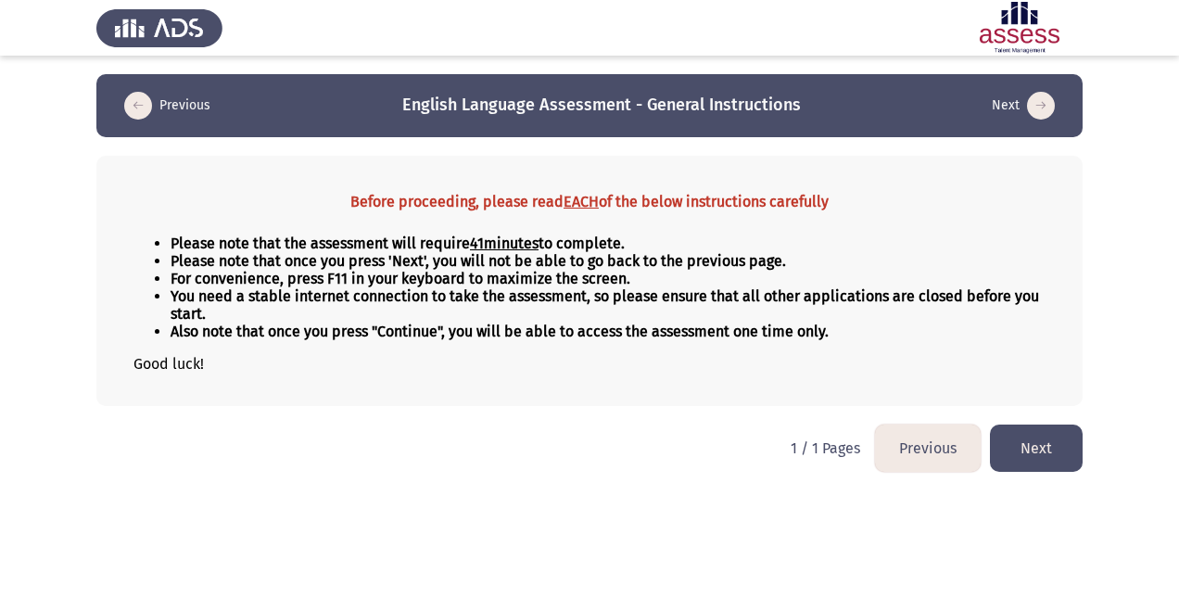
click at [1058, 446] on button "Next" at bounding box center [1036, 447] width 93 height 47
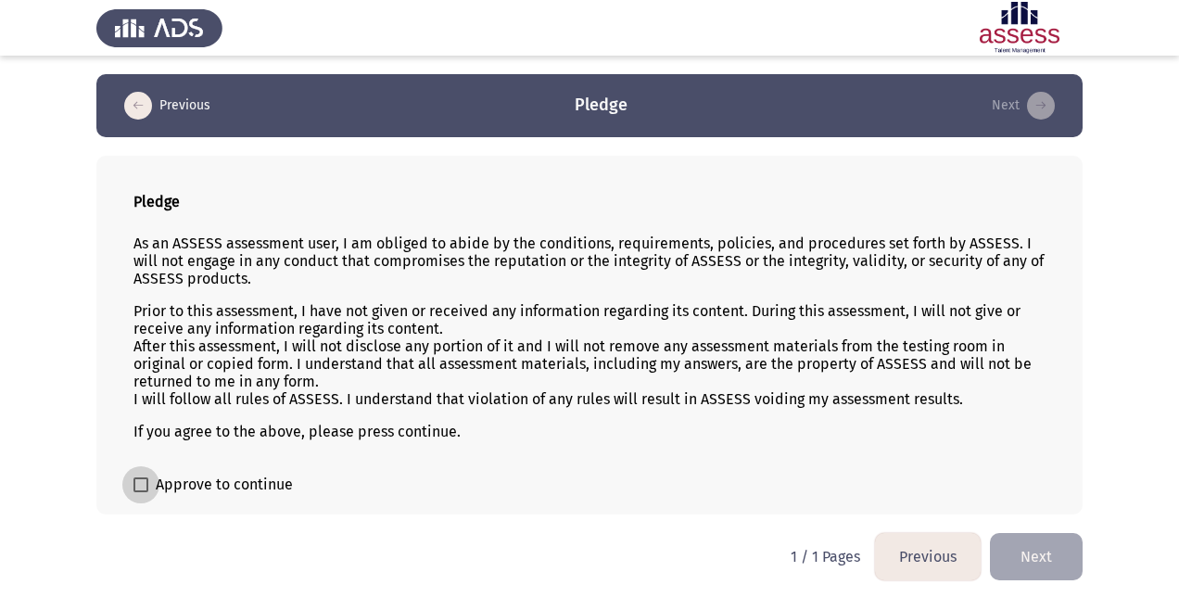
click at [169, 487] on span "Approve to continue" at bounding box center [224, 484] width 137 height 22
click at [141, 492] on input "Approve to continue" at bounding box center [140, 492] width 1 height 1
checkbox input "true"
click at [1045, 550] on button "Next" at bounding box center [1036, 556] width 93 height 47
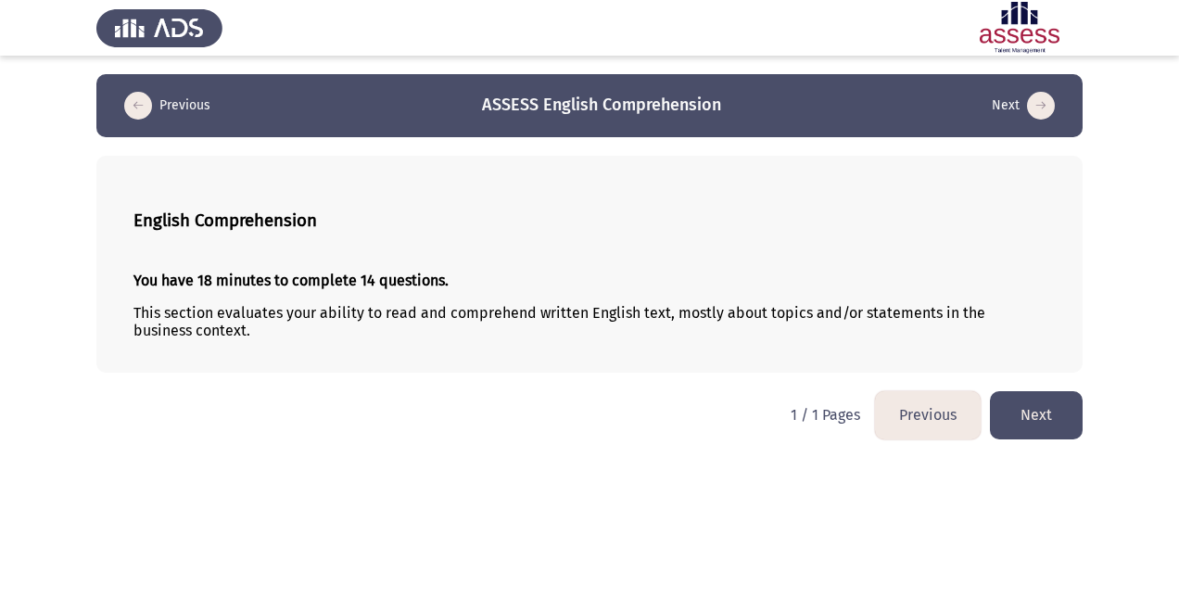
click at [1047, 410] on button "Next" at bounding box center [1036, 414] width 93 height 47
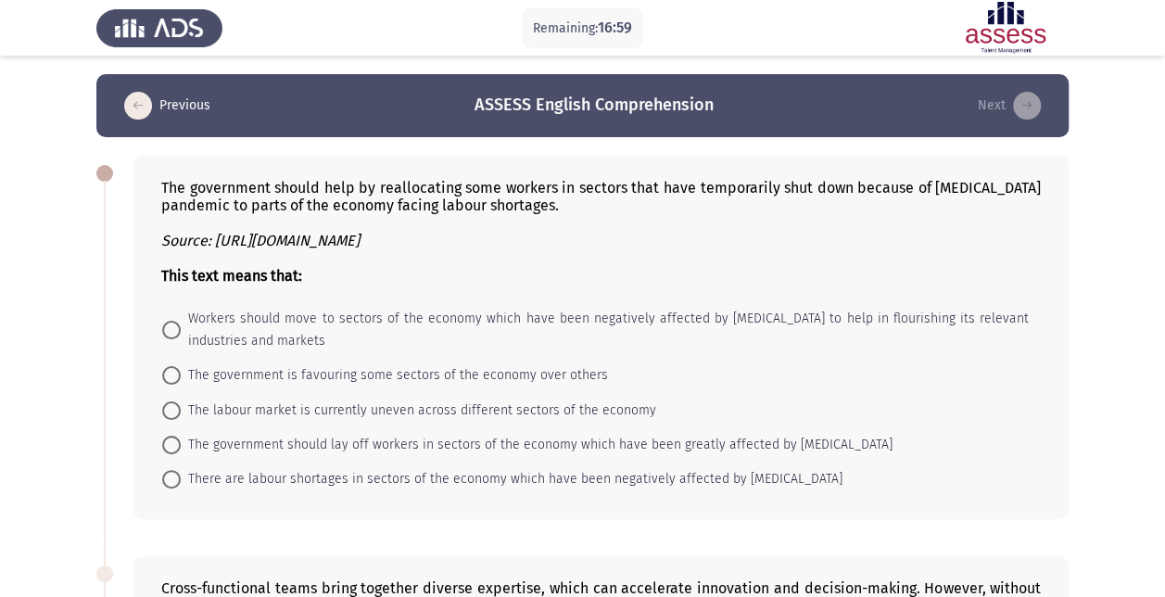
click at [424, 474] on span "There are labour shortages in sectors of the economy which have been negatively…" at bounding box center [512, 479] width 662 height 22
click at [181, 474] on input "There are labour shortages in sectors of the economy which have been negatively…" at bounding box center [171, 479] width 19 height 19
radio input "true"
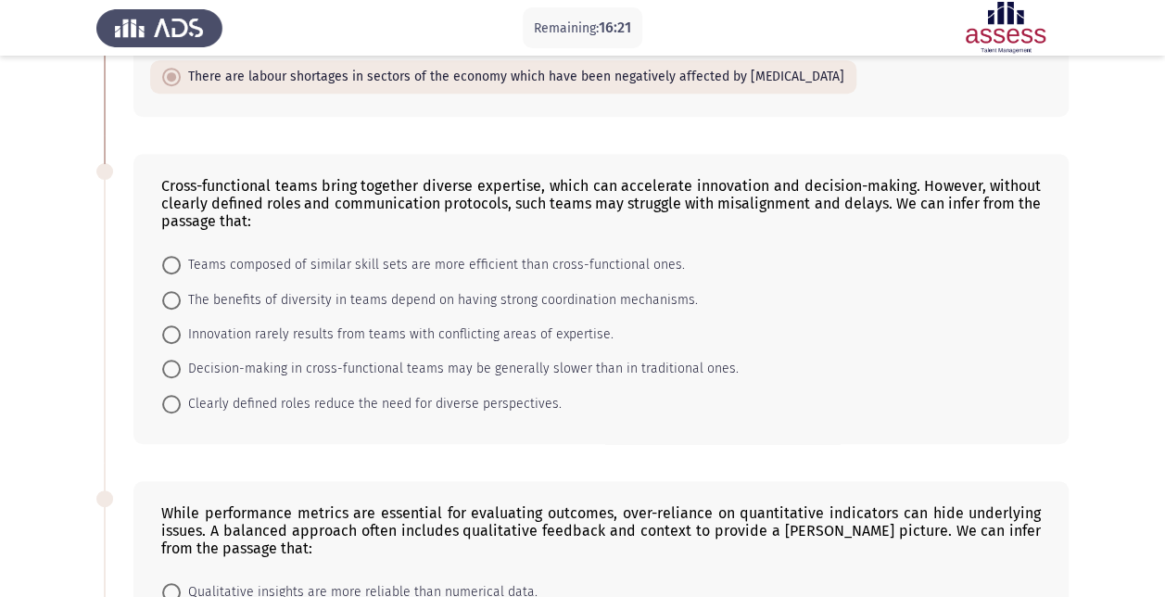
scroll to position [463, 0]
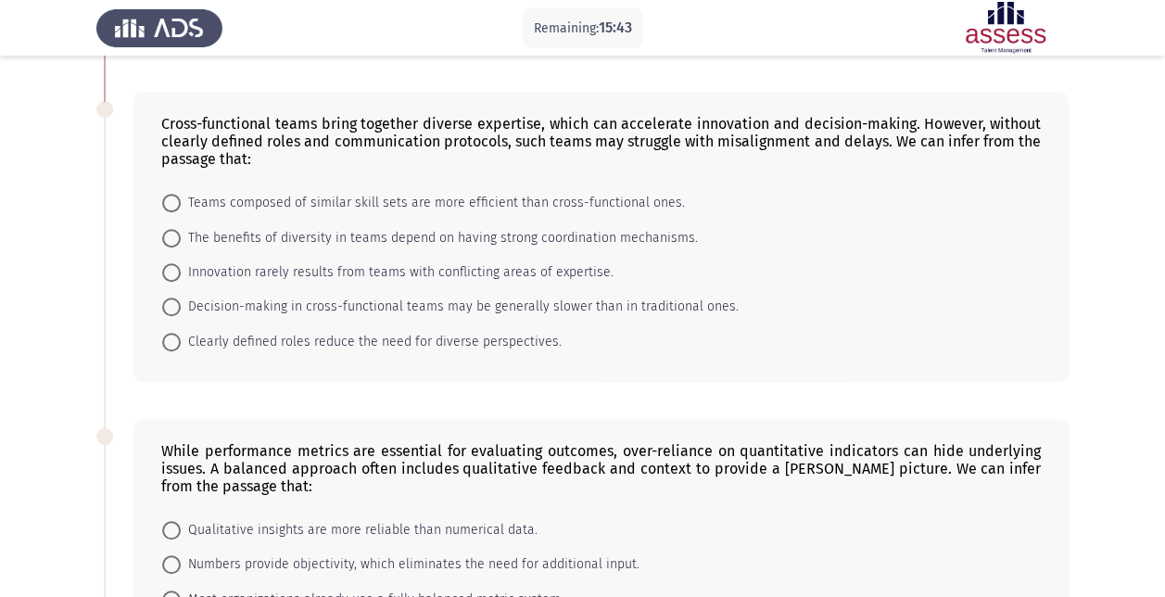
click at [267, 296] on span "Decision-making in cross-functional teams may be generally slower than in tradi…" at bounding box center [460, 307] width 558 height 22
click at [181, 297] on input "Decision-making in cross-functional teams may be generally slower than in tradi…" at bounding box center [171, 306] width 19 height 19
radio input "true"
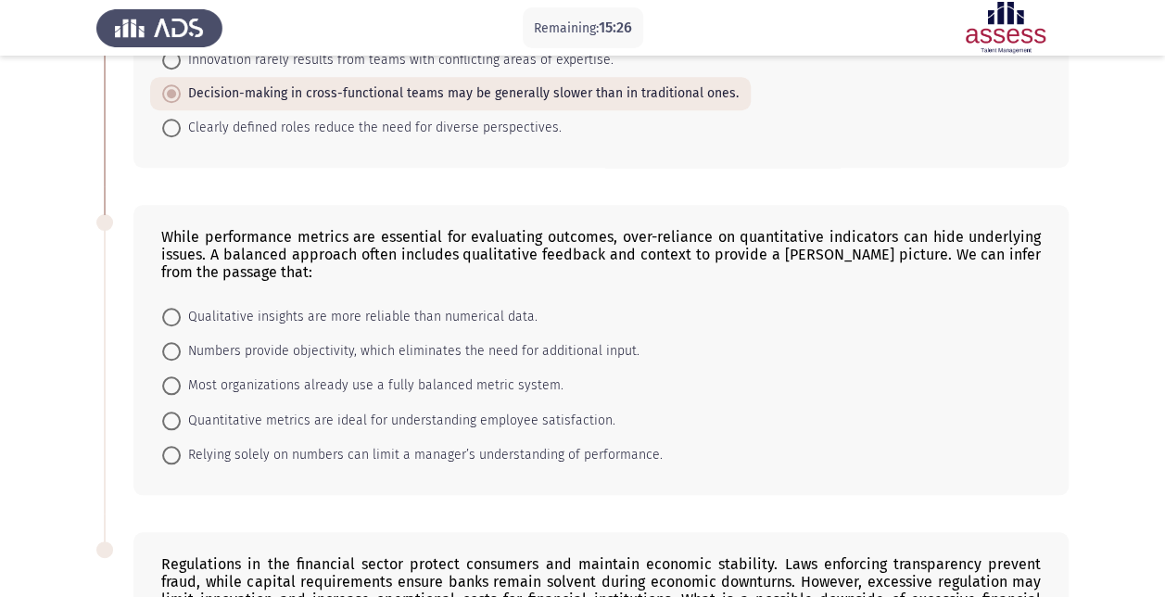
scroll to position [704, 0]
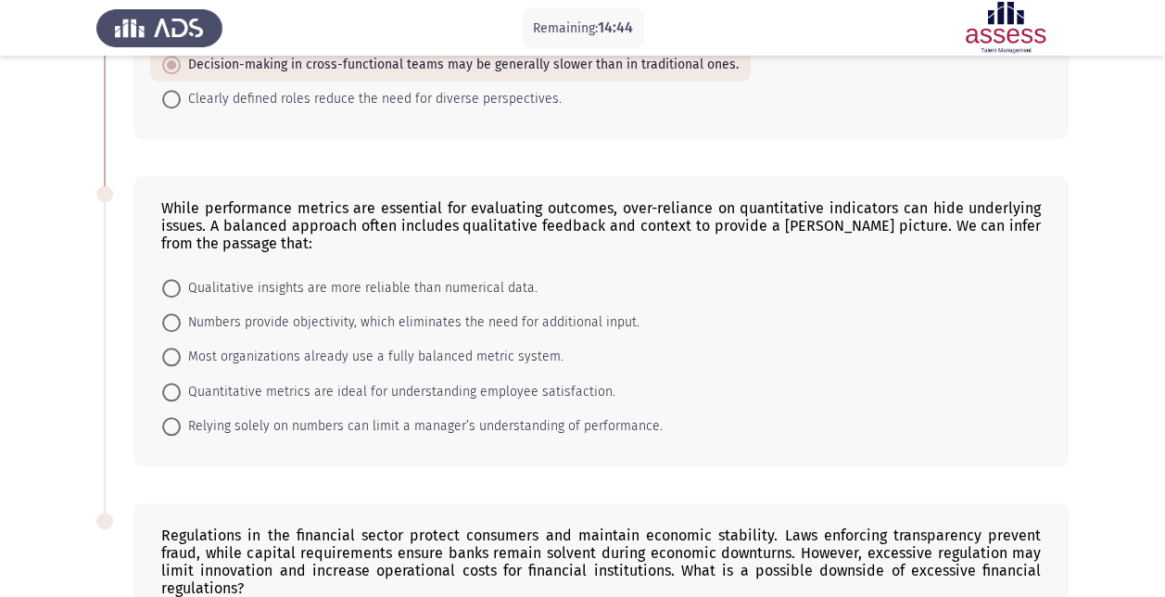
click at [392, 346] on span "Most organizations already use a fully balanced metric system." at bounding box center [372, 357] width 383 height 22
click at [181, 347] on input "Most organizations already use a fully balanced metric system." at bounding box center [171, 356] width 19 height 19
radio input "true"
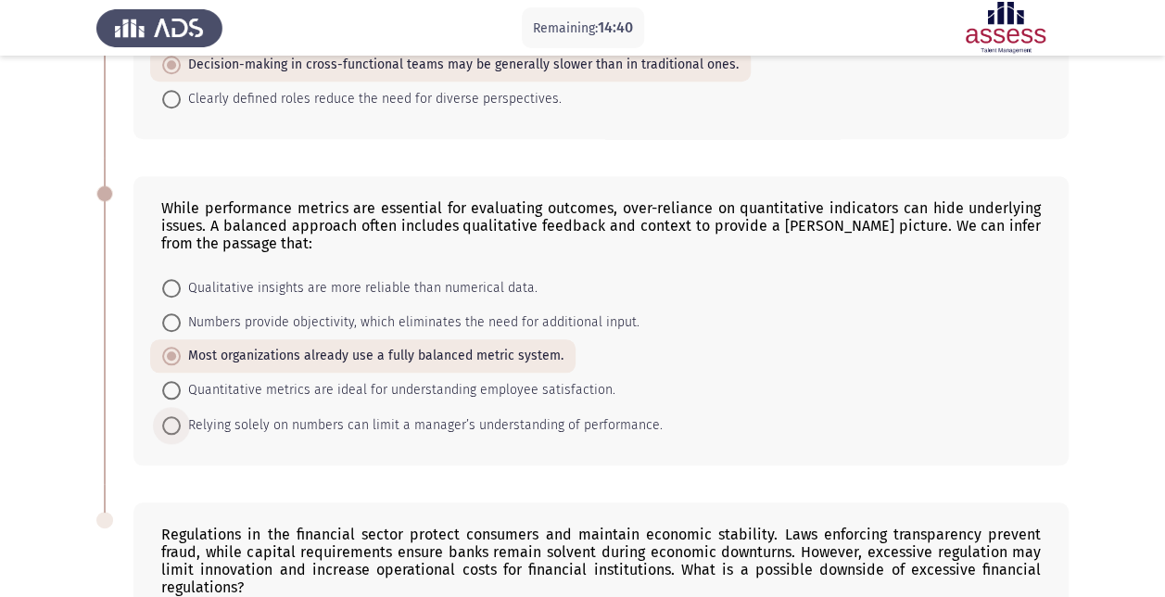
click at [449, 414] on span "Relying solely on numbers can limit a manager’s understanding of performance." at bounding box center [422, 425] width 482 height 22
click at [181, 416] on input "Relying solely on numbers can limit a manager’s understanding of performance." at bounding box center [171, 425] width 19 height 19
radio input "true"
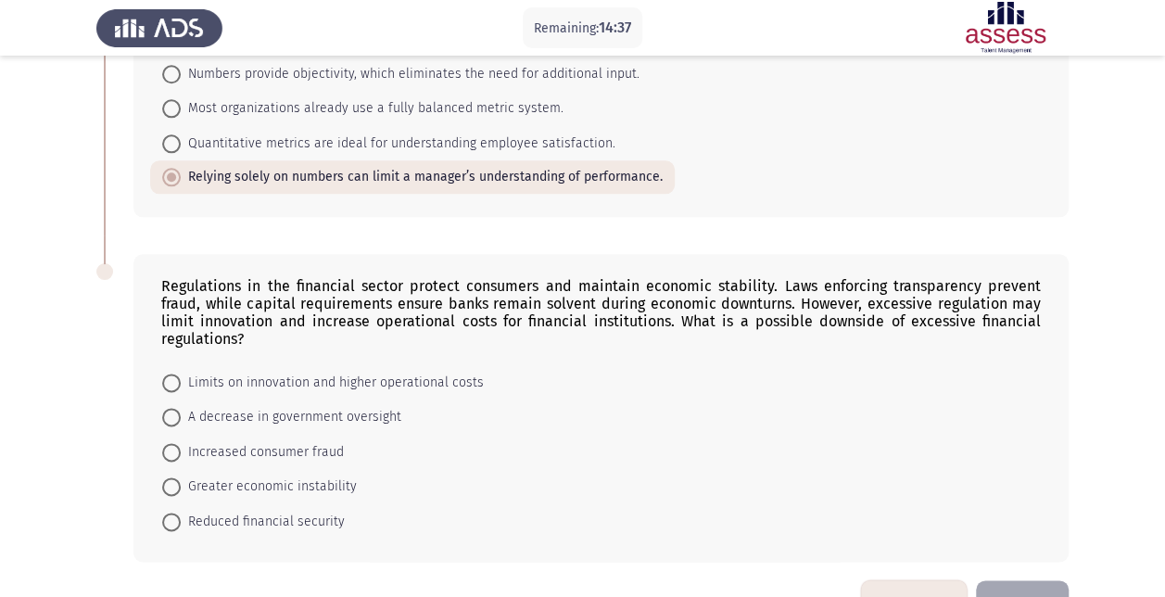
scroll to position [981, 0]
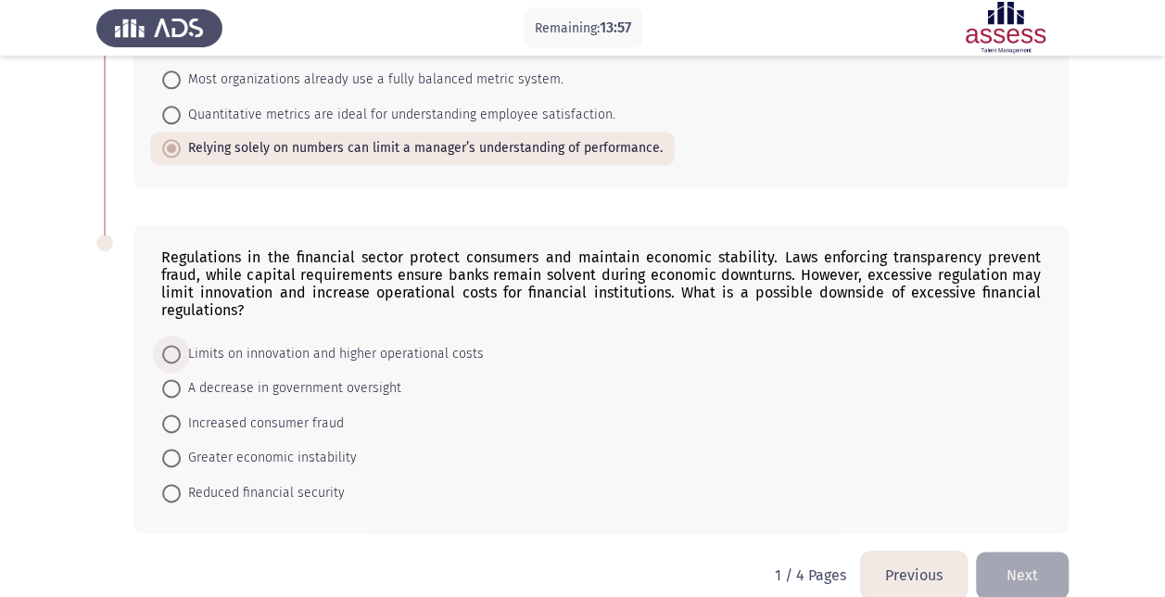
click at [374, 343] on span "Limits on innovation and higher operational costs" at bounding box center [332, 354] width 303 height 22
click at [181, 345] on input "Limits on innovation and higher operational costs" at bounding box center [171, 354] width 19 height 19
radio input "true"
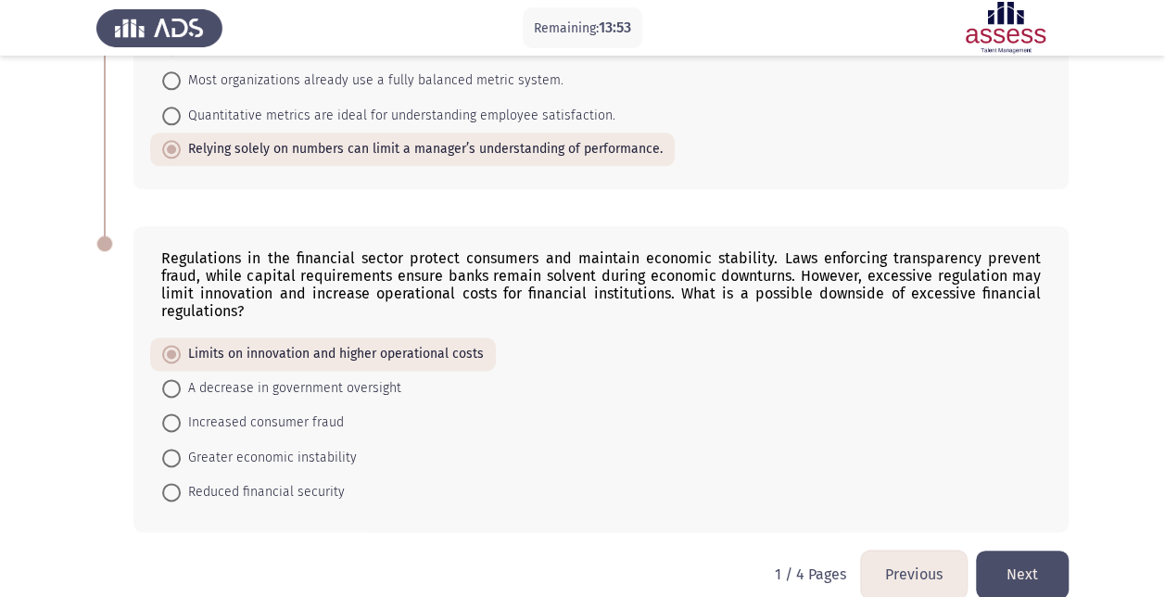
click at [1041, 550] on button "Next" at bounding box center [1022, 573] width 93 height 47
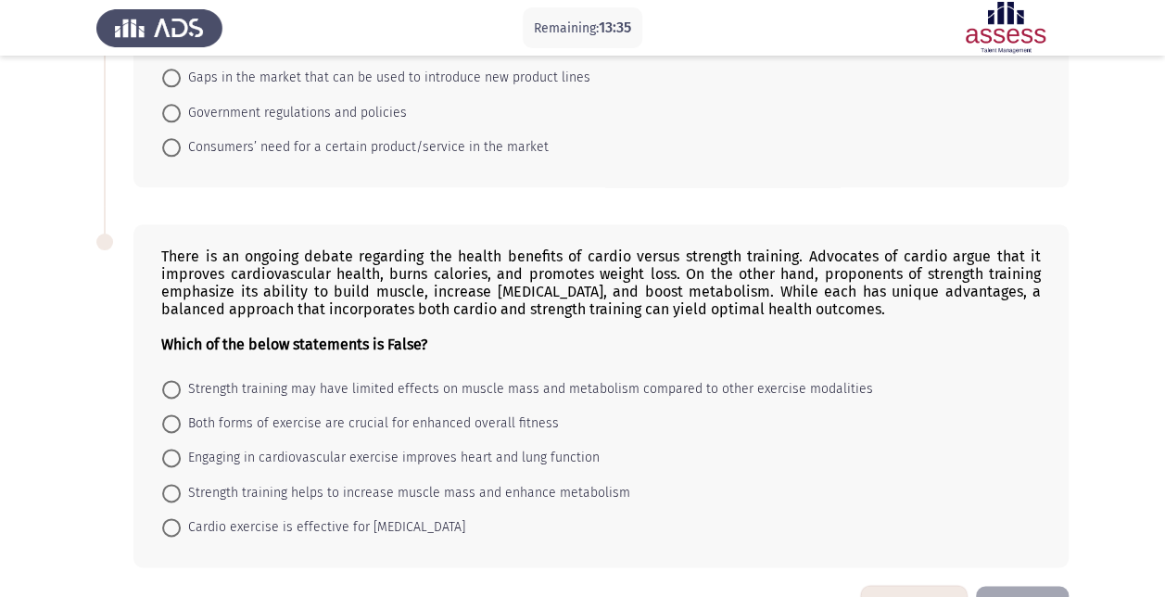
scroll to position [1019, 0]
click at [905, 584] on button "Previous" at bounding box center [914, 607] width 106 height 47
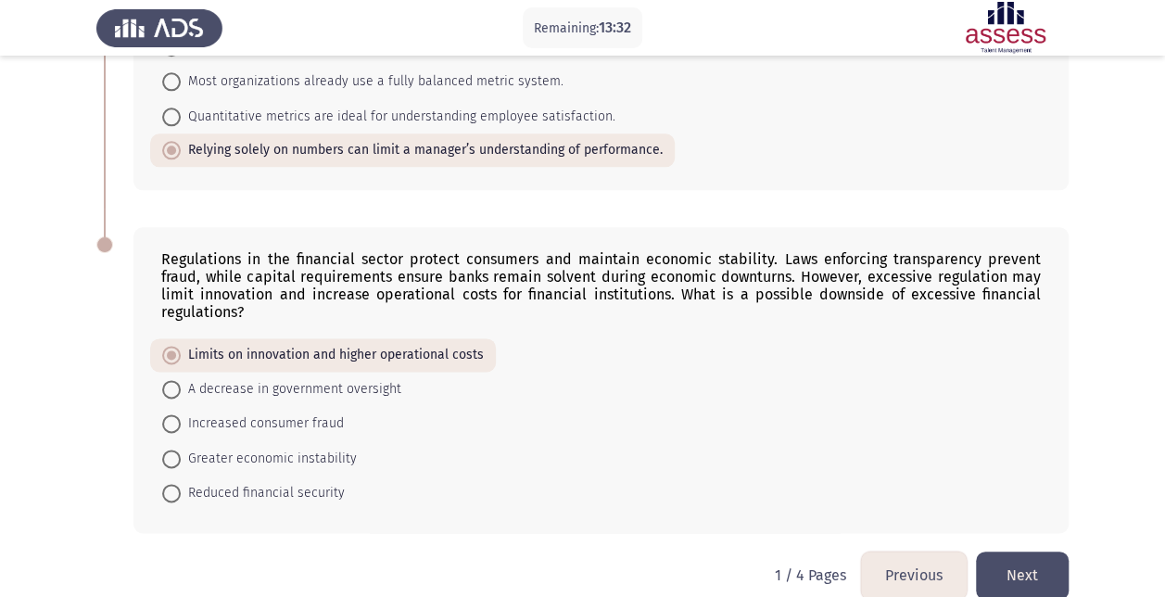
scroll to position [980, 0]
click at [1021, 550] on button "Next" at bounding box center [1022, 573] width 93 height 47
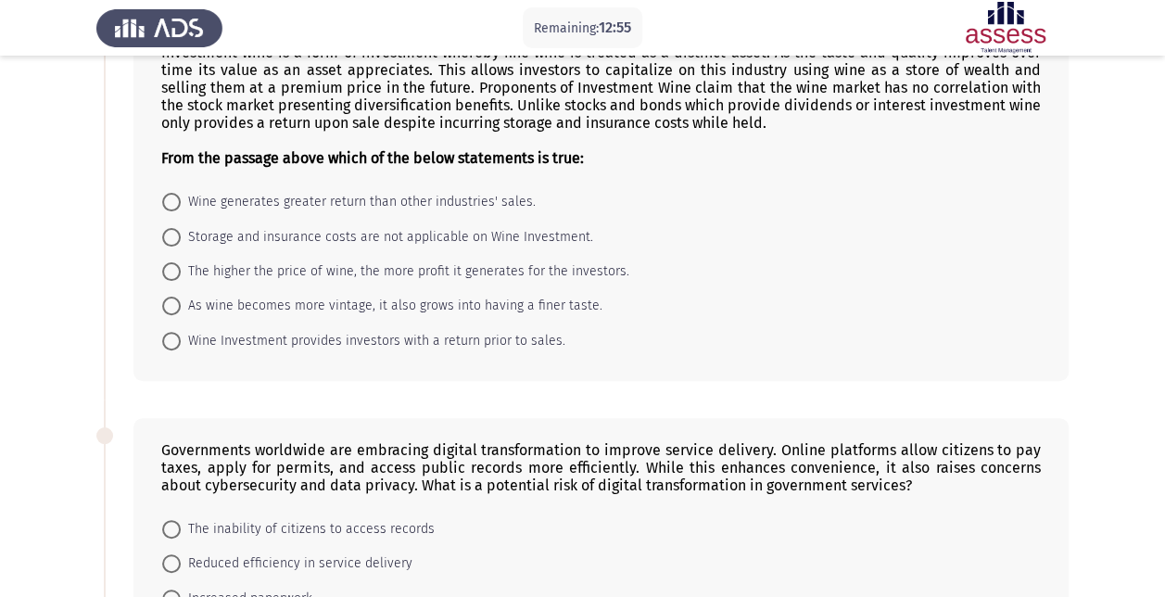
scroll to position [93, 0]
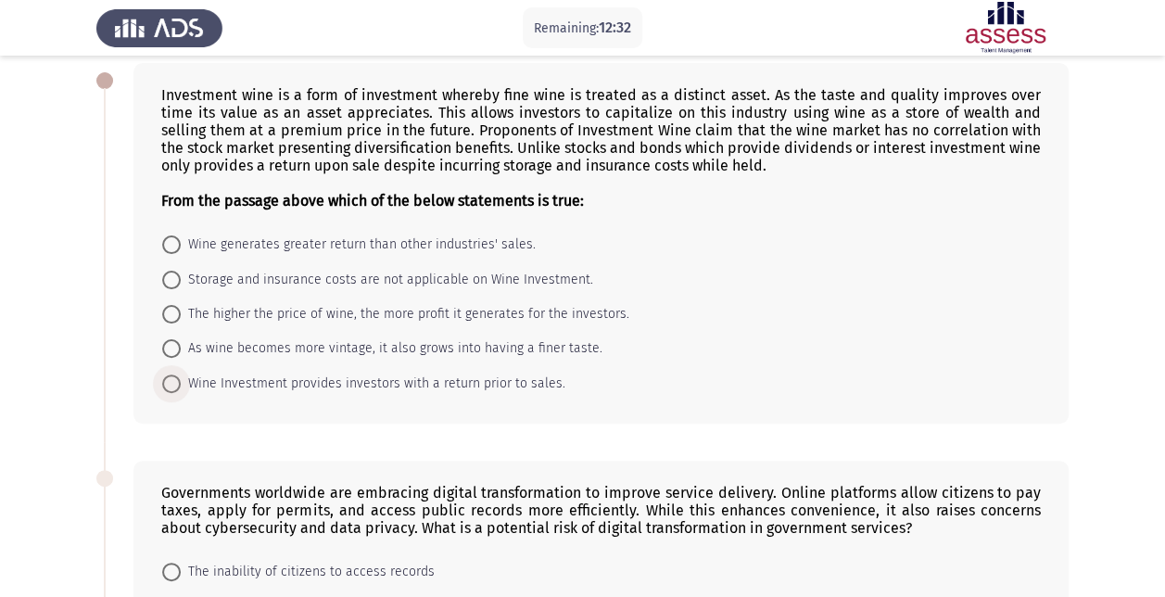
click at [380, 374] on span "Wine Investment provides investors with a return prior to sales." at bounding box center [373, 383] width 385 height 22
click at [181, 374] on input "Wine Investment provides investors with a return prior to sales." at bounding box center [171, 383] width 19 height 19
radio input "true"
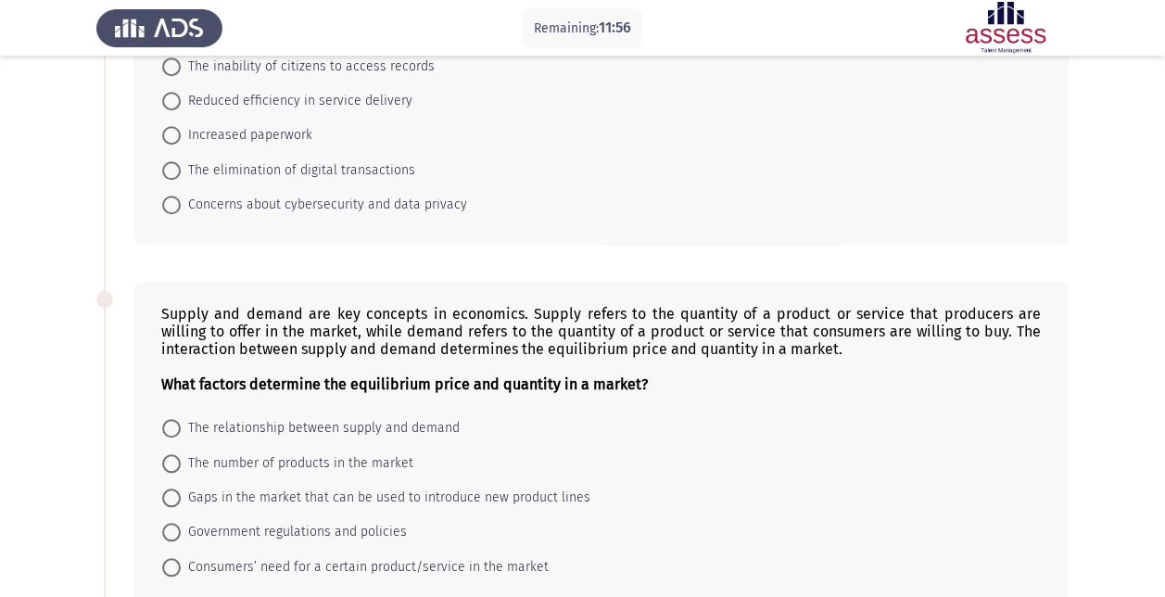
scroll to position [463, 0]
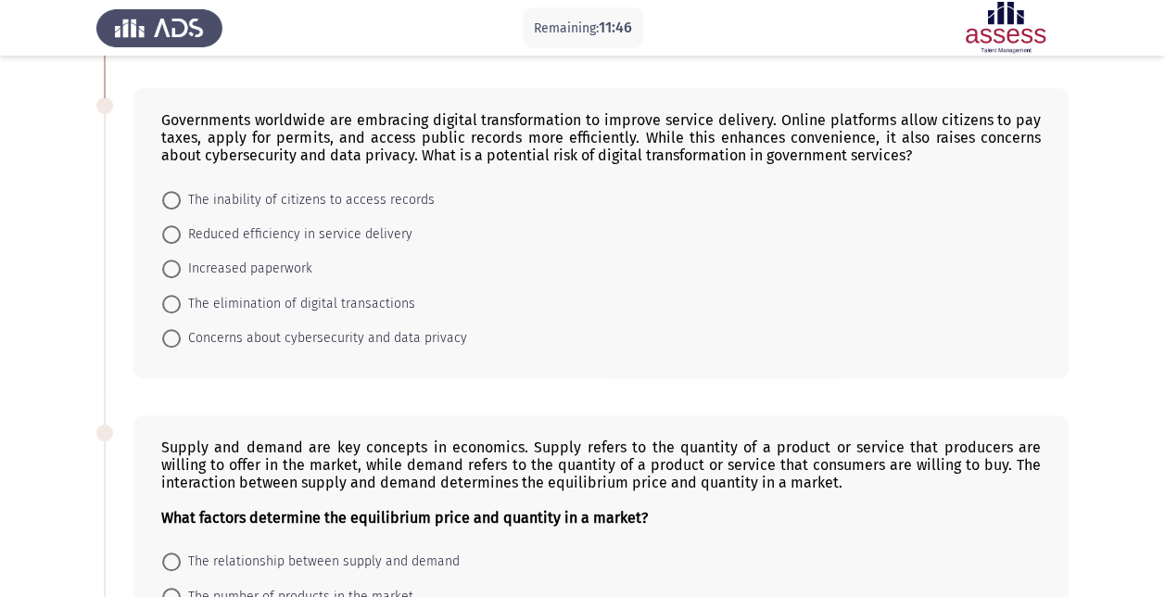
click at [361, 332] on span "Concerns about cybersecurity and data privacy" at bounding box center [324, 338] width 286 height 22
click at [181, 332] on input "Concerns about cybersecurity and data privacy" at bounding box center [171, 338] width 19 height 19
radio input "true"
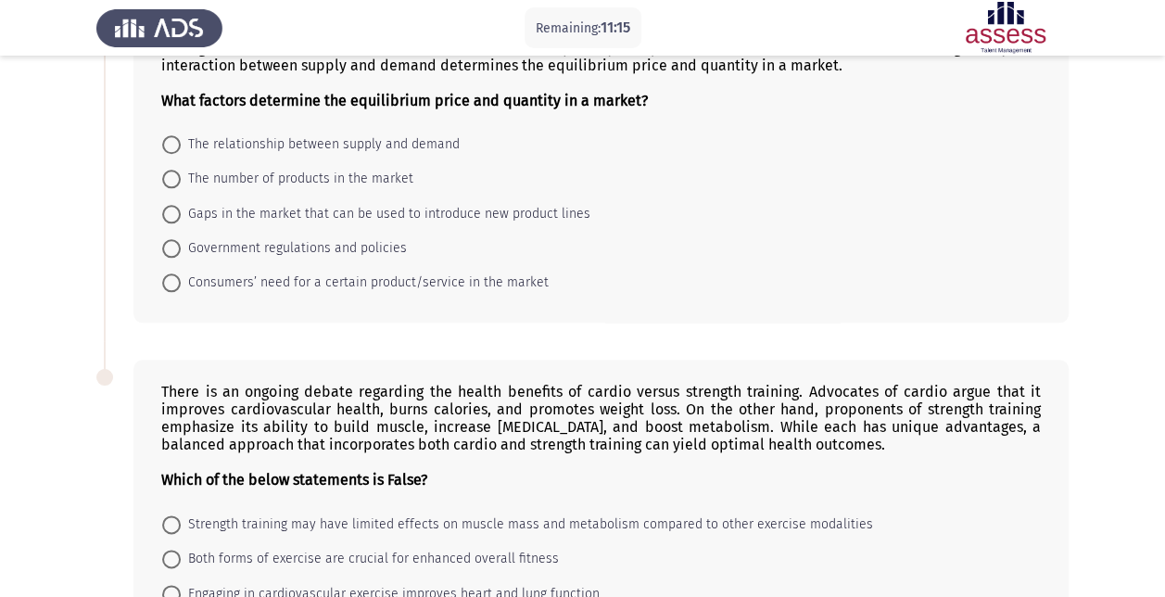
scroll to position [787, 0]
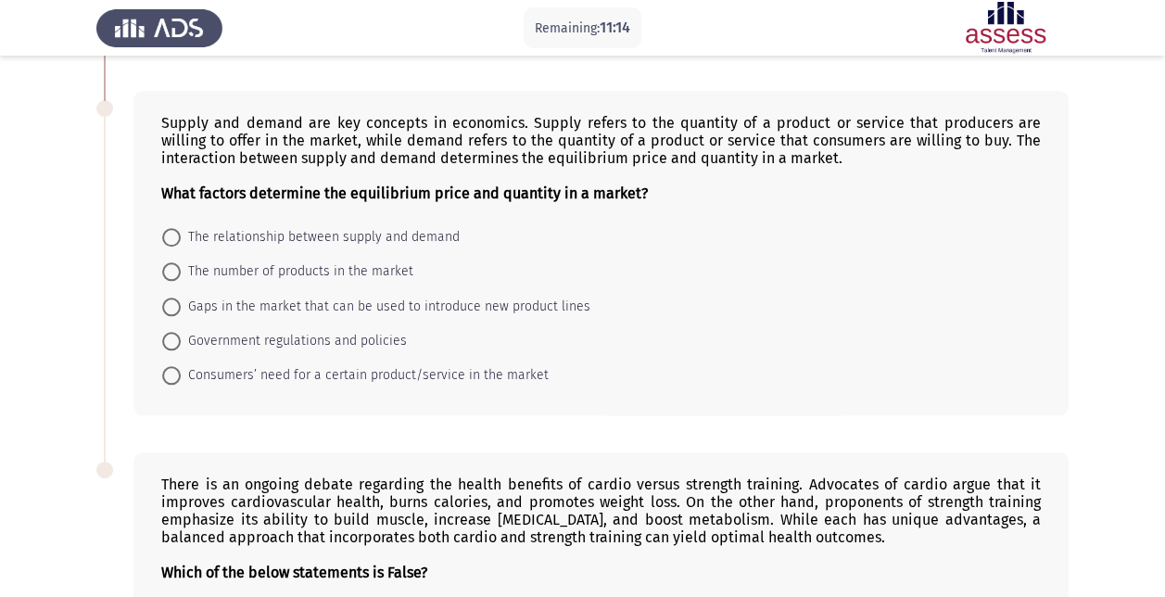
click at [335, 233] on span "The relationship between supply and demand" at bounding box center [320, 237] width 279 height 22
click at [181, 233] on input "The relationship between supply and demand" at bounding box center [171, 237] width 19 height 19
radio input "true"
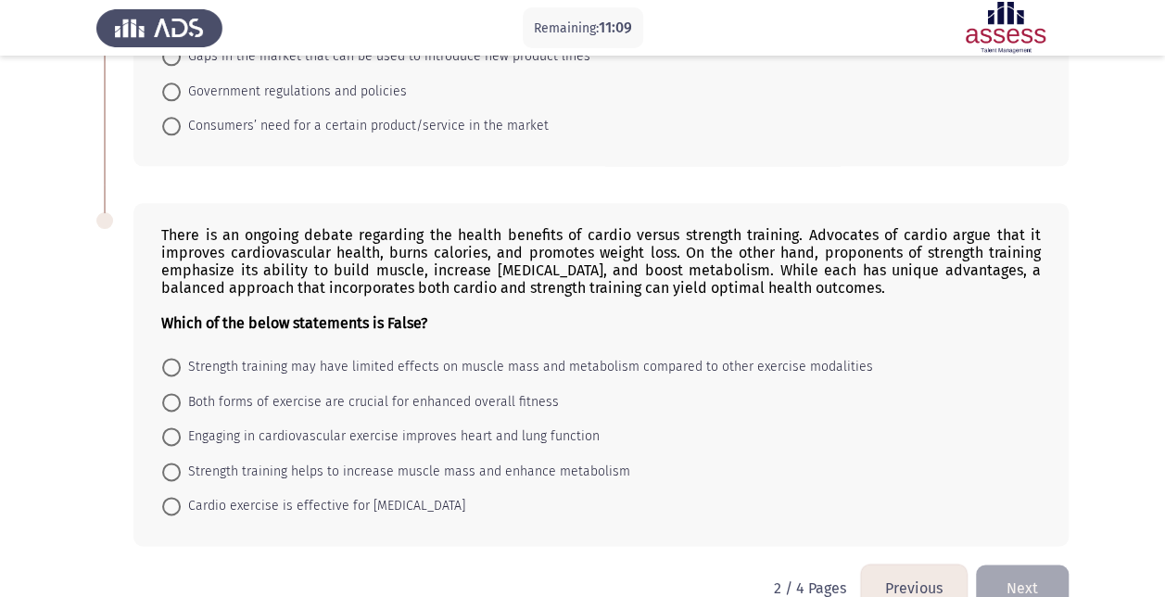
scroll to position [1064, 0]
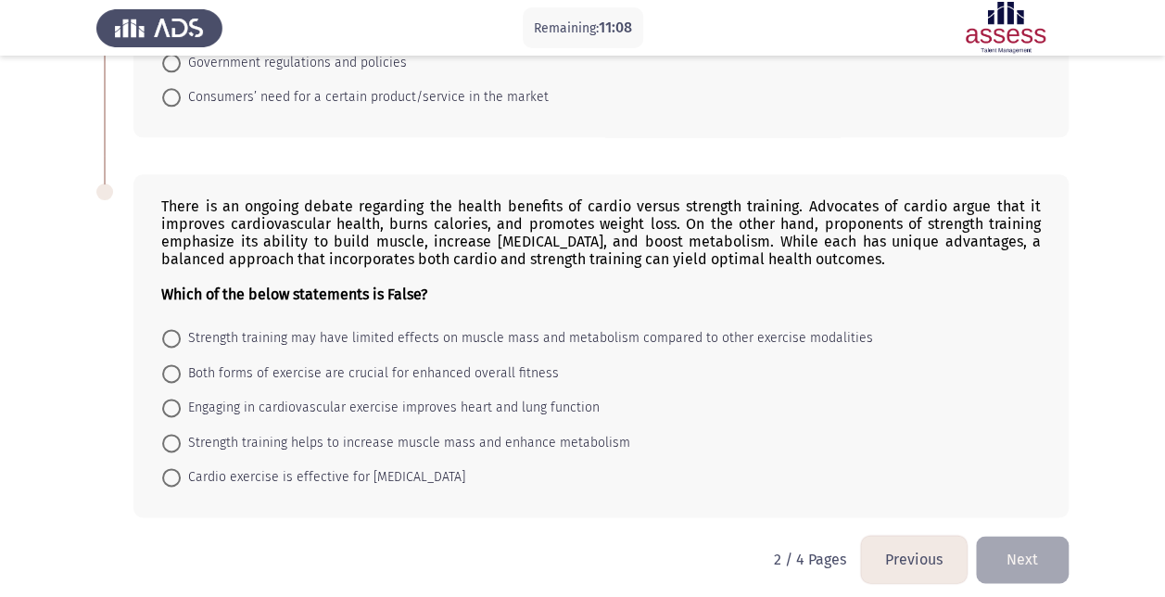
click at [315, 397] on span "Engaging in cardiovascular exercise improves heart and lung function" at bounding box center [390, 408] width 419 height 22
click at [181, 398] on input "Engaging in cardiovascular exercise improves heart and lung function" at bounding box center [171, 407] width 19 height 19
radio input "true"
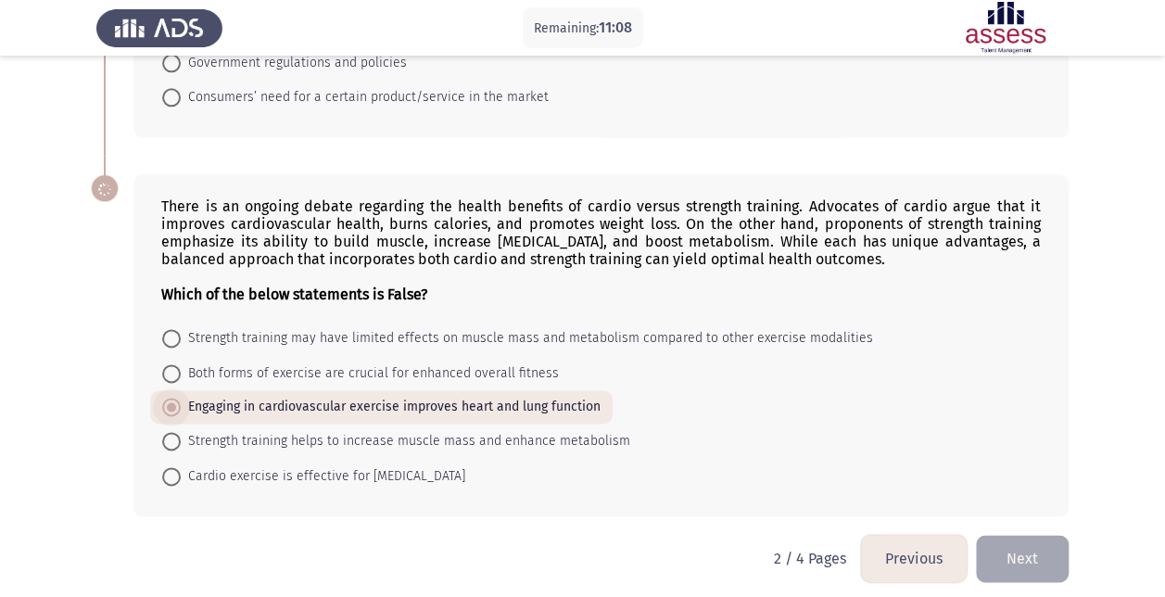
scroll to position [1063, 0]
click at [1039, 549] on button "Next" at bounding box center [1022, 559] width 93 height 47
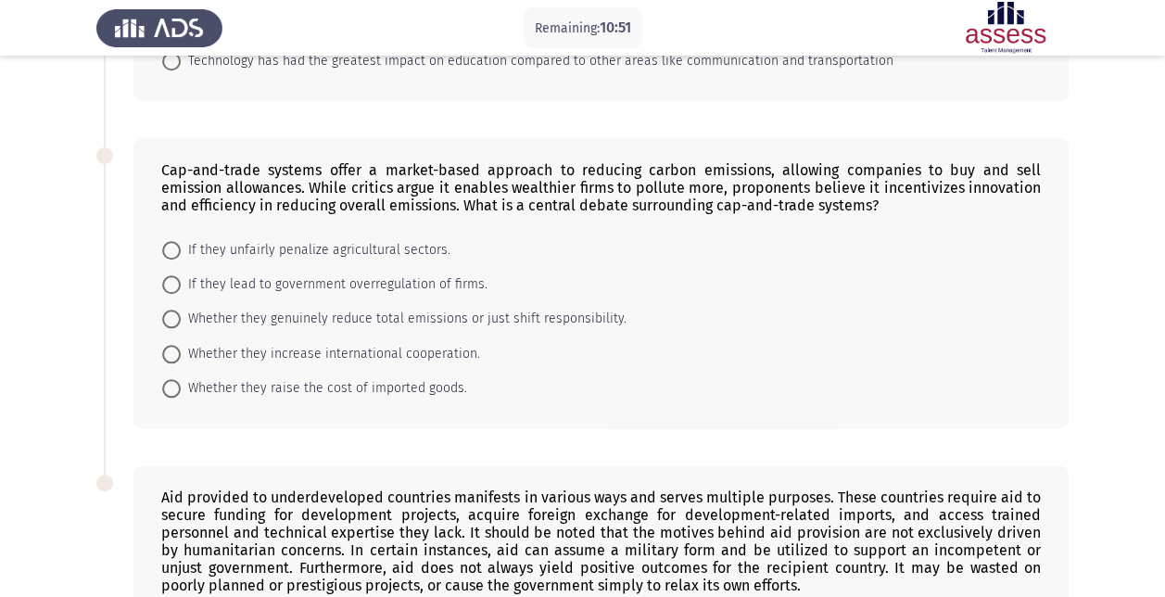
scroll to position [1067, 0]
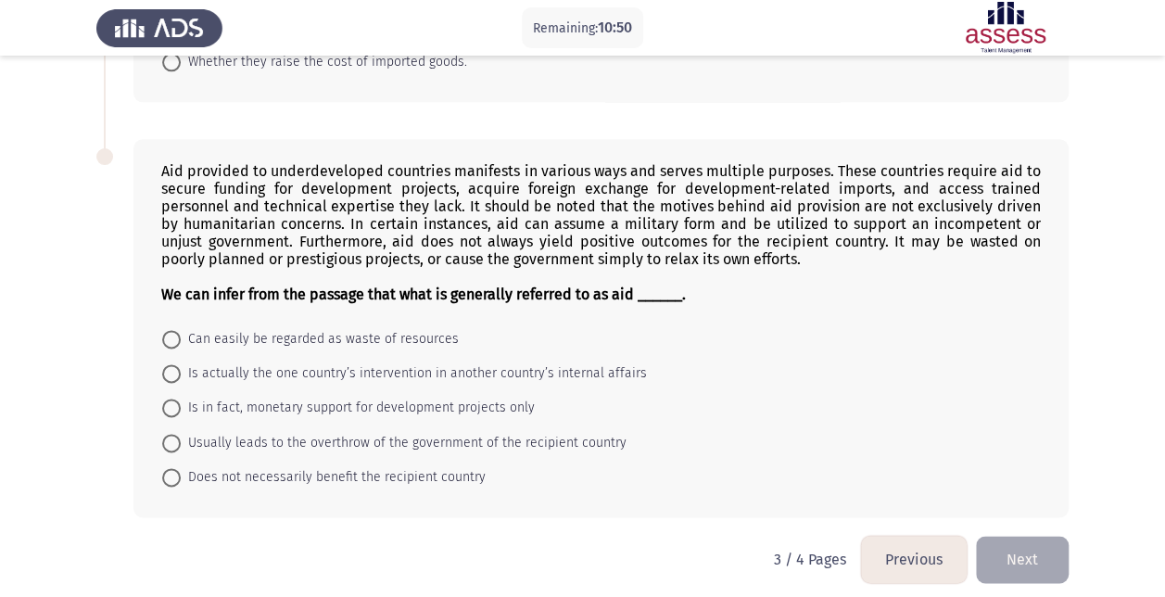
click at [891, 536] on button "Previous" at bounding box center [914, 559] width 106 height 47
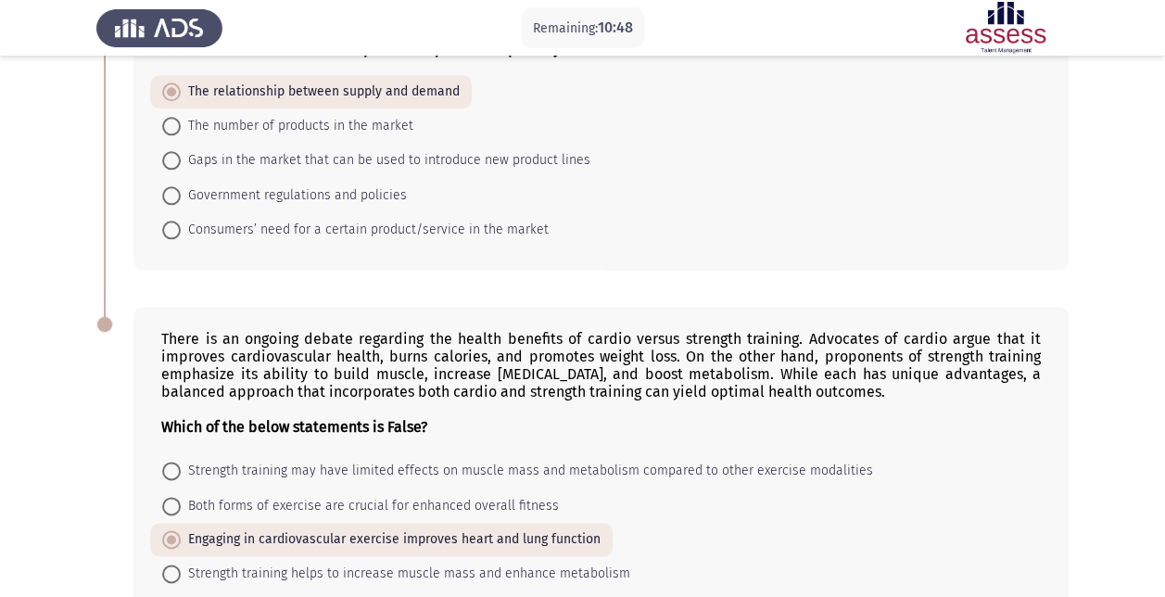
scroll to position [1019, 0]
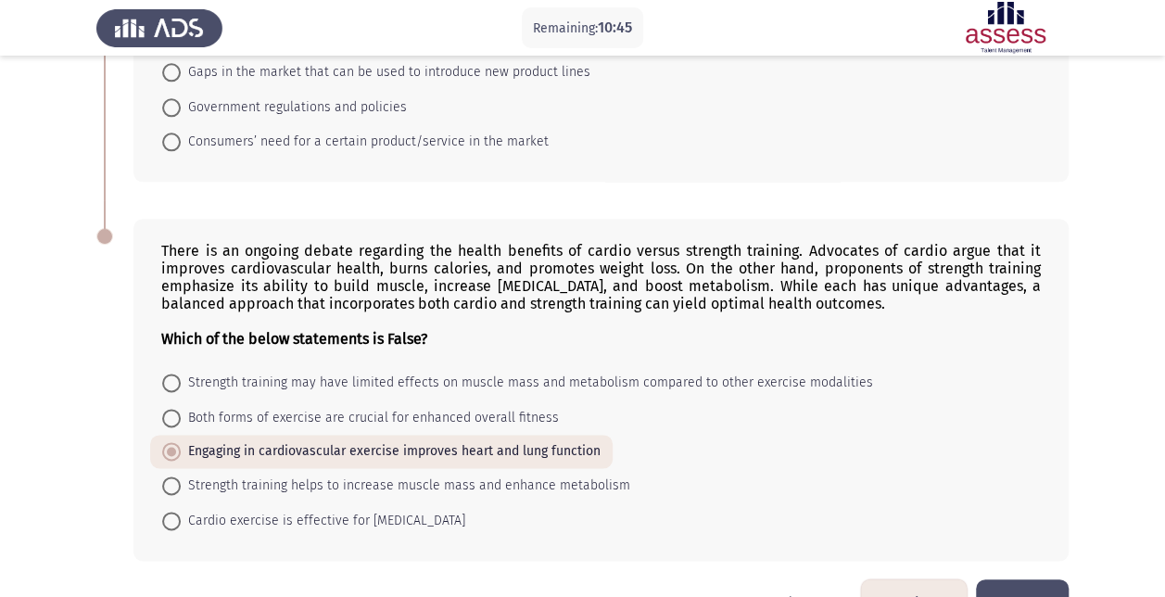
click at [347, 374] on span "Strength training may have limited effects on muscle mass and metabolism compar…" at bounding box center [527, 383] width 692 height 22
click at [181, 374] on input "Strength training may have limited effects on muscle mass and metabolism compar…" at bounding box center [171, 382] width 19 height 19
radio input "true"
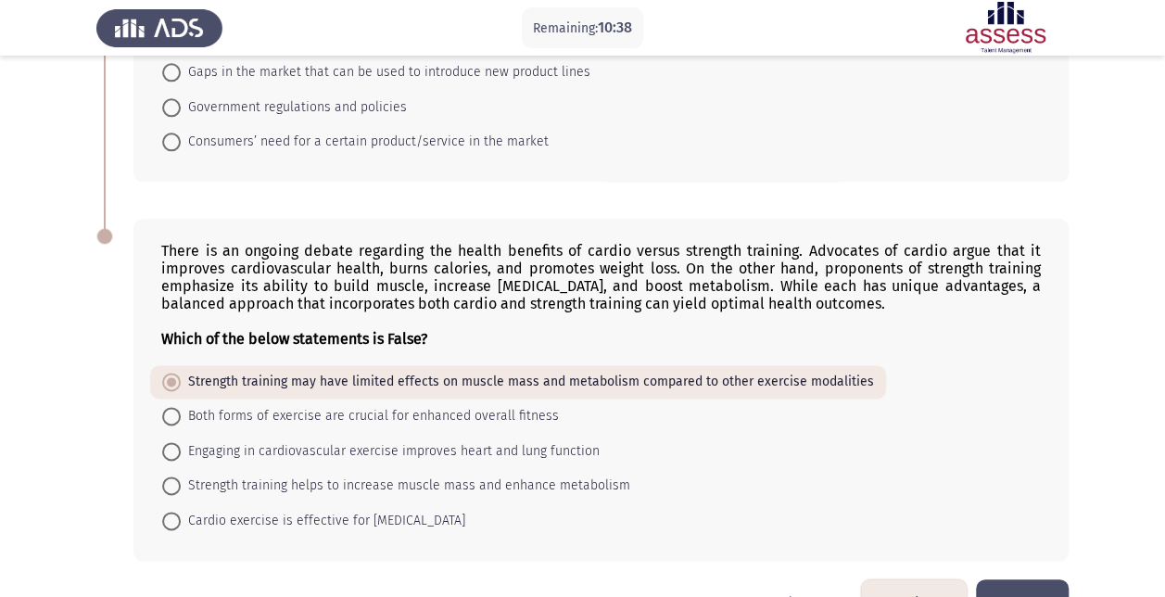
click at [1003, 579] on button "Next" at bounding box center [1022, 602] width 93 height 47
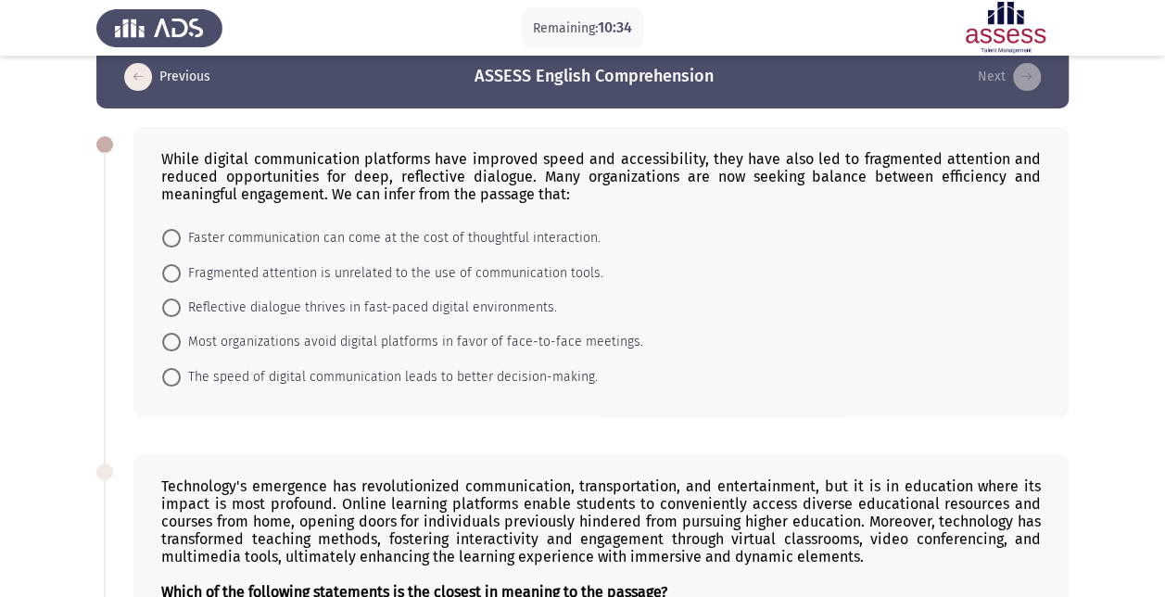
scroll to position [0, 0]
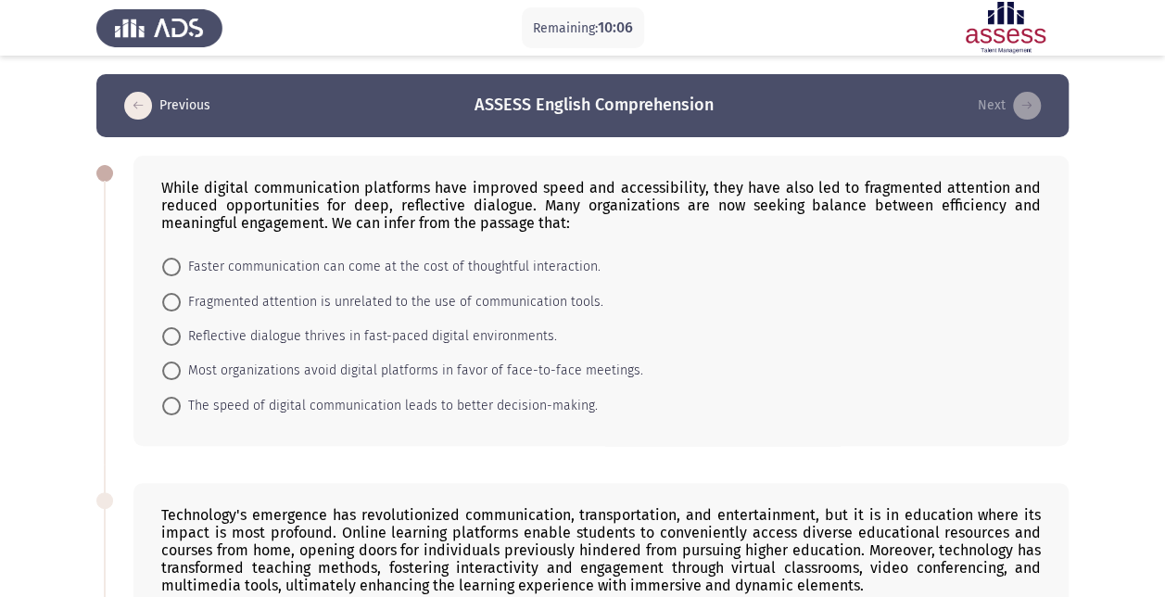
click at [402, 263] on span "Faster communication can come at the cost of thoughtful interaction." at bounding box center [391, 267] width 420 height 22
click at [181, 263] on input "Faster communication can come at the cost of thoughtful interaction." at bounding box center [171, 267] width 19 height 19
radio input "true"
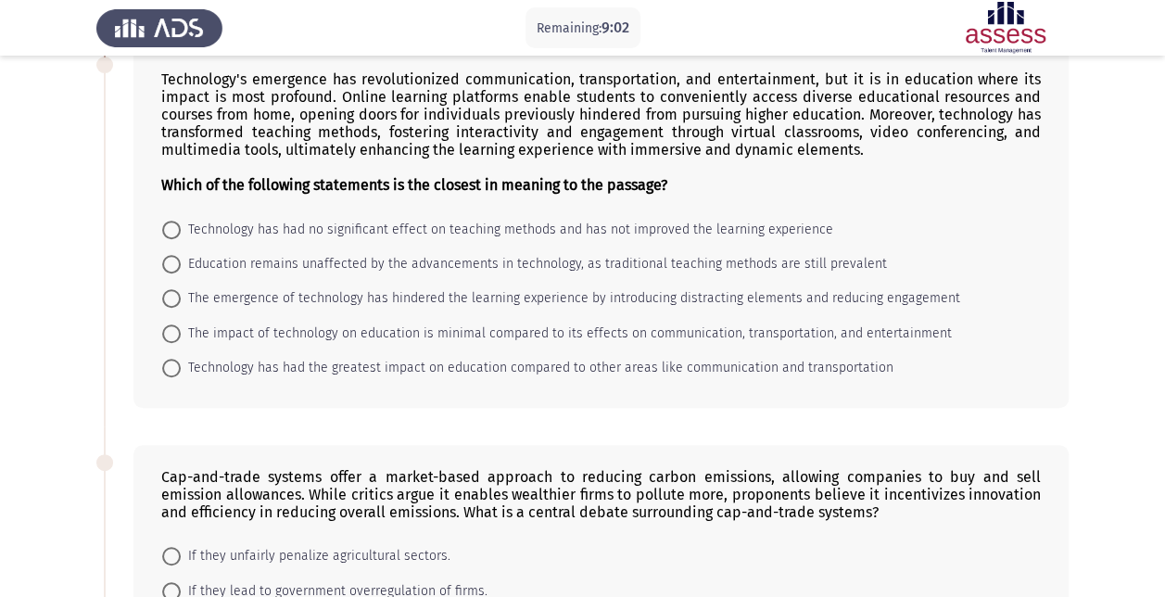
scroll to position [417, 0]
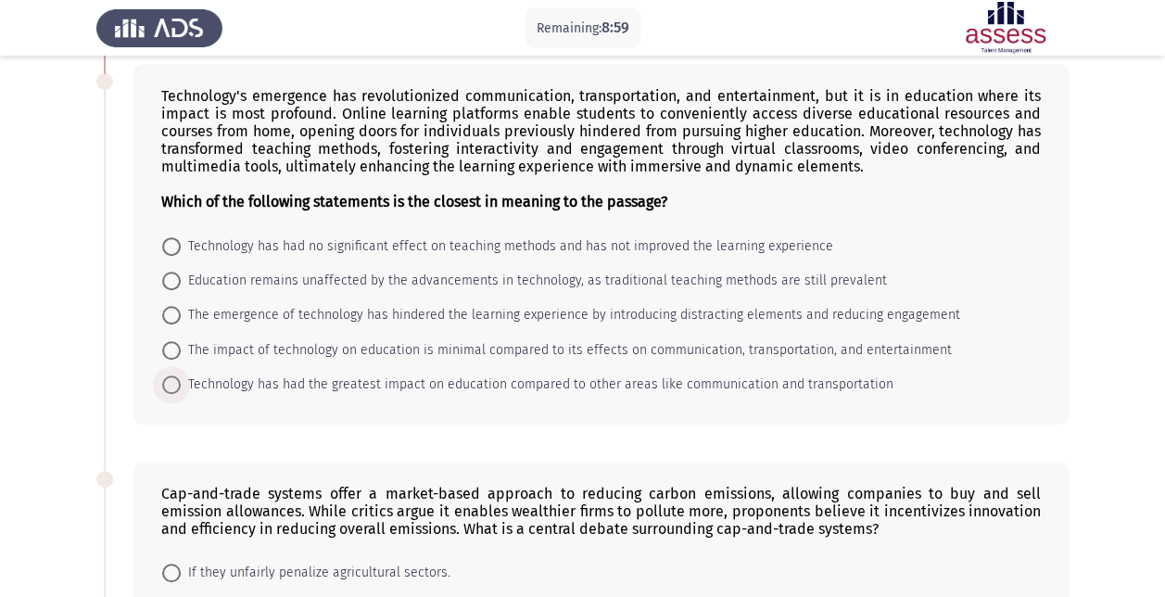
click at [299, 378] on span "Technology has had the greatest impact on education compared to other areas lik…" at bounding box center [537, 384] width 713 height 22
click at [181, 378] on input "Technology has had the greatest impact on education compared to other areas lik…" at bounding box center [171, 384] width 19 height 19
radio input "true"
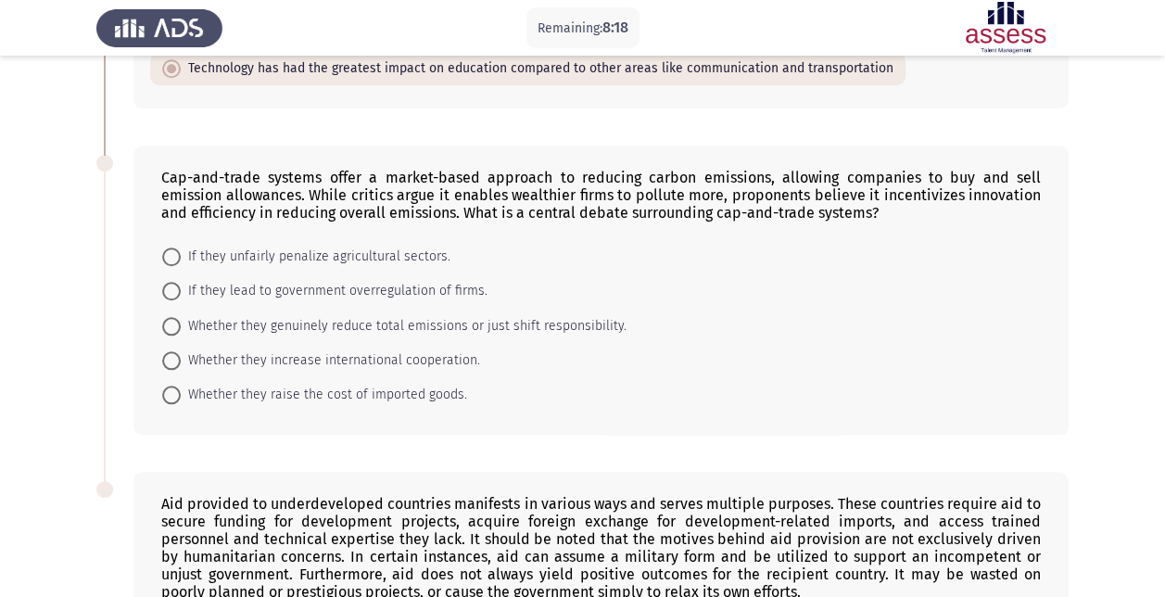
scroll to position [694, 0]
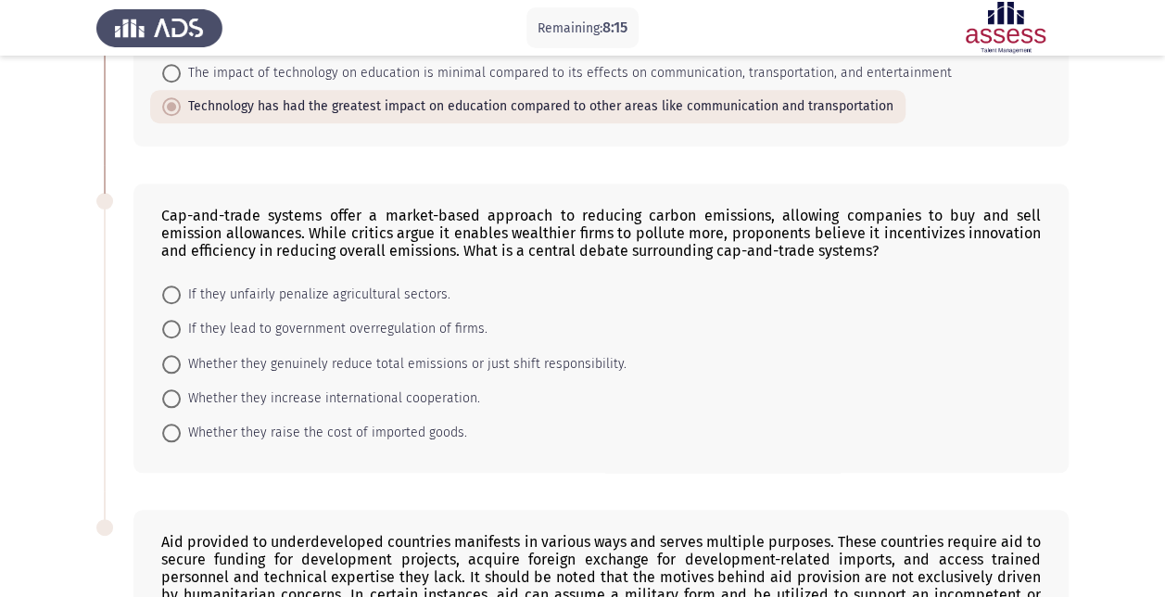
click at [185, 360] on span "Whether they genuinely reduce total emissions or just shift responsibility." at bounding box center [404, 364] width 446 height 22
click at [181, 360] on input "Whether they genuinely reduce total emissions or just shift responsibility." at bounding box center [171, 364] width 19 height 19
radio input "true"
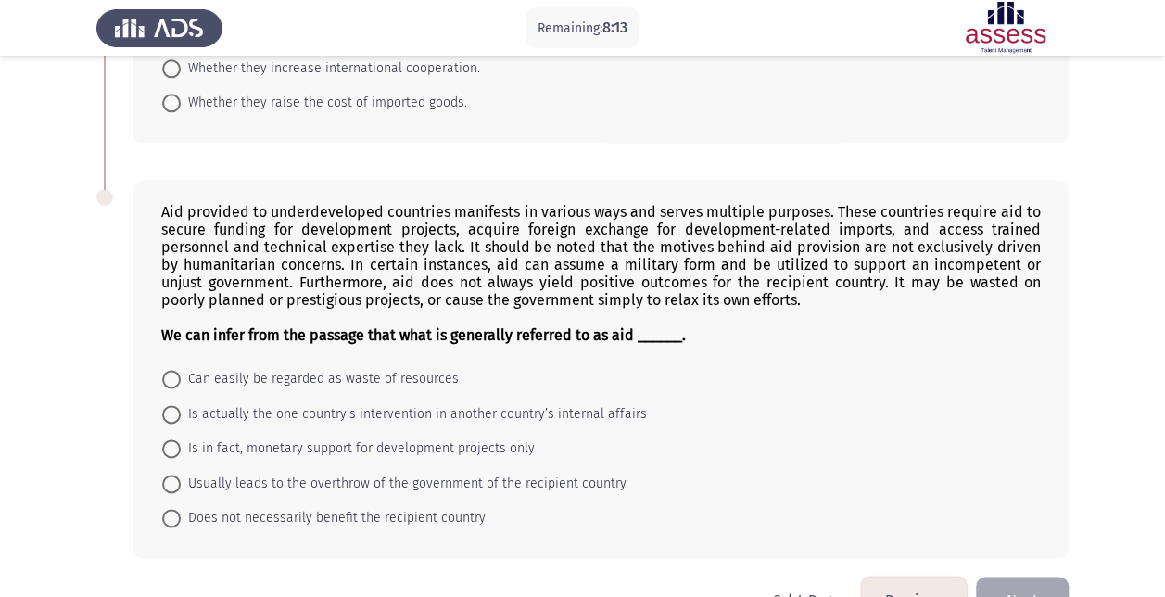
scroll to position [1064, 0]
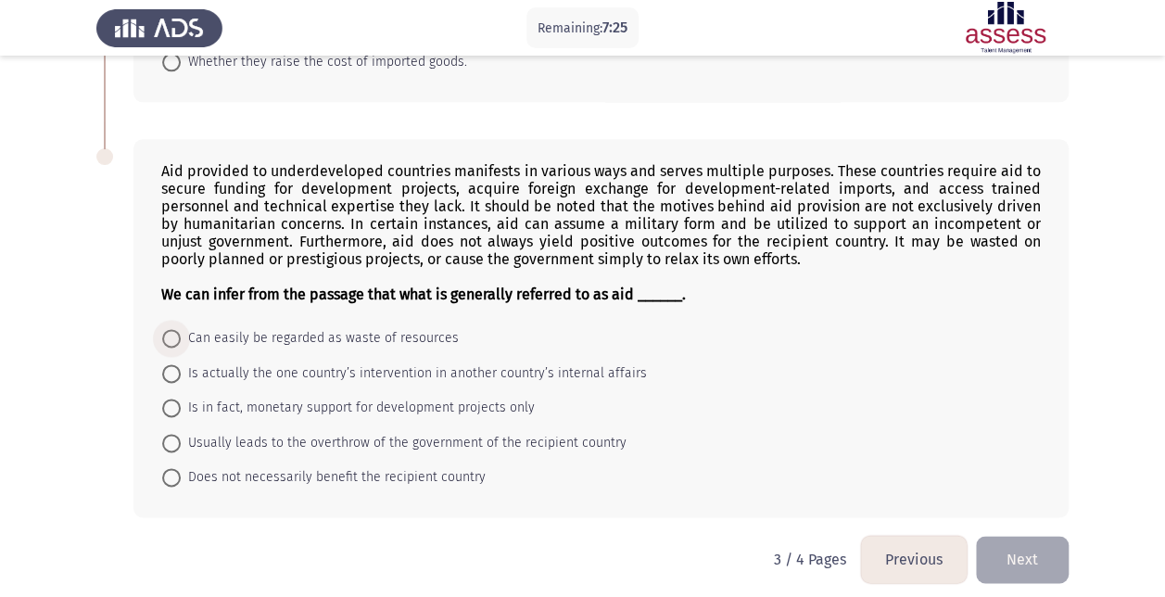
click at [404, 327] on span "Can easily be regarded as waste of resources" at bounding box center [320, 338] width 278 height 22
click at [181, 329] on input "Can easily be regarded as waste of resources" at bounding box center [171, 338] width 19 height 19
radio input "true"
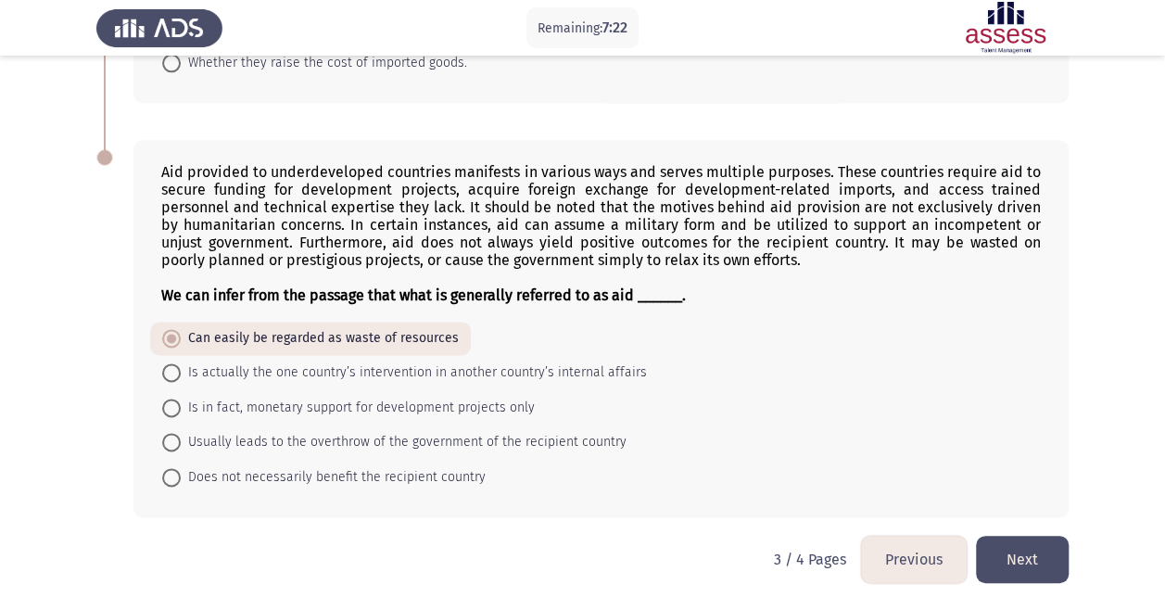
click at [1025, 539] on button "Next" at bounding box center [1022, 559] width 93 height 47
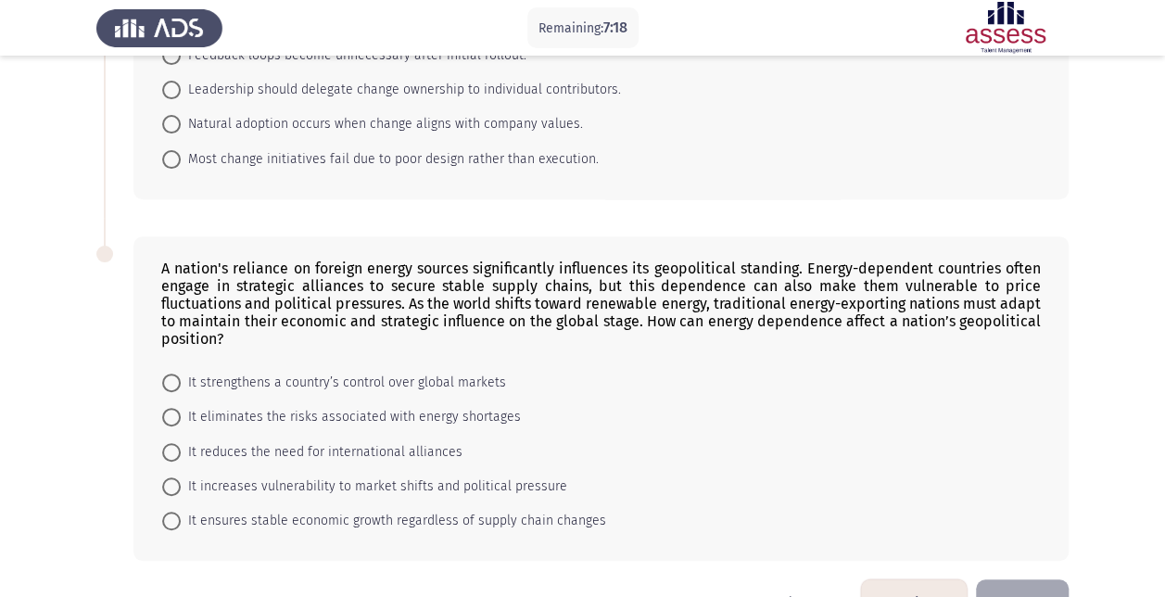
scroll to position [297, 0]
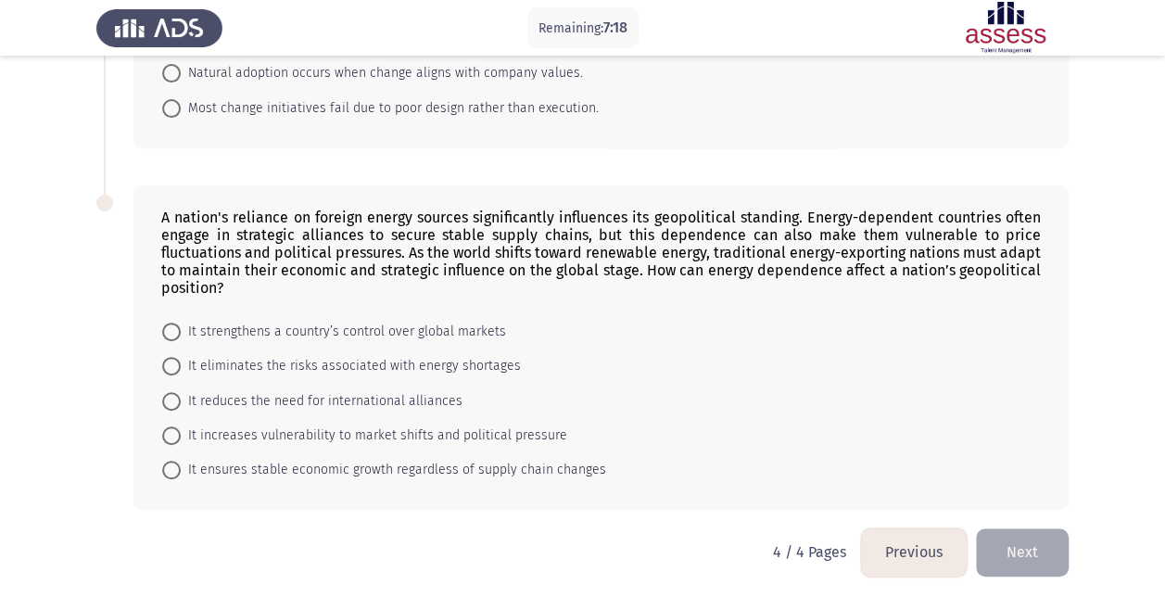
click at [915, 566] on button "Previous" at bounding box center [914, 551] width 106 height 47
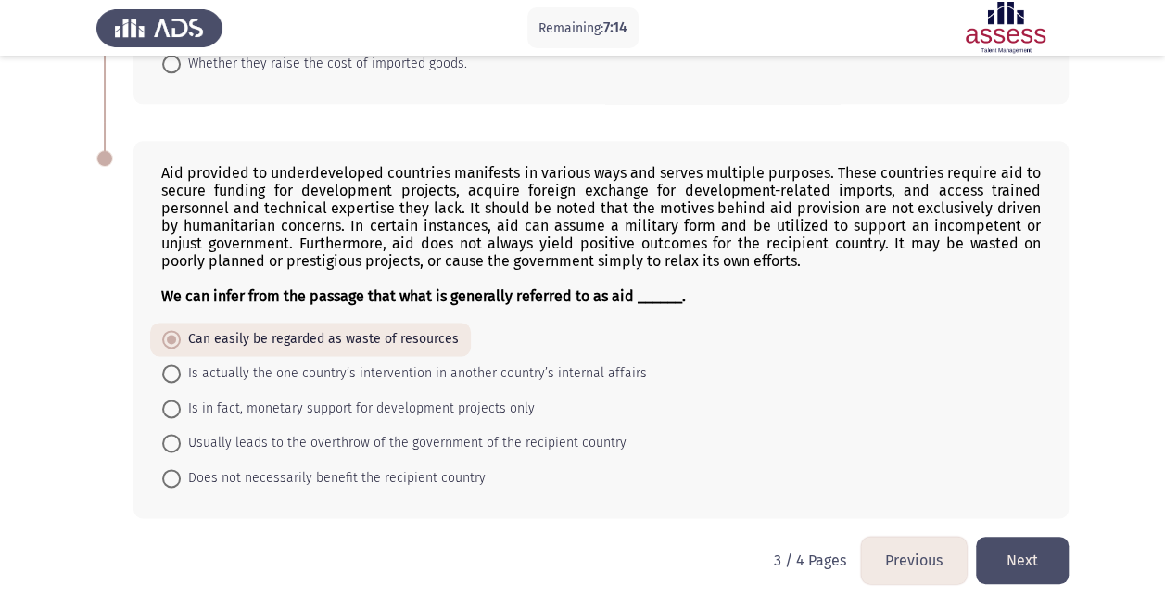
scroll to position [1063, 0]
click at [399, 466] on span "Does not necessarily benefit the recipient country" at bounding box center [333, 477] width 305 height 22
click at [181, 468] on input "Does not necessarily benefit the recipient country" at bounding box center [171, 477] width 19 height 19
radio input "true"
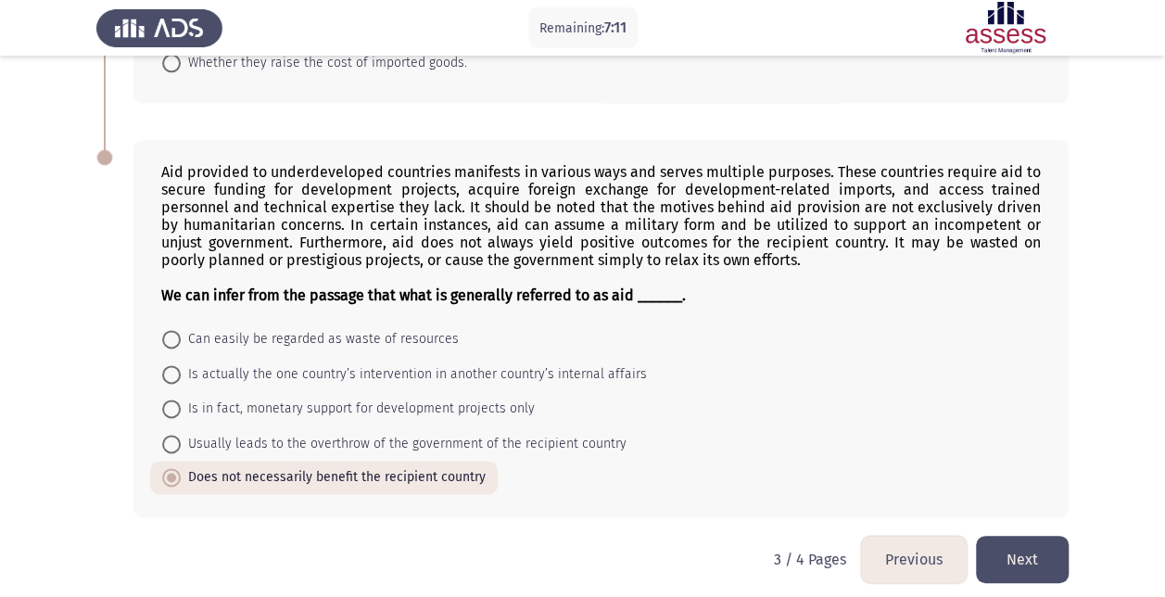
click at [1014, 545] on button "Next" at bounding box center [1022, 559] width 93 height 47
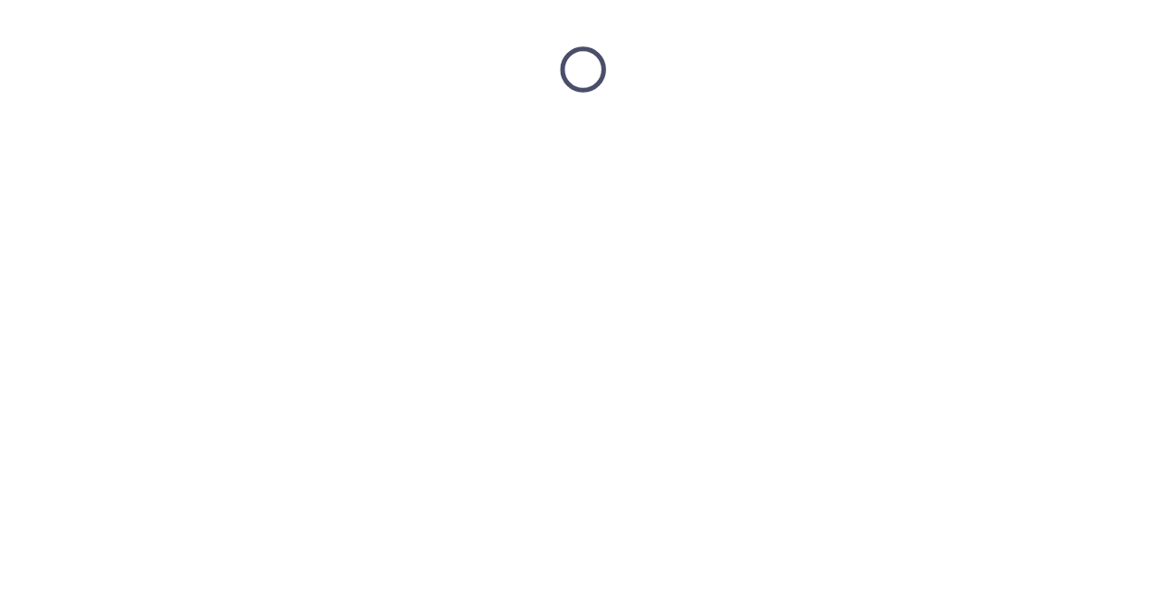
scroll to position [0, 0]
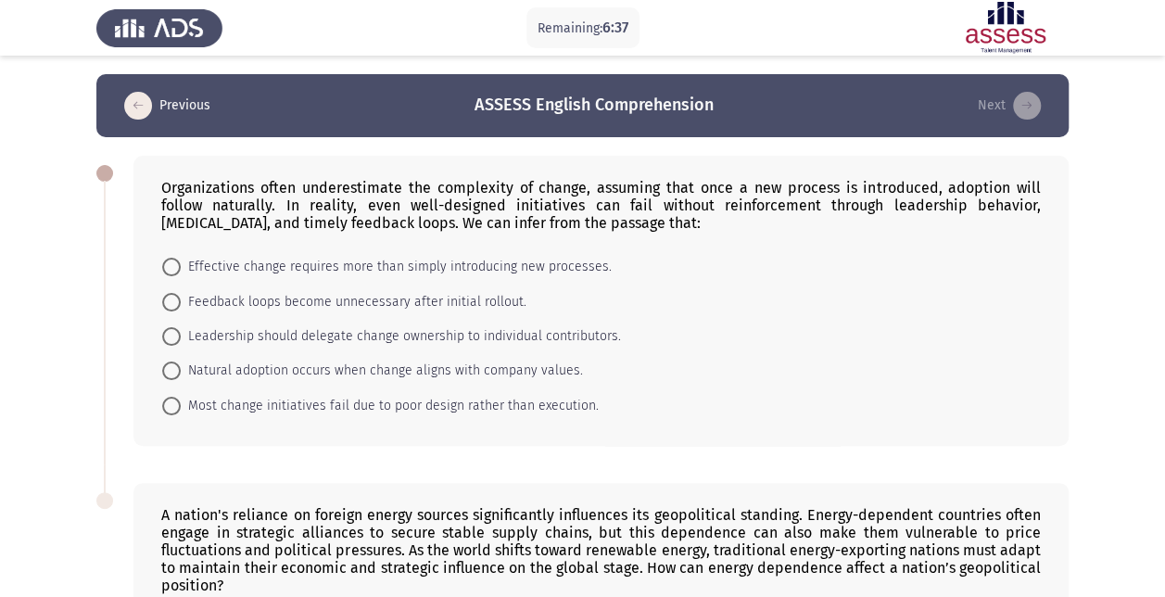
click at [456, 334] on span "Leadership should delegate change ownership to individual contributors." at bounding box center [401, 336] width 440 height 22
click at [181, 334] on input "Leadership should delegate change ownership to individual contributors." at bounding box center [171, 336] width 19 height 19
radio input "true"
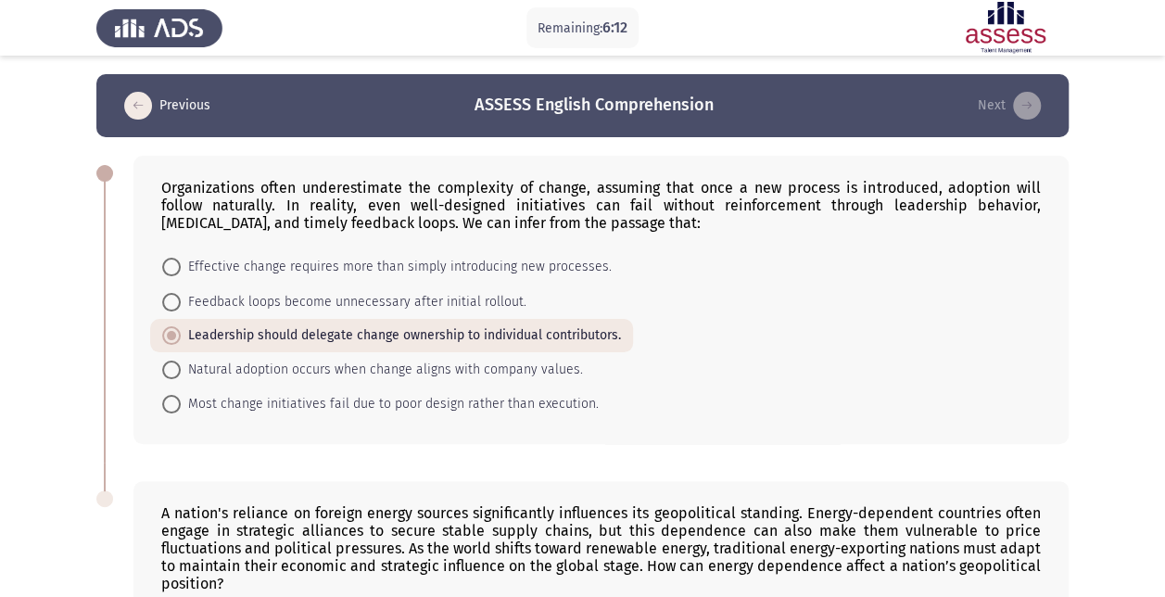
click at [441, 261] on span "Effective change requires more than simply introducing new processes." at bounding box center [396, 267] width 431 height 22
click at [181, 261] on input "Effective change requires more than simply introducing new processes." at bounding box center [171, 267] width 19 height 19
radio input "true"
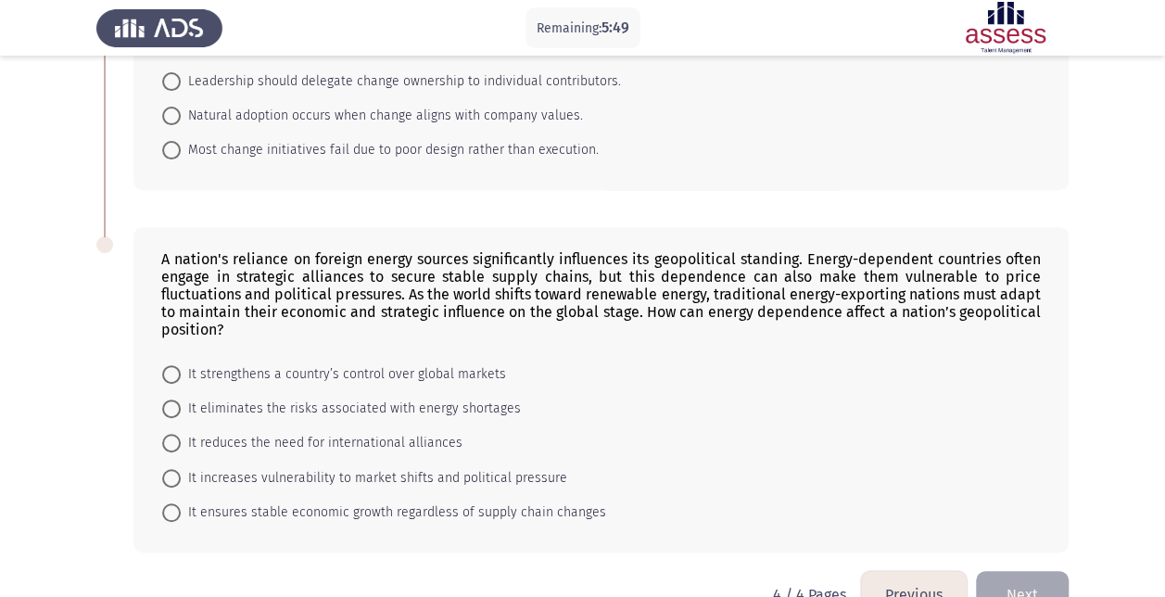
scroll to position [297, 0]
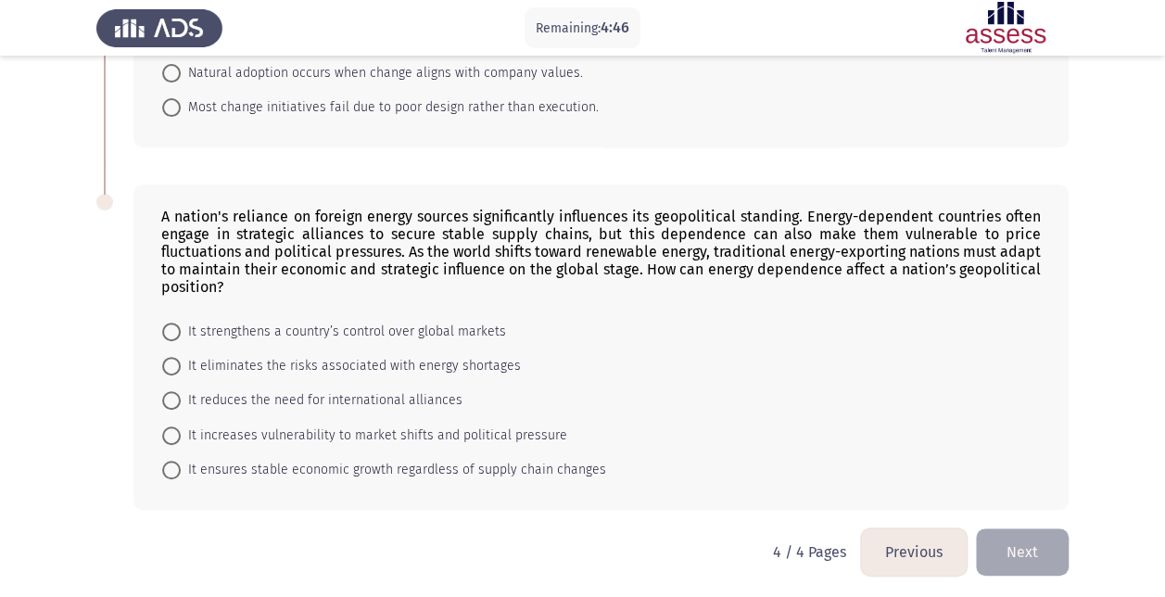
click at [337, 435] on span "It increases vulnerability to market shifts and political pressure" at bounding box center [374, 435] width 386 height 22
click at [181, 435] on input "It increases vulnerability to market shifts and political pressure" at bounding box center [171, 435] width 19 height 19
radio input "true"
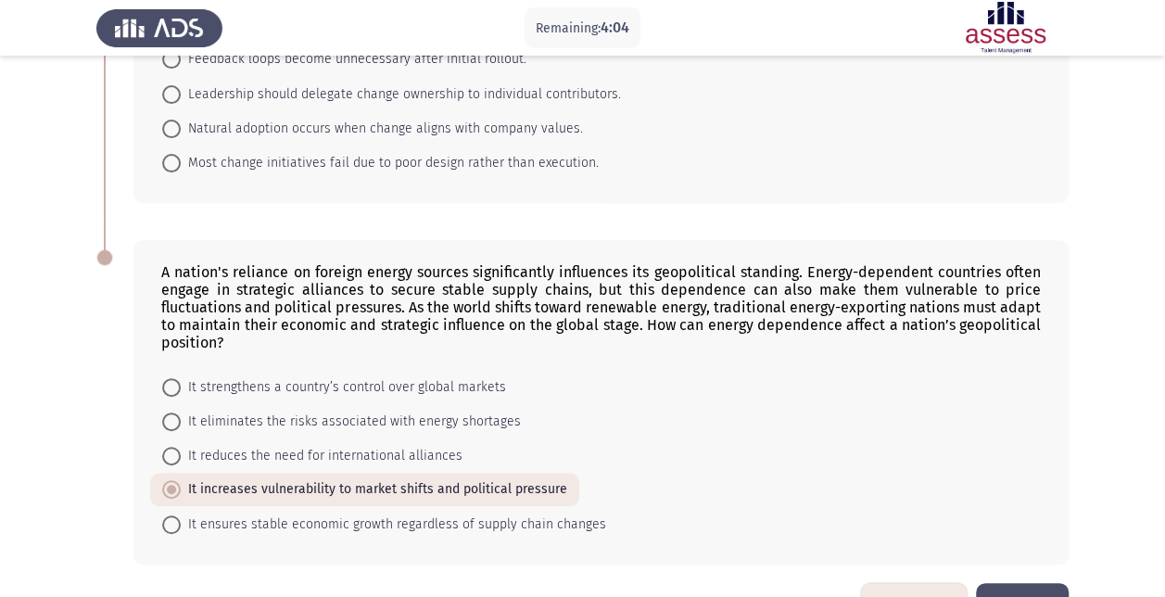
scroll to position [296, 0]
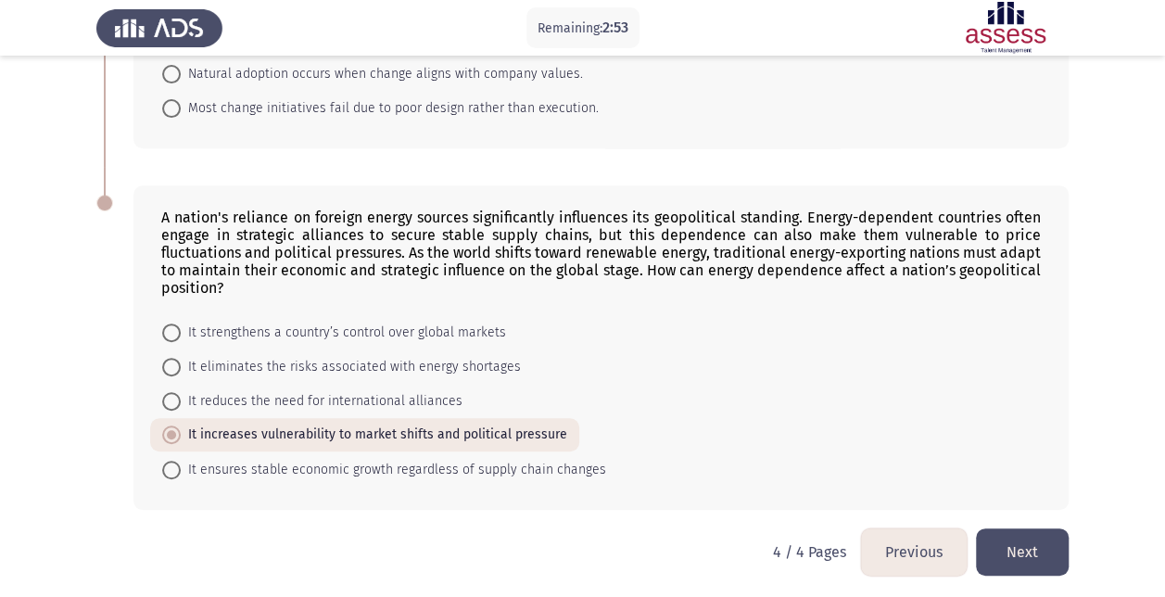
click at [912, 541] on button "Previous" at bounding box center [914, 551] width 106 height 47
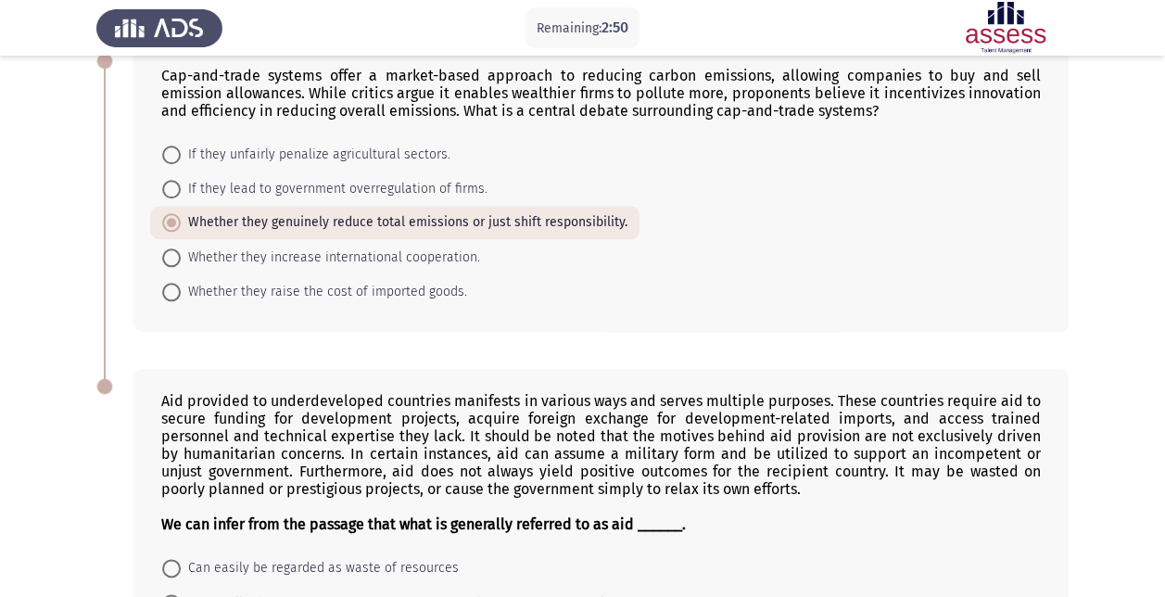
scroll to position [1063, 0]
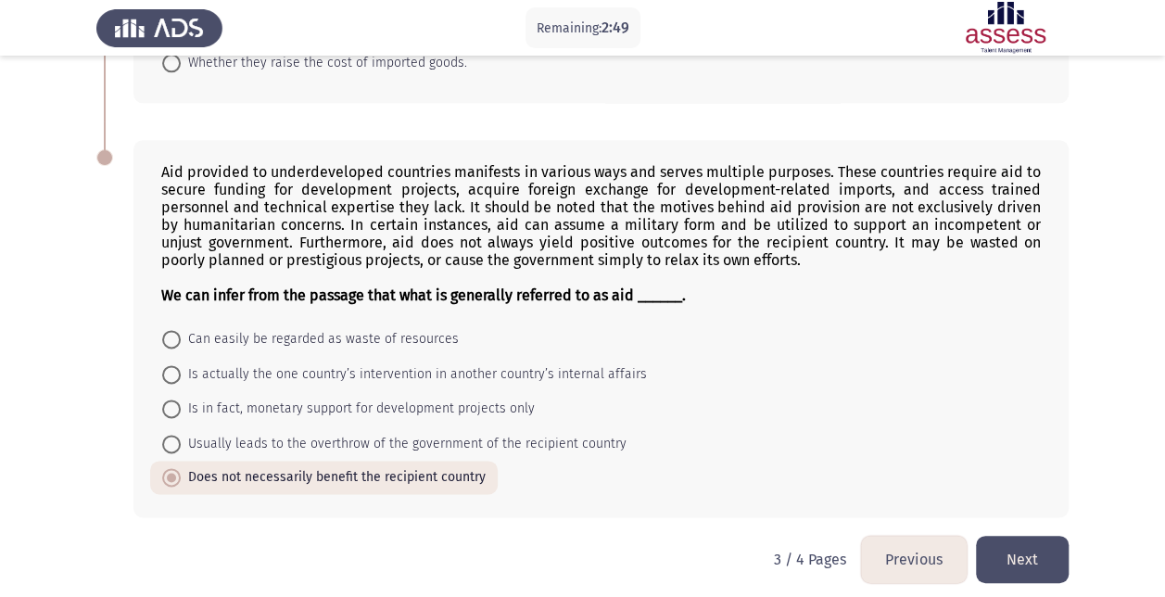
click at [924, 546] on button "Previous" at bounding box center [914, 559] width 106 height 47
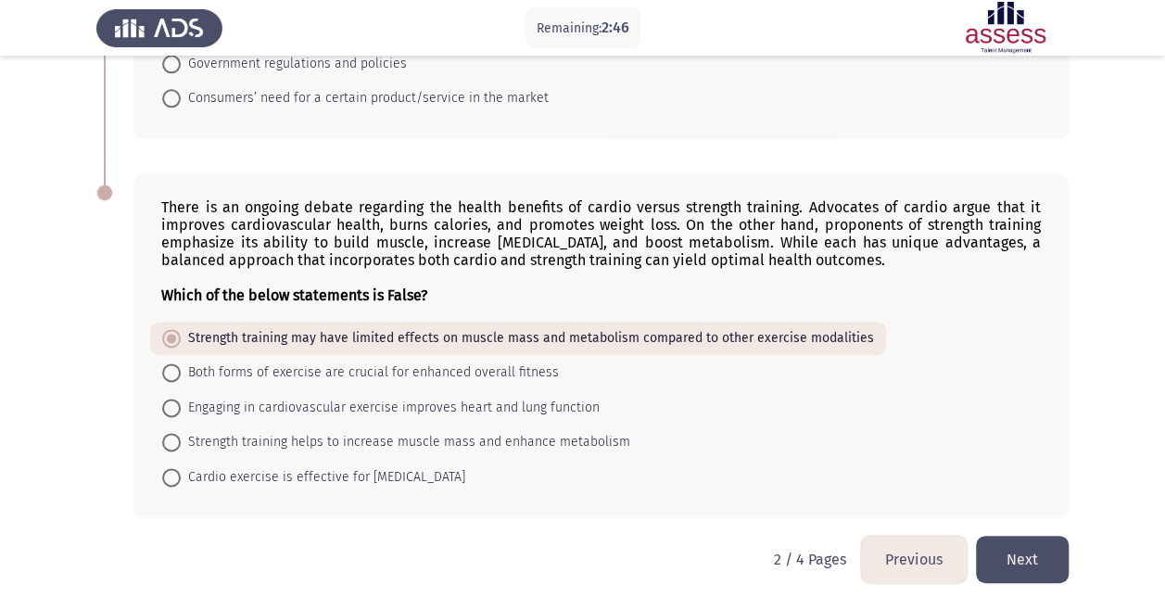
click at [1028, 537] on button "Next" at bounding box center [1022, 559] width 93 height 47
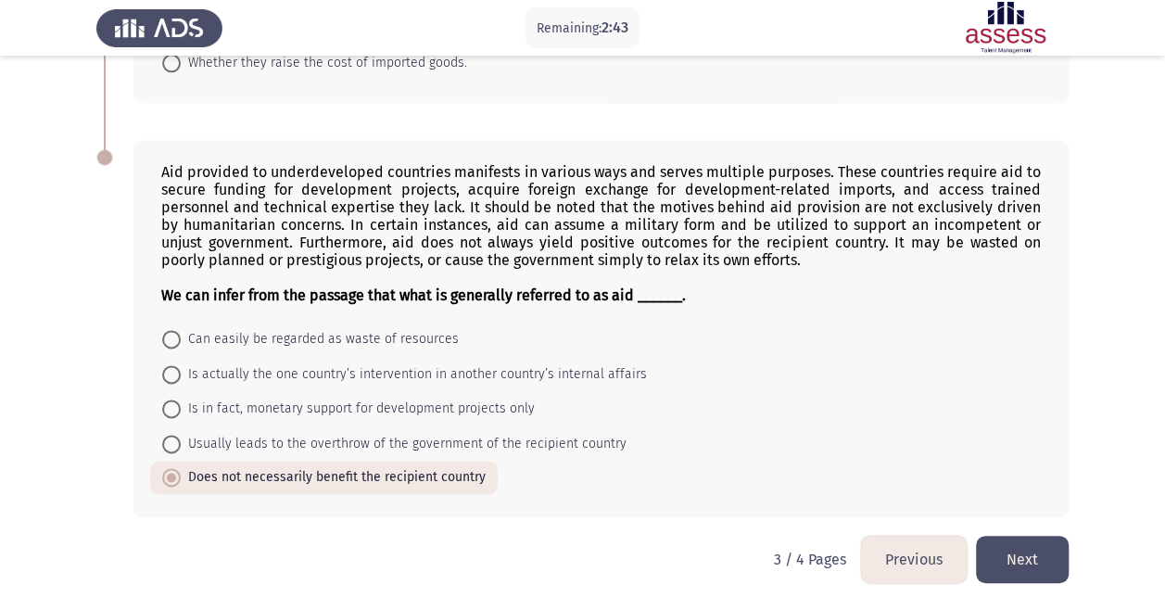
click at [1014, 556] on button "Next" at bounding box center [1022, 559] width 93 height 47
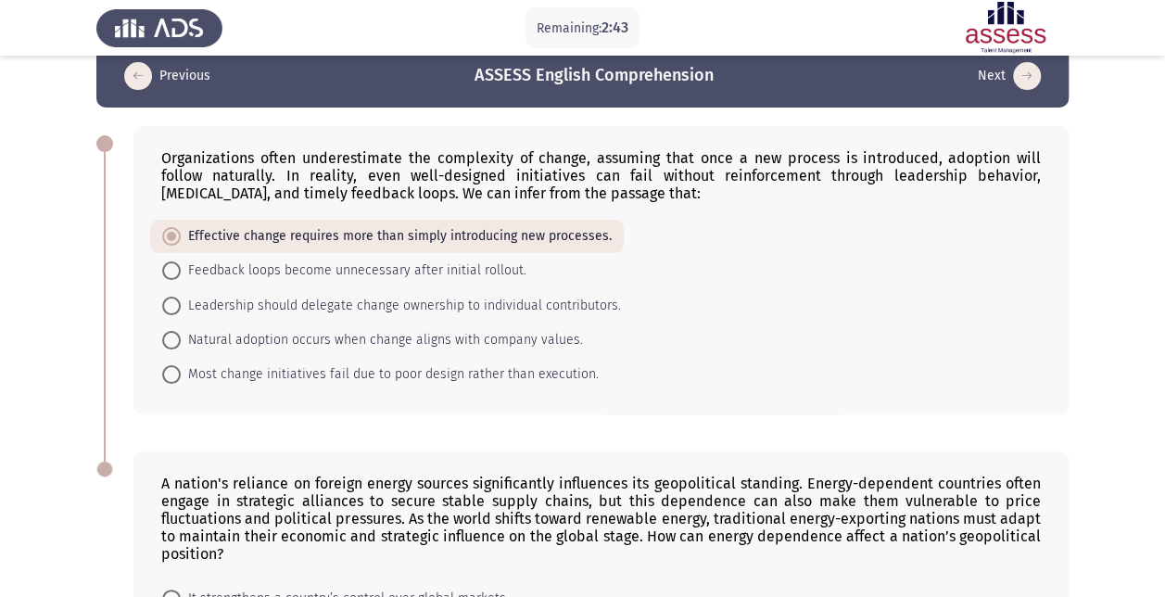
scroll to position [296, 0]
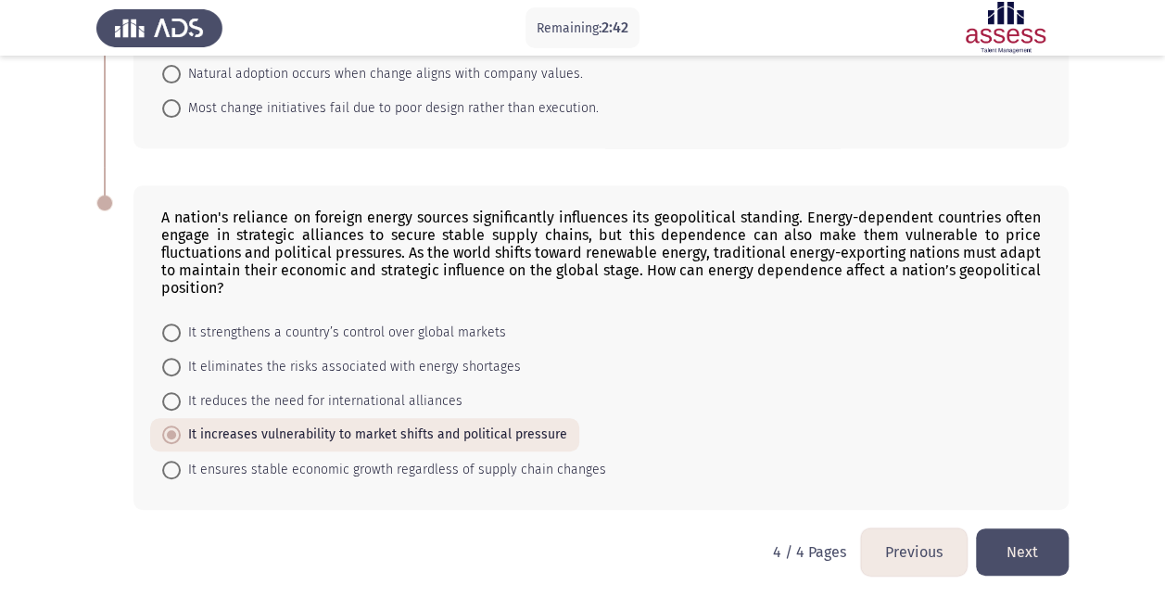
click at [1047, 541] on button "Next" at bounding box center [1022, 551] width 93 height 47
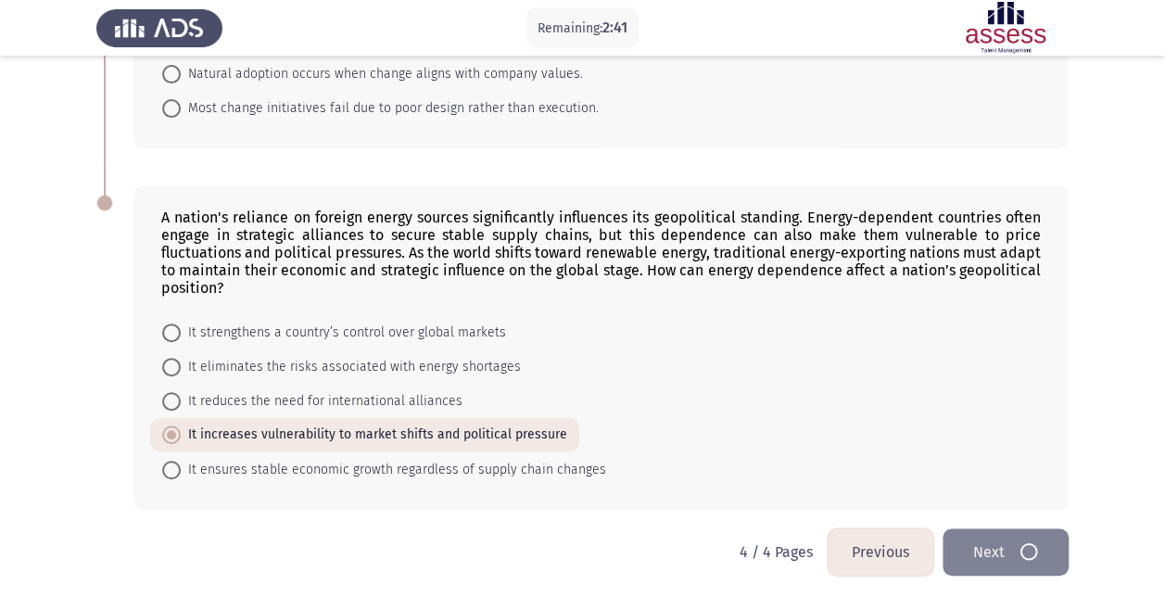
scroll to position [0, 0]
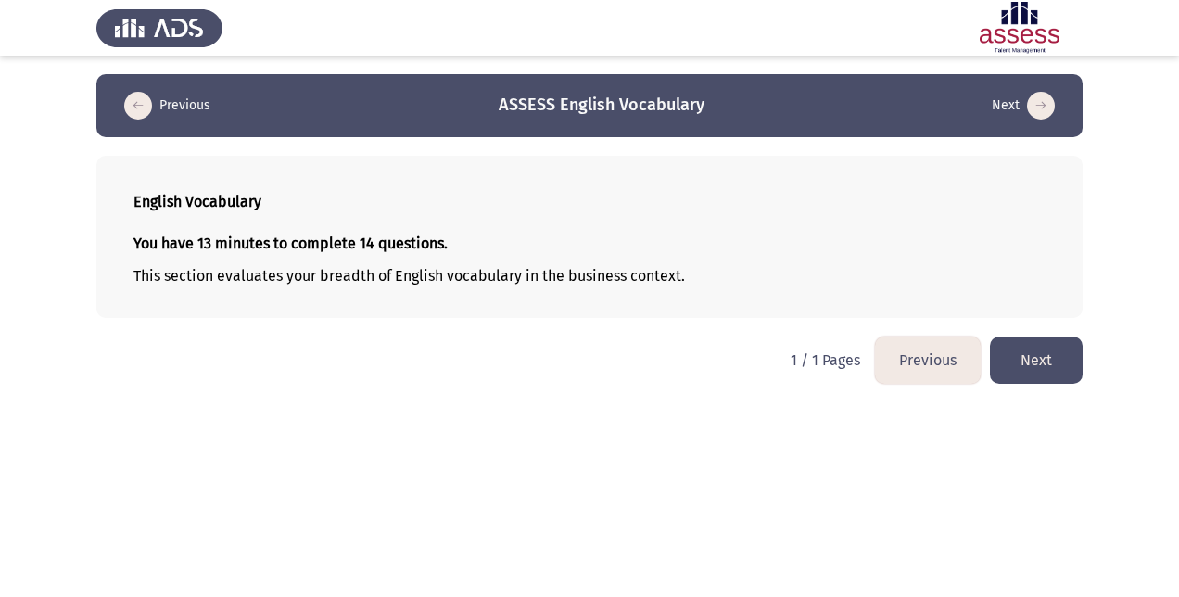
click at [1051, 362] on button "Next" at bounding box center [1036, 359] width 93 height 47
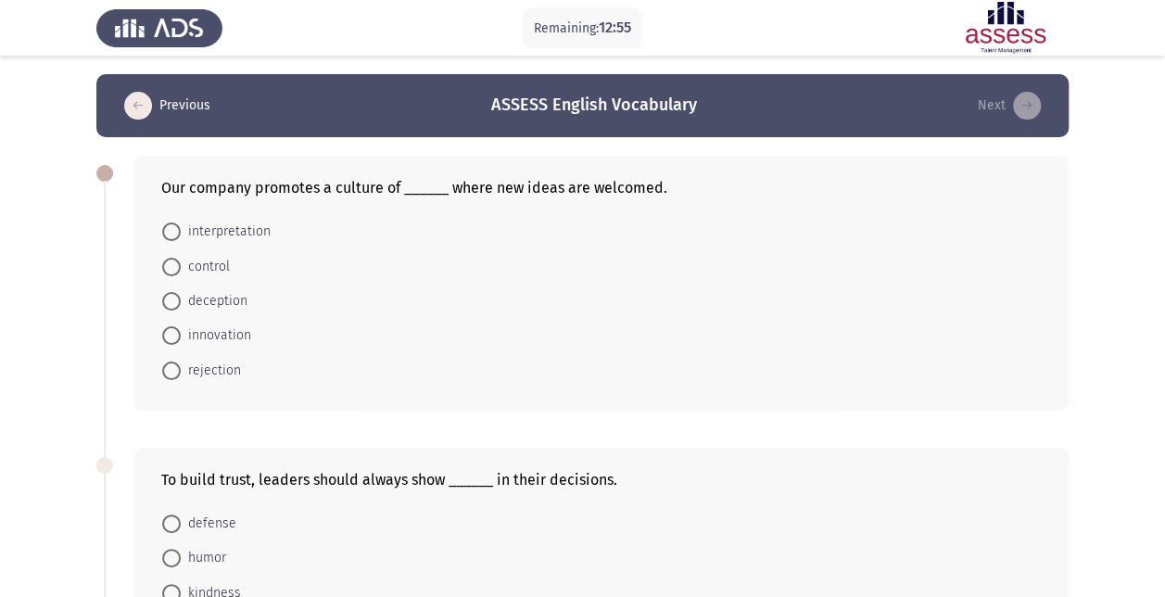
click at [219, 333] on span "innovation" at bounding box center [216, 335] width 70 height 22
click at [181, 333] on input "innovation" at bounding box center [171, 335] width 19 height 19
radio input "true"
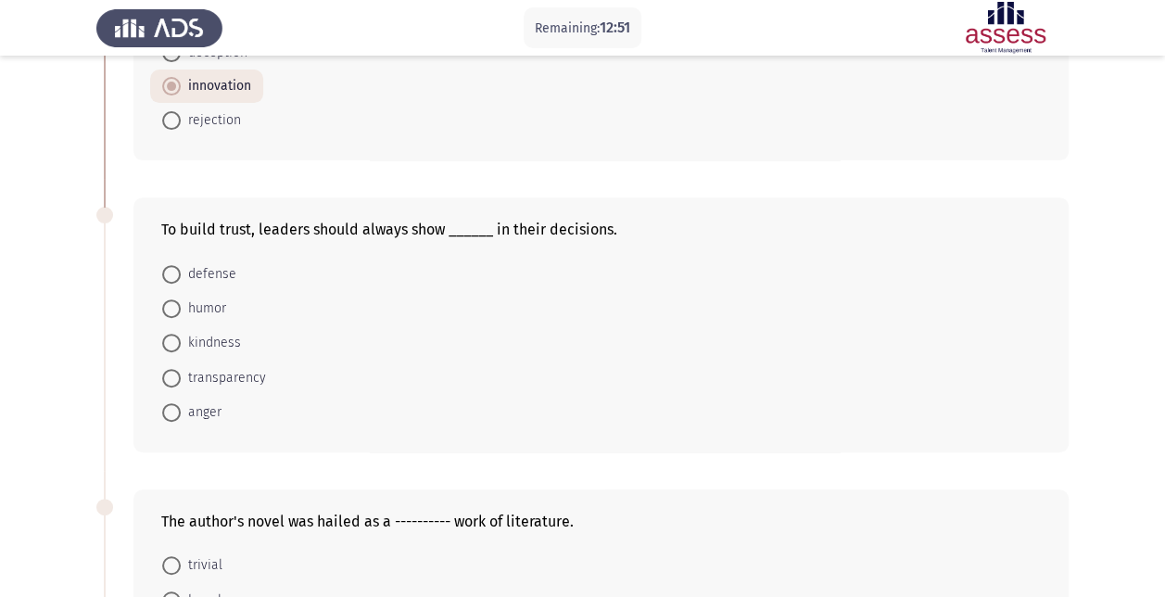
scroll to position [278, 0]
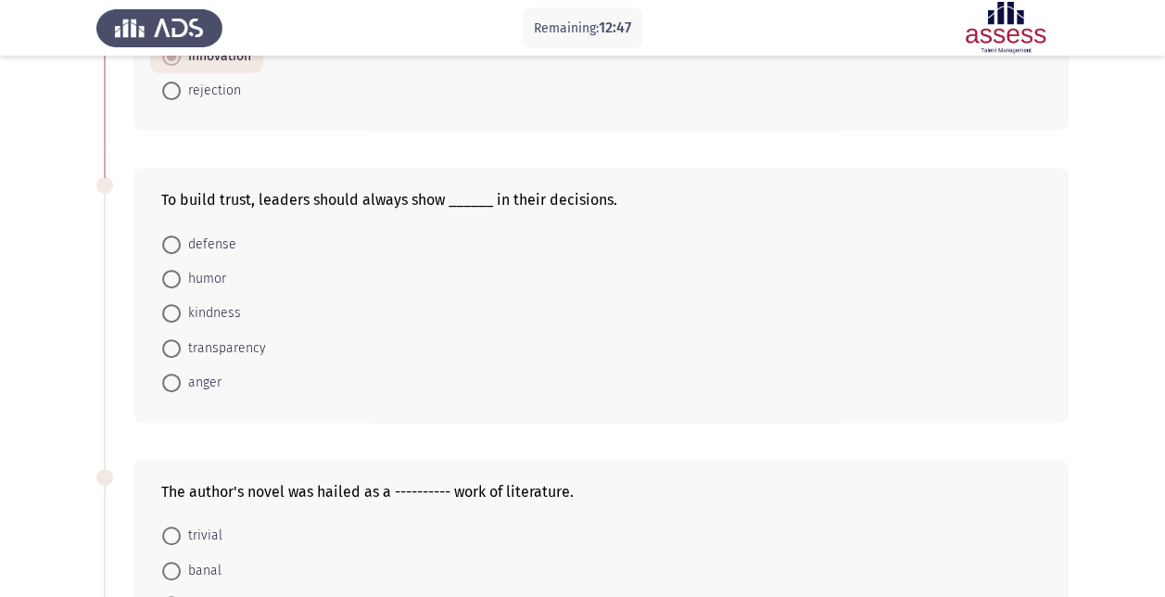
click at [245, 348] on span "transparency" at bounding box center [223, 348] width 85 height 22
click at [181, 348] on input "transparency" at bounding box center [171, 348] width 19 height 19
radio input "true"
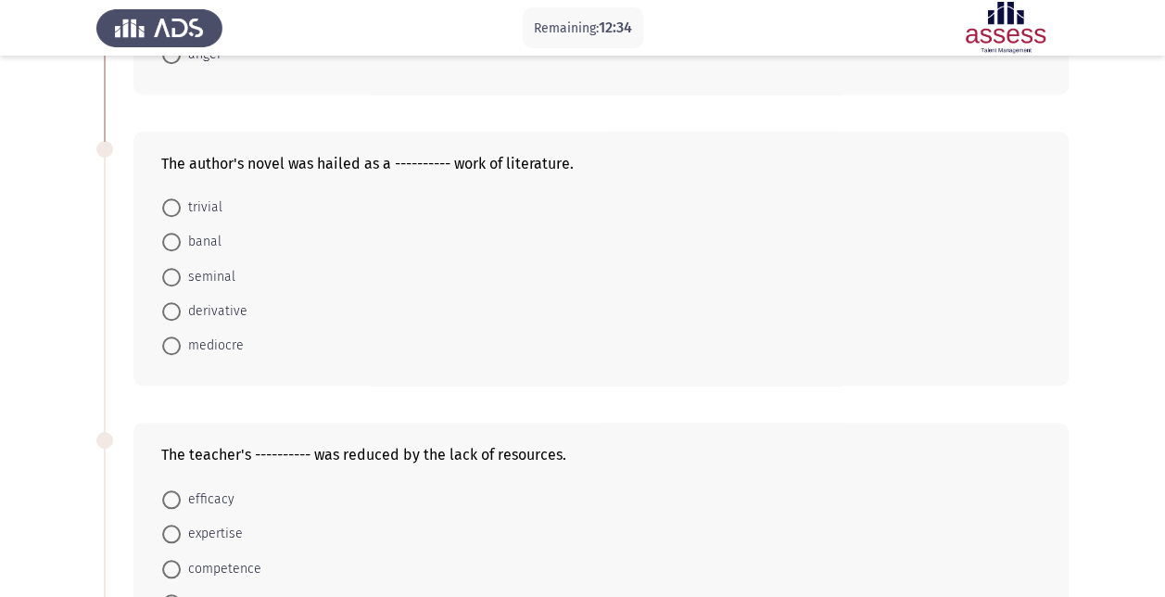
scroll to position [649, 0]
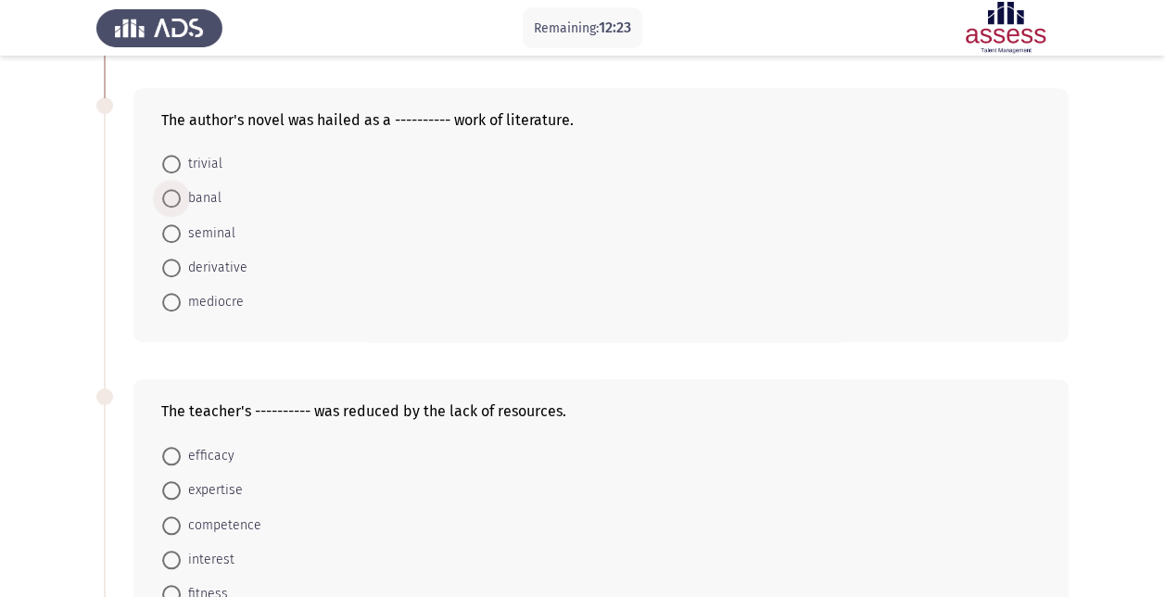
click at [205, 187] on span "banal" at bounding box center [201, 198] width 41 height 22
click at [181, 189] on input "banal" at bounding box center [171, 198] width 19 height 19
radio input "true"
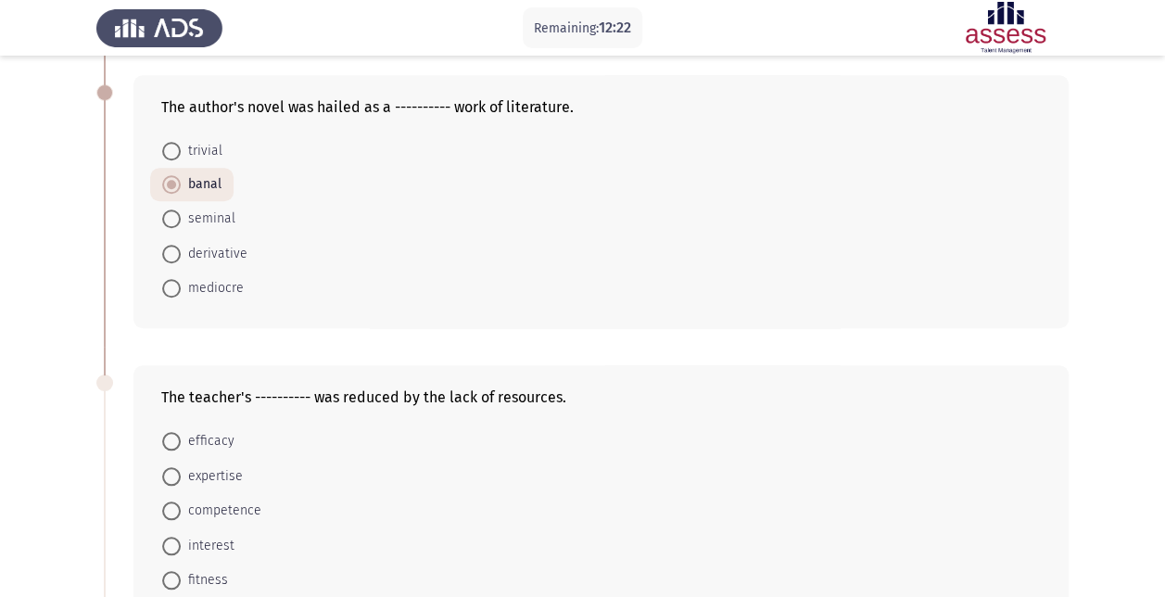
scroll to position [741, 0]
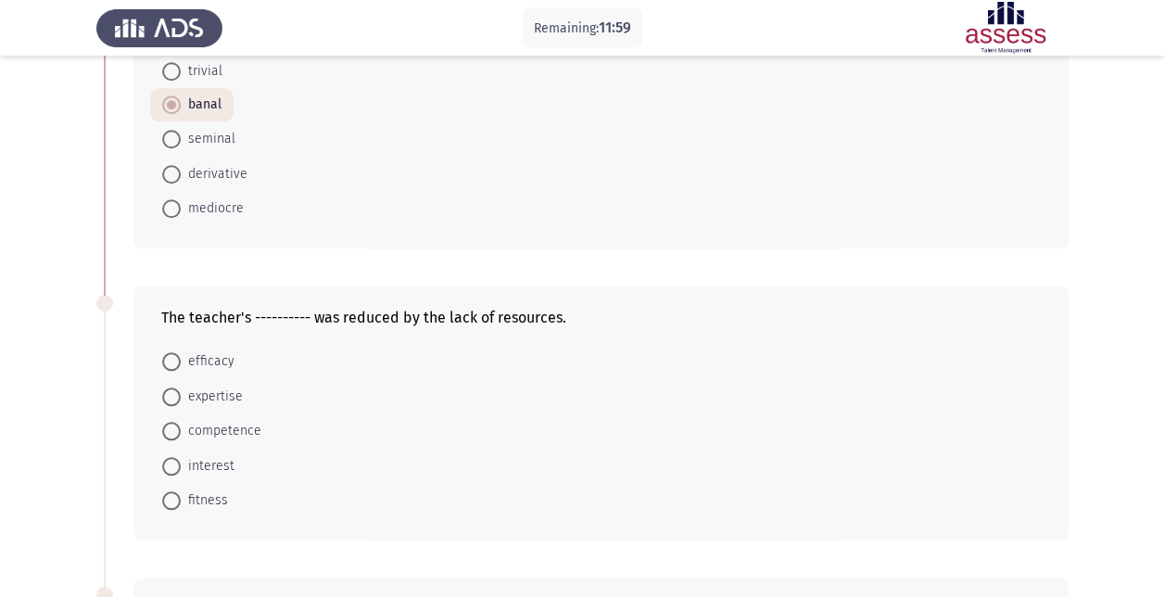
click at [206, 355] on span "efficacy" at bounding box center [208, 361] width 54 height 22
click at [181, 355] on input "efficacy" at bounding box center [171, 361] width 19 height 19
radio input "true"
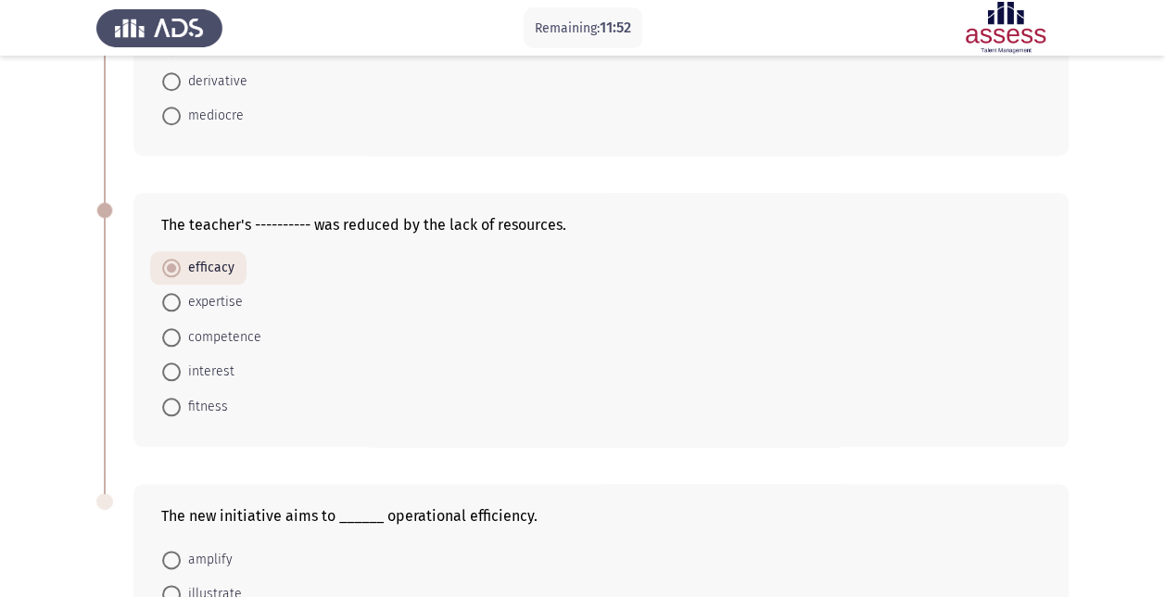
scroll to position [649, 0]
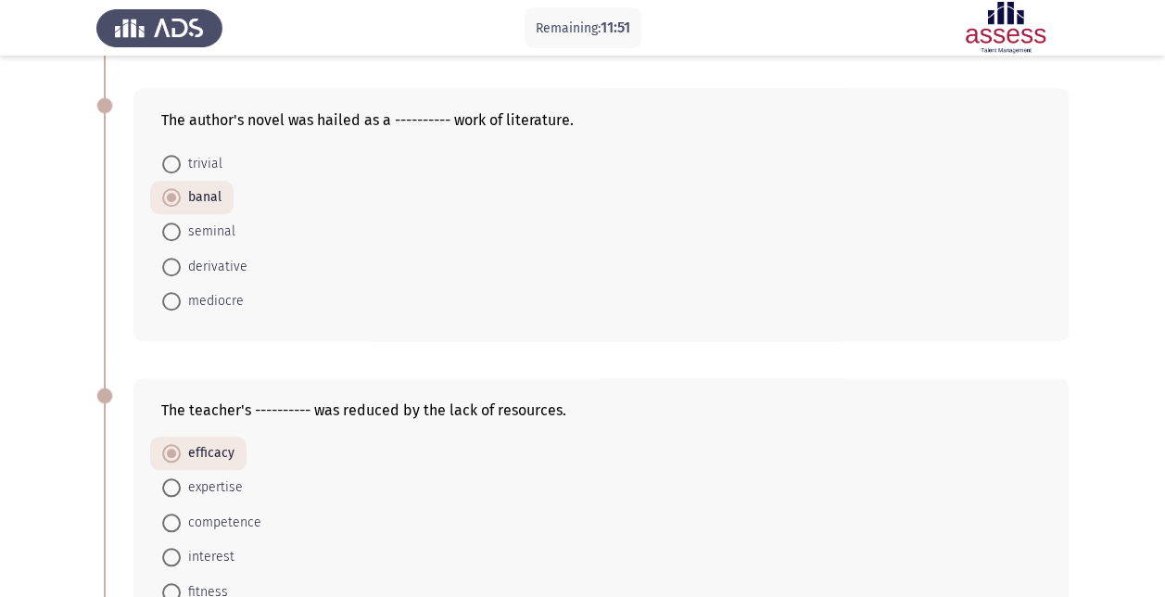
click at [200, 226] on span "seminal" at bounding box center [208, 232] width 55 height 22
click at [181, 226] on input "seminal" at bounding box center [171, 231] width 19 height 19
radio input "true"
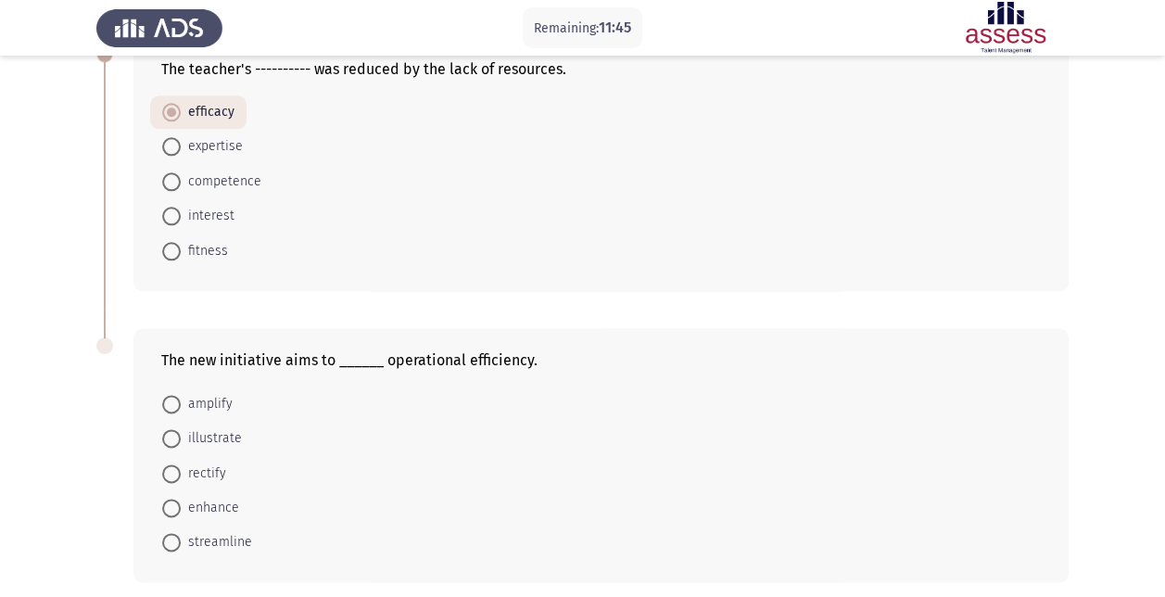
scroll to position [1019, 0]
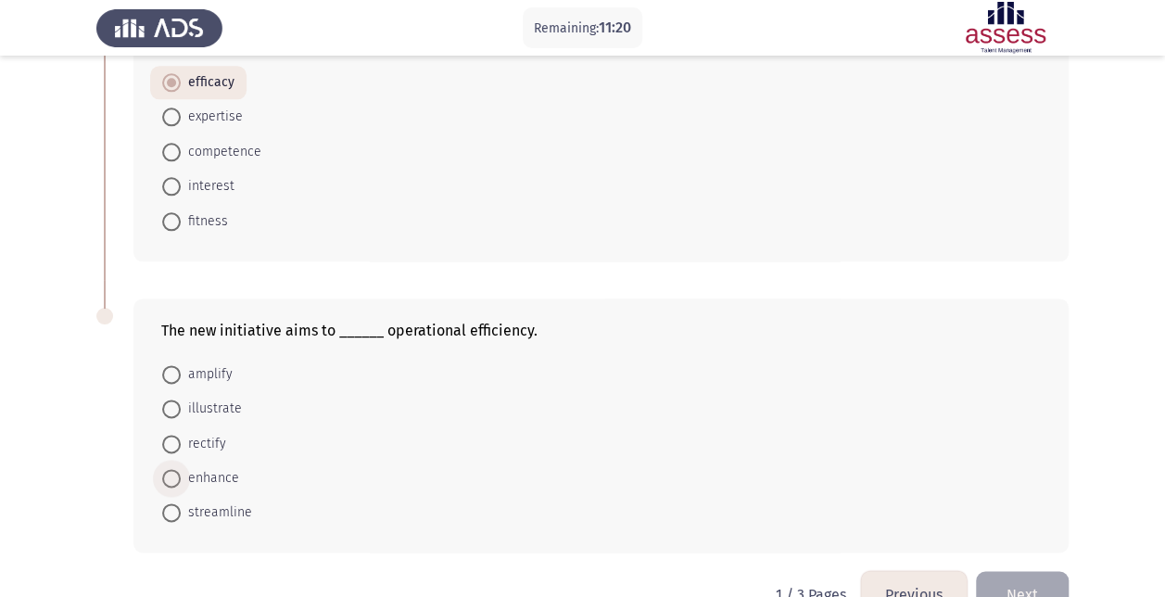
click at [215, 469] on span "enhance" at bounding box center [210, 478] width 58 height 22
click at [181, 469] on input "enhance" at bounding box center [171, 478] width 19 height 19
radio input "true"
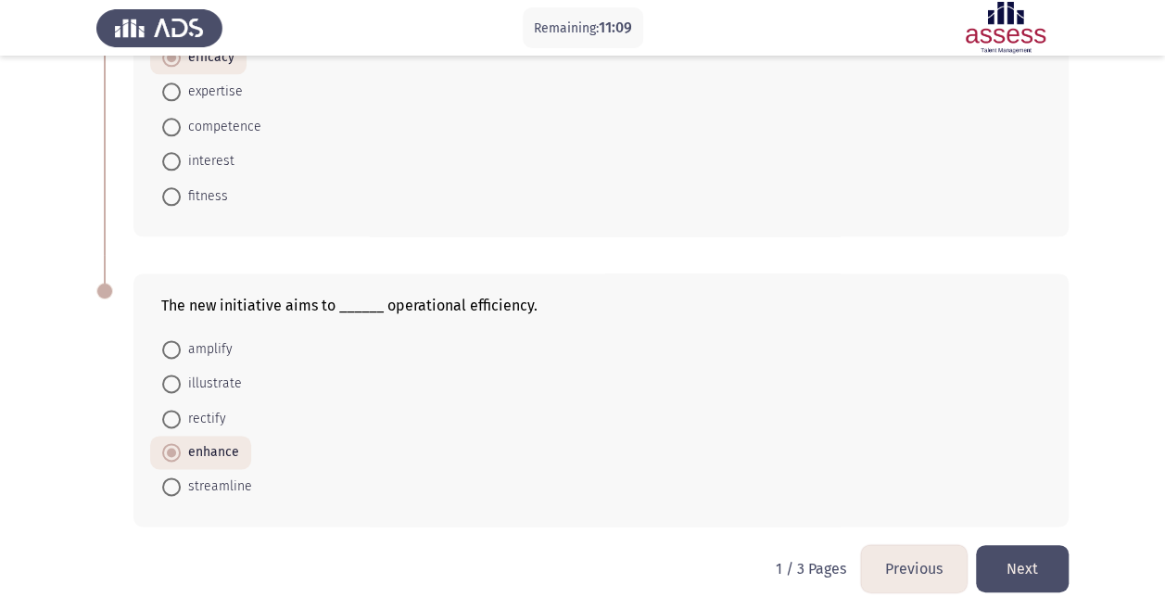
scroll to position [1058, 0]
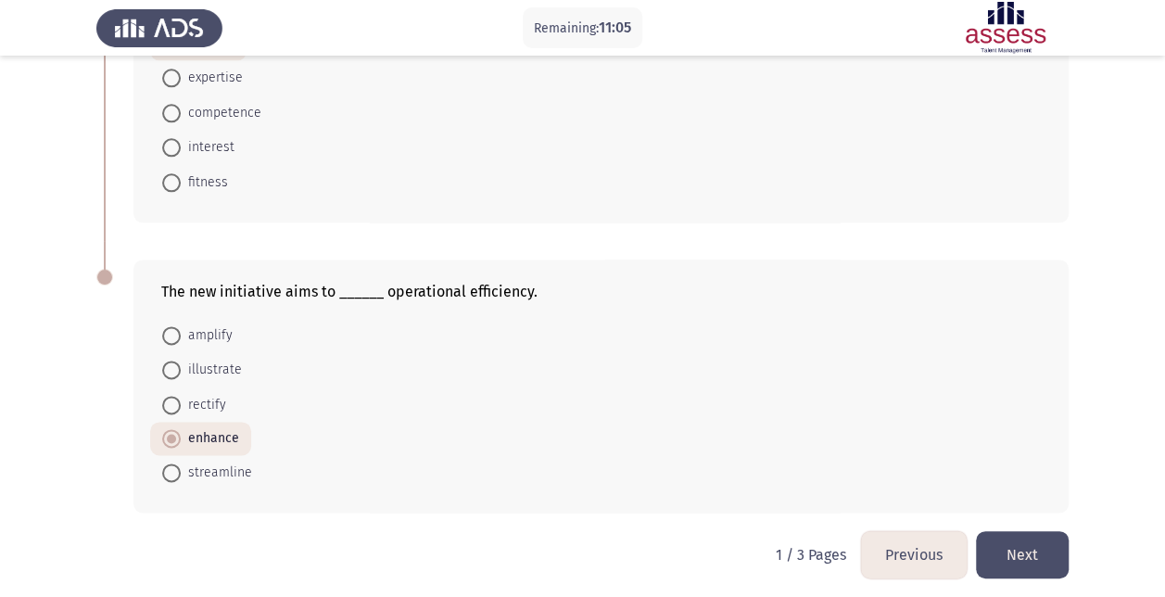
click at [1031, 533] on button "Next" at bounding box center [1022, 554] width 93 height 47
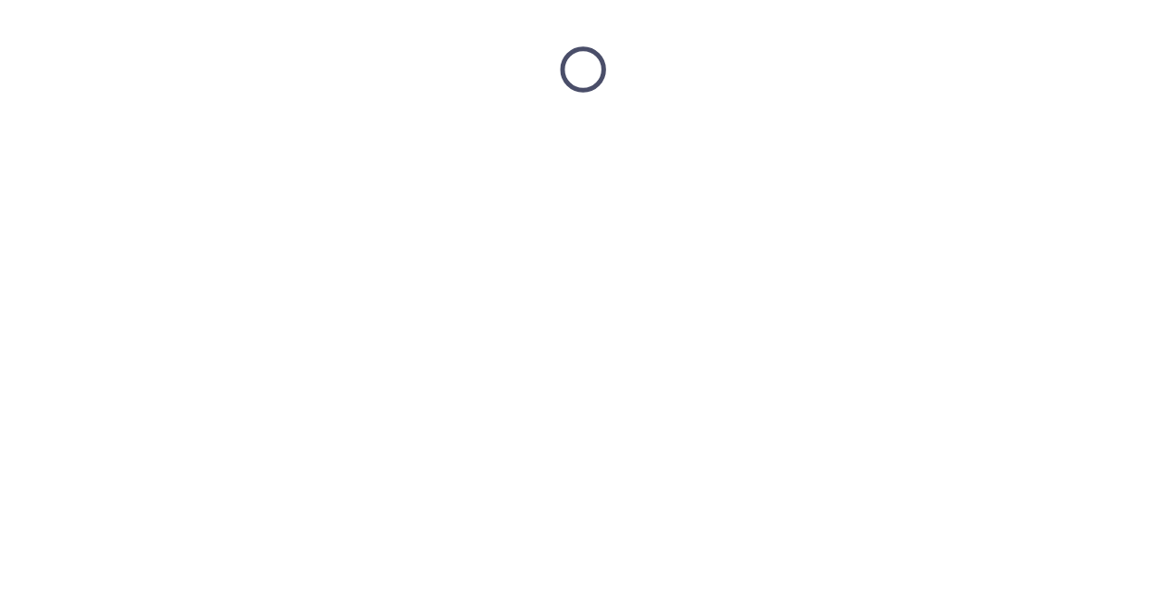
scroll to position [0, 0]
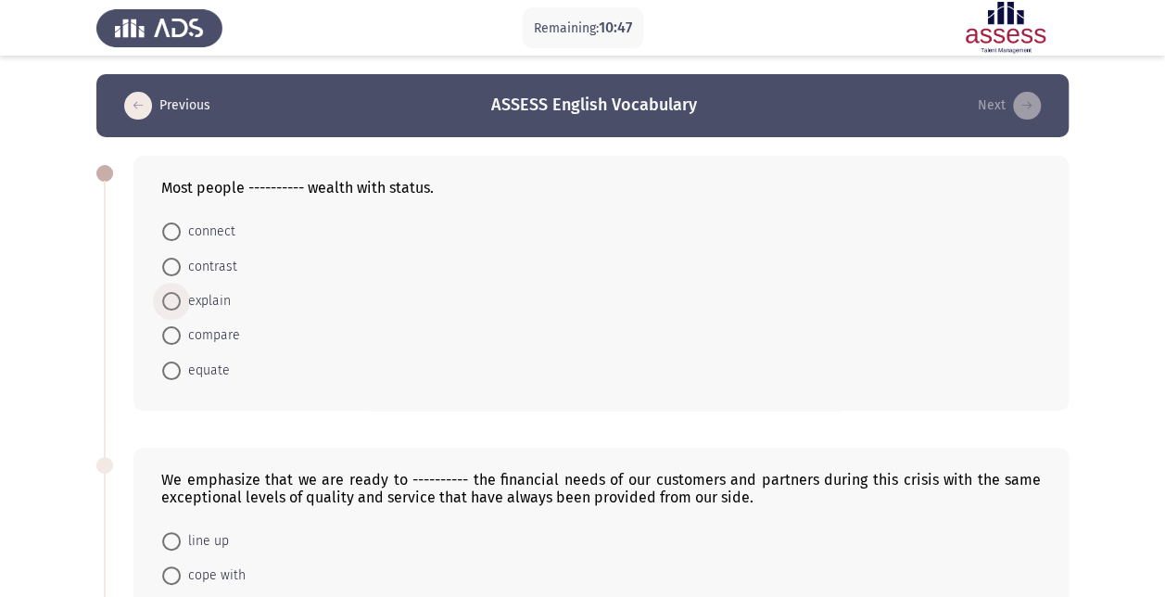
click at [221, 298] on span "explain" at bounding box center [206, 301] width 50 height 22
click at [181, 298] on input "explain" at bounding box center [171, 301] width 19 height 19
radio input "true"
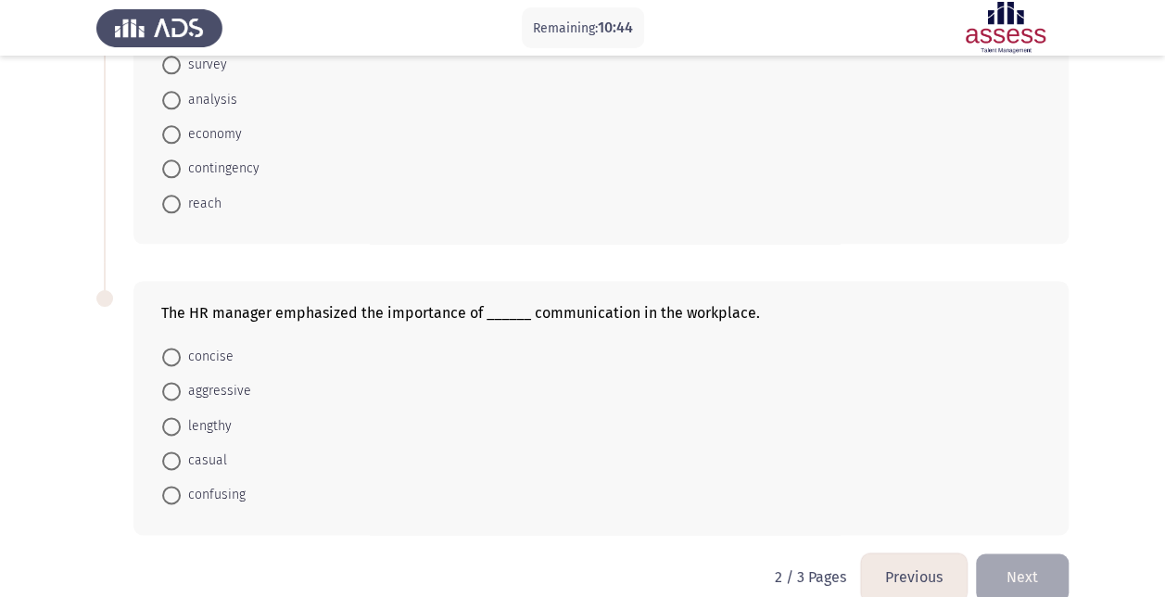
scroll to position [1079, 0]
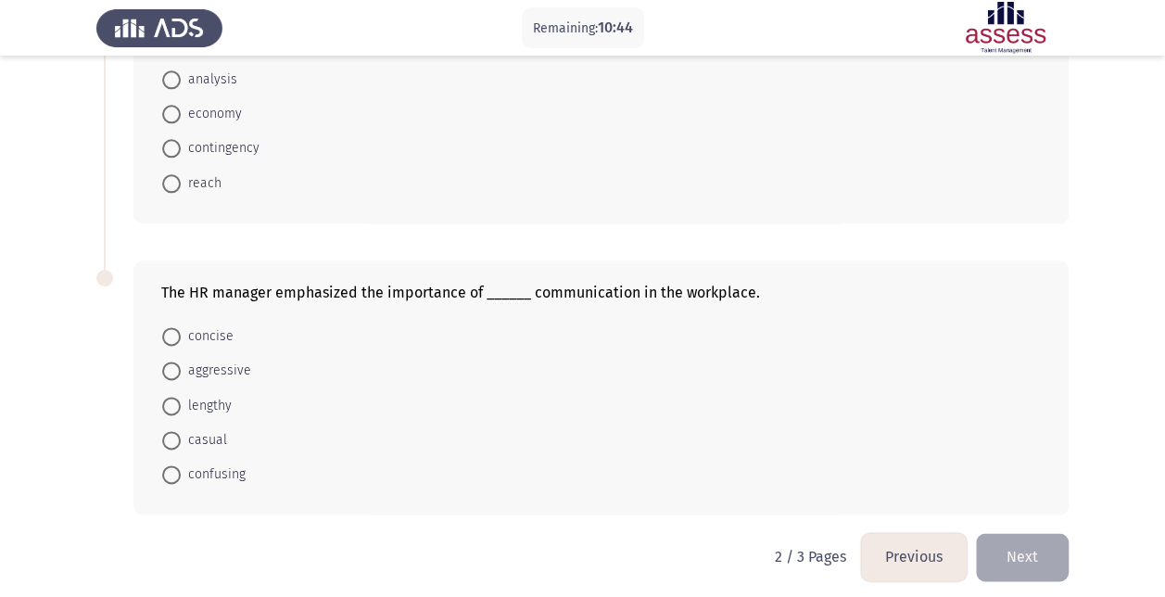
click at [906, 551] on button "Previous" at bounding box center [914, 556] width 106 height 47
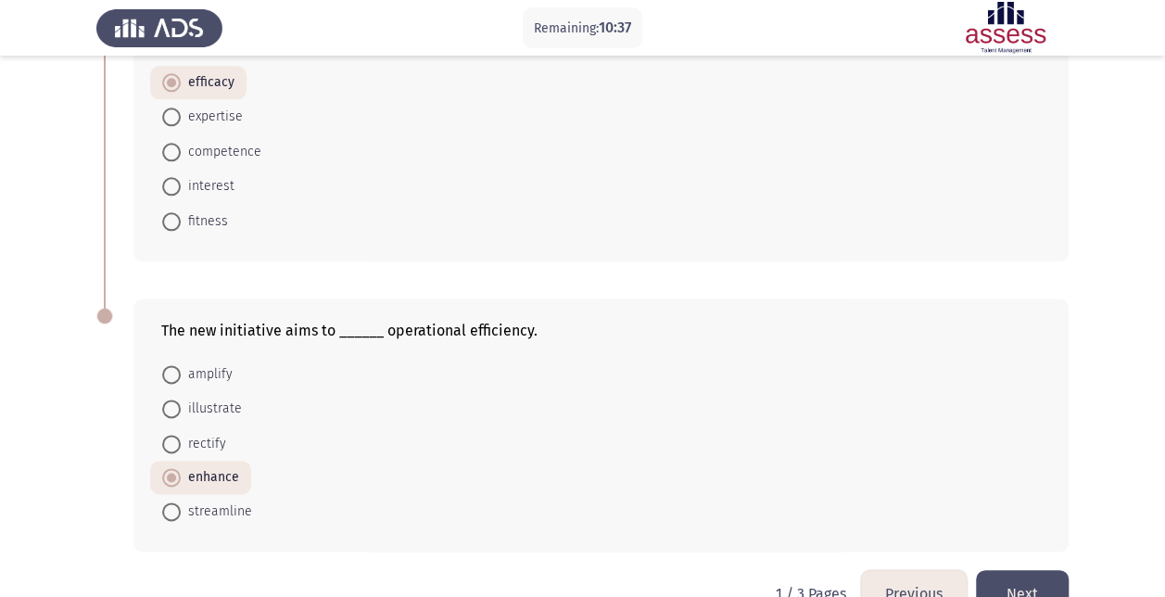
scroll to position [1058, 0]
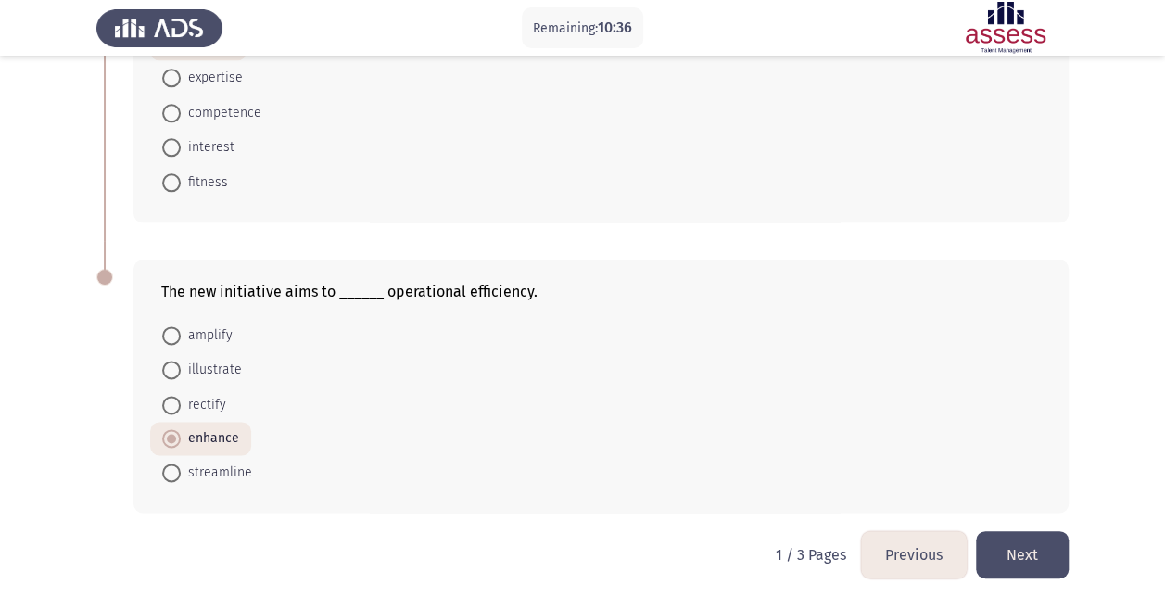
click at [1005, 531] on button "Next" at bounding box center [1022, 554] width 93 height 47
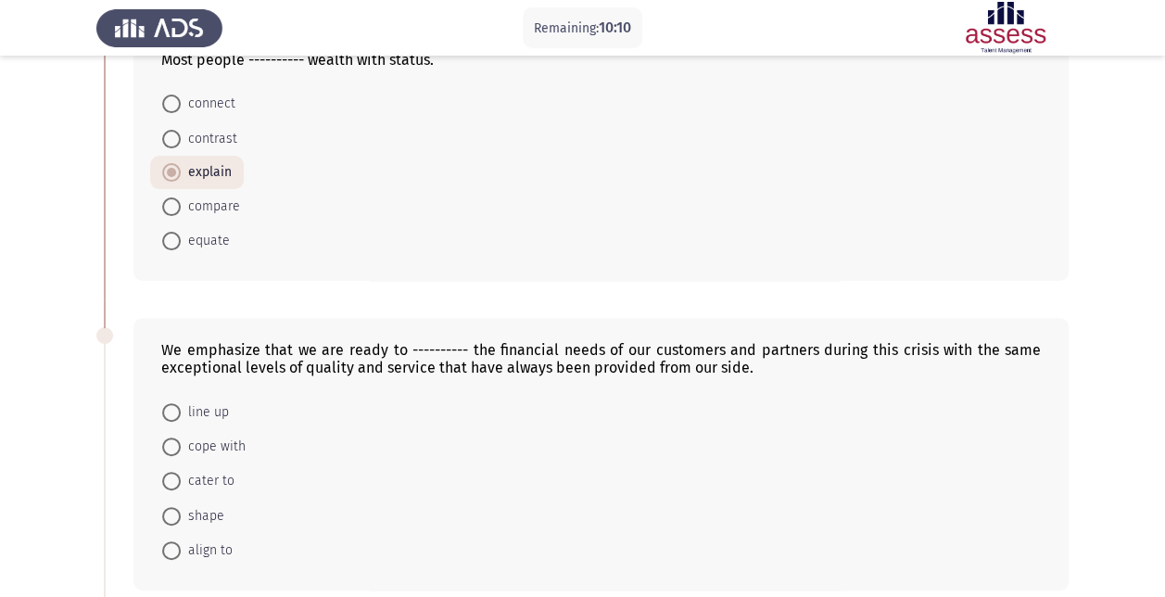
scroll to position [0, 0]
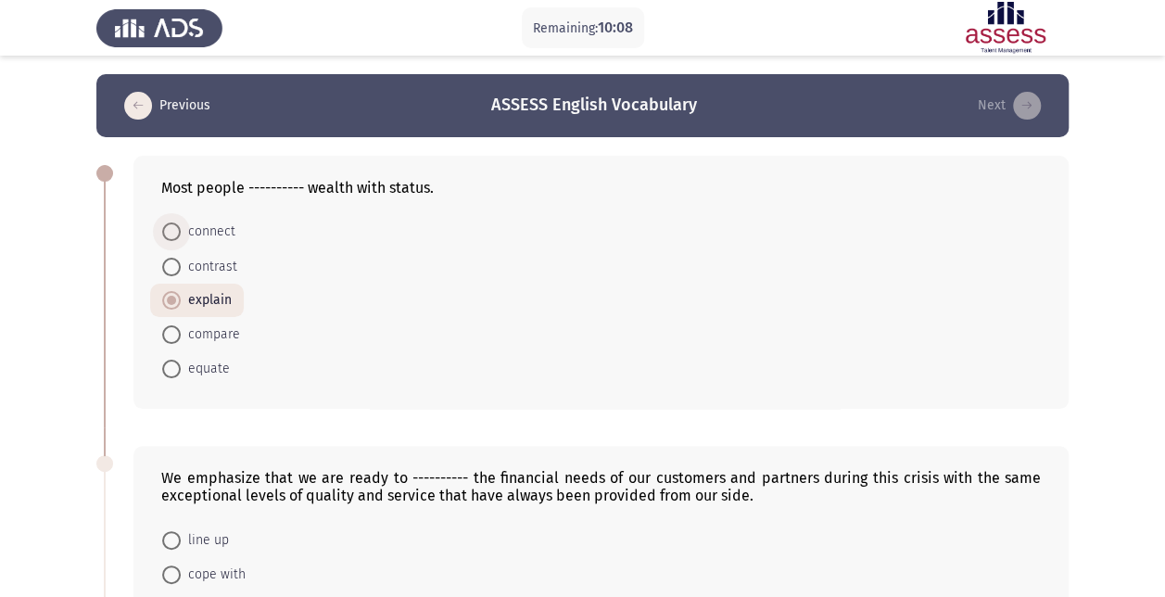
click at [209, 225] on span "connect" at bounding box center [208, 232] width 55 height 22
click at [181, 225] on input "connect" at bounding box center [171, 231] width 19 height 19
radio input "true"
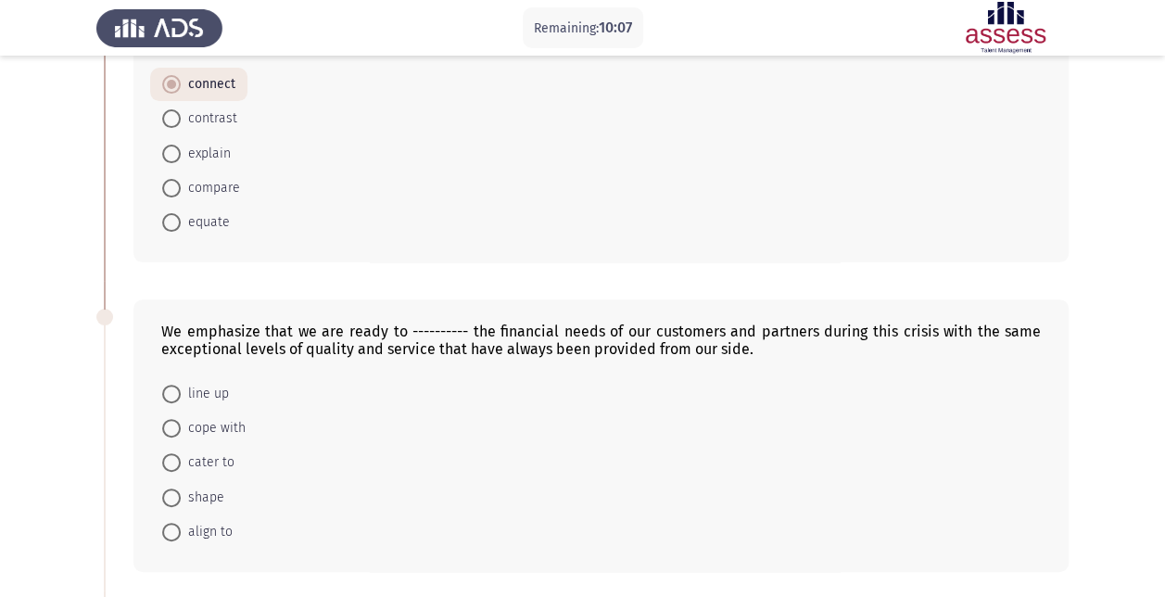
scroll to position [185, 0]
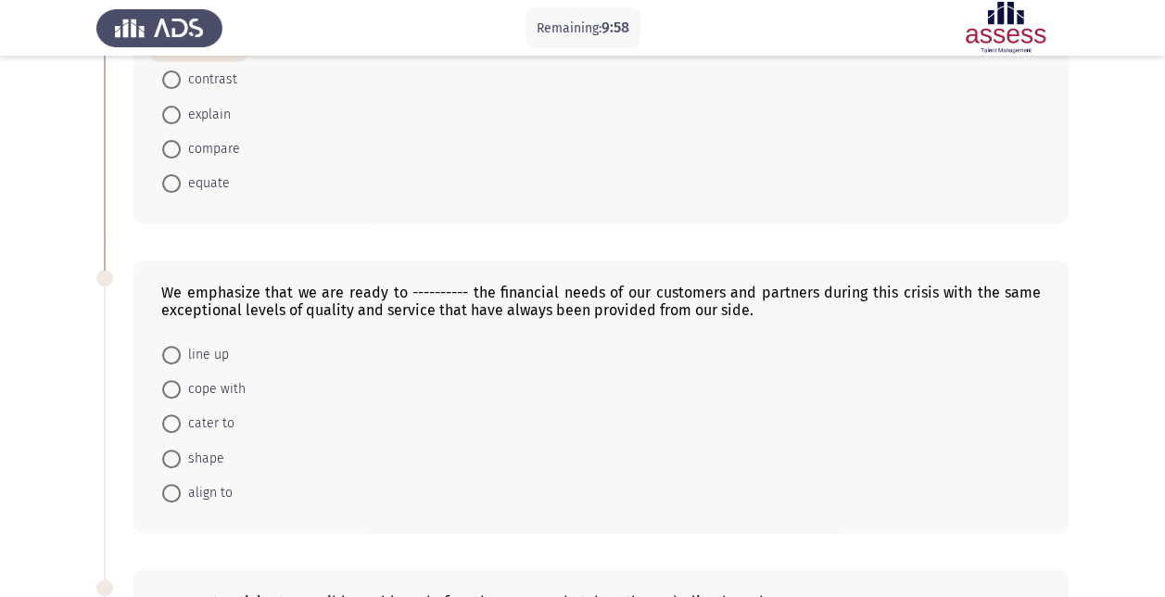
click at [196, 484] on span "align to" at bounding box center [207, 493] width 52 height 22
click at [181, 484] on input "align to" at bounding box center [171, 493] width 19 height 19
radio input "true"
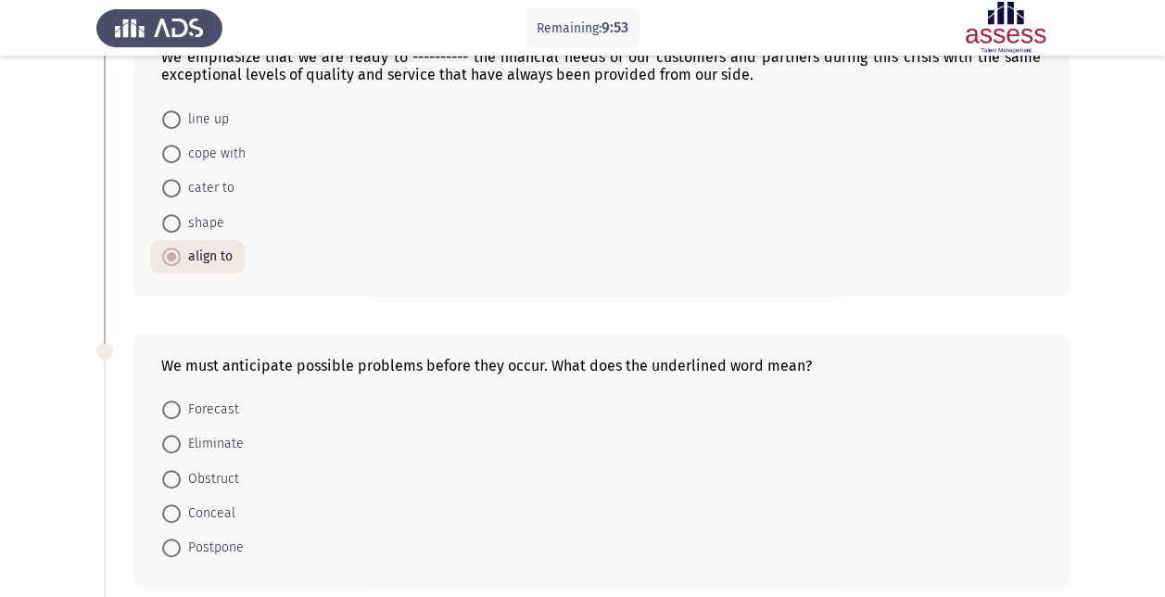
scroll to position [463, 0]
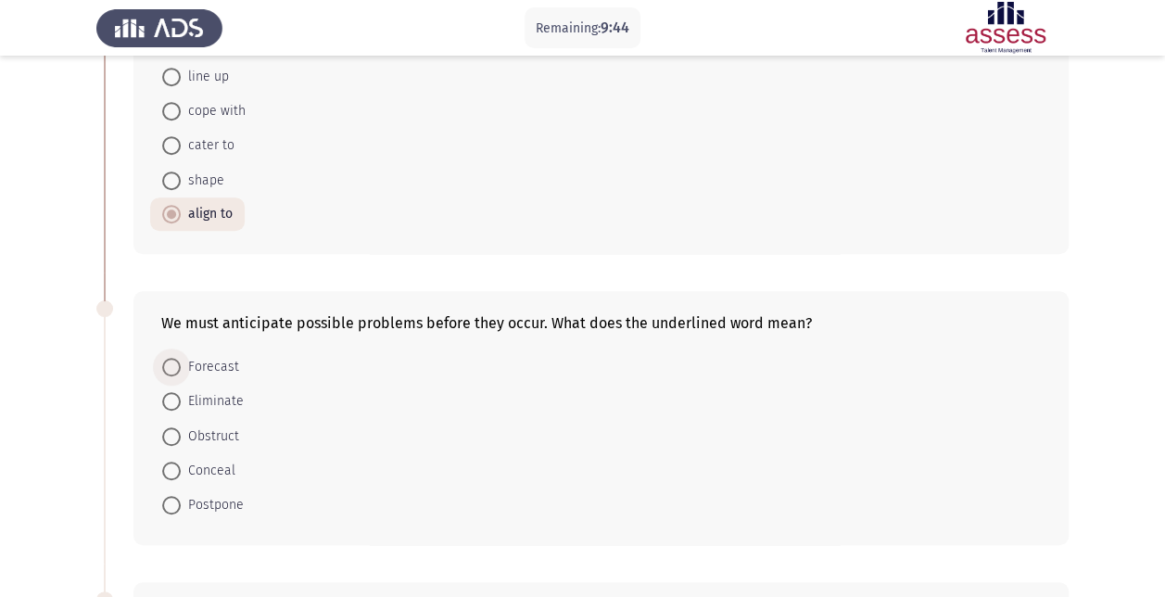
click at [213, 361] on span "Forecast" at bounding box center [210, 367] width 58 height 22
click at [181, 361] on input "Forecast" at bounding box center [171, 367] width 19 height 19
radio input "true"
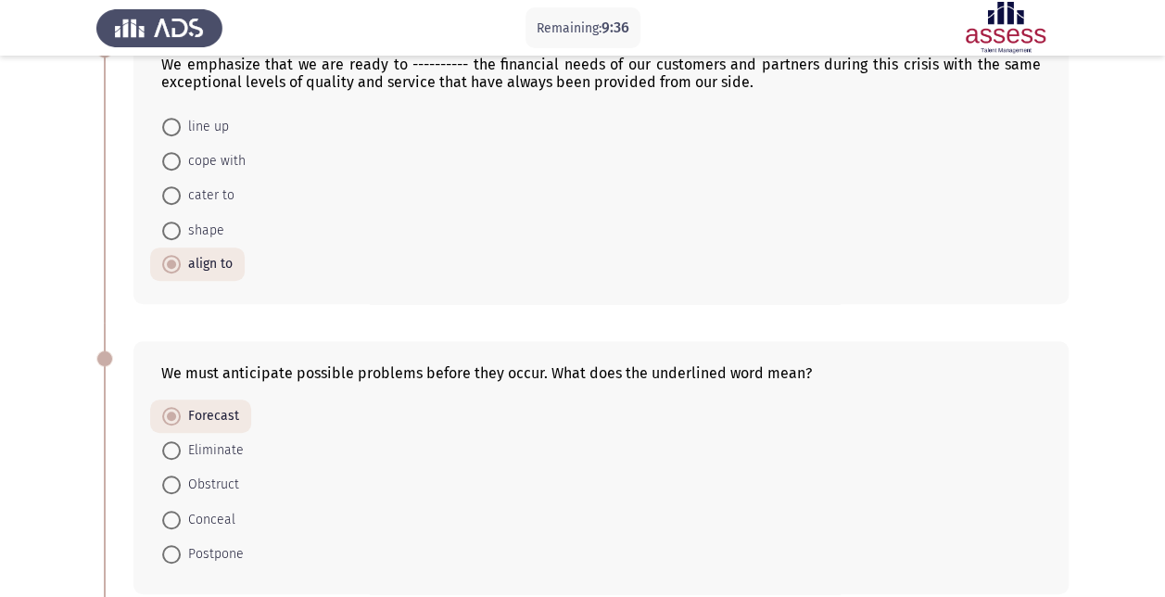
scroll to position [371, 0]
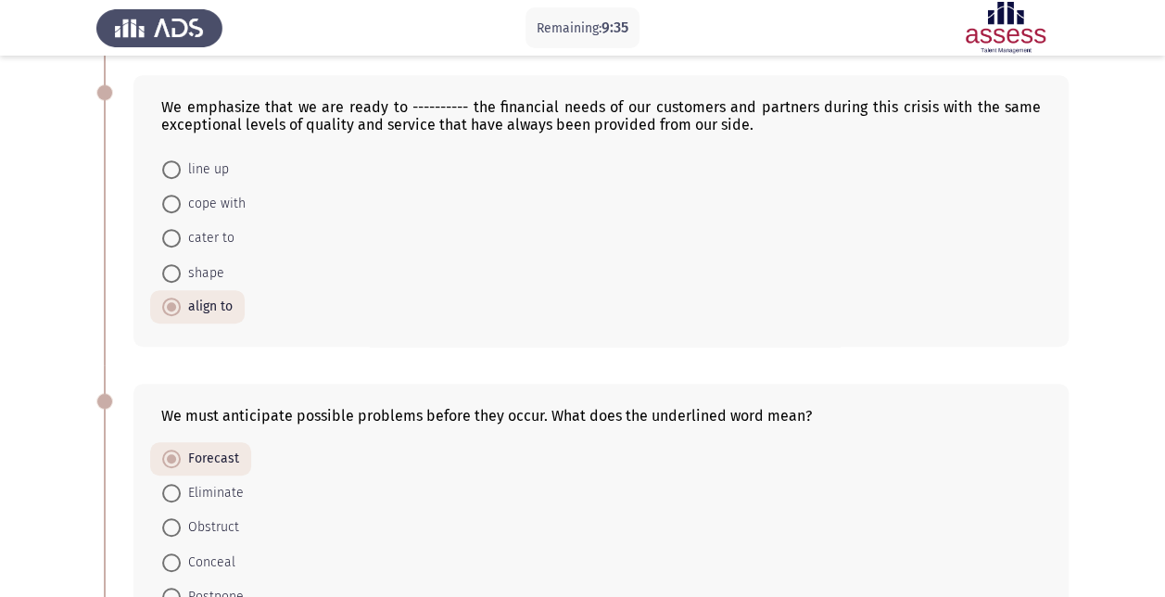
click at [225, 194] on span "cope with" at bounding box center [213, 204] width 65 height 22
click at [181, 195] on input "cope with" at bounding box center [171, 204] width 19 height 19
radio input "true"
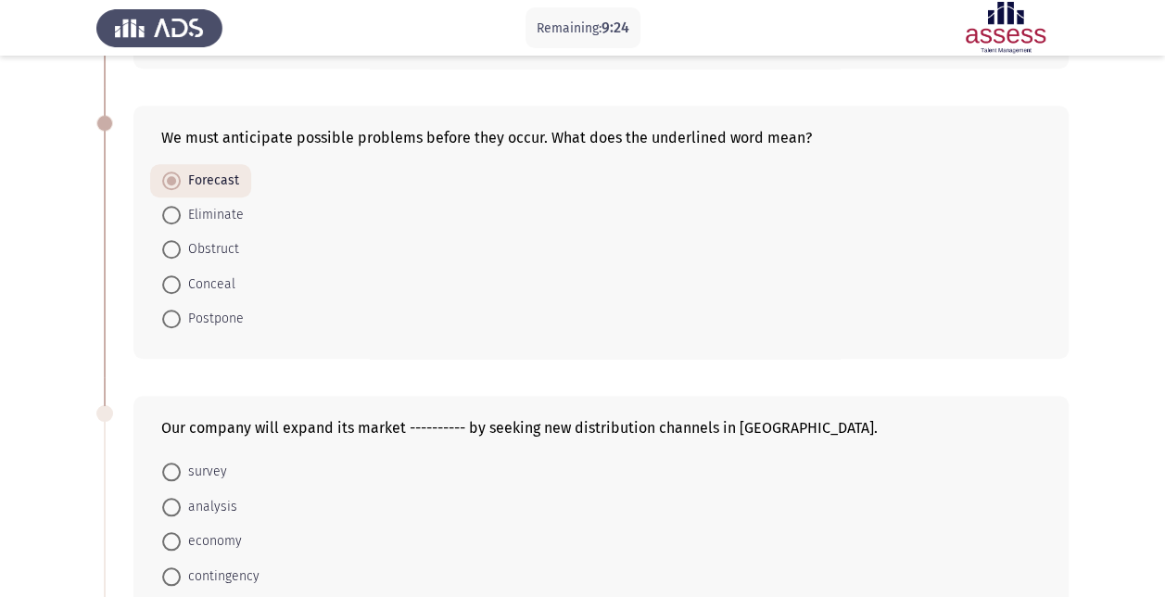
scroll to position [741, 0]
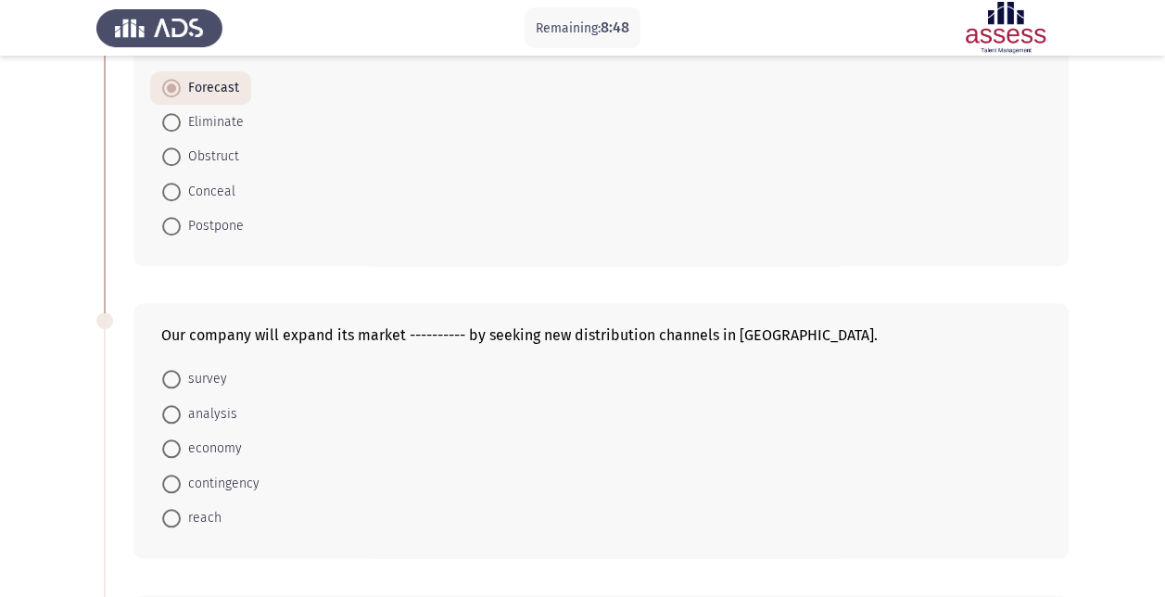
click at [214, 418] on span "analysis" at bounding box center [209, 414] width 57 height 22
click at [181, 418] on input "analysis" at bounding box center [171, 414] width 19 height 19
radio input "true"
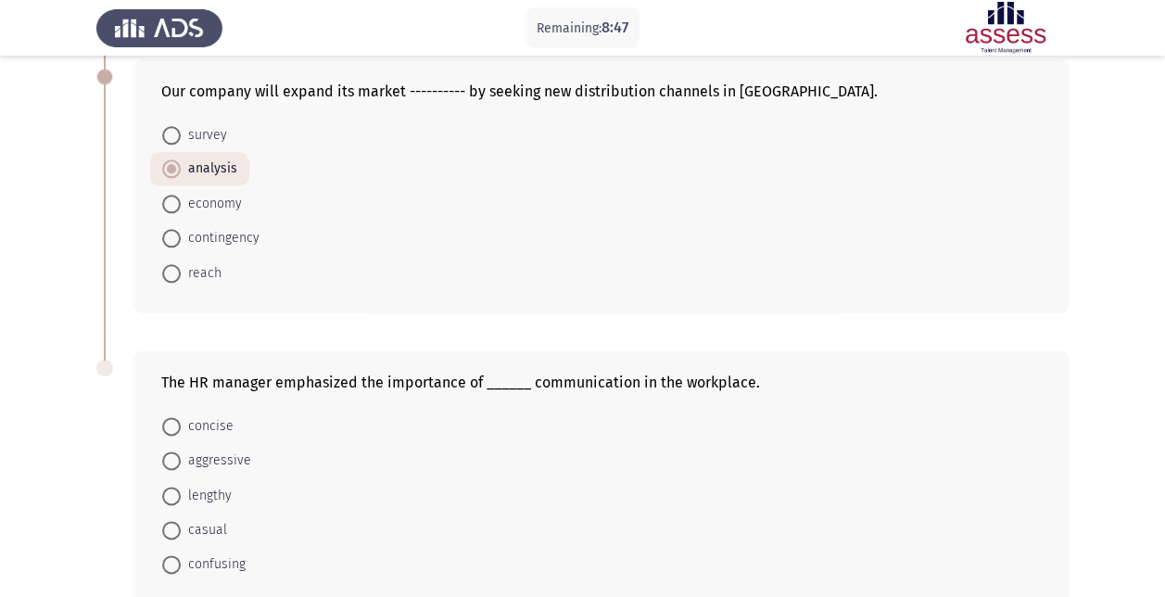
scroll to position [1076, 0]
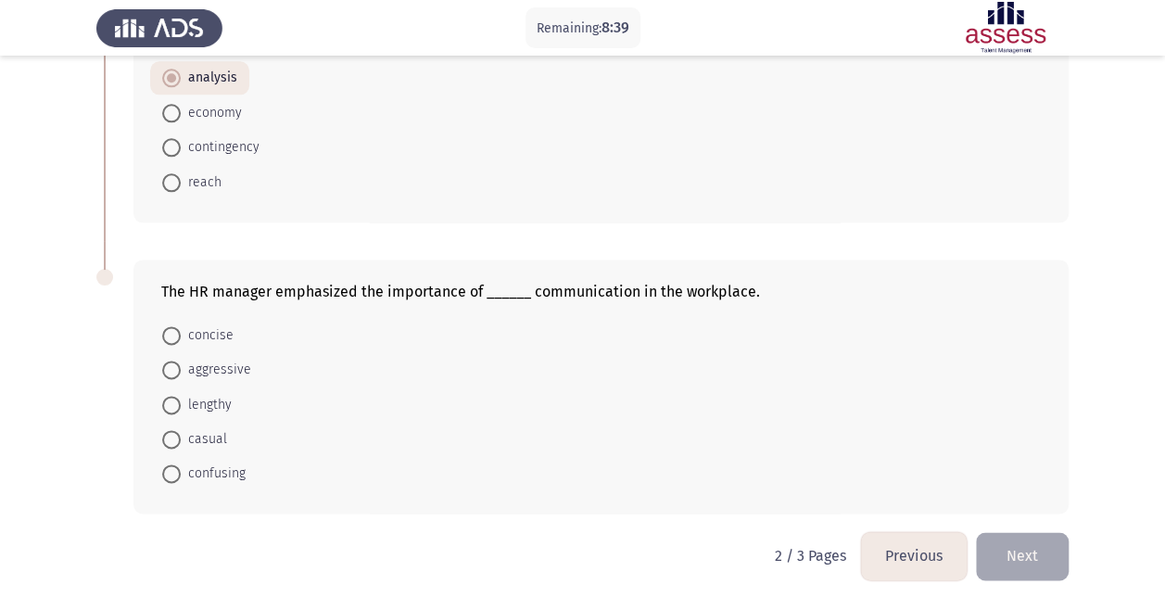
click at [202, 326] on span "concise" at bounding box center [207, 335] width 53 height 22
click at [181, 326] on input "concise" at bounding box center [171, 335] width 19 height 19
radio input "true"
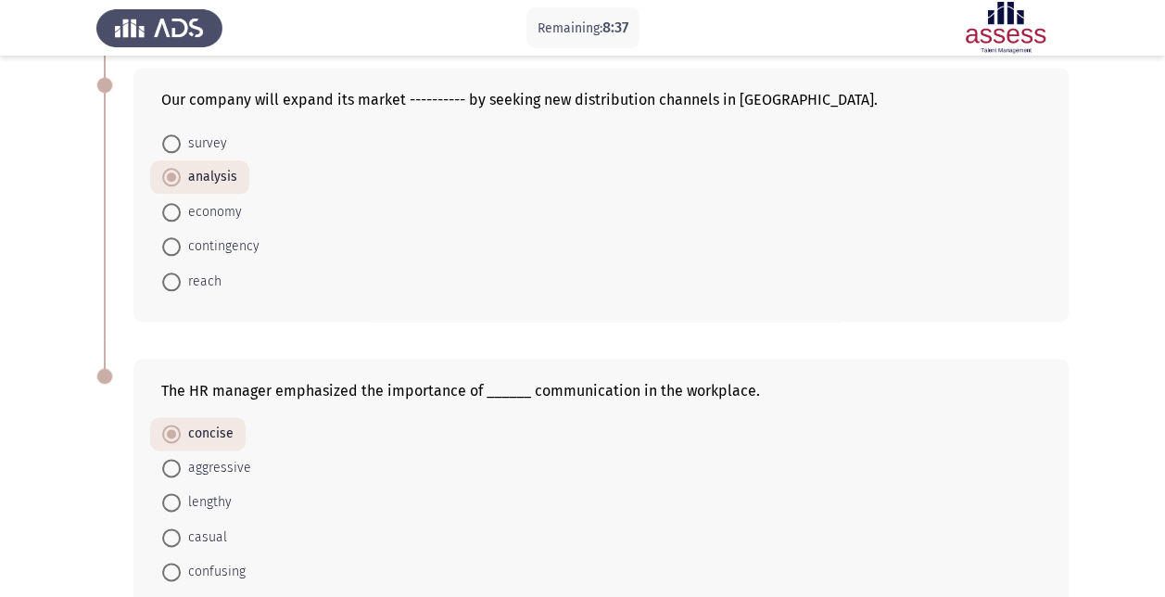
scroll to position [890, 0]
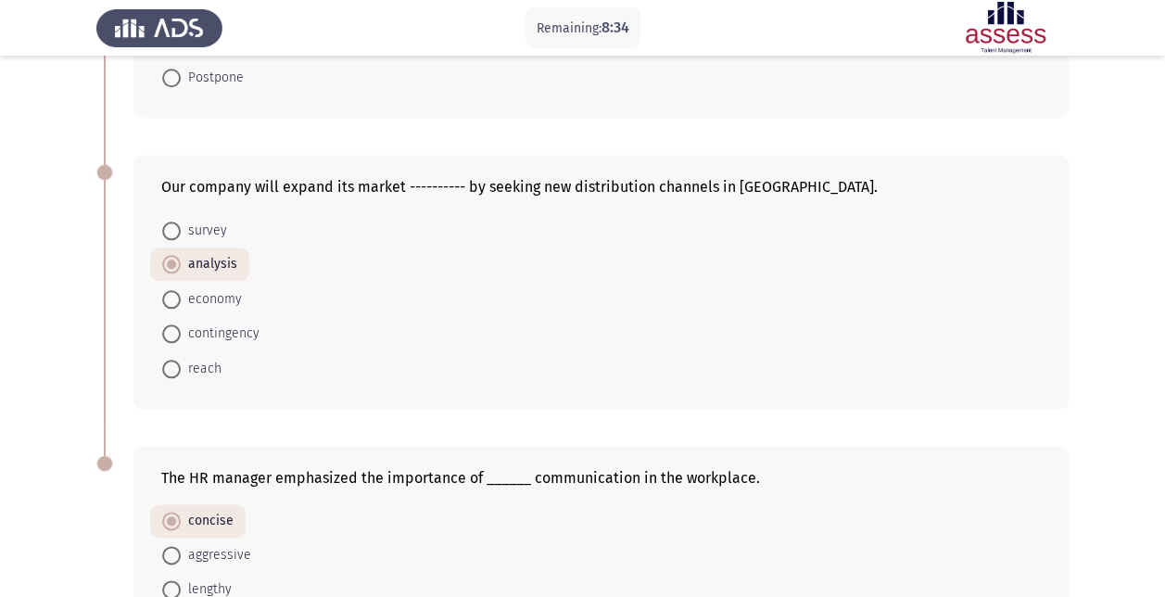
click at [225, 361] on mat-radio-button "reach" at bounding box center [191, 367] width 83 height 34
click at [199, 365] on span "reach" at bounding box center [201, 369] width 41 height 22
click at [181, 365] on input "reach" at bounding box center [171, 369] width 19 height 19
radio input "true"
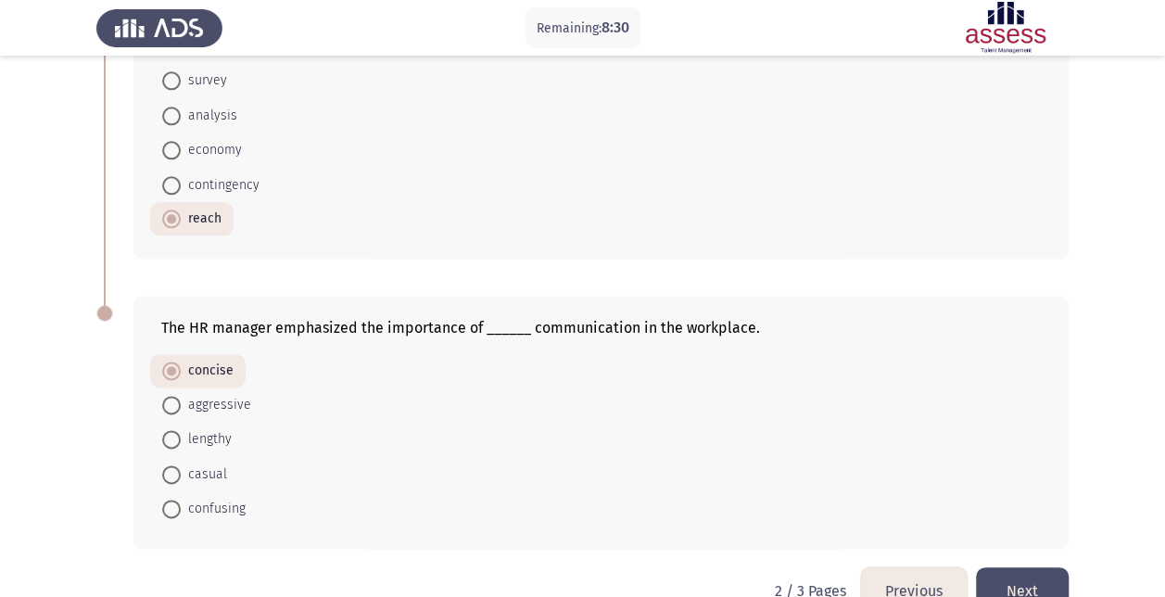
scroll to position [1075, 0]
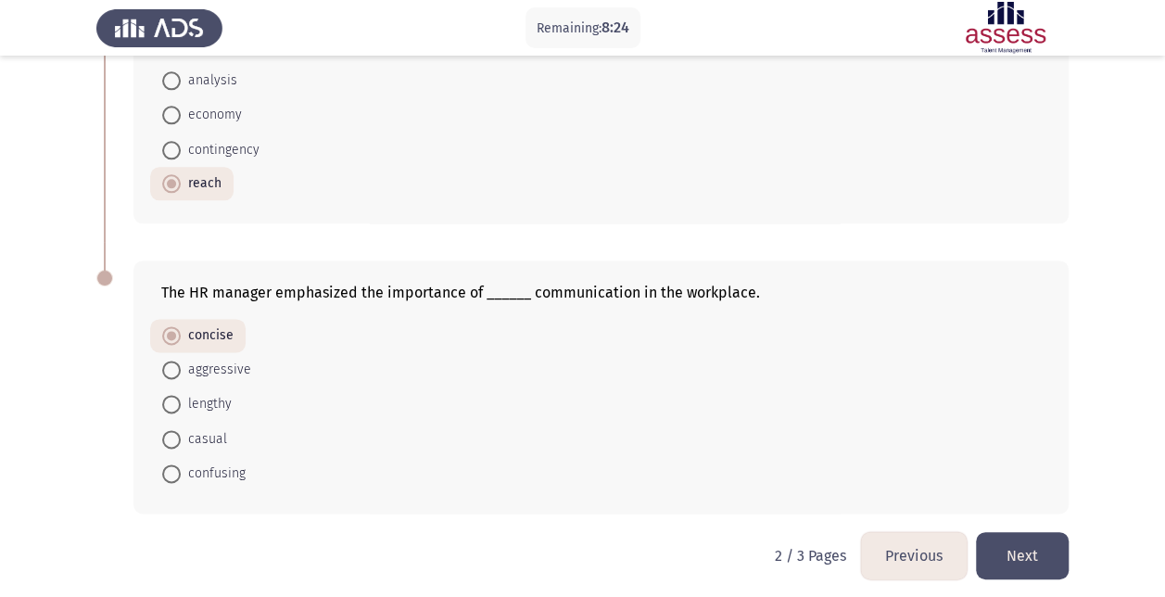
click at [1051, 536] on button "Next" at bounding box center [1022, 555] width 93 height 47
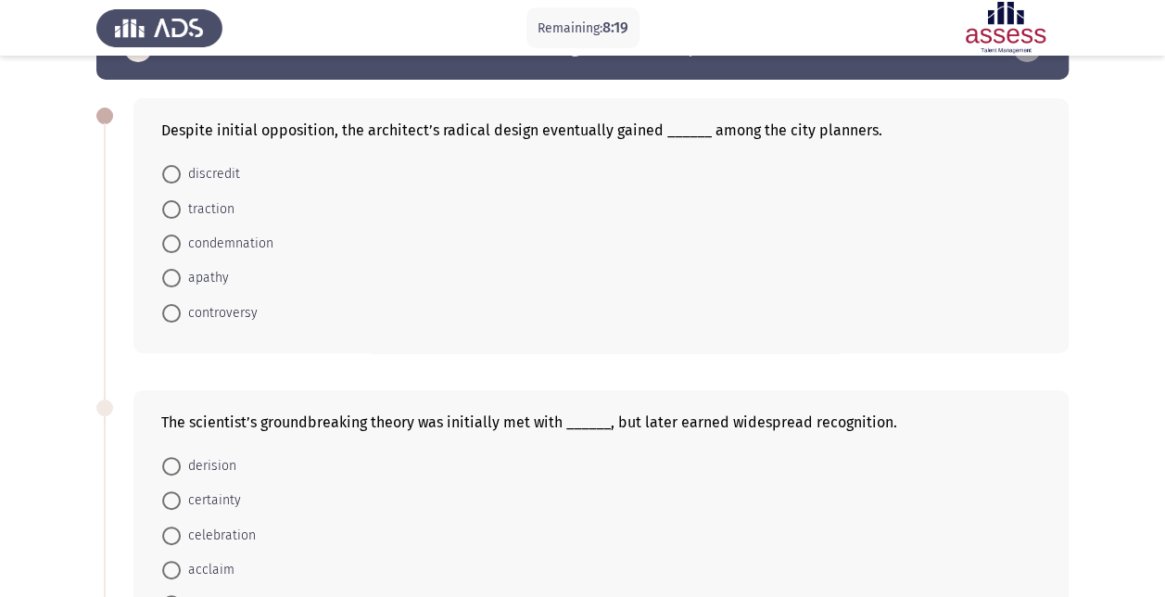
scroll to position [0, 0]
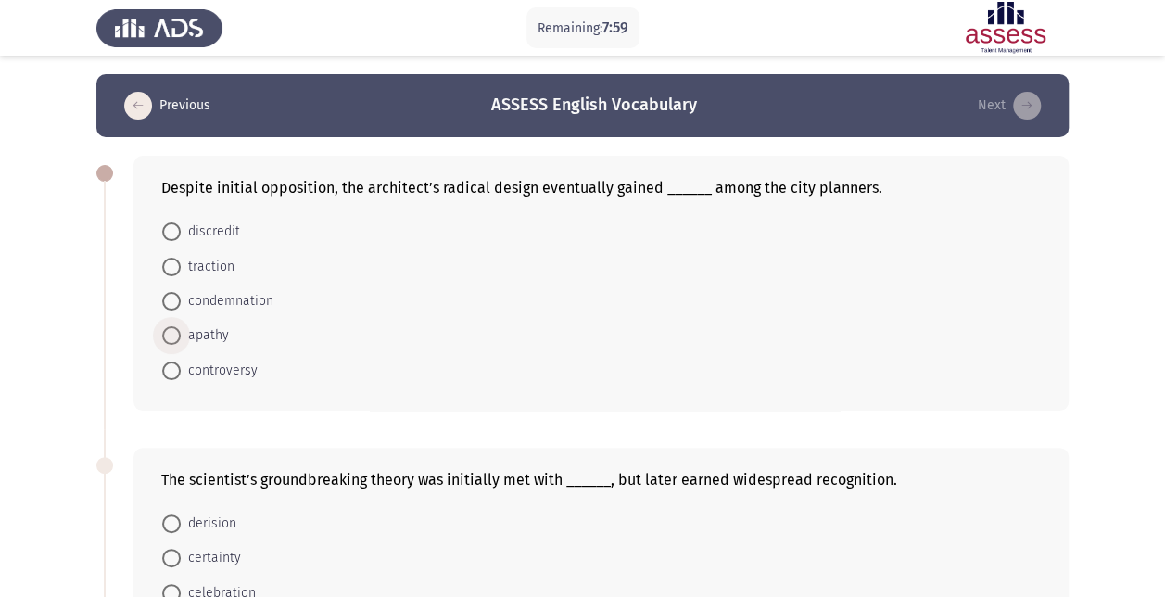
click at [221, 335] on span "apathy" at bounding box center [205, 335] width 48 height 22
click at [181, 335] on input "apathy" at bounding box center [171, 335] width 19 height 19
radio input "true"
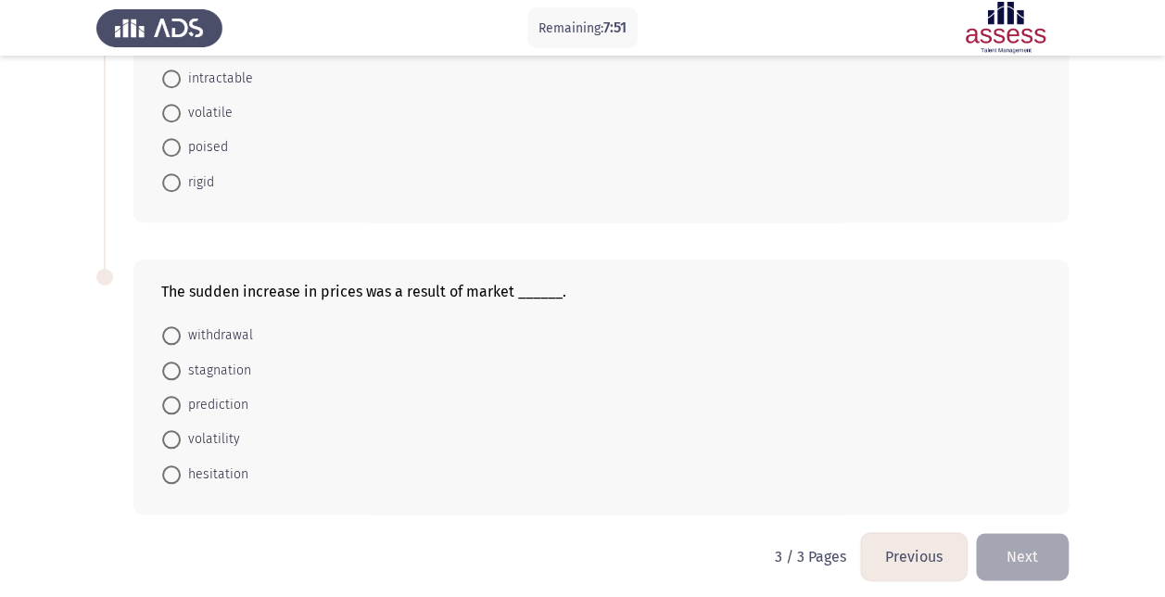
scroll to position [772, 0]
click at [899, 537] on button "Previous" at bounding box center [914, 554] width 106 height 47
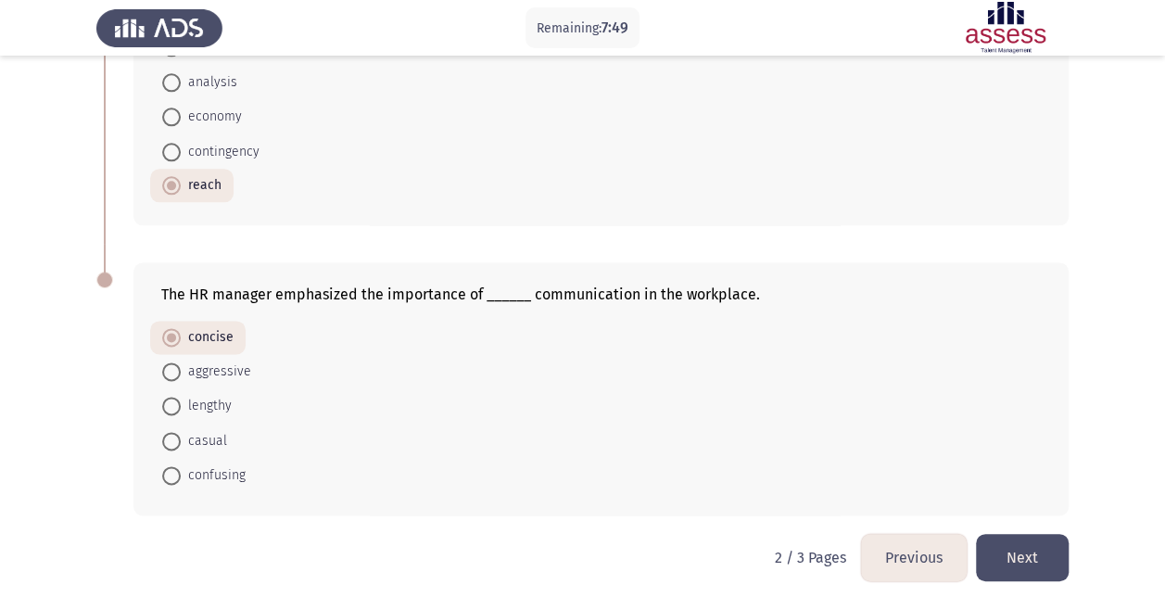
scroll to position [1075, 0]
click at [1019, 545] on button "Next" at bounding box center [1022, 555] width 93 height 47
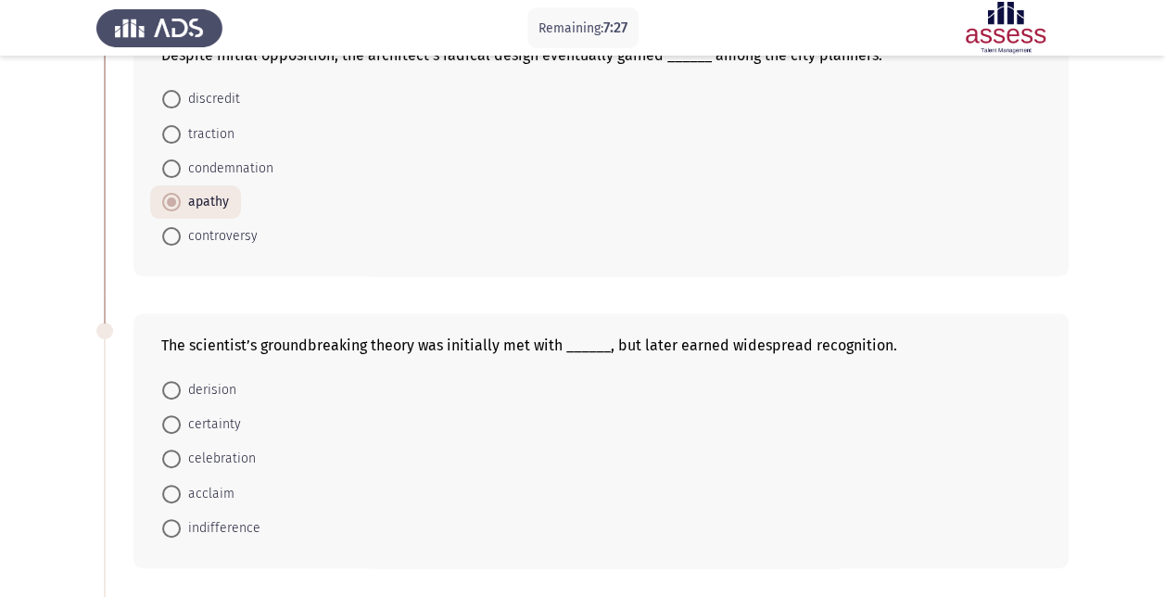
scroll to position [0, 0]
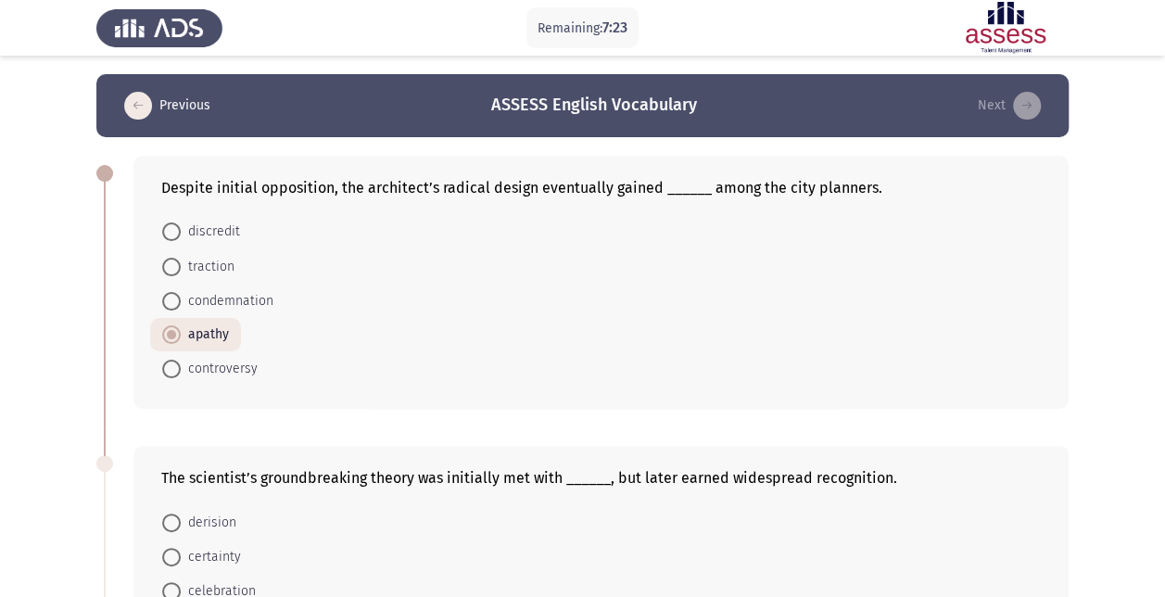
click at [211, 265] on span "traction" at bounding box center [208, 267] width 54 height 22
click at [181, 265] on input "traction" at bounding box center [171, 267] width 19 height 19
radio input "true"
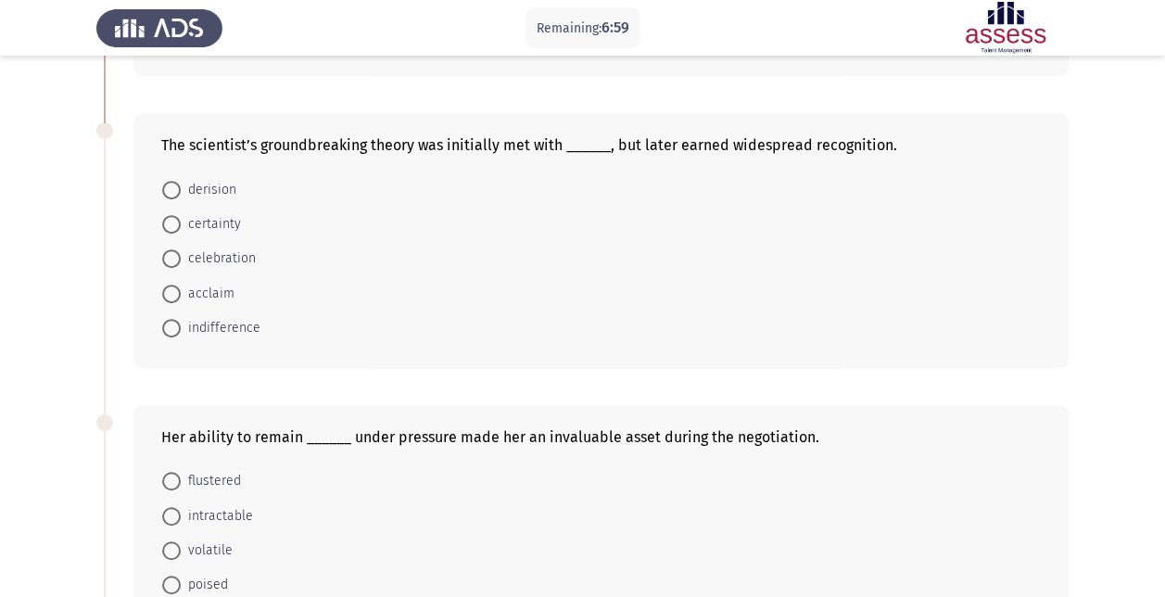
scroll to position [371, 0]
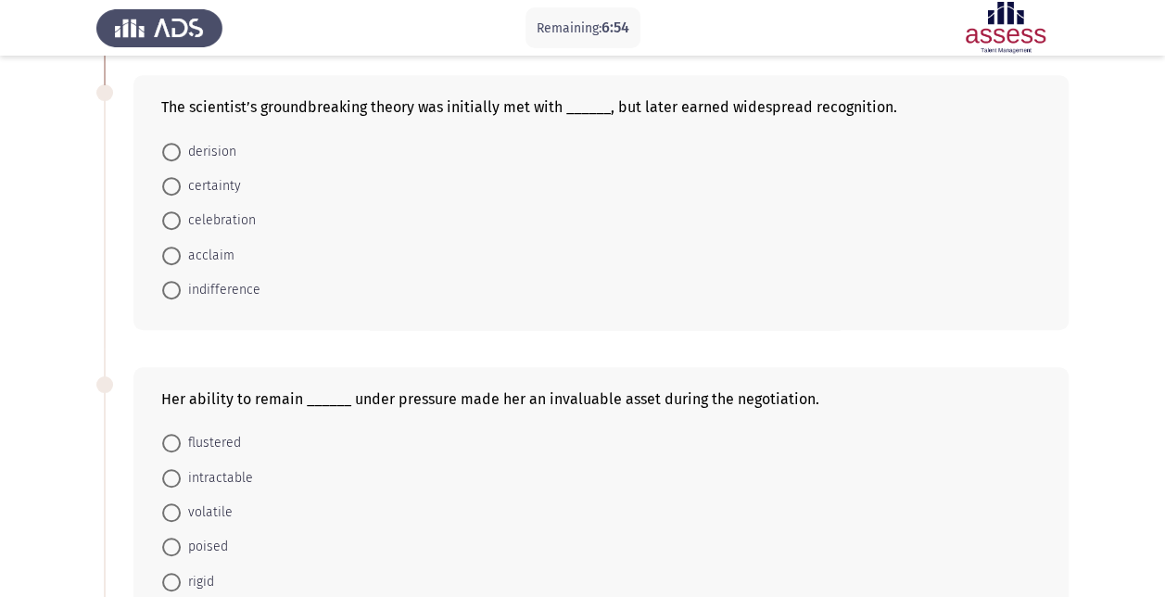
click at [200, 154] on span "derision" at bounding box center [209, 152] width 56 height 22
click at [181, 154] on input "derision" at bounding box center [171, 152] width 19 height 19
radio input "true"
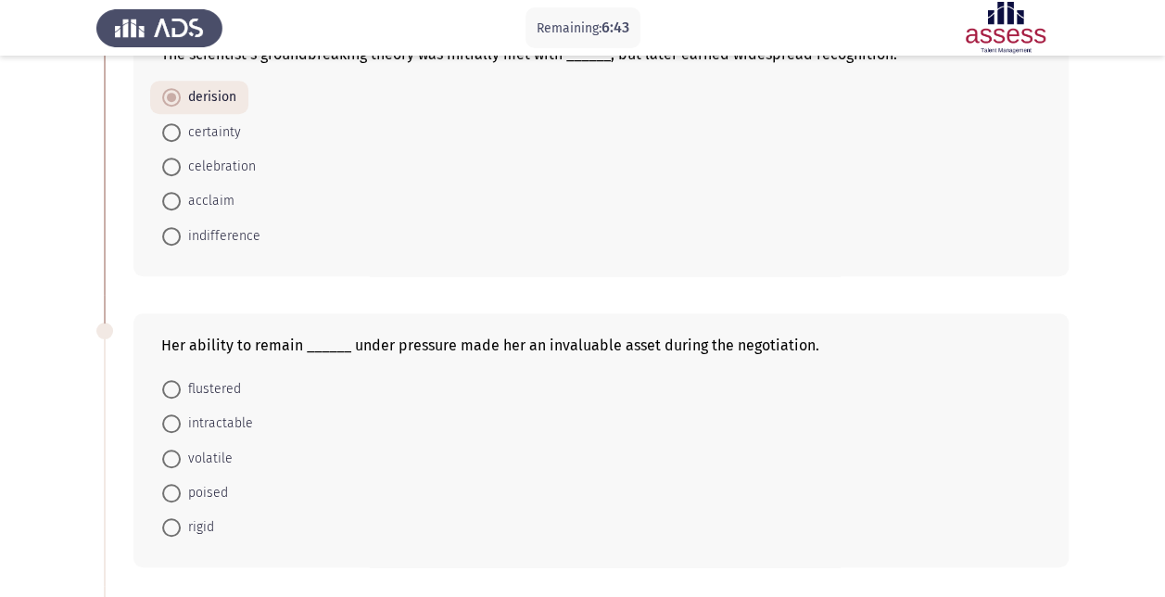
scroll to position [463, 0]
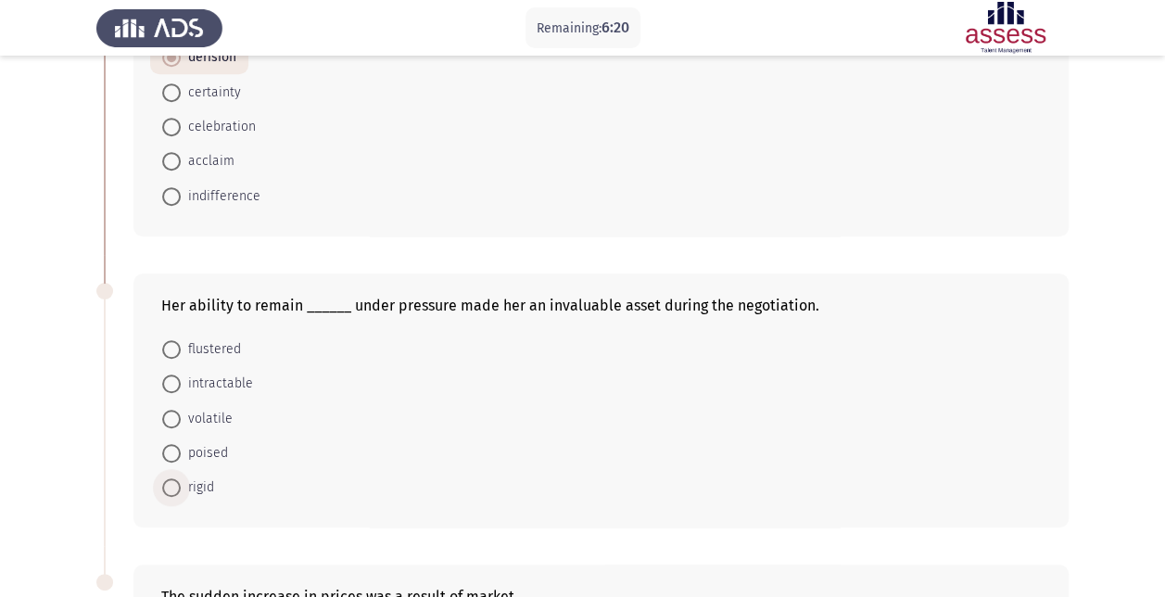
click at [206, 485] on span "rigid" at bounding box center [197, 487] width 33 height 22
click at [181, 485] on input "rigid" at bounding box center [171, 487] width 19 height 19
radio input "true"
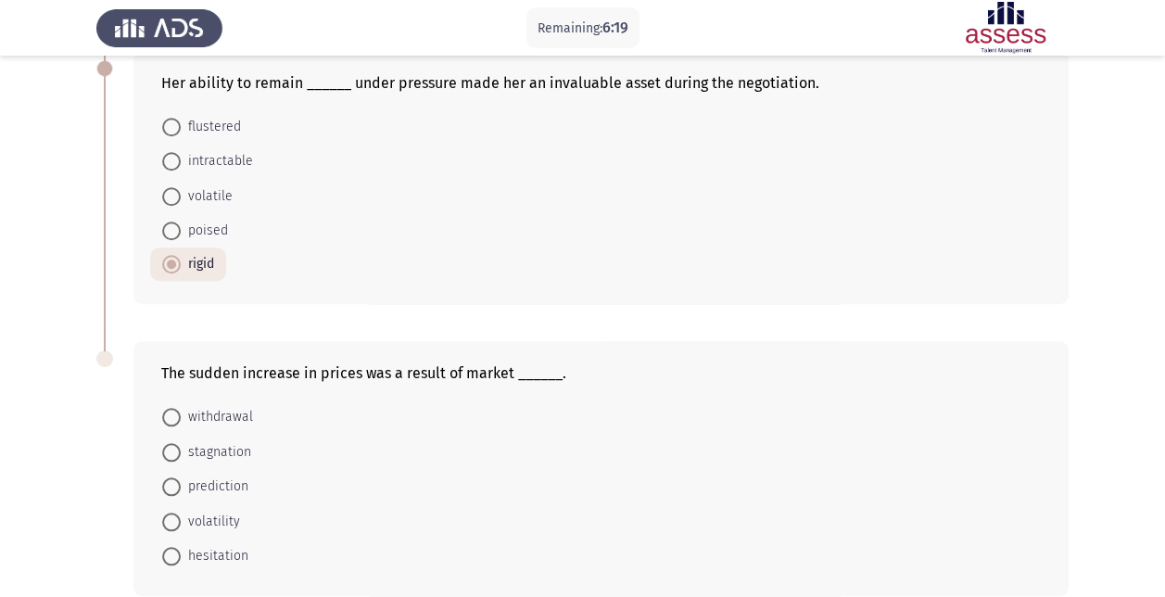
scroll to position [741, 0]
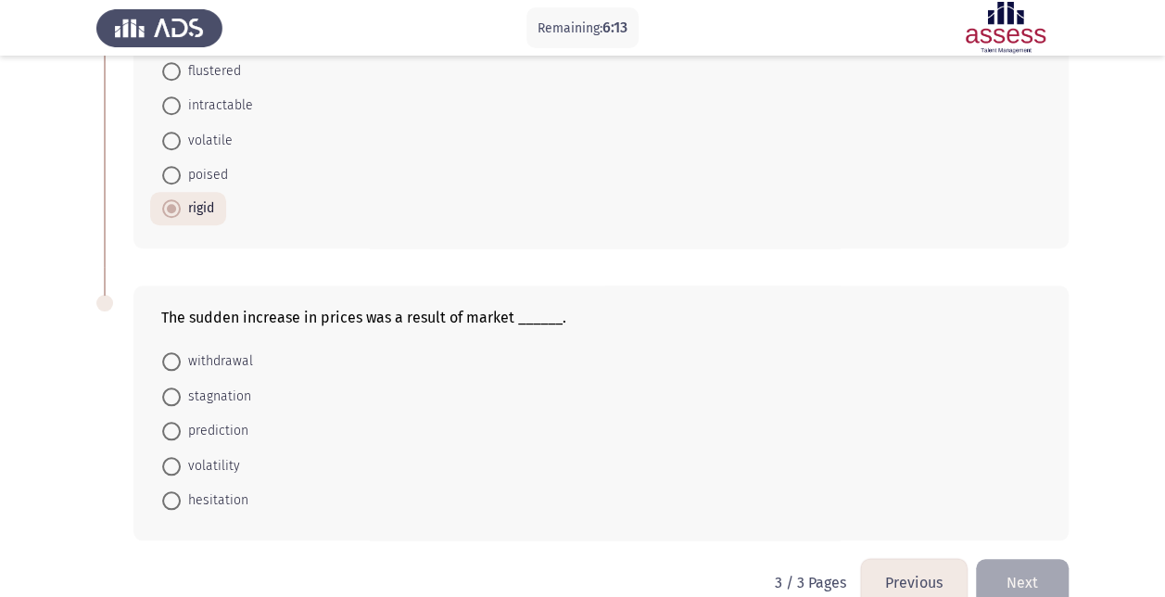
click at [232, 455] on span "volatility" at bounding box center [210, 466] width 59 height 22
click at [181, 457] on input "volatility" at bounding box center [171, 466] width 19 height 19
radio input "true"
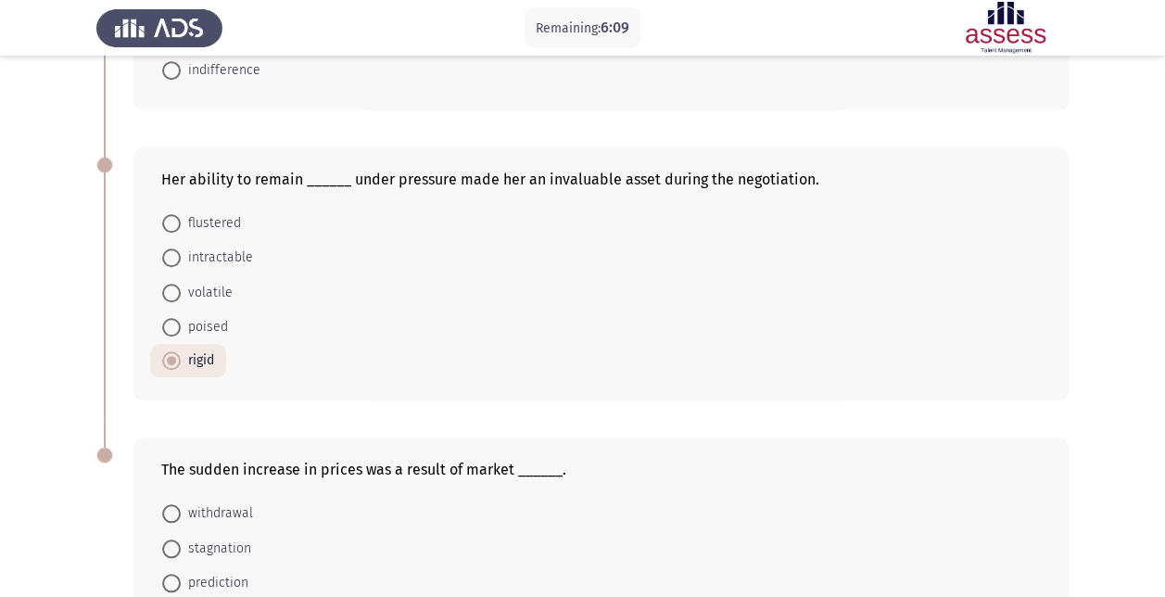
scroll to position [584, 0]
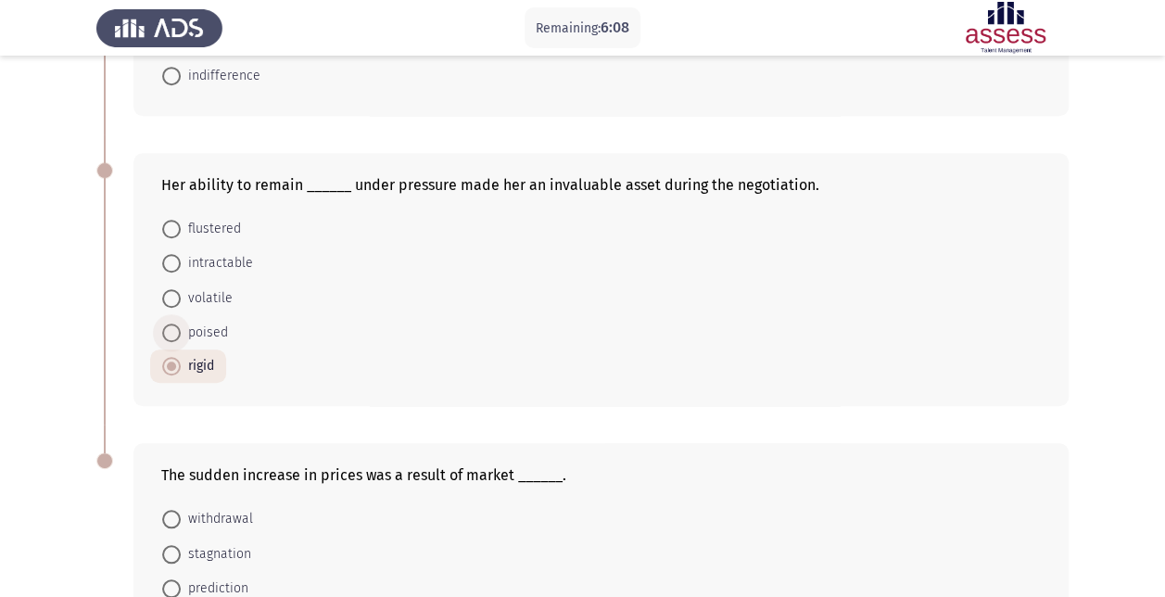
click at [194, 324] on span "poised" at bounding box center [204, 333] width 47 height 22
click at [181, 324] on input "poised" at bounding box center [171, 332] width 19 height 19
radio input "true"
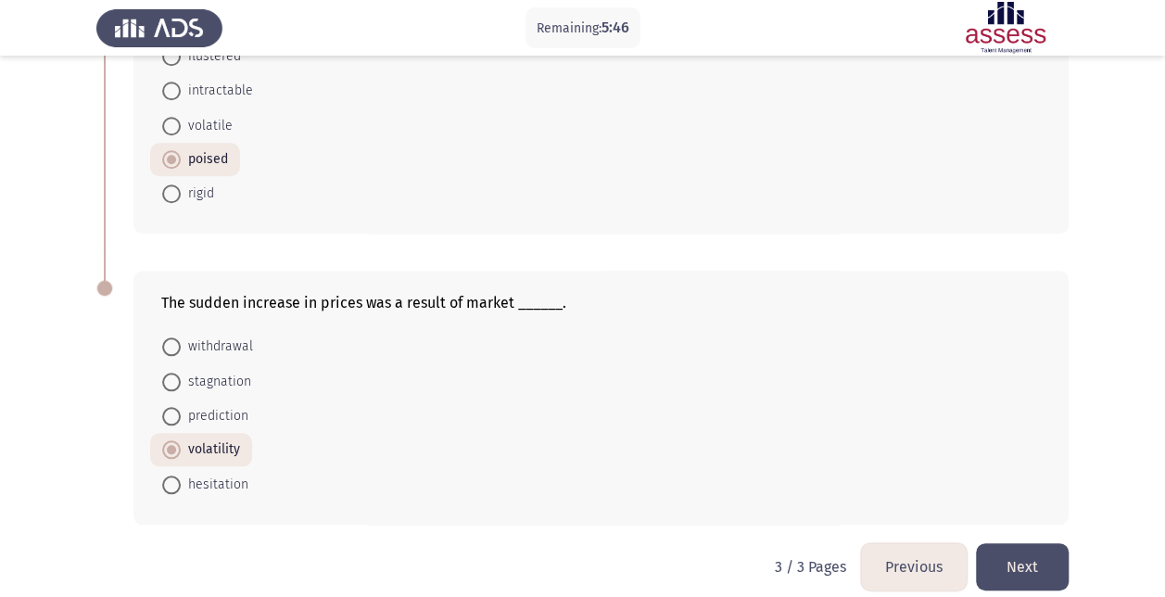
scroll to position [769, 0]
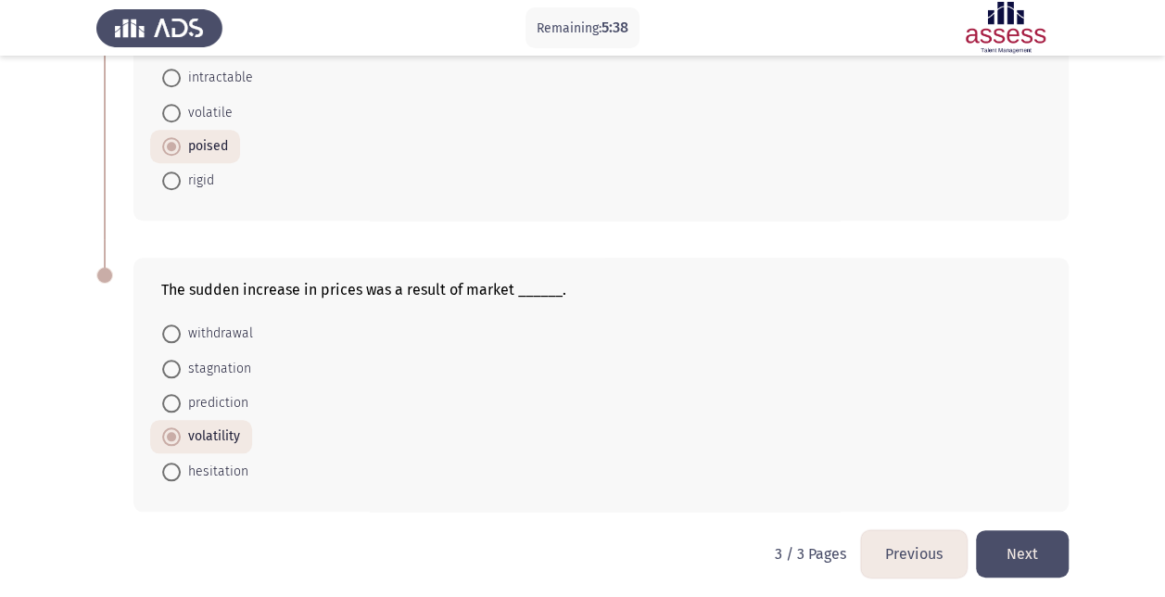
click at [921, 531] on button "Previous" at bounding box center [914, 553] width 106 height 47
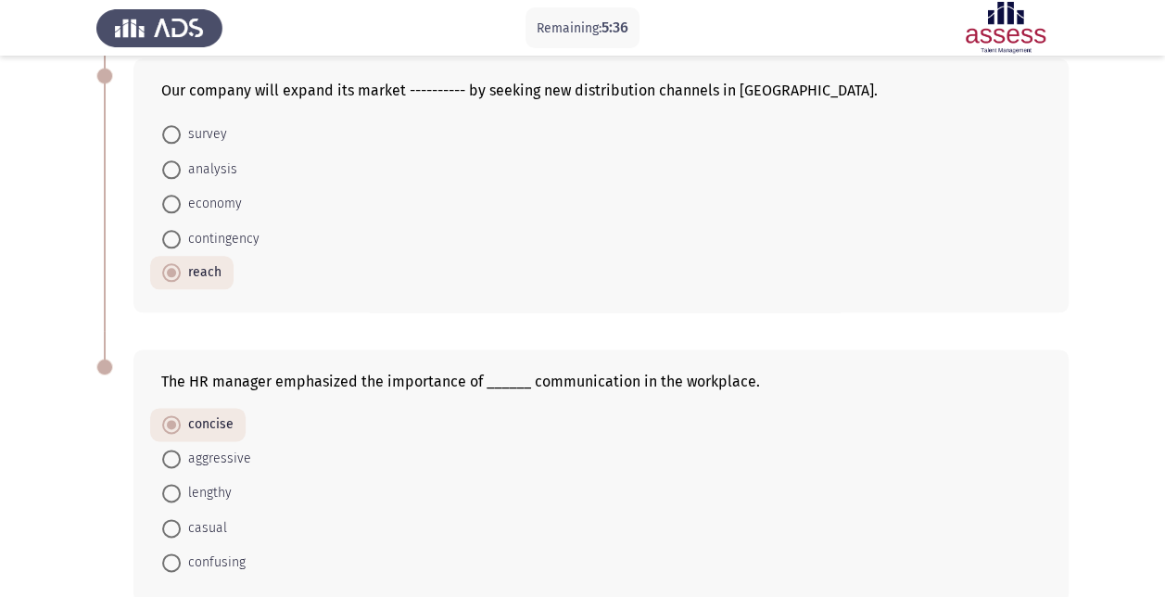
scroll to position [1075, 0]
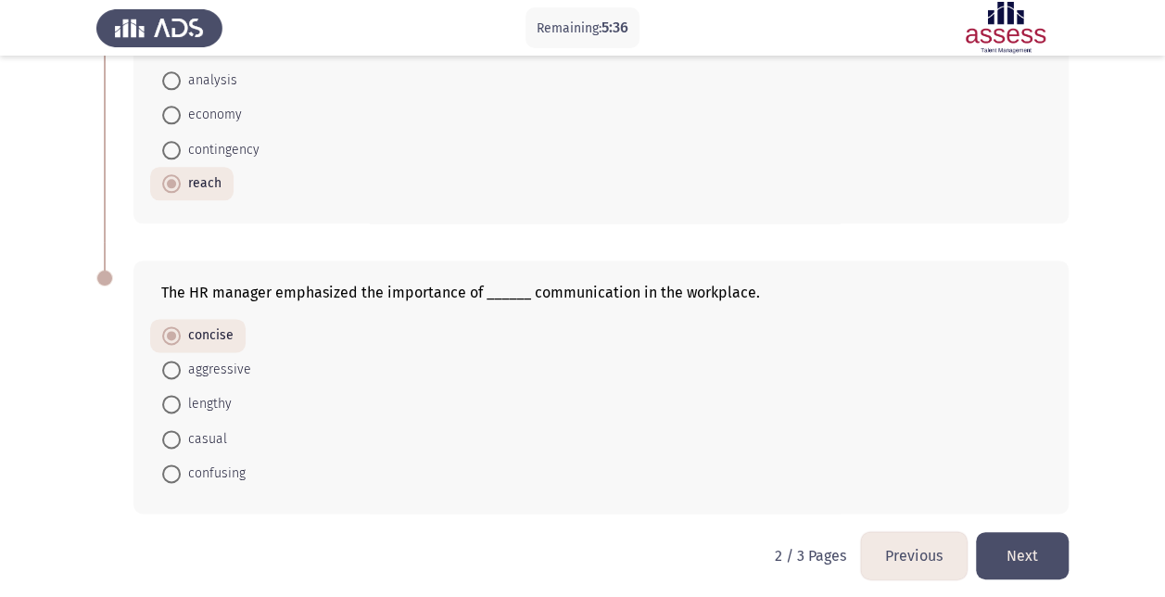
click at [939, 521] on div "The HR manager emphasized the importance of ______ communication in the workpla…" at bounding box center [582, 387] width 972 height 290
click at [913, 544] on button "Previous" at bounding box center [914, 555] width 106 height 47
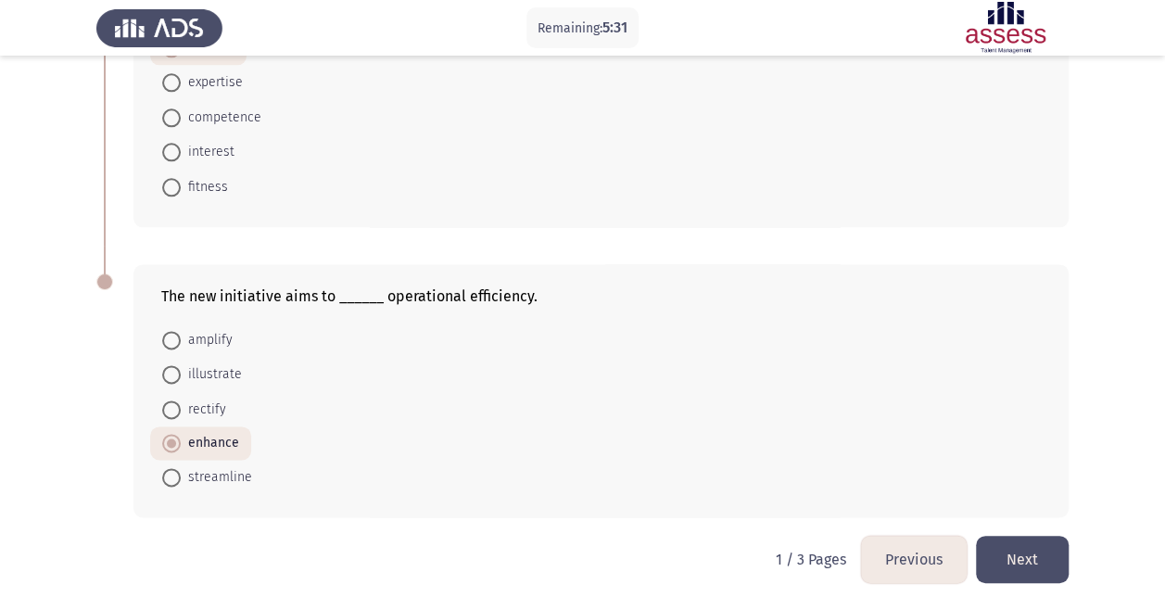
scroll to position [1058, 0]
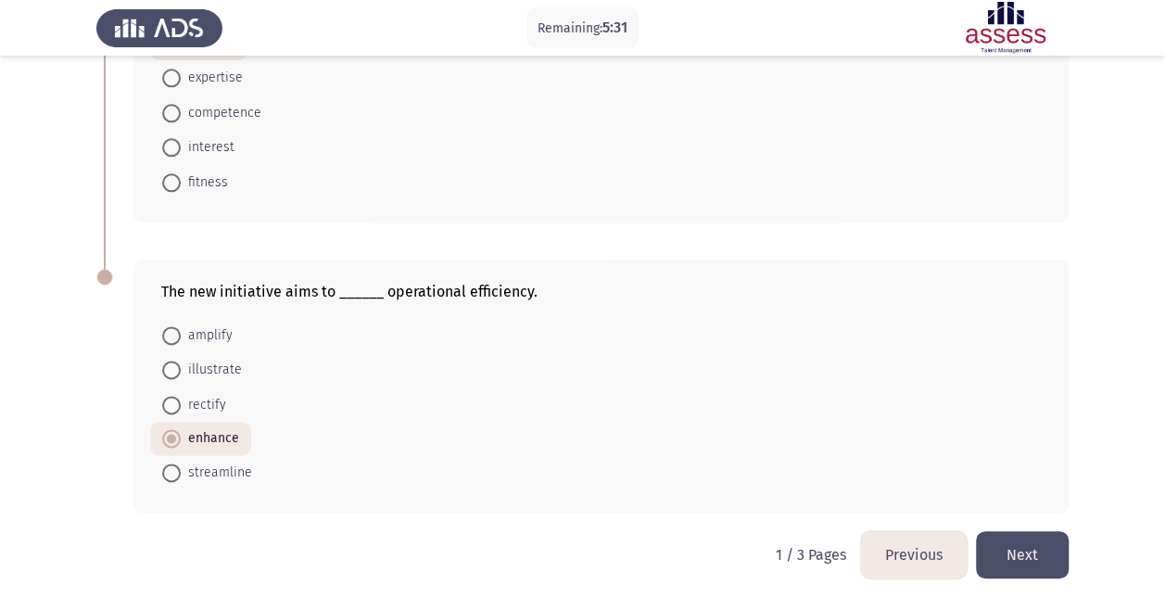
click at [1028, 541] on button "Next" at bounding box center [1022, 554] width 93 height 47
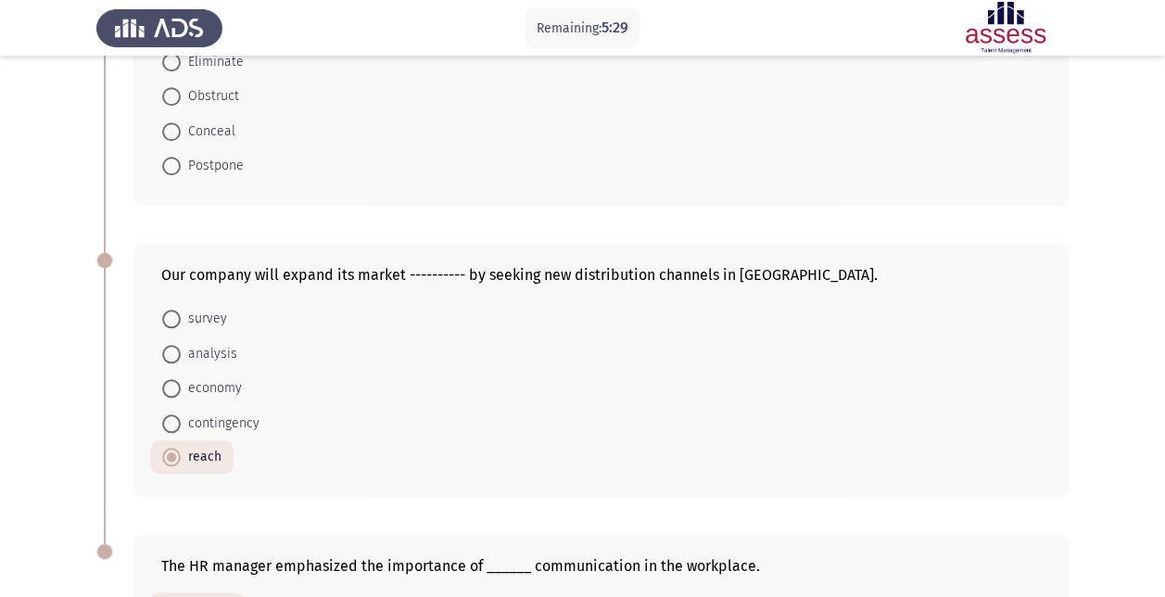
scroll to position [1075, 0]
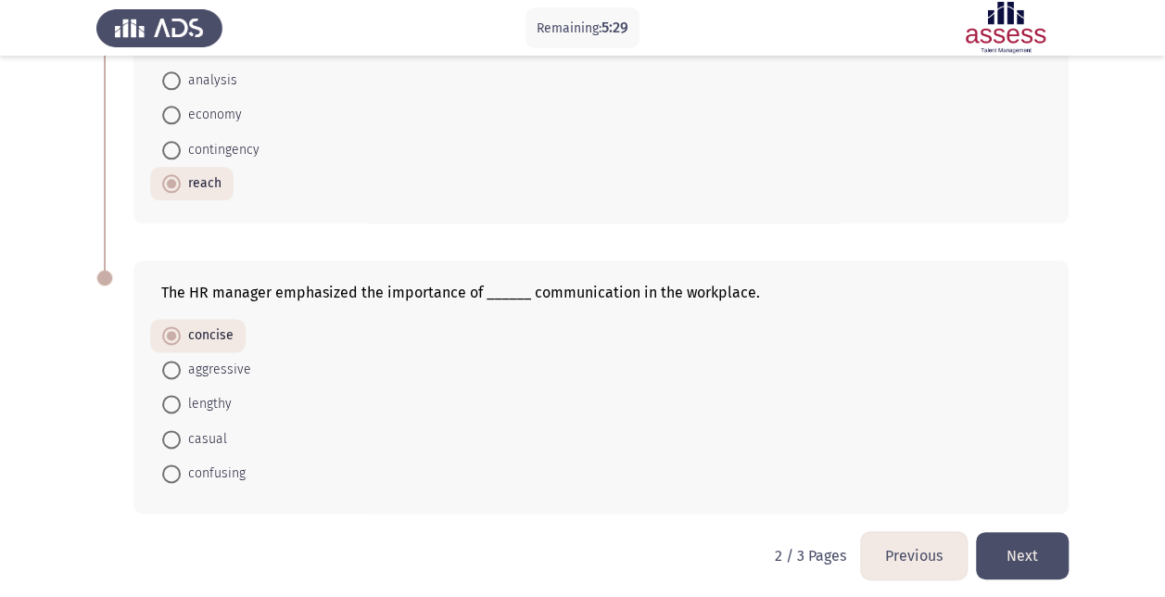
click at [1043, 547] on button "Next" at bounding box center [1022, 555] width 93 height 47
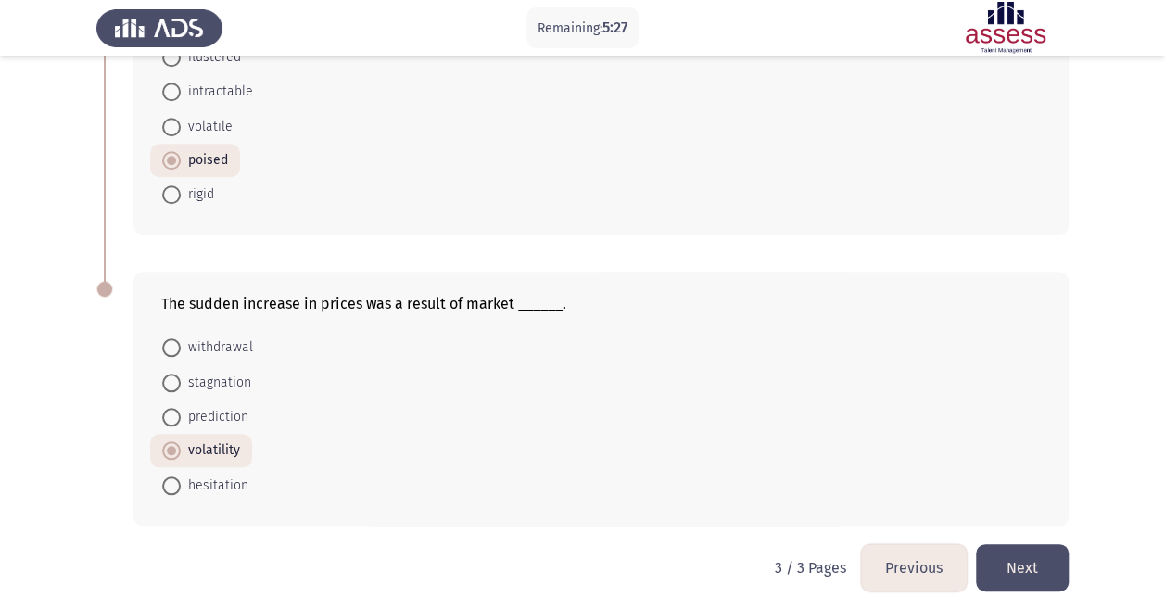
scroll to position [769, 0]
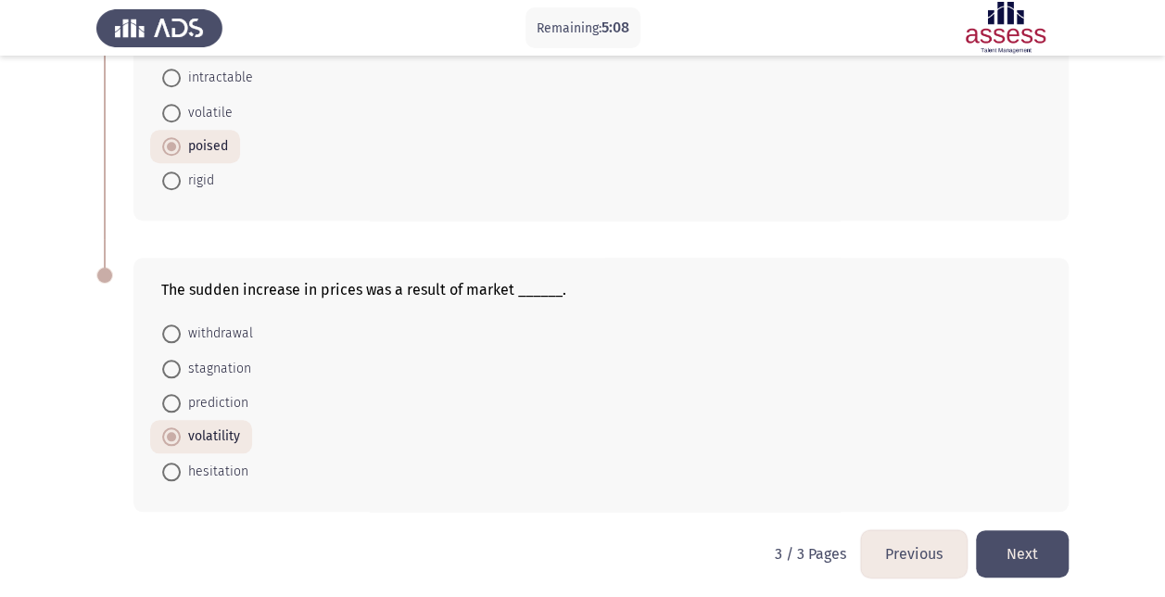
click at [1027, 541] on button "Next" at bounding box center [1022, 553] width 93 height 47
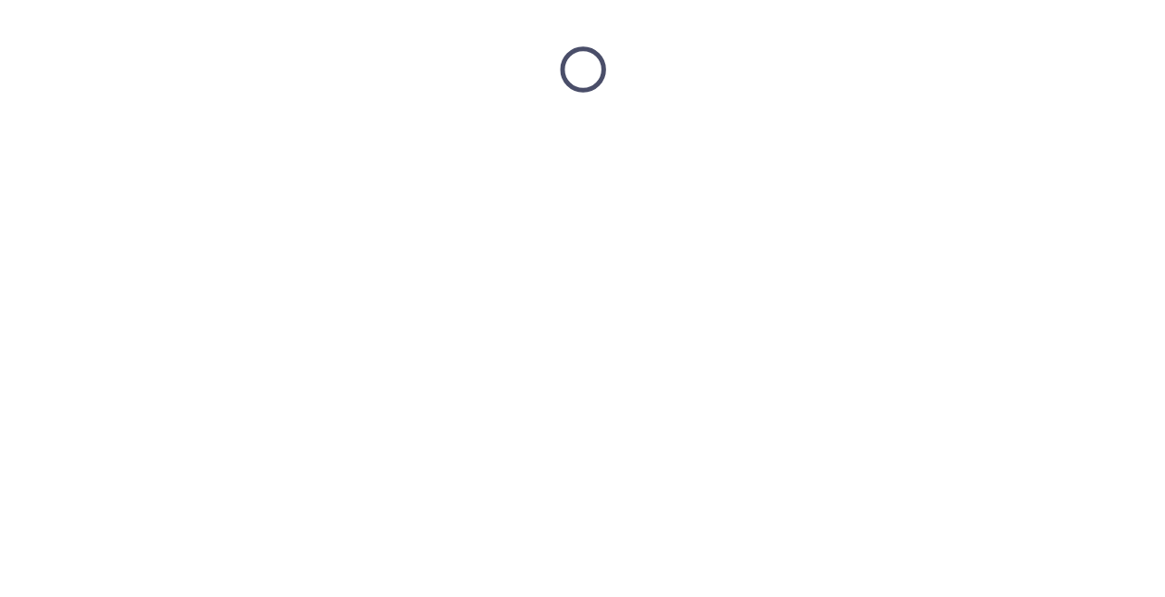
scroll to position [0, 0]
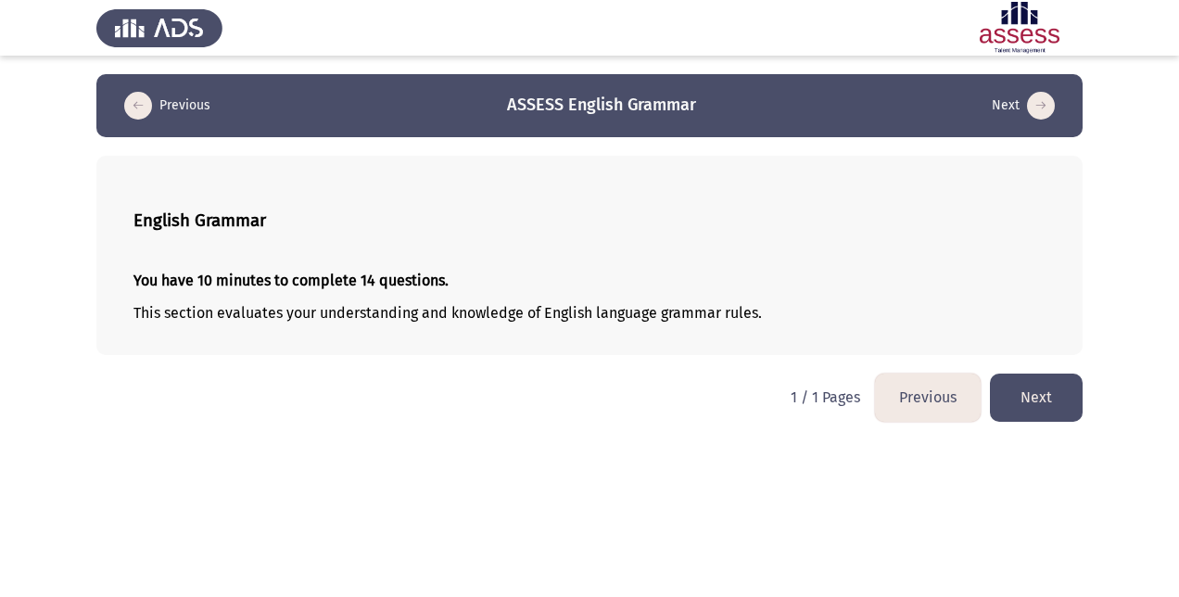
click at [1052, 399] on button "Next" at bounding box center [1036, 396] width 93 height 47
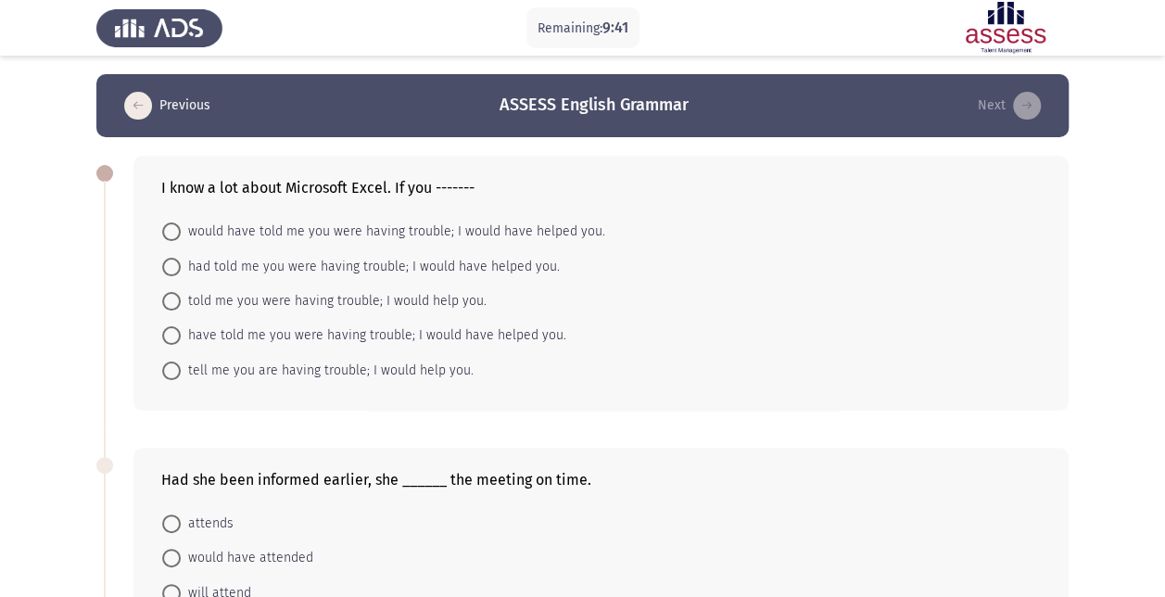
click at [386, 367] on span "tell me you are having trouble; I would help you." at bounding box center [327, 371] width 293 height 22
click at [181, 367] on input "tell me you are having trouble; I would help you." at bounding box center [171, 370] width 19 height 19
radio input "true"
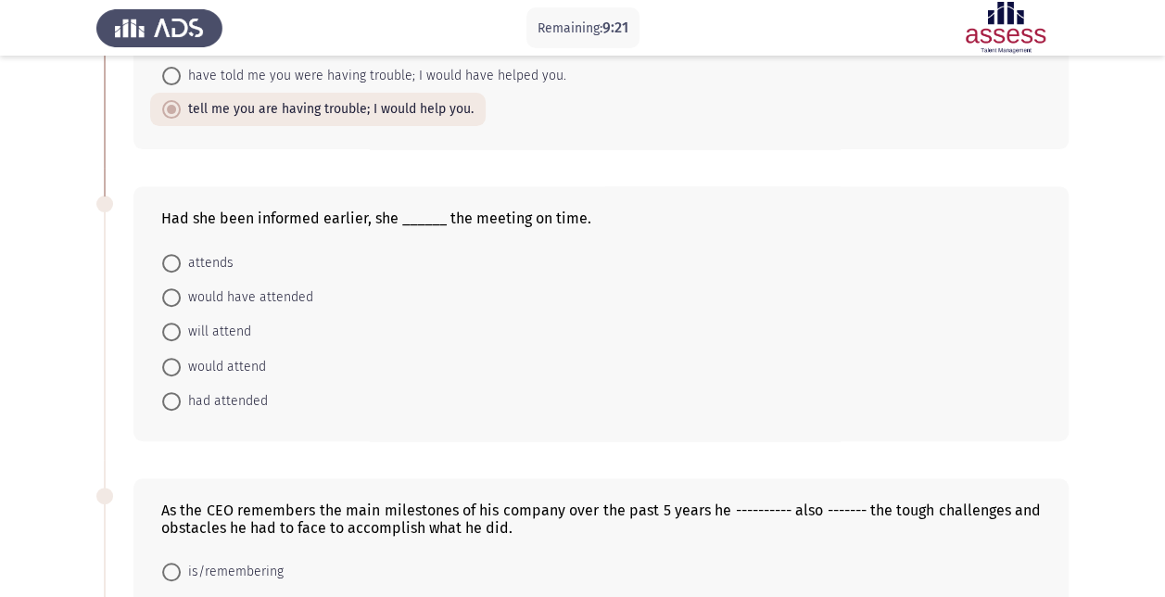
scroll to position [278, 0]
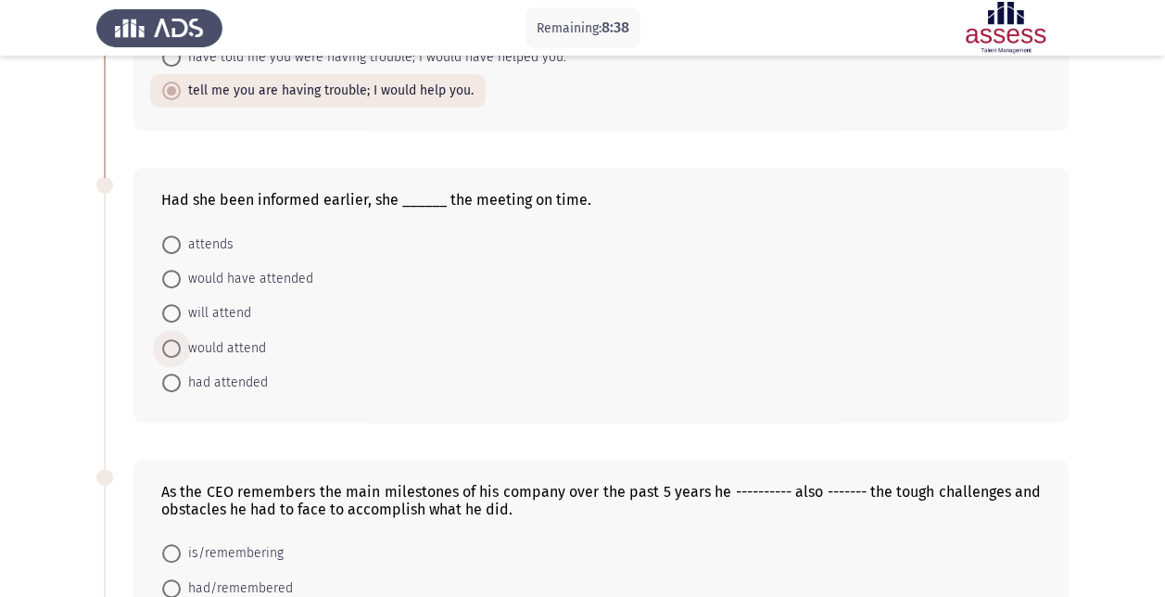
click at [258, 347] on span "would attend" at bounding box center [223, 348] width 85 height 22
click at [181, 347] on input "would attend" at bounding box center [171, 348] width 19 height 19
radio input "true"
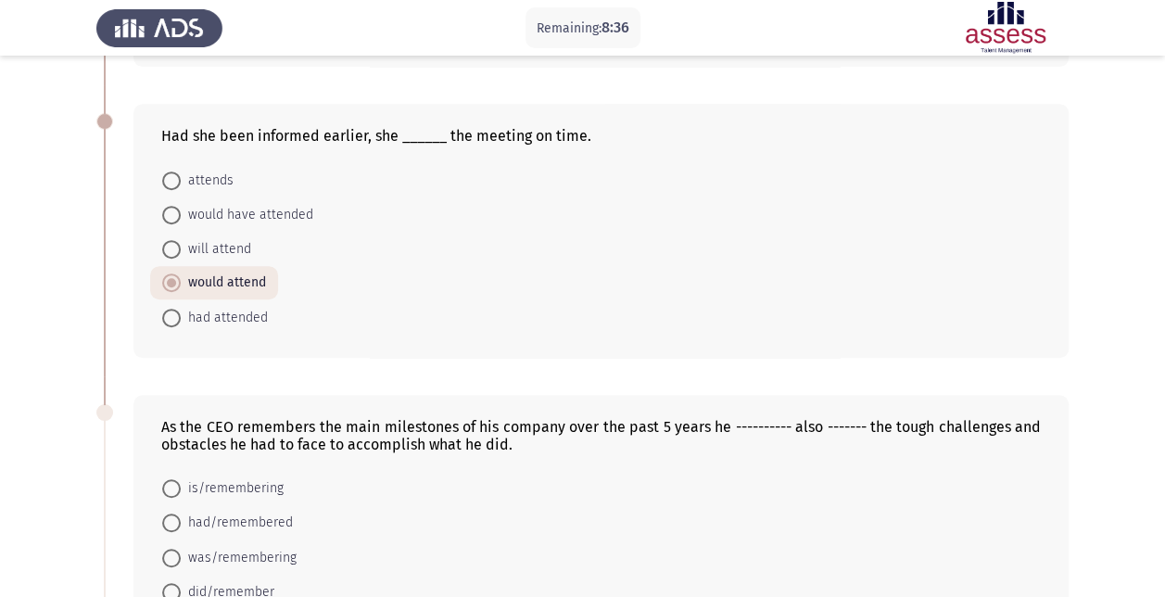
scroll to position [371, 0]
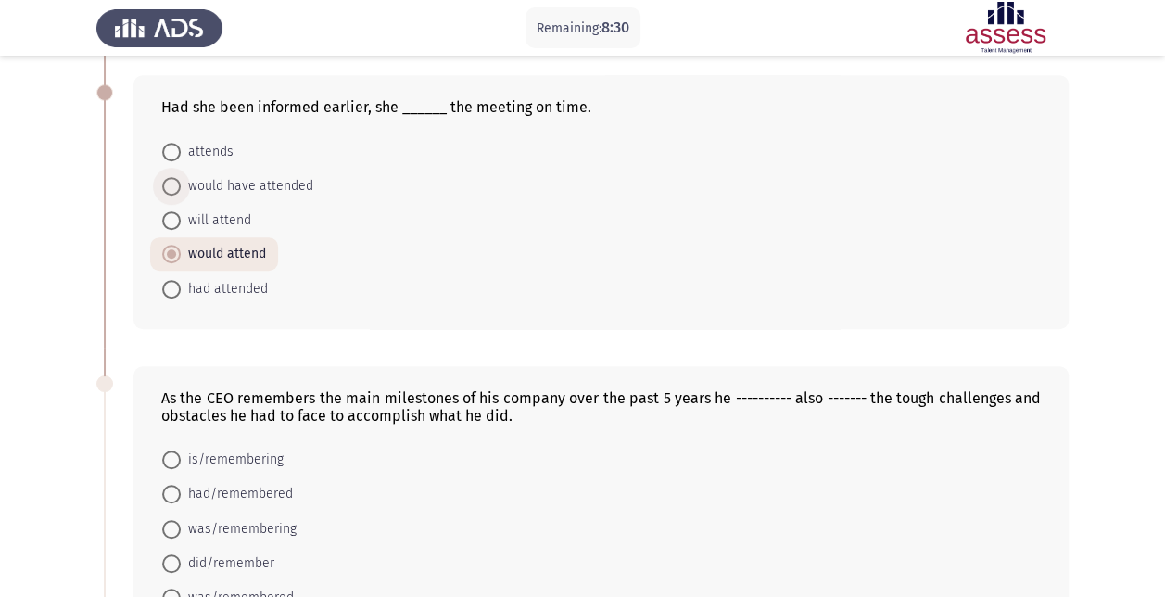
click at [267, 178] on span "would have attended" at bounding box center [247, 186] width 132 height 22
click at [181, 178] on input "would have attended" at bounding box center [171, 186] width 19 height 19
radio input "true"
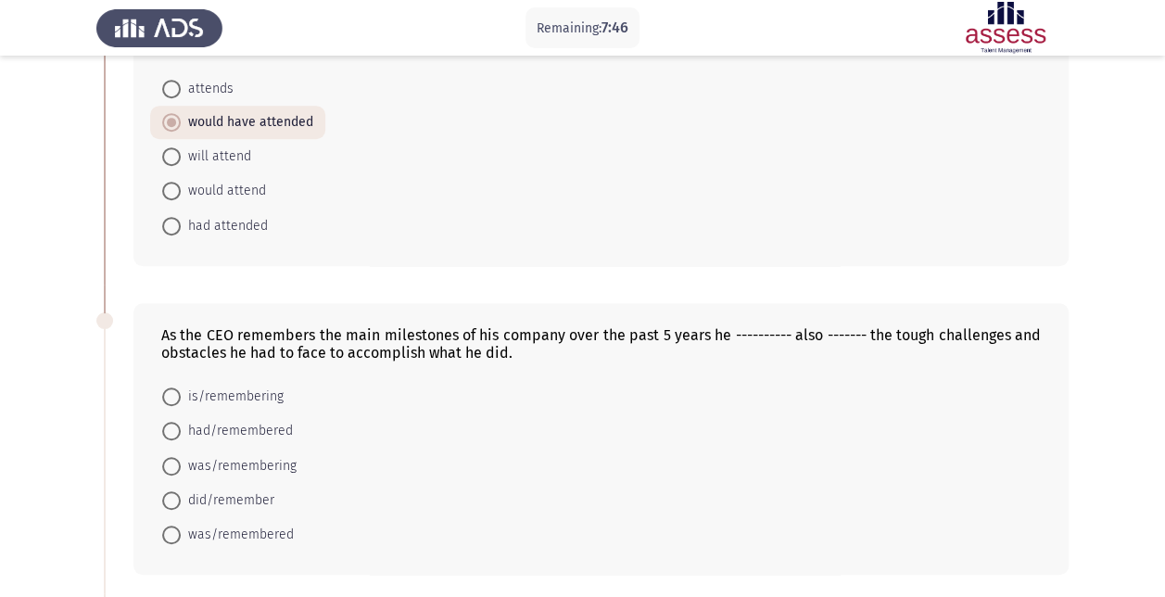
scroll to position [463, 0]
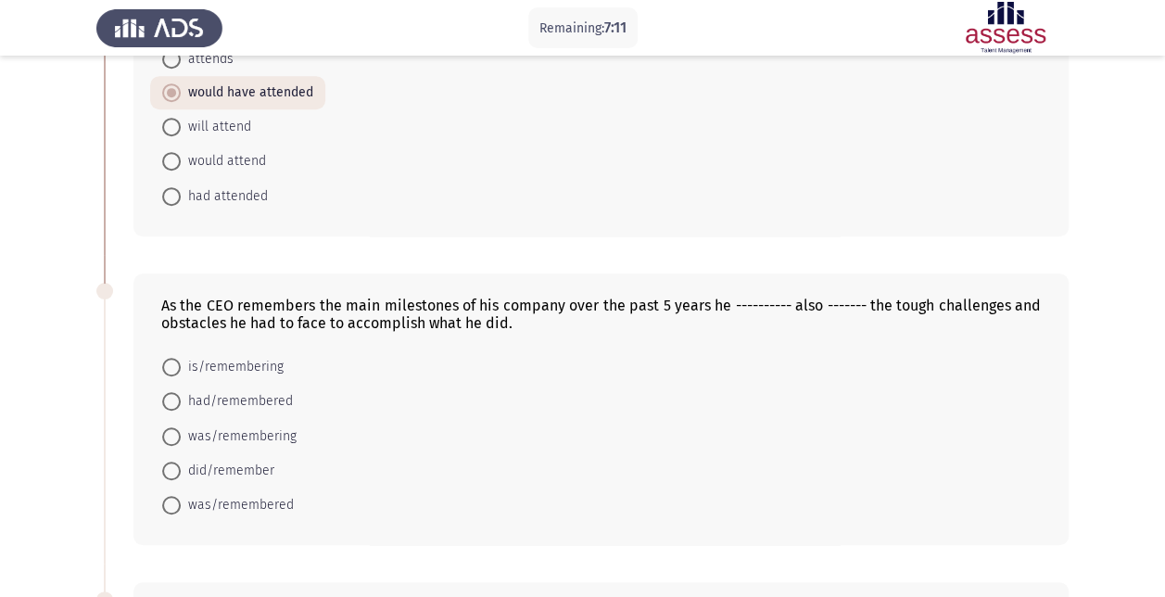
click at [271, 356] on span "is/remembering" at bounding box center [232, 367] width 103 height 22
click at [181, 358] on input "is/remembering" at bounding box center [171, 367] width 19 height 19
radio input "true"
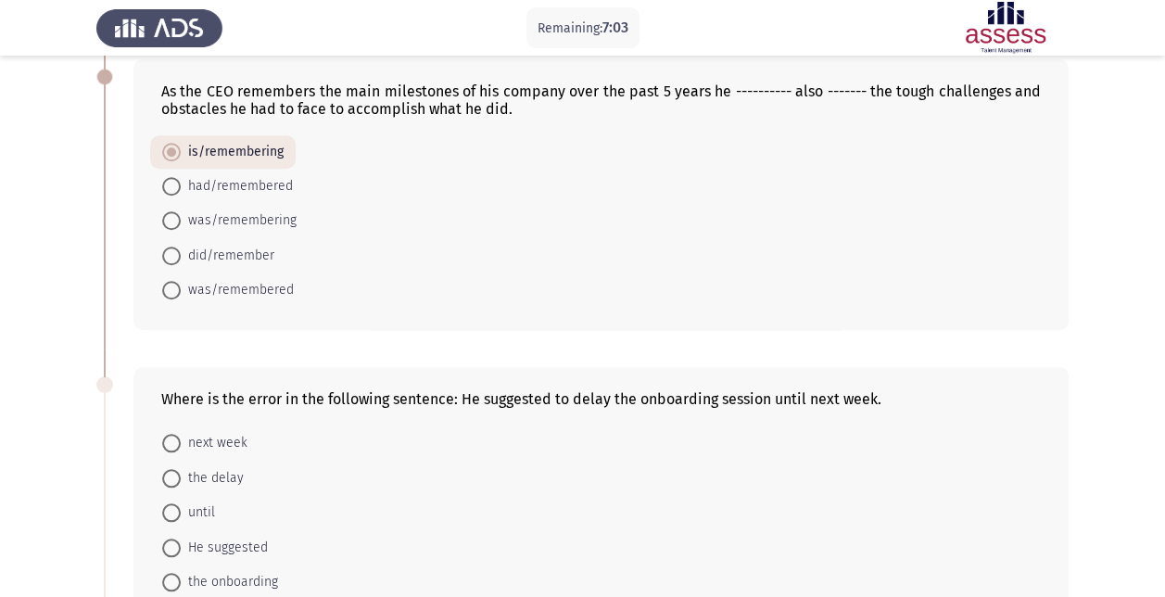
scroll to position [649, 0]
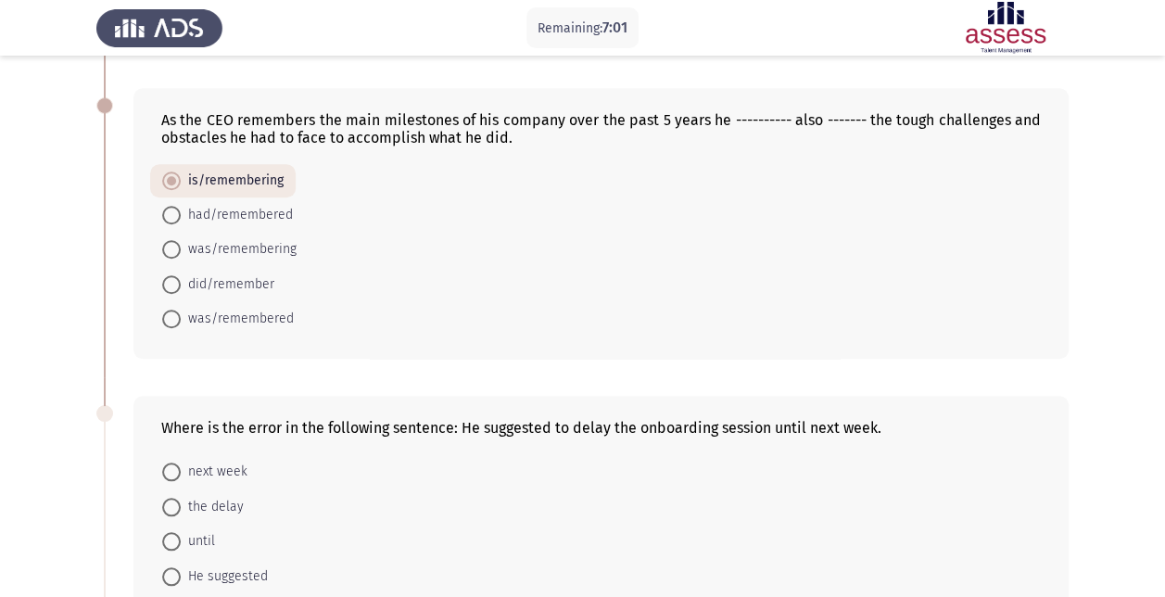
drag, startPoint x: 213, startPoint y: 278, endPoint x: 222, endPoint y: 280, distance: 9.4
click at [213, 278] on span "did/remember" at bounding box center [228, 284] width 94 height 22
click at [181, 278] on input "did/remember" at bounding box center [171, 284] width 19 height 19
radio input "true"
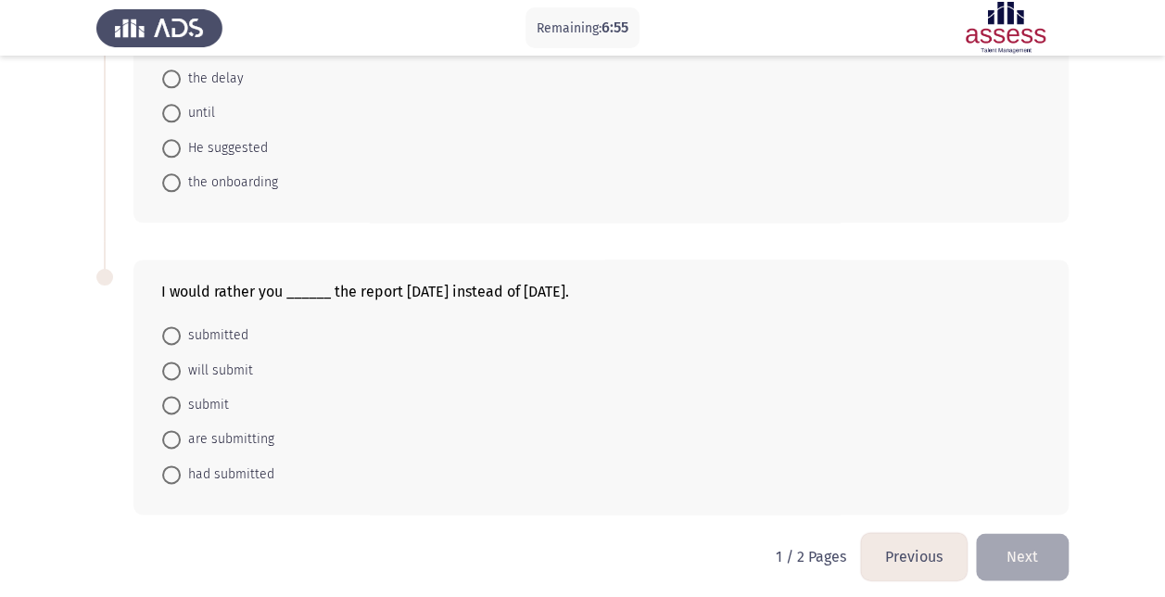
scroll to position [891, 0]
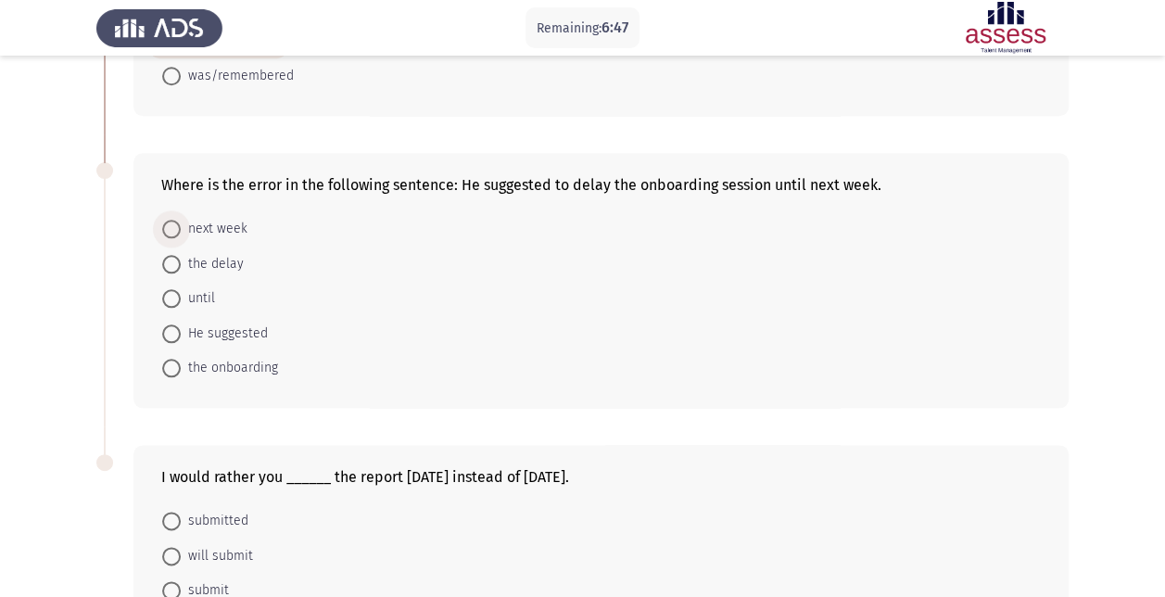
click at [209, 222] on span "next week" at bounding box center [214, 229] width 67 height 22
click at [181, 222] on input "next week" at bounding box center [171, 229] width 19 height 19
radio input "true"
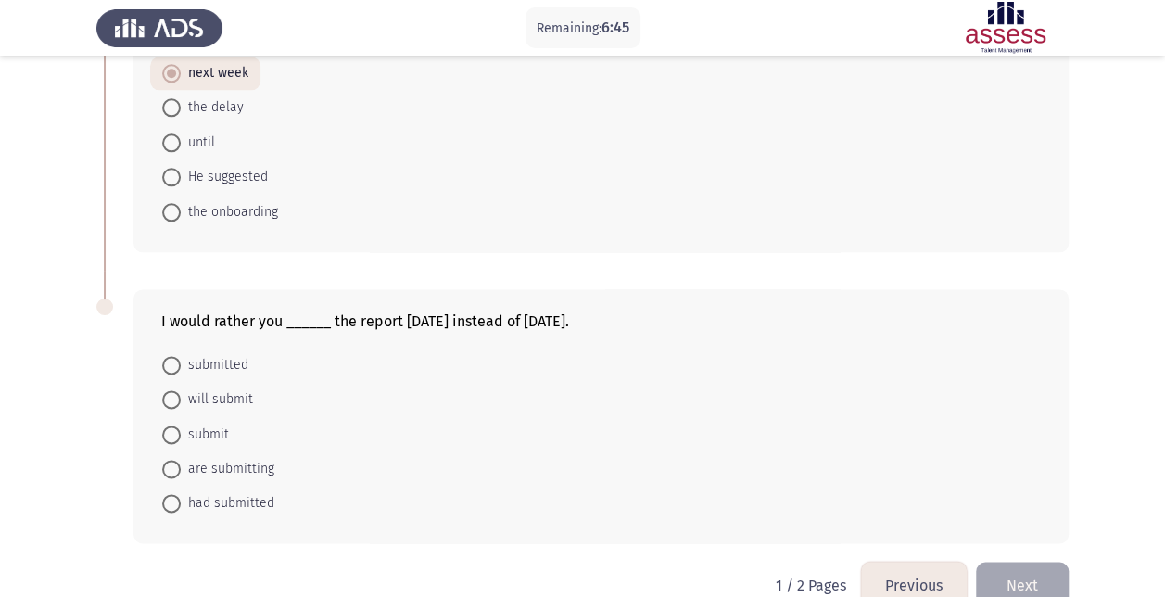
scroll to position [1076, 0]
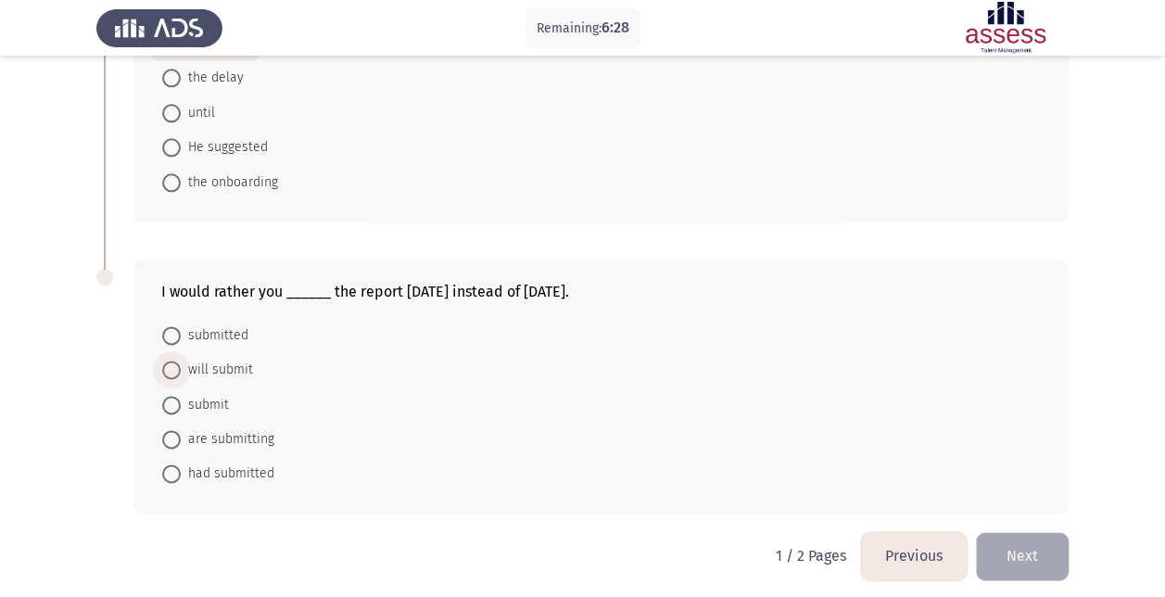
click at [228, 360] on span "will submit" at bounding box center [217, 370] width 72 height 22
click at [181, 360] on input "will submit" at bounding box center [171, 369] width 19 height 19
radio input "true"
click at [1049, 554] on button "Next" at bounding box center [1022, 555] width 93 height 47
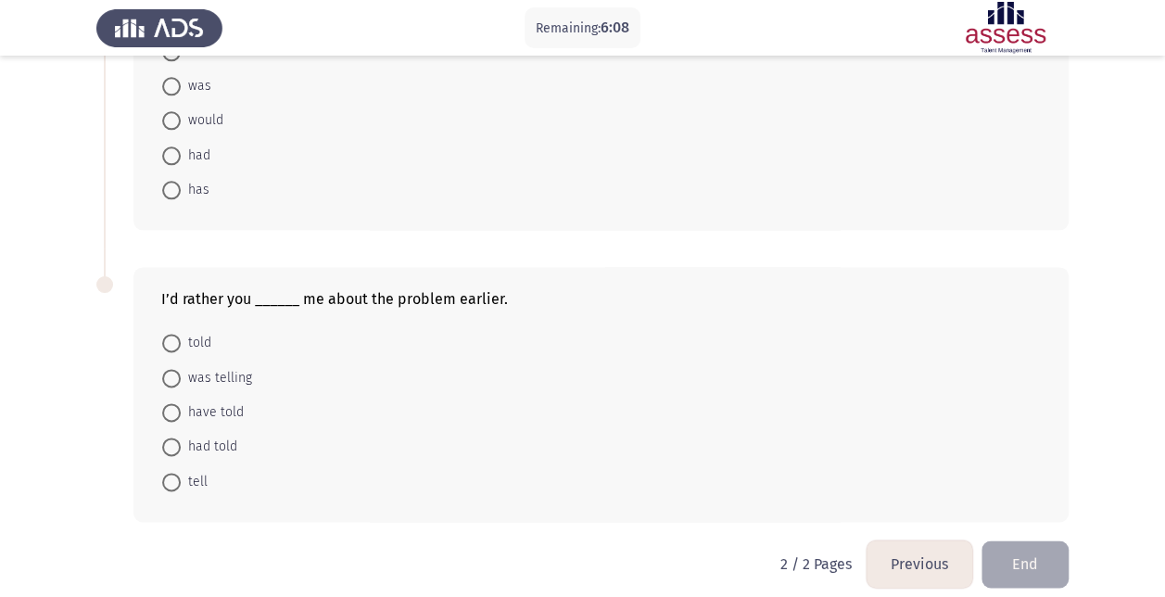
scroll to position [1062, 0]
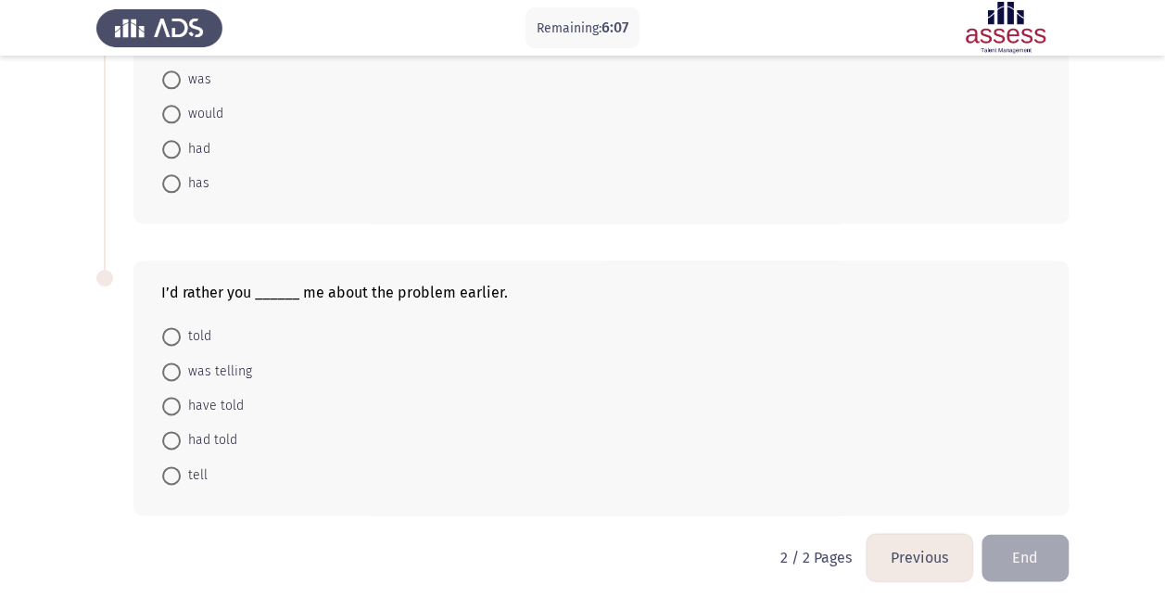
click at [949, 546] on button "Previous" at bounding box center [919, 557] width 106 height 47
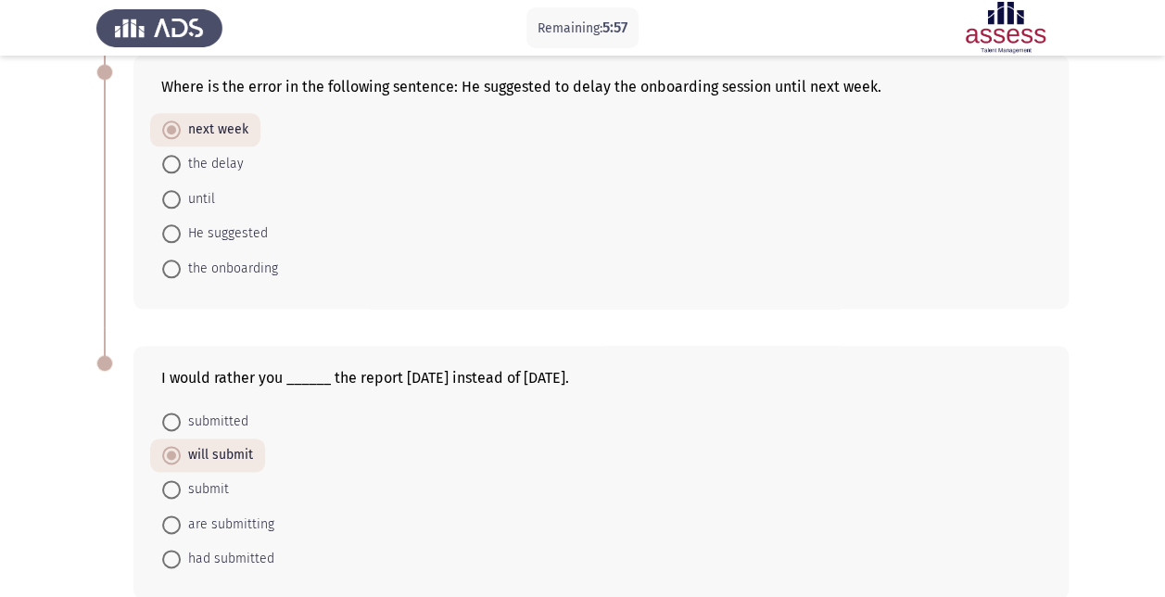
scroll to position [1075, 0]
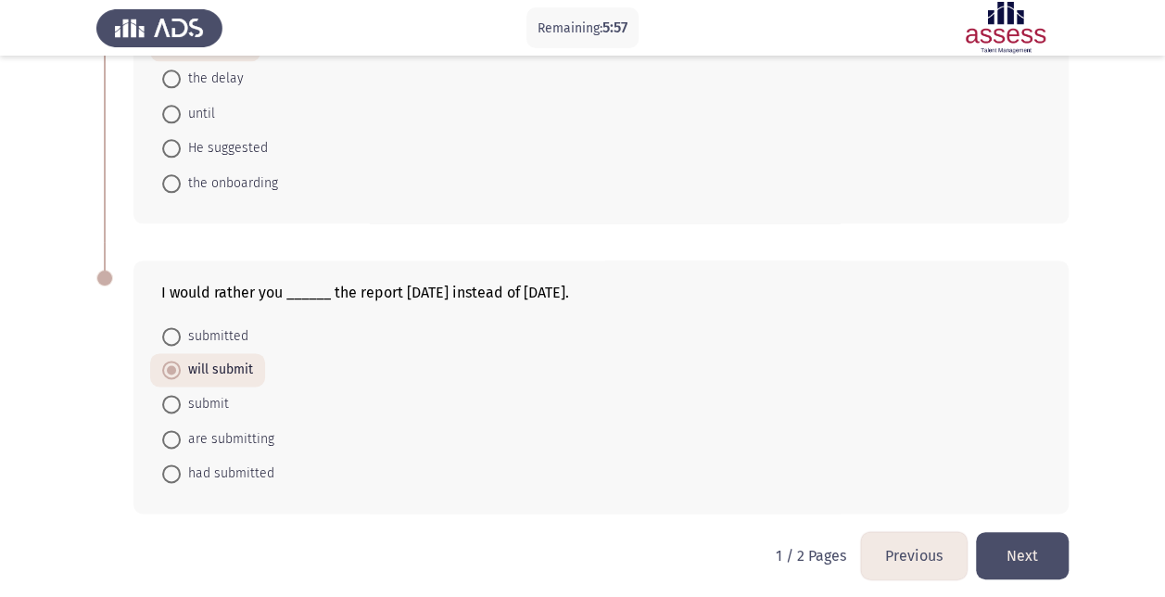
click at [1024, 541] on button "Next" at bounding box center [1022, 555] width 93 height 47
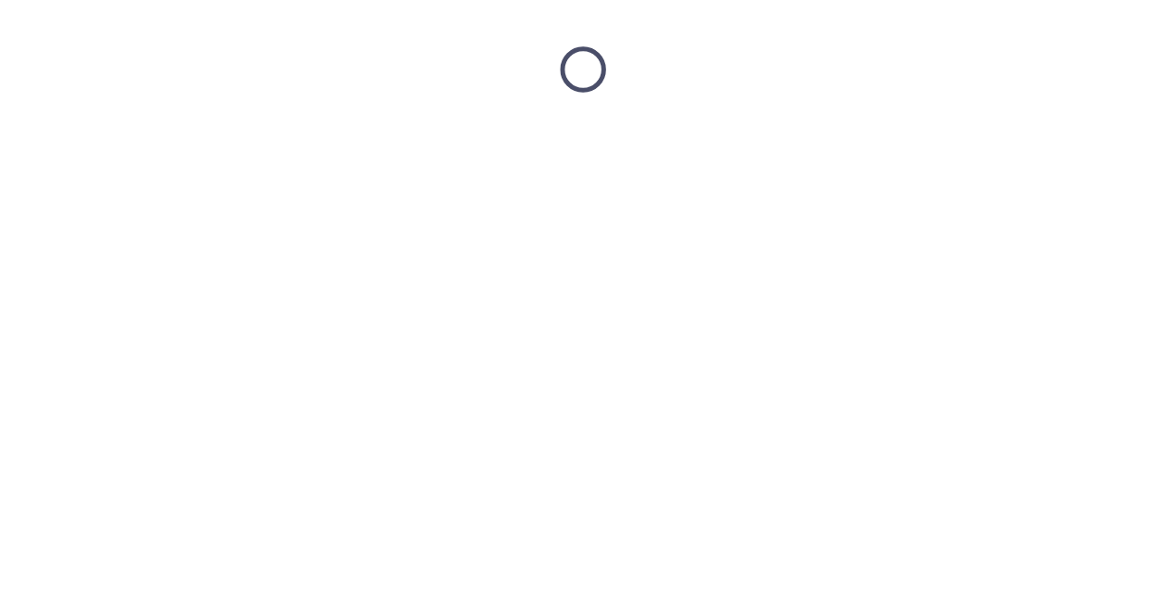
scroll to position [0, 0]
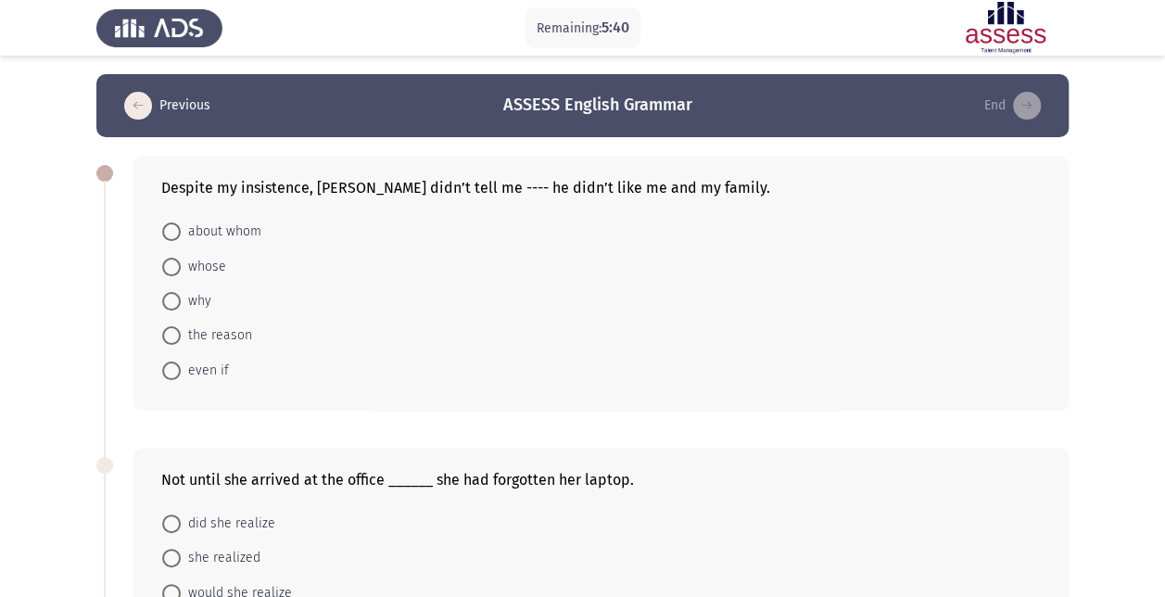
click at [204, 295] on span "why" at bounding box center [196, 301] width 31 height 22
click at [181, 295] on input "why" at bounding box center [171, 301] width 19 height 19
radio input "true"
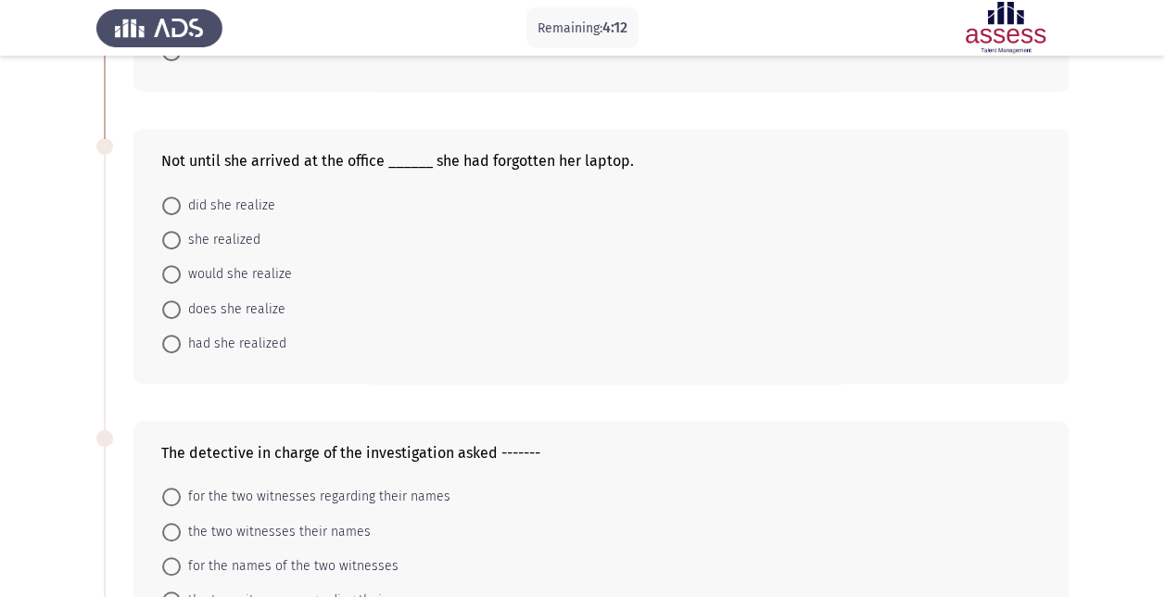
scroll to position [278, 0]
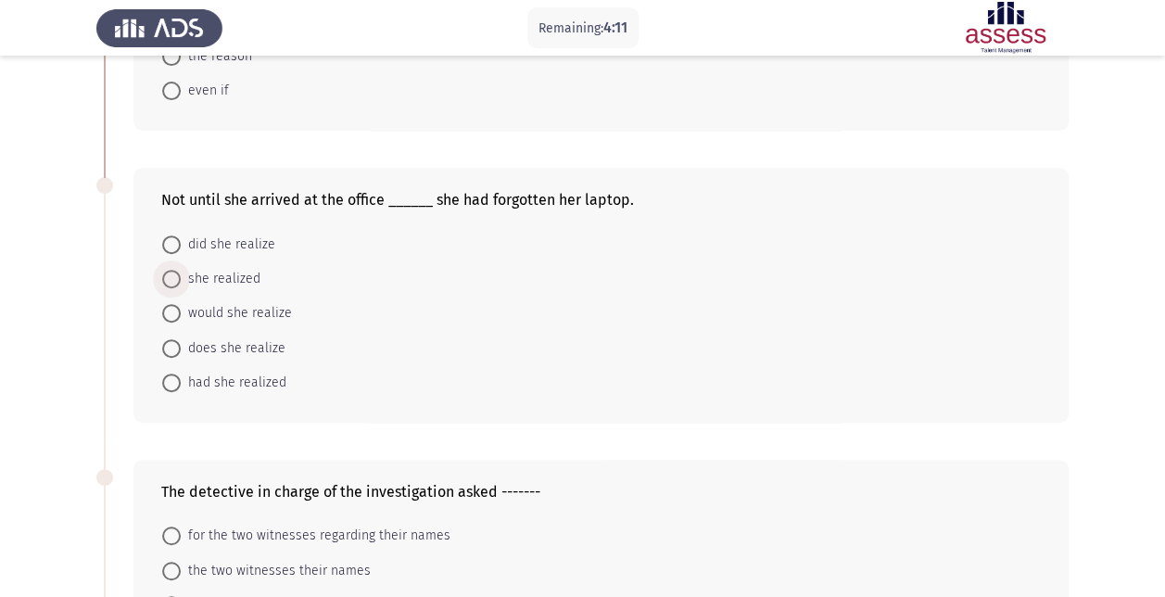
click at [230, 276] on span "she realized" at bounding box center [221, 279] width 80 height 22
click at [181, 276] on input "she realized" at bounding box center [171, 279] width 19 height 19
radio input "true"
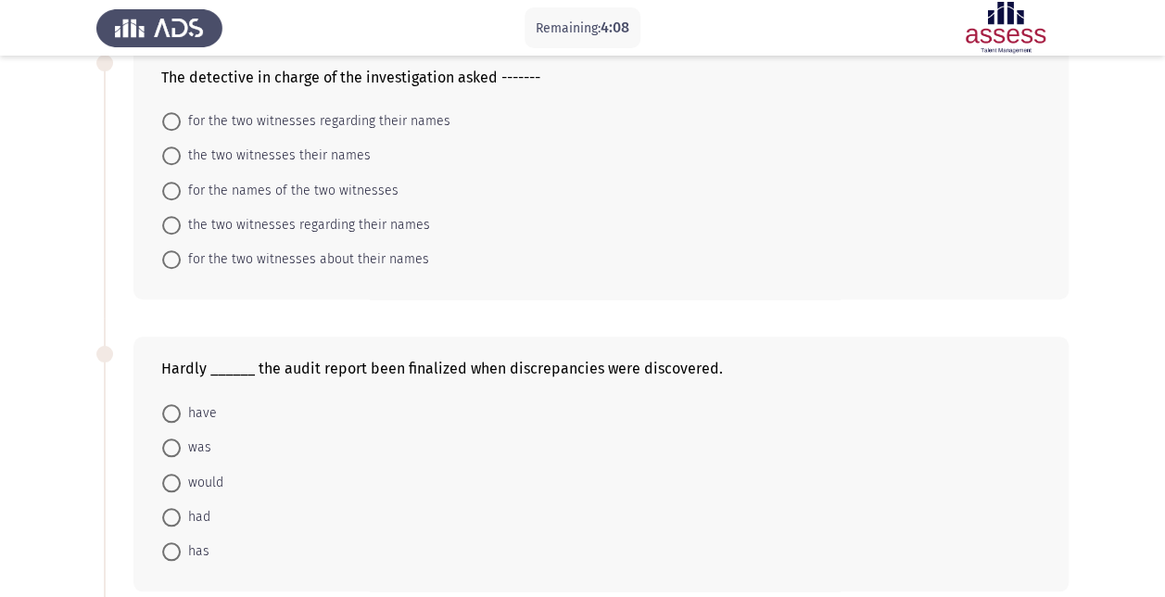
scroll to position [649, 0]
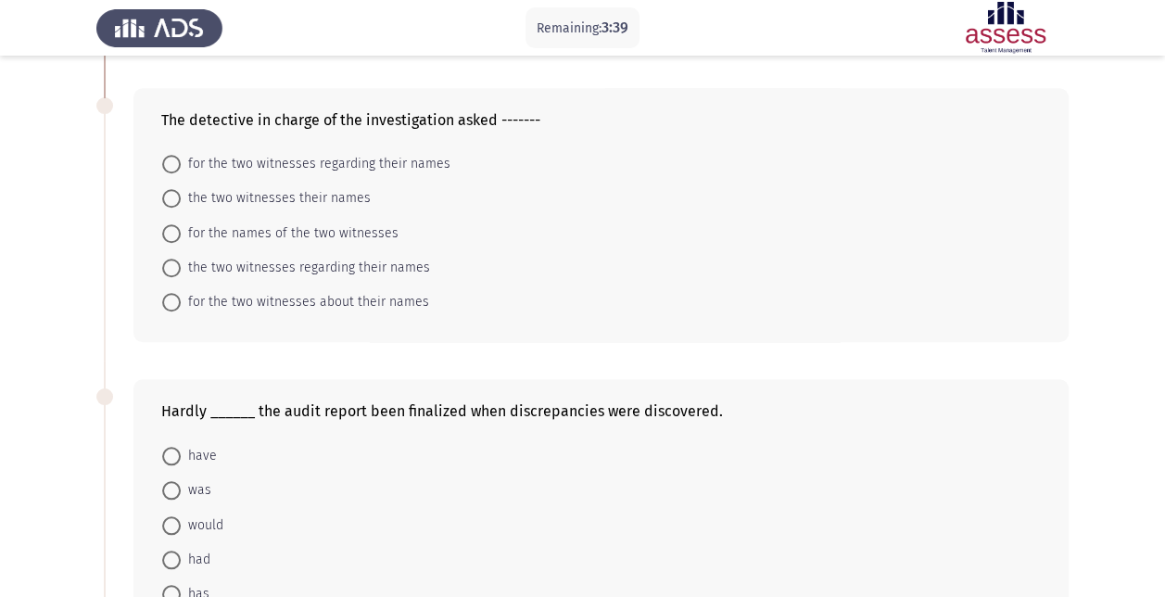
click at [341, 262] on span "the two witnesses regarding their names" at bounding box center [305, 268] width 249 height 22
click at [181, 262] on input "the two witnesses regarding their names" at bounding box center [171, 268] width 19 height 19
radio input "true"
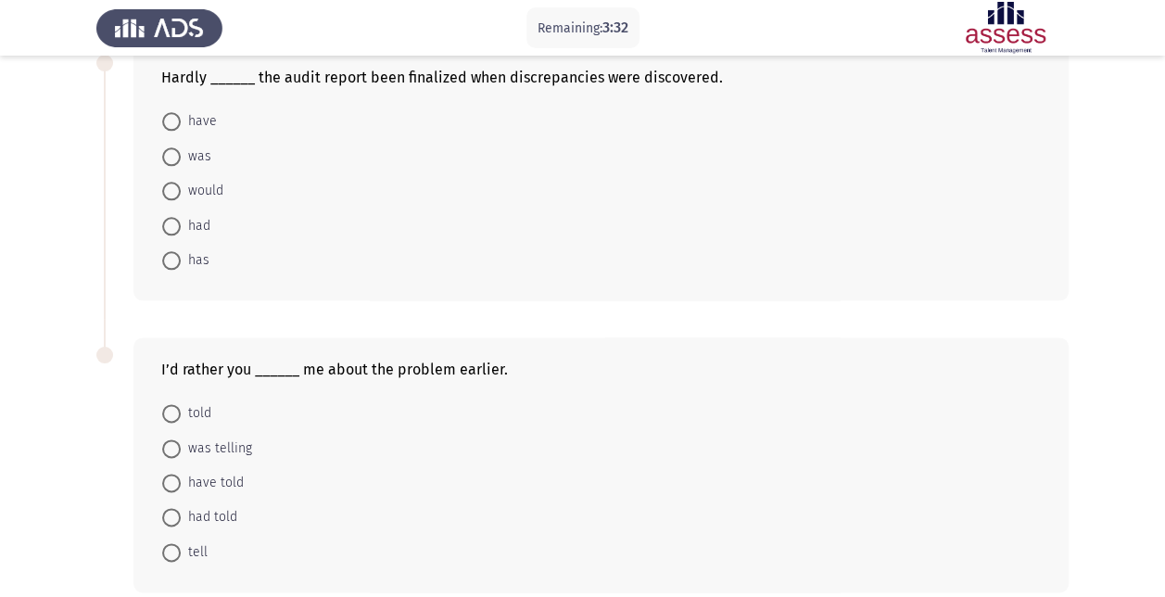
scroll to position [1019, 0]
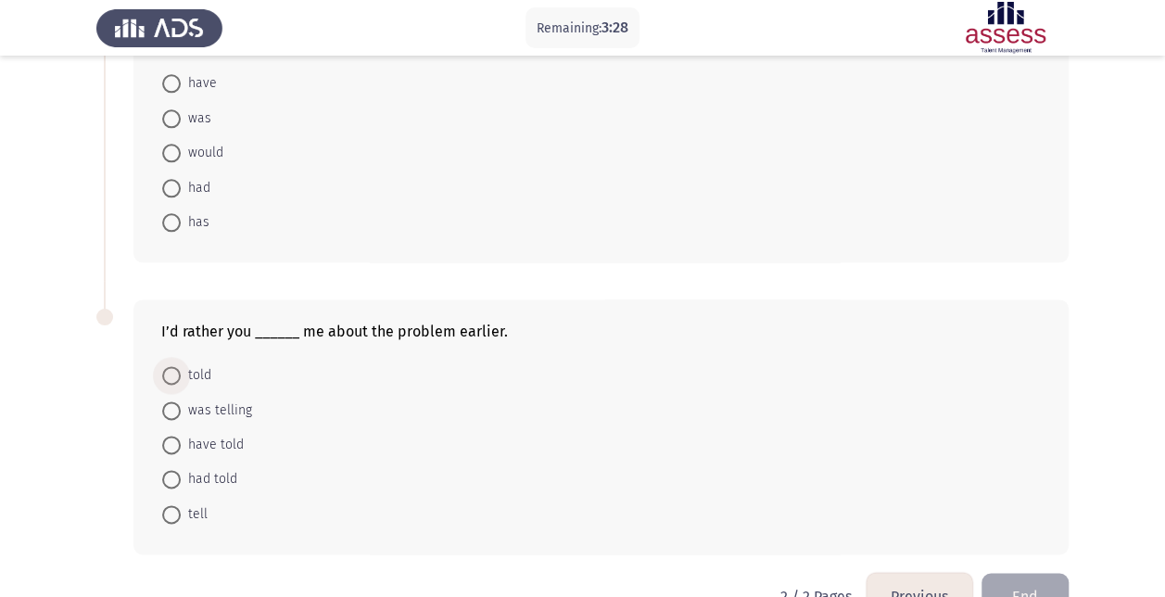
click at [195, 371] on span "told" at bounding box center [196, 375] width 31 height 22
click at [181, 371] on input "told" at bounding box center [171, 375] width 19 height 19
radio input "true"
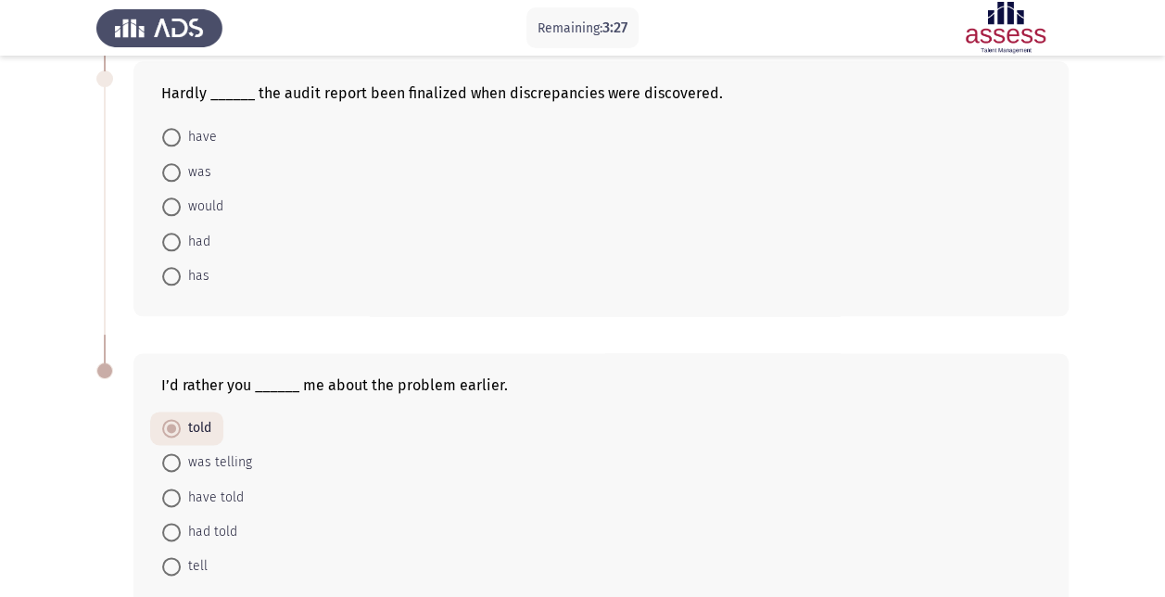
scroll to position [927, 0]
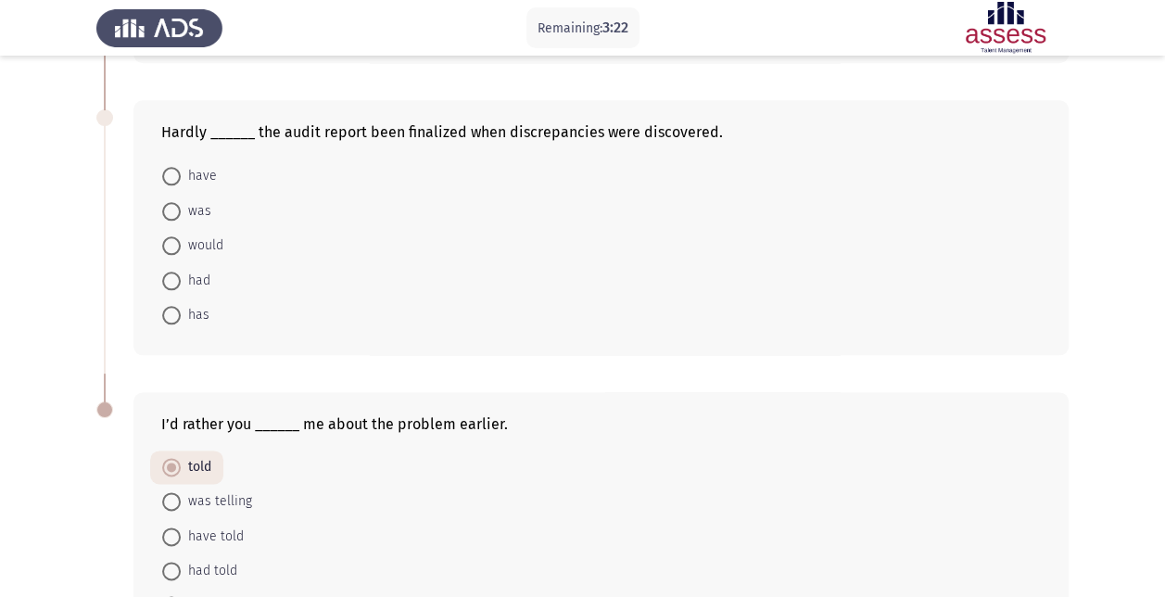
click at [193, 272] on span "had" at bounding box center [196, 281] width 30 height 22
click at [181, 272] on input "had" at bounding box center [171, 280] width 19 height 19
radio input "true"
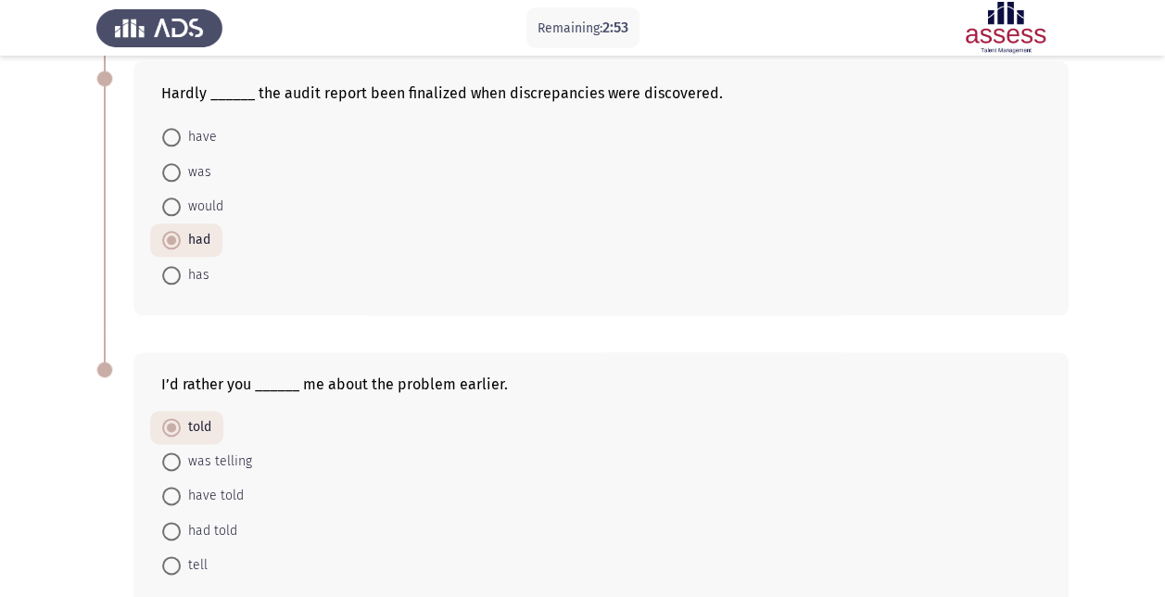
scroll to position [873, 0]
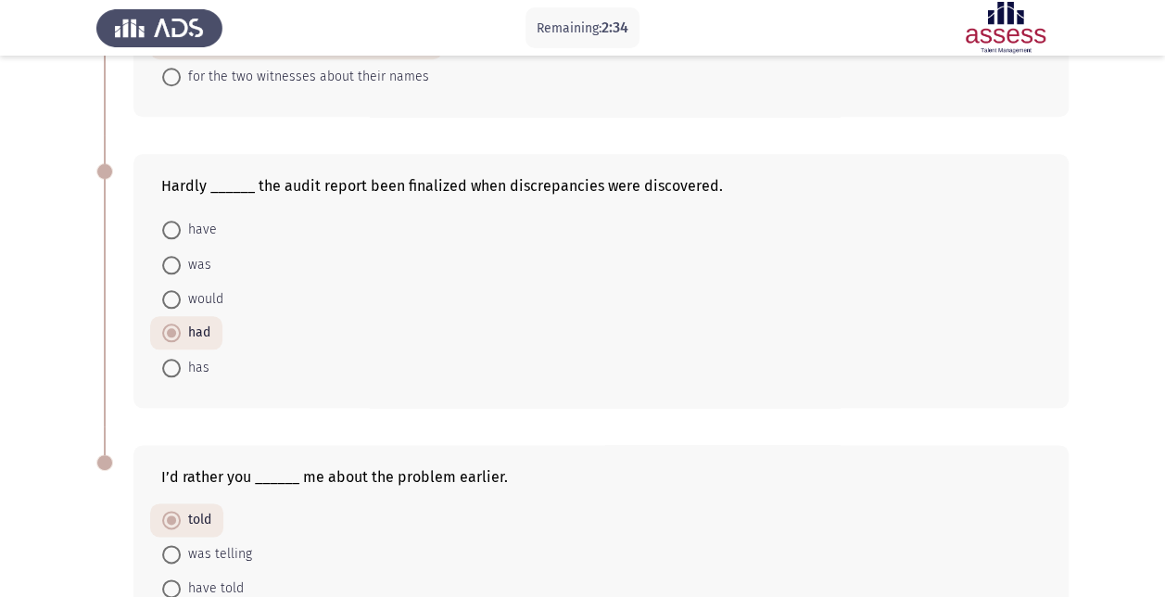
click at [205, 224] on span "have" at bounding box center [199, 230] width 36 height 22
click at [181, 224] on input "have" at bounding box center [171, 230] width 19 height 19
radio input "true"
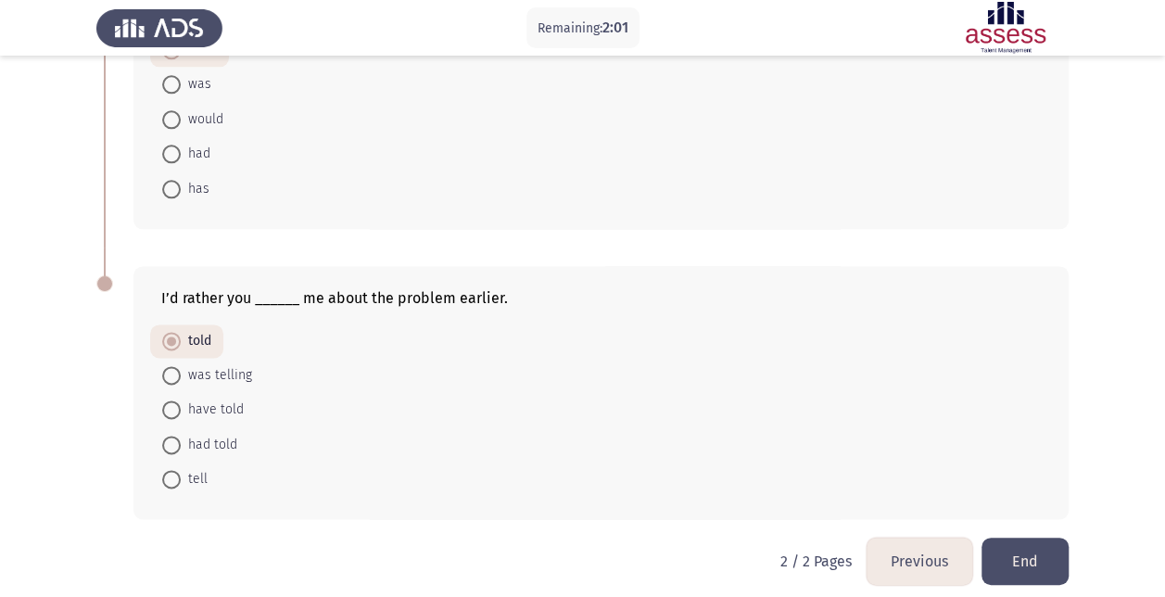
scroll to position [1058, 0]
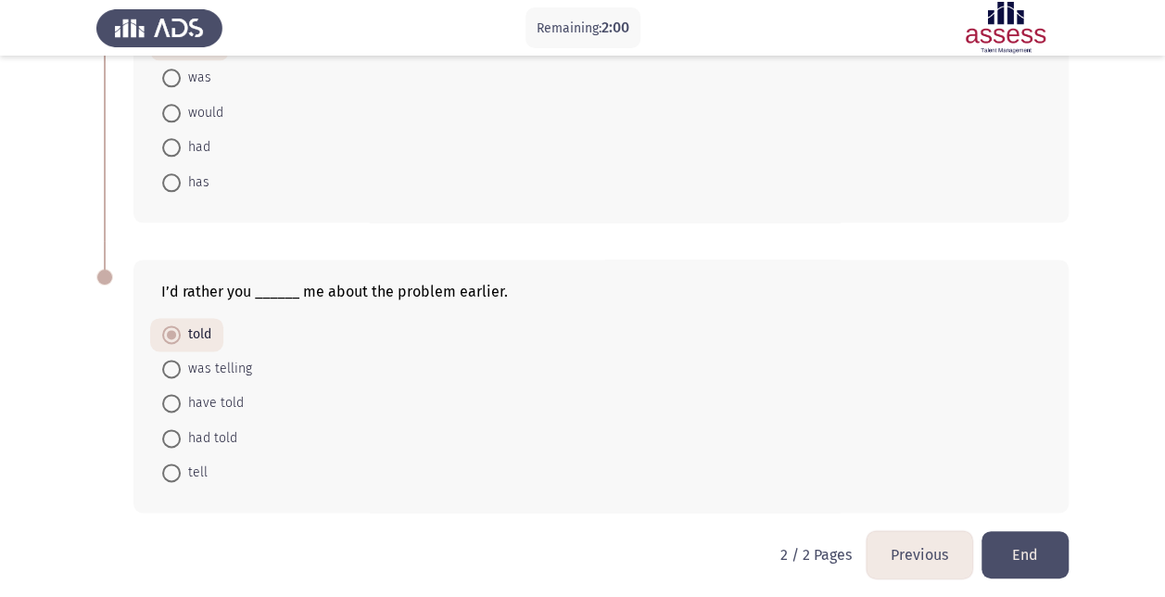
click at [927, 531] on button "Previous" at bounding box center [919, 554] width 106 height 47
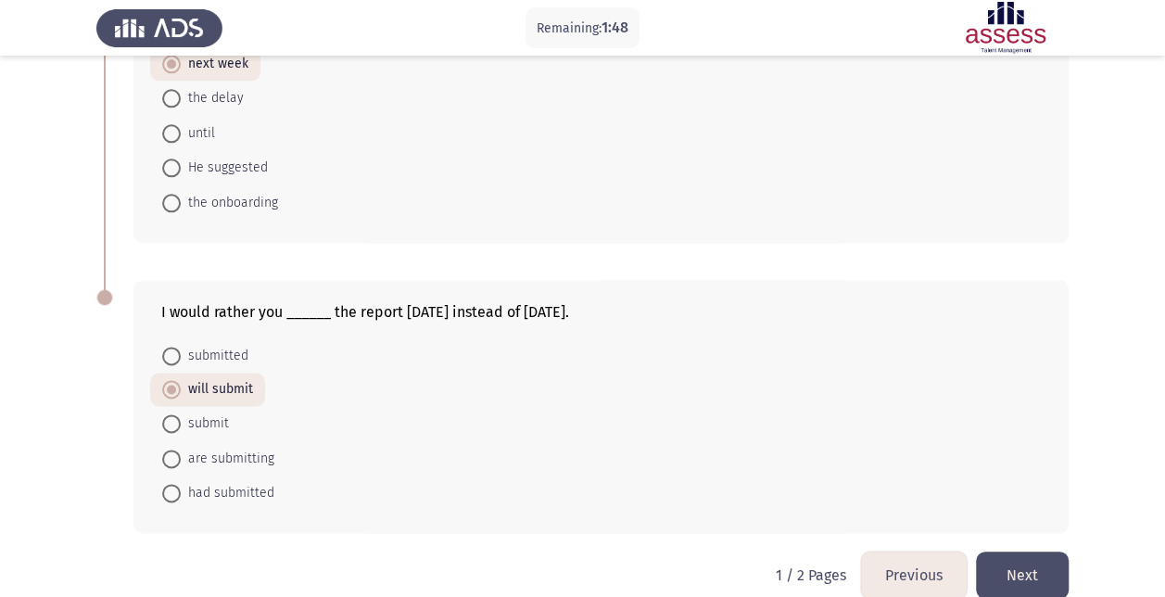
scroll to position [1075, 0]
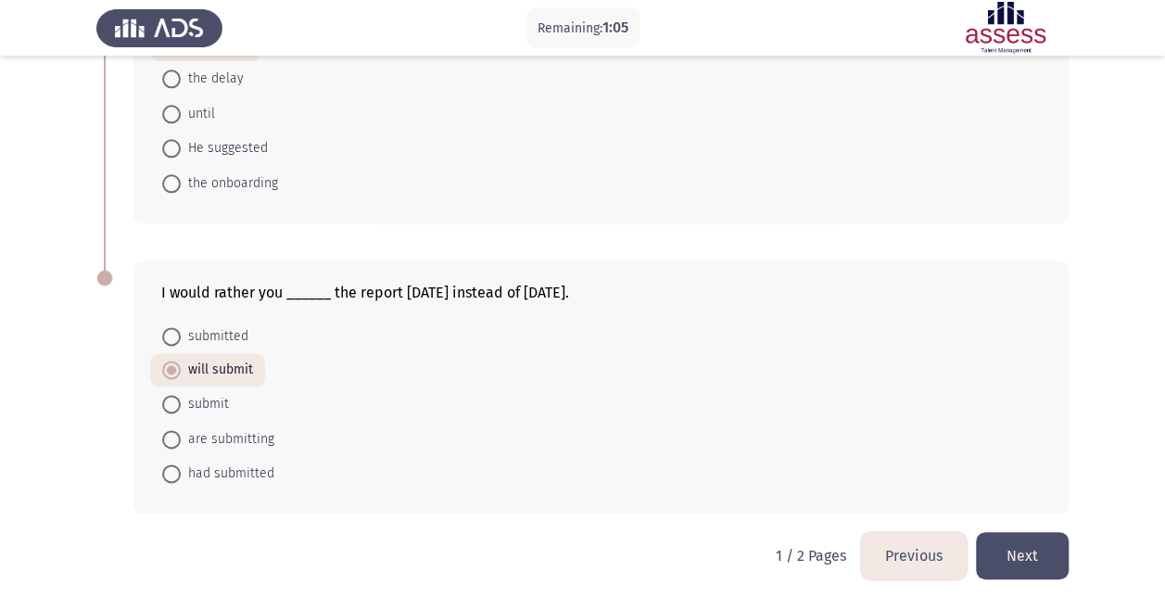
click at [200, 399] on span "submit" at bounding box center [205, 404] width 48 height 22
click at [181, 399] on input "submit" at bounding box center [171, 404] width 19 height 19
radio input "true"
click at [1023, 554] on button "Next" at bounding box center [1022, 555] width 93 height 47
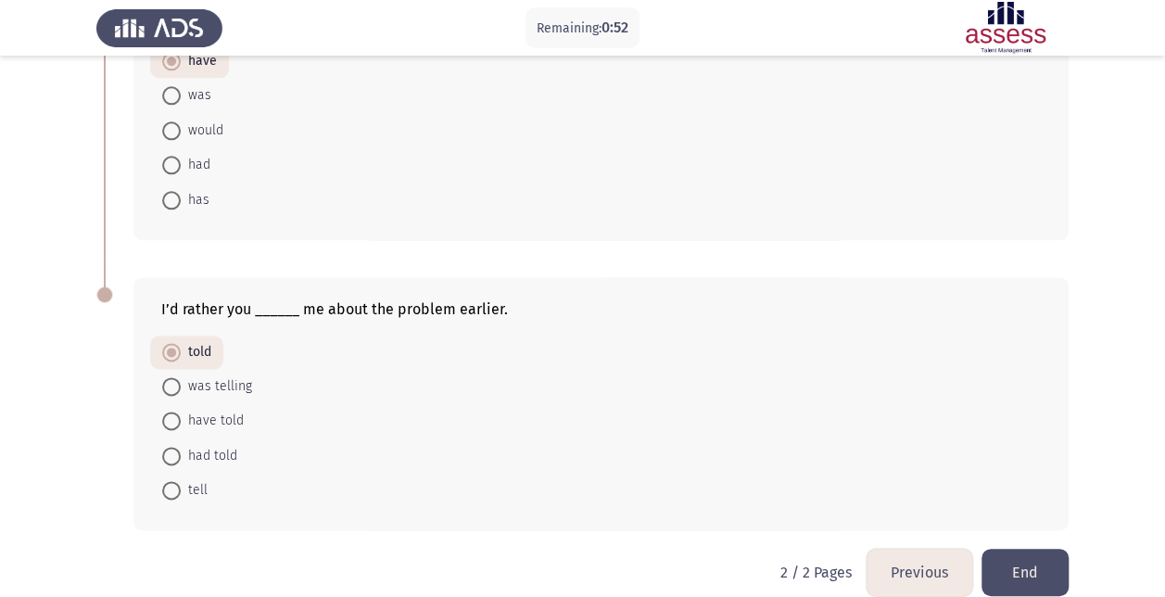
scroll to position [1058, 0]
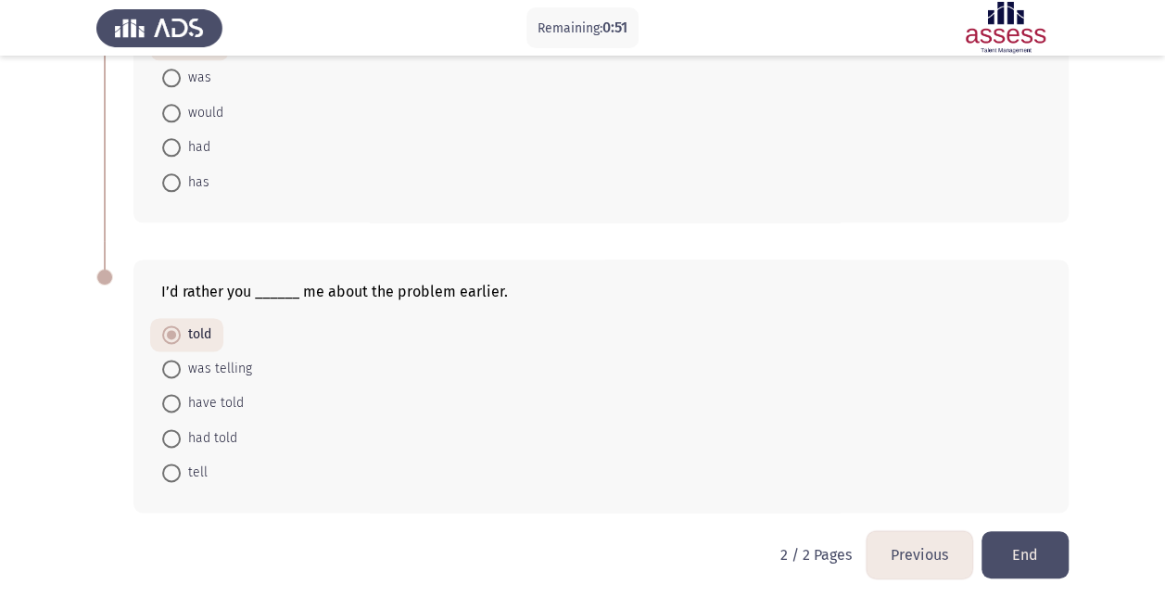
click at [1038, 537] on button "End" at bounding box center [1024, 554] width 87 height 47
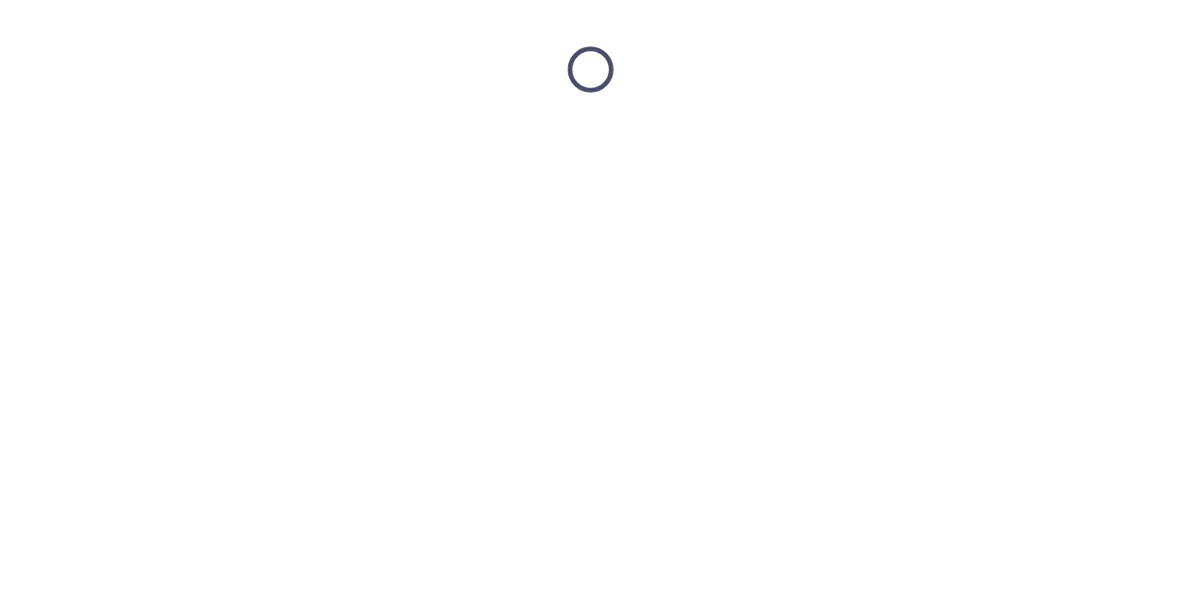
scroll to position [0, 0]
